Goal: Task Accomplishment & Management: Manage account settings

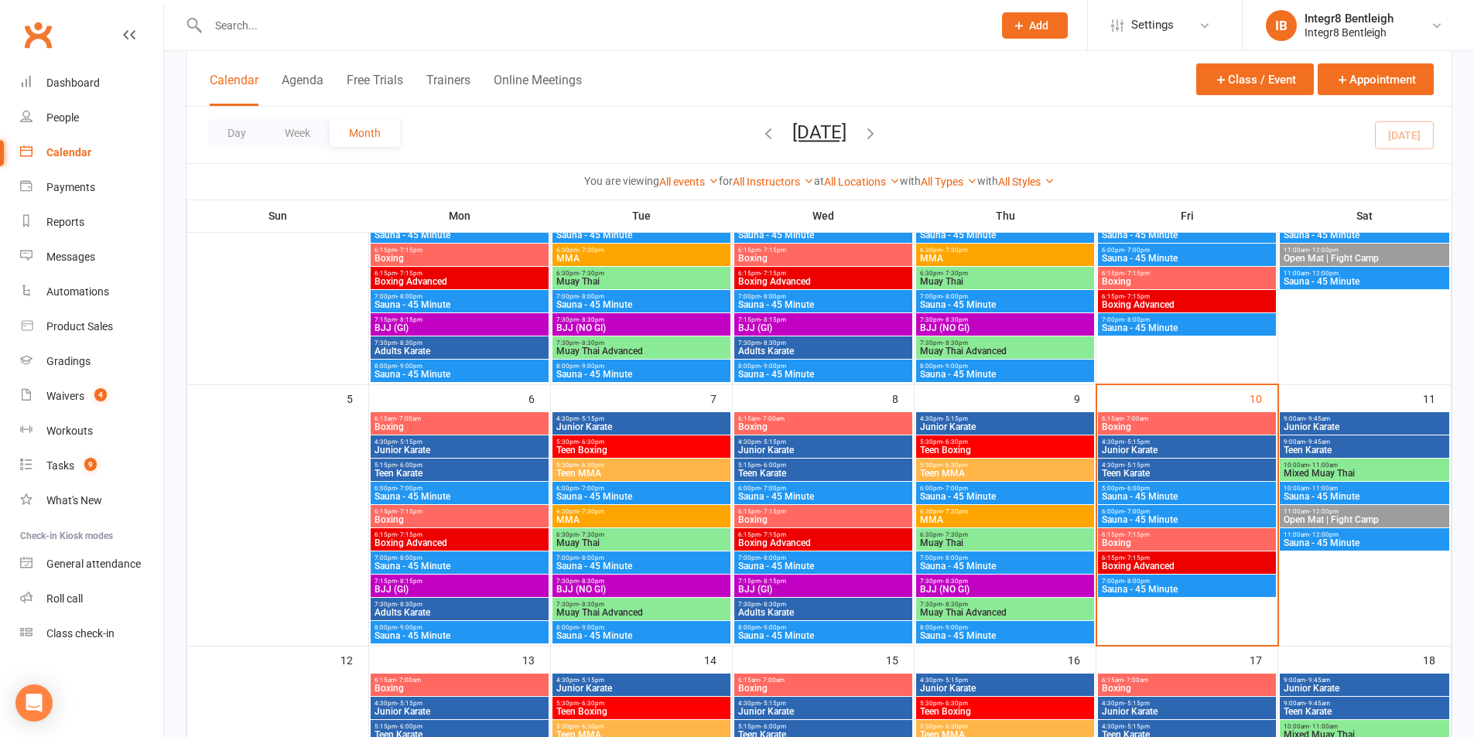
scroll to position [232, 0]
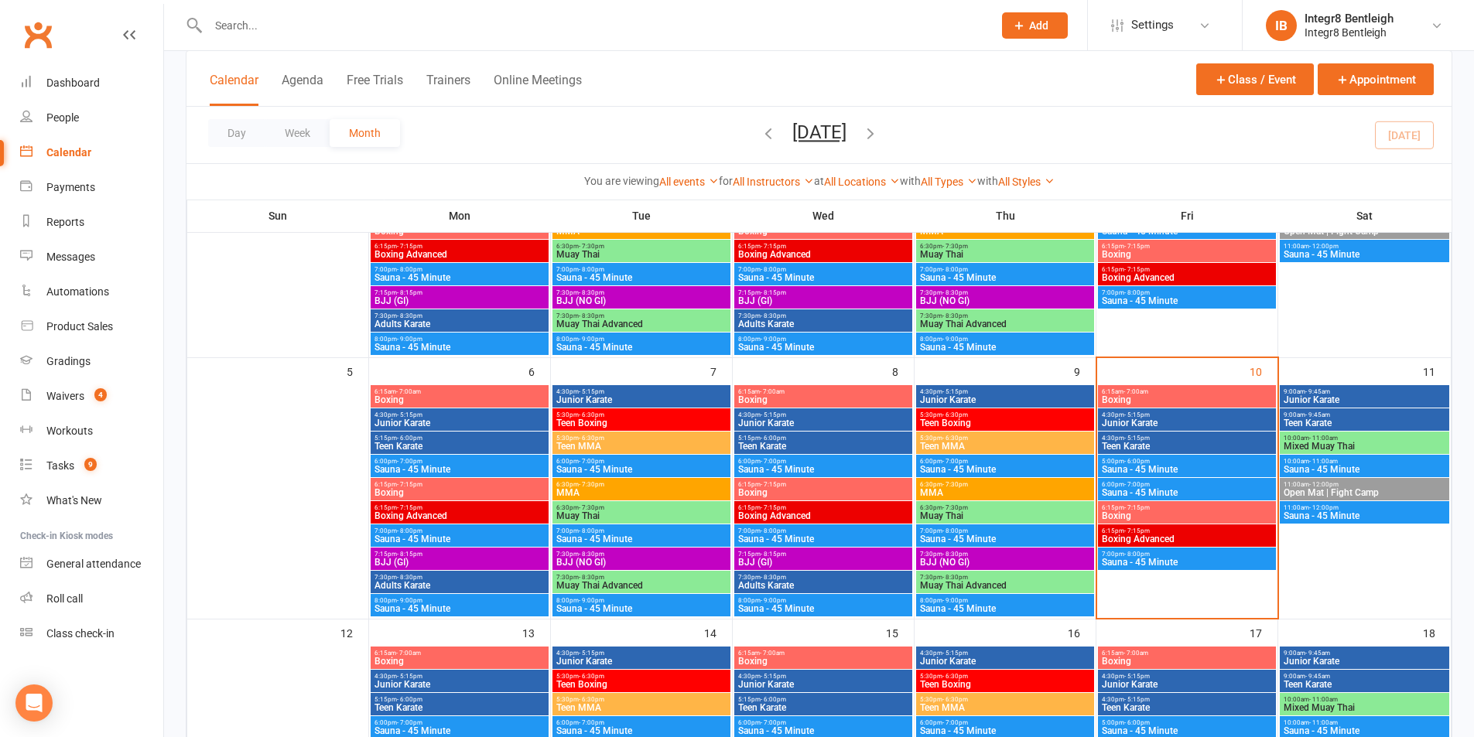
click at [1156, 412] on span "4:30pm - 5:15pm" at bounding box center [1187, 415] width 172 height 7
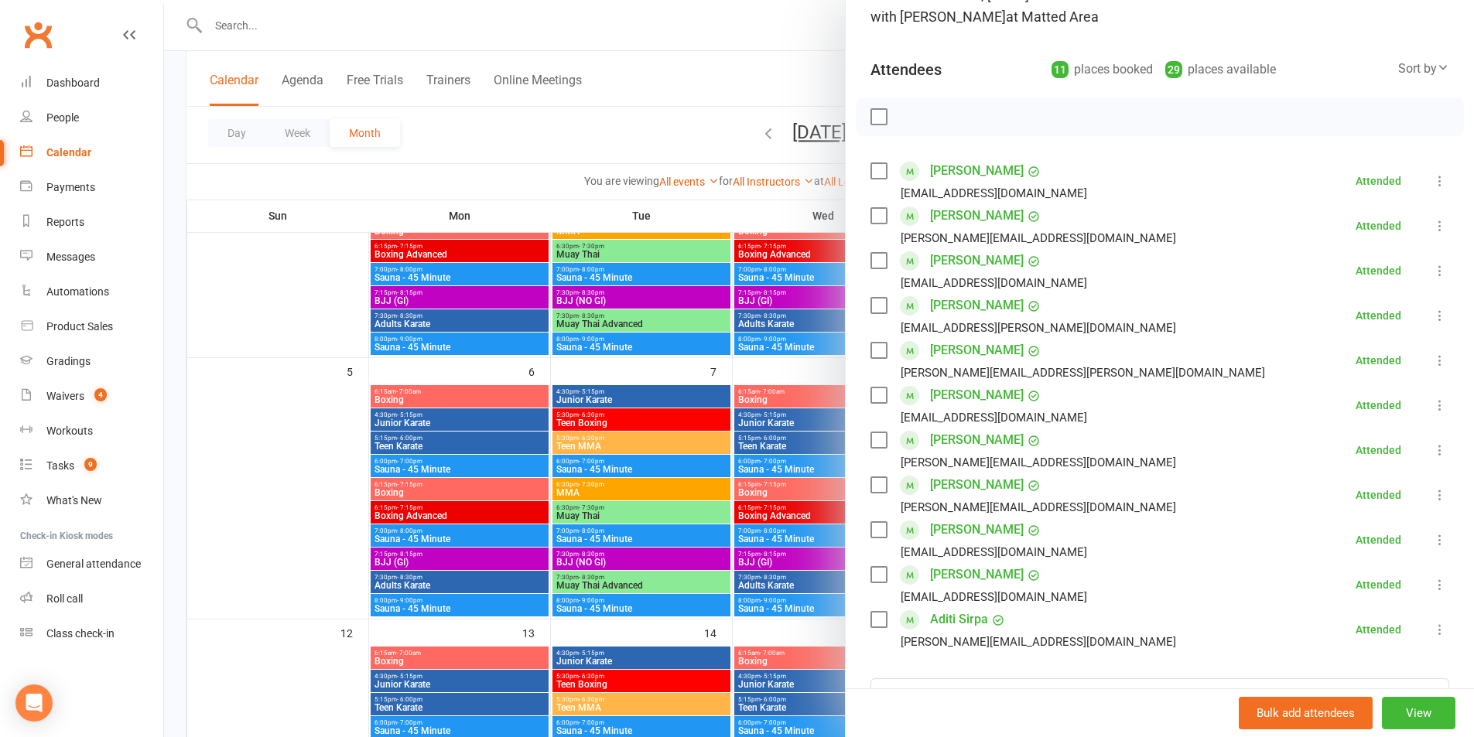
scroll to position [155, 0]
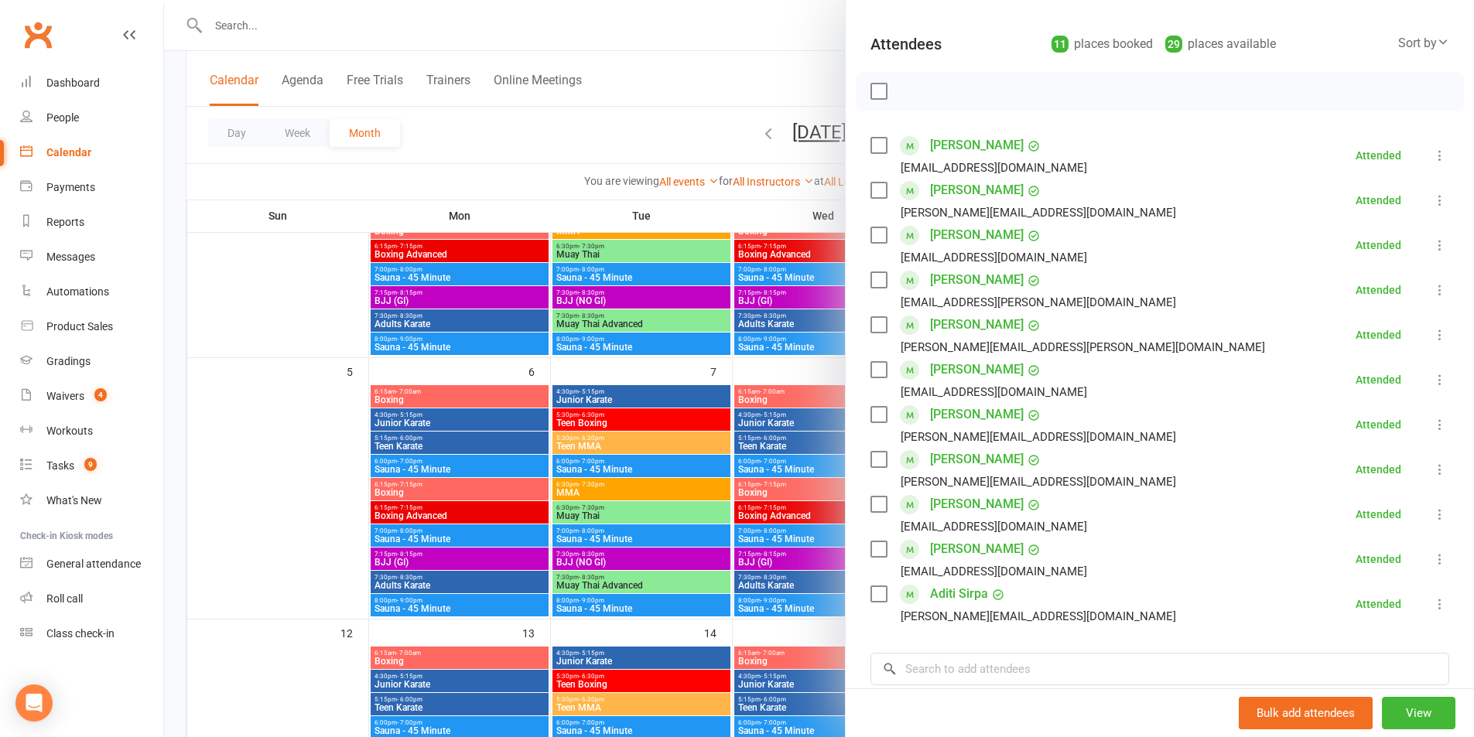
click at [757, 471] on div at bounding box center [819, 368] width 1310 height 737
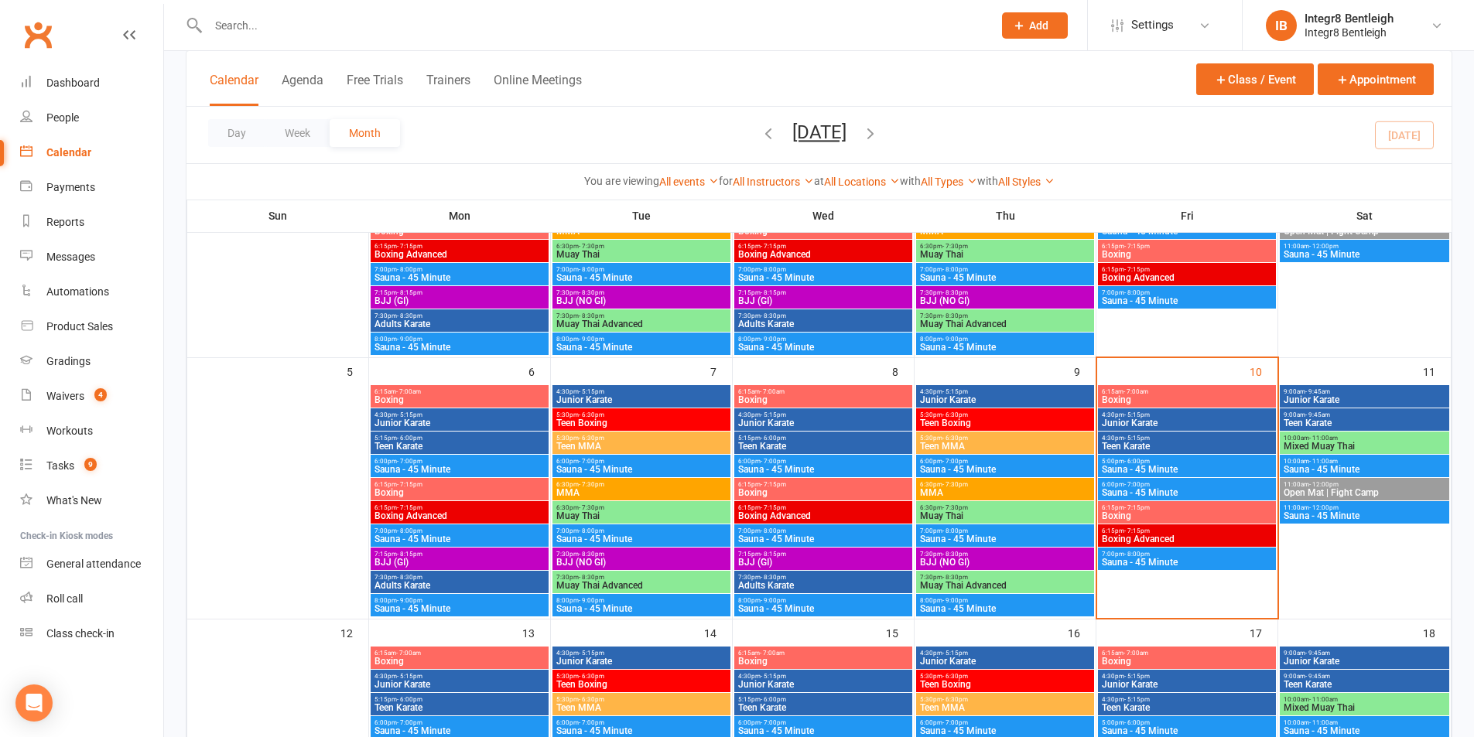
click at [1110, 444] on span "Teen Karate" at bounding box center [1187, 446] width 172 height 9
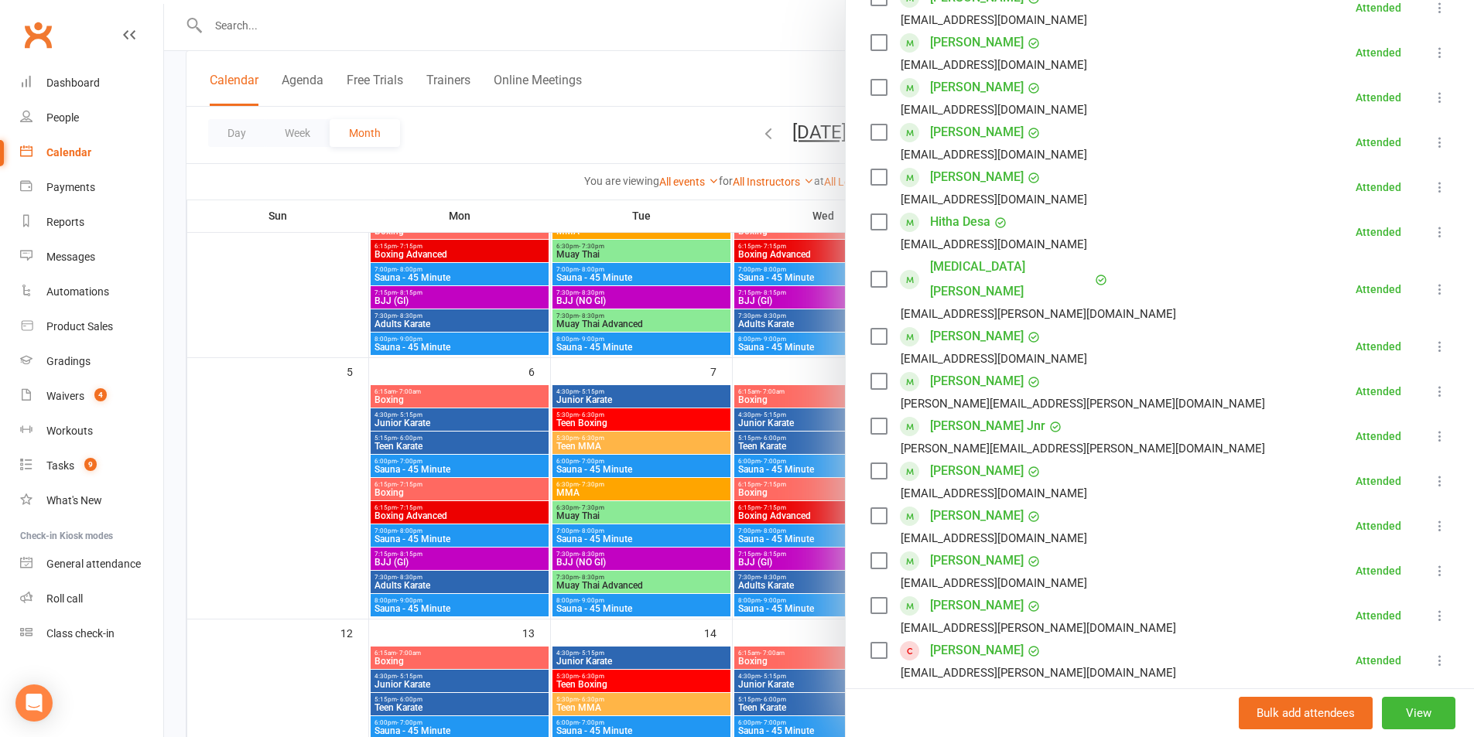
scroll to position [387, 0]
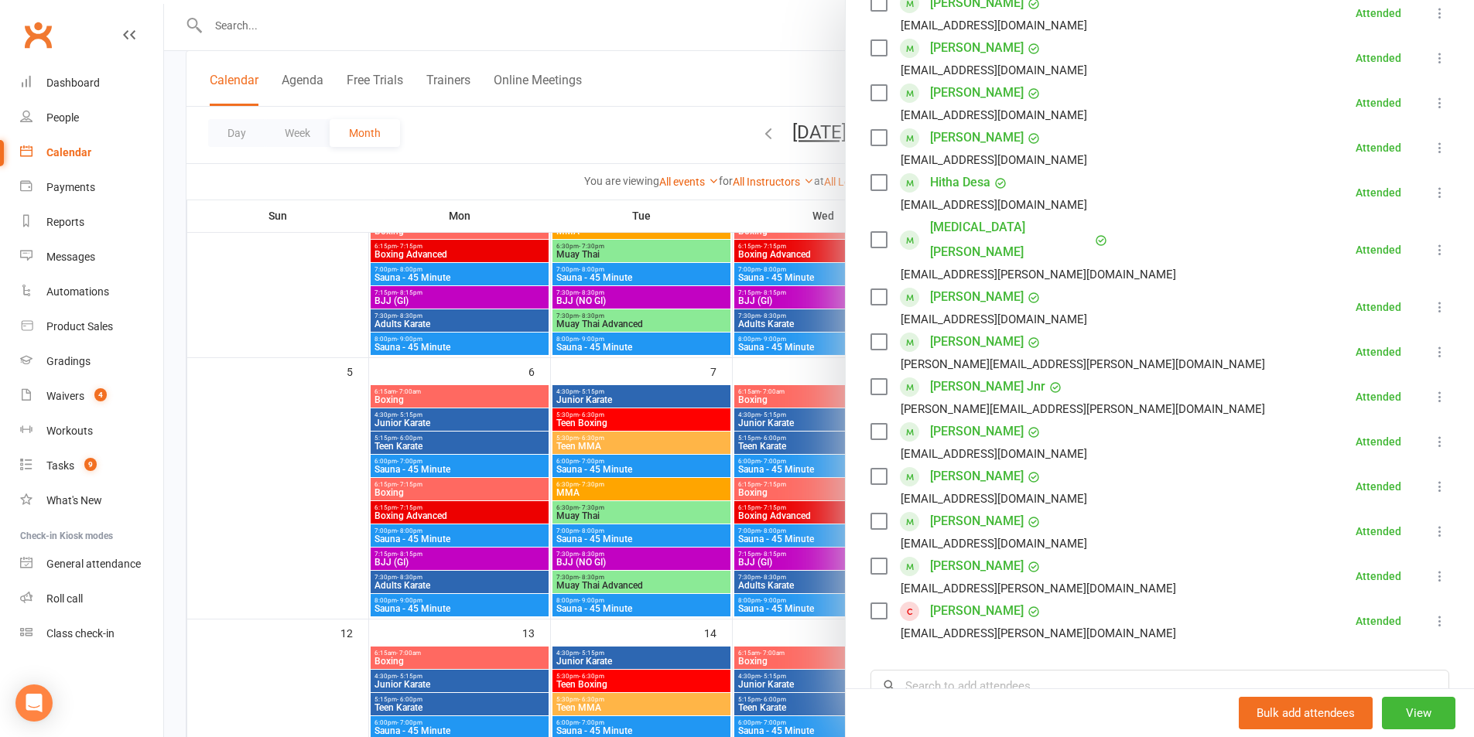
click at [757, 453] on div at bounding box center [819, 368] width 1310 height 737
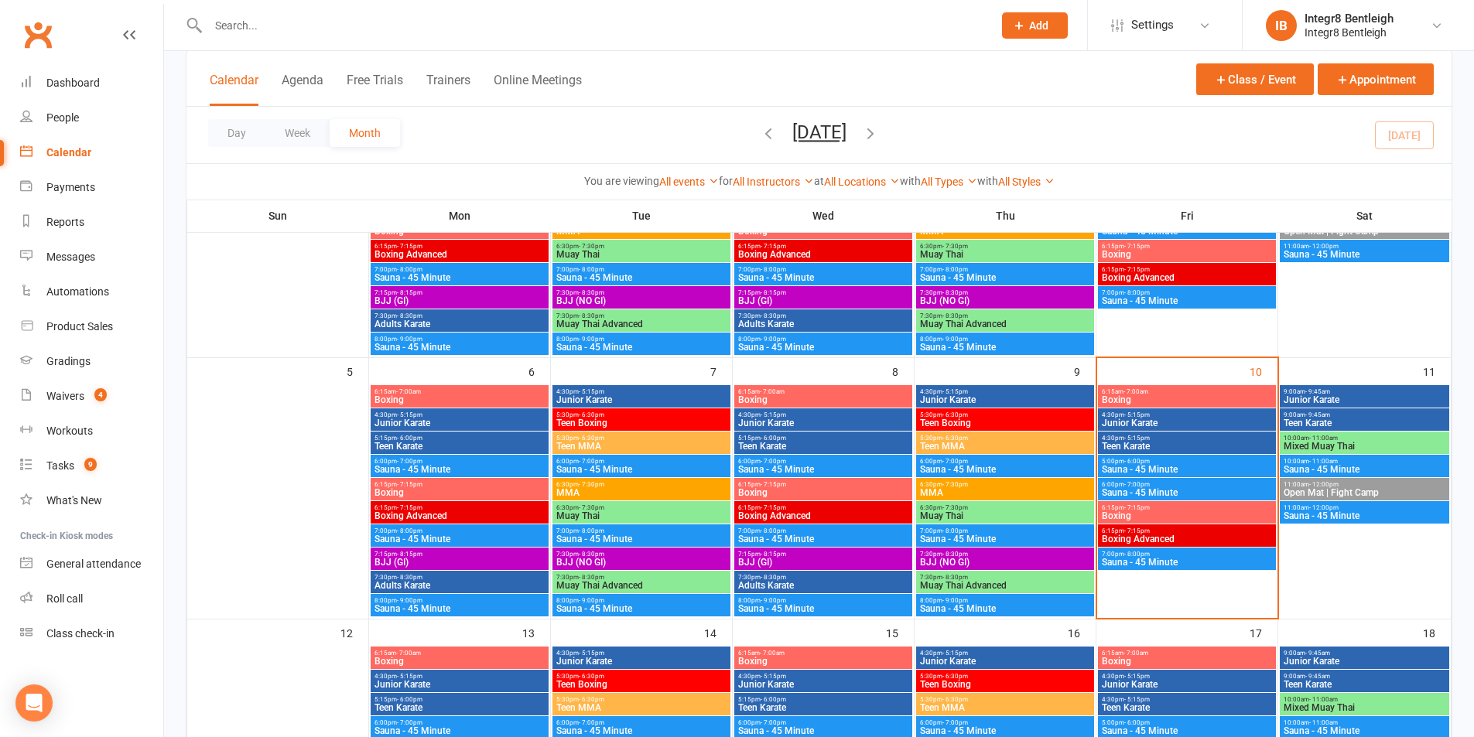
click at [1138, 513] on span "Boxing" at bounding box center [1187, 515] width 172 height 9
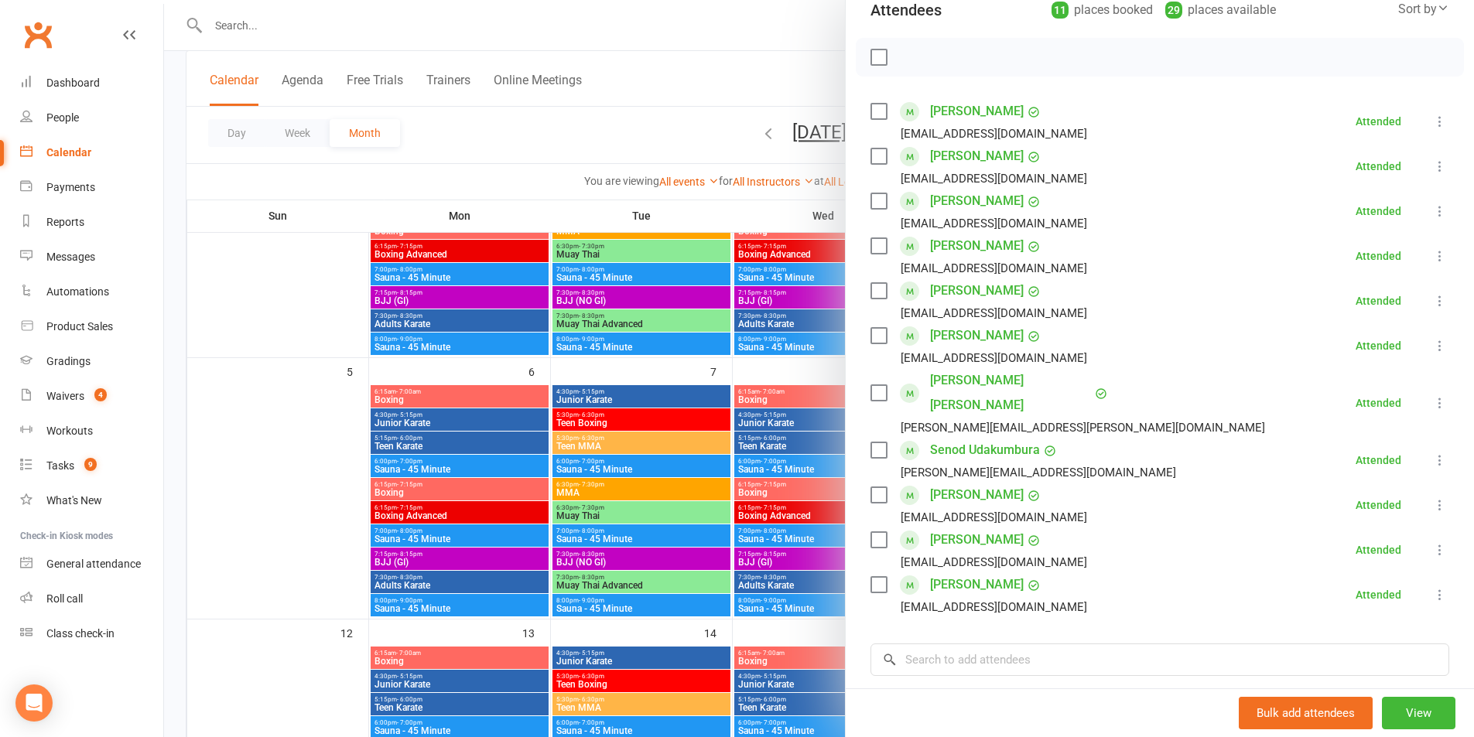
scroll to position [155, 0]
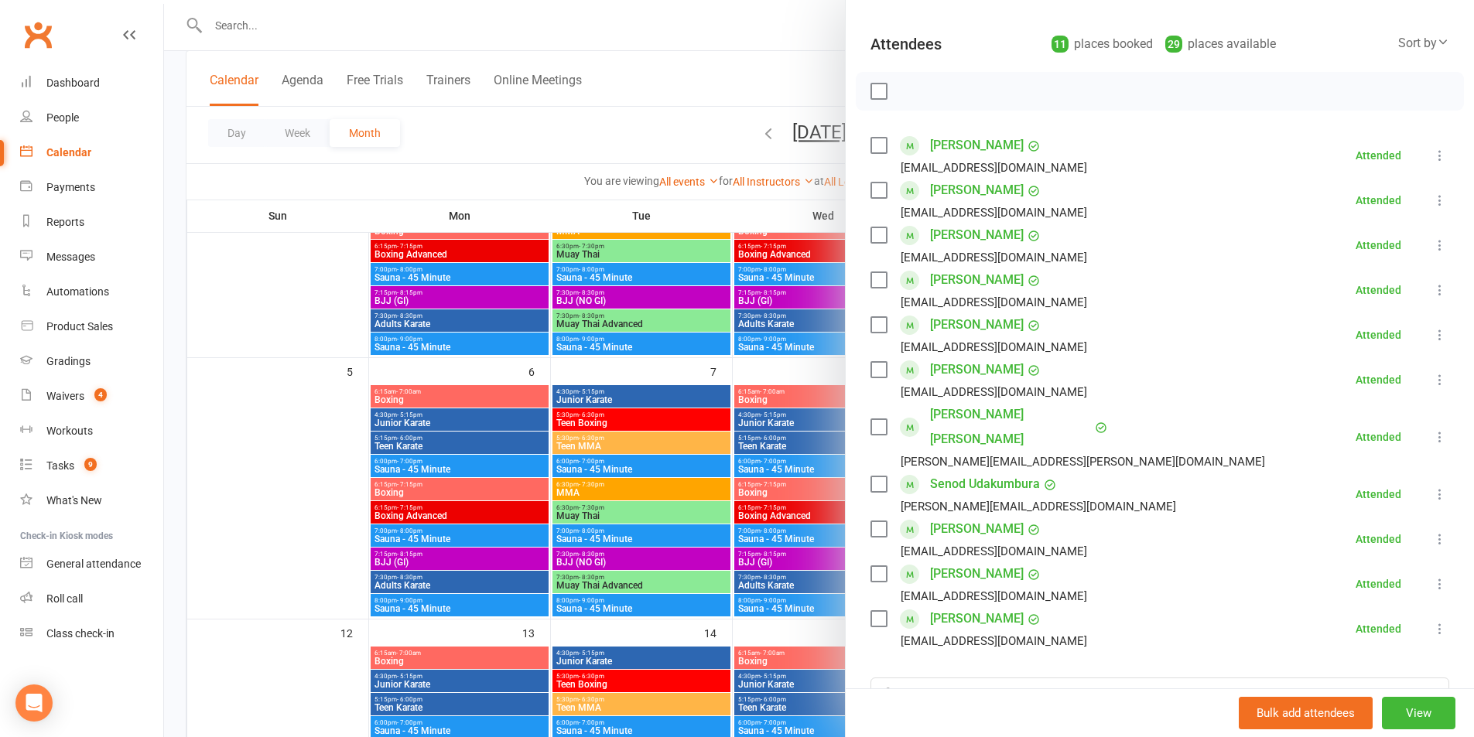
click at [760, 375] on div at bounding box center [819, 368] width 1310 height 737
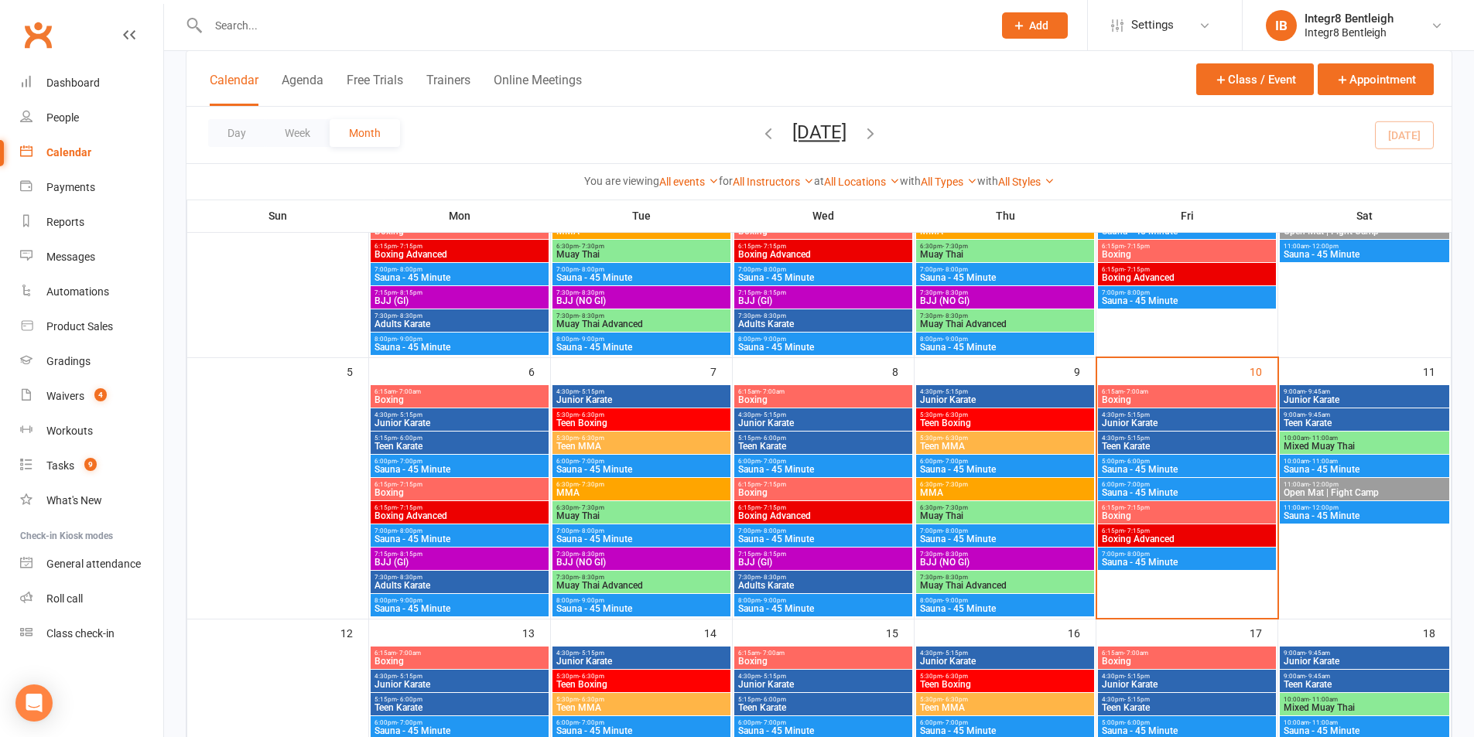
click at [471, 398] on span "Boxing" at bounding box center [460, 399] width 172 height 9
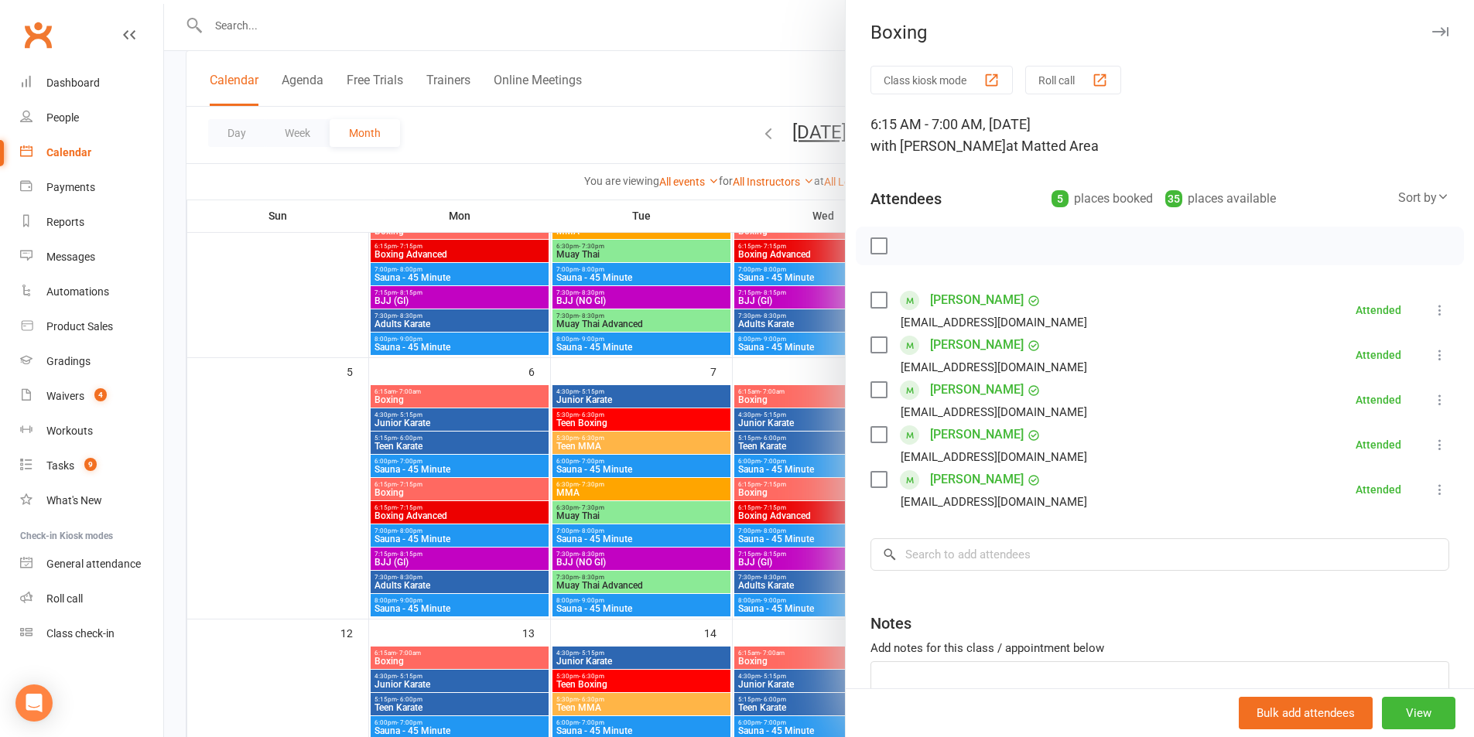
click at [478, 406] on div at bounding box center [819, 368] width 1310 height 737
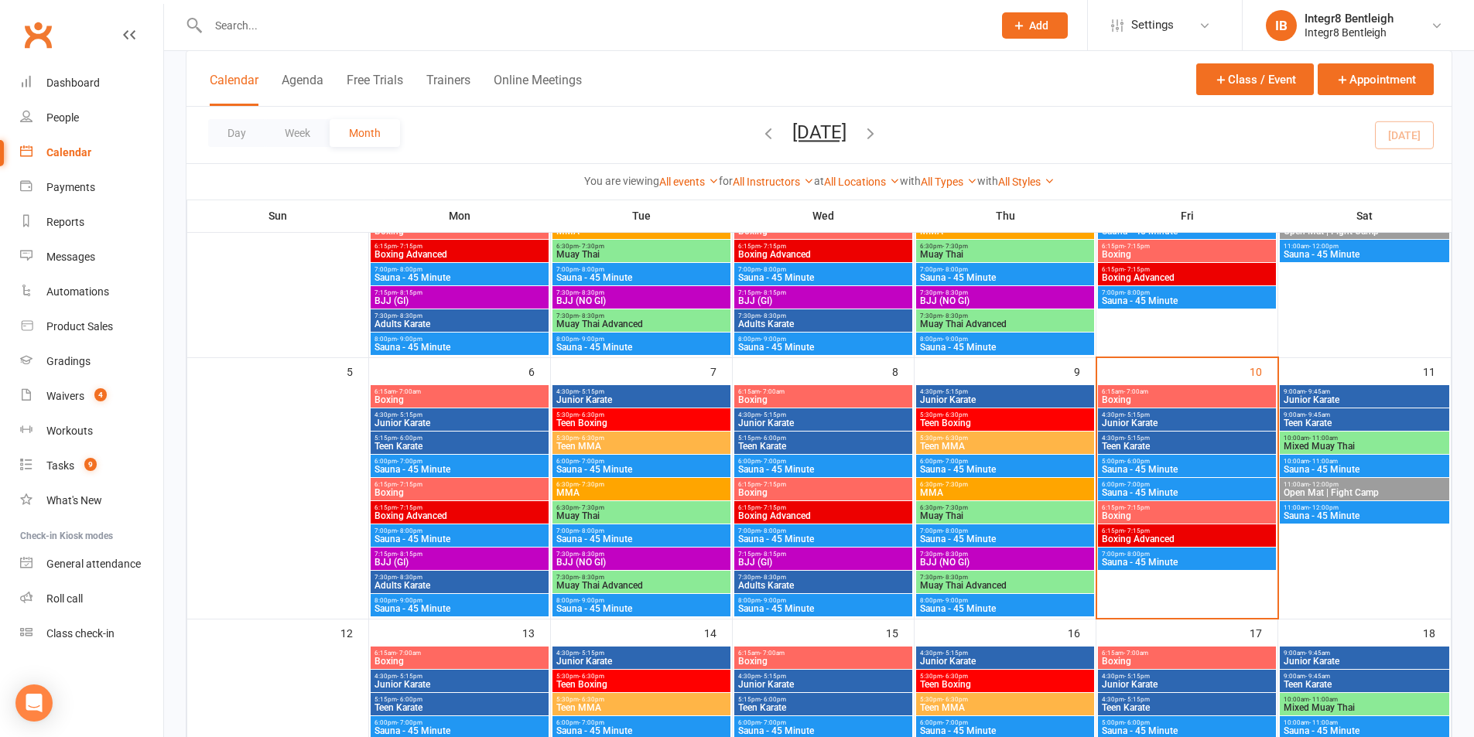
click at [473, 419] on span "Junior Karate" at bounding box center [460, 423] width 172 height 9
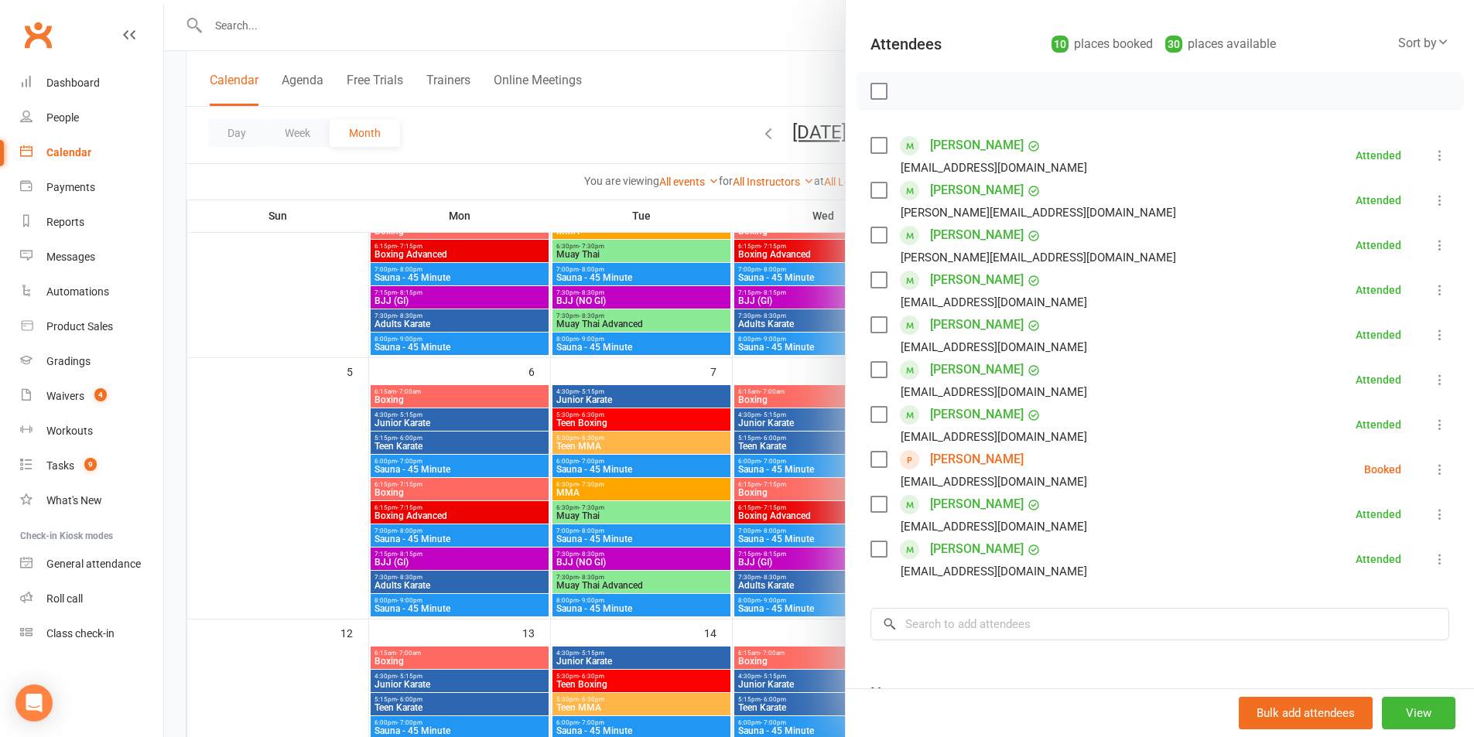
click at [514, 425] on div at bounding box center [819, 368] width 1310 height 737
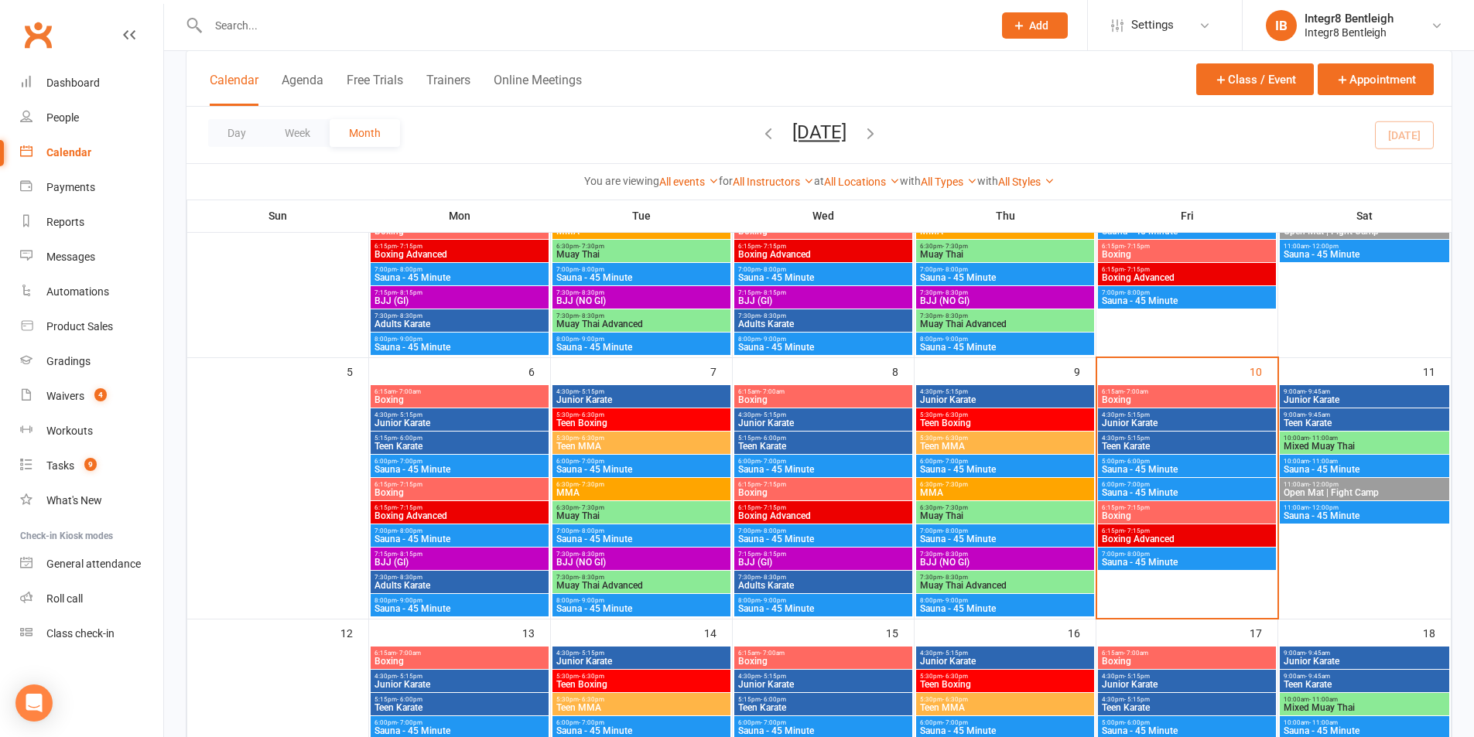
click at [411, 442] on span "Teen Karate" at bounding box center [460, 446] width 172 height 9
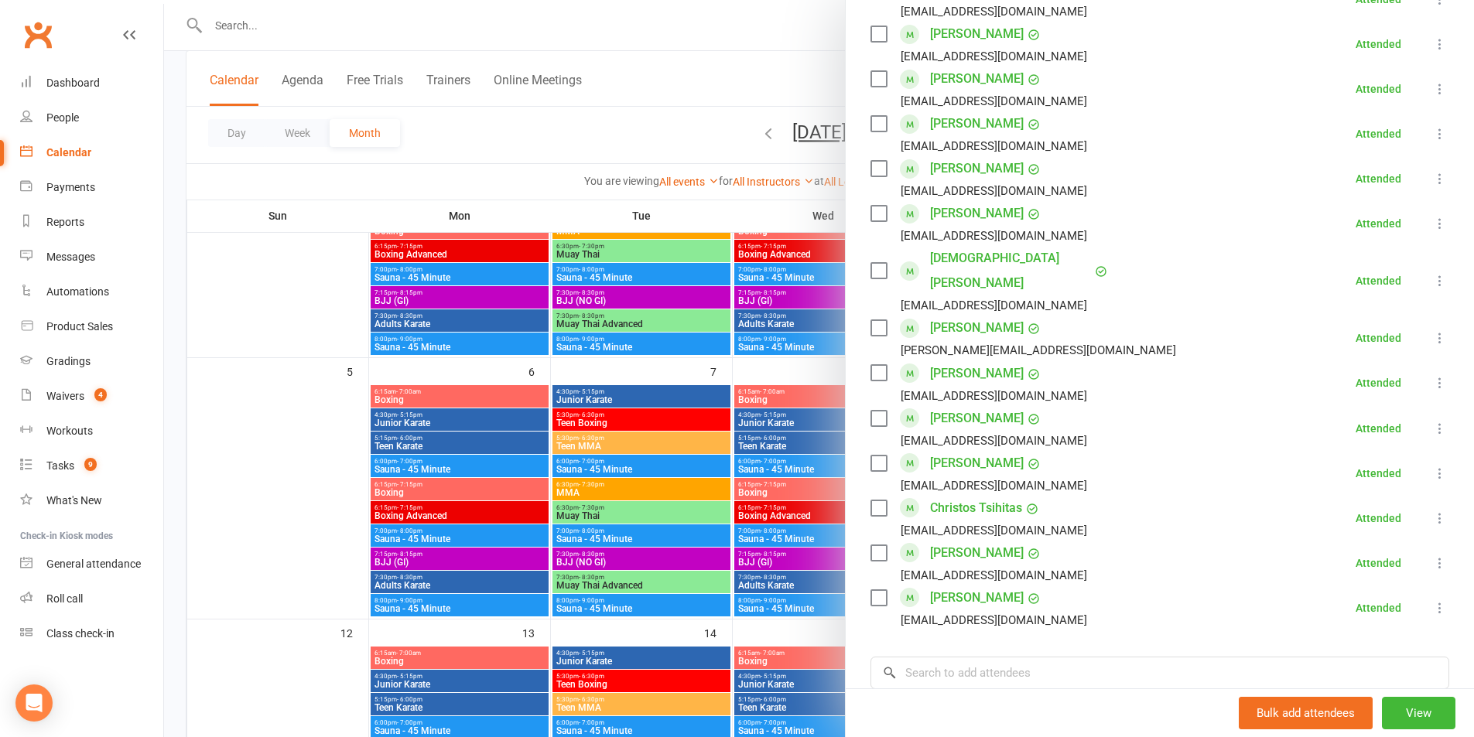
scroll to position [696, 0]
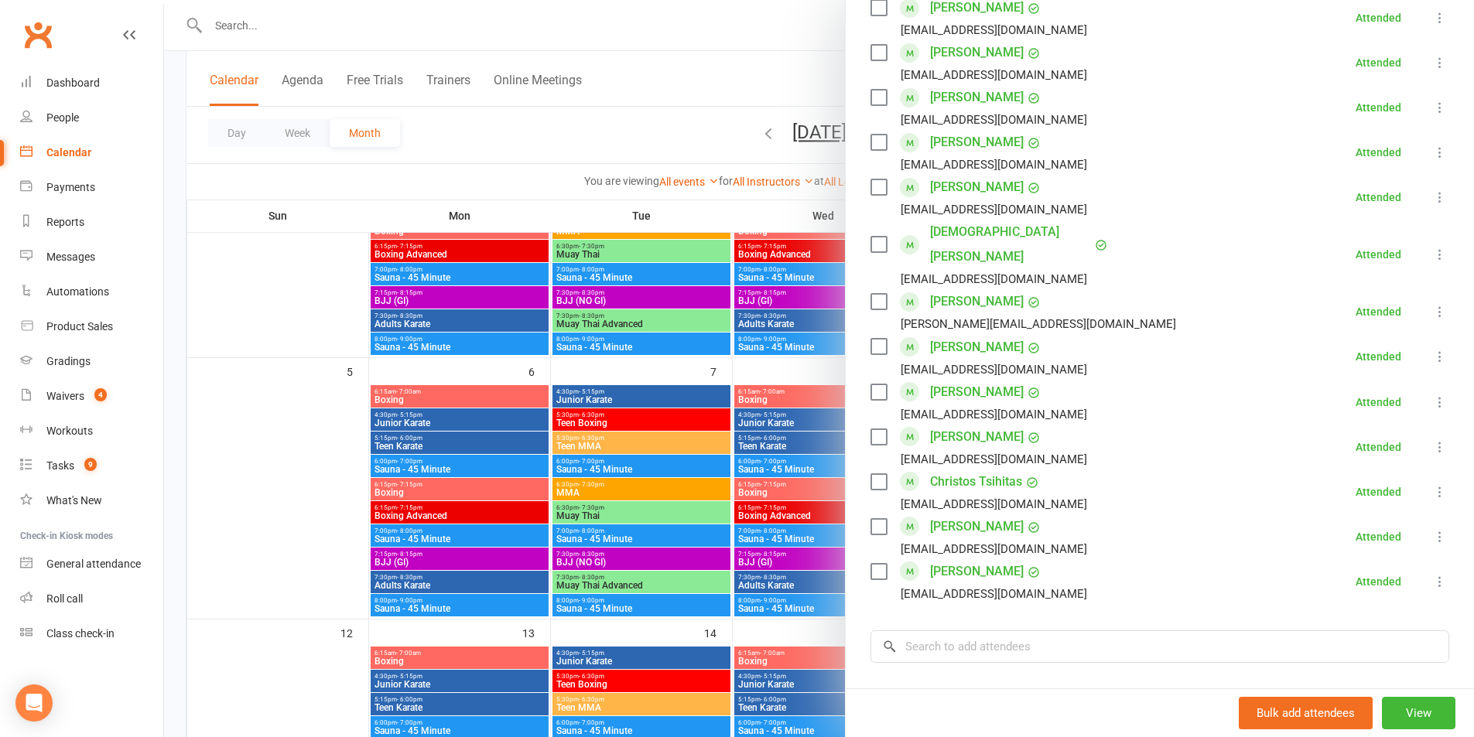
click at [450, 474] on div at bounding box center [819, 368] width 1310 height 737
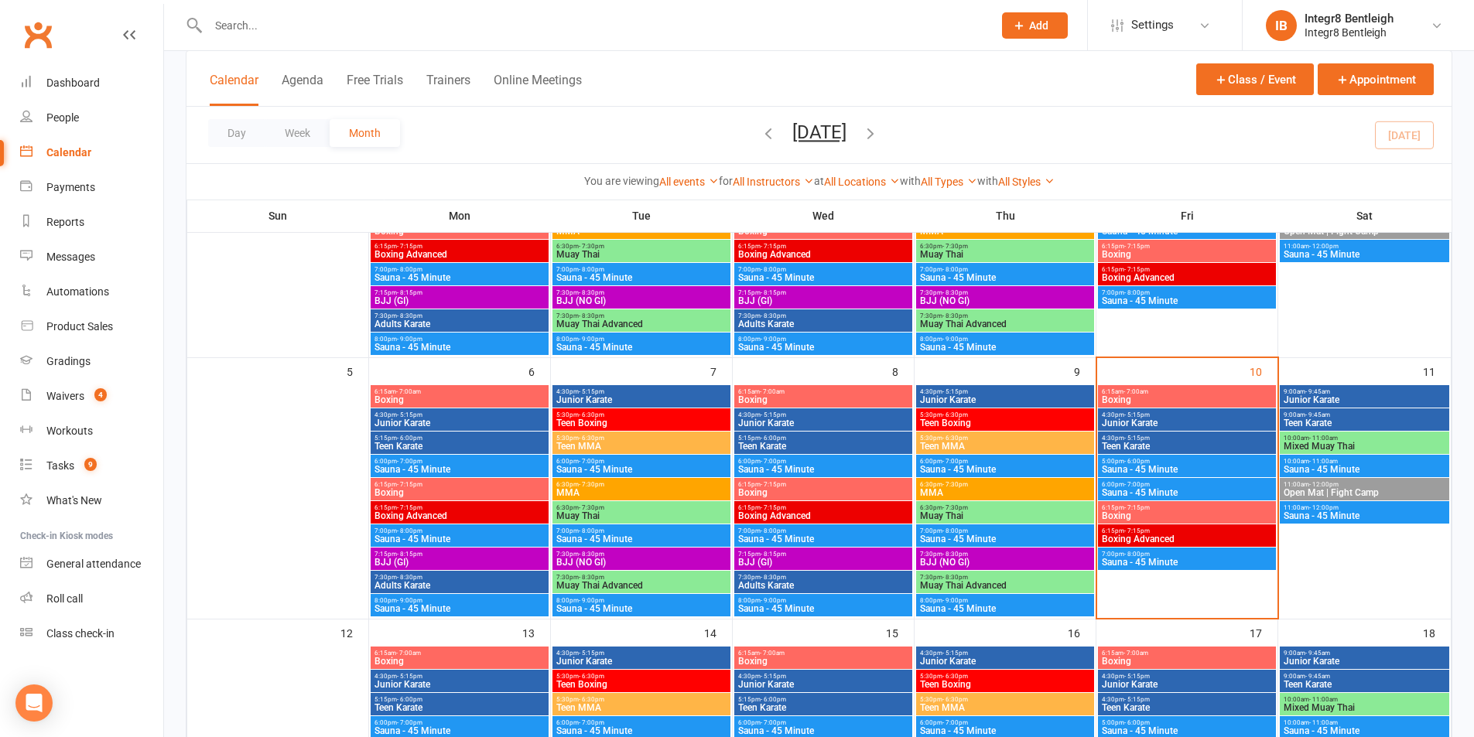
click at [453, 491] on span "Boxing" at bounding box center [460, 492] width 172 height 9
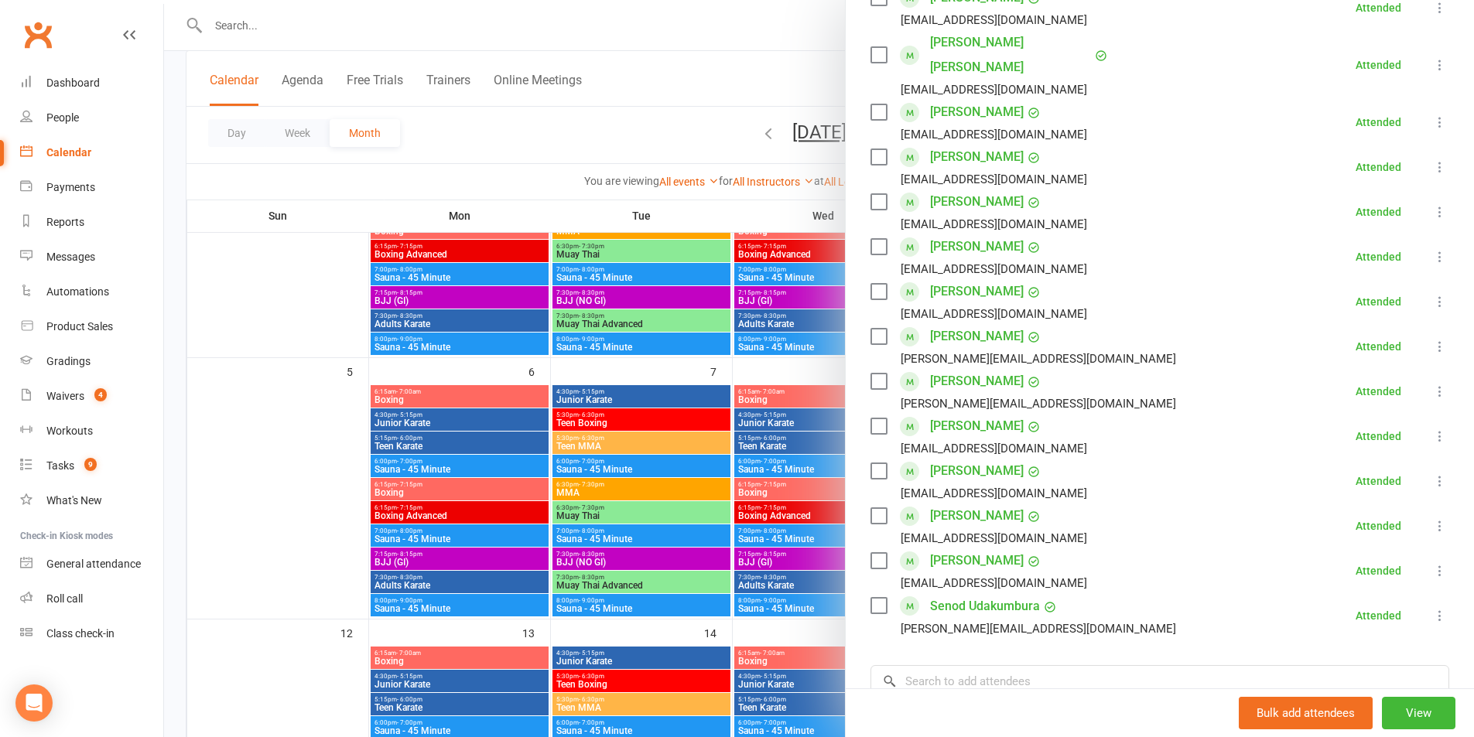
scroll to position [464, 0]
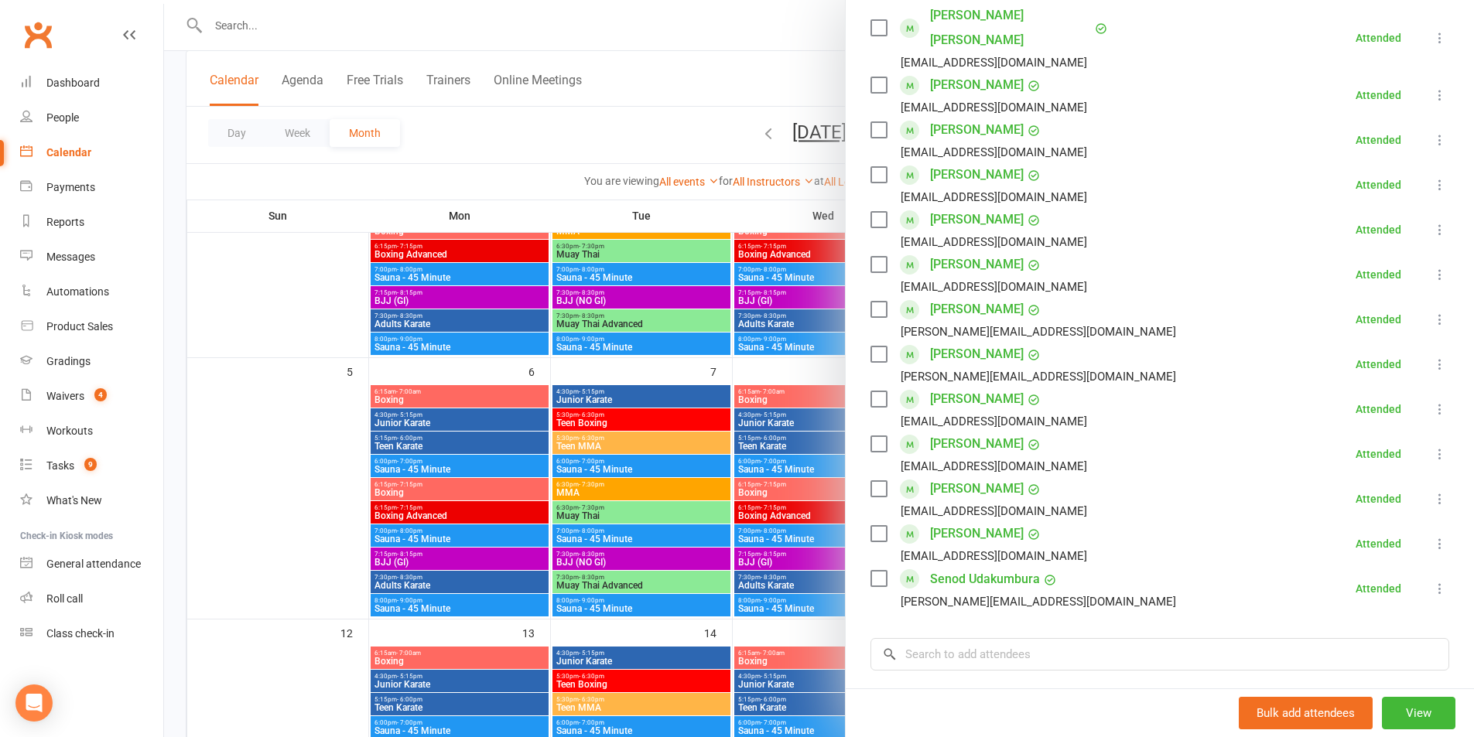
click at [710, 427] on div at bounding box center [819, 368] width 1310 height 737
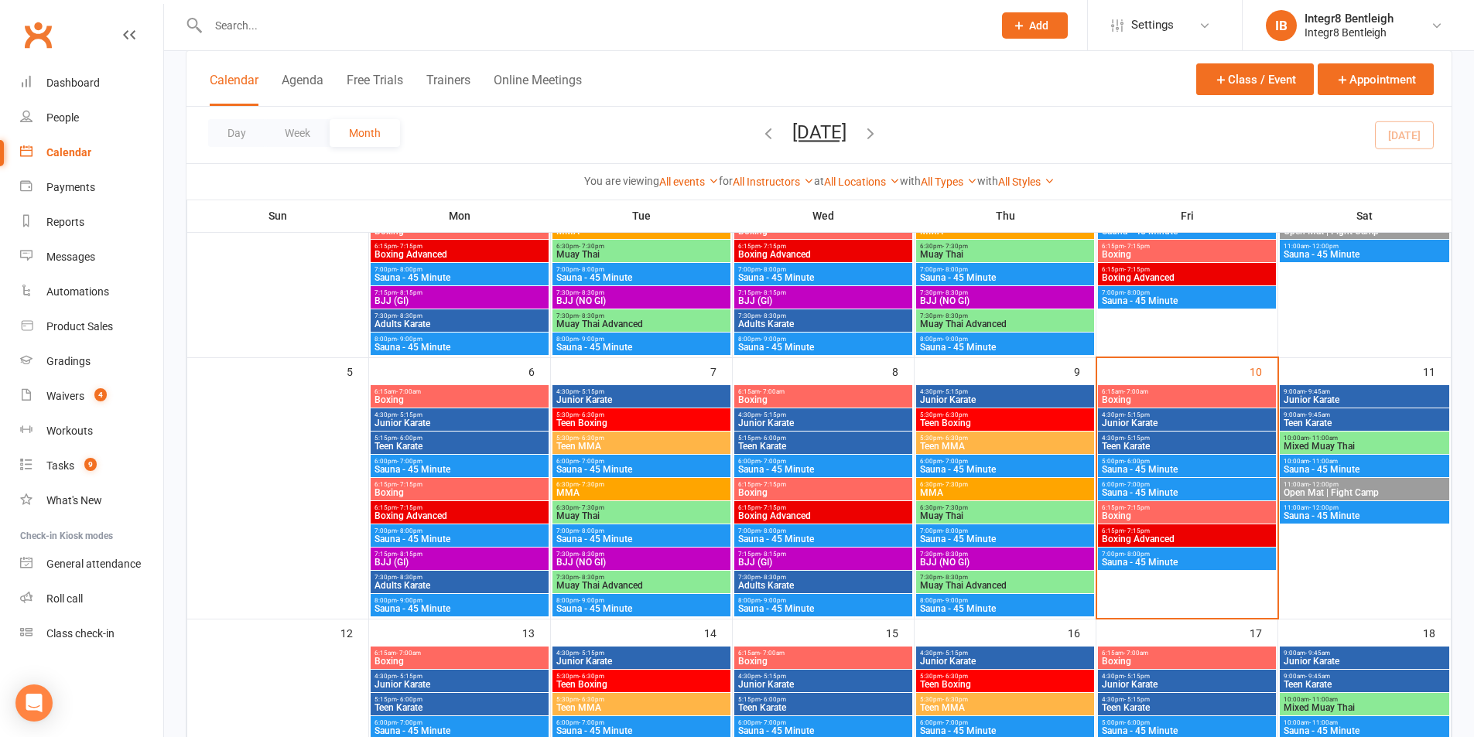
click at [535, 510] on span "6:15pm - 7:15pm" at bounding box center [460, 507] width 172 height 7
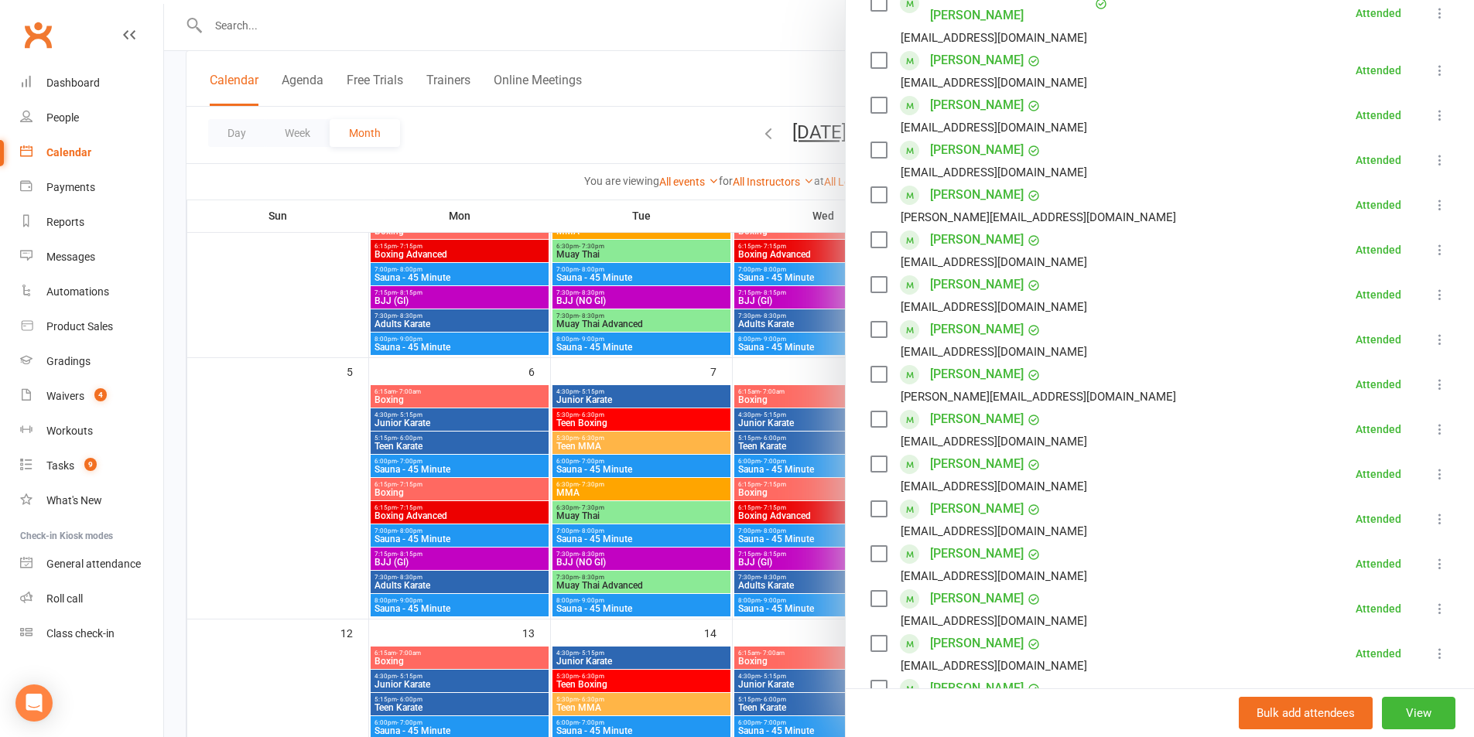
scroll to position [387, 0]
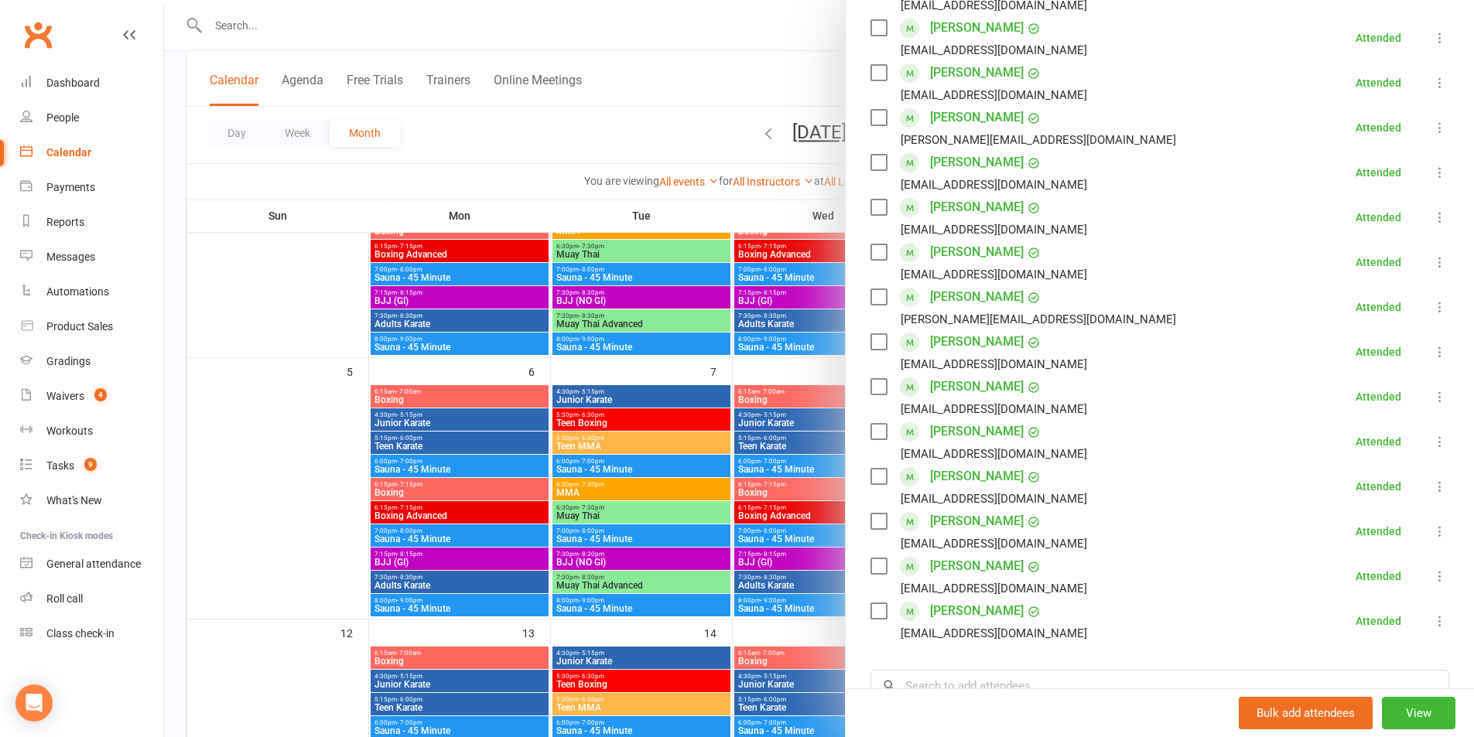
click at [391, 549] on div at bounding box center [819, 368] width 1310 height 737
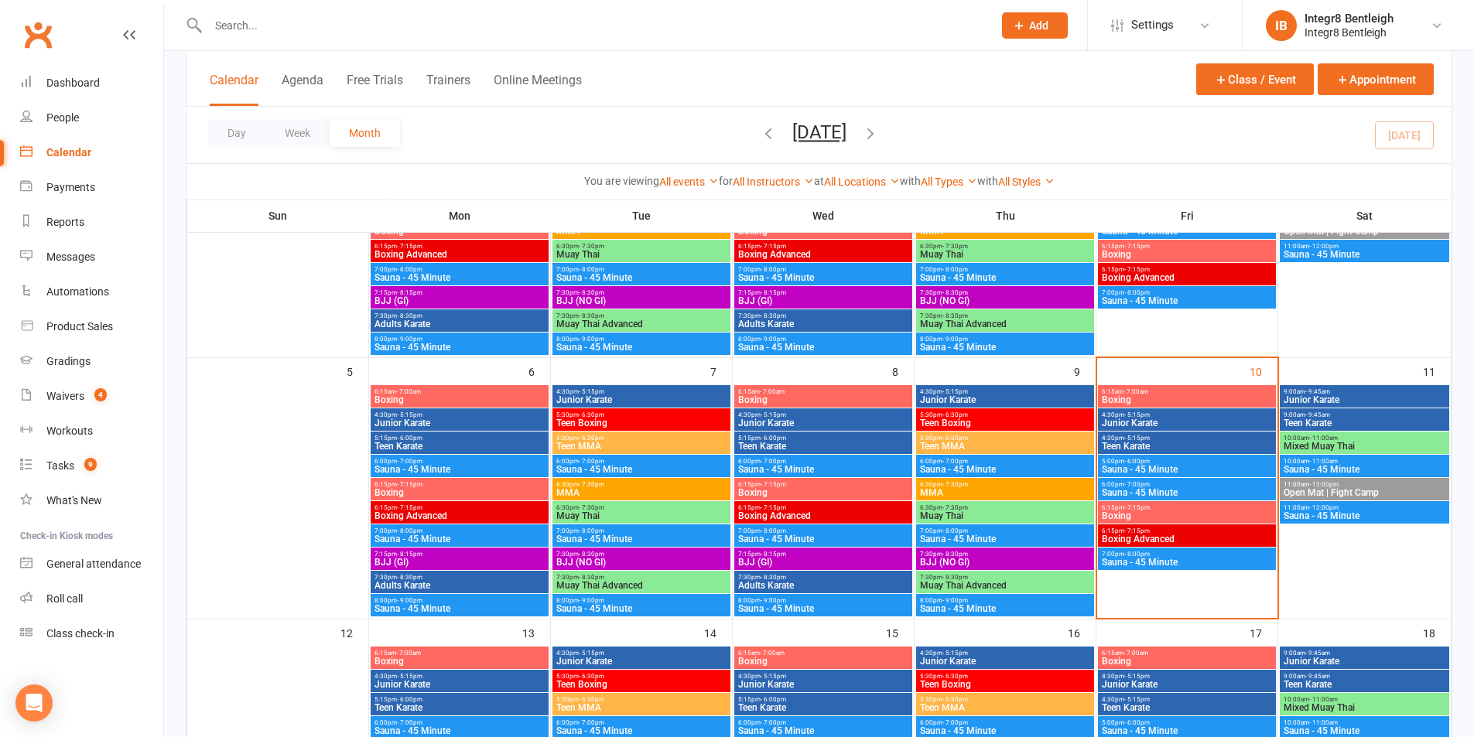
click at [408, 552] on span "- 8:15pm" at bounding box center [410, 554] width 26 height 7
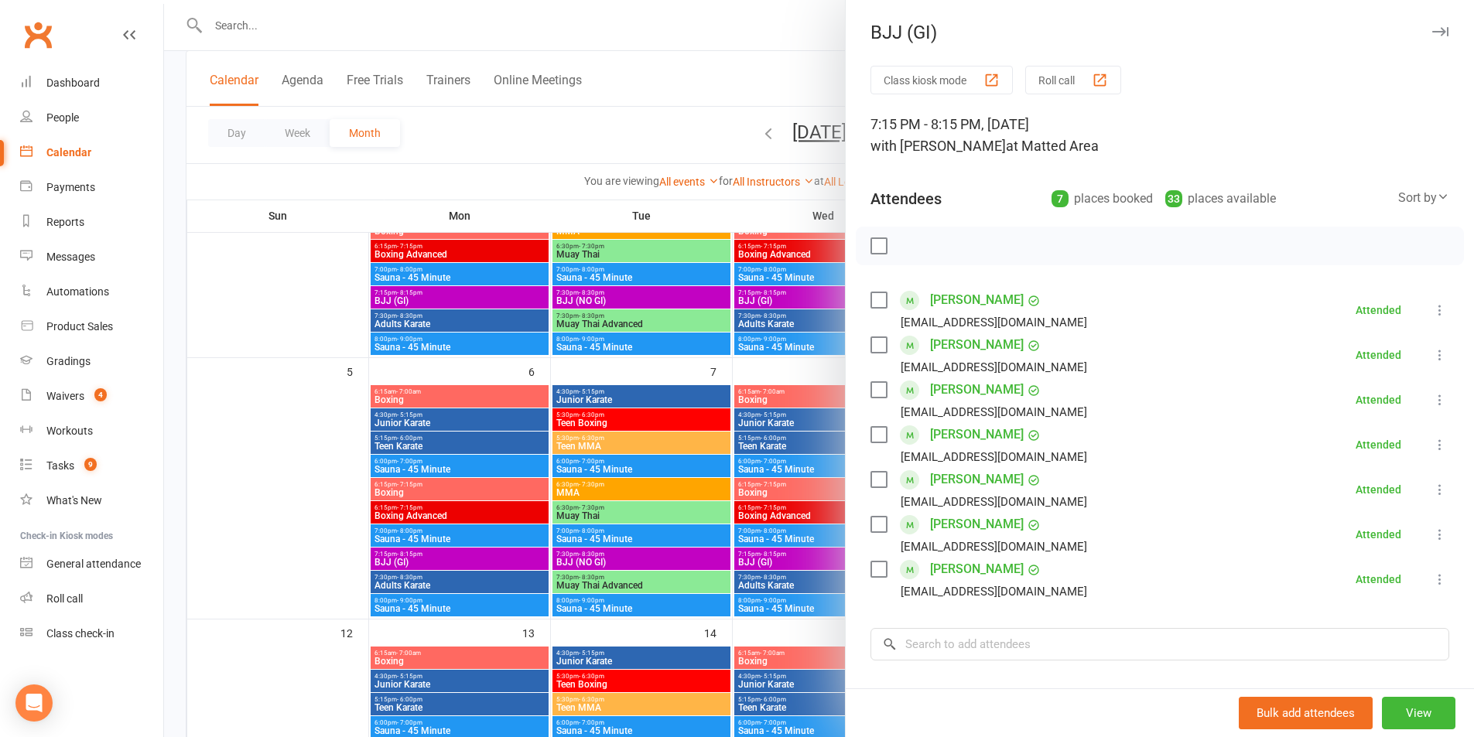
click at [638, 506] on div at bounding box center [819, 368] width 1310 height 737
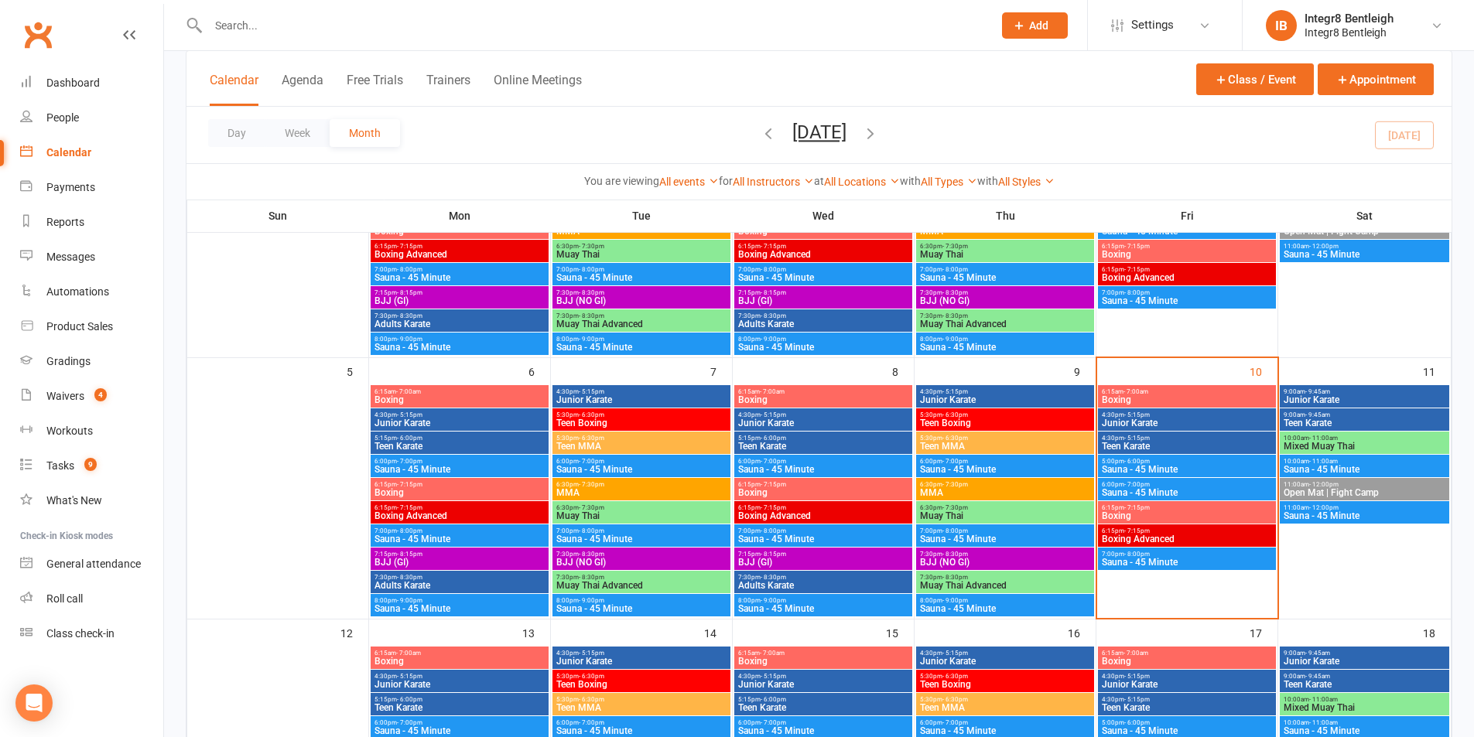
click at [469, 583] on span "Adults Karate" at bounding box center [460, 585] width 172 height 9
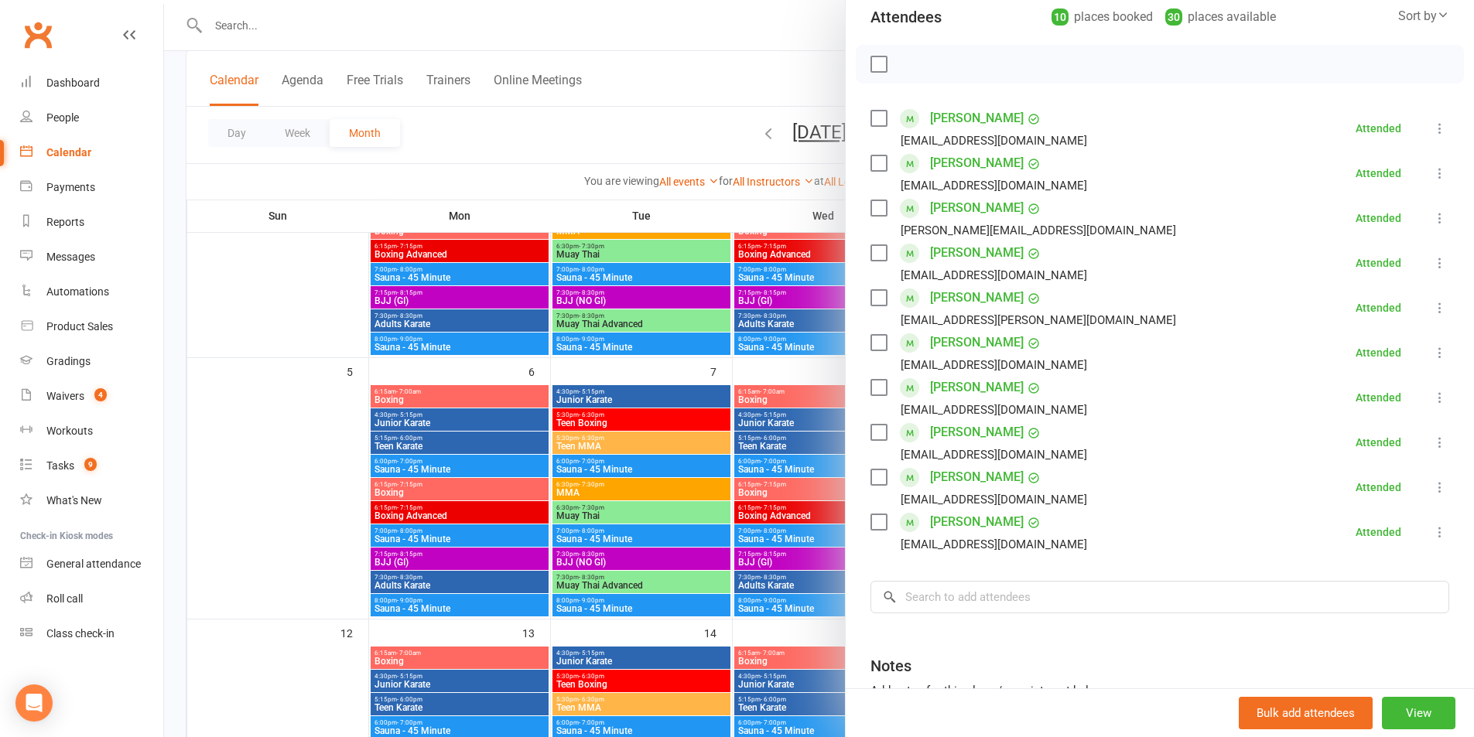
scroll to position [155, 0]
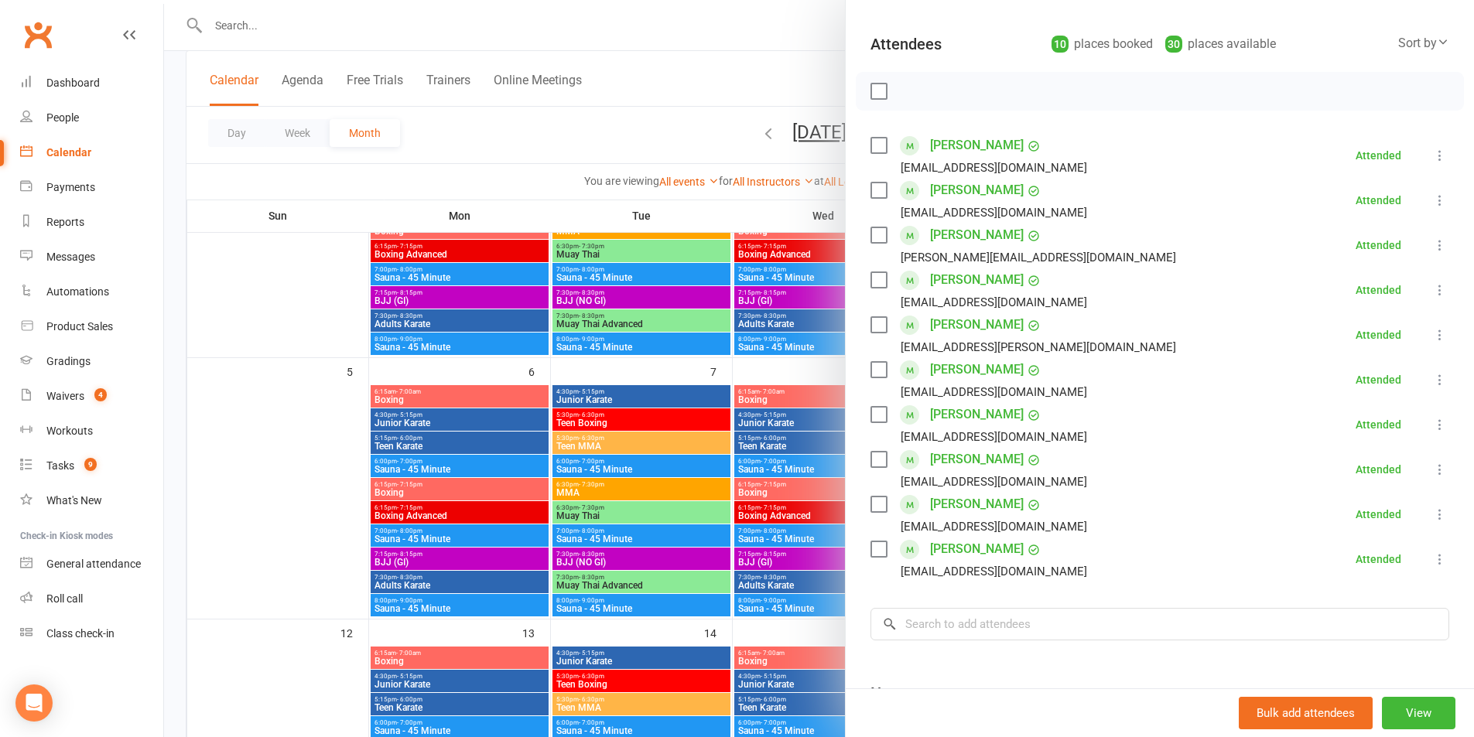
click at [608, 493] on div at bounding box center [819, 368] width 1310 height 737
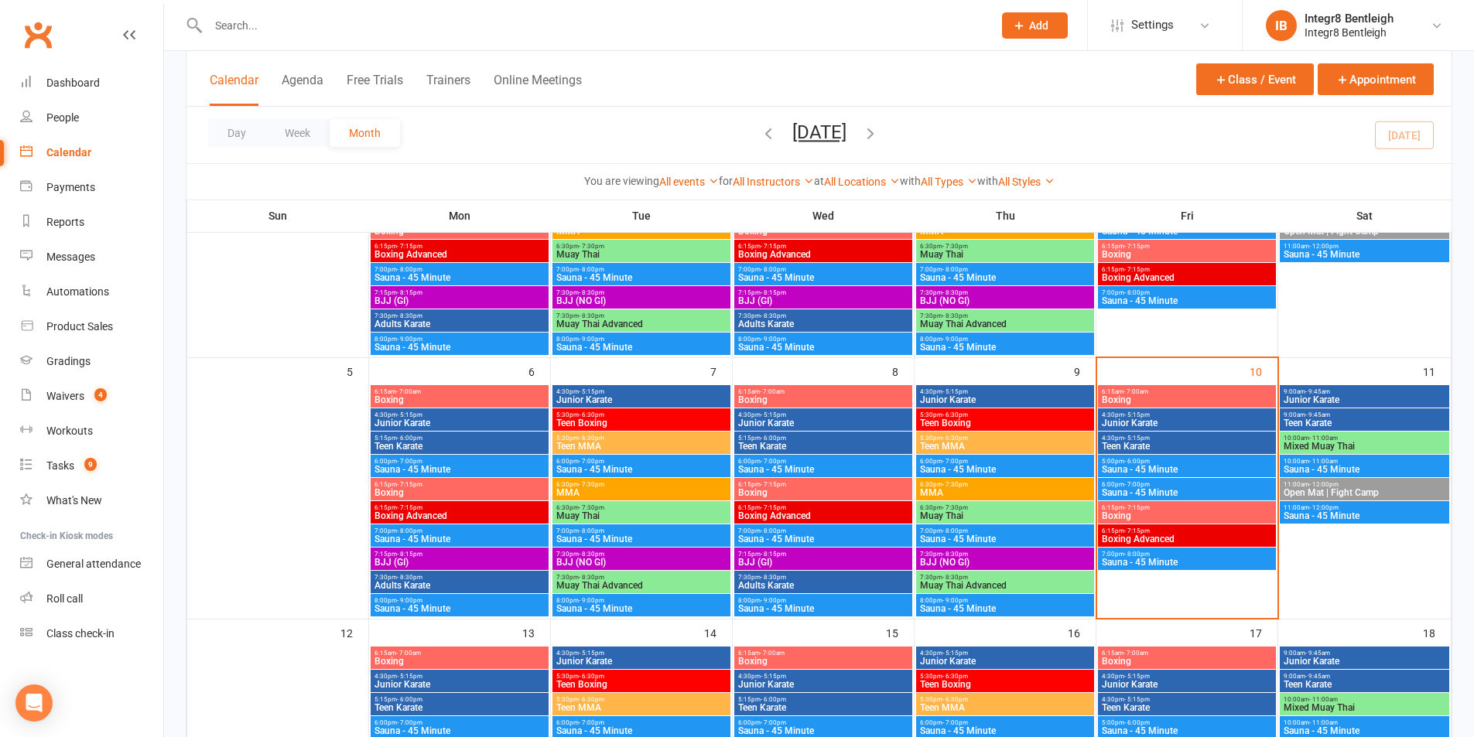
drag, startPoint x: 600, startPoint y: 395, endPoint x: 601, endPoint y: 404, distance: 8.5
click at [601, 404] on span "Junior Karate" at bounding box center [642, 399] width 172 height 9
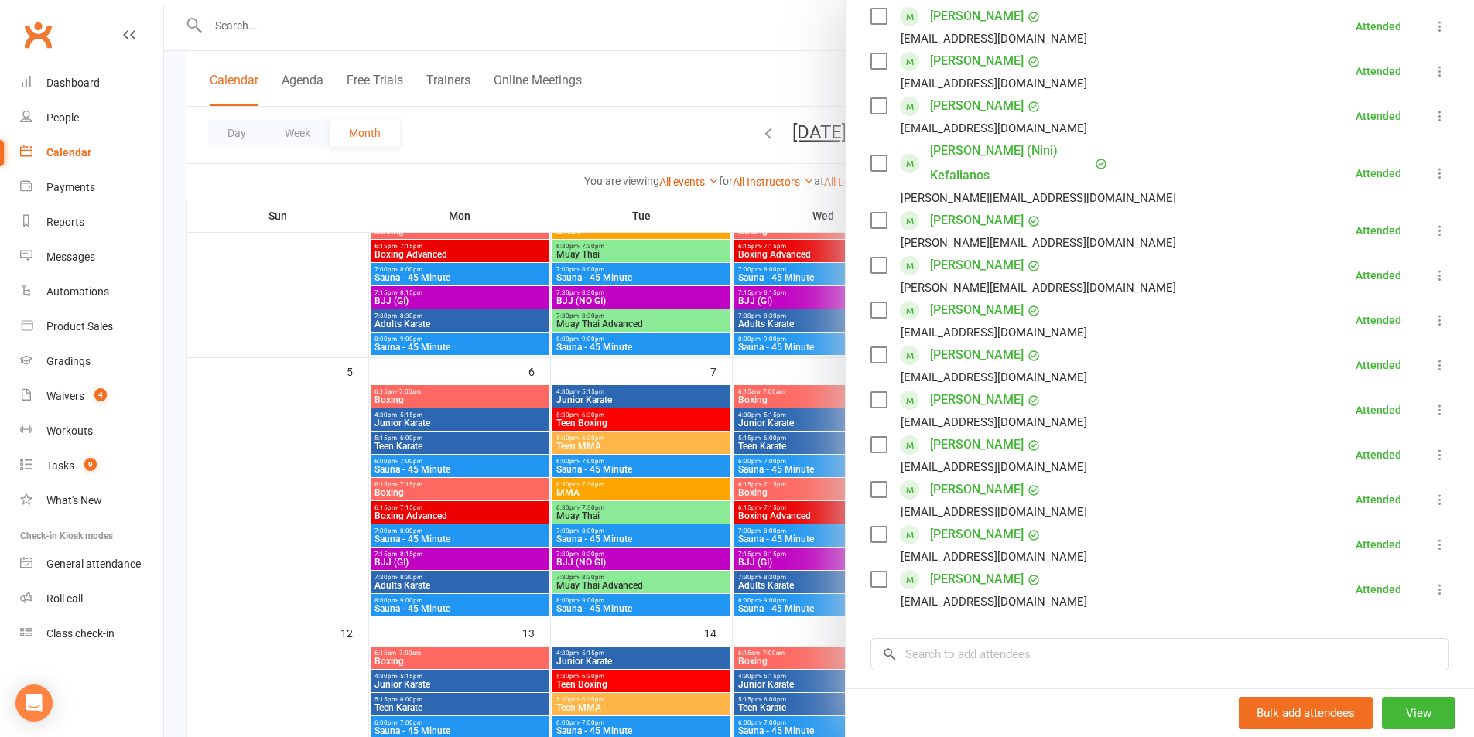
scroll to position [309, 0]
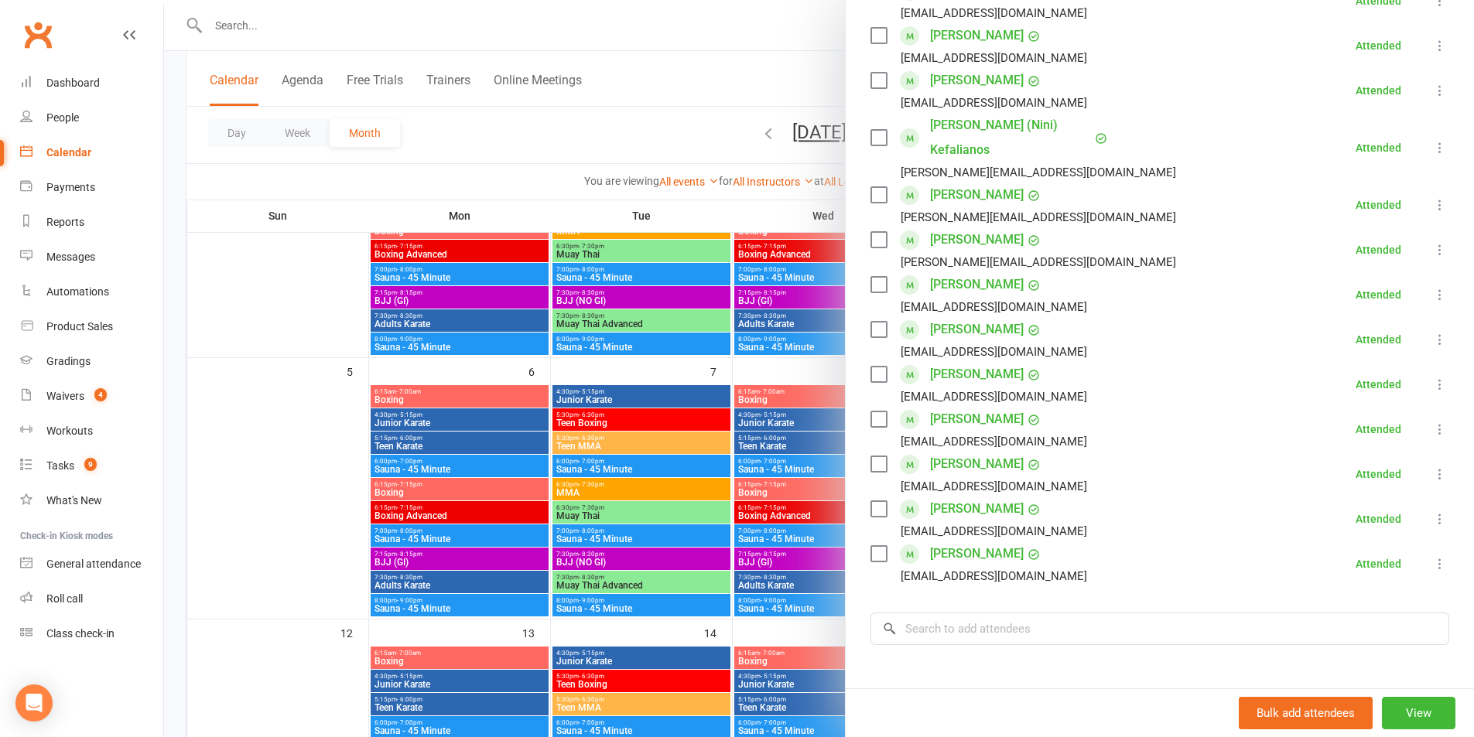
click at [603, 392] on div at bounding box center [819, 368] width 1310 height 737
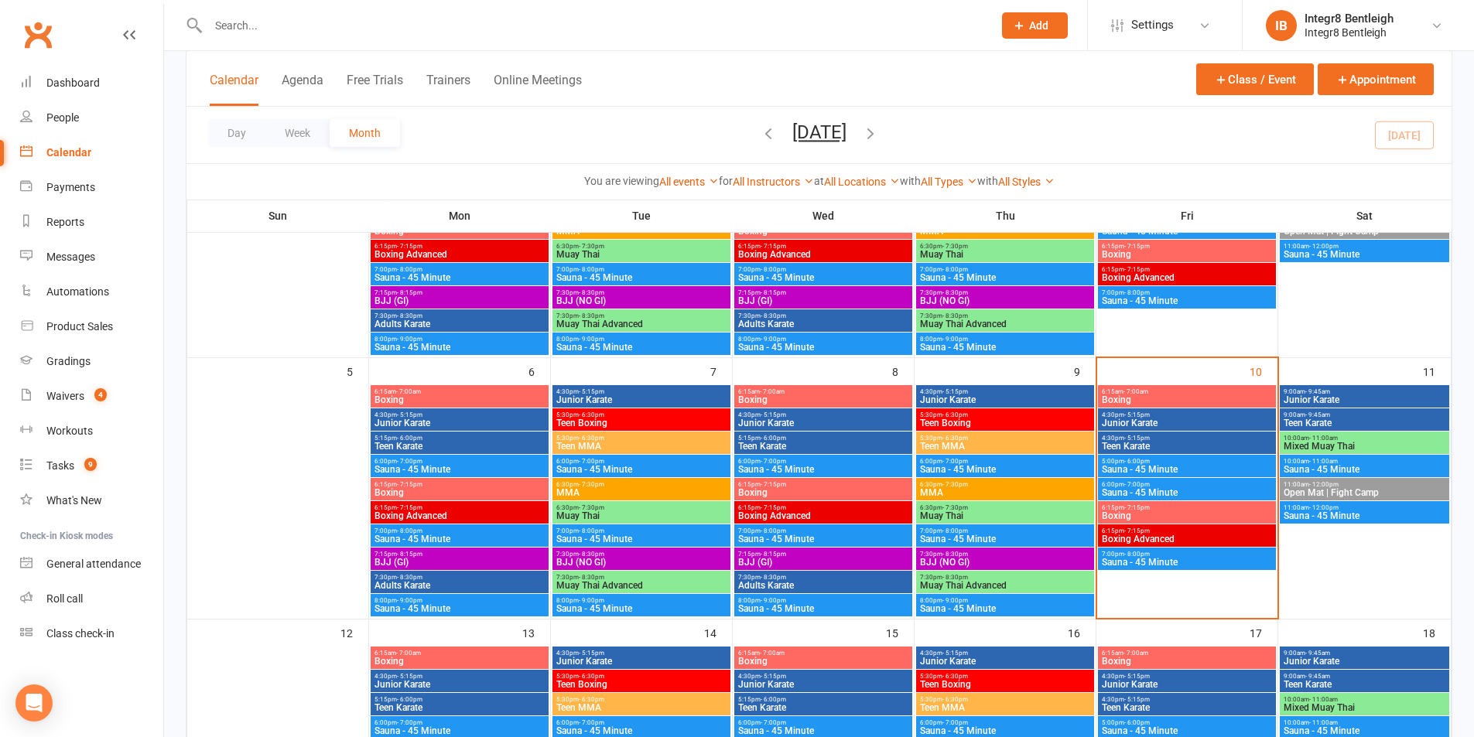
click at [613, 419] on span "Teen Boxing" at bounding box center [642, 423] width 172 height 9
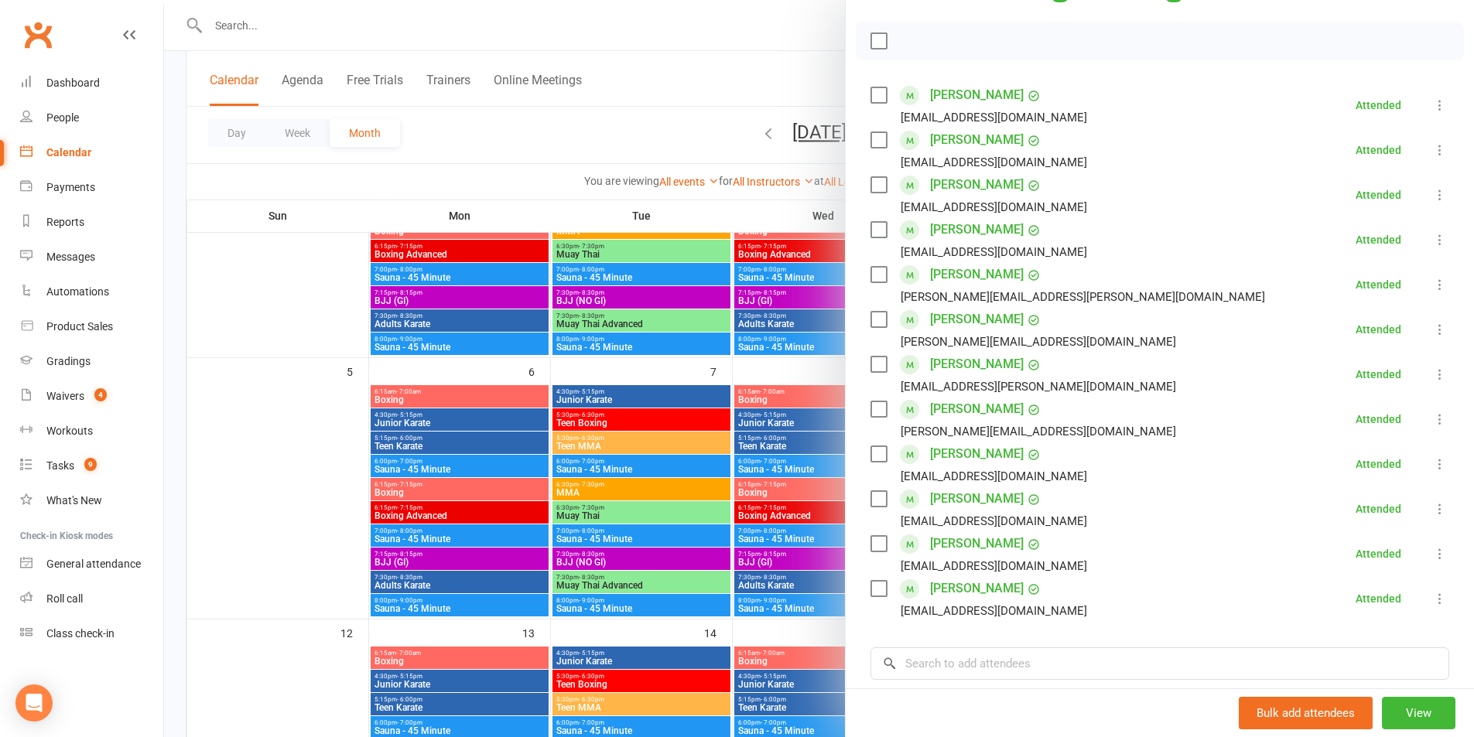
scroll to position [232, 0]
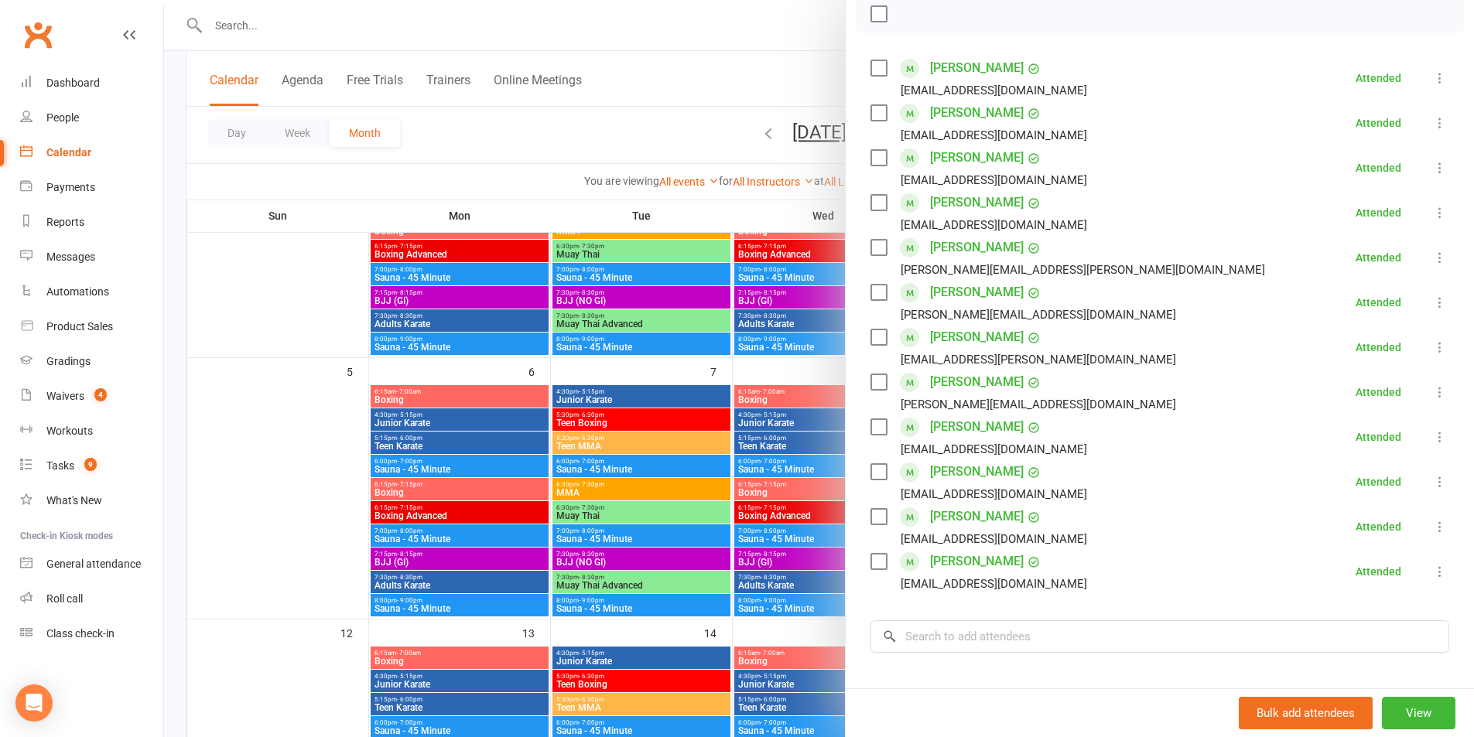
click at [616, 453] on div at bounding box center [819, 368] width 1310 height 737
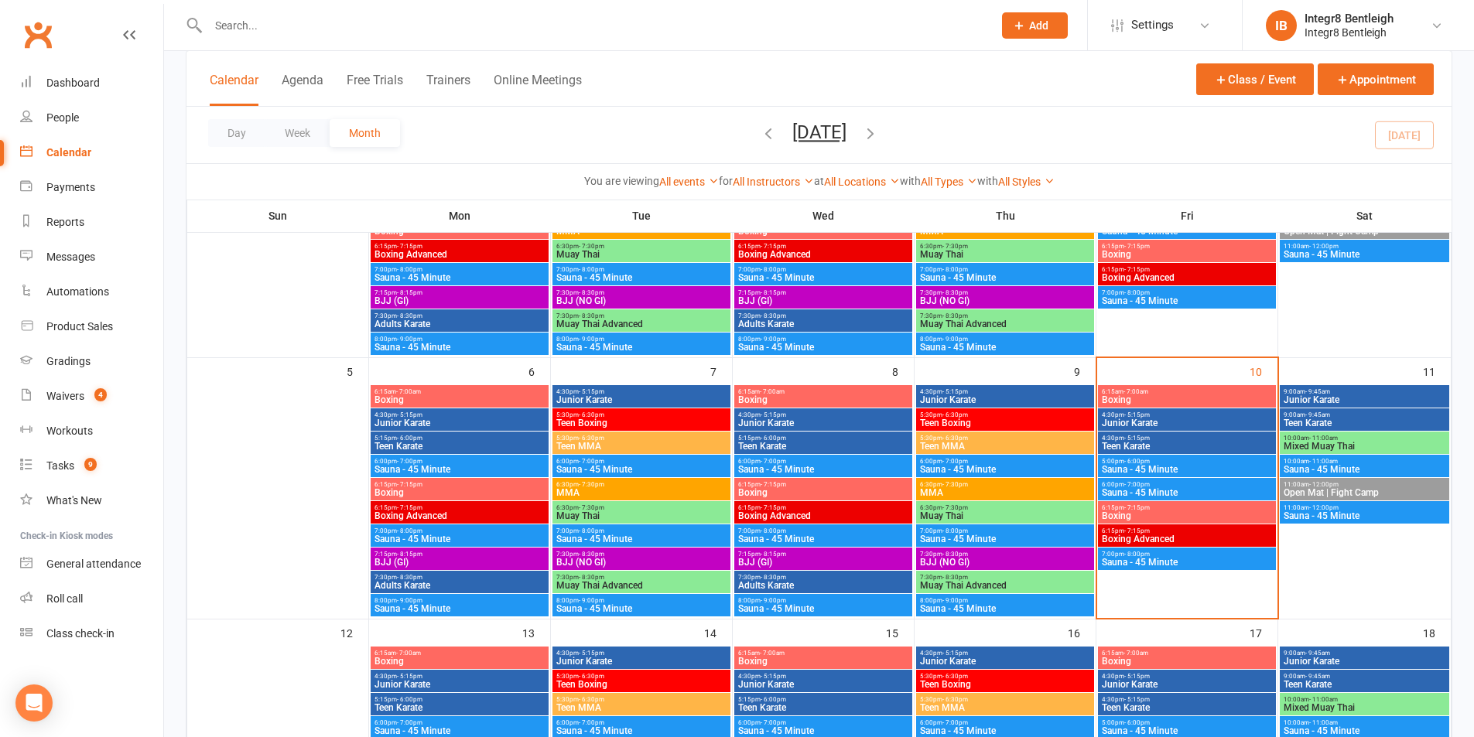
click at [617, 484] on span "6:30pm - 7:30pm" at bounding box center [642, 484] width 172 height 7
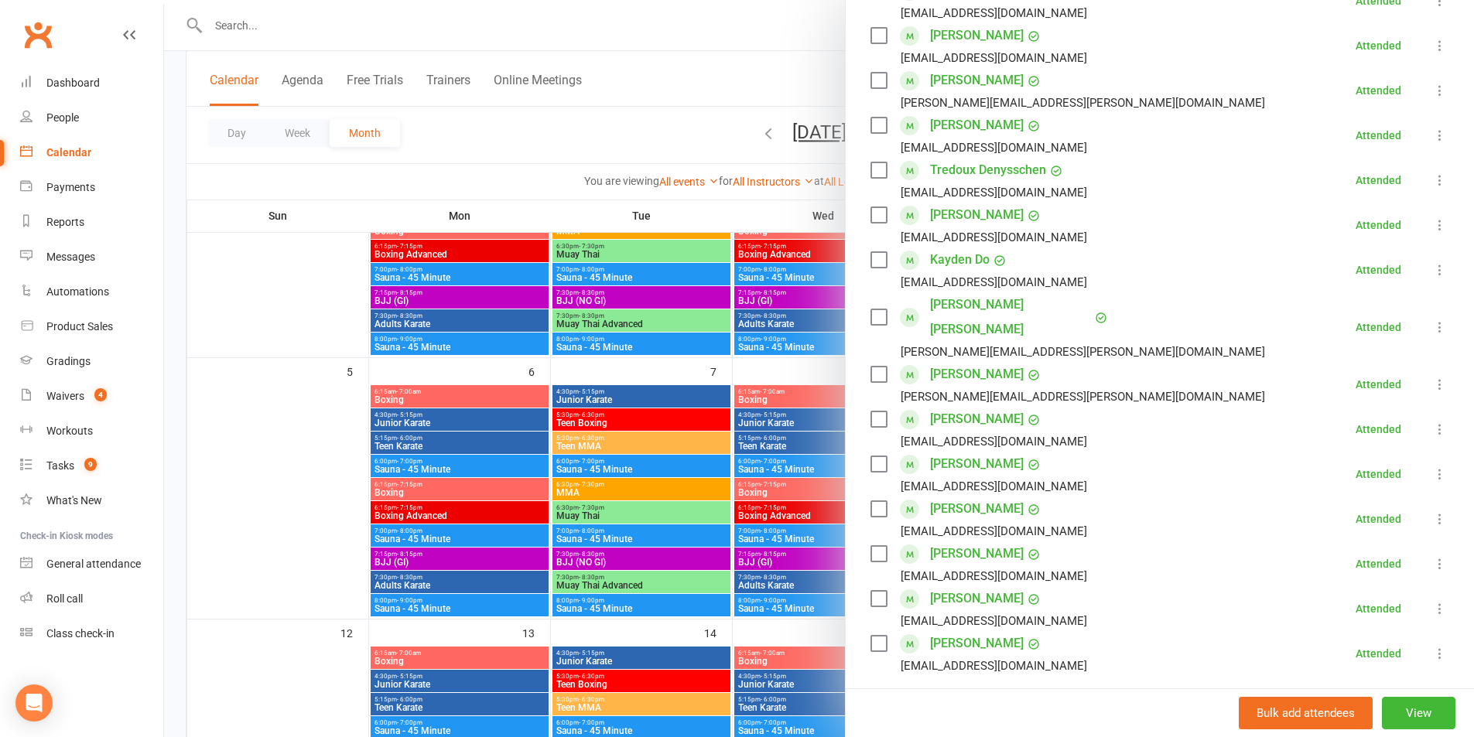
scroll to position [387, 0]
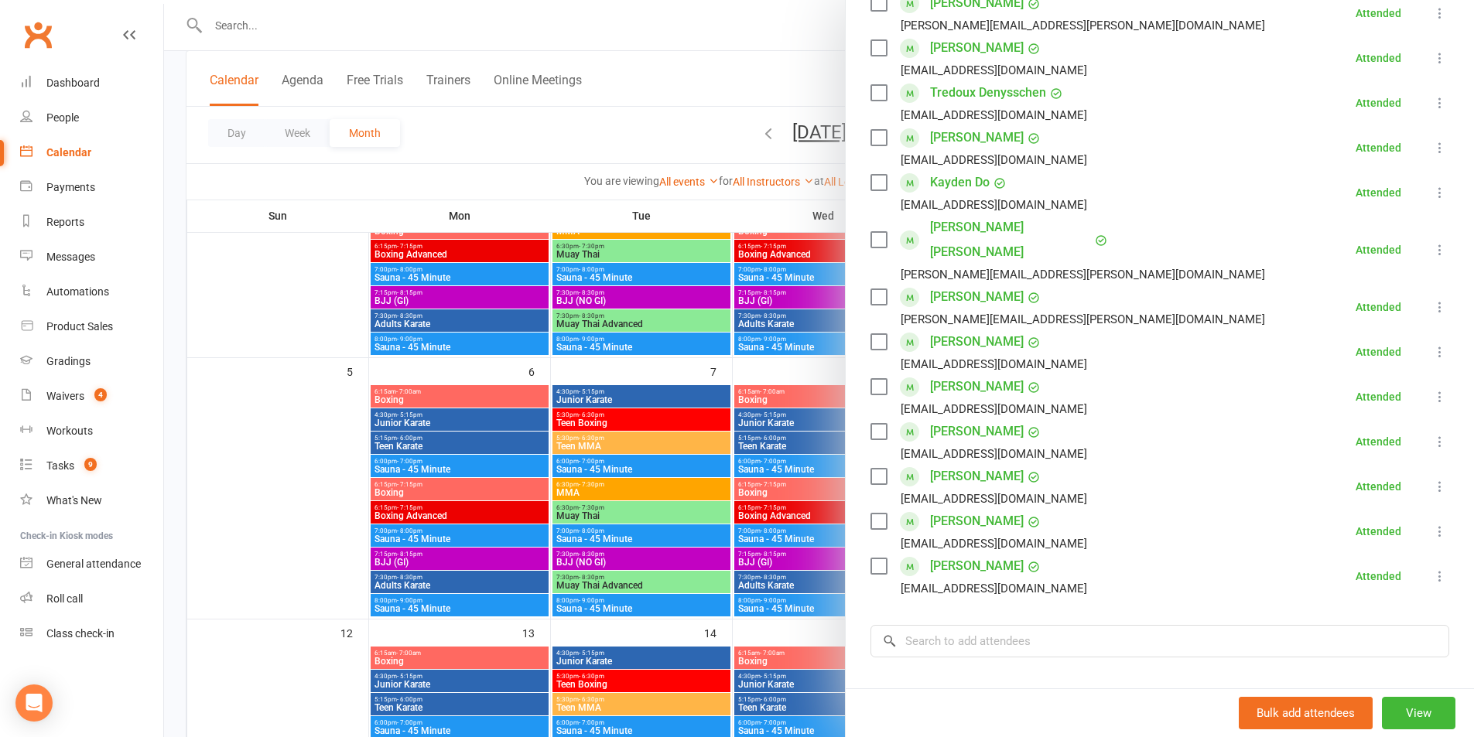
click at [672, 480] on div at bounding box center [819, 368] width 1310 height 737
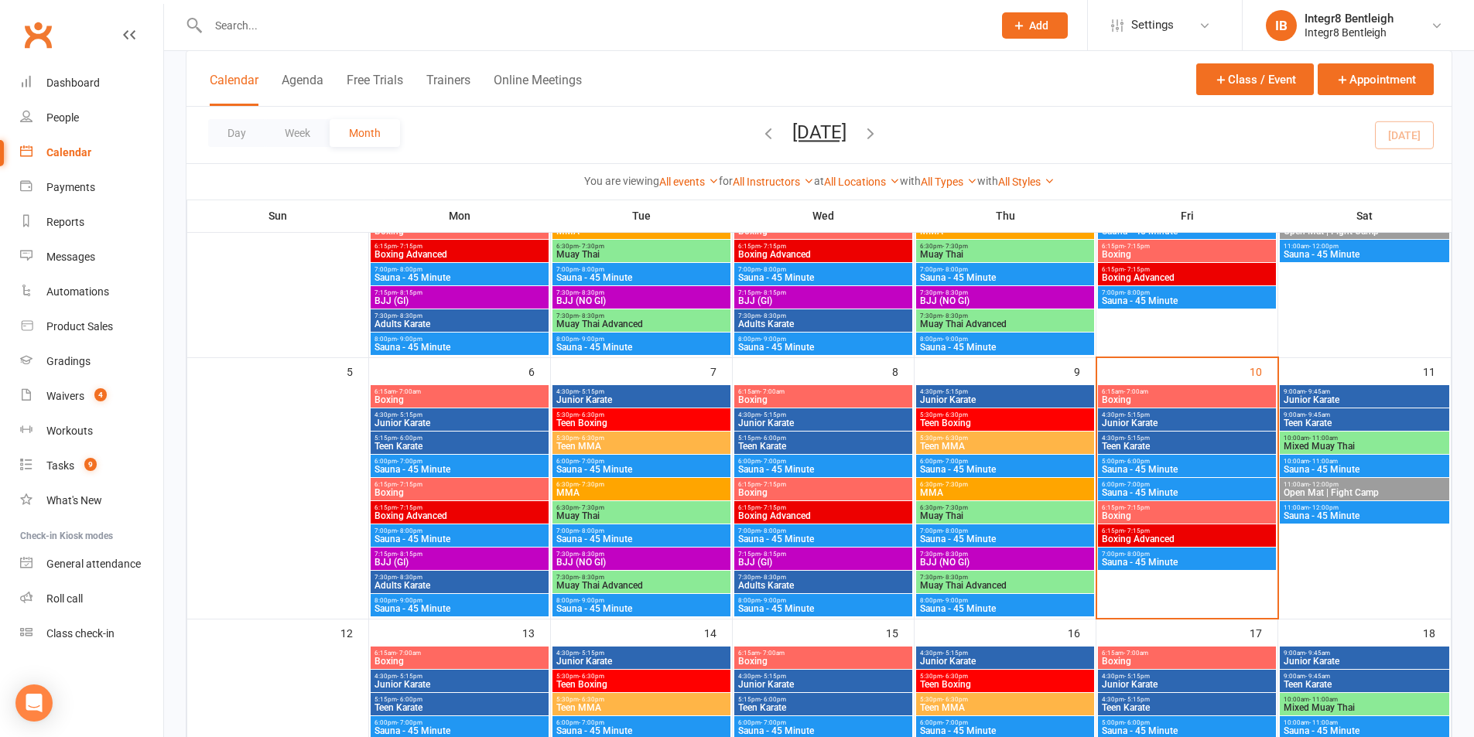
click at [634, 516] on span "Muay Thai" at bounding box center [642, 515] width 172 height 9
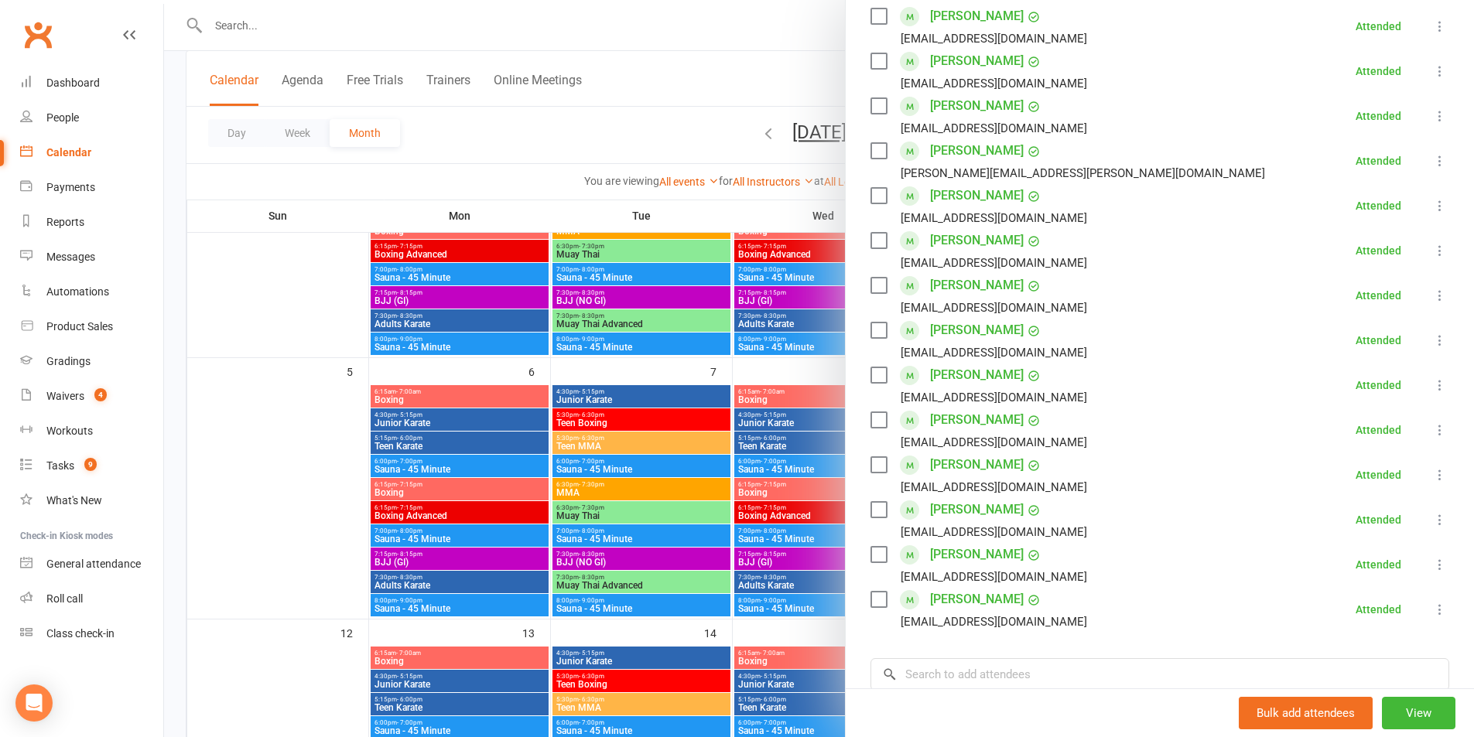
scroll to position [309, 0]
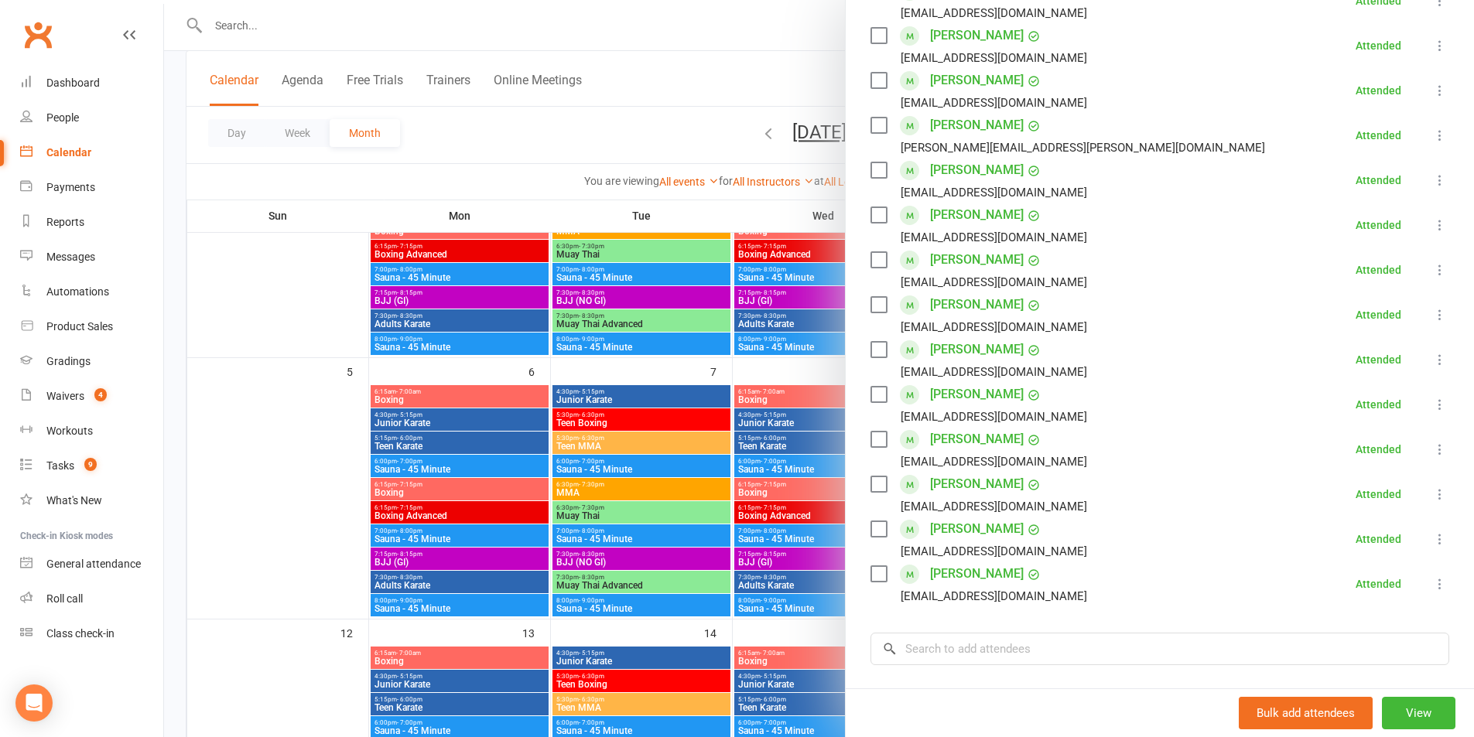
click at [630, 521] on div at bounding box center [819, 368] width 1310 height 737
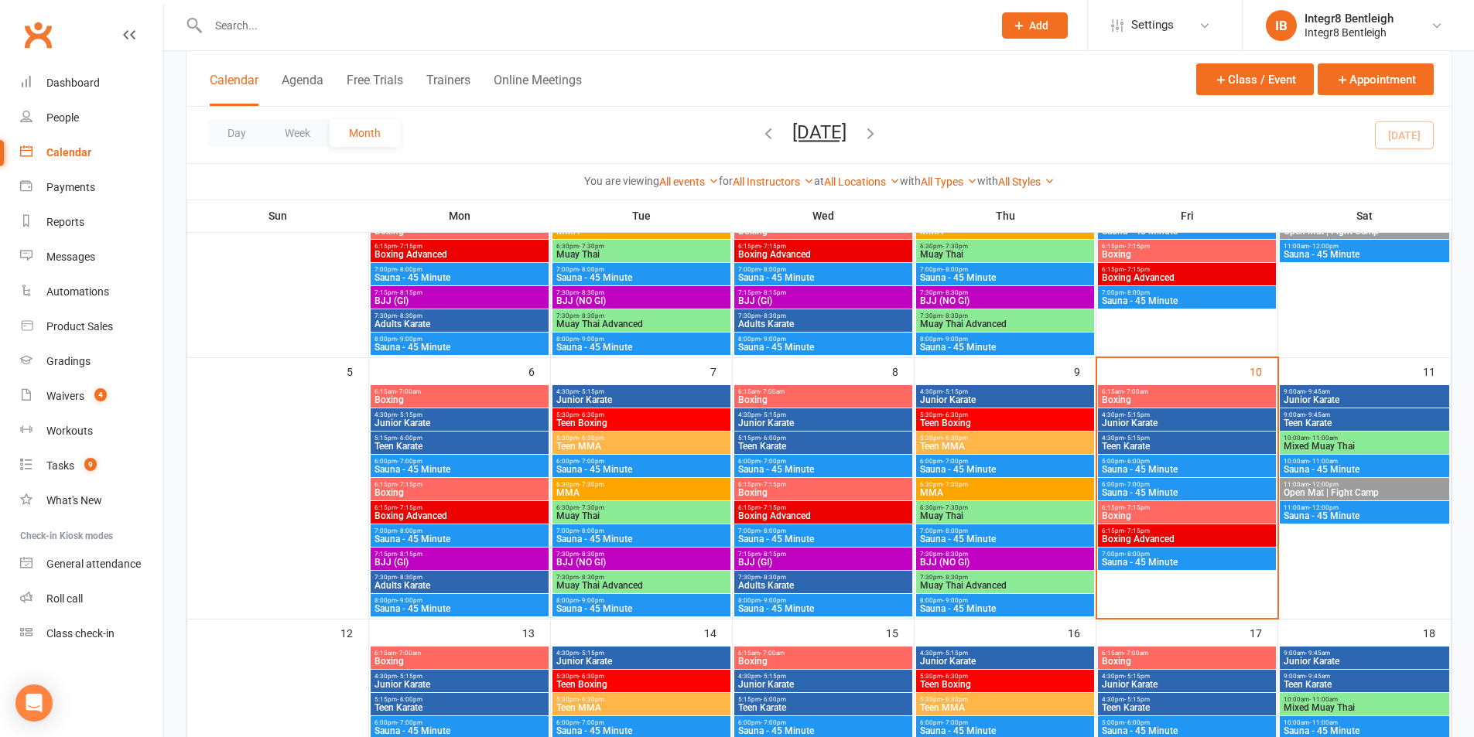
click at [628, 559] on span "BJJ (NO GI)" at bounding box center [642, 562] width 172 height 9
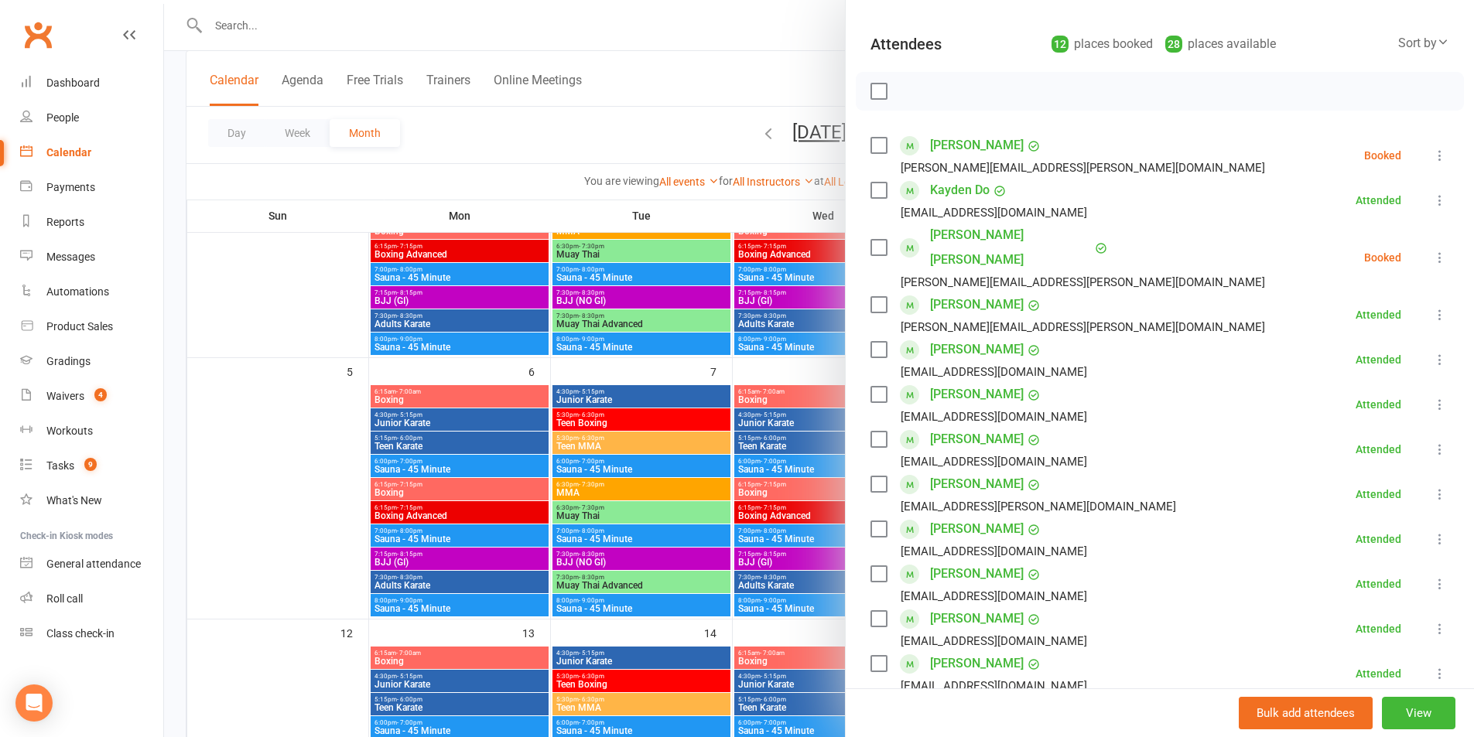
scroll to position [232, 0]
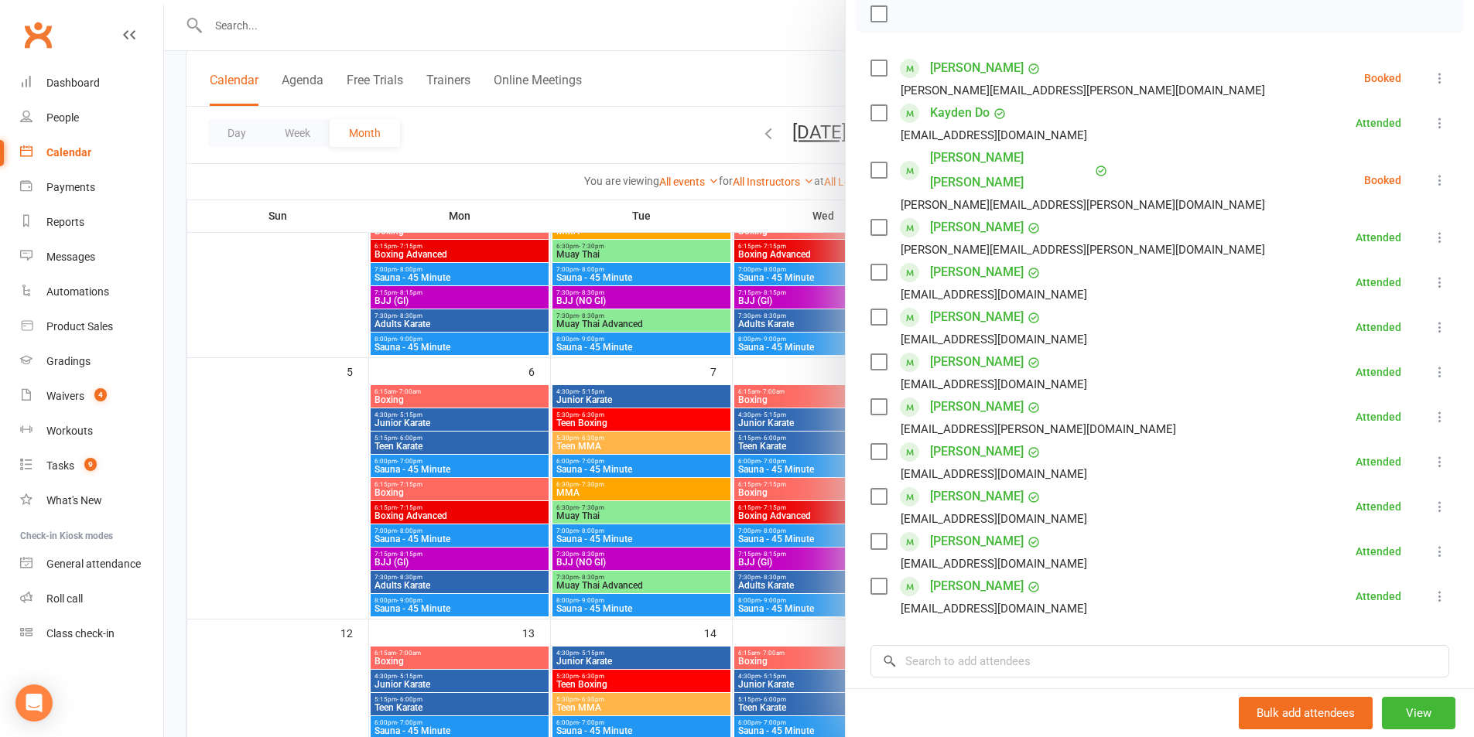
click at [712, 543] on div at bounding box center [819, 368] width 1310 height 737
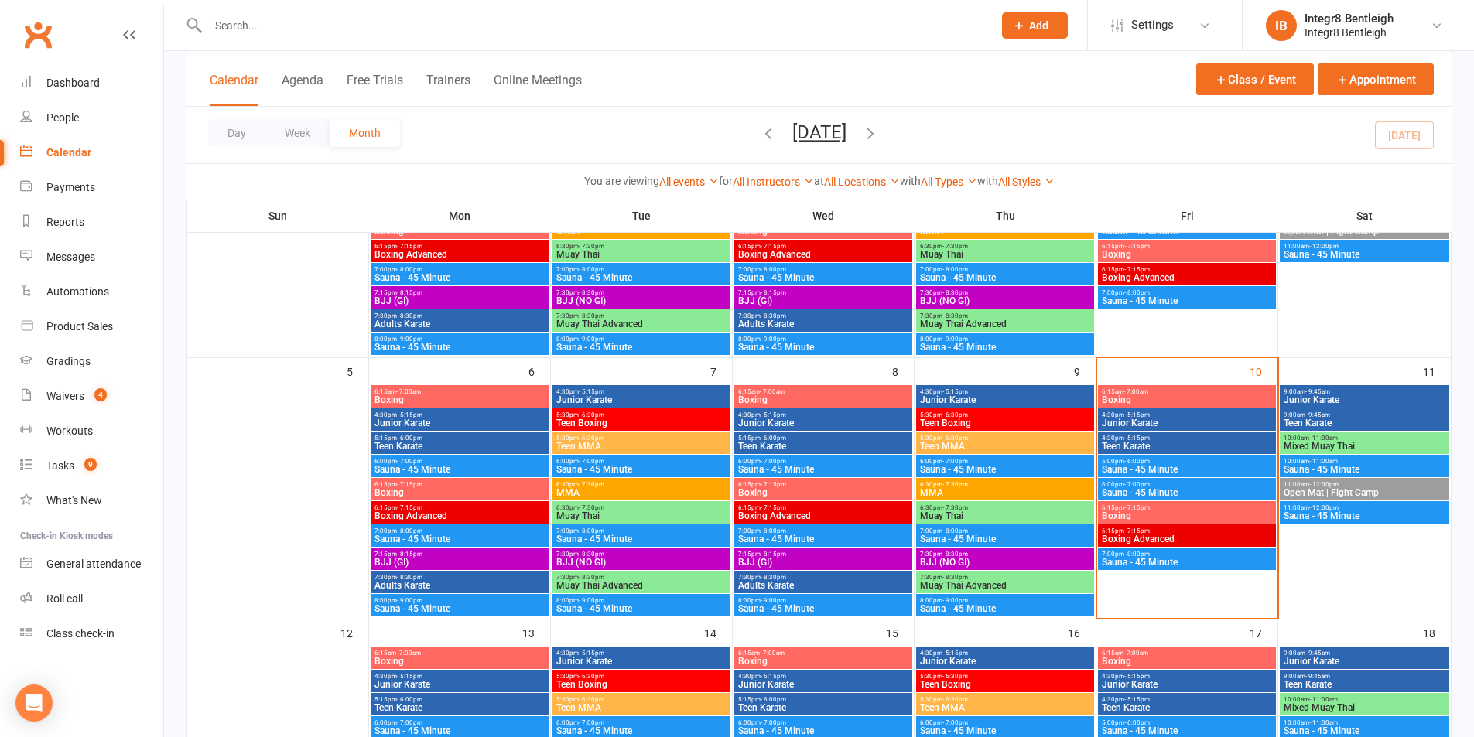
click at [643, 586] on span "Muay Thai Advanced" at bounding box center [642, 585] width 172 height 9
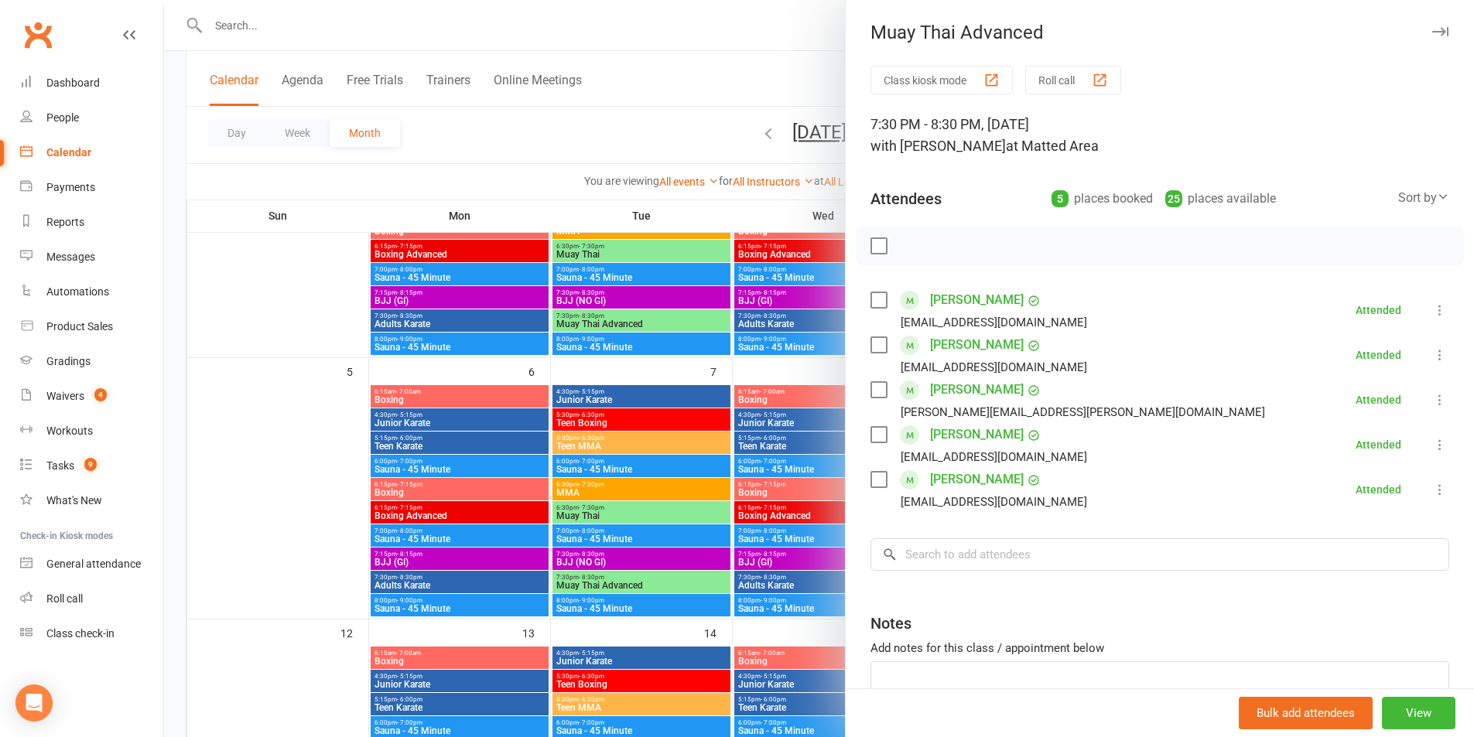
click at [751, 417] on div at bounding box center [819, 368] width 1310 height 737
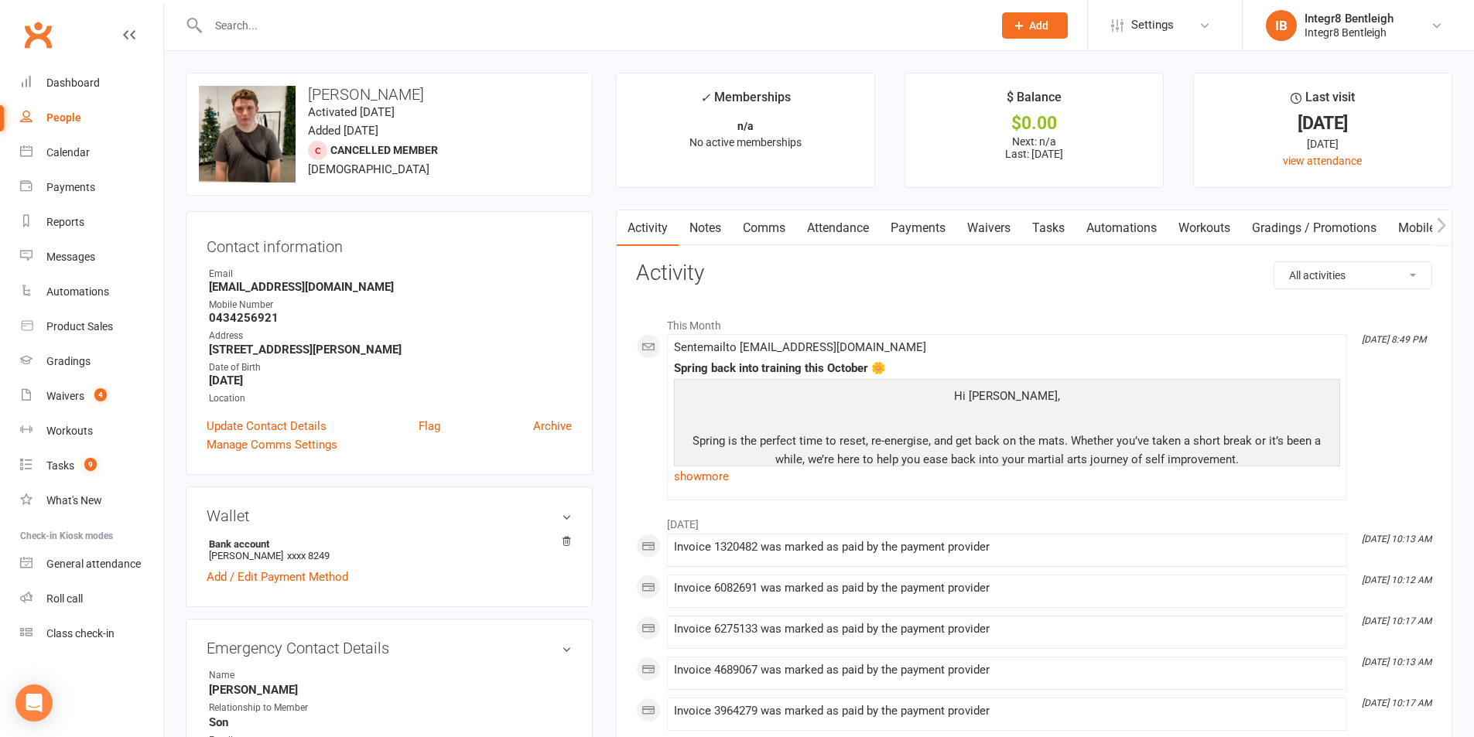
click at [705, 243] on link "Notes" at bounding box center [705, 228] width 53 height 36
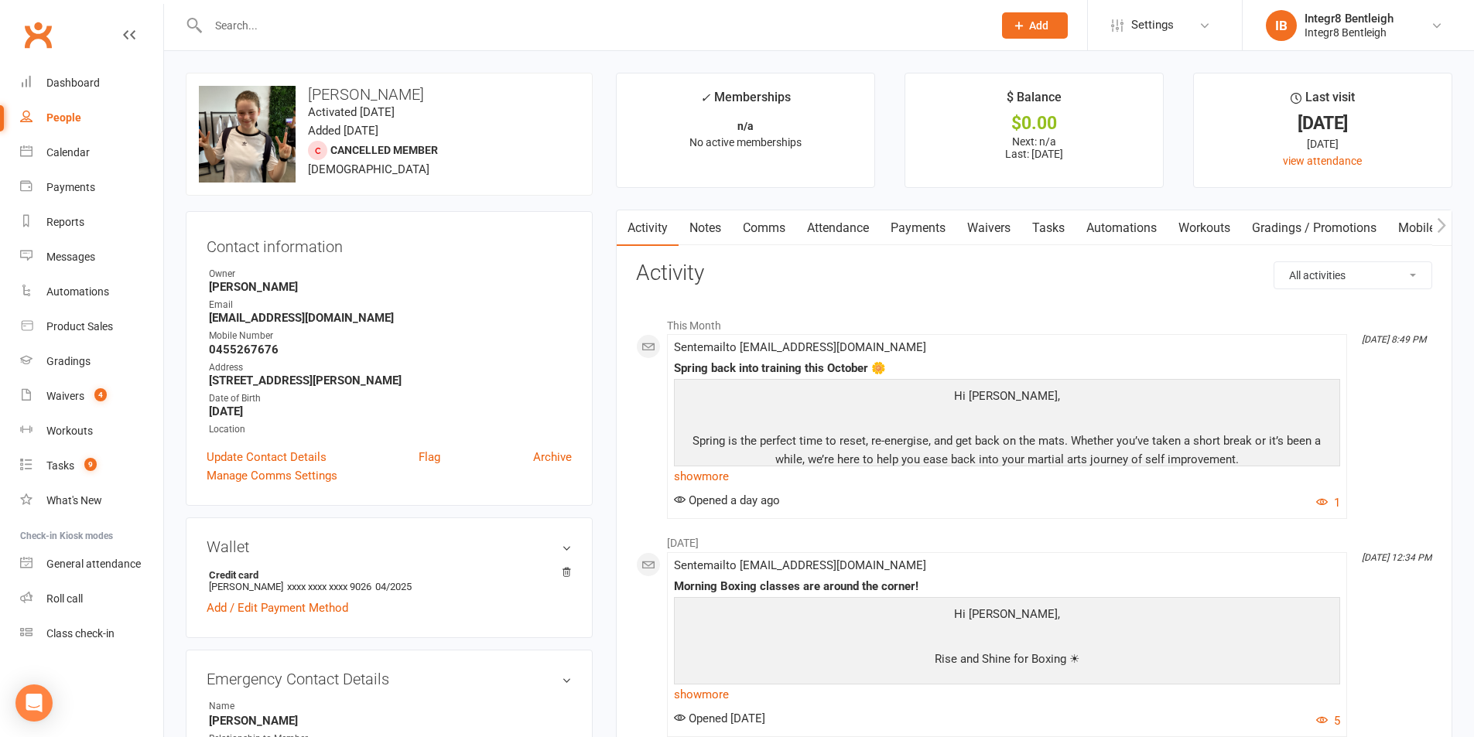
click at [706, 233] on link "Notes" at bounding box center [705, 228] width 53 height 36
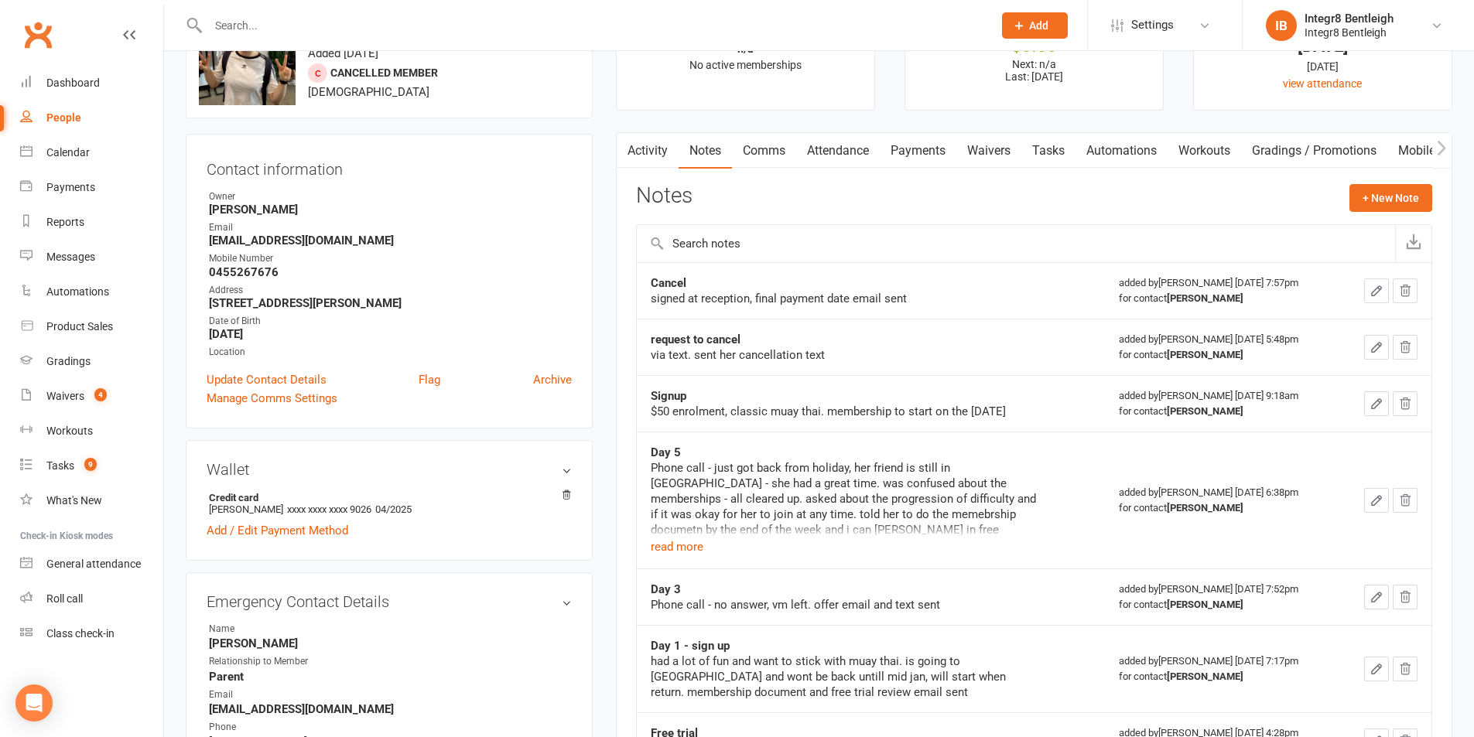
scroll to position [155, 0]
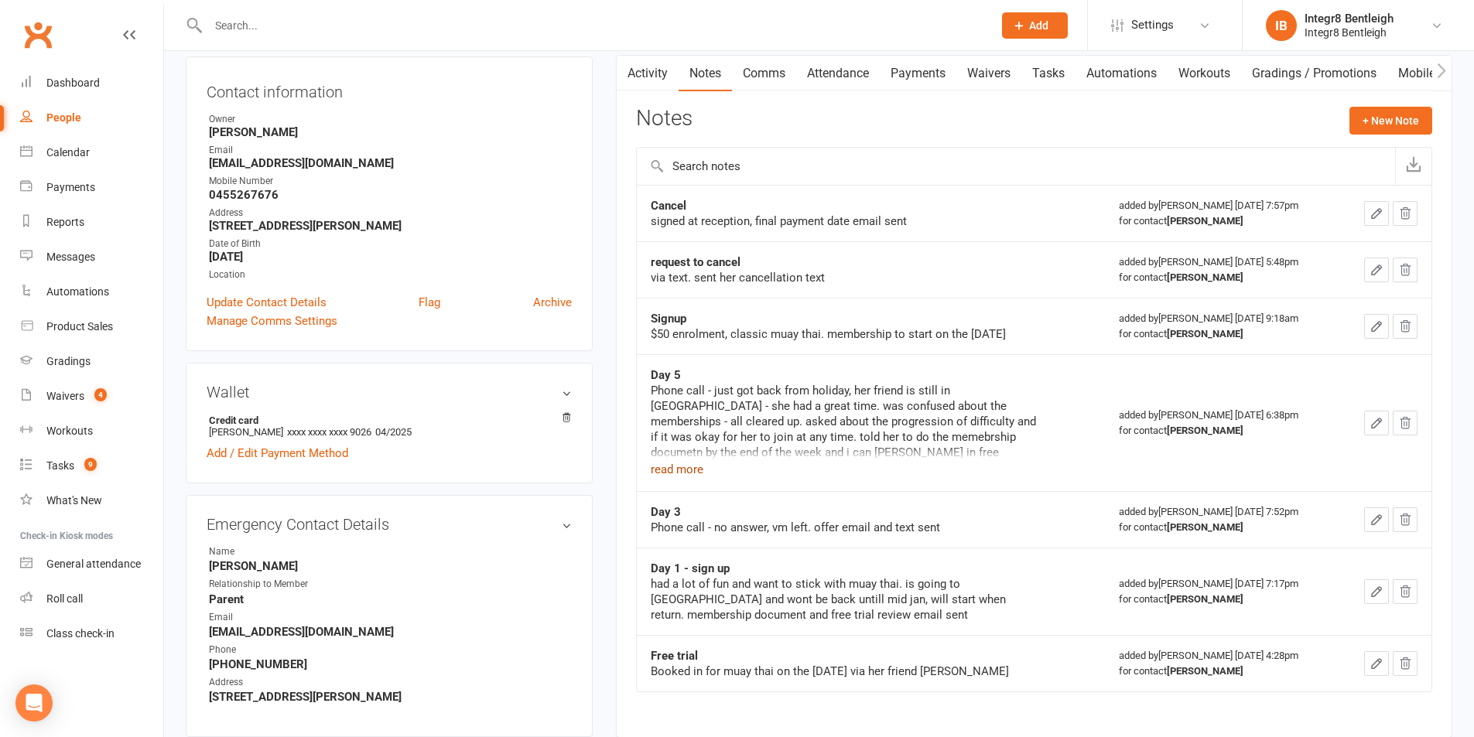
click at [679, 477] on button "read more" at bounding box center [677, 469] width 53 height 19
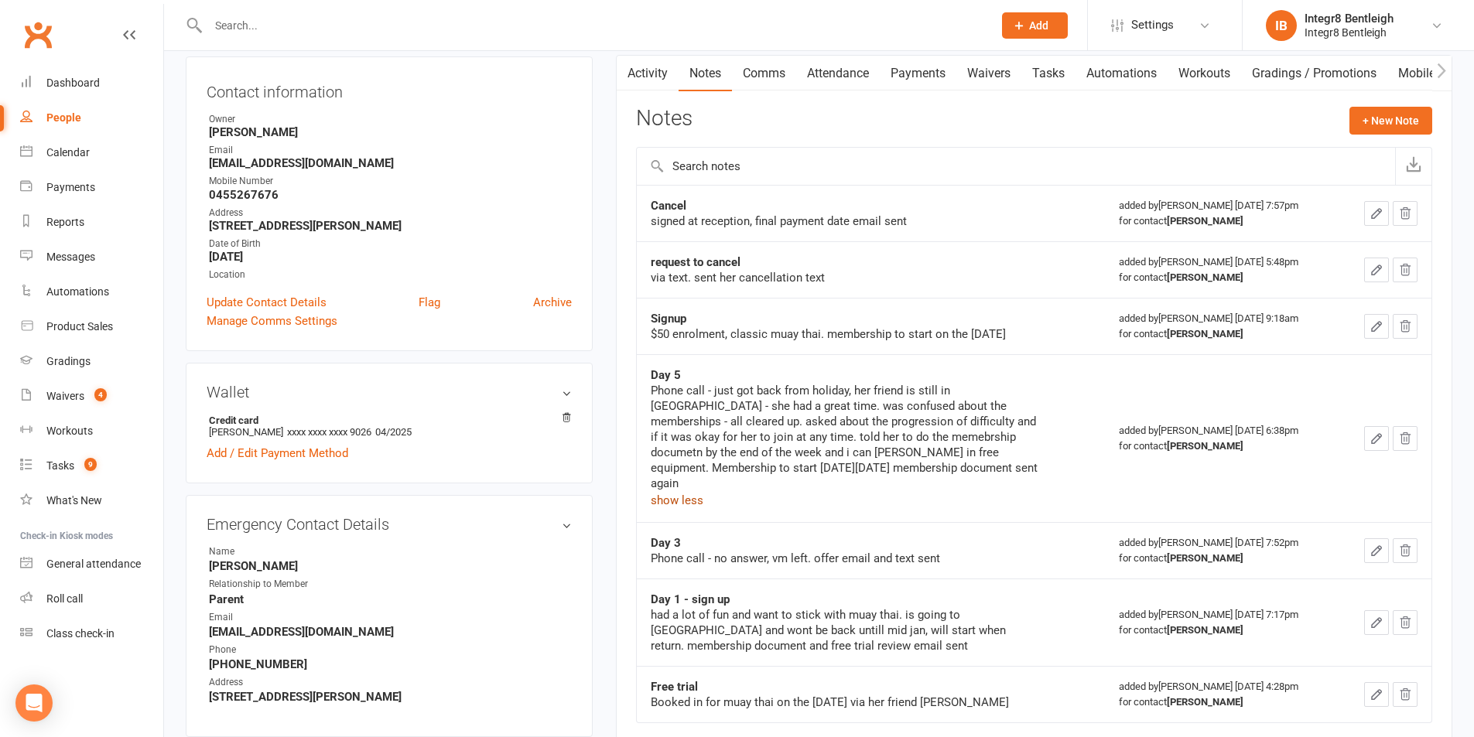
click at [672, 491] on button "show less" at bounding box center [677, 500] width 53 height 19
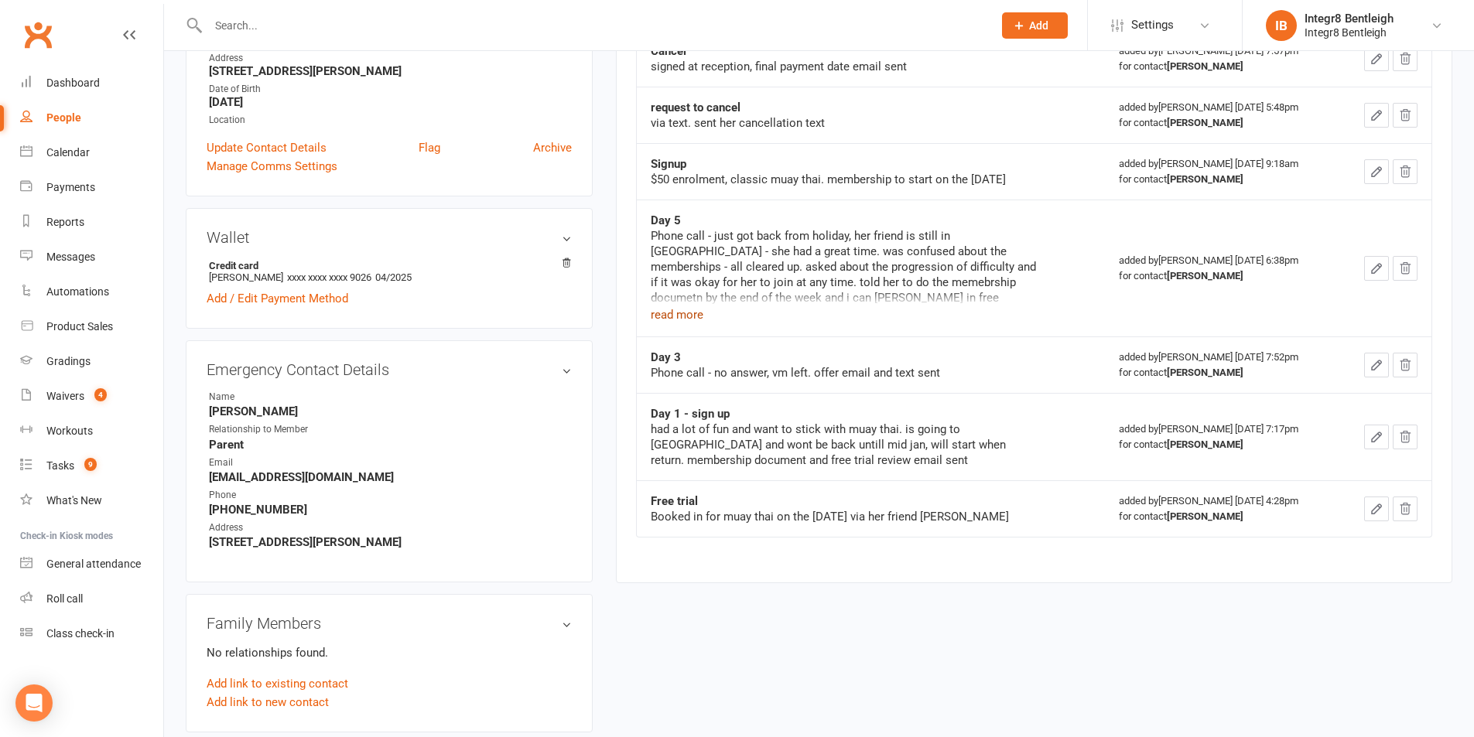
scroll to position [0, 0]
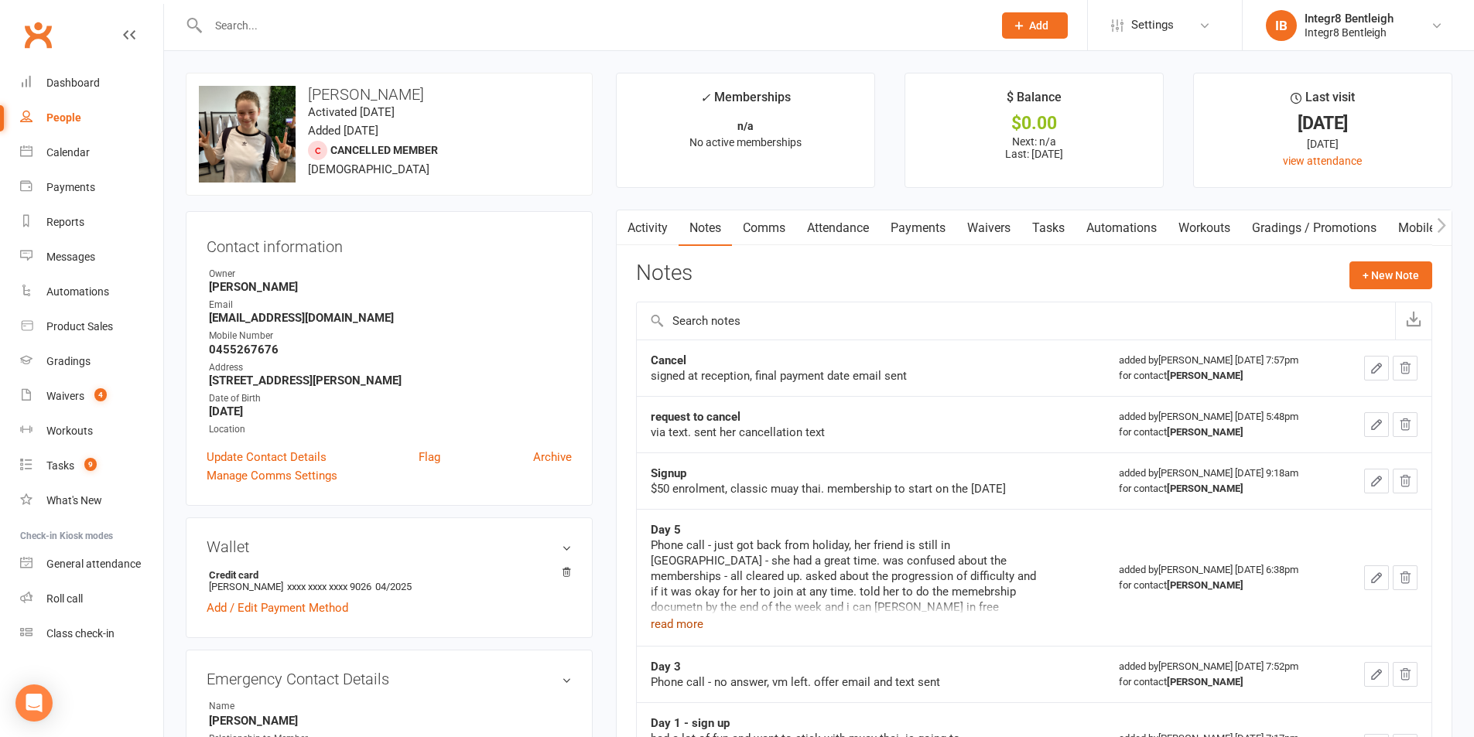
click at [1000, 234] on link "Waivers" at bounding box center [988, 228] width 65 height 36
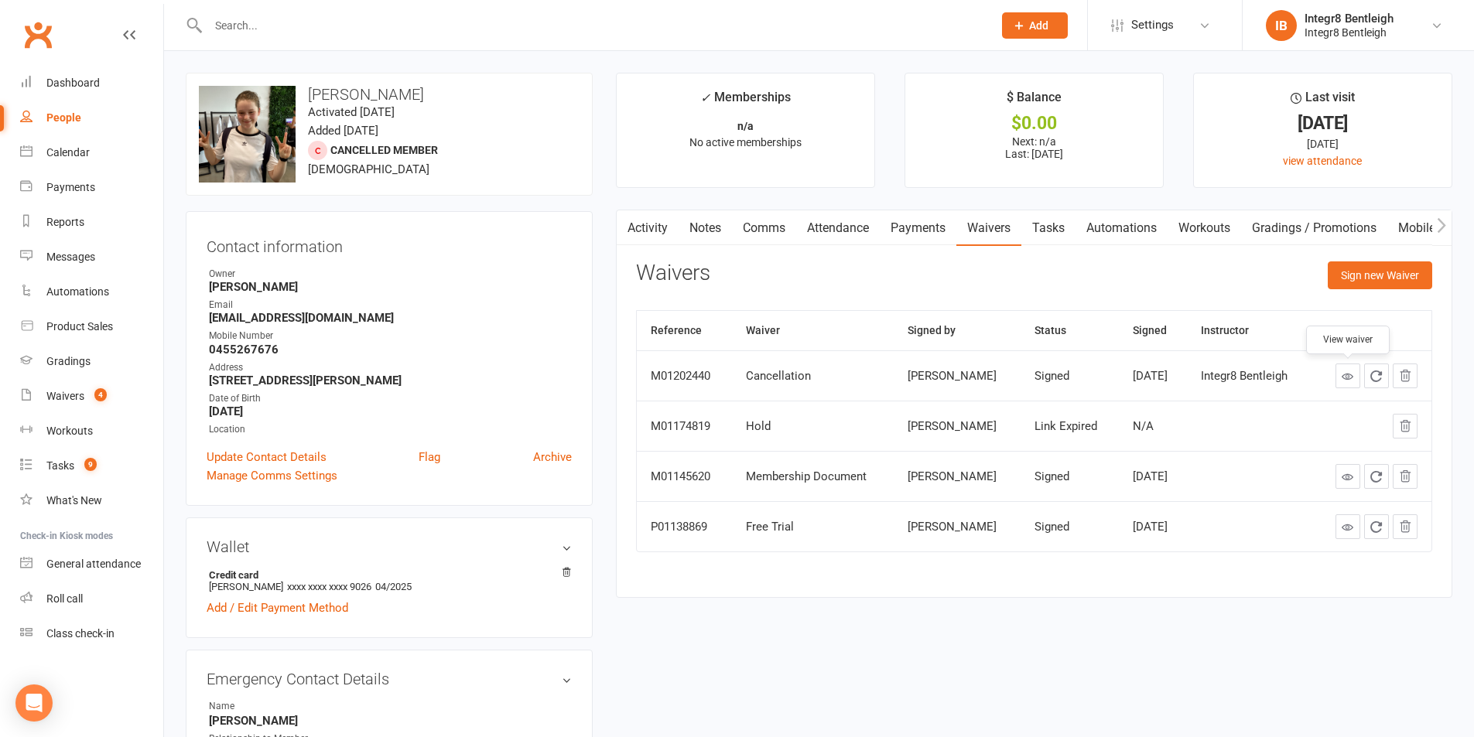
click at [1341, 382] on link at bounding box center [1347, 376] width 25 height 25
click at [693, 225] on link "Notes" at bounding box center [705, 228] width 53 height 36
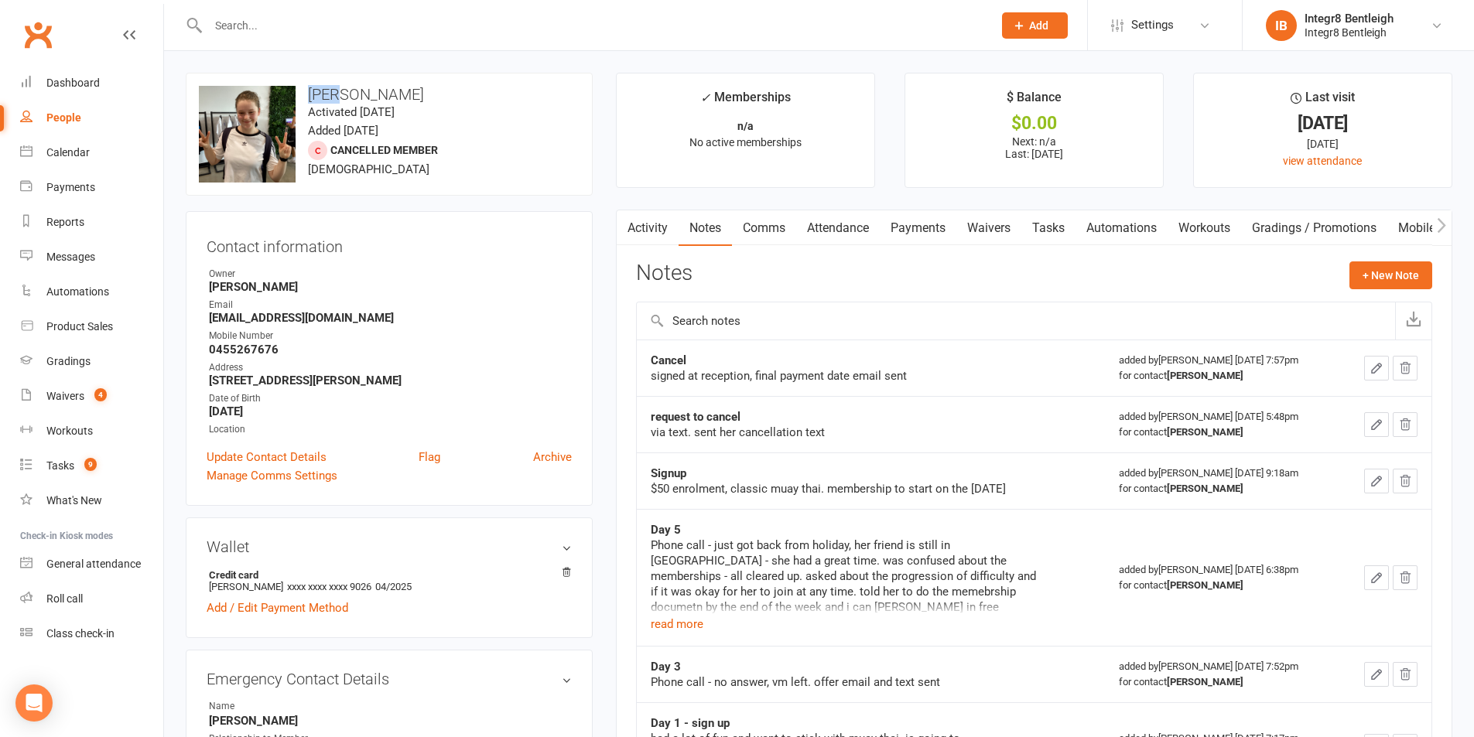
drag, startPoint x: 307, startPoint y: 87, endPoint x: 344, endPoint y: 86, distance: 36.4
click at [344, 86] on h3 "Maya Bergman" at bounding box center [389, 94] width 381 height 17
click at [1380, 275] on button "+ New Note" at bounding box center [1390, 276] width 83 height 28
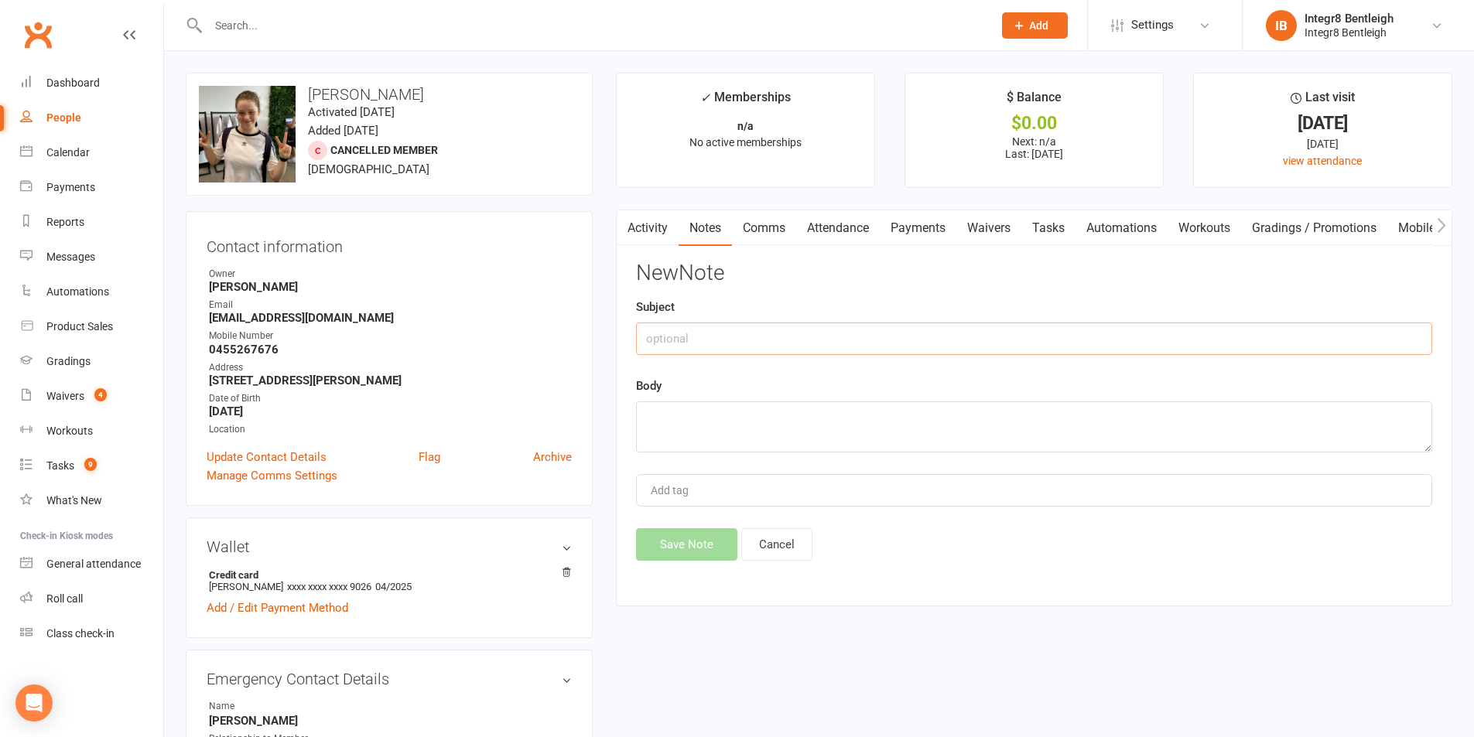
drag, startPoint x: 819, startPoint y: 330, endPoint x: 829, endPoint y: 327, distance: 10.5
click at [819, 328] on input "text" at bounding box center [1034, 339] width 796 height 32
type input "SBIT PROMO"
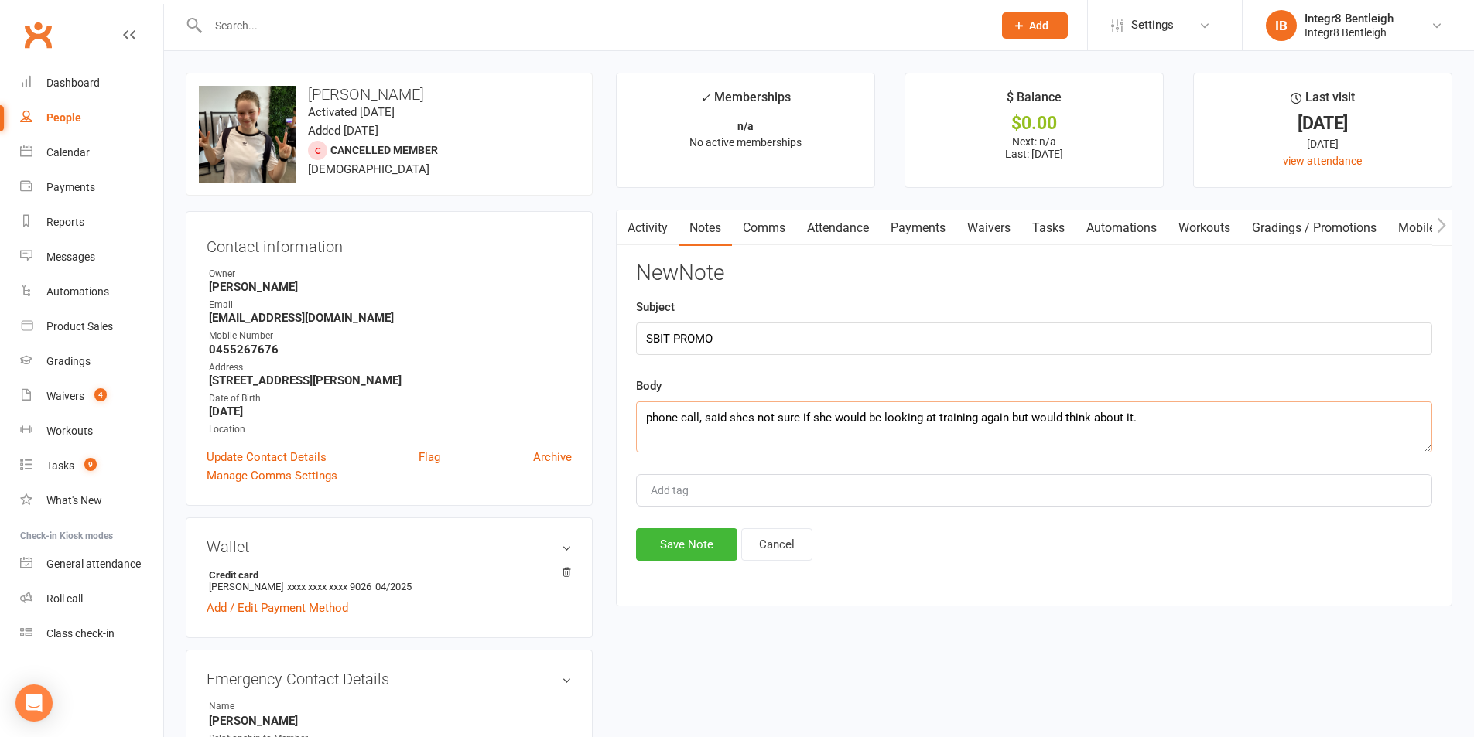
type textarea "phone call, said shes not sure if she would be looking at training again but wo…"
type input "rebecca"
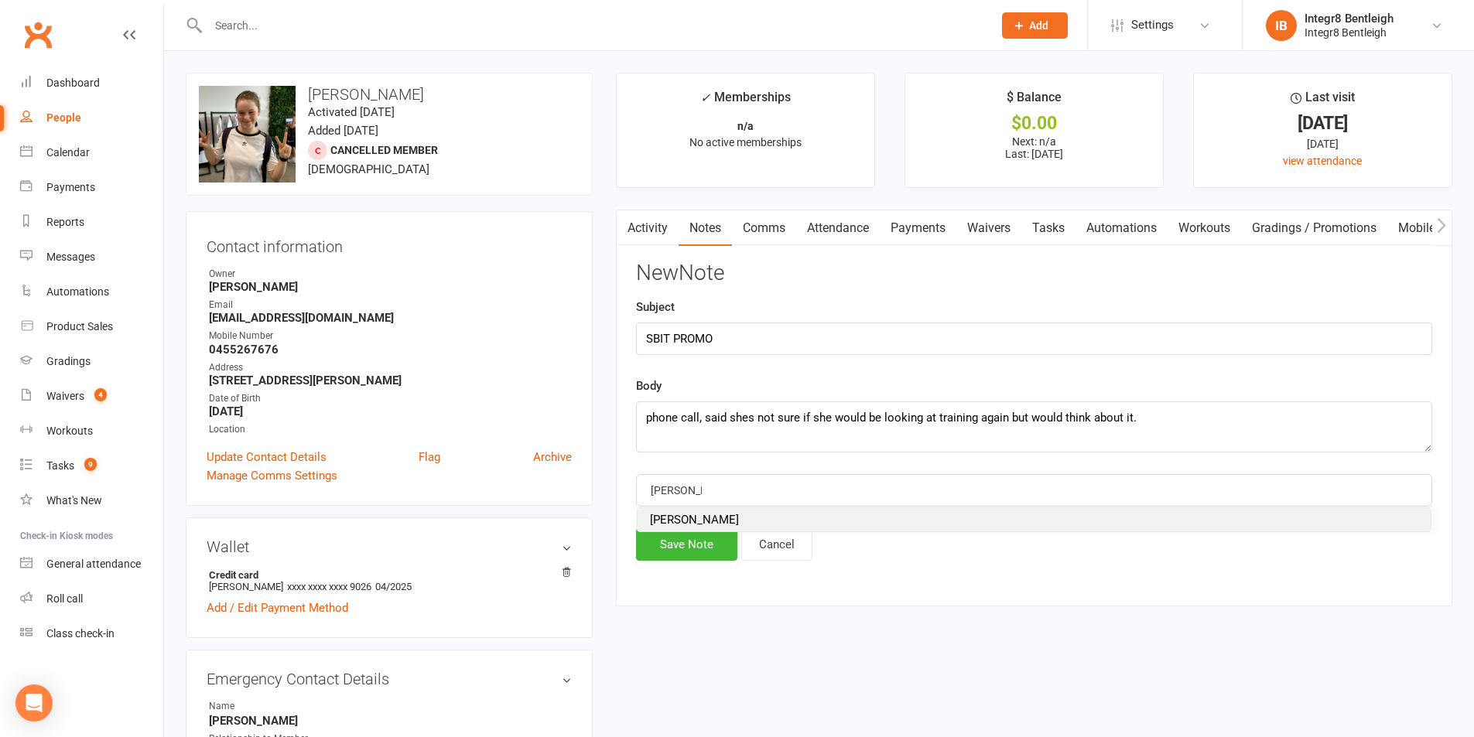
click at [743, 522] on li "rebecca" at bounding box center [1034, 519] width 793 height 23
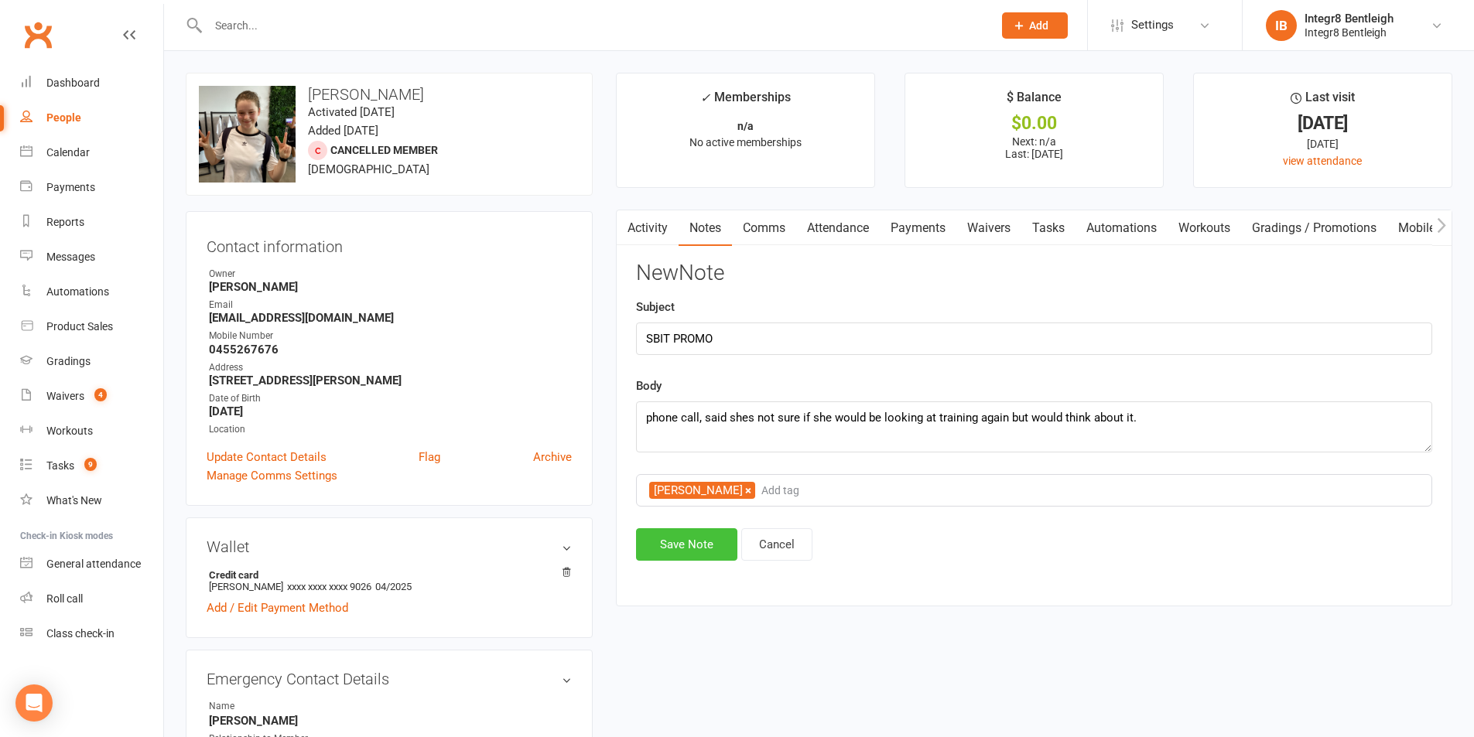
click at [701, 539] on button "Save Note" at bounding box center [686, 544] width 101 height 32
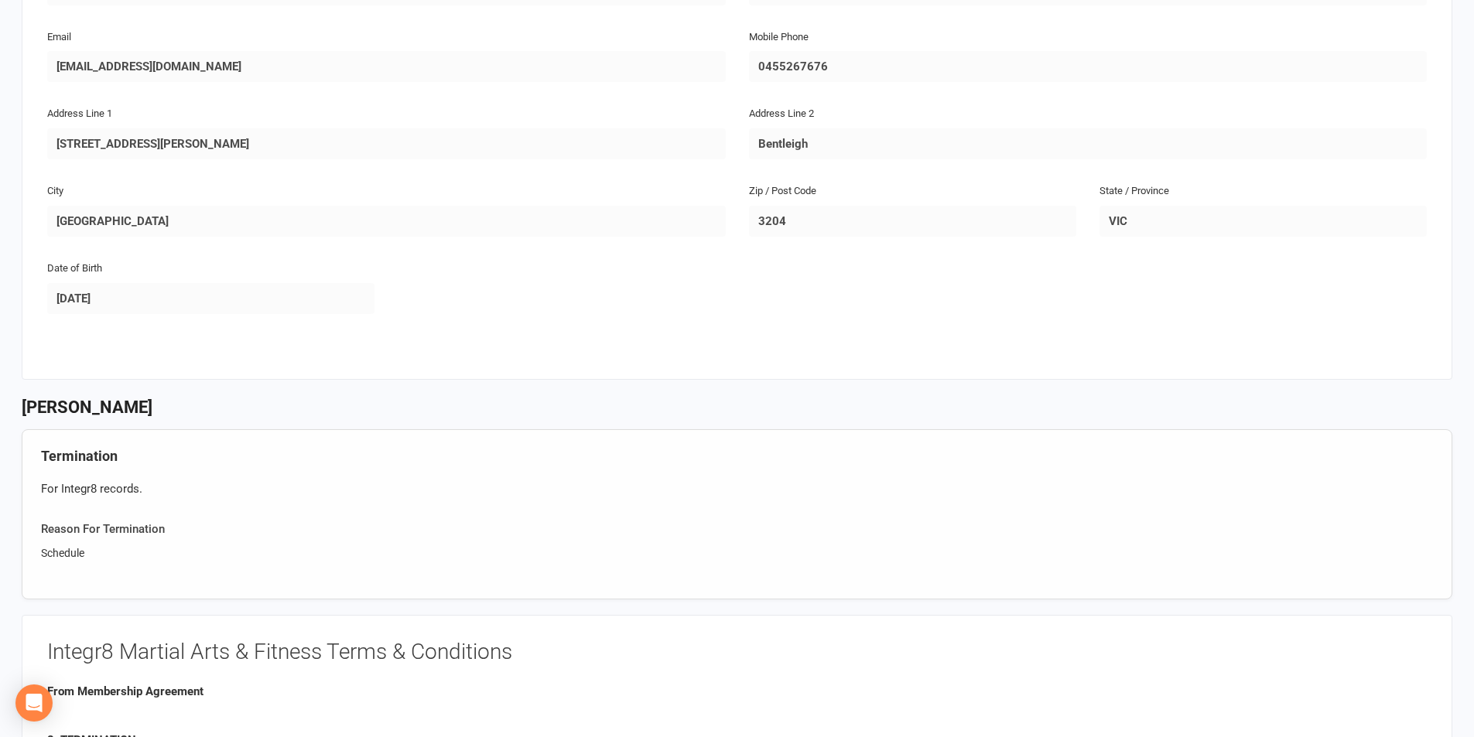
scroll to position [309, 0]
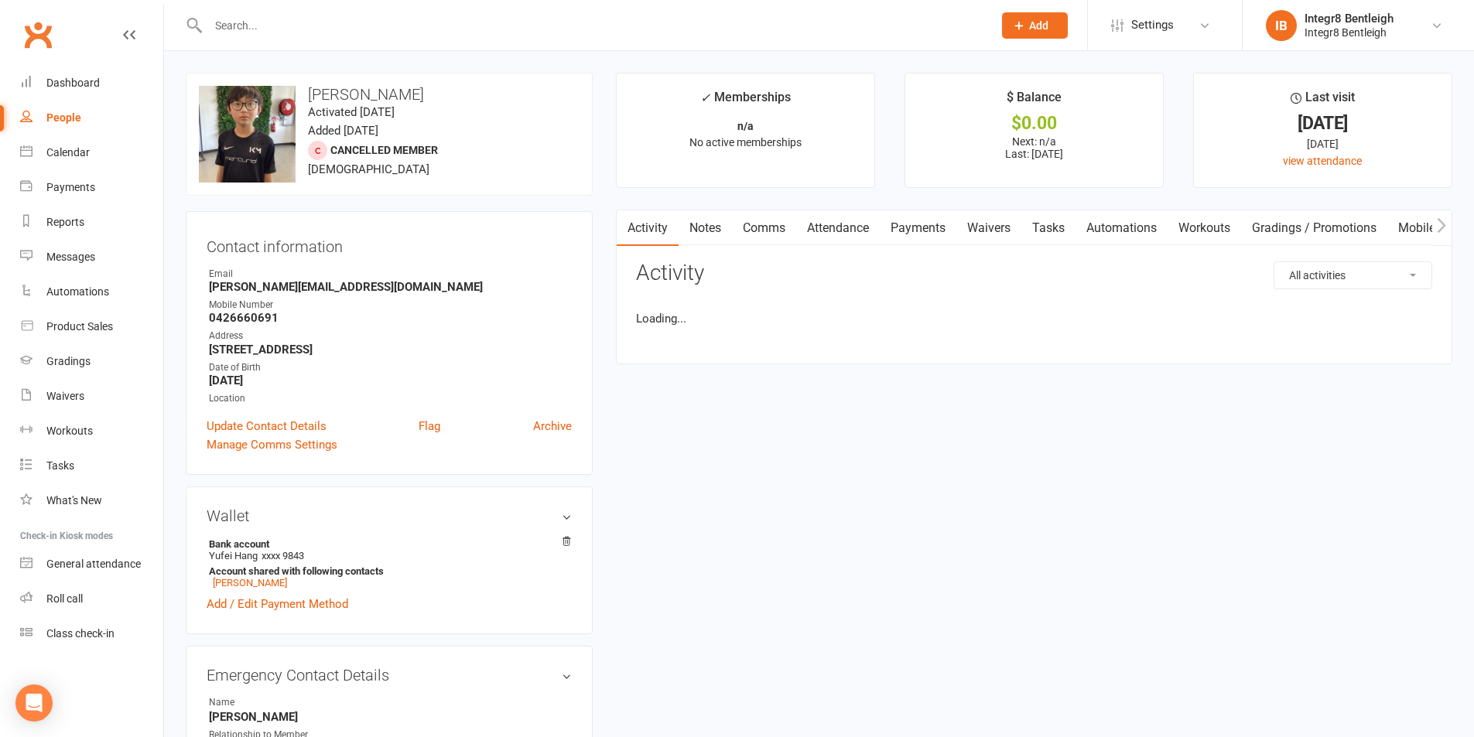
click at [692, 223] on link "Notes" at bounding box center [705, 228] width 53 height 36
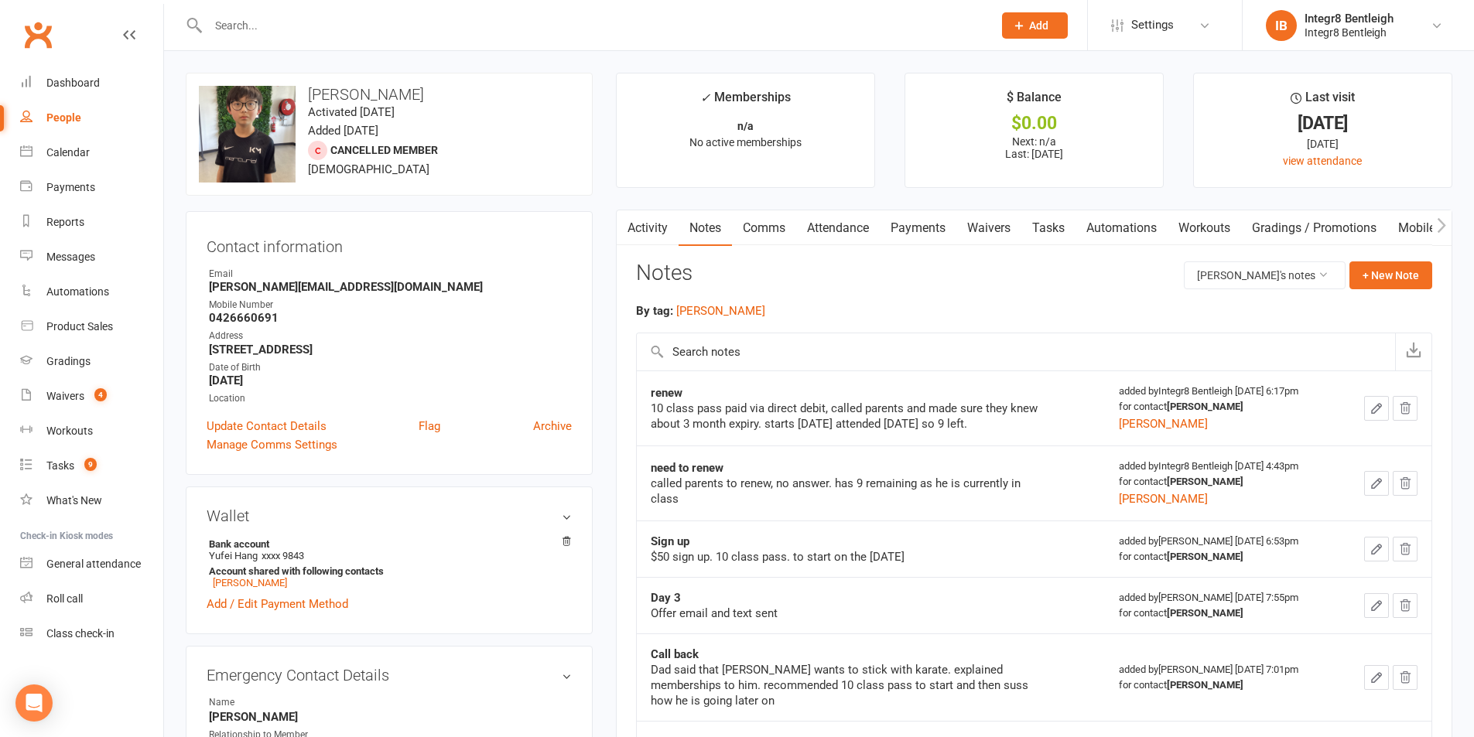
click at [651, 222] on link "Activity" at bounding box center [648, 228] width 62 height 36
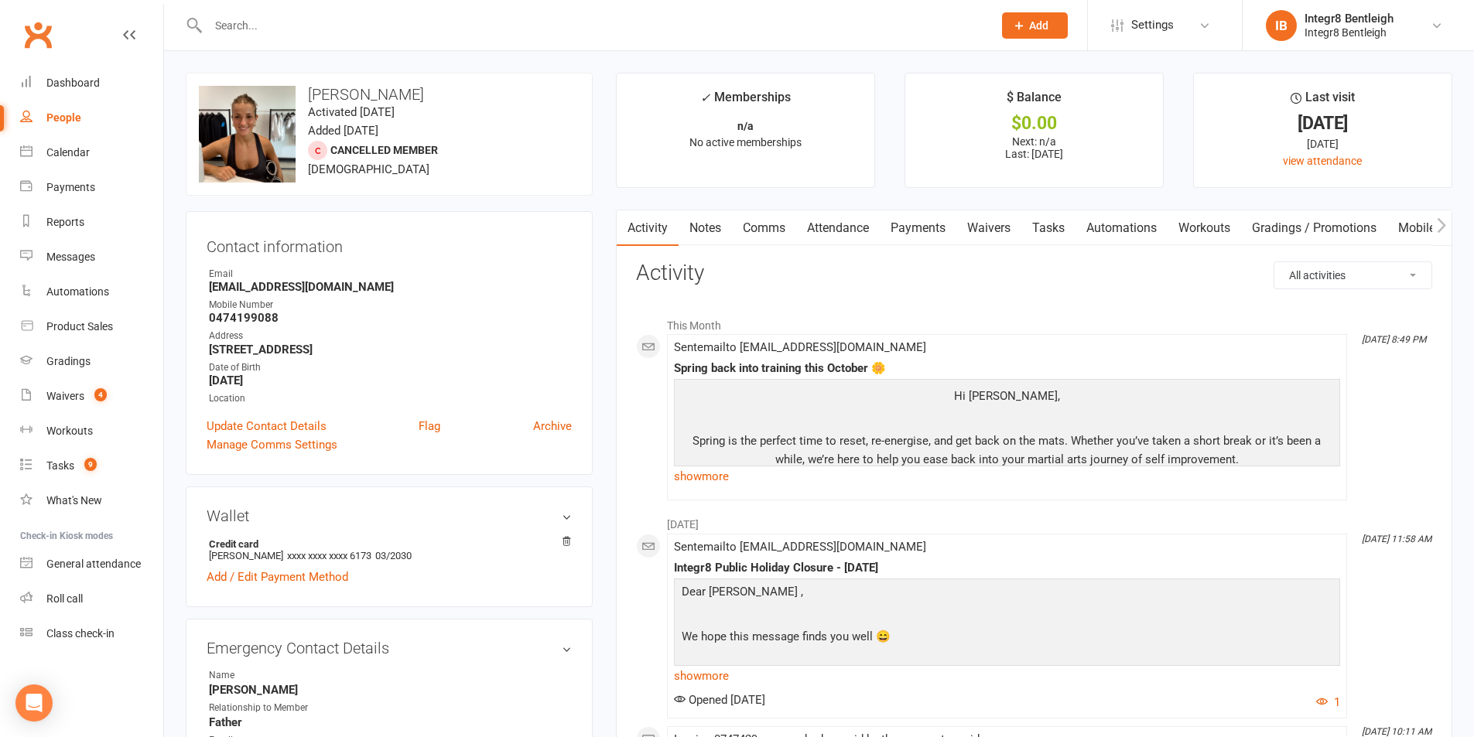
click at [1016, 227] on link "Waivers" at bounding box center [988, 228] width 65 height 36
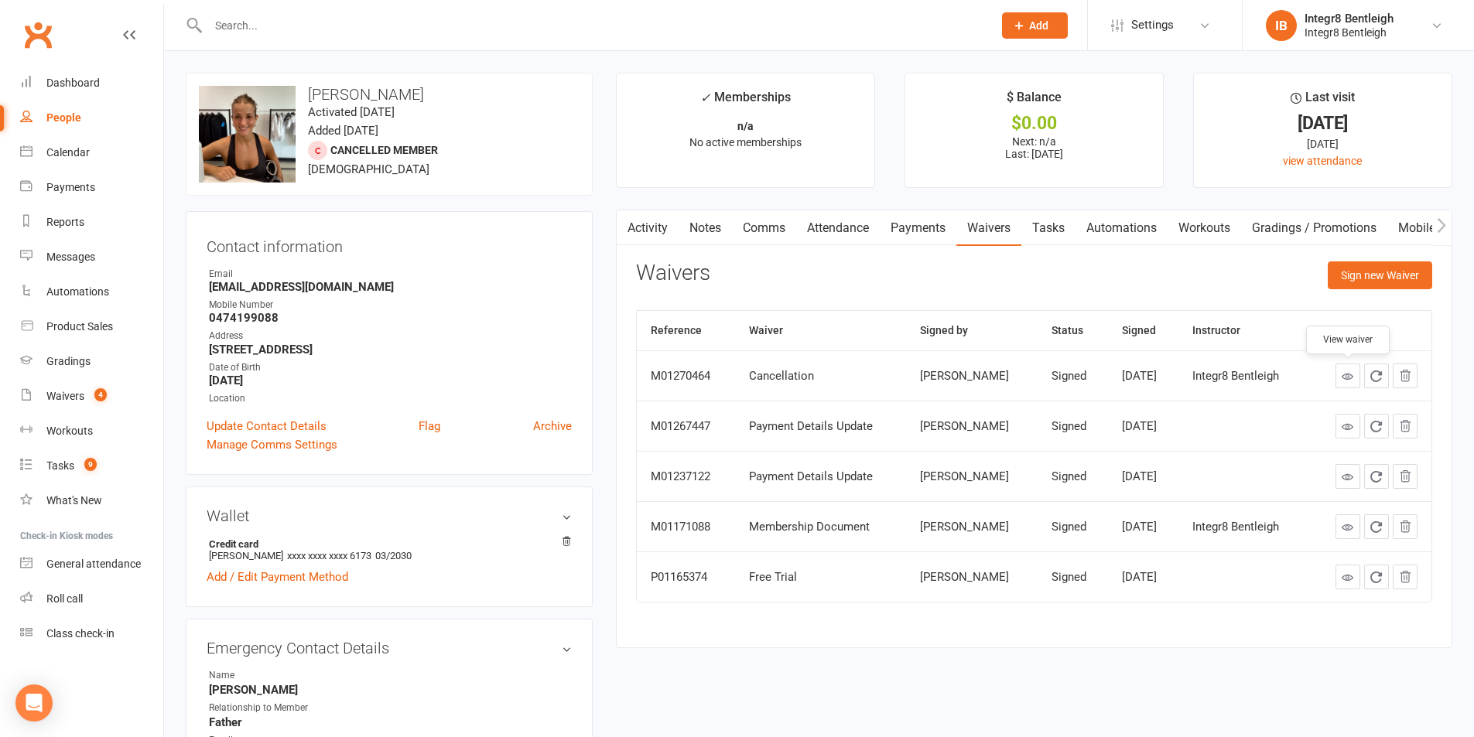
click at [1352, 373] on icon at bounding box center [1348, 377] width 12 height 12
click at [816, 226] on link "Attendance" at bounding box center [838, 228] width 84 height 36
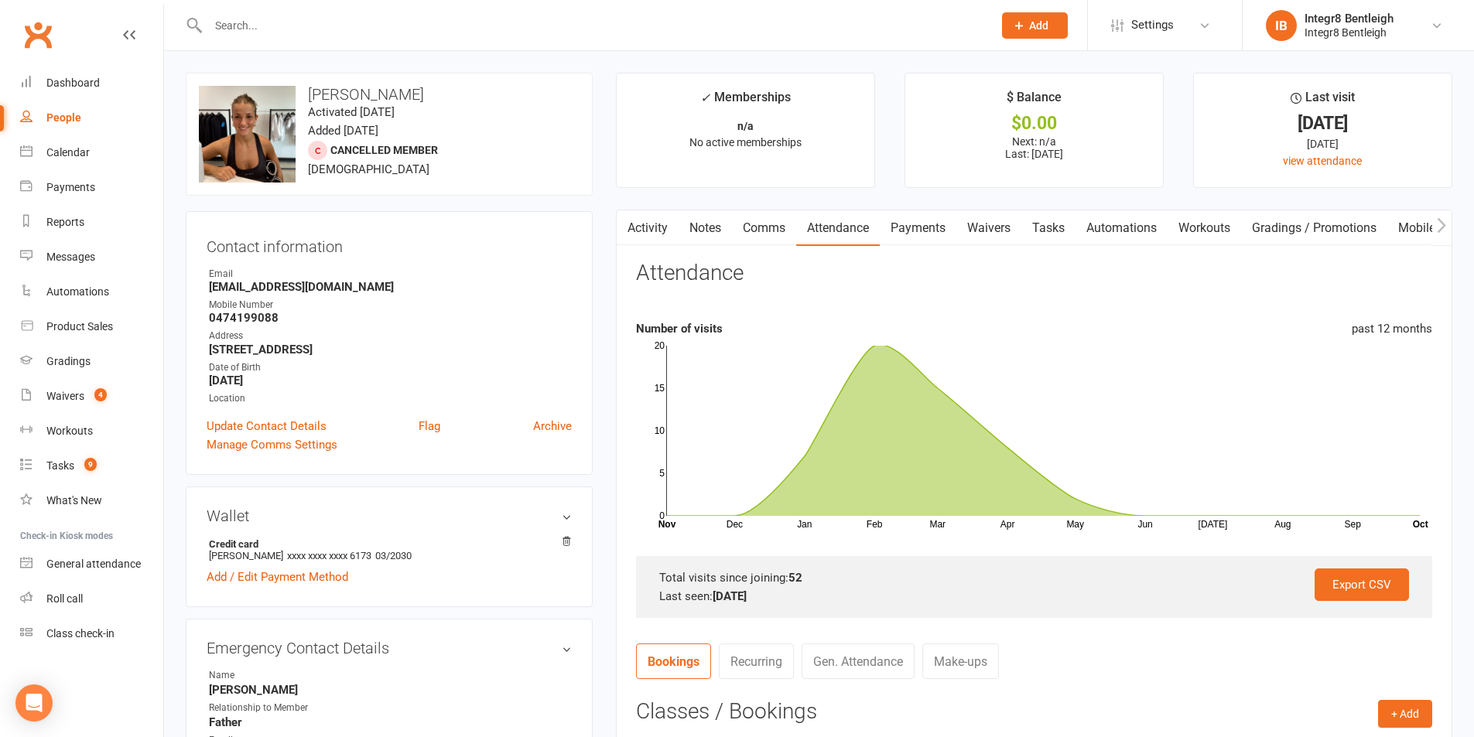
click at [767, 227] on link "Comms" at bounding box center [764, 228] width 64 height 36
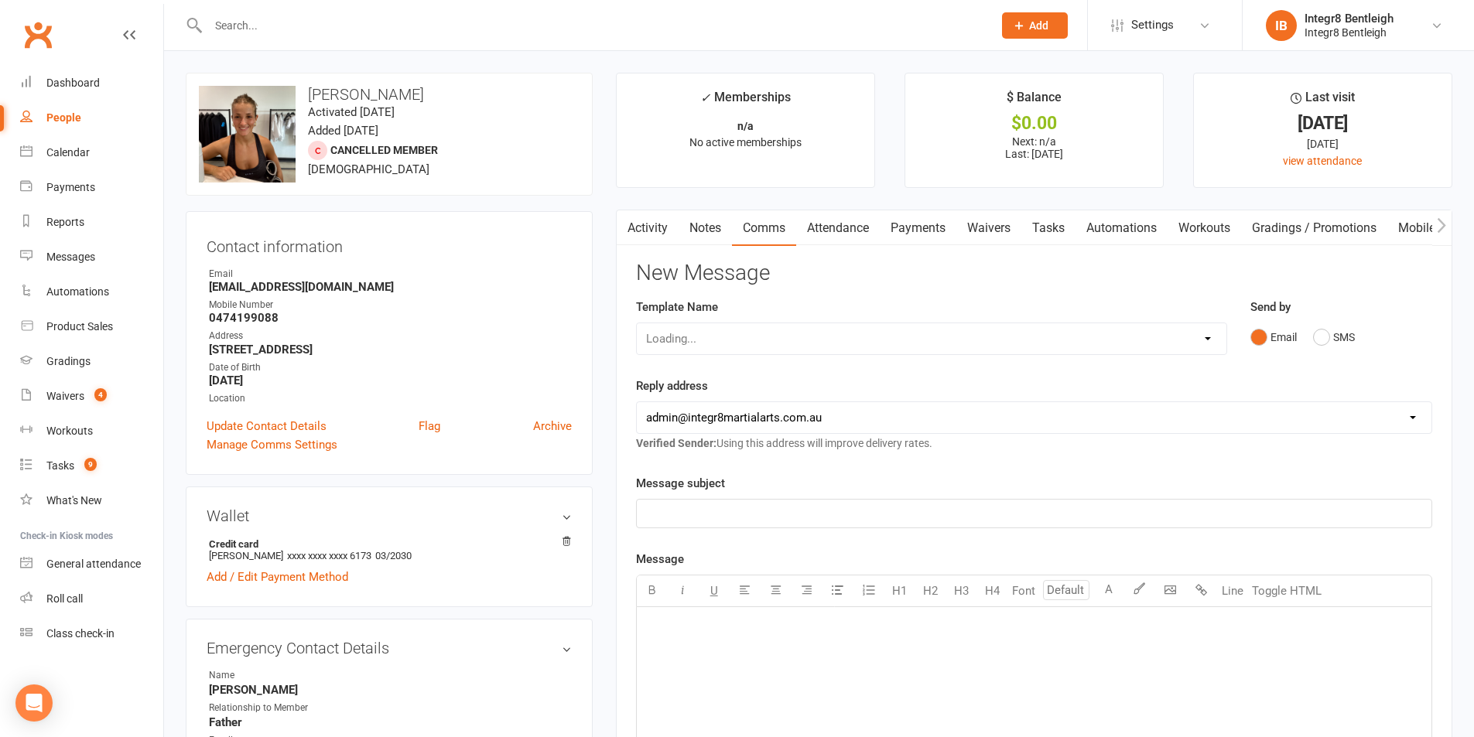
click at [915, 236] on link "Payments" at bounding box center [918, 228] width 77 height 36
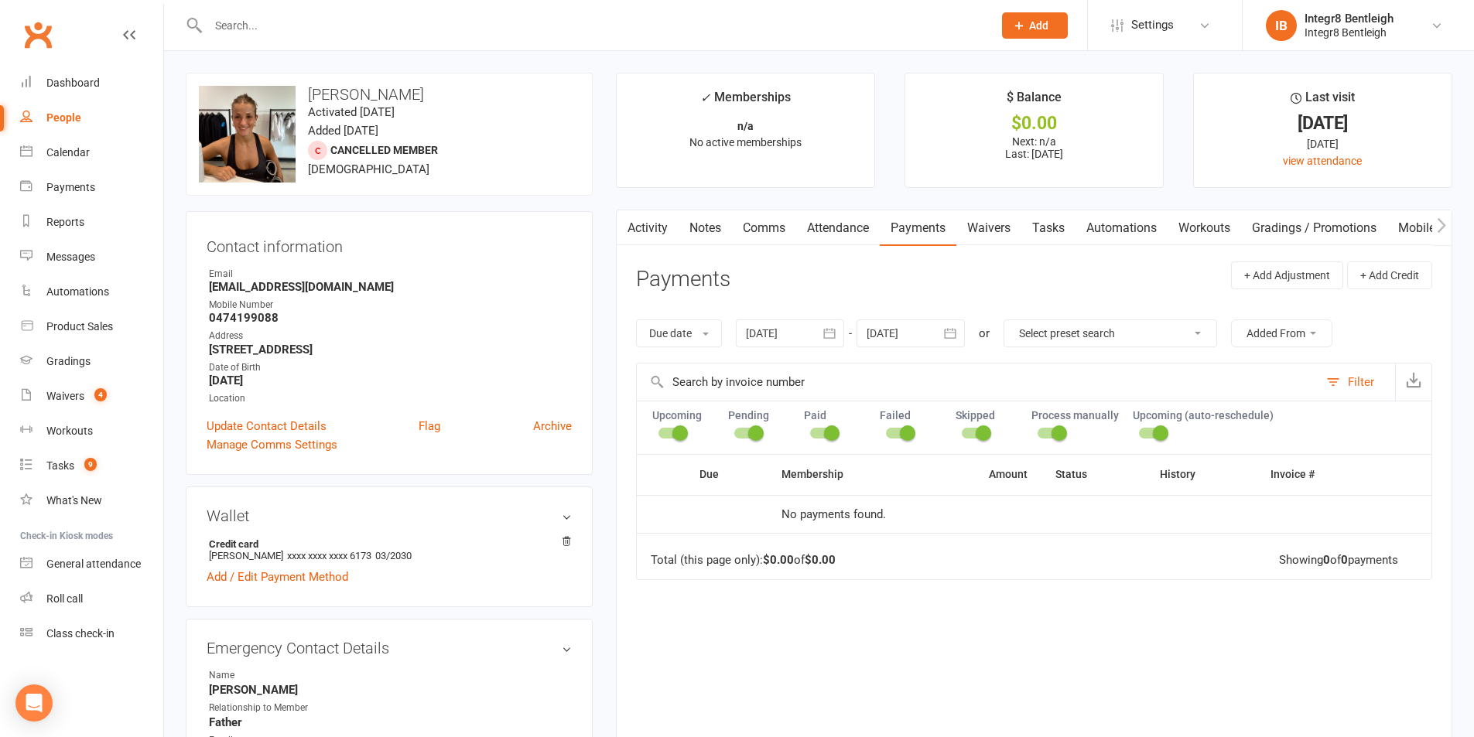
click at [1062, 339] on select "Select preset search All failures All skipped payments All pending payments Suc…" at bounding box center [1110, 333] width 212 height 26
select select "0"
click at [1015, 320] on select "Select preset search All failures All skipped payments All pending payments Suc…" at bounding box center [1110, 333] width 212 height 26
type input "10 Oct 2025"
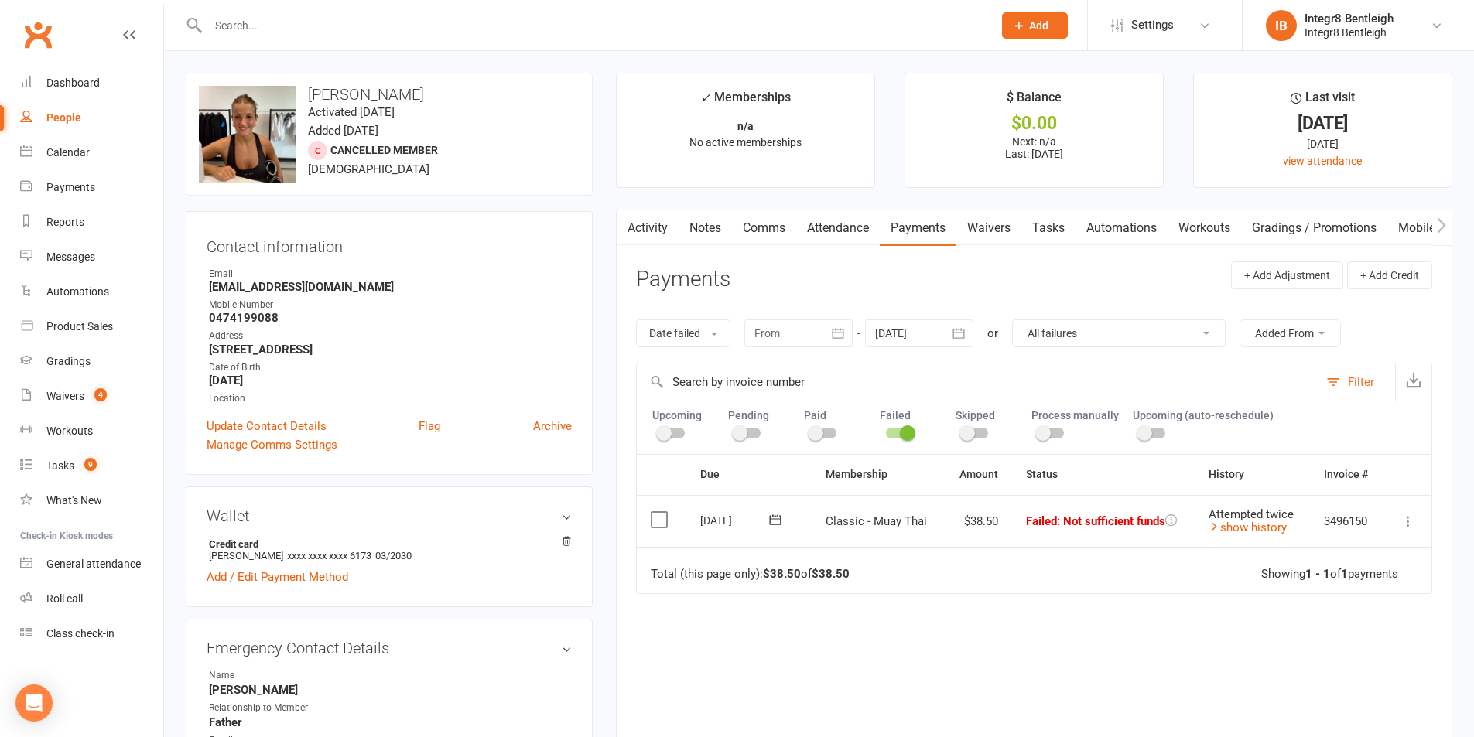
click at [1062, 335] on select "All failures All skipped payments All pending payments Successful payments (las…" at bounding box center [1119, 333] width 212 height 26
click at [1209, 525] on icon at bounding box center [1215, 527] width 12 height 12
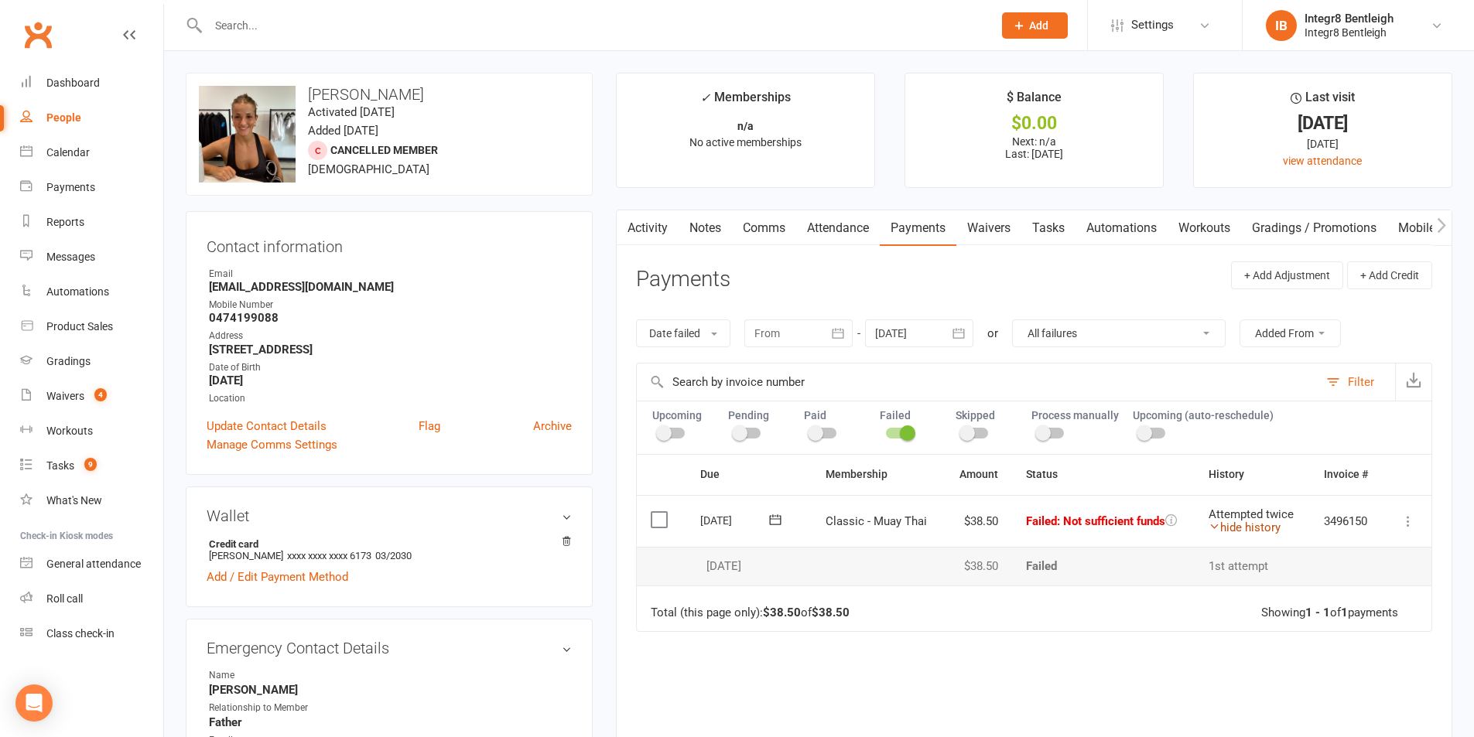
click at [1209, 525] on icon at bounding box center [1215, 527] width 12 height 12
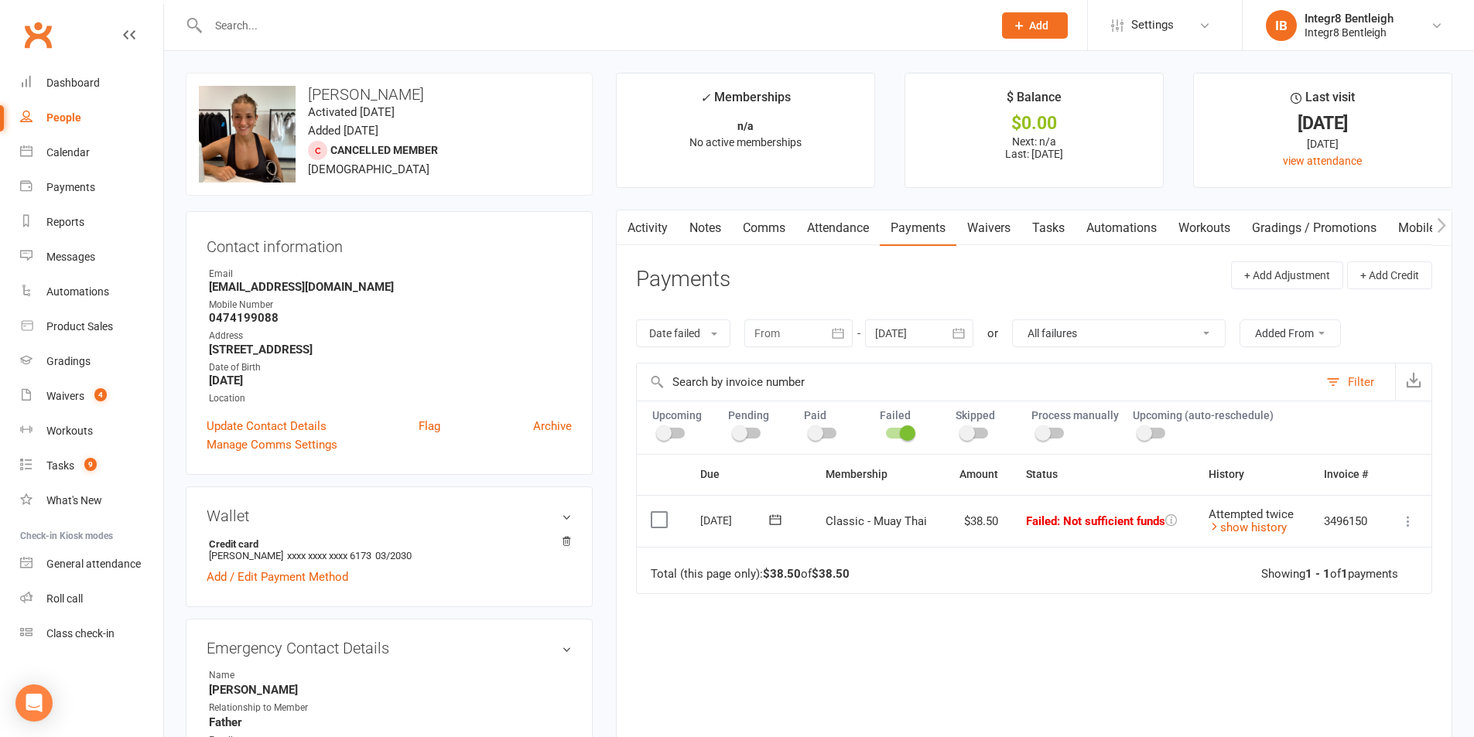
click at [1127, 331] on select "All failures All skipped payments All pending payments Successful payments (las…" at bounding box center [1119, 333] width 212 height 26
select select "6"
click at [1013, 320] on select "All failures All skipped payments All pending payments Successful payments (las…" at bounding box center [1119, 333] width 212 height 26
type input "09 Sep 2025"
type input "07 Nov 2025"
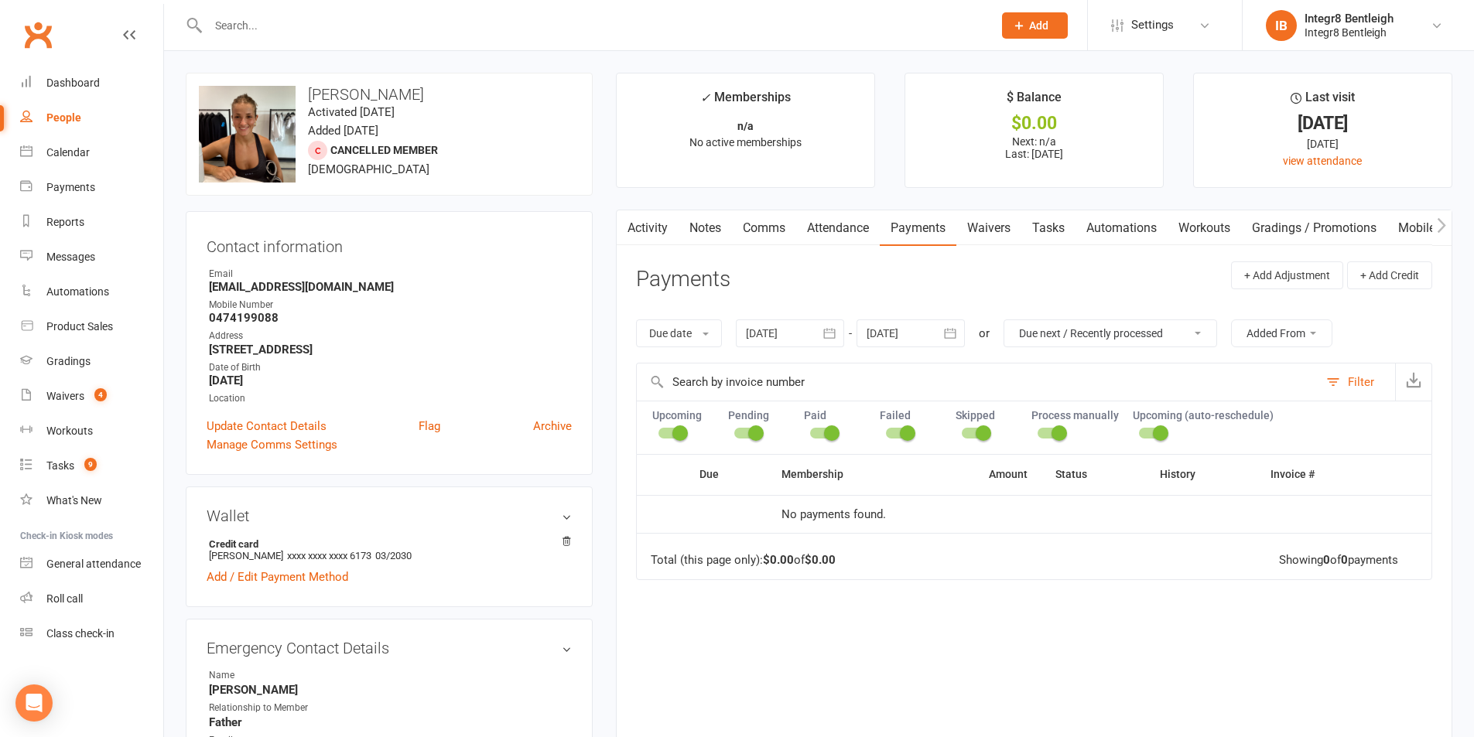
drag, startPoint x: 1028, startPoint y: 331, endPoint x: 1031, endPoint y: 344, distance: 12.8
click at [1028, 331] on select "All failures All skipped payments All pending payments Successful payments (las…" at bounding box center [1110, 333] width 212 height 26
click at [699, 233] on link "Notes" at bounding box center [705, 228] width 53 height 36
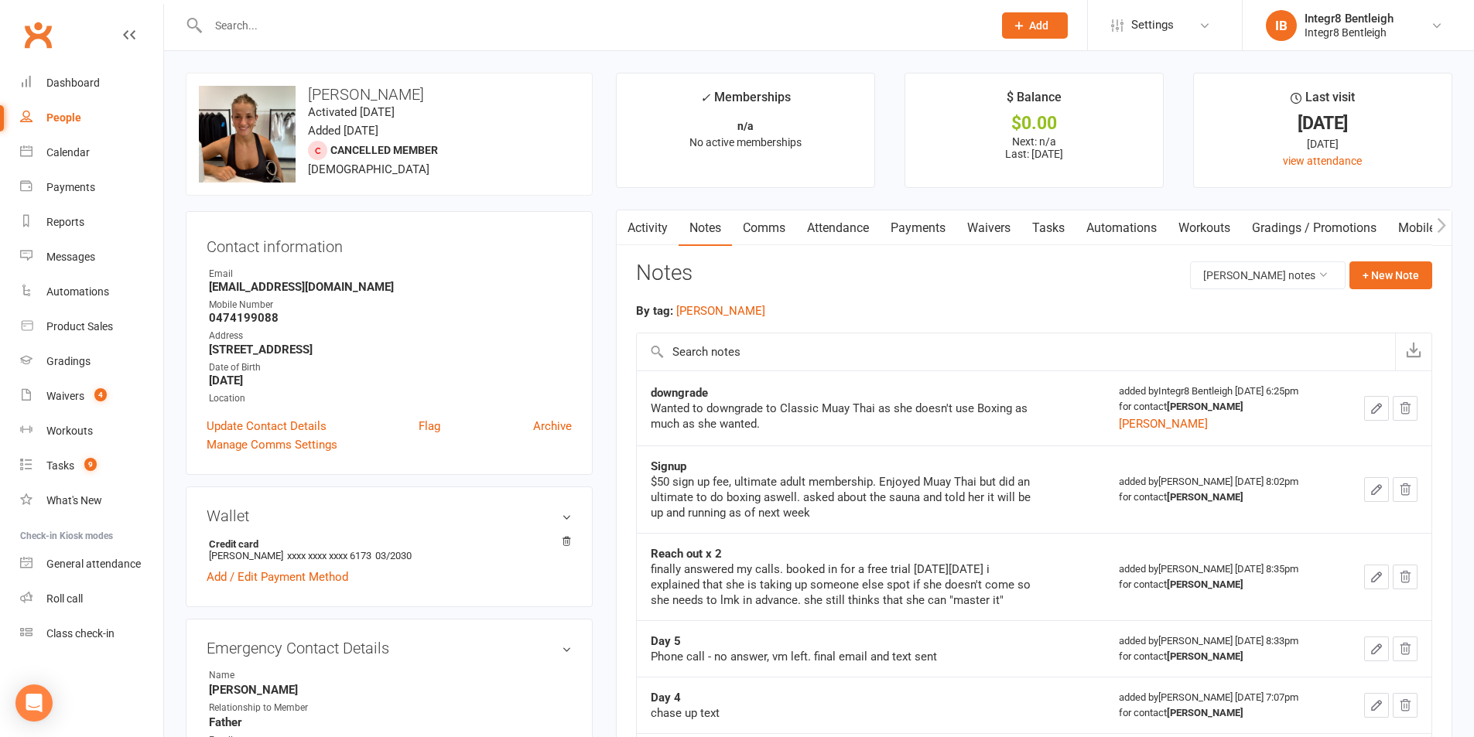
click at [976, 241] on link "Waivers" at bounding box center [988, 228] width 65 height 36
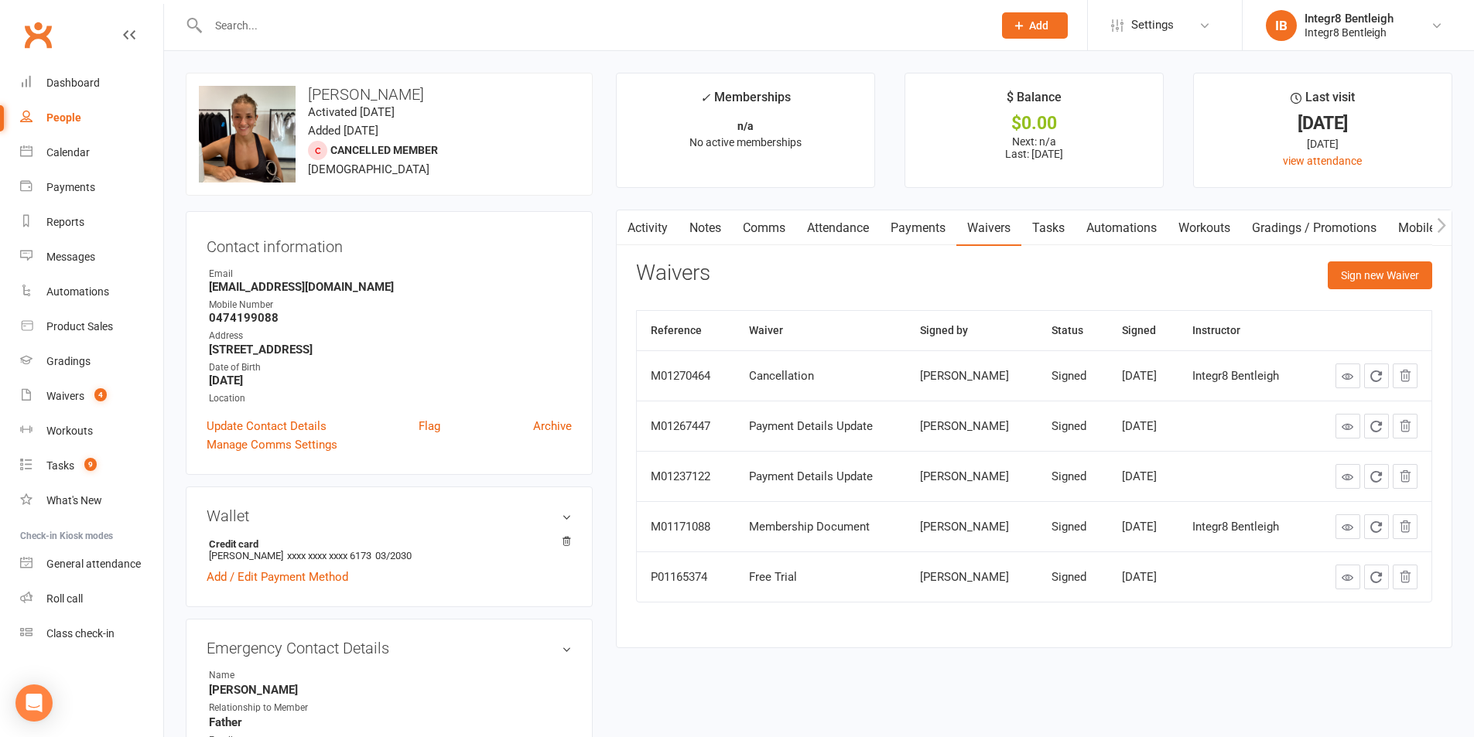
click at [720, 222] on link "Notes" at bounding box center [705, 228] width 53 height 36
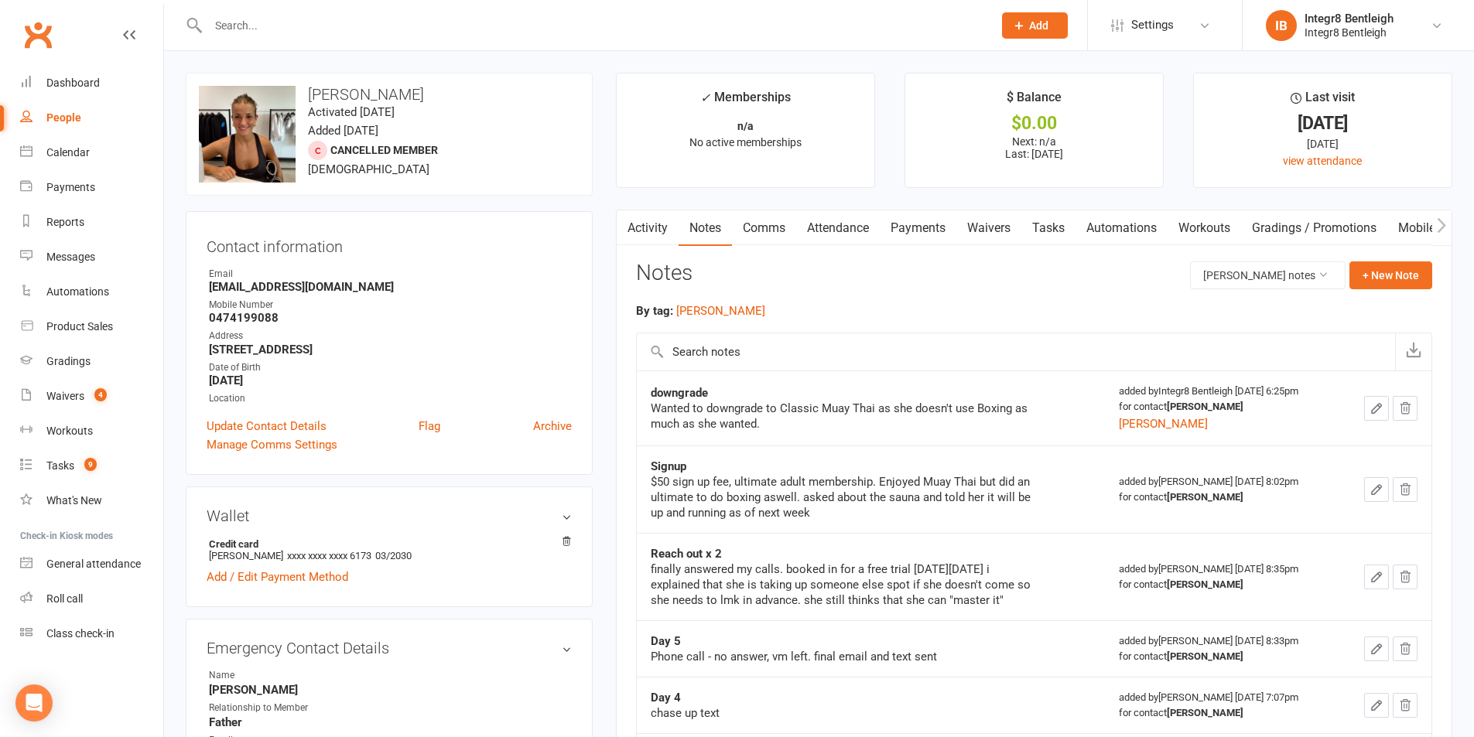
click at [658, 222] on link "Activity" at bounding box center [648, 228] width 62 height 36
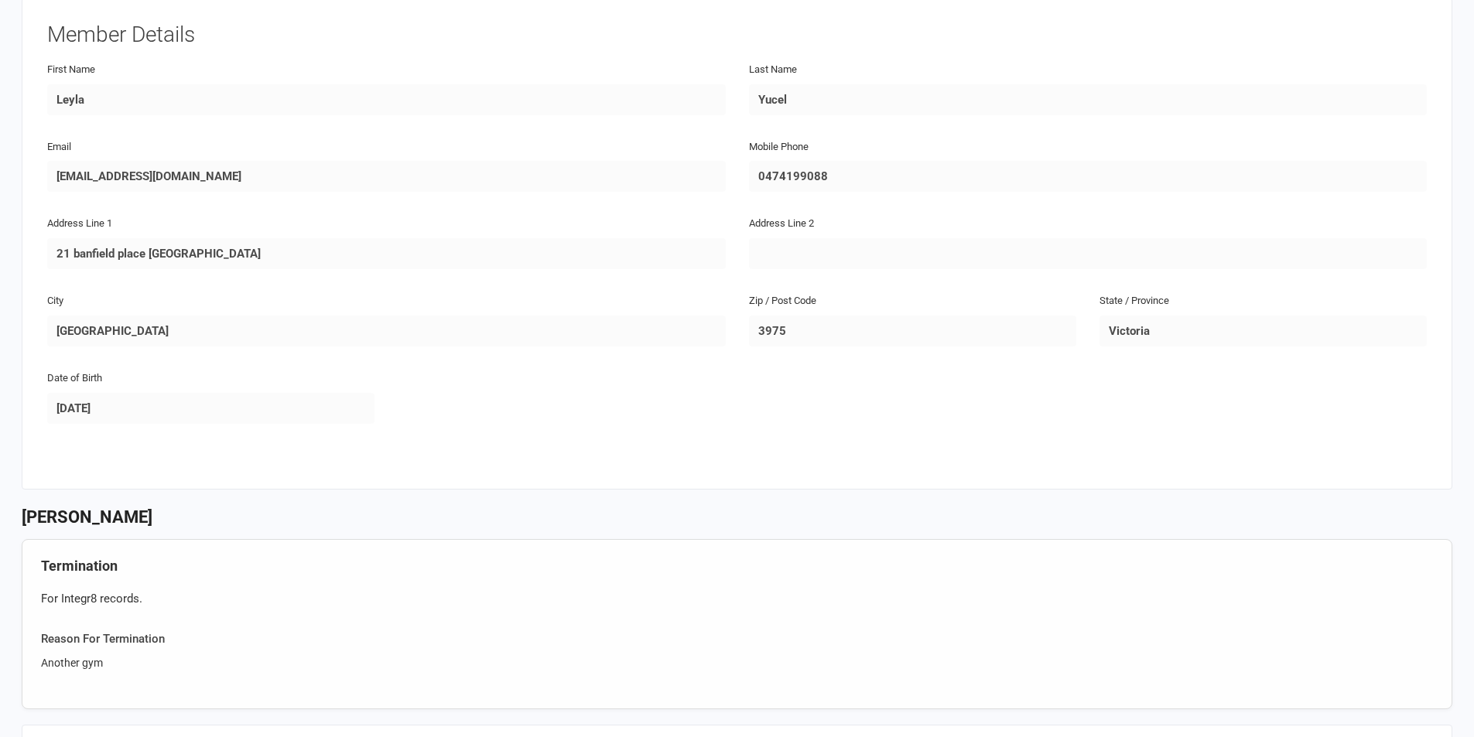
scroll to position [309, 0]
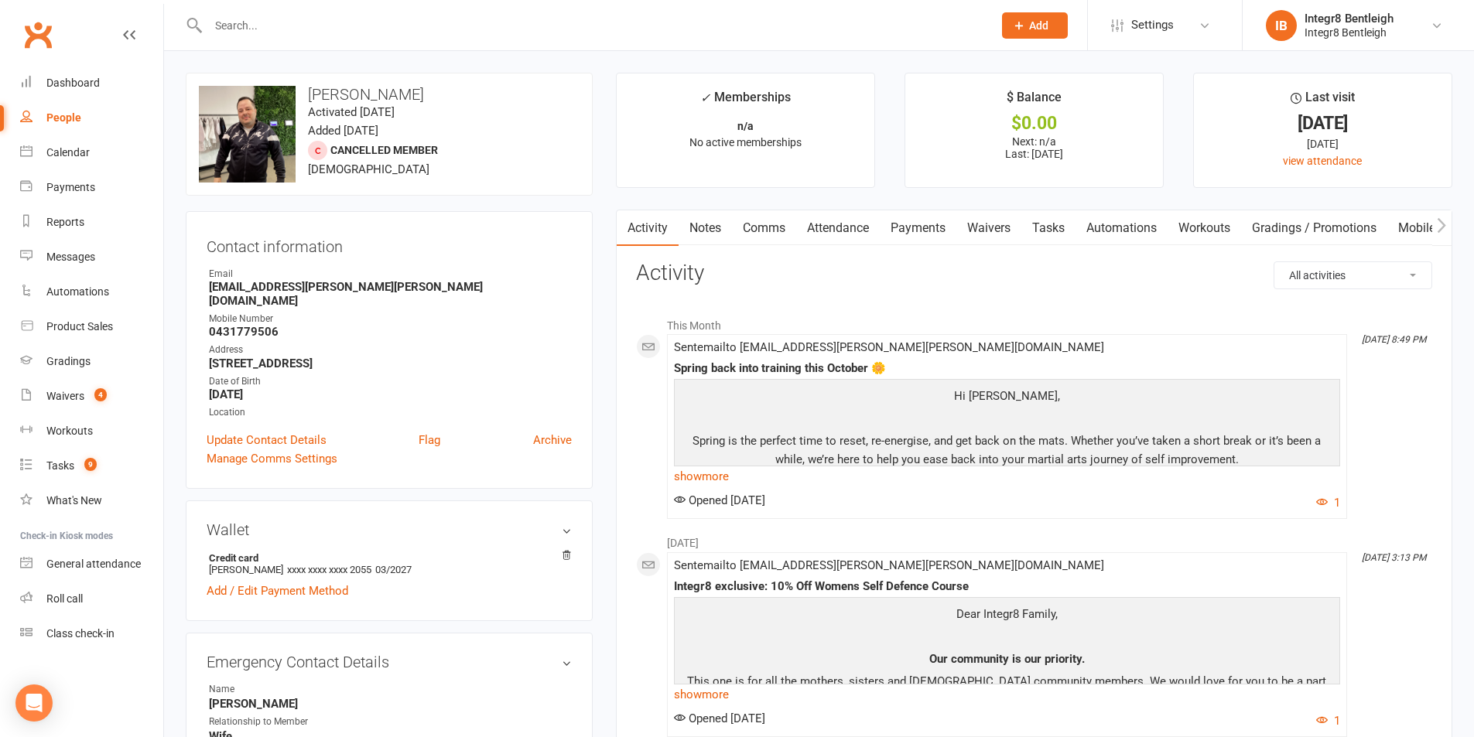
click at [706, 222] on link "Notes" at bounding box center [705, 228] width 53 height 36
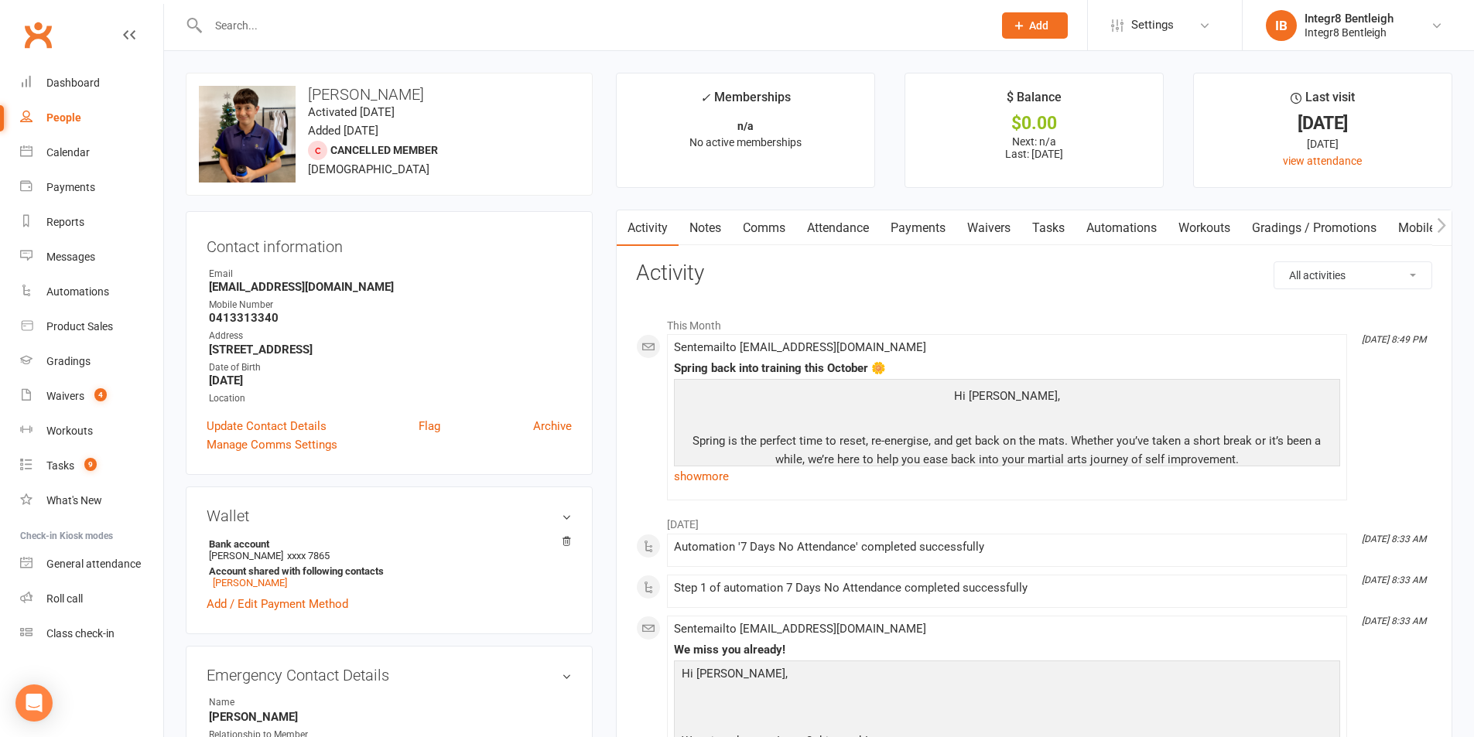
click at [714, 224] on link "Notes" at bounding box center [705, 228] width 53 height 36
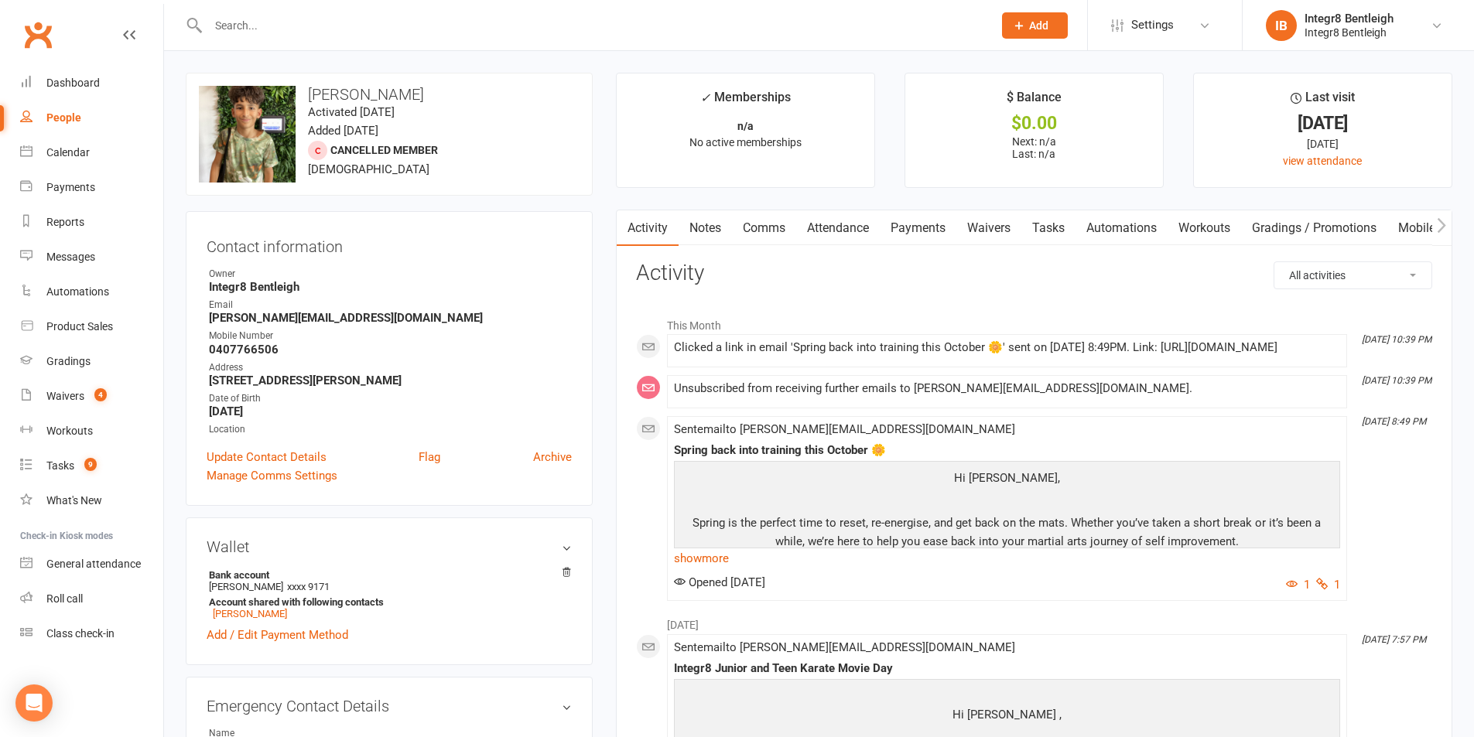
click at [700, 228] on link "Notes" at bounding box center [705, 228] width 53 height 36
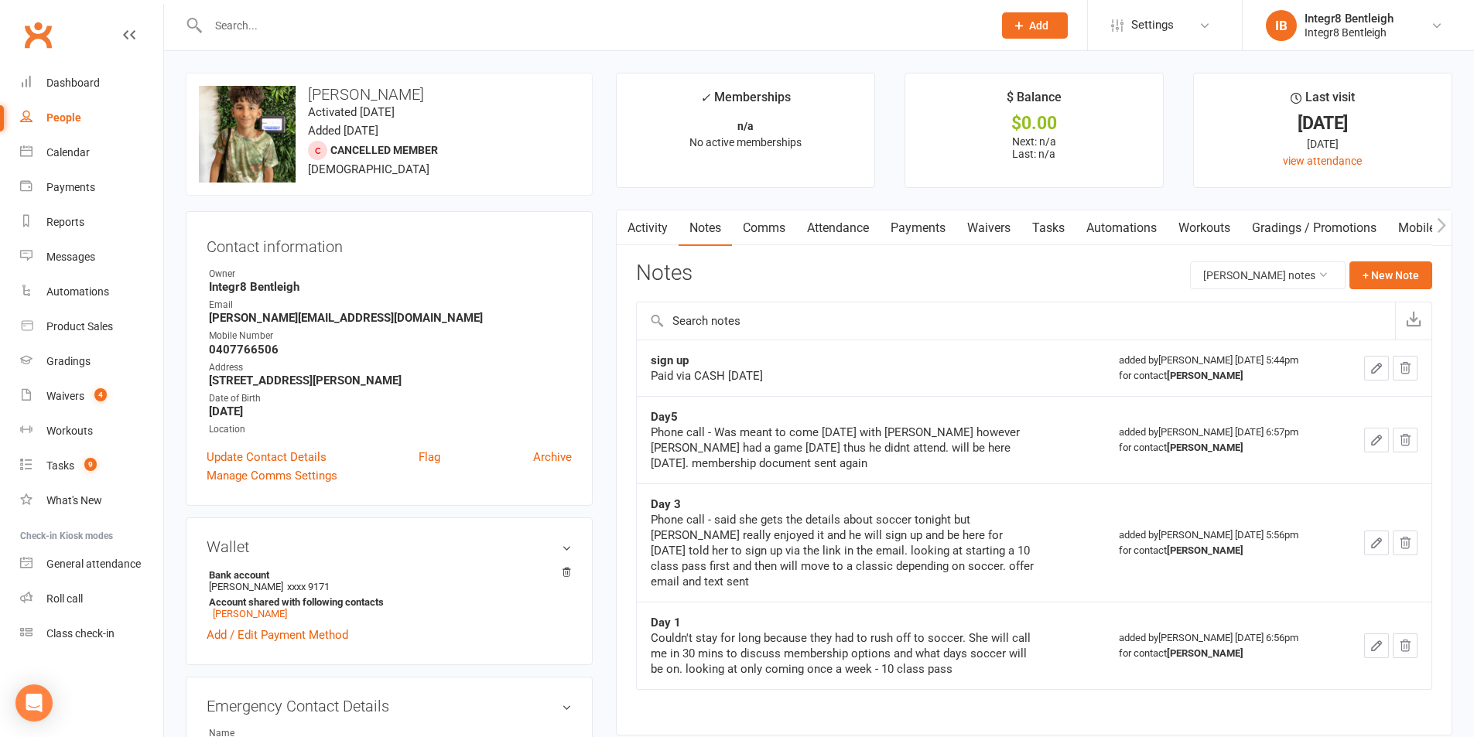
click at [658, 229] on link "Activity" at bounding box center [648, 228] width 62 height 36
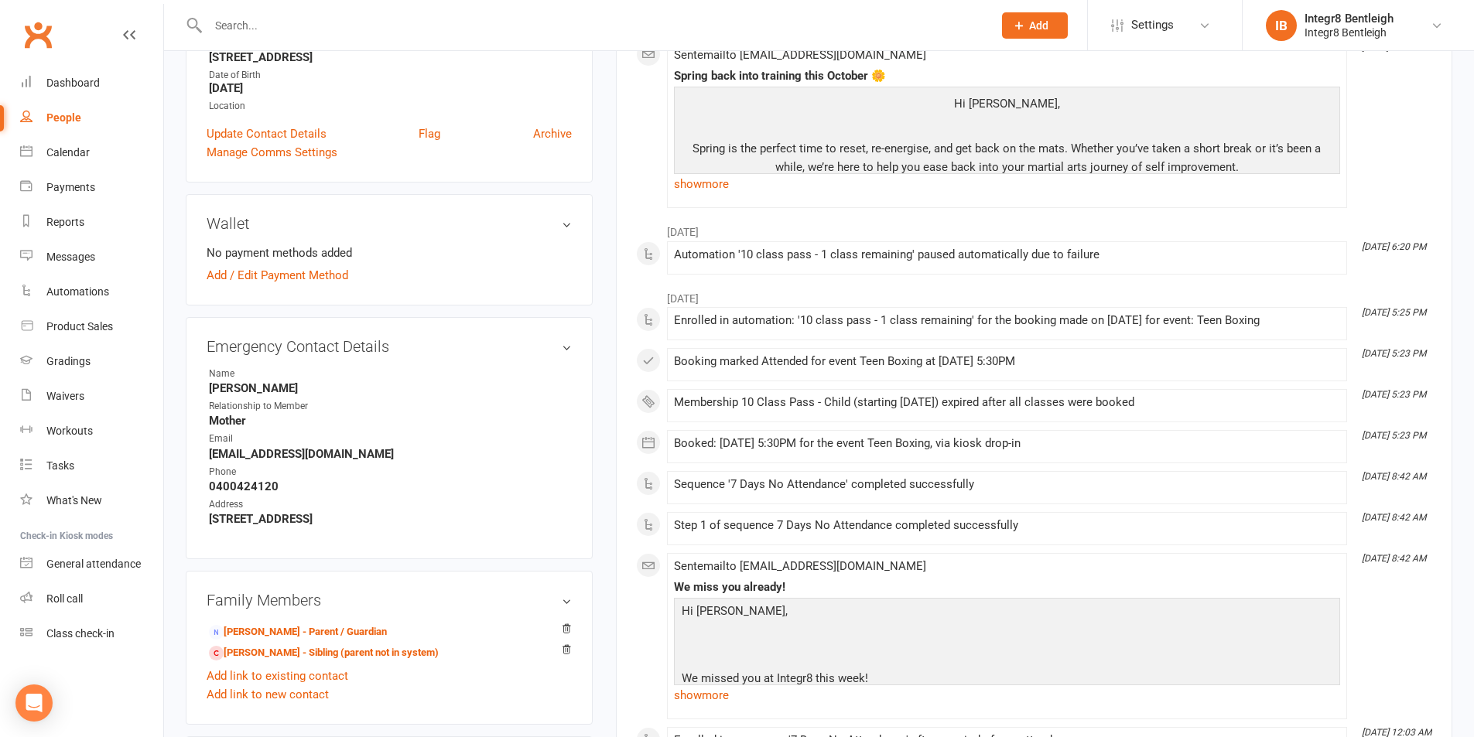
scroll to position [309, 0]
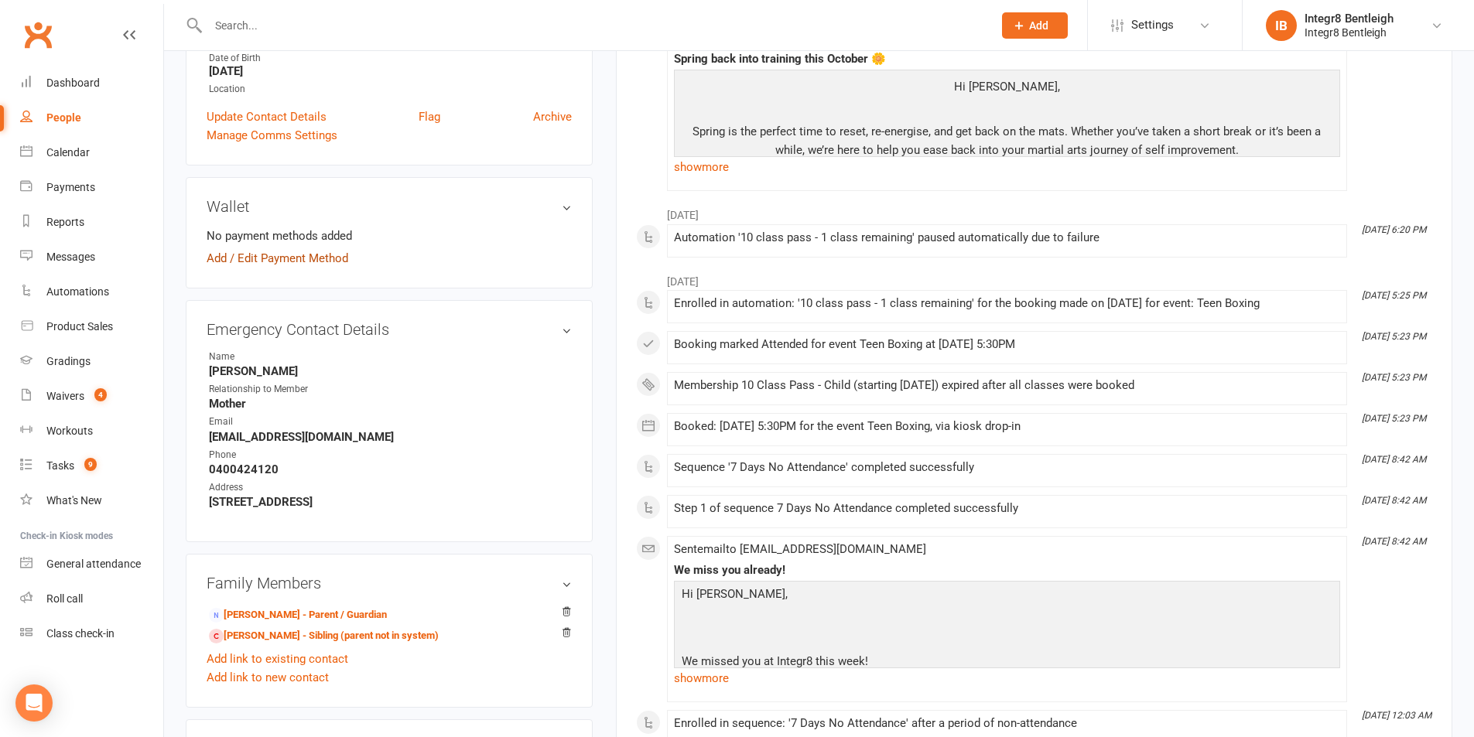
click at [227, 258] on link "Add / Edit Payment Method" at bounding box center [278, 258] width 142 height 19
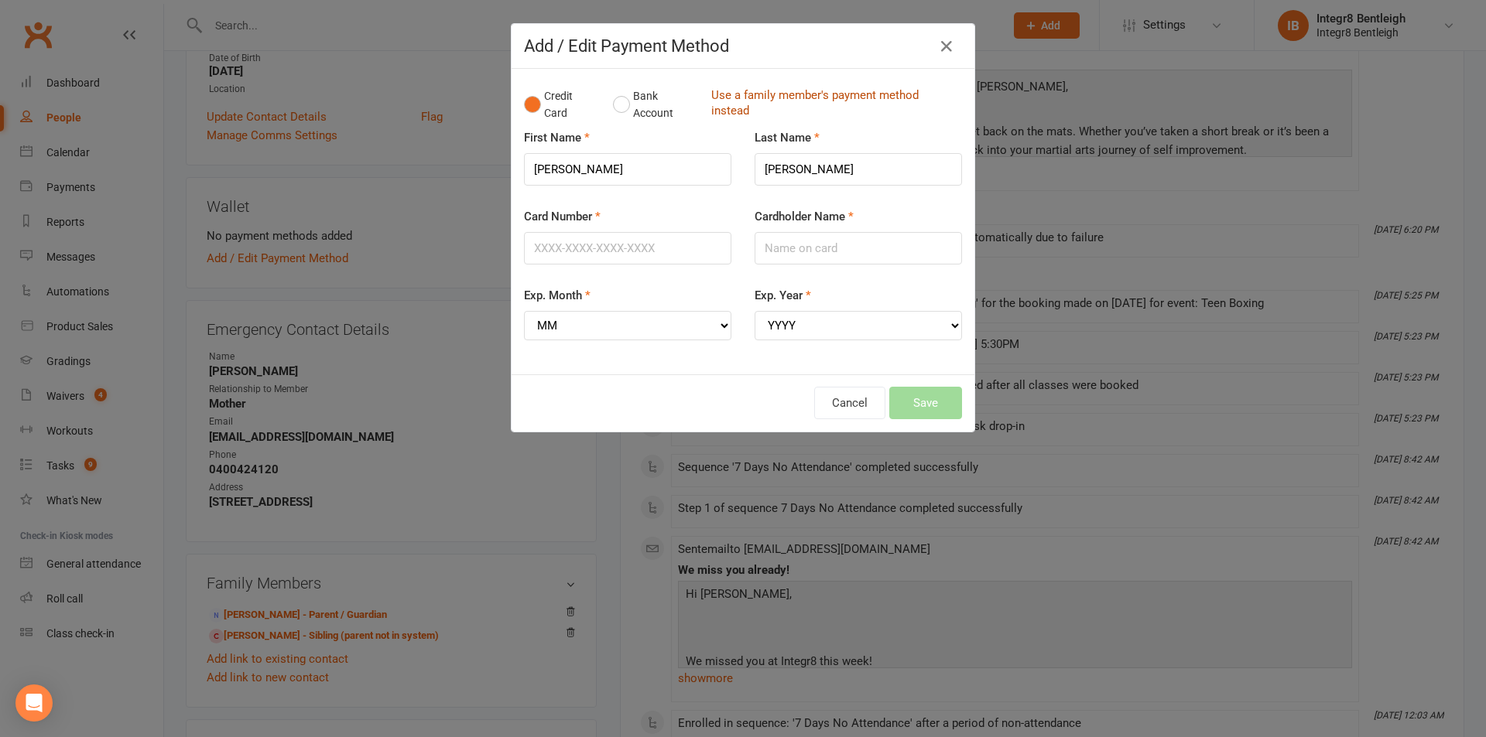
click at [771, 94] on link "Use a family member's payment method instead" at bounding box center [832, 104] width 243 height 35
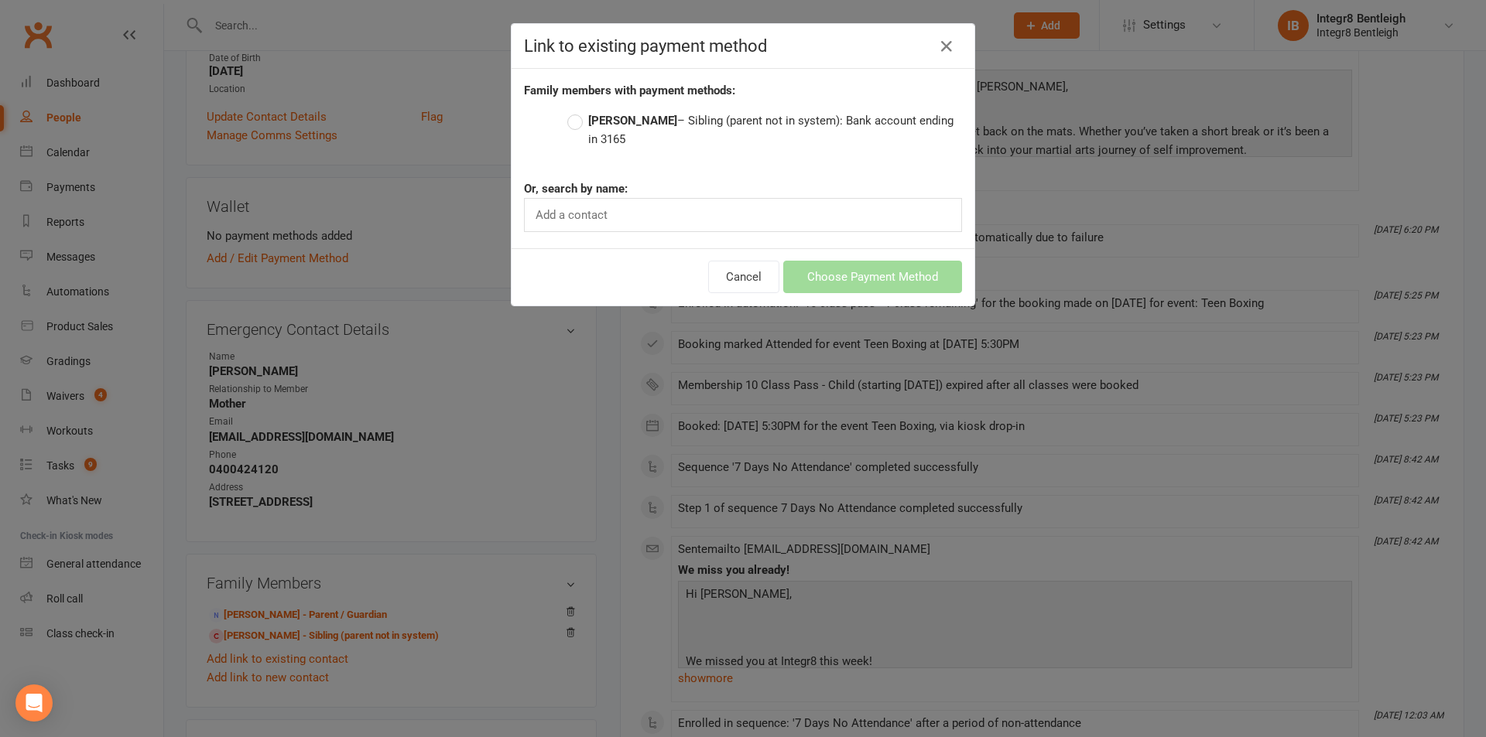
click at [666, 117] on strong "Stefanos Panagiotopoulos" at bounding box center [632, 121] width 89 height 14
click at [577, 111] on input "Stefanos Panagiotopoulos – Sibling (parent not in system): Bank account ending …" at bounding box center [572, 111] width 10 height 0
click at [877, 272] on button "Choose Payment Method" at bounding box center [872, 277] width 179 height 32
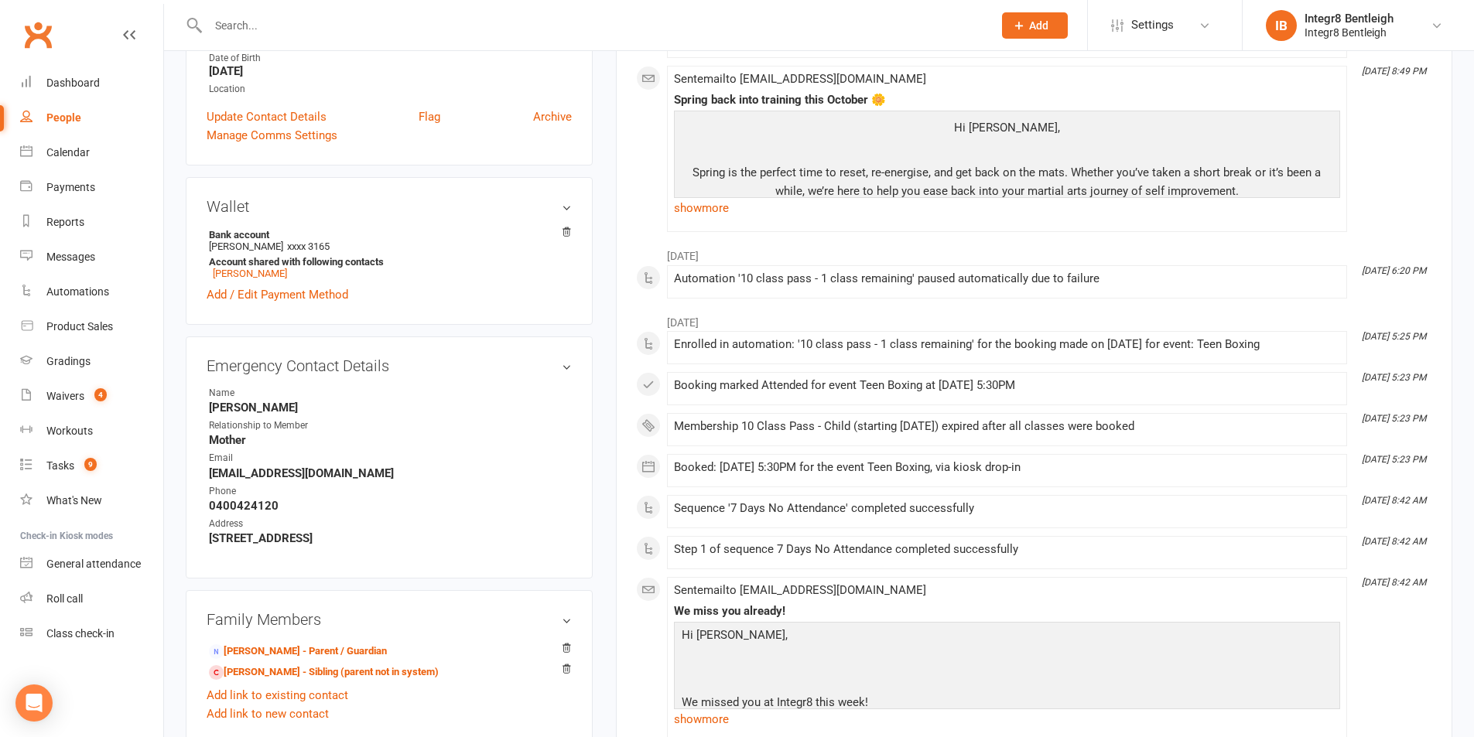
scroll to position [0, 0]
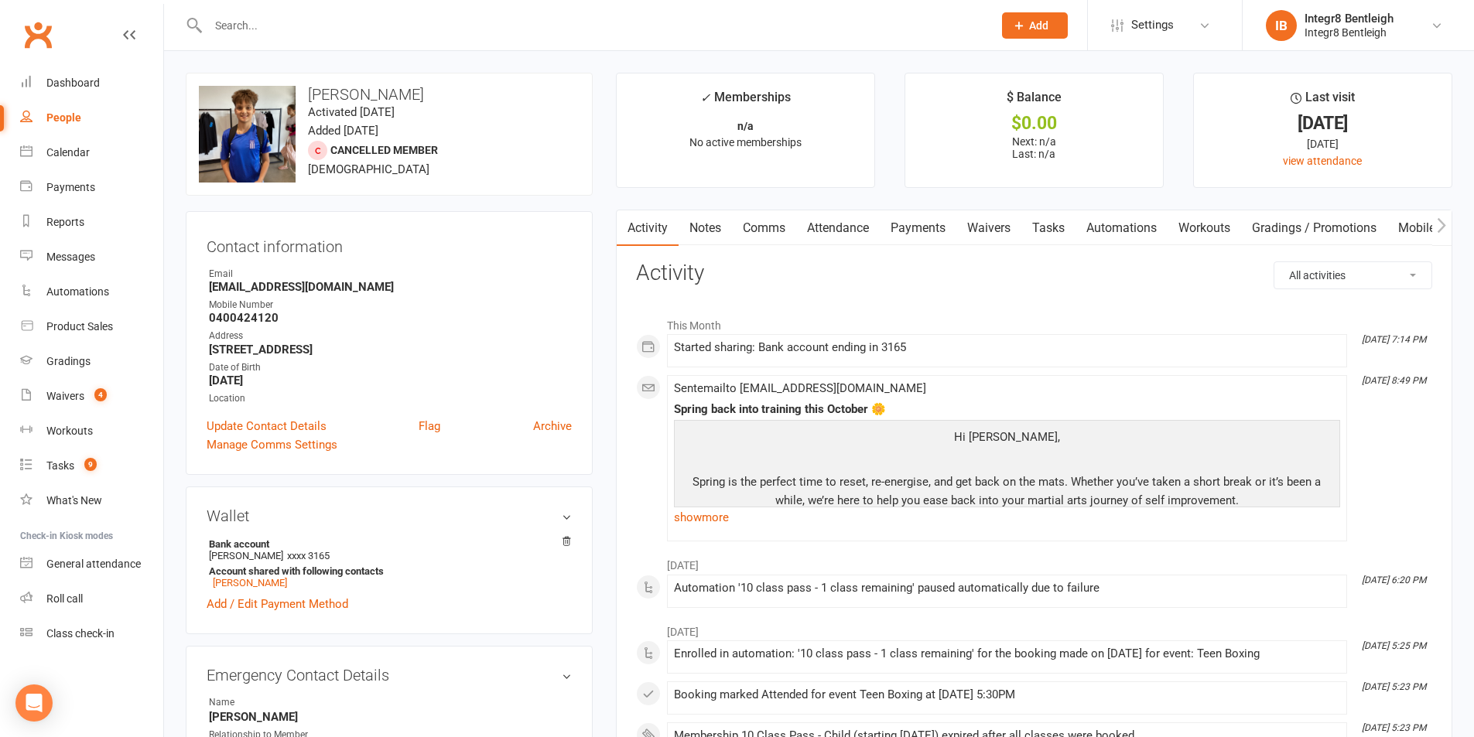
click at [707, 225] on link "Notes" at bounding box center [705, 228] width 53 height 36
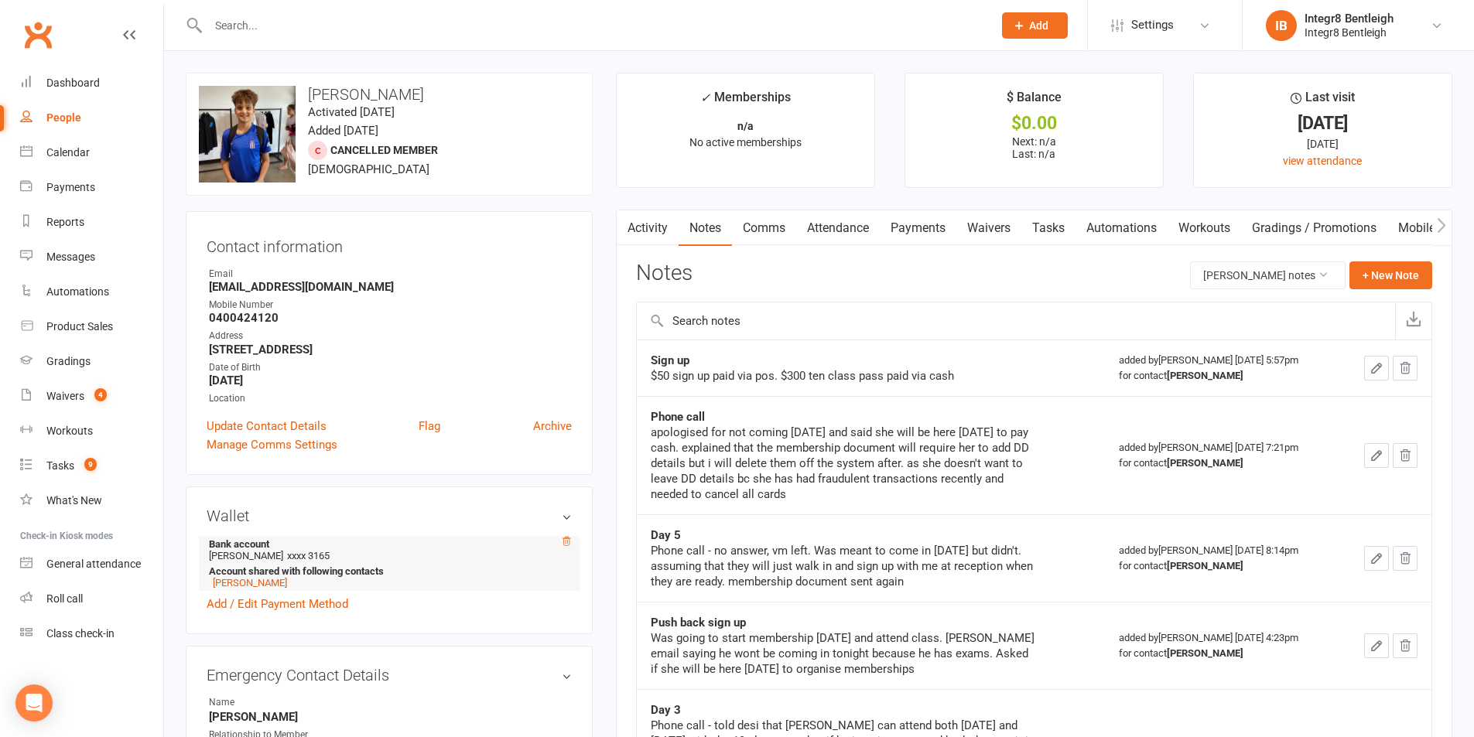
click at [569, 541] on icon at bounding box center [566, 541] width 11 height 11
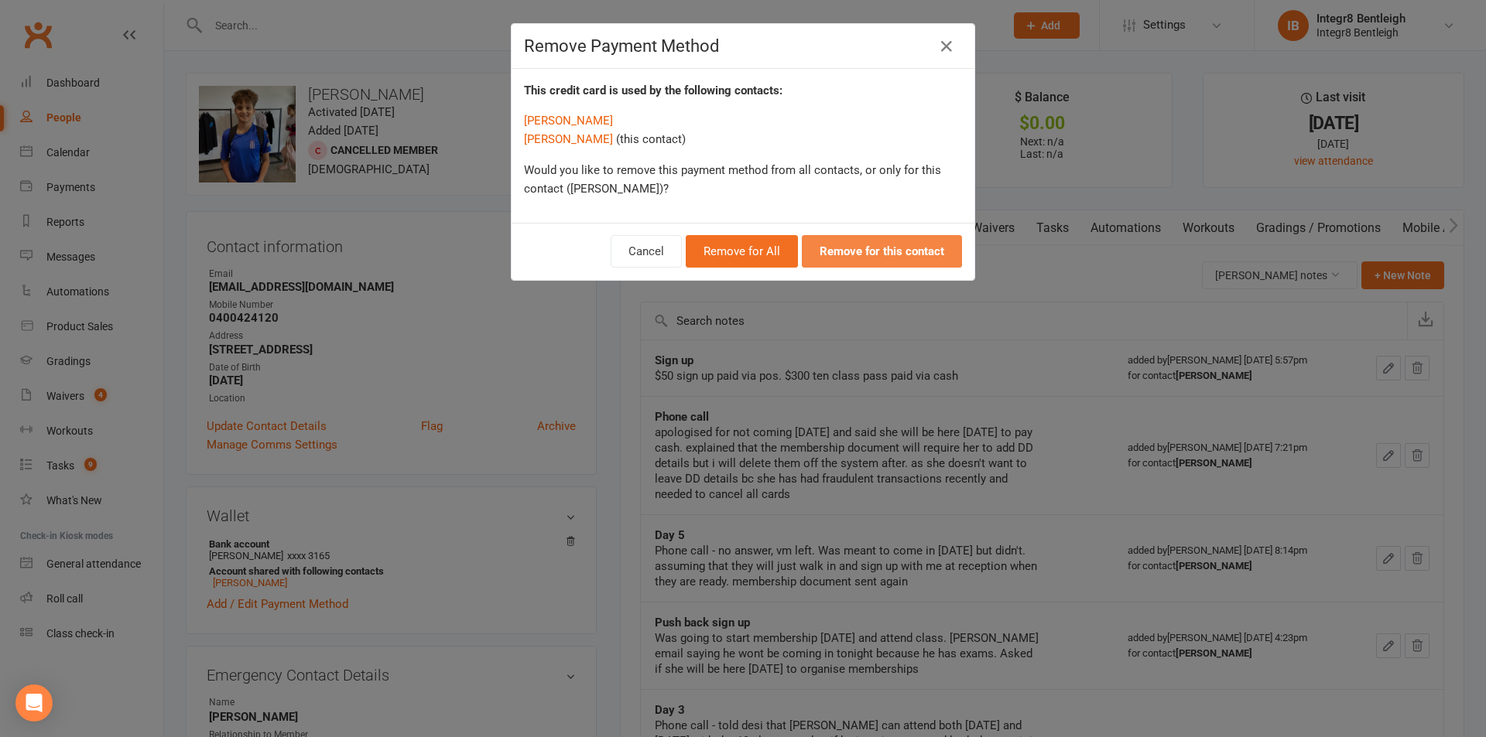
click at [862, 255] on strong "Remove for this contact" at bounding box center [881, 252] width 125 height 14
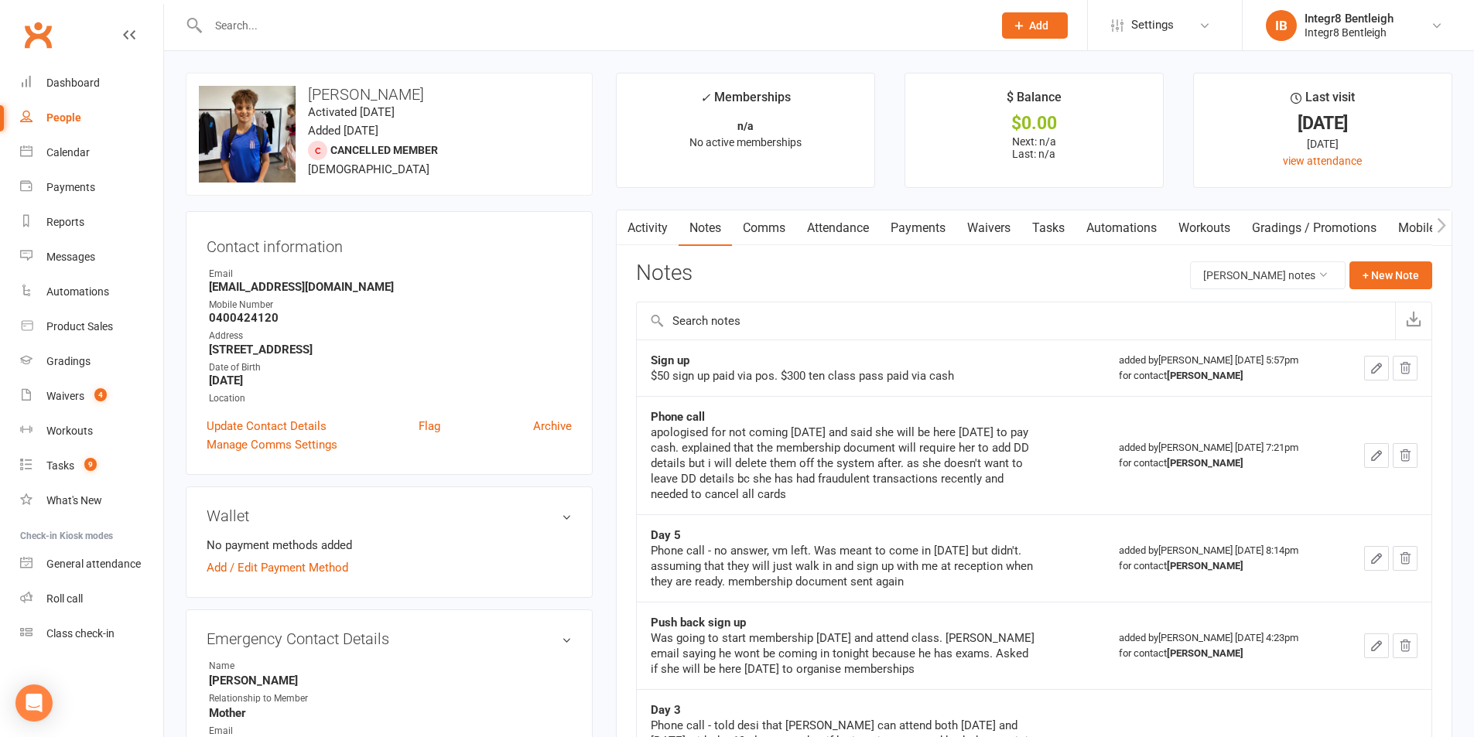
click at [655, 226] on link "Activity" at bounding box center [648, 228] width 62 height 36
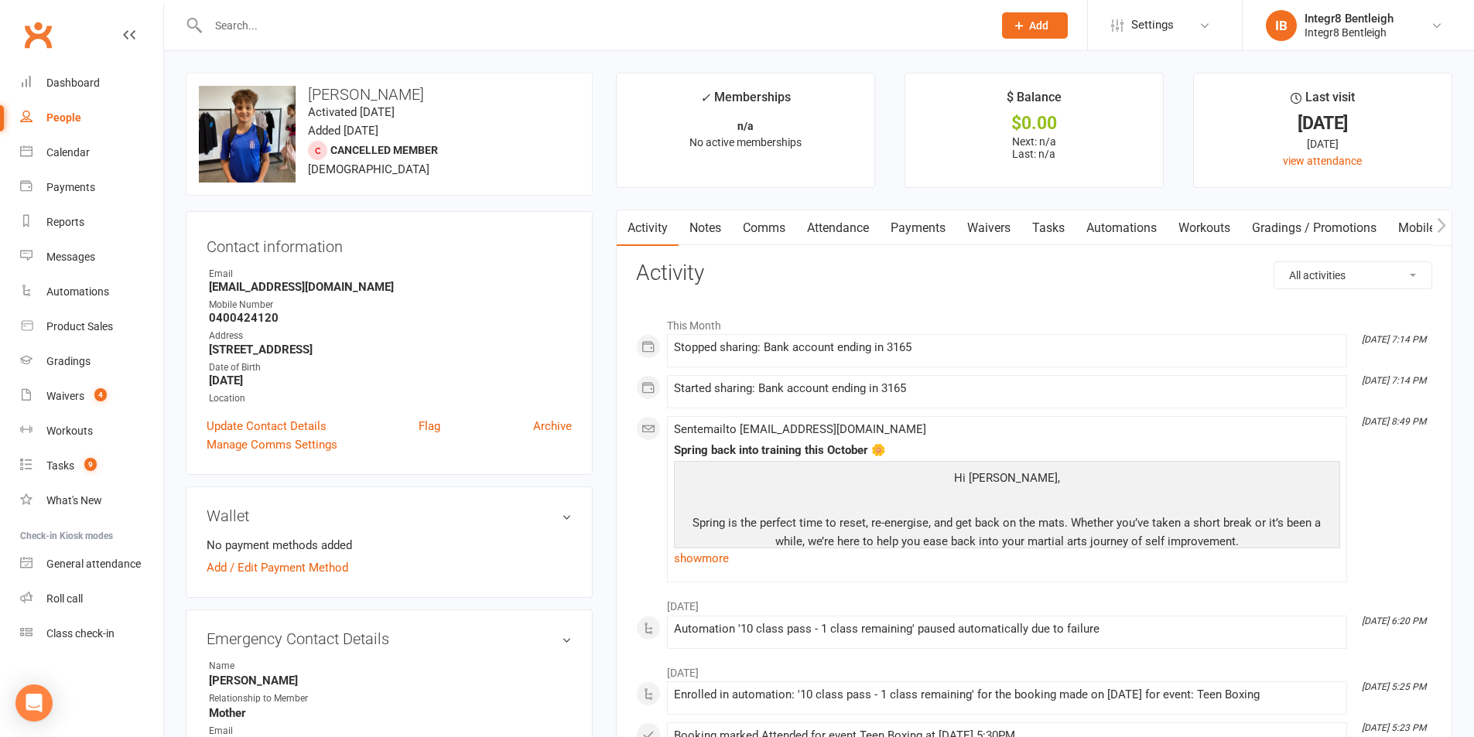
click at [693, 217] on link "Notes" at bounding box center [705, 228] width 53 height 36
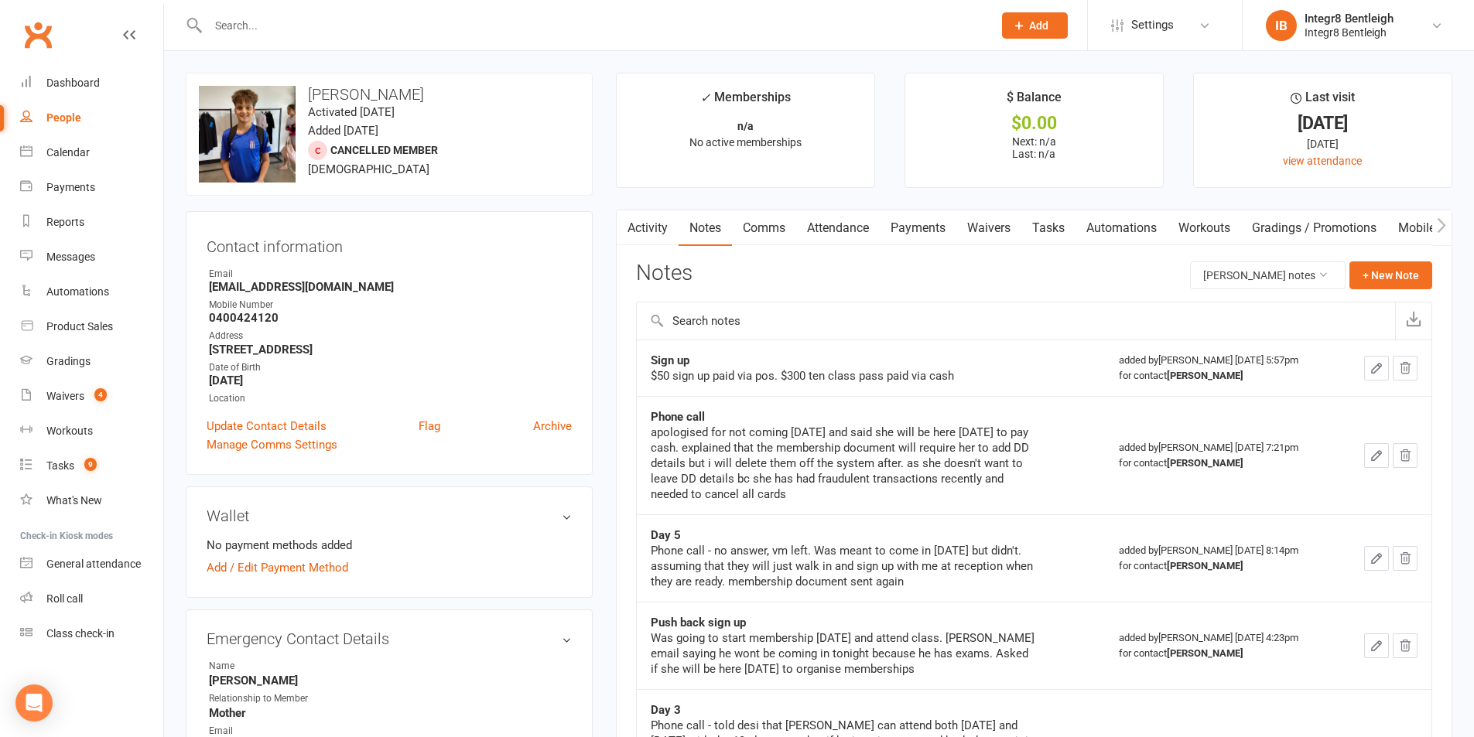
click at [651, 219] on link "Activity" at bounding box center [648, 228] width 62 height 36
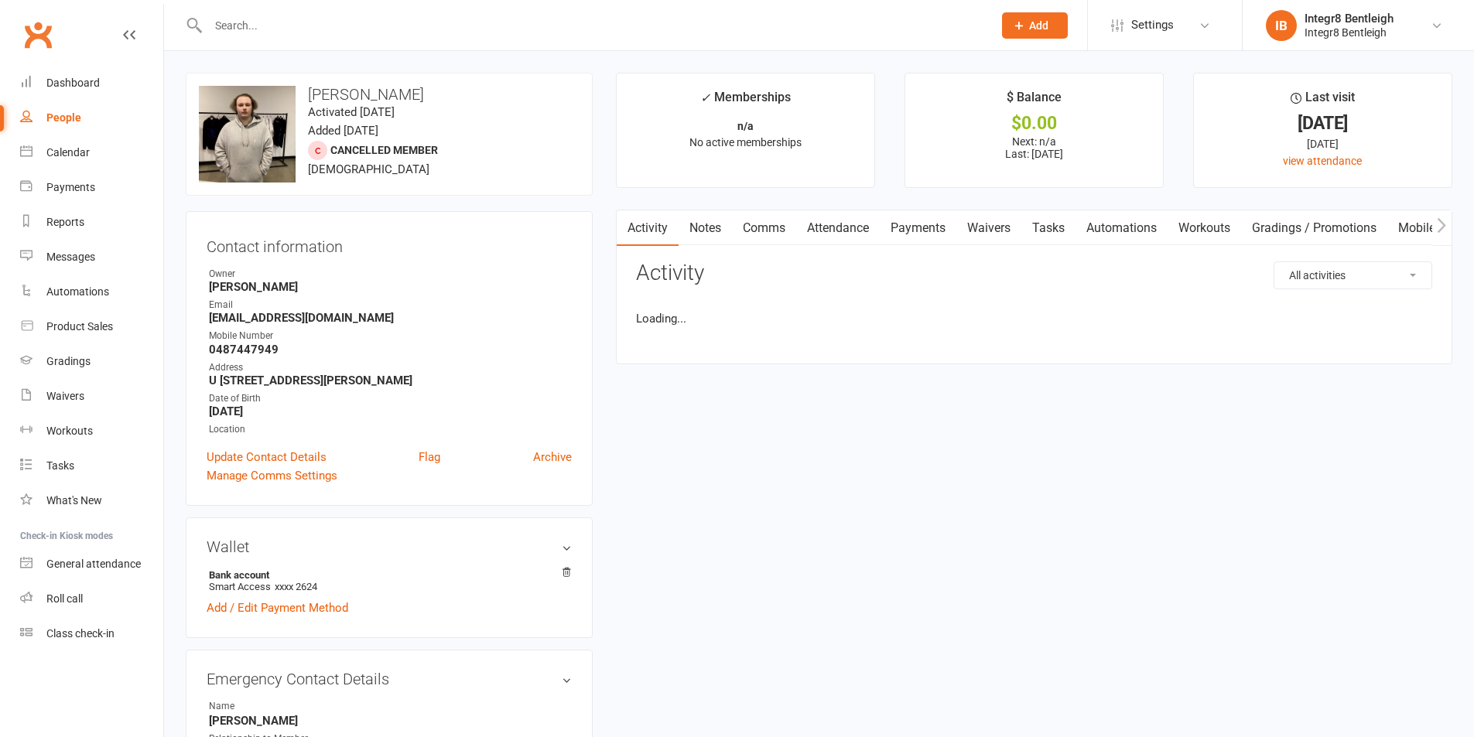
click at [714, 214] on link "Notes" at bounding box center [705, 228] width 53 height 36
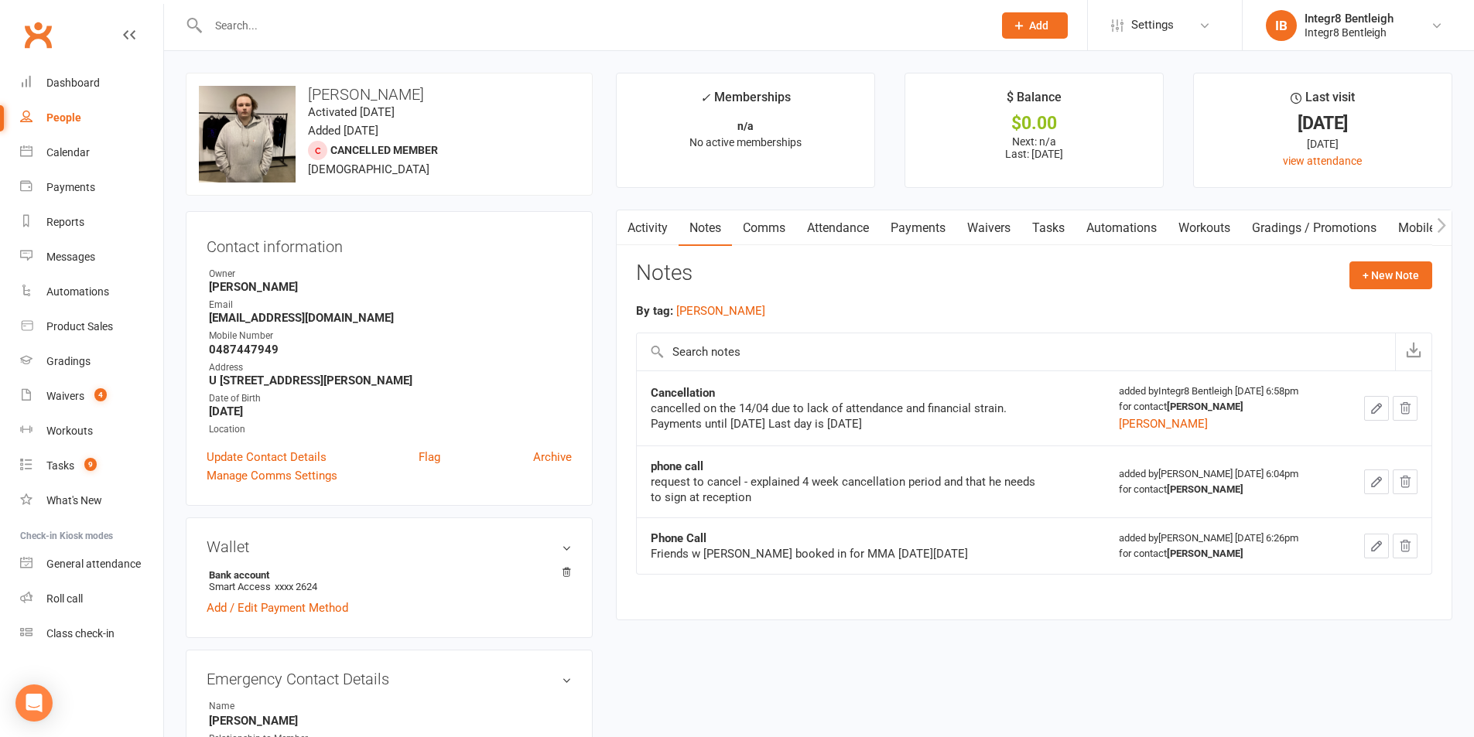
click at [652, 231] on link "Activity" at bounding box center [648, 228] width 62 height 36
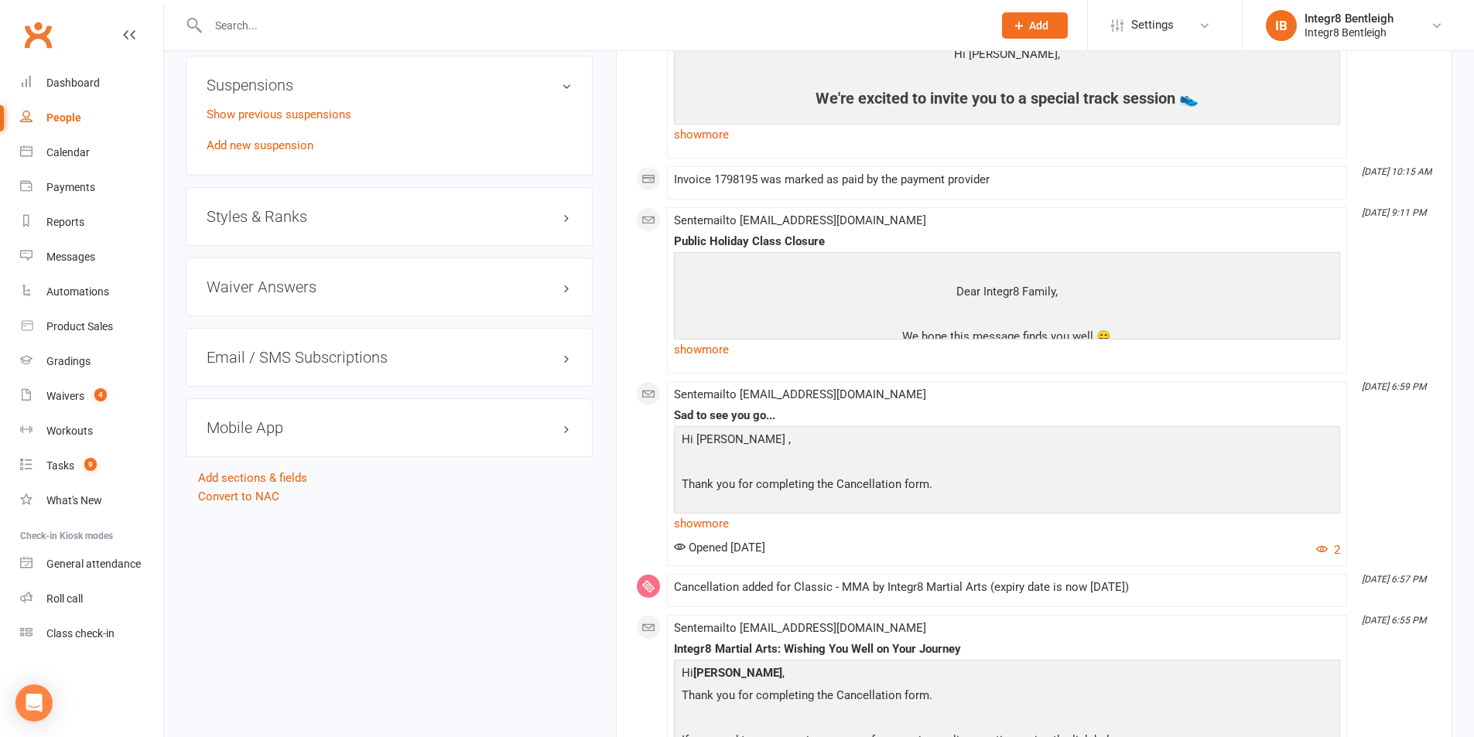
scroll to position [1238, 0]
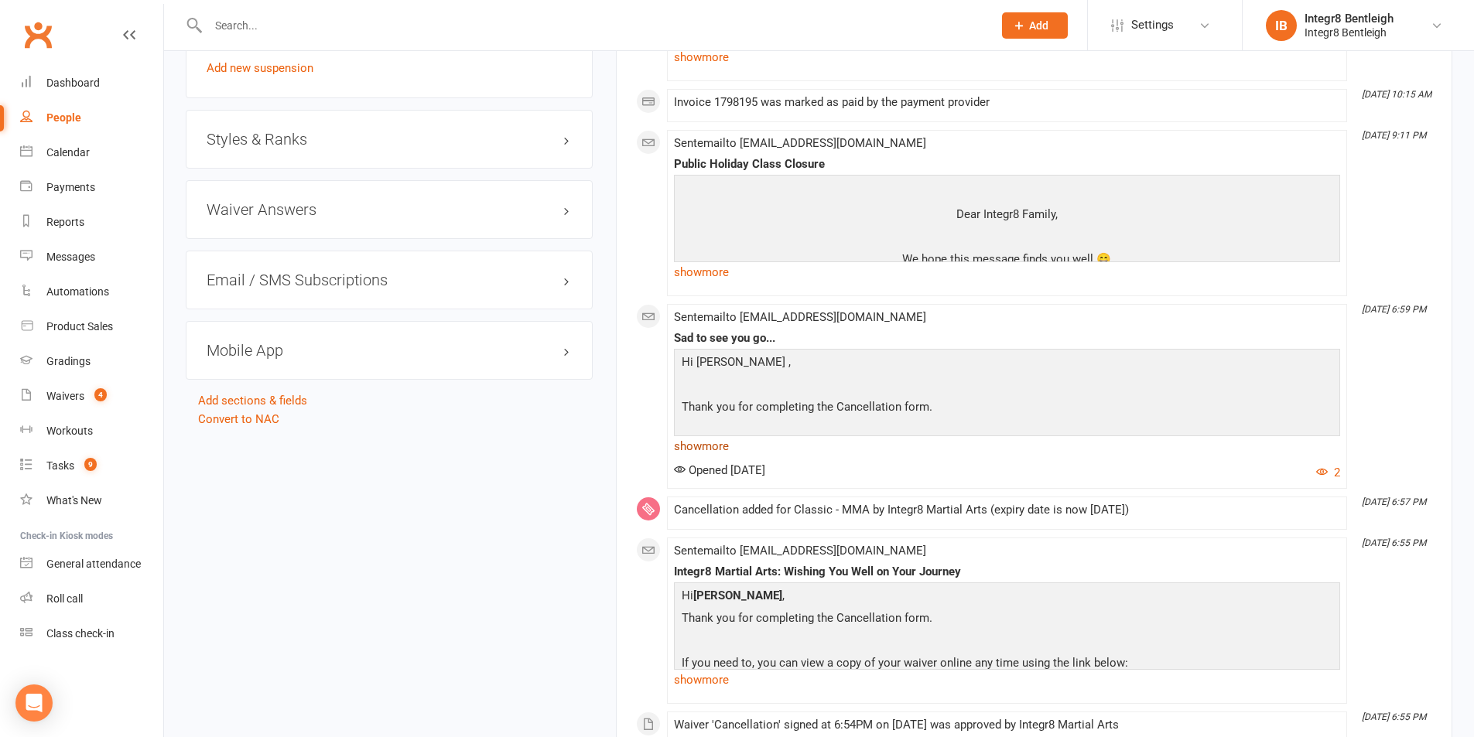
click at [727, 447] on link "show more" at bounding box center [1007, 447] width 666 height 22
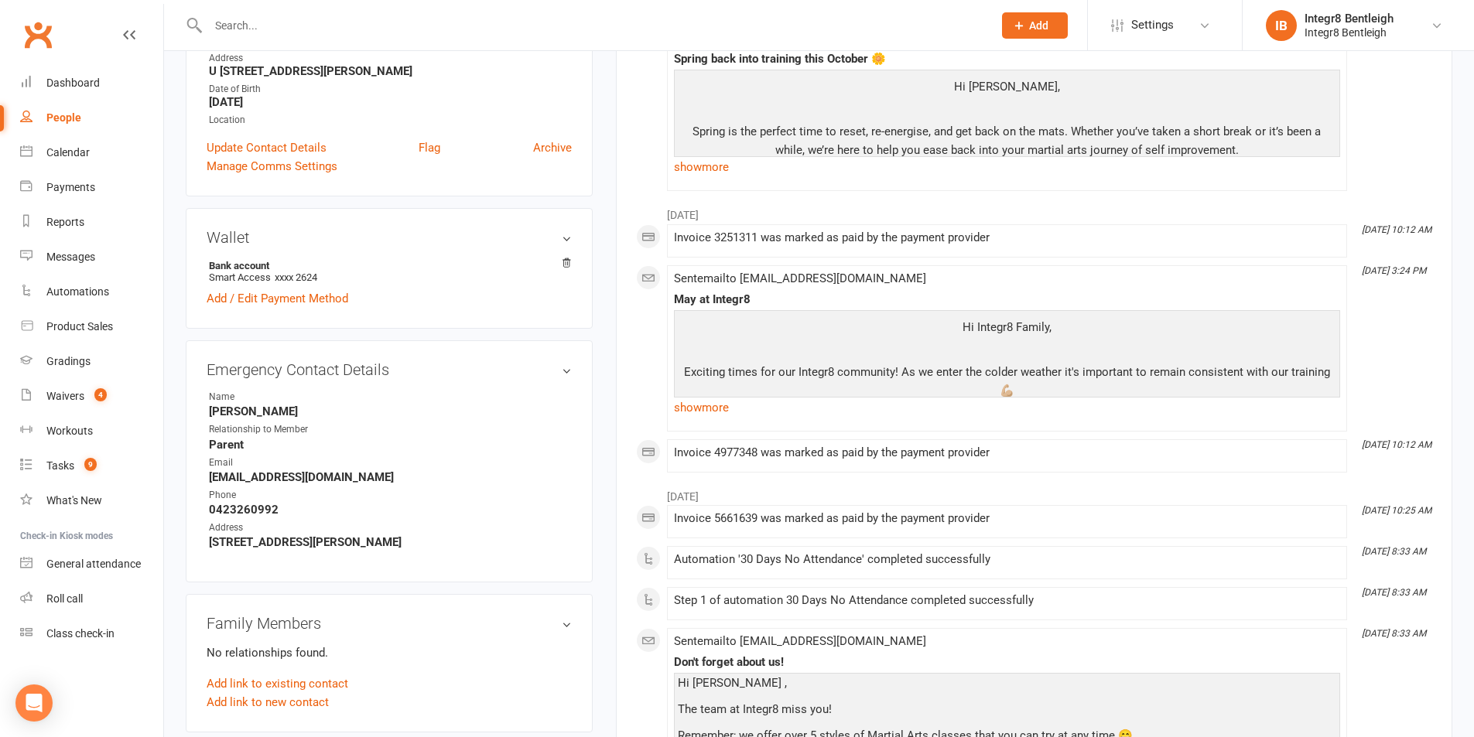
scroll to position [0, 0]
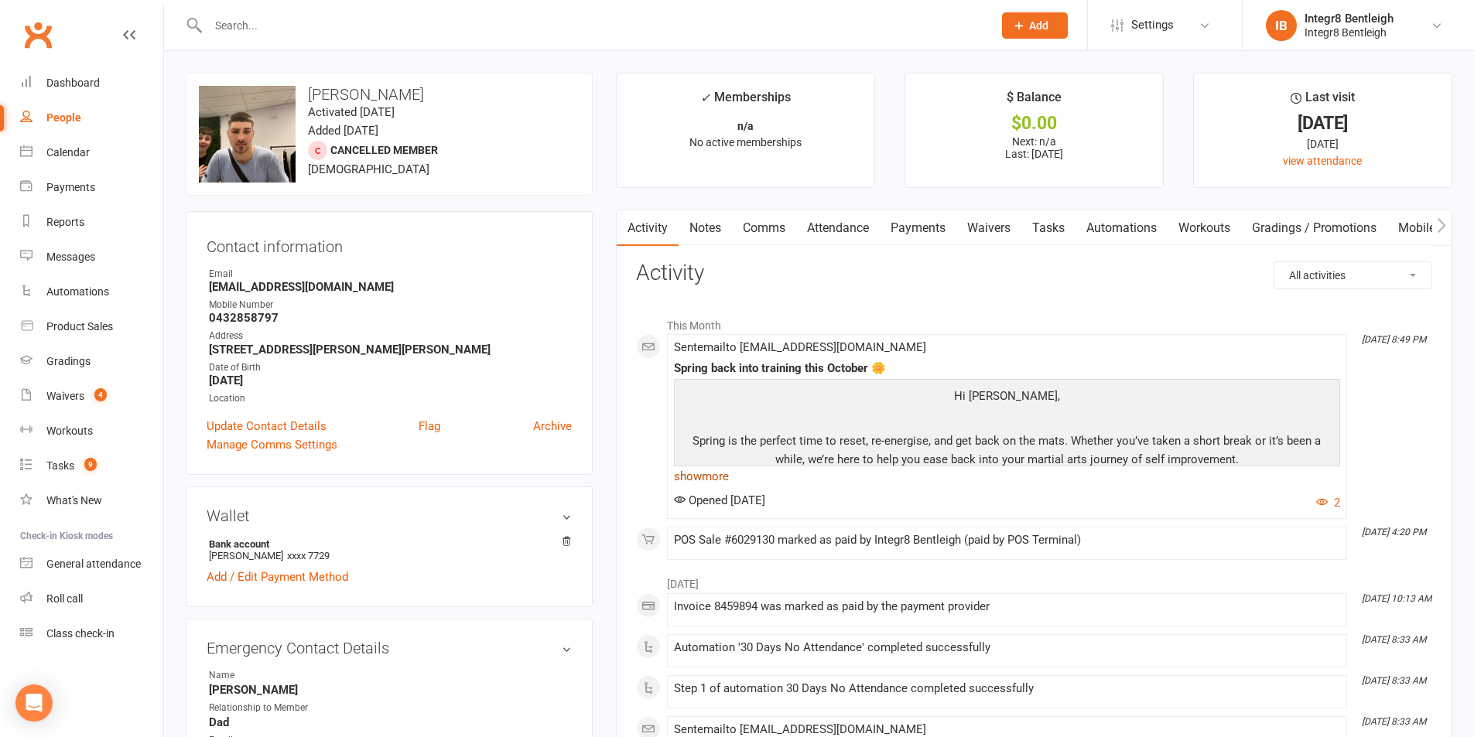
click at [710, 478] on link "show more" at bounding box center [1007, 477] width 666 height 22
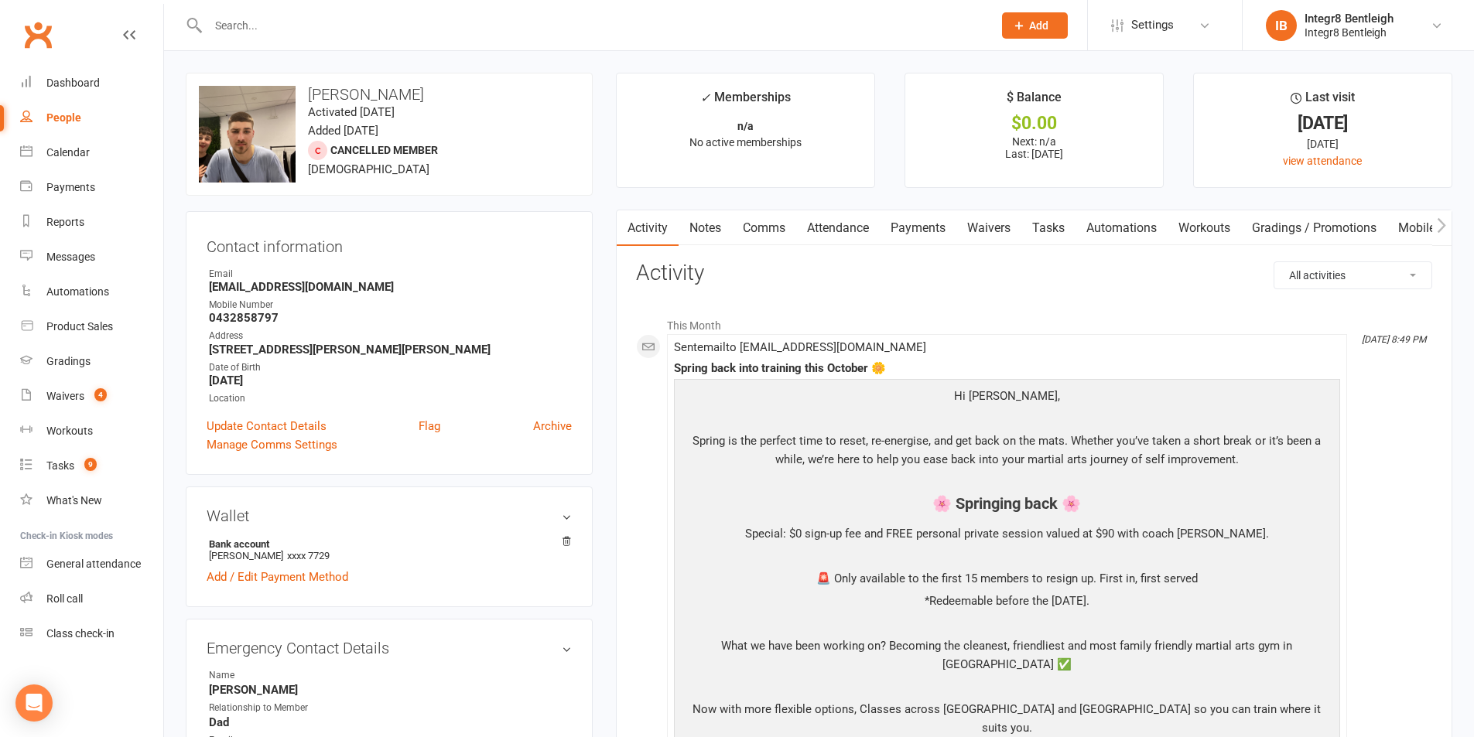
click at [699, 227] on link "Notes" at bounding box center [705, 228] width 53 height 36
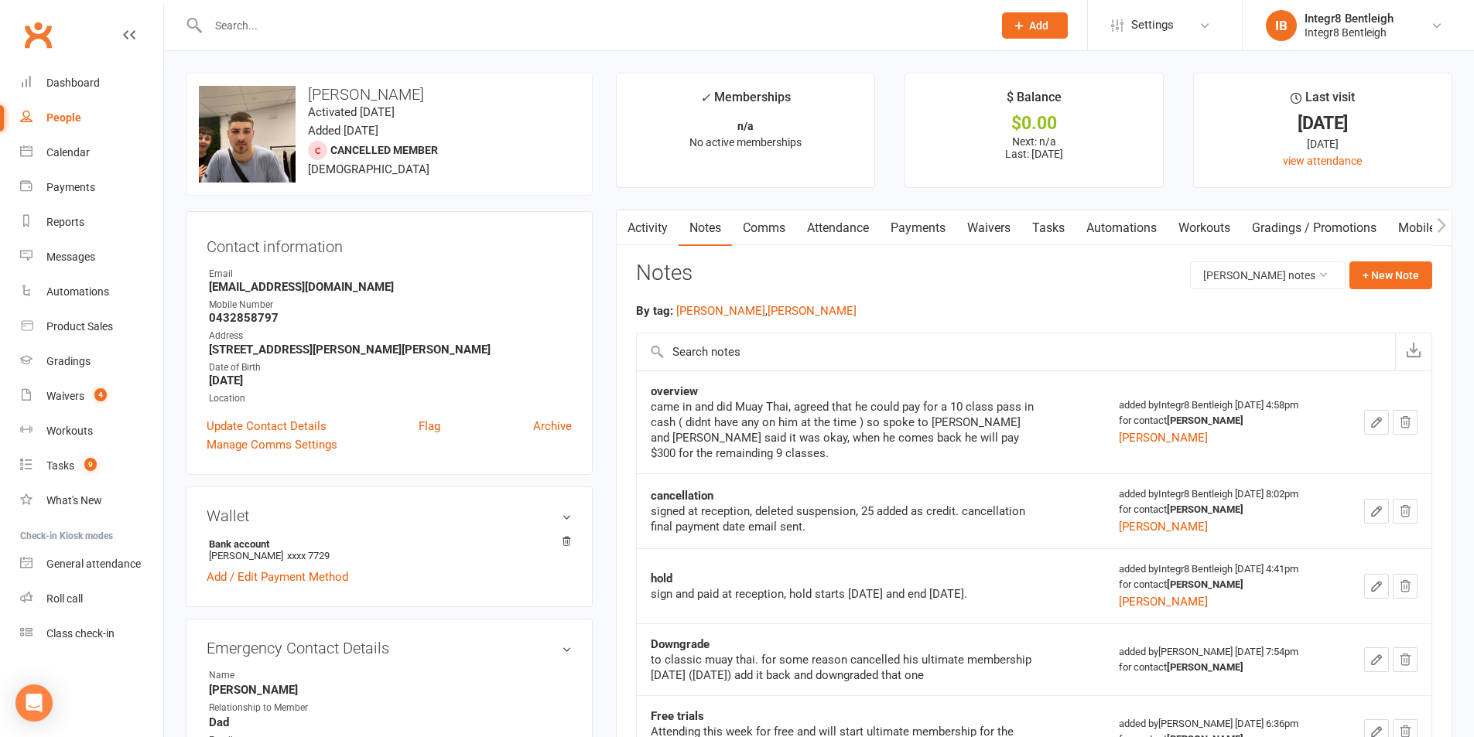
click at [653, 227] on link "Activity" at bounding box center [648, 228] width 62 height 36
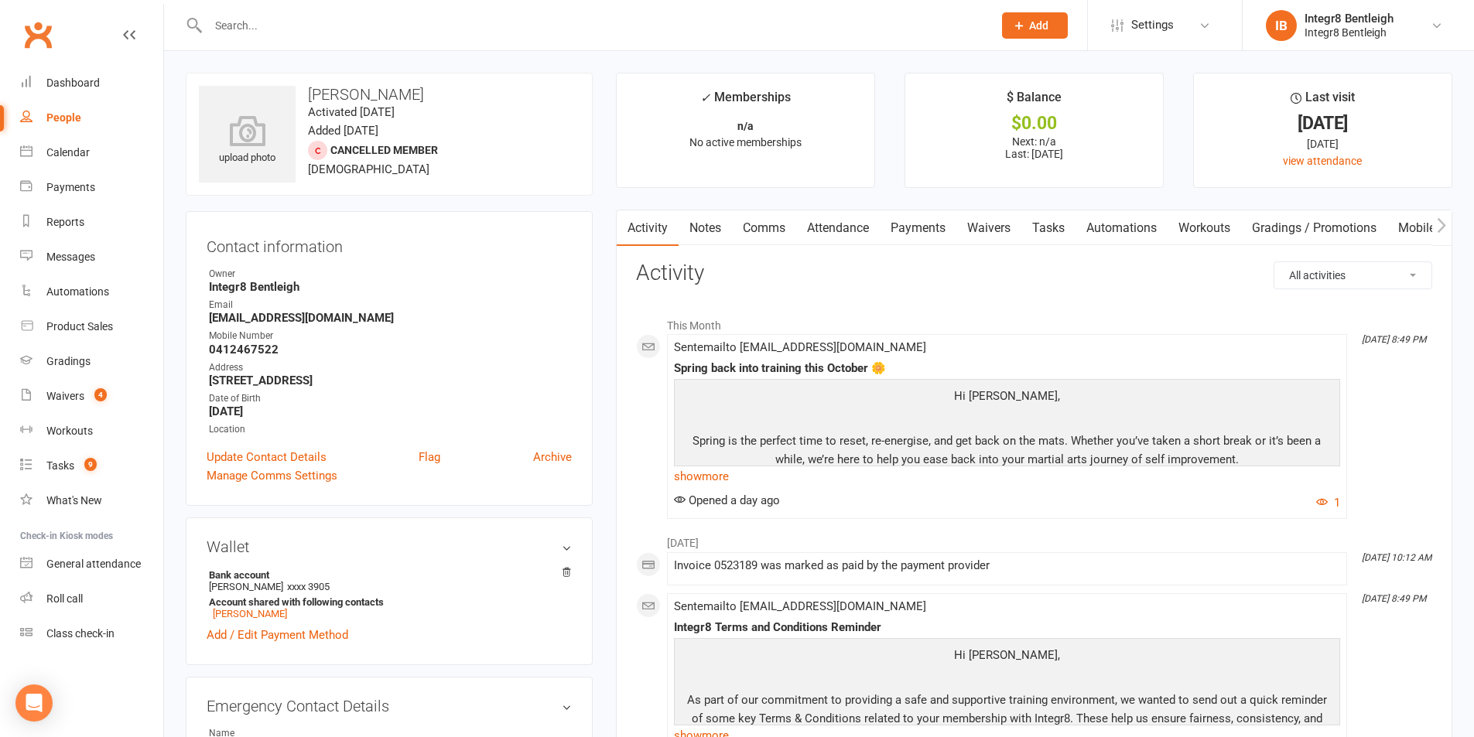
click at [709, 227] on link "Notes" at bounding box center [705, 228] width 53 height 36
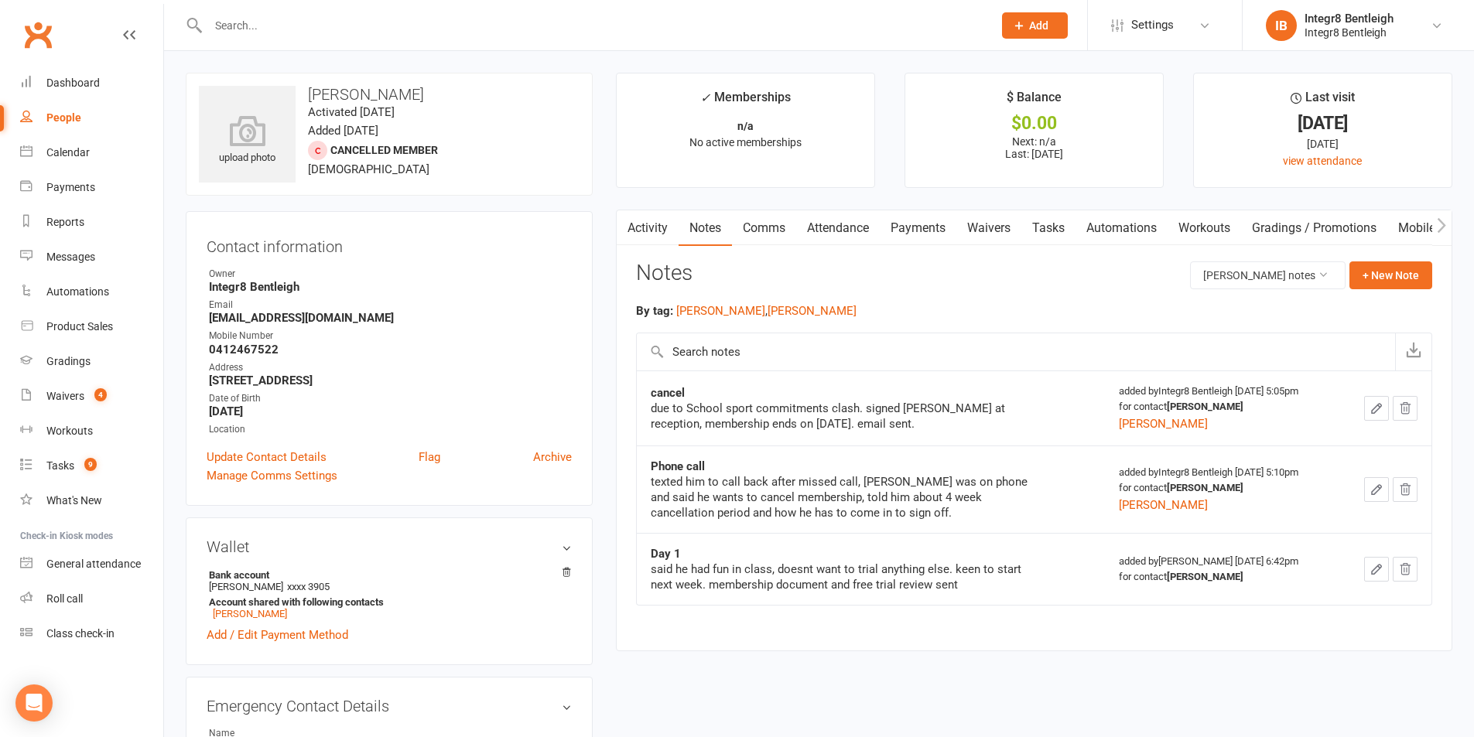
click at [650, 230] on link "Activity" at bounding box center [648, 228] width 62 height 36
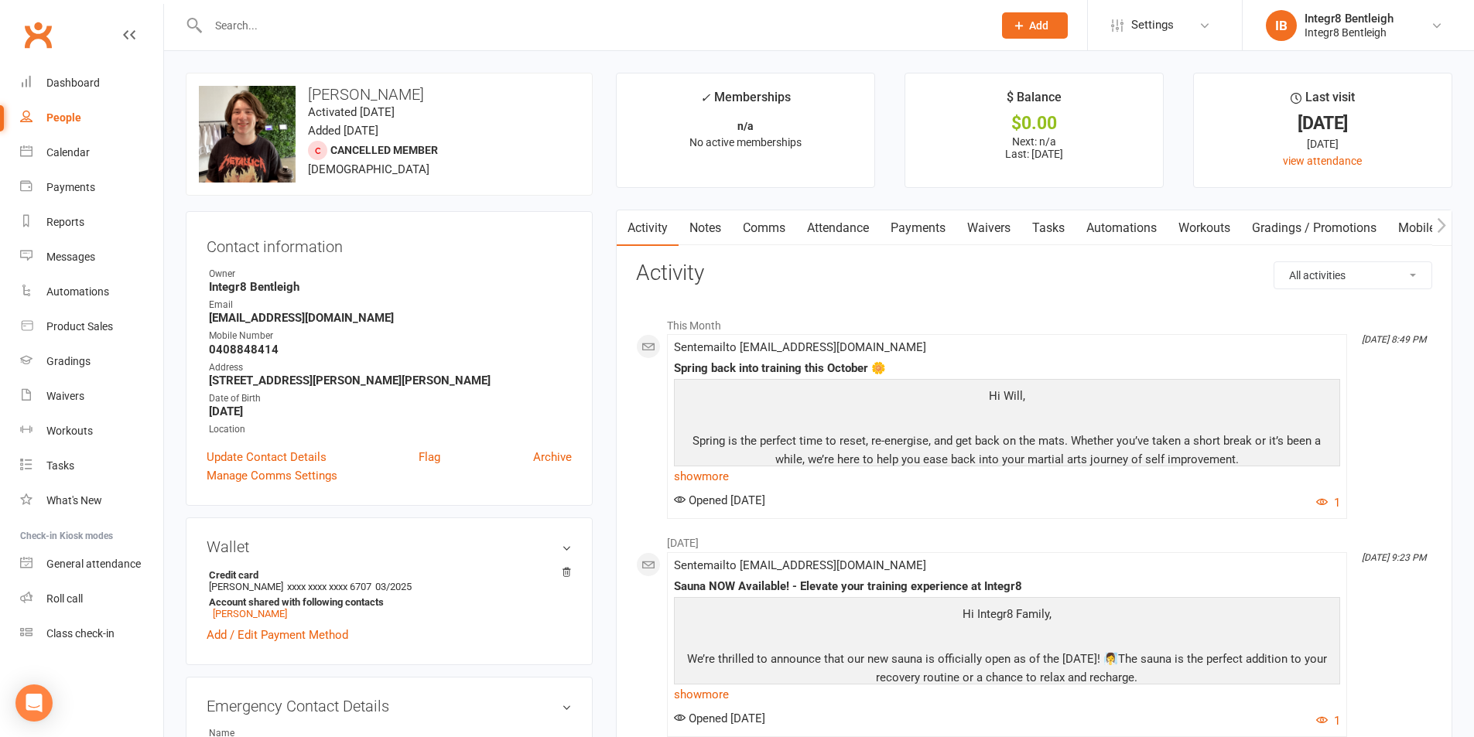
click at [722, 215] on link "Notes" at bounding box center [705, 228] width 53 height 36
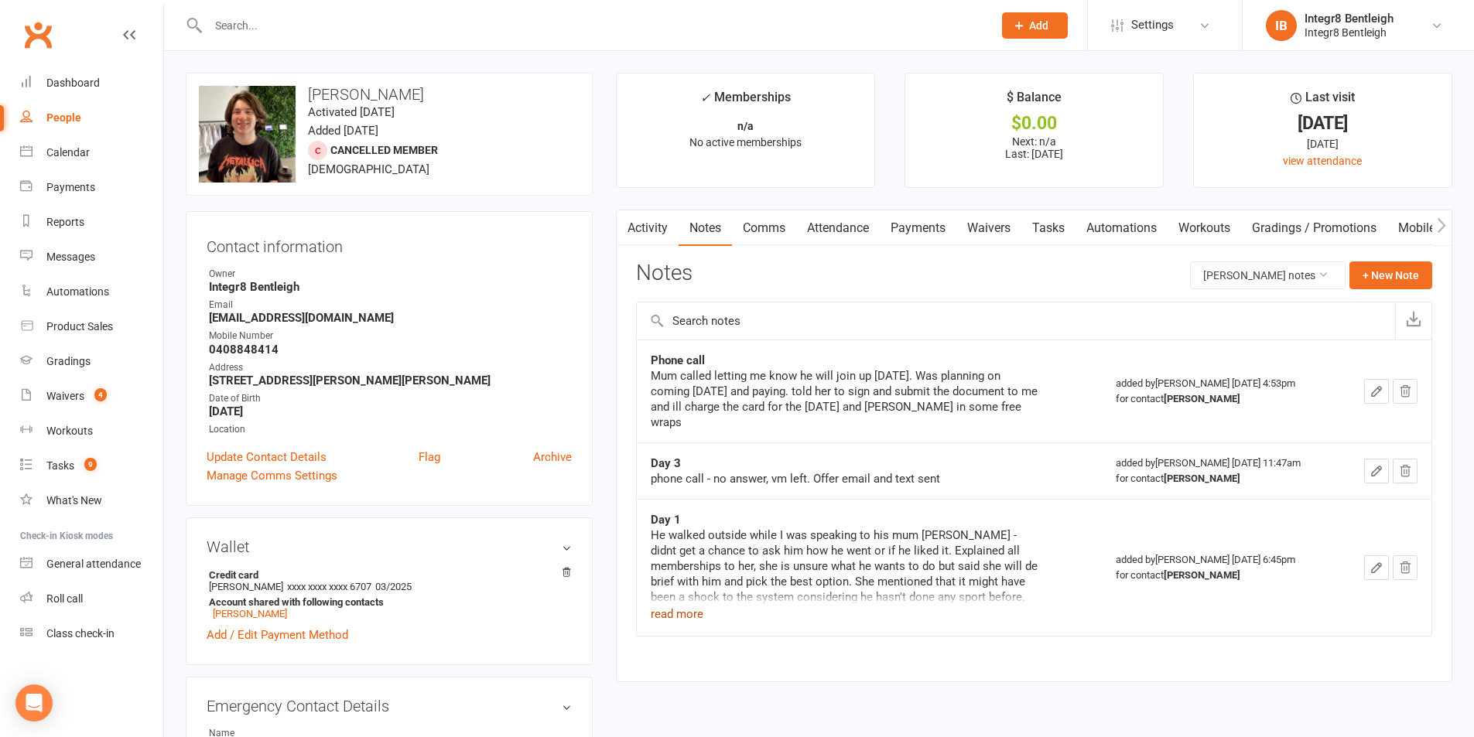
click at [695, 614] on button "read more" at bounding box center [677, 614] width 53 height 19
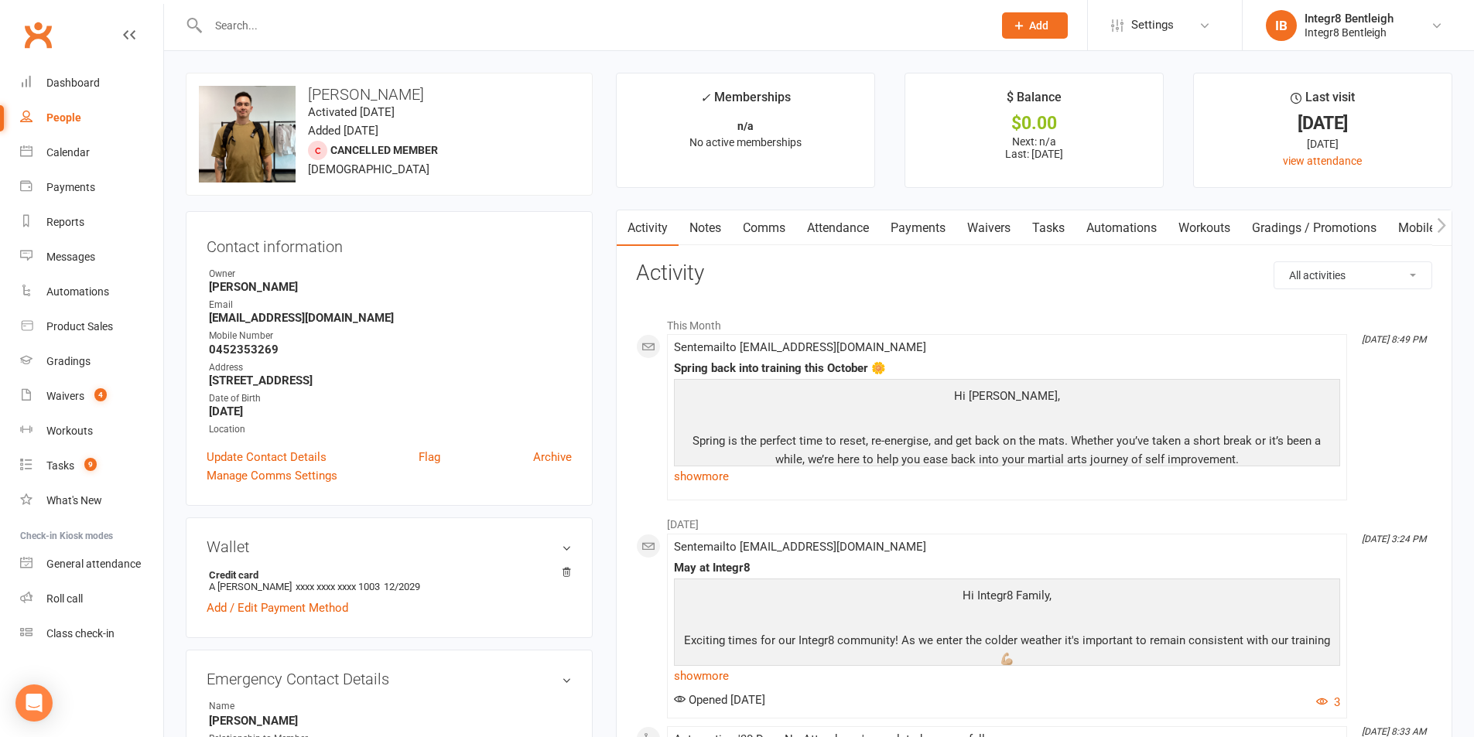
click at [711, 231] on link "Notes" at bounding box center [705, 228] width 53 height 36
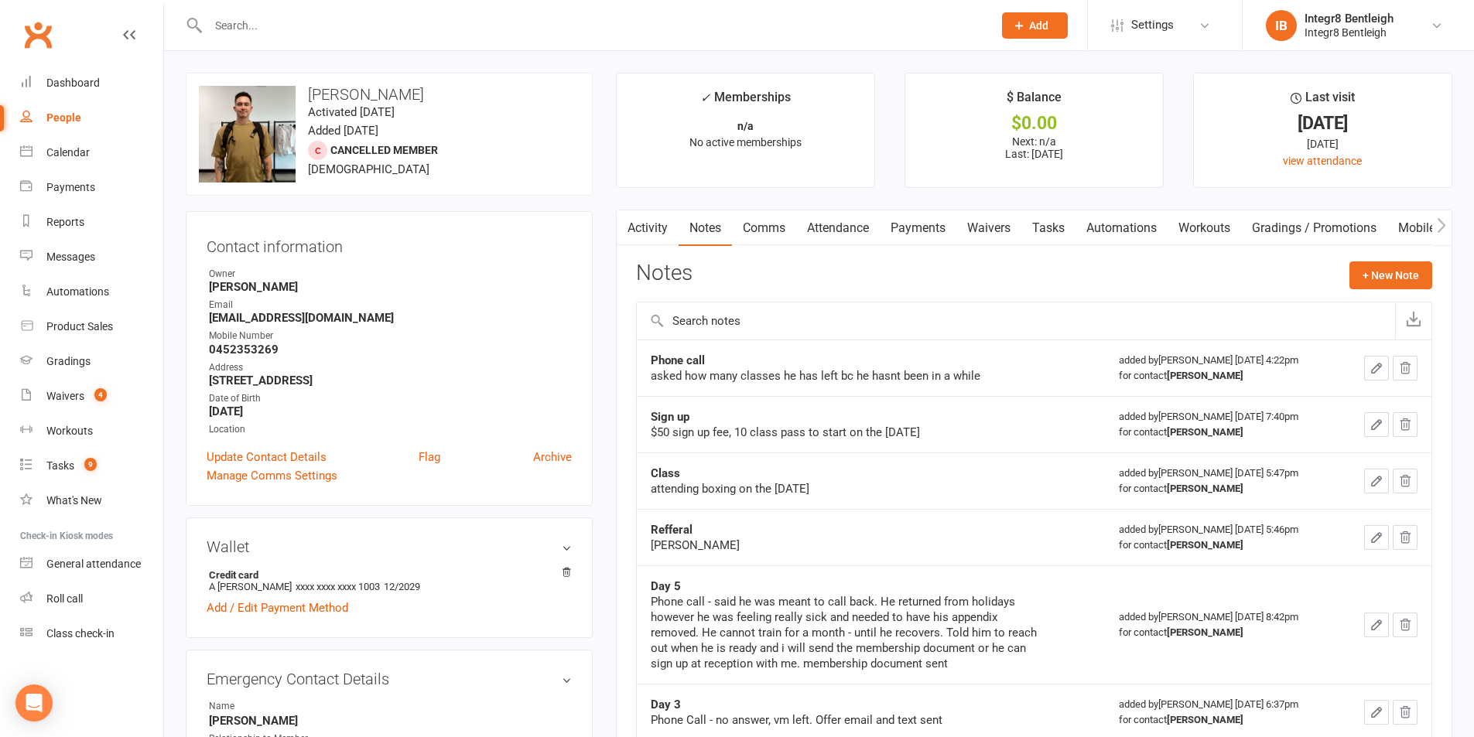
click at [624, 213] on button "button" at bounding box center [626, 227] width 19 height 35
click at [633, 218] on button "button" at bounding box center [626, 227] width 19 height 35
click at [636, 222] on link "Activity" at bounding box center [648, 228] width 62 height 36
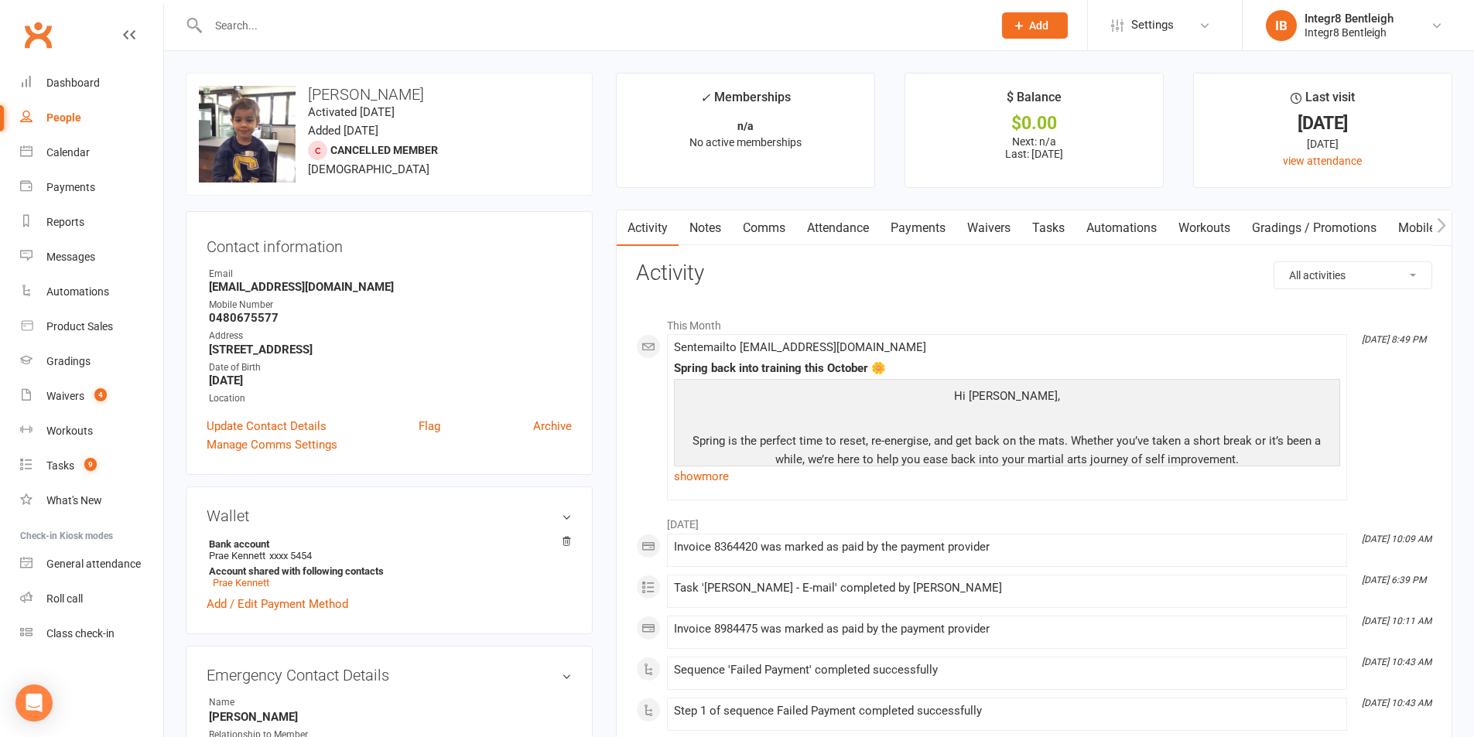
click at [713, 221] on link "Notes" at bounding box center [705, 228] width 53 height 36
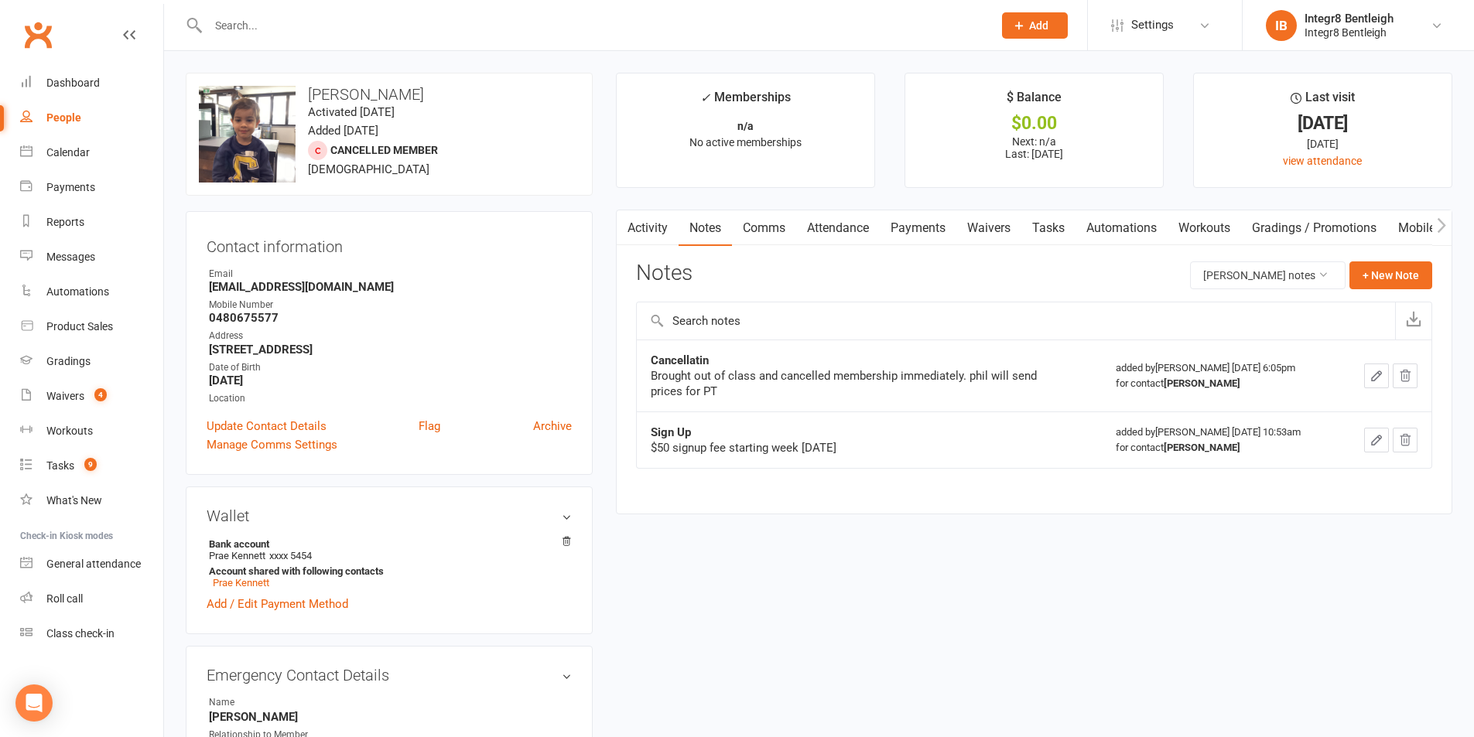
click at [658, 232] on link "Activity" at bounding box center [648, 228] width 62 height 36
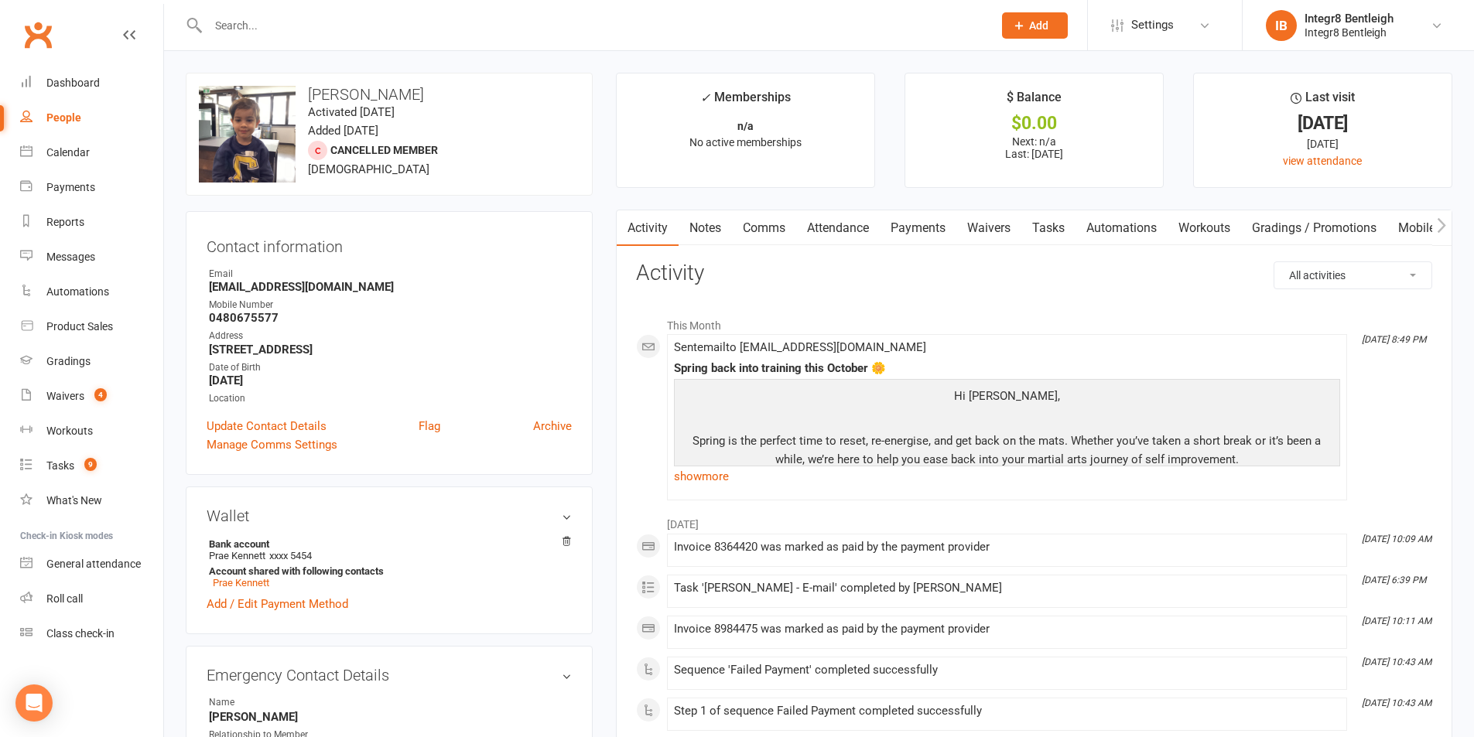
click at [988, 224] on link "Waivers" at bounding box center [988, 228] width 65 height 36
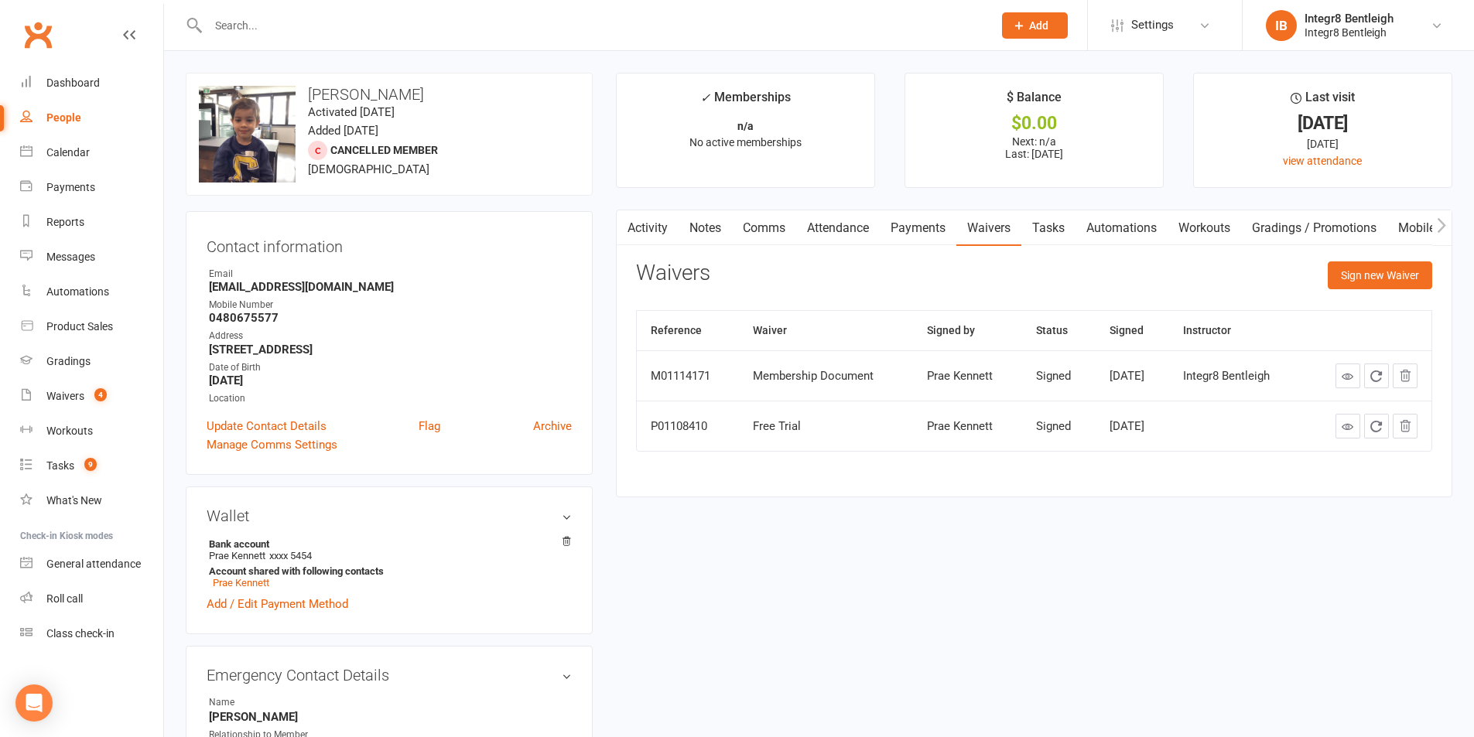
click at [720, 233] on link "Notes" at bounding box center [705, 228] width 53 height 36
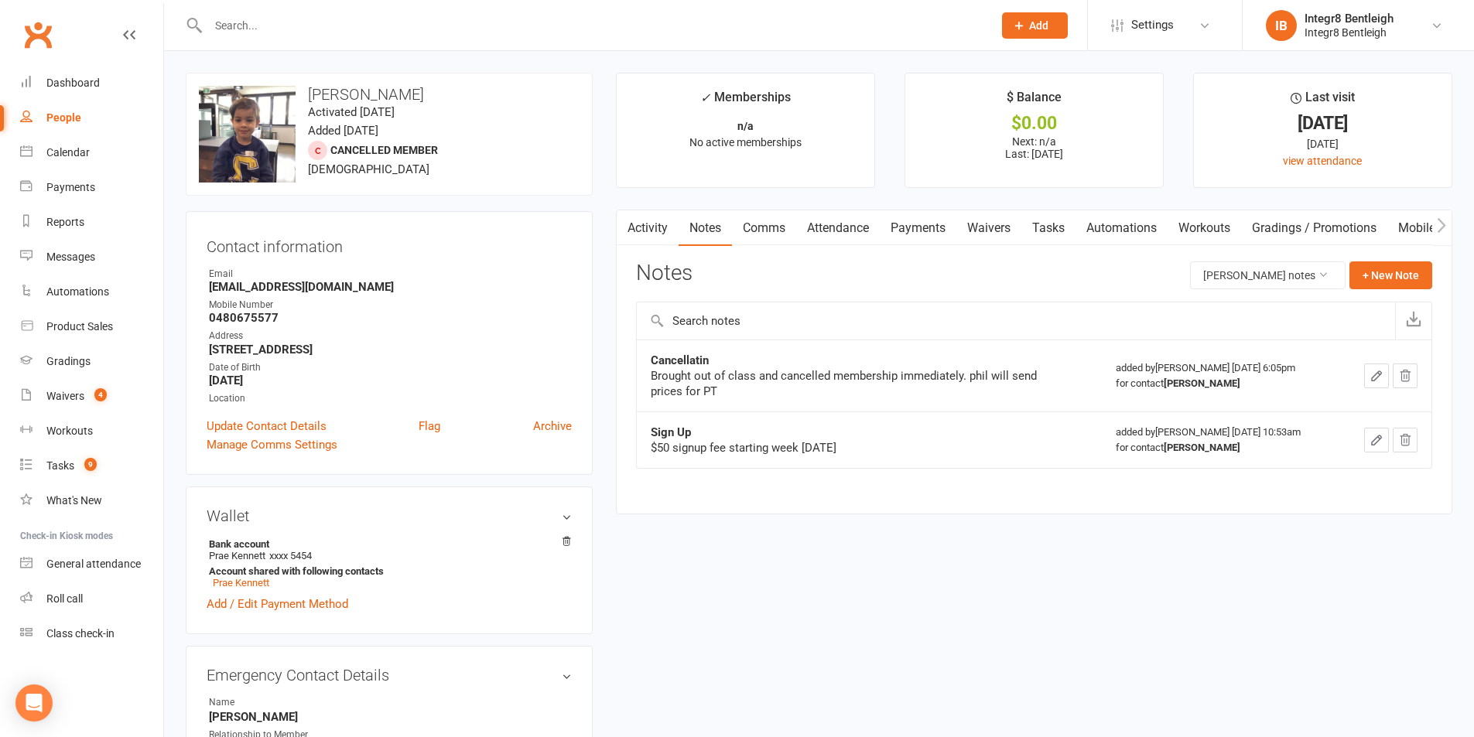
click at [659, 221] on link "Activity" at bounding box center [648, 228] width 62 height 36
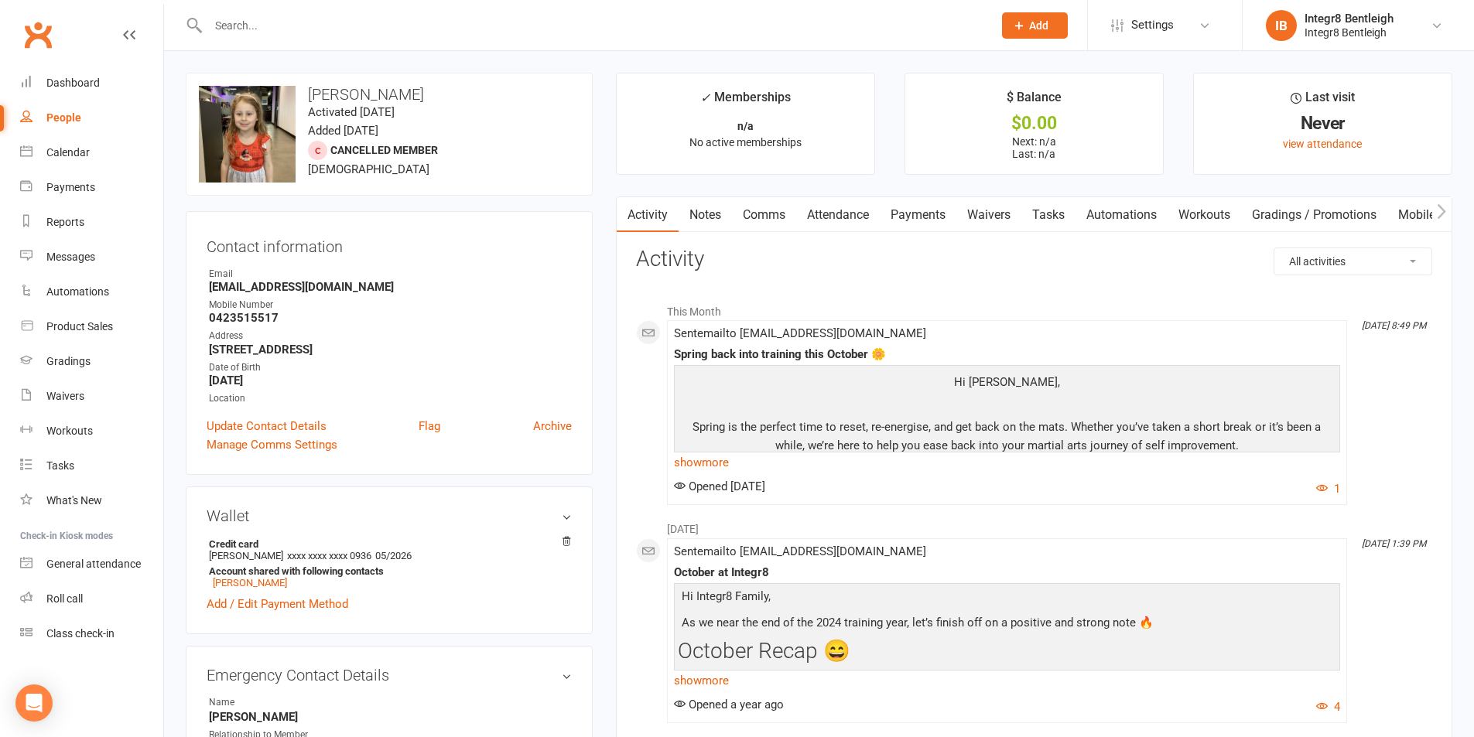
click at [715, 201] on link "Notes" at bounding box center [705, 215] width 53 height 36
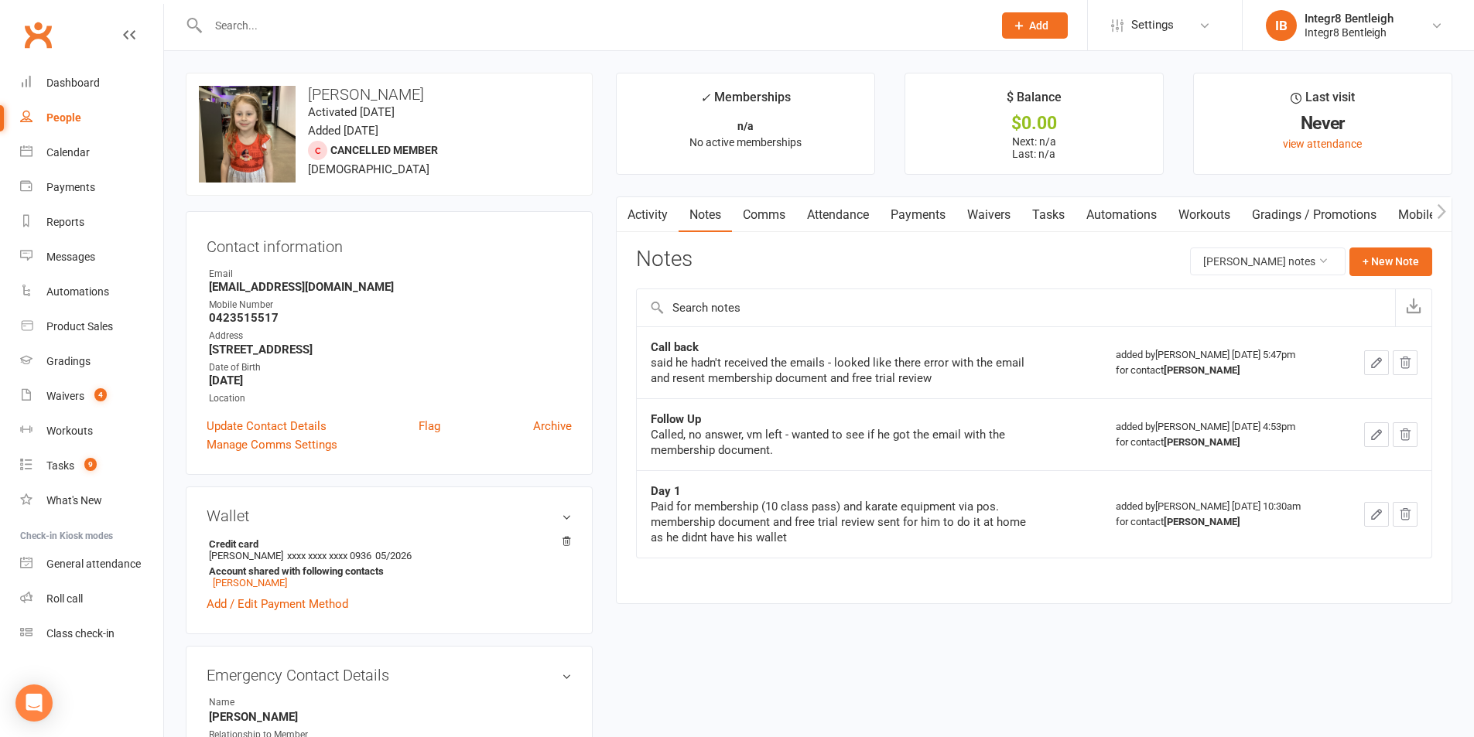
click at [633, 210] on button "button" at bounding box center [626, 214] width 19 height 35
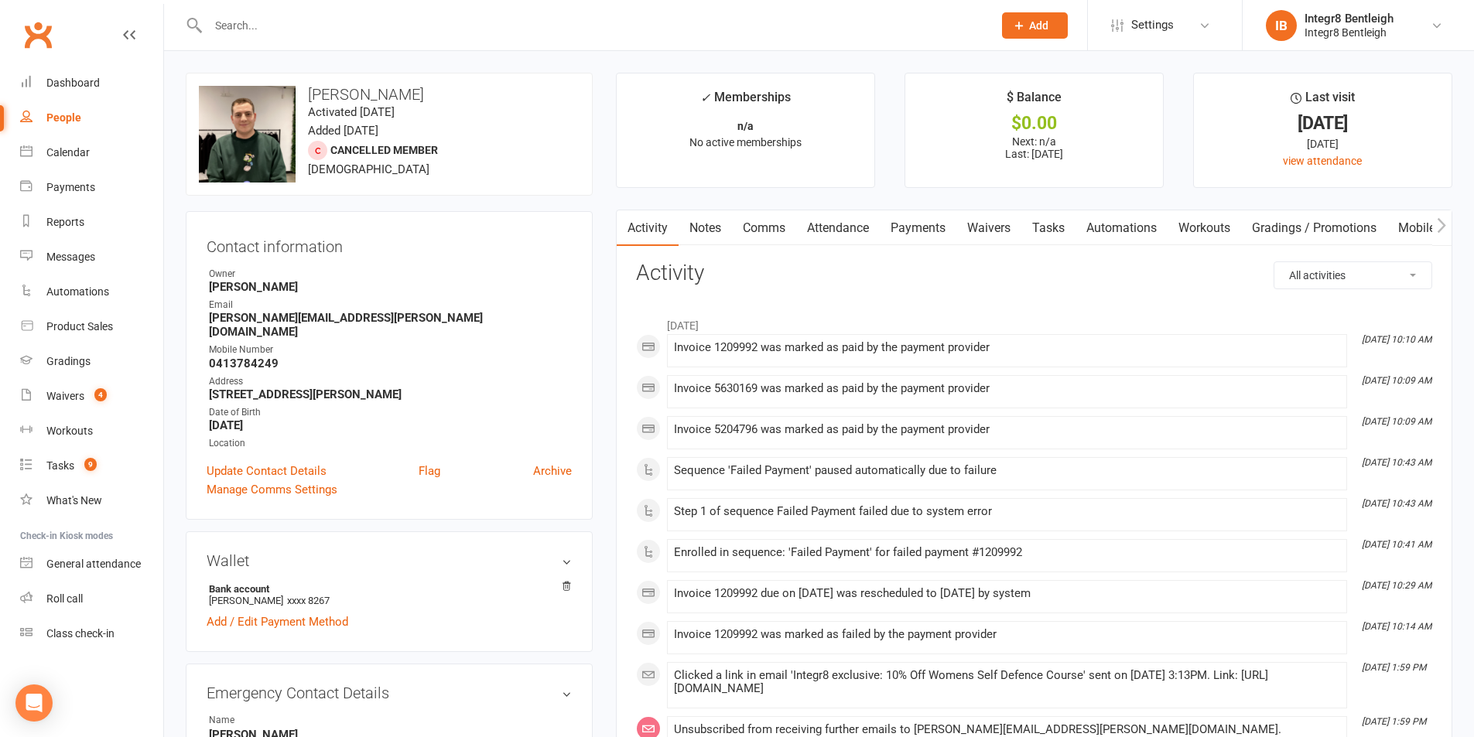
click at [713, 218] on link "Notes" at bounding box center [705, 228] width 53 height 36
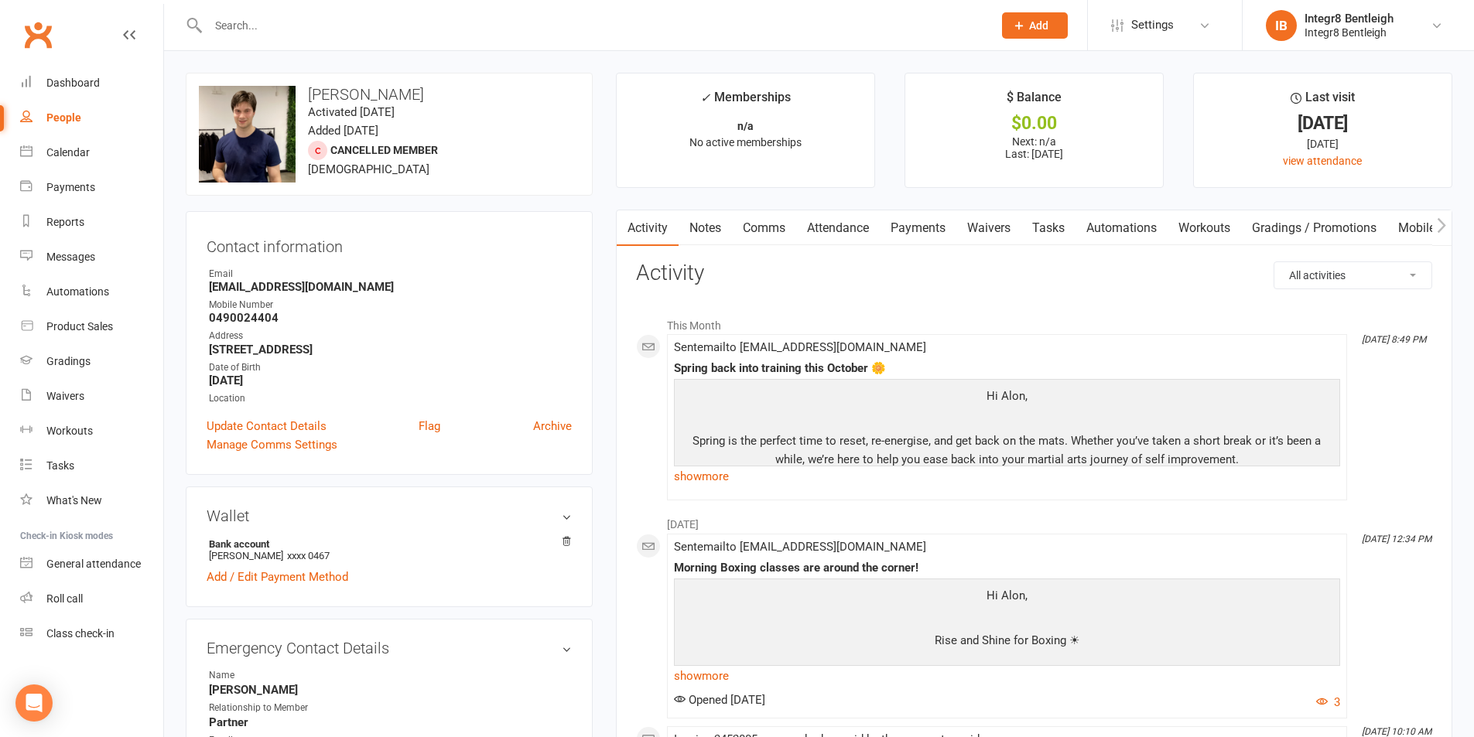
click at [705, 228] on link "Notes" at bounding box center [705, 228] width 53 height 36
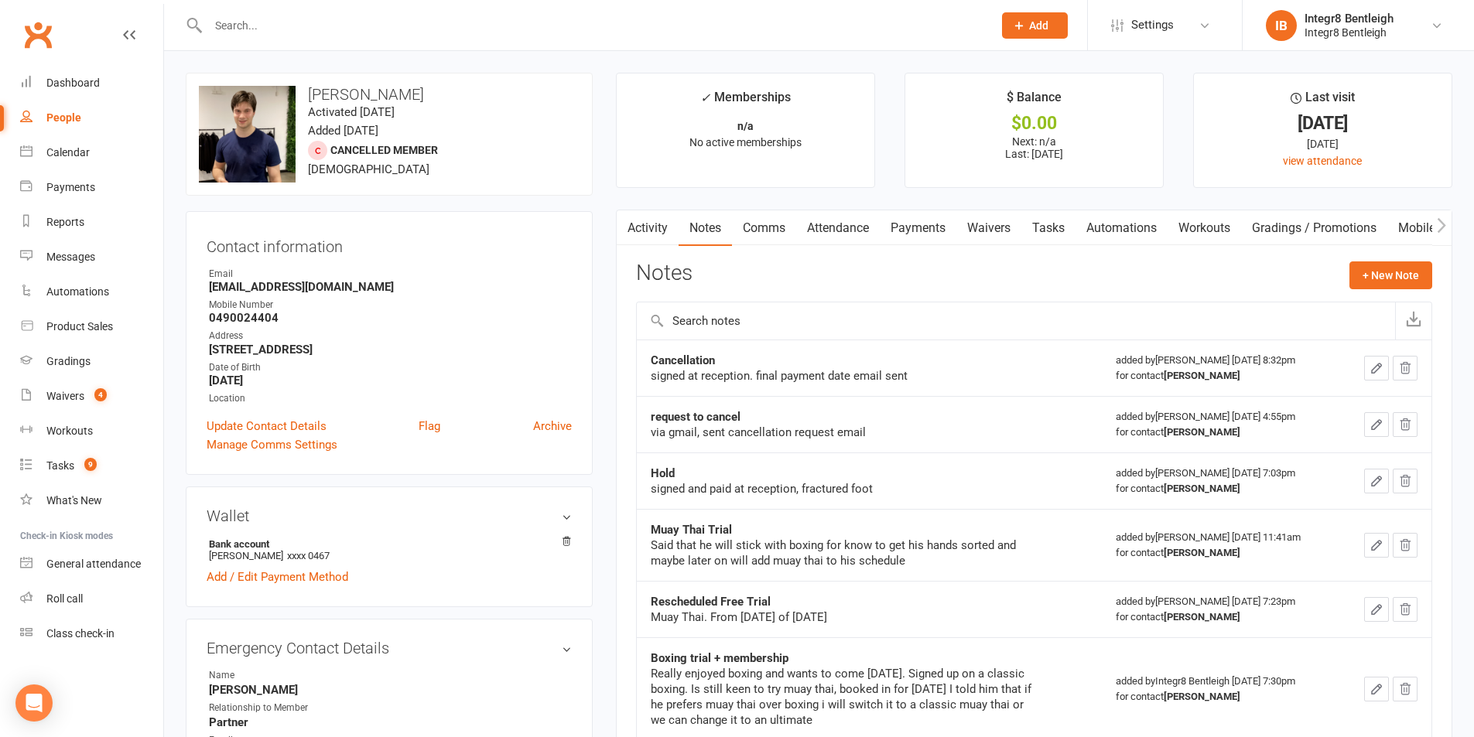
click at [1011, 228] on link "Waivers" at bounding box center [988, 228] width 65 height 36
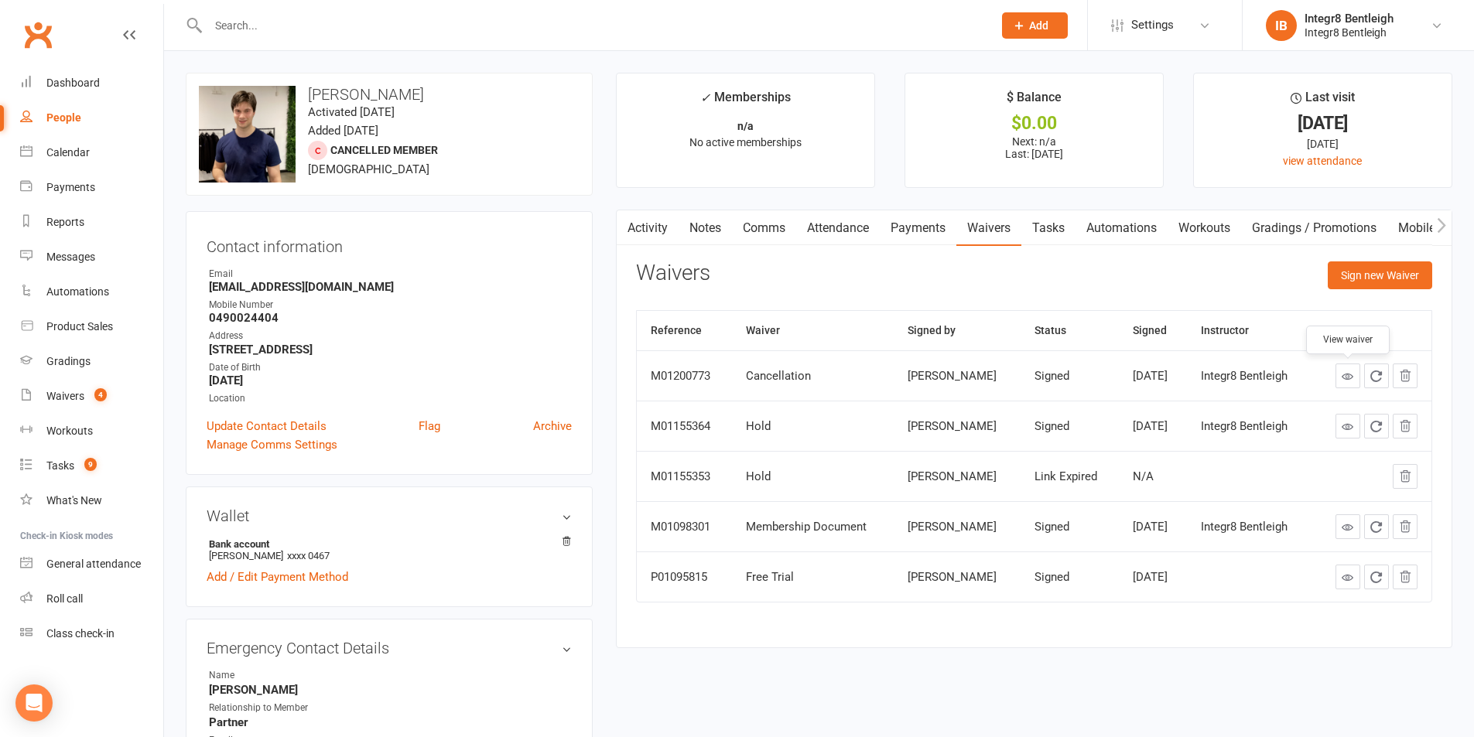
click at [1343, 377] on icon at bounding box center [1348, 377] width 12 height 12
click at [662, 226] on link "Activity" at bounding box center [648, 228] width 62 height 36
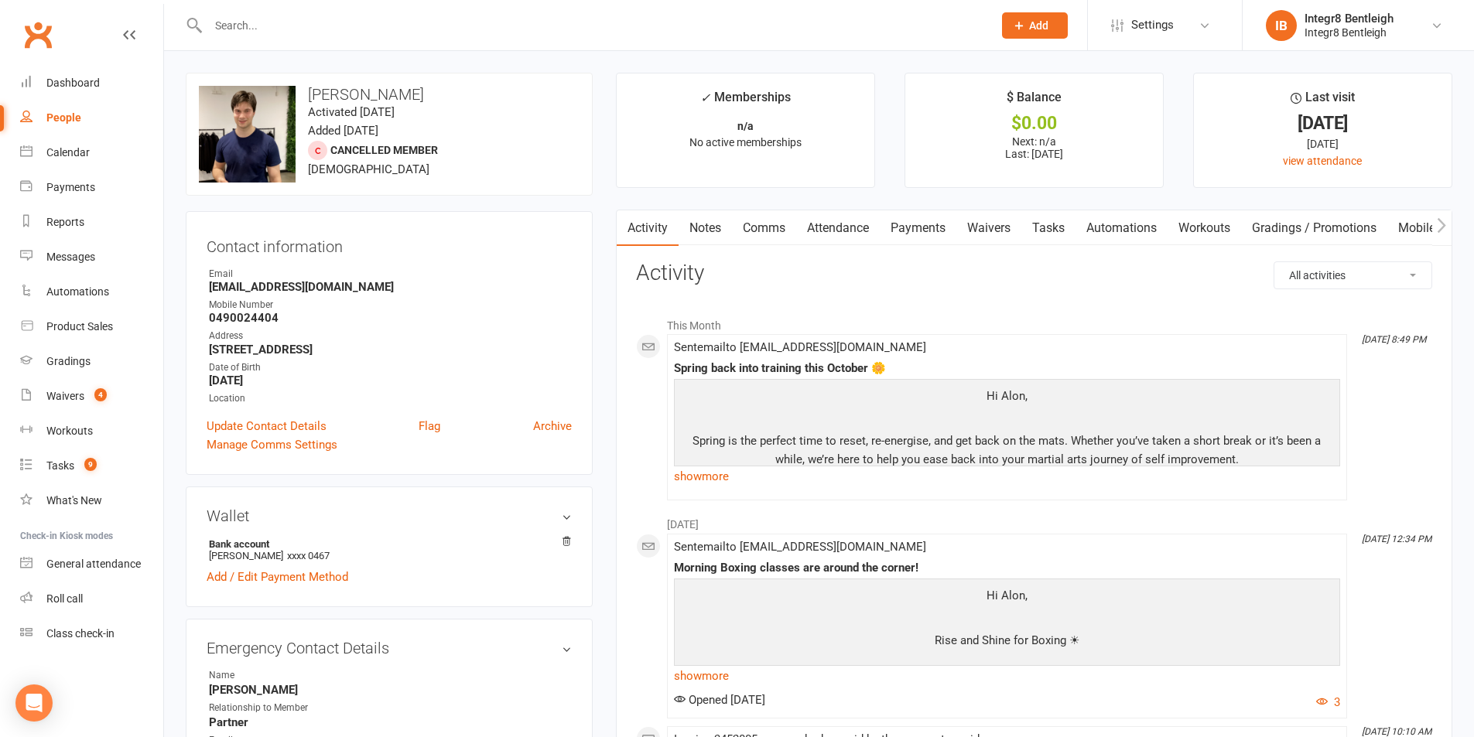
click at [710, 227] on link "Notes" at bounding box center [705, 228] width 53 height 36
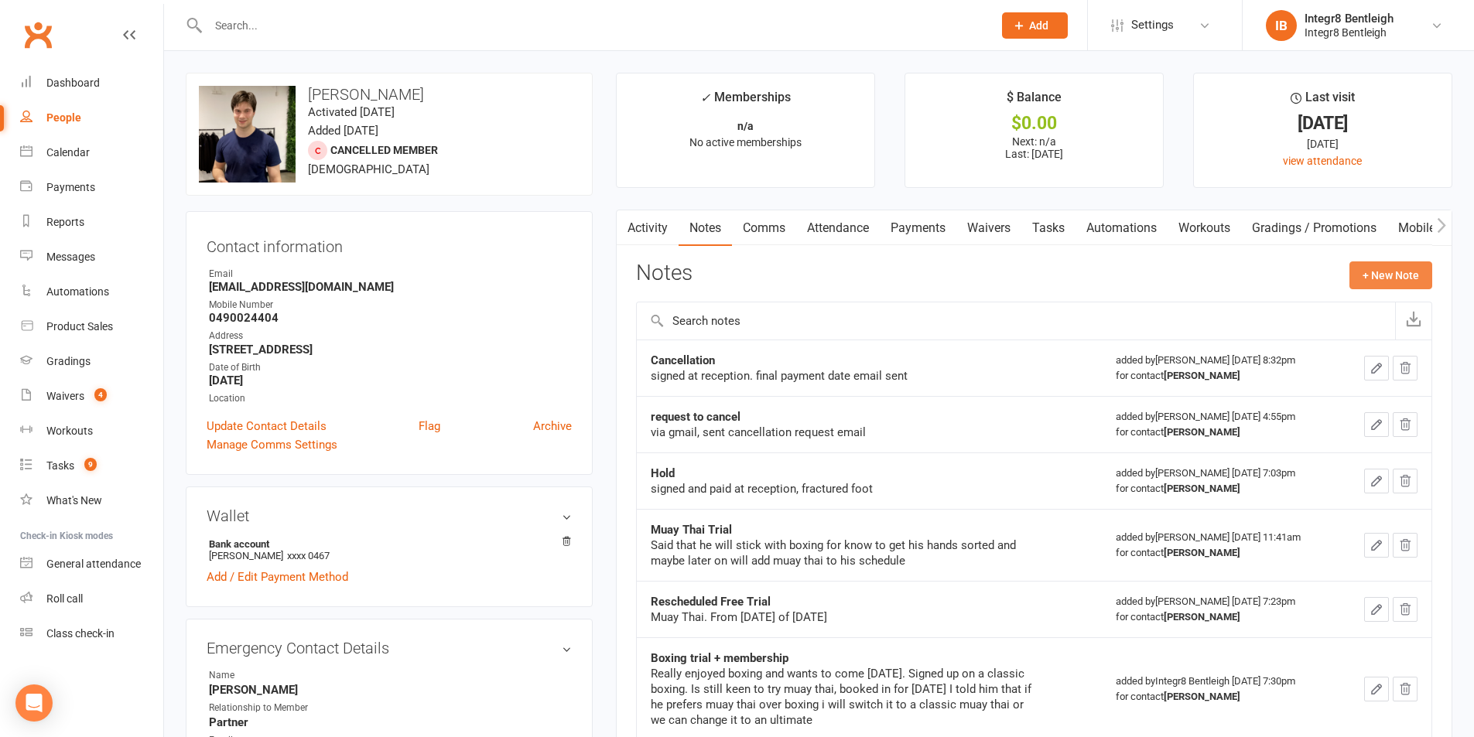
click at [1390, 279] on button "+ New Note" at bounding box center [1390, 276] width 83 height 28
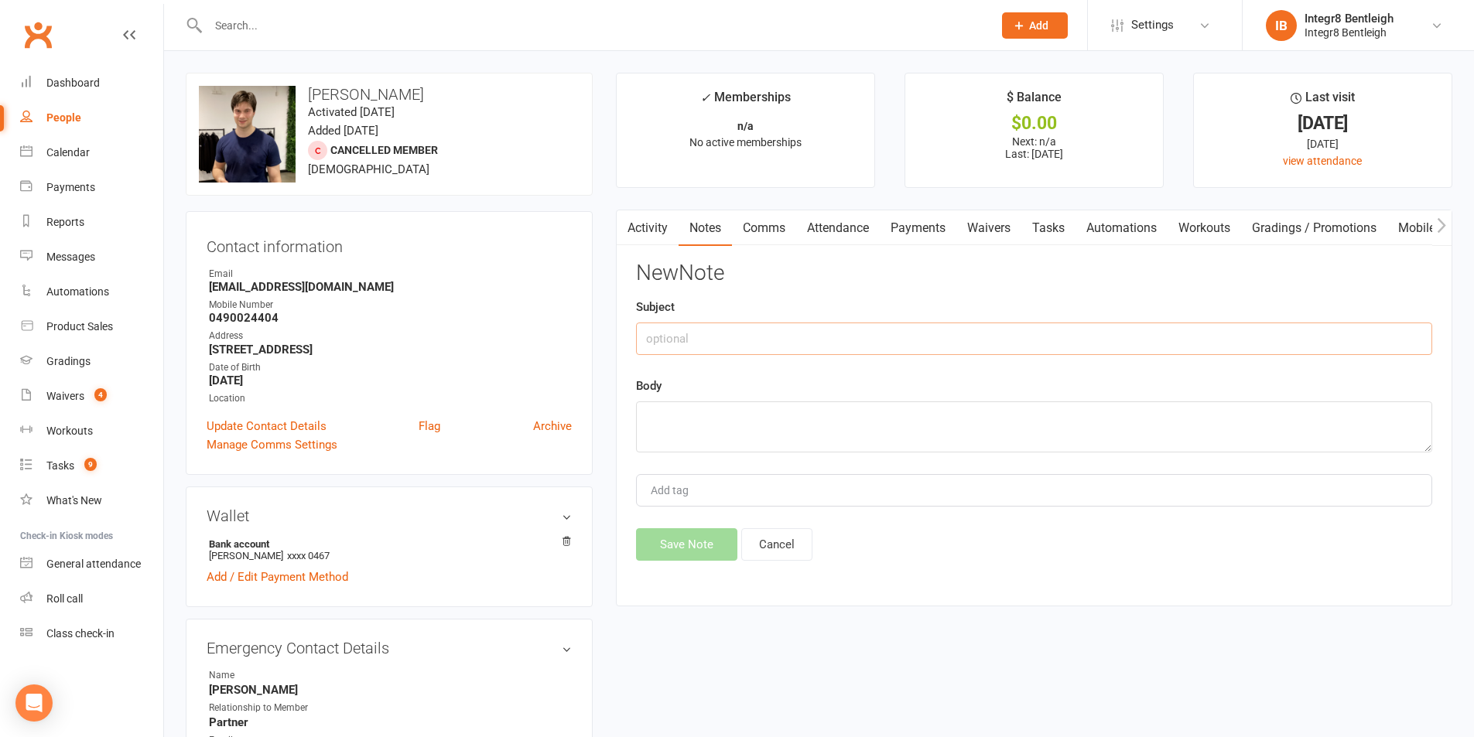
click at [950, 340] on input "text" at bounding box center [1034, 339] width 796 height 32
type input "SBIT PROMO"
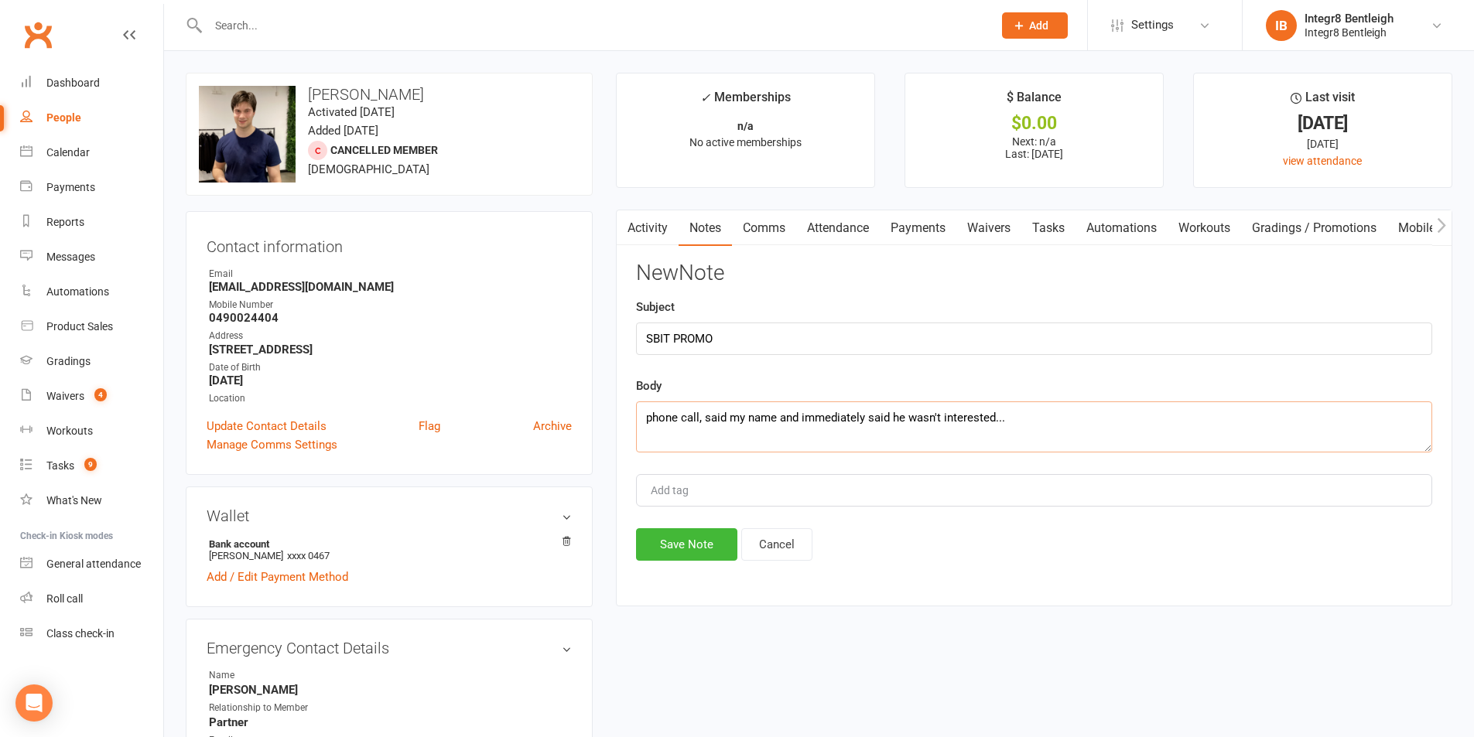
type textarea "phone call, said my name and immediately said he wasn't interested..."
type input "rebecca"
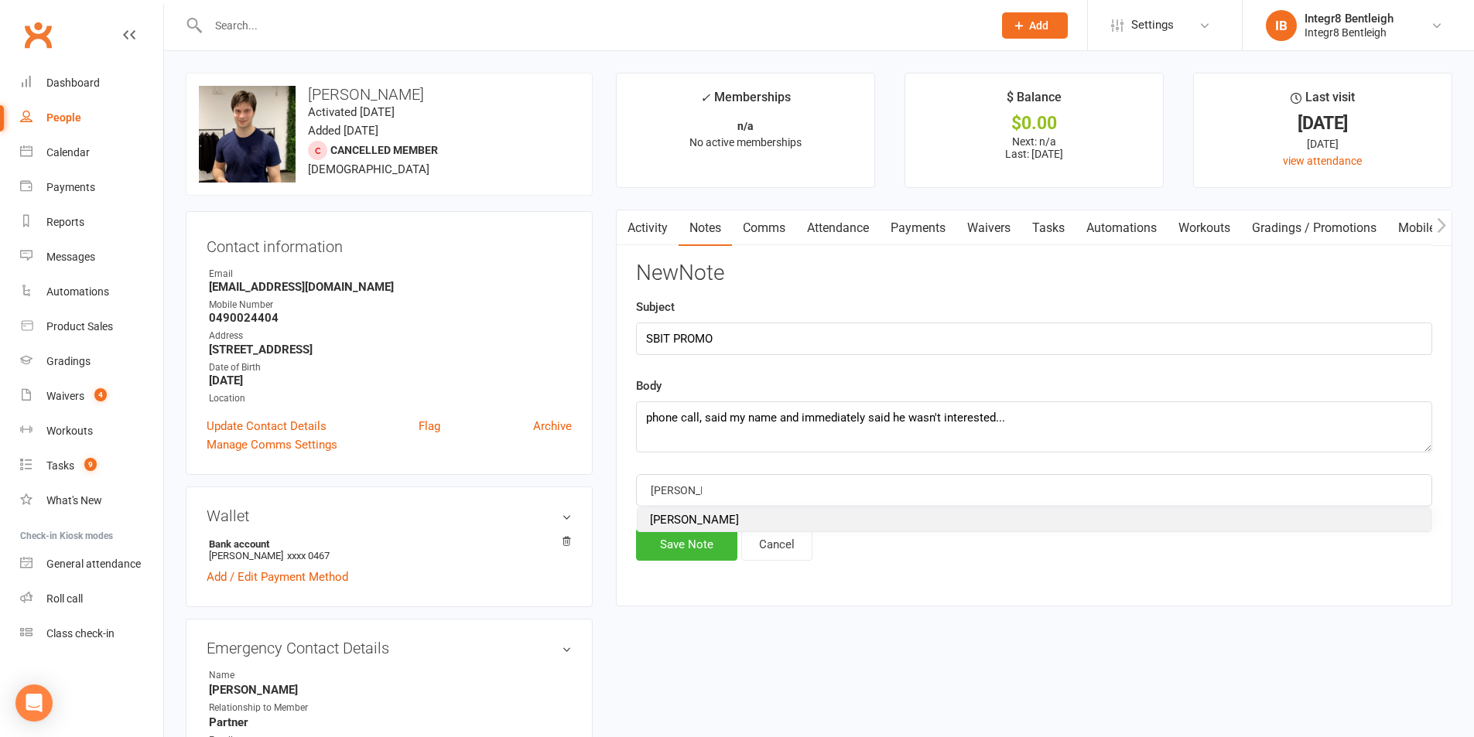
click at [675, 525] on span "rebecca" at bounding box center [694, 520] width 89 height 14
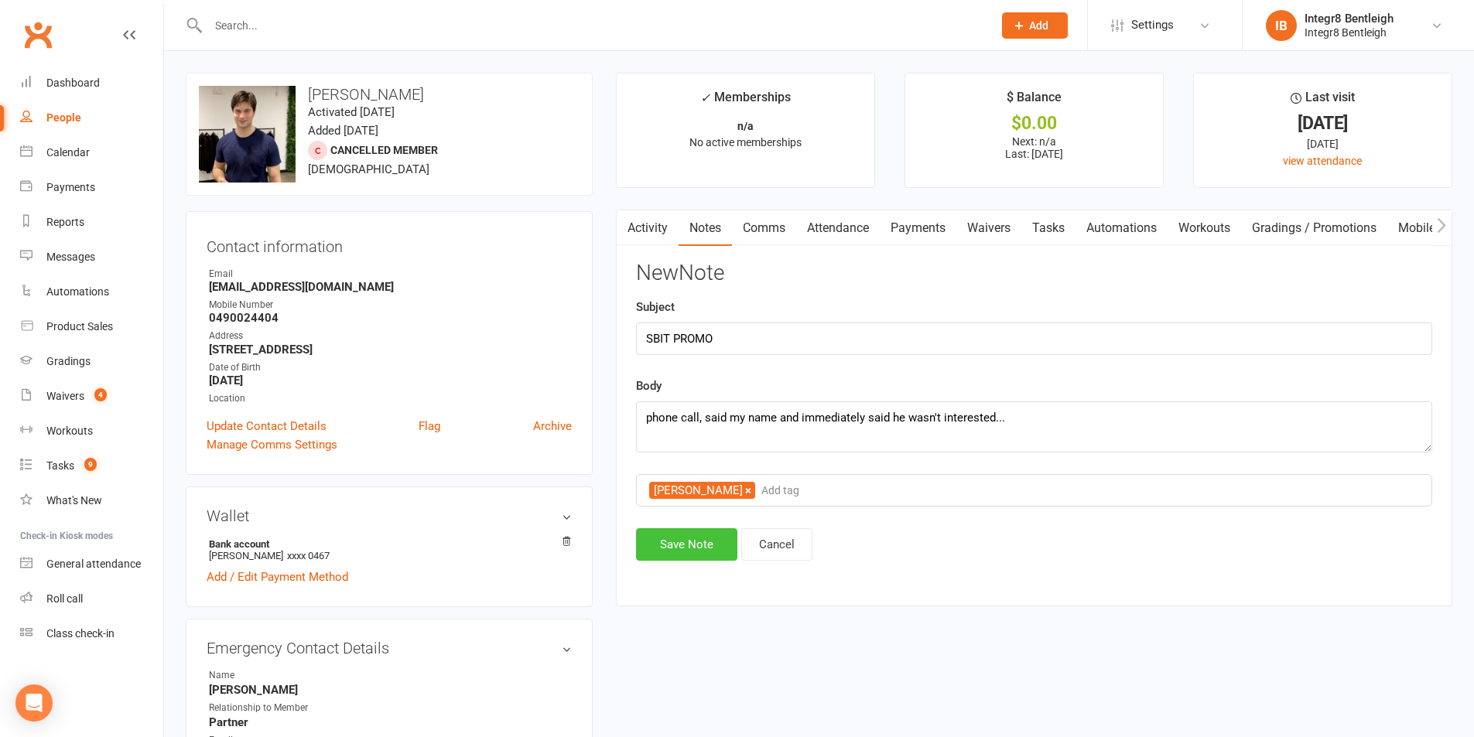
drag, startPoint x: 682, startPoint y: 546, endPoint x: 672, endPoint y: 518, distance: 30.3
click at [683, 546] on button "Save Note" at bounding box center [686, 544] width 101 height 32
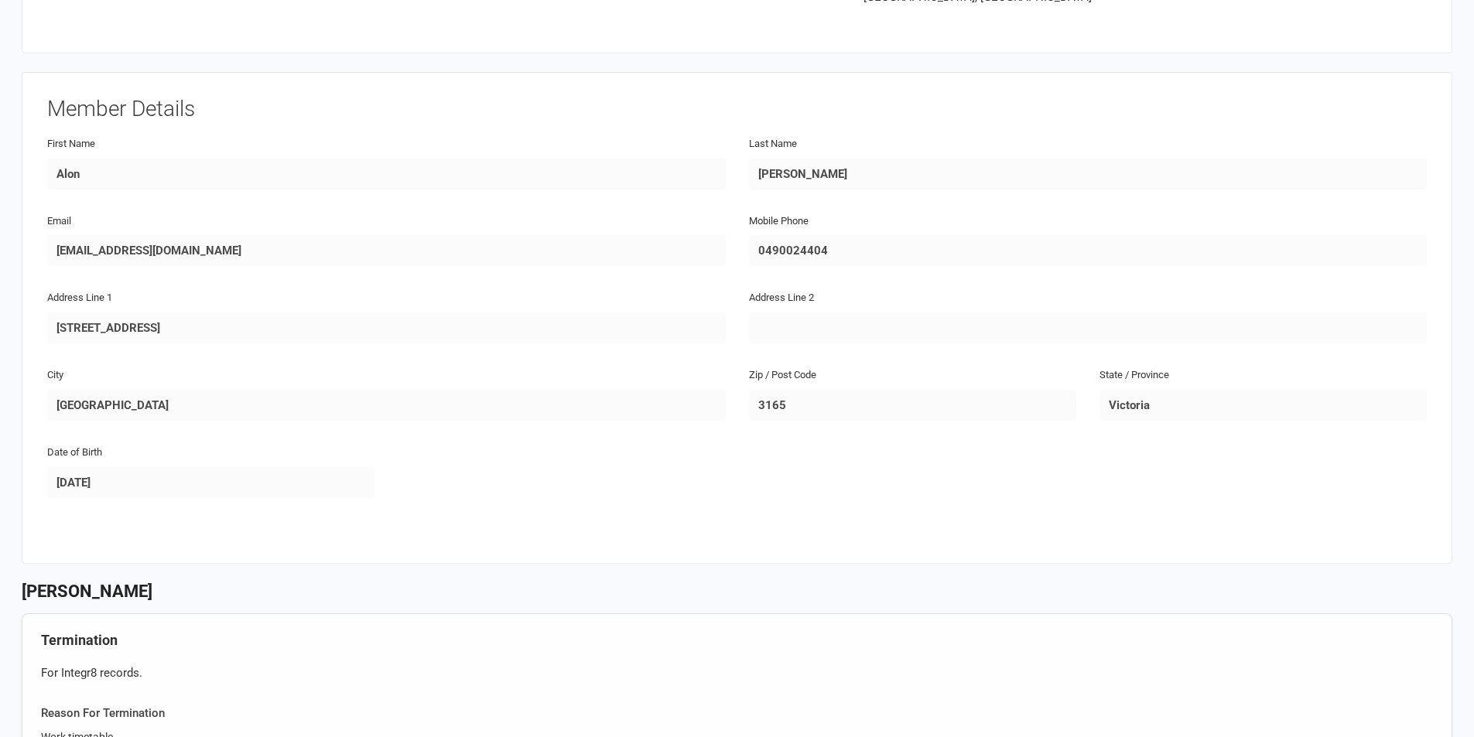
scroll to position [387, 0]
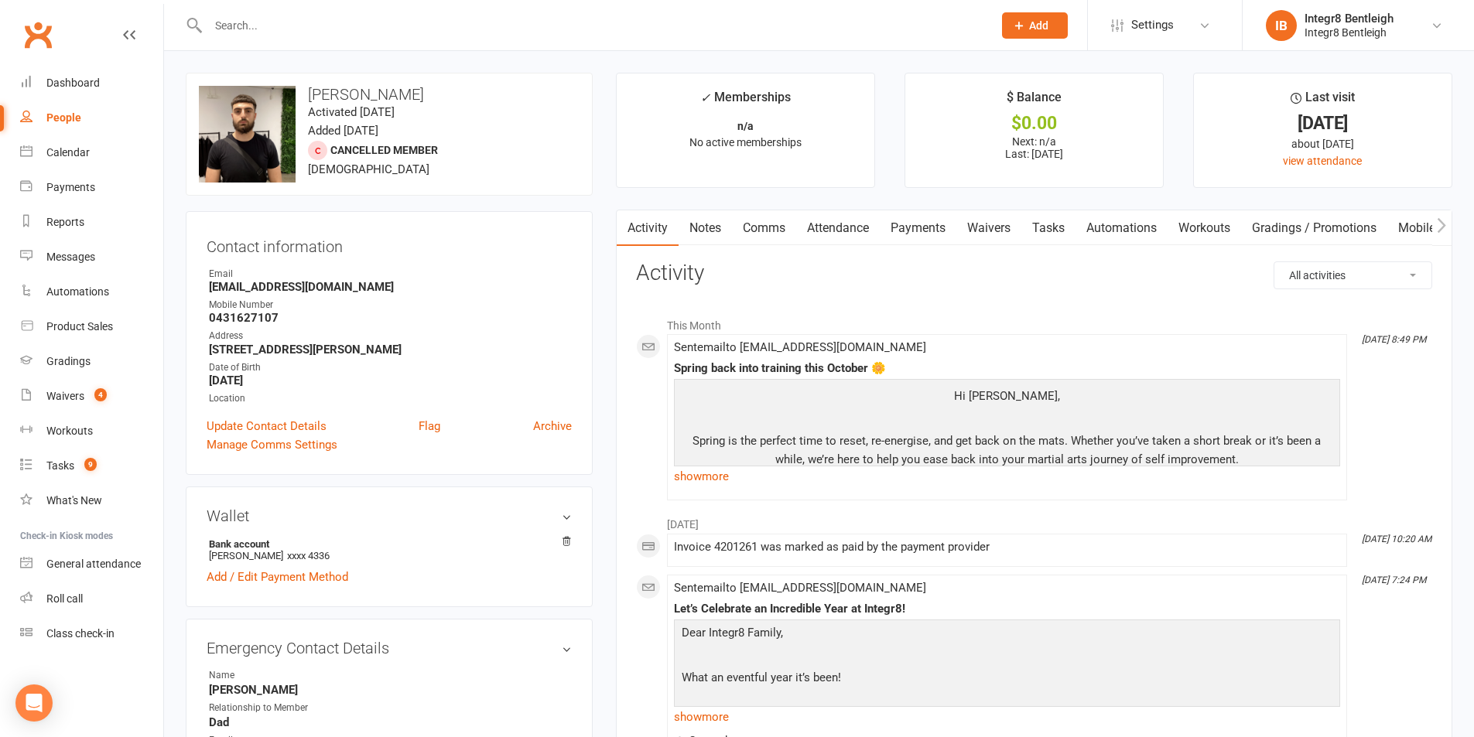
click at [705, 221] on link "Notes" at bounding box center [705, 228] width 53 height 36
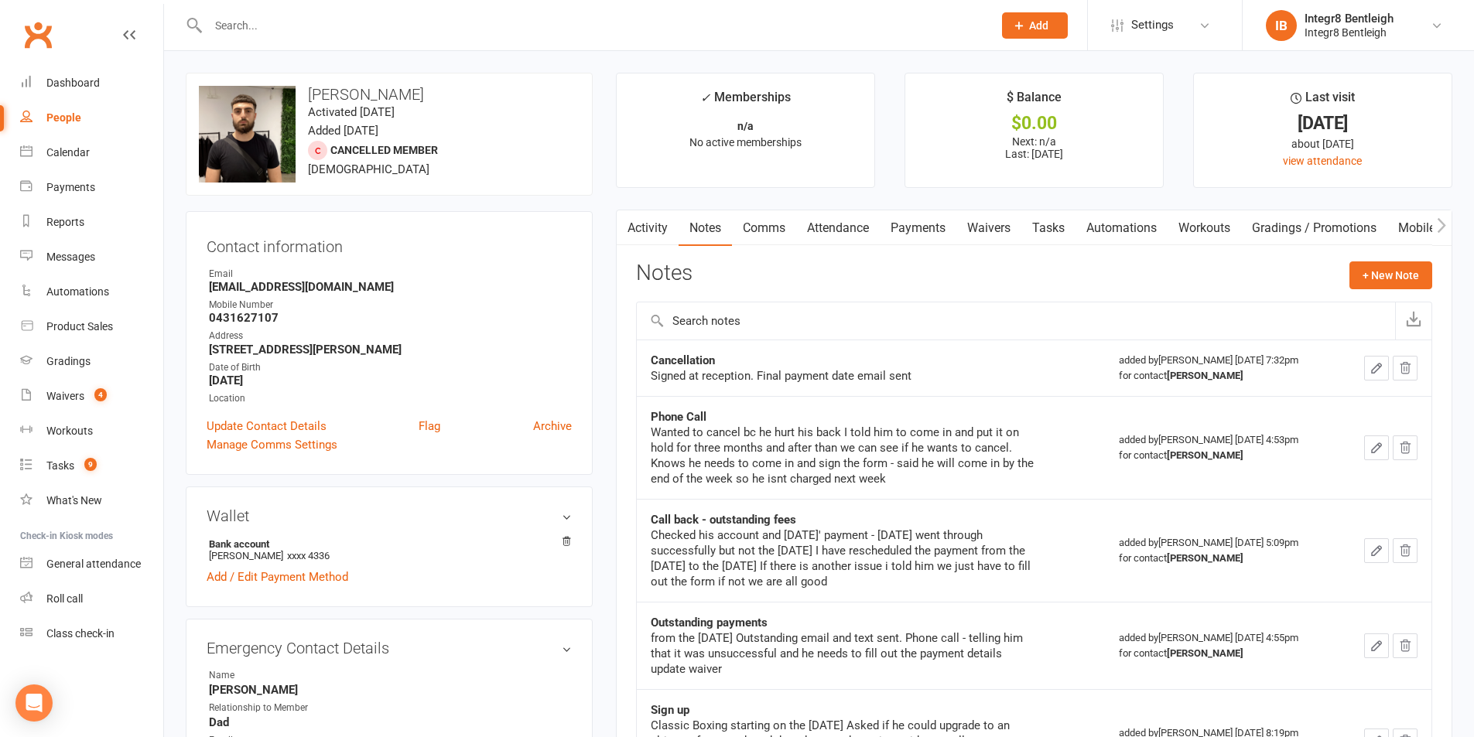
click at [644, 225] on link "Activity" at bounding box center [648, 228] width 62 height 36
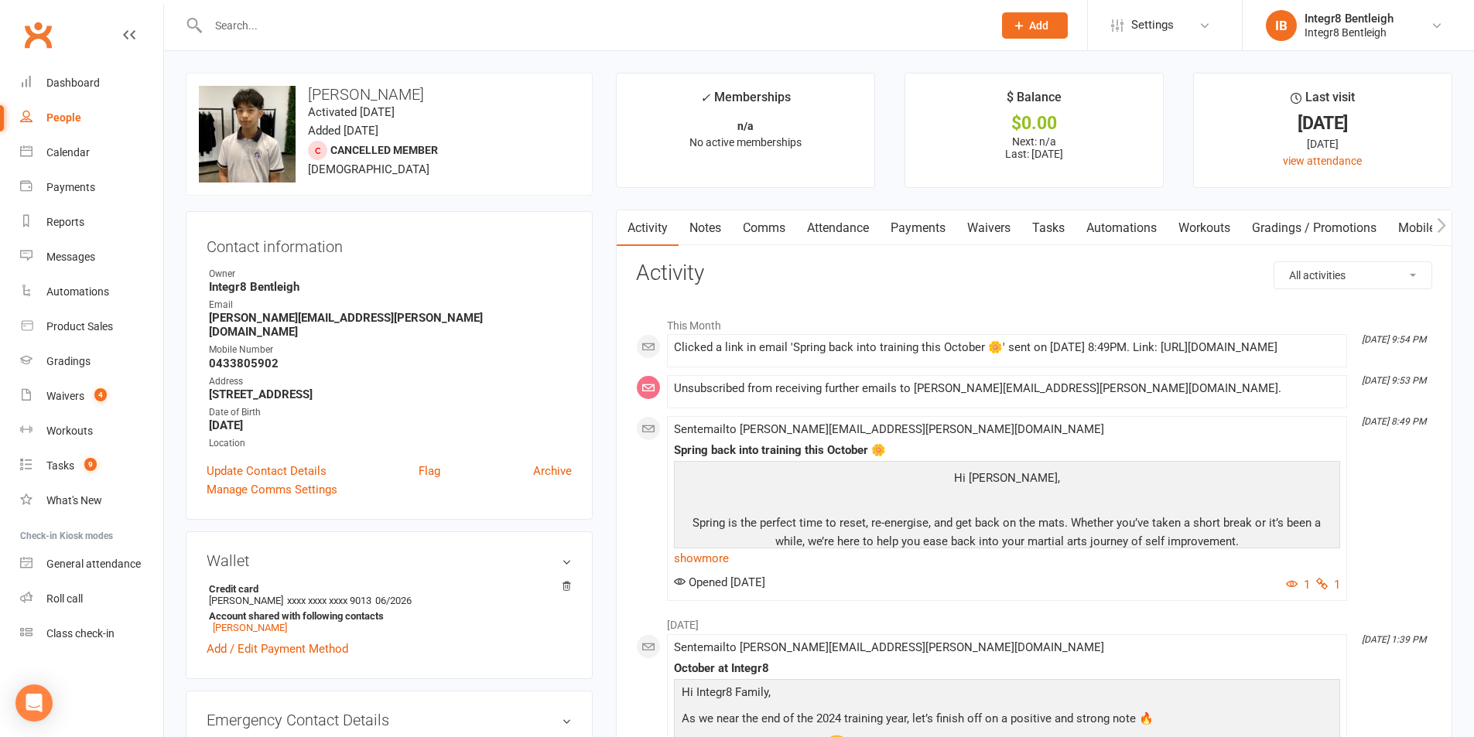
click at [700, 224] on link "Notes" at bounding box center [705, 228] width 53 height 36
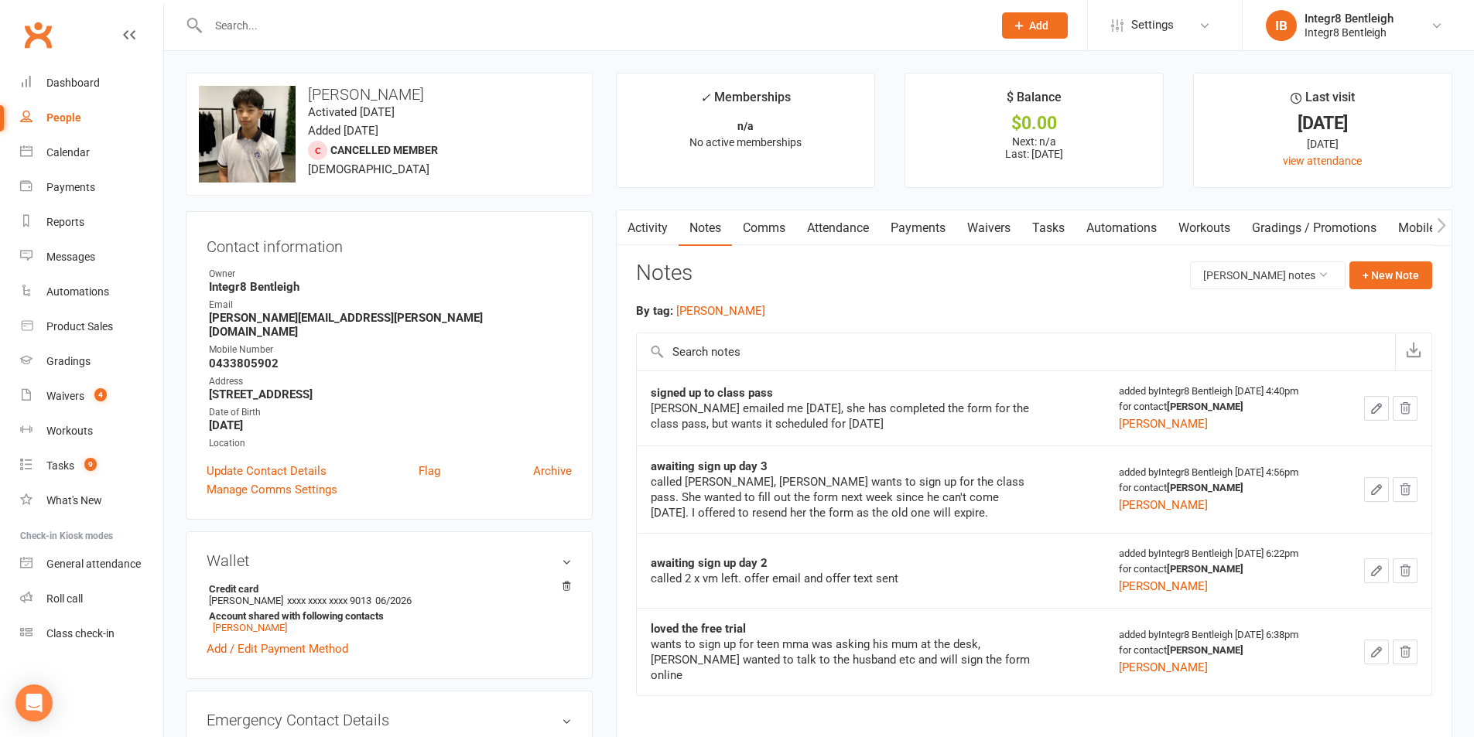
click at [652, 231] on link "Activity" at bounding box center [648, 228] width 62 height 36
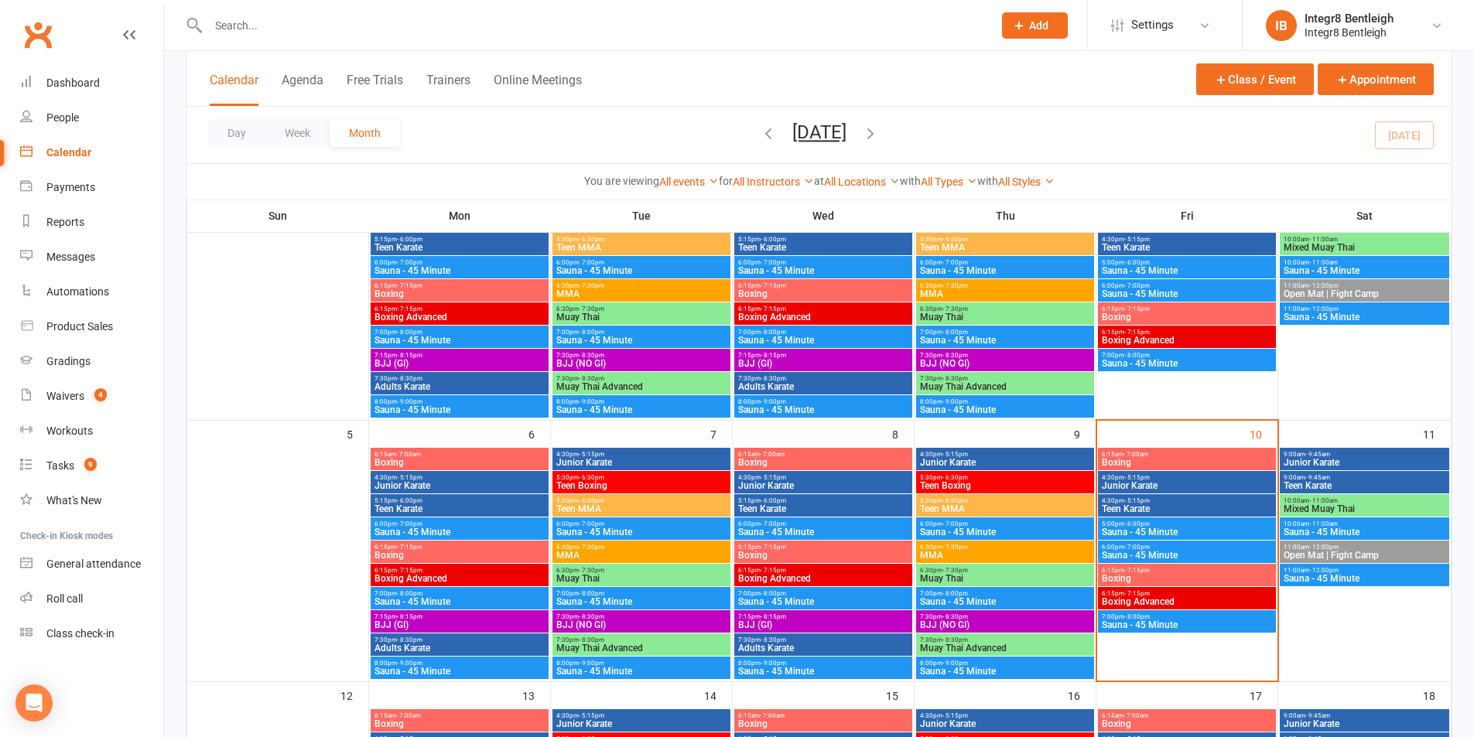
scroll to position [232, 0]
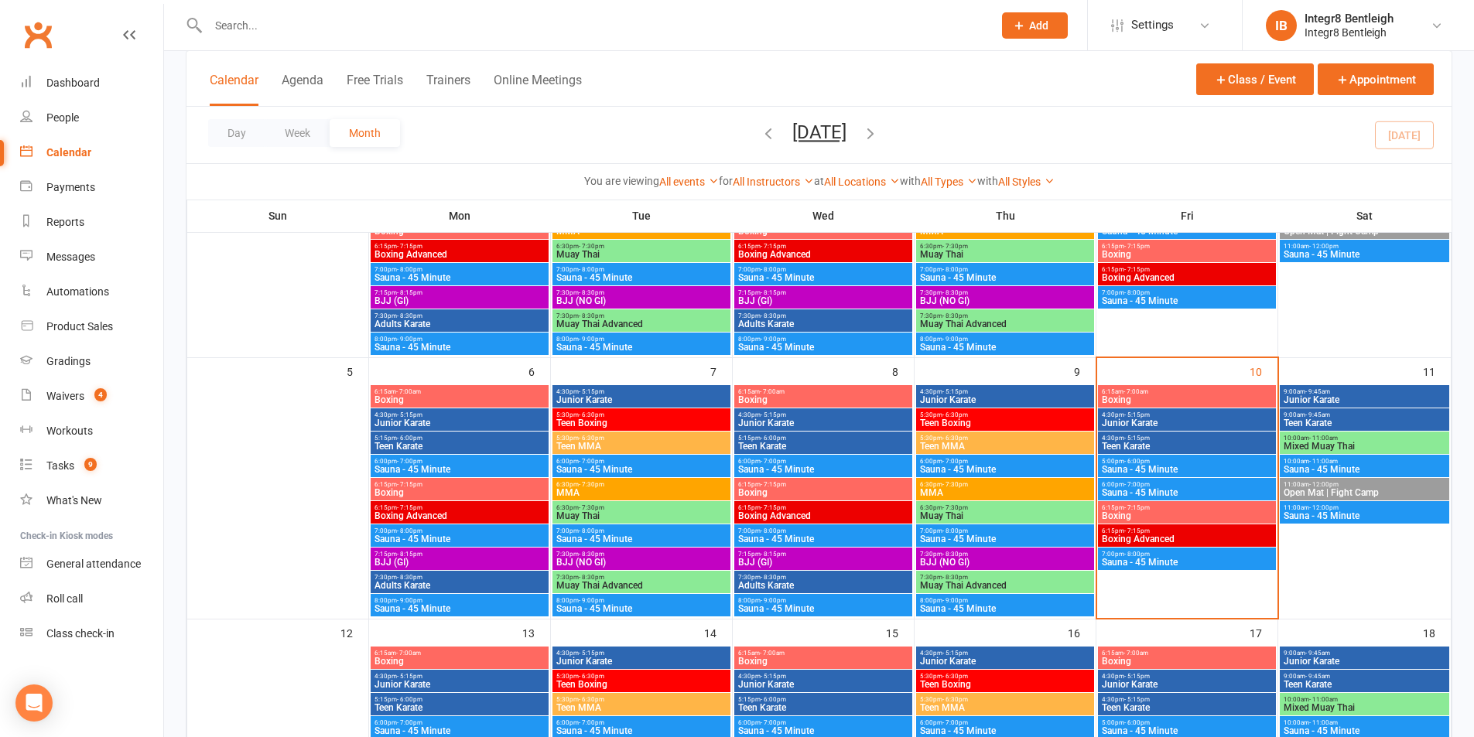
click at [1200, 517] on span "Boxing" at bounding box center [1187, 515] width 172 height 9
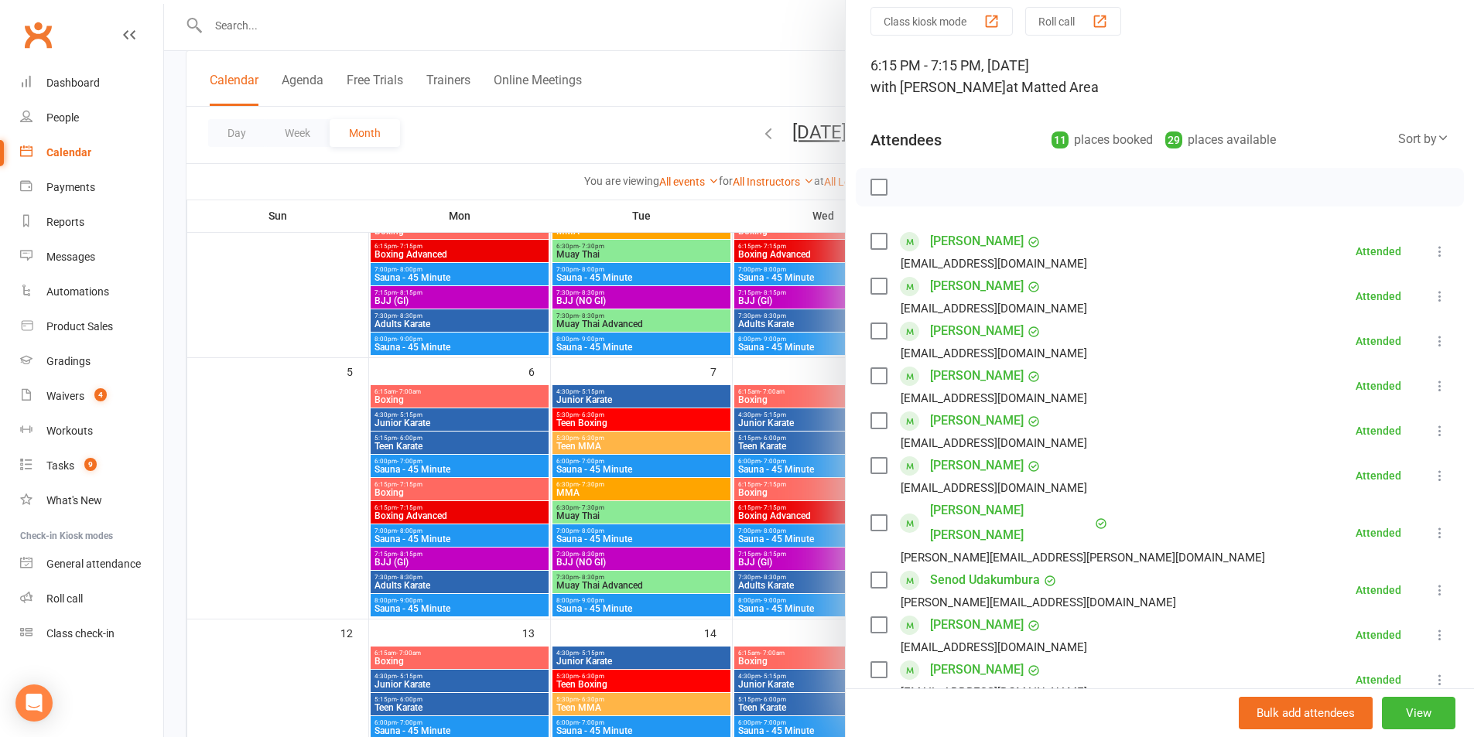
scroll to position [155, 0]
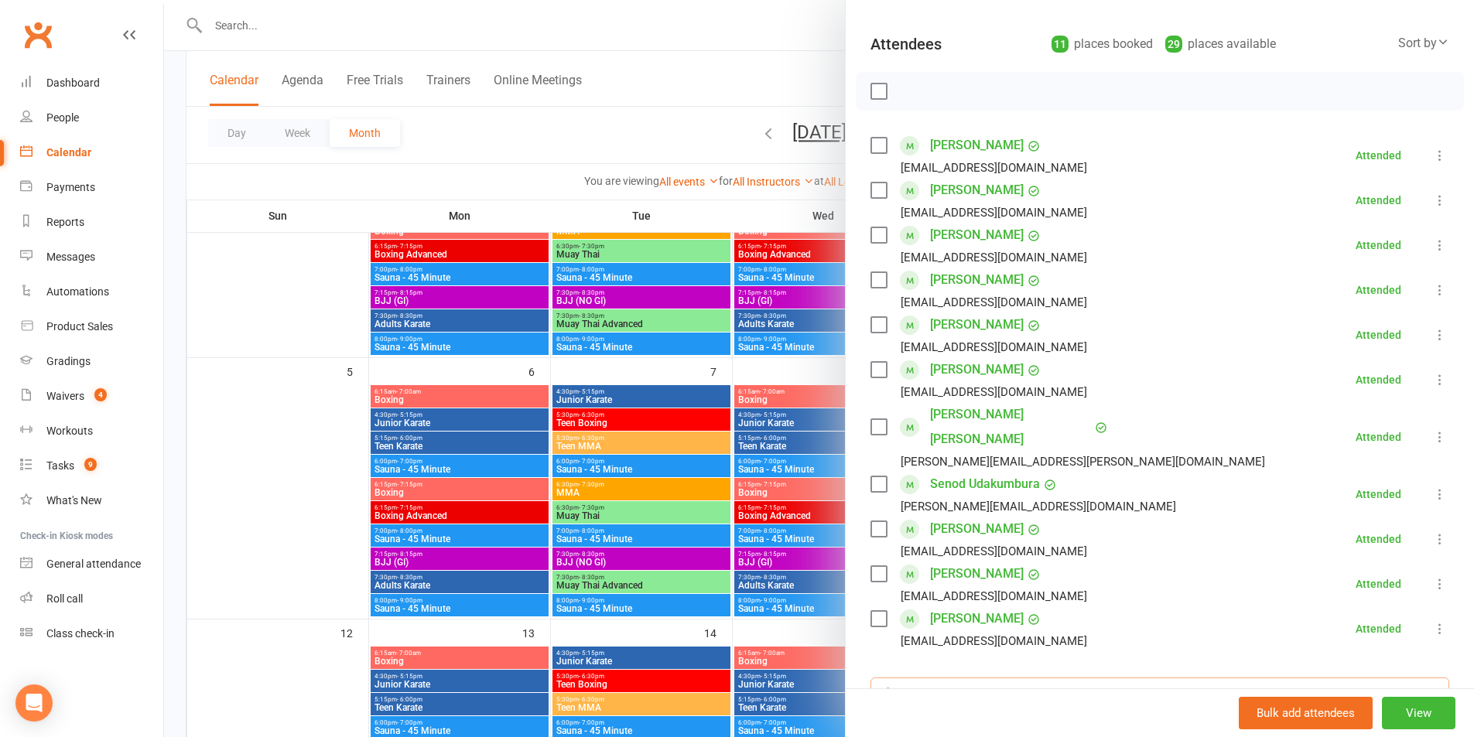
click at [976, 678] on input "search" at bounding box center [1159, 694] width 579 height 32
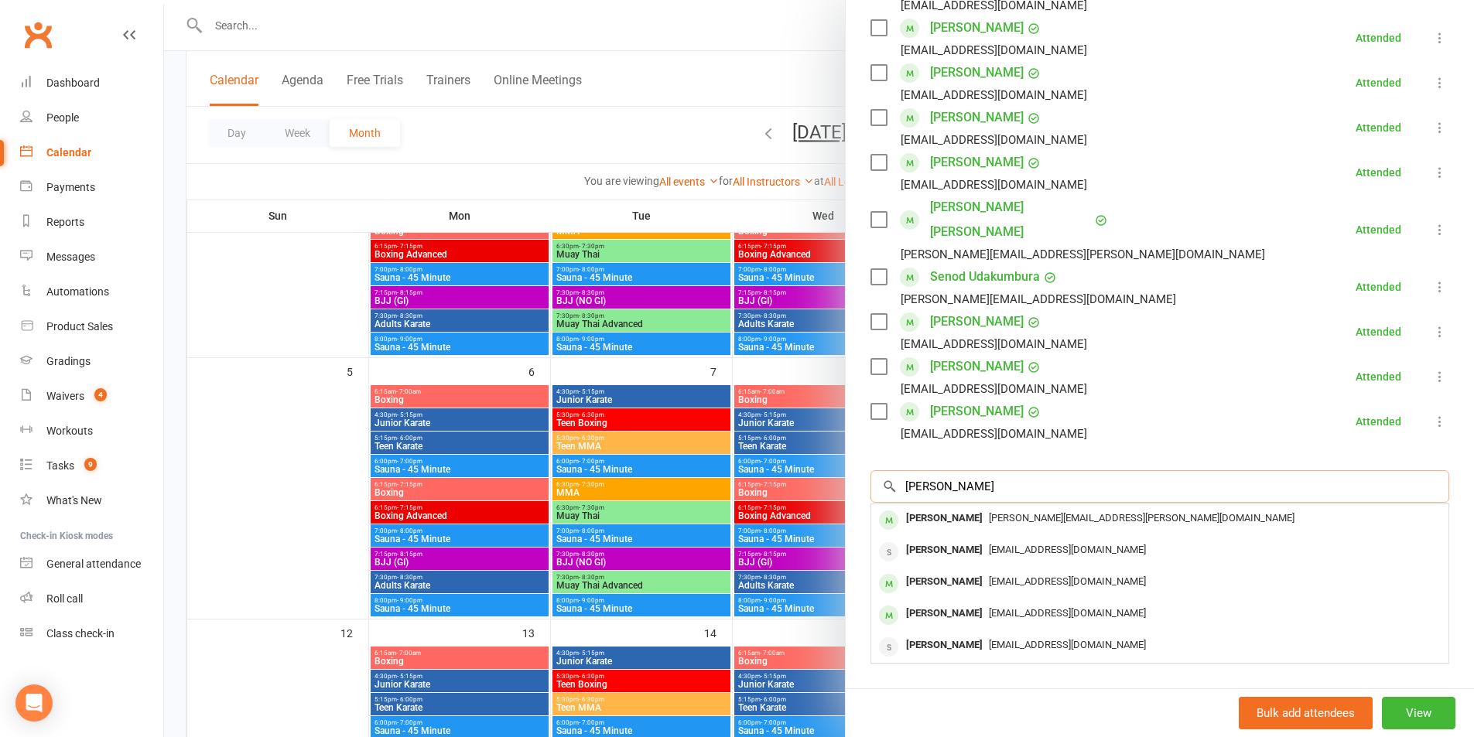
scroll to position [371, 0]
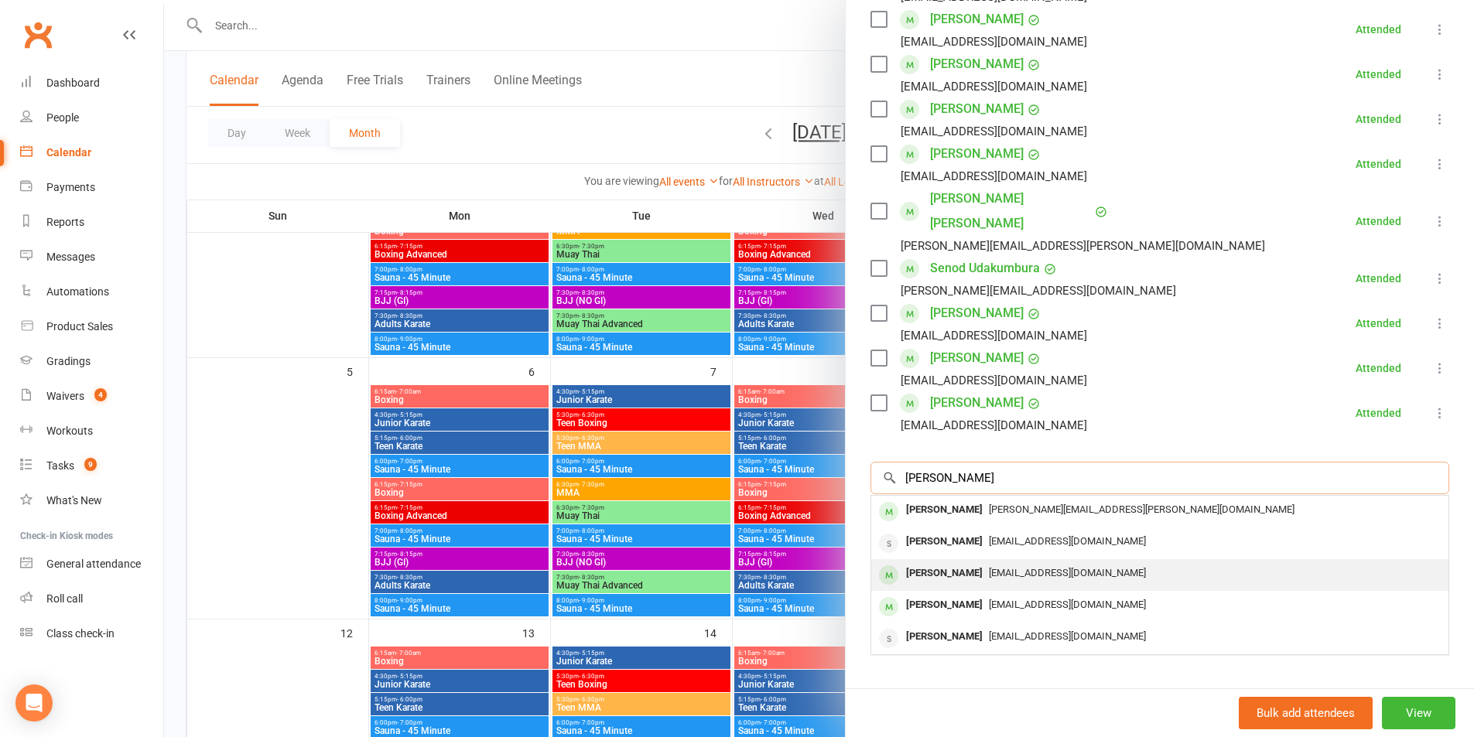
type input "ivan"
click at [997, 567] on span "vanechev@gmail.com" at bounding box center [1067, 573] width 157 height 12
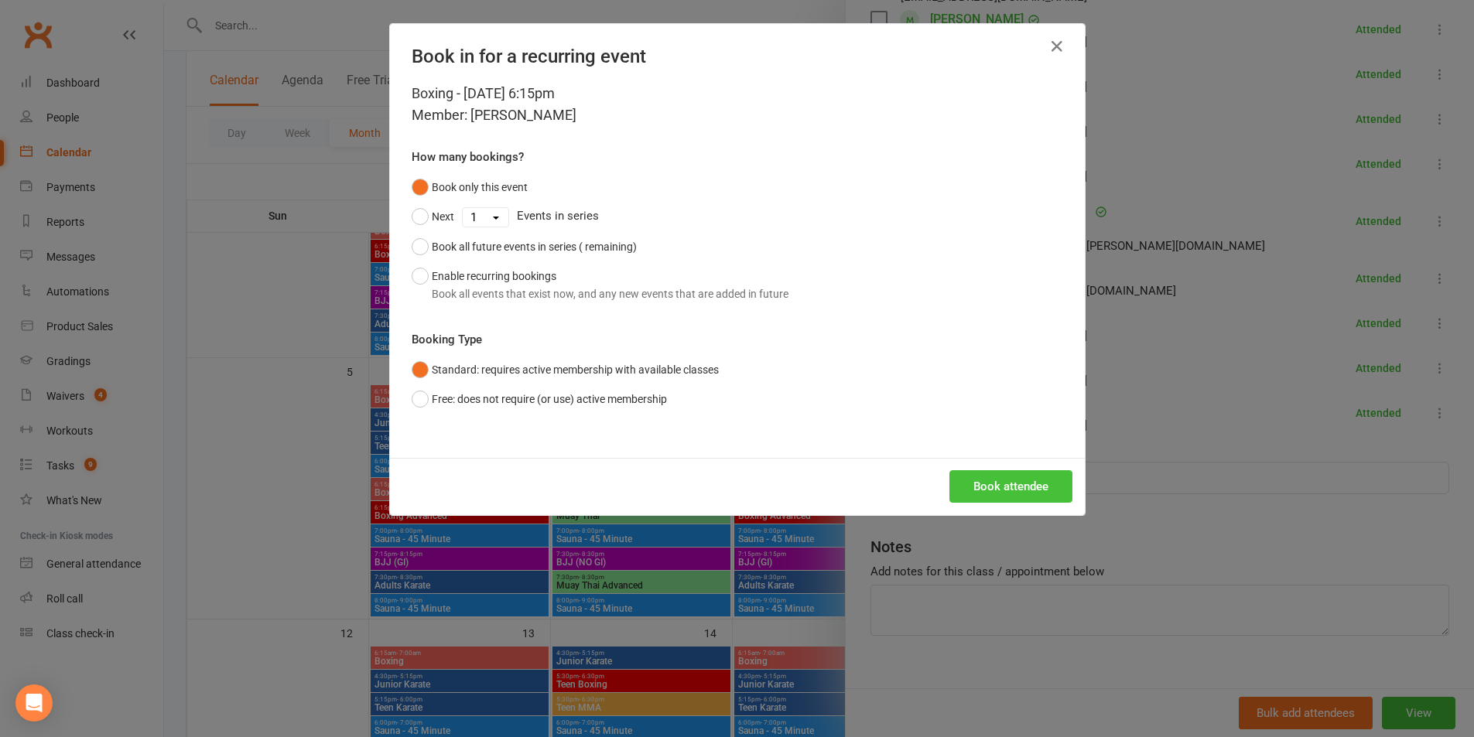
click at [978, 477] on button "Book attendee" at bounding box center [1010, 486] width 123 height 32
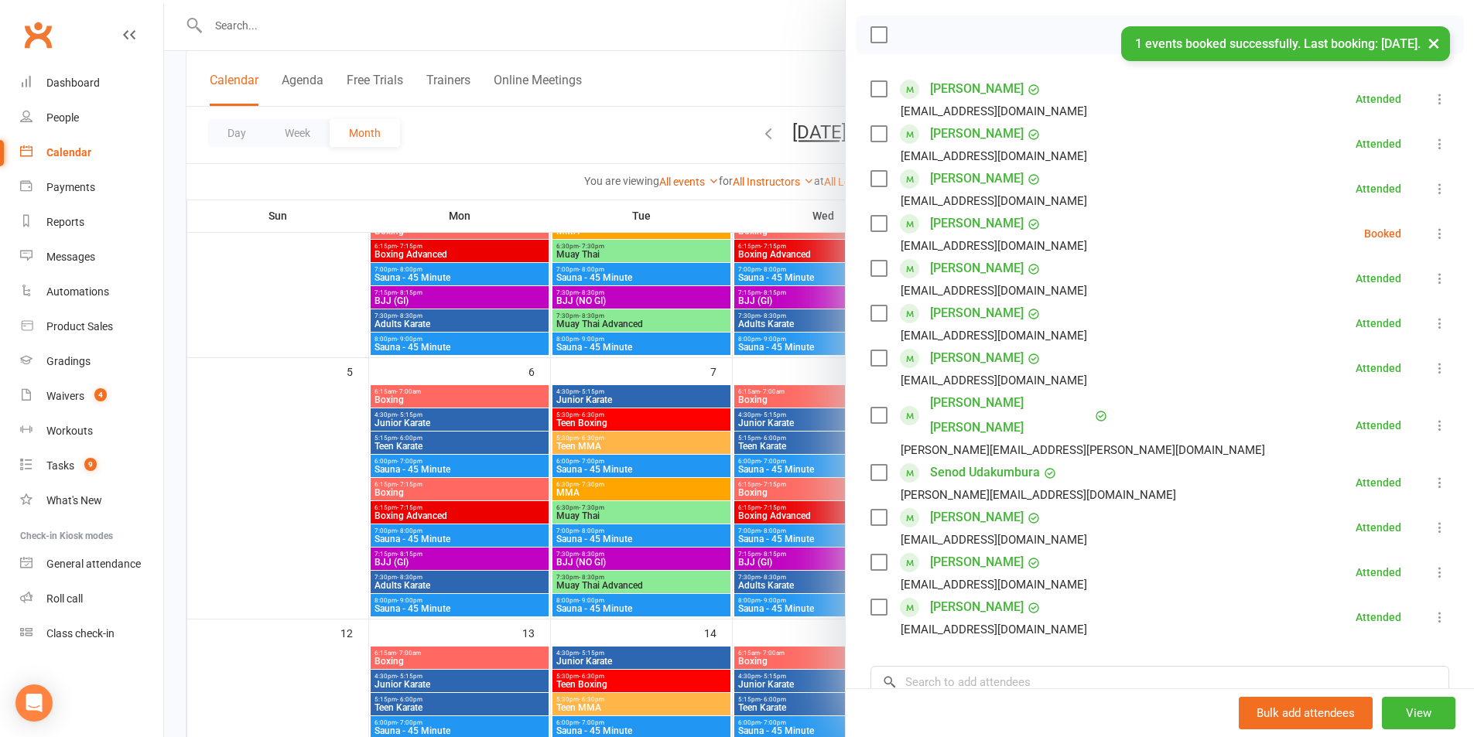
scroll to position [139, 0]
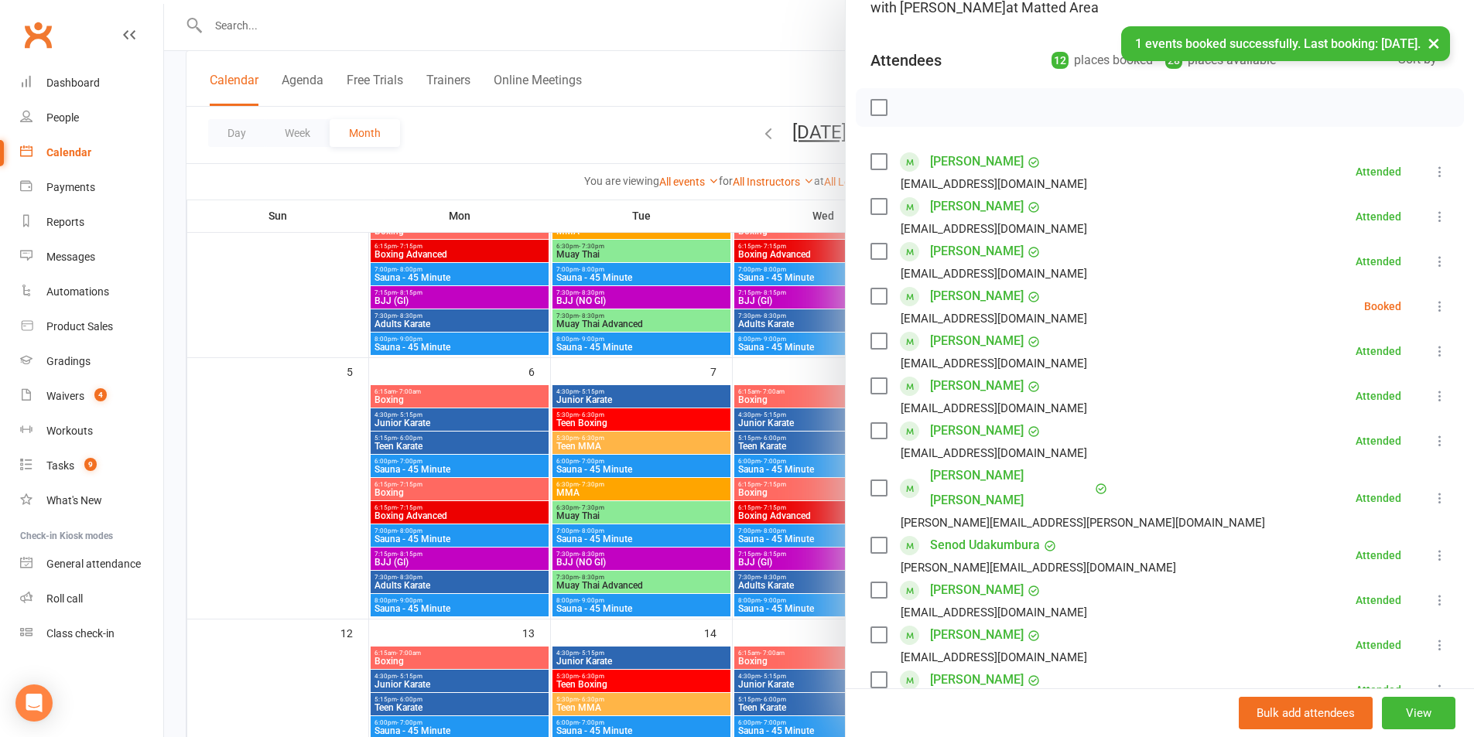
click at [1432, 310] on icon at bounding box center [1439, 306] width 15 height 15
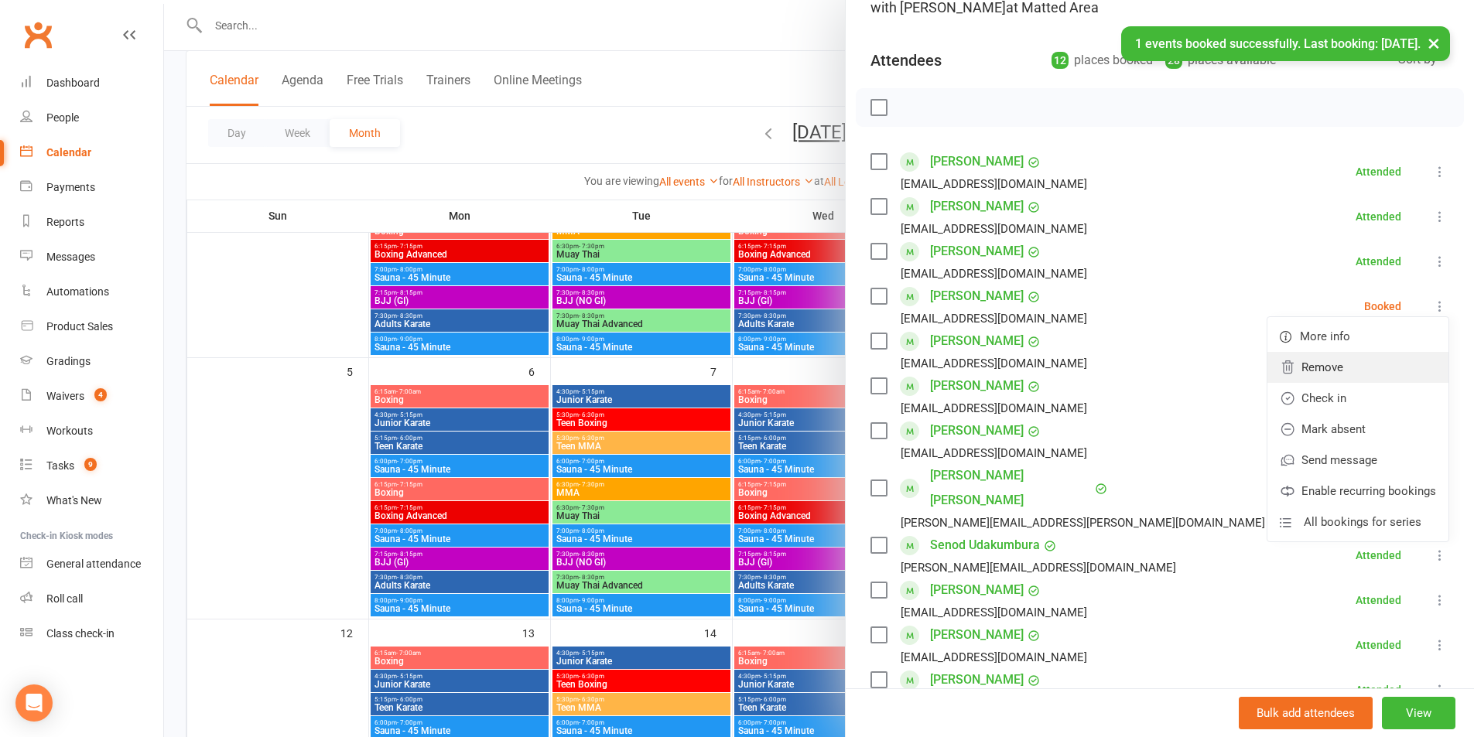
click at [1347, 367] on link "Remove" at bounding box center [1357, 367] width 181 height 31
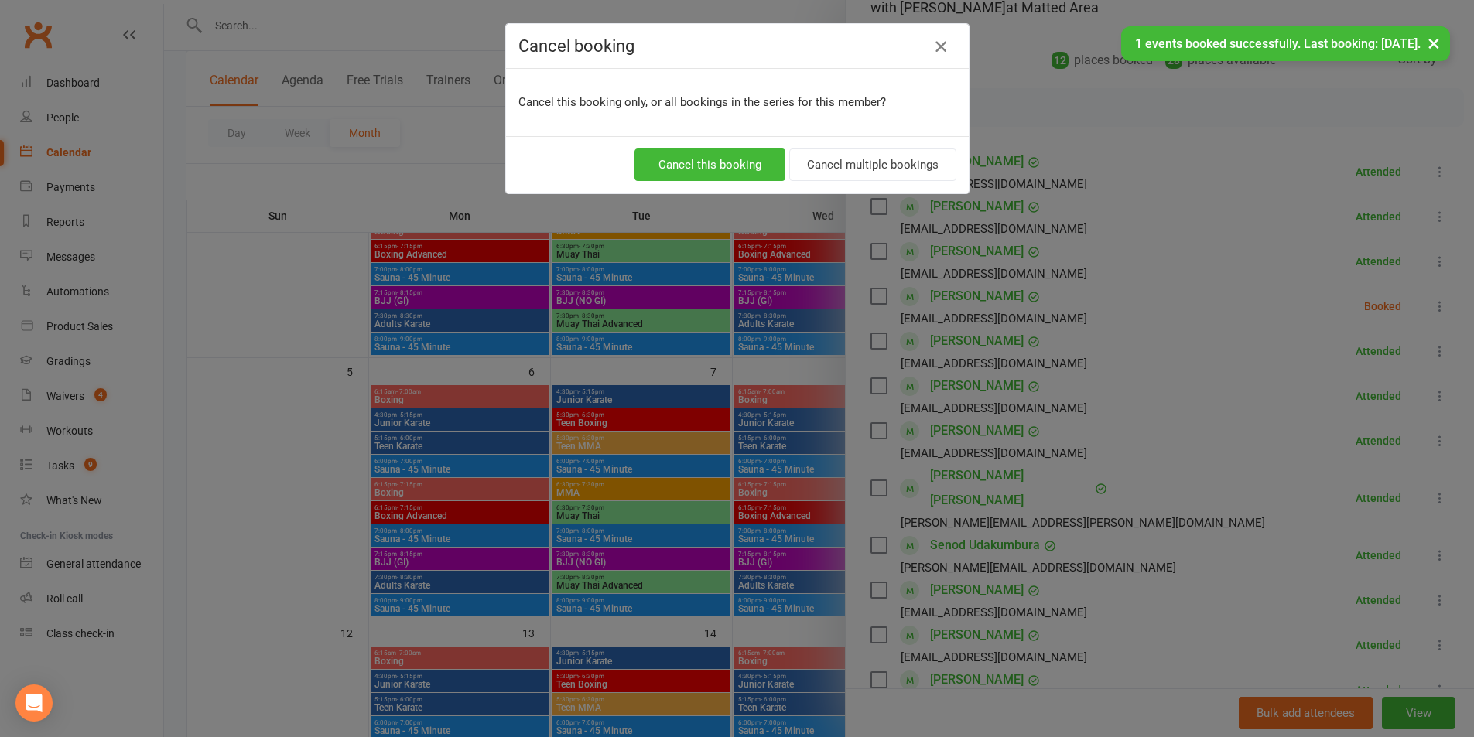
click at [940, 50] on icon "button" at bounding box center [941, 46] width 19 height 19
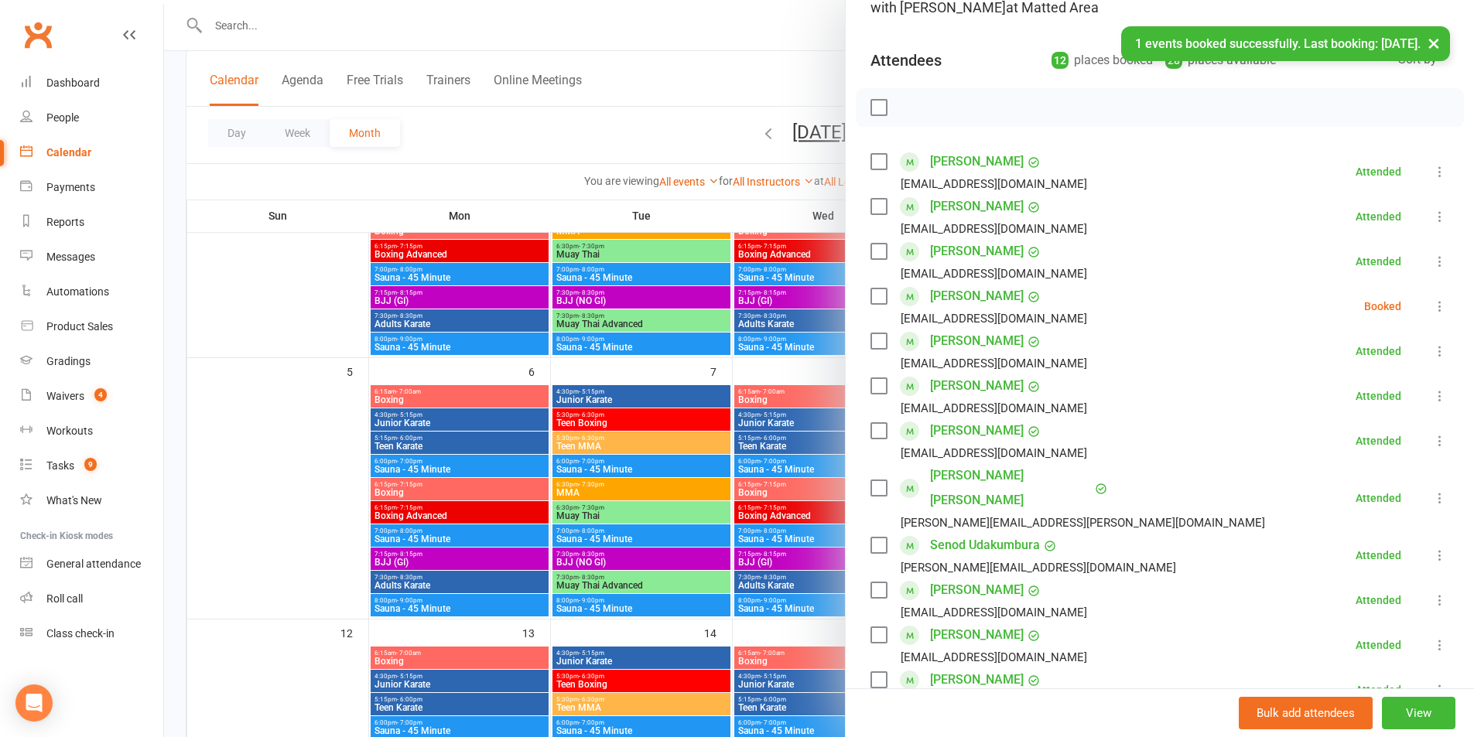
click at [1431, 309] on button at bounding box center [1440, 306] width 19 height 19
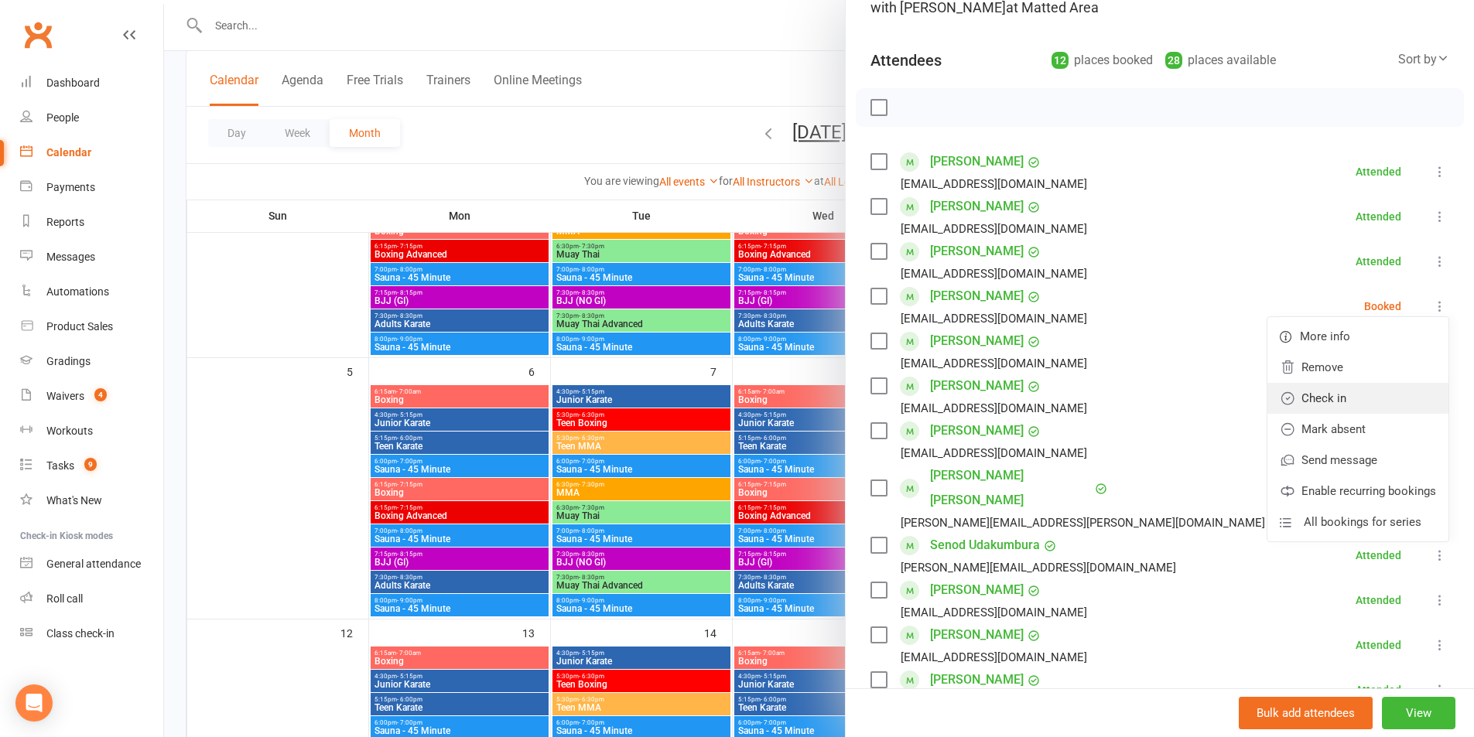
click at [1371, 398] on link "Check in" at bounding box center [1357, 398] width 181 height 31
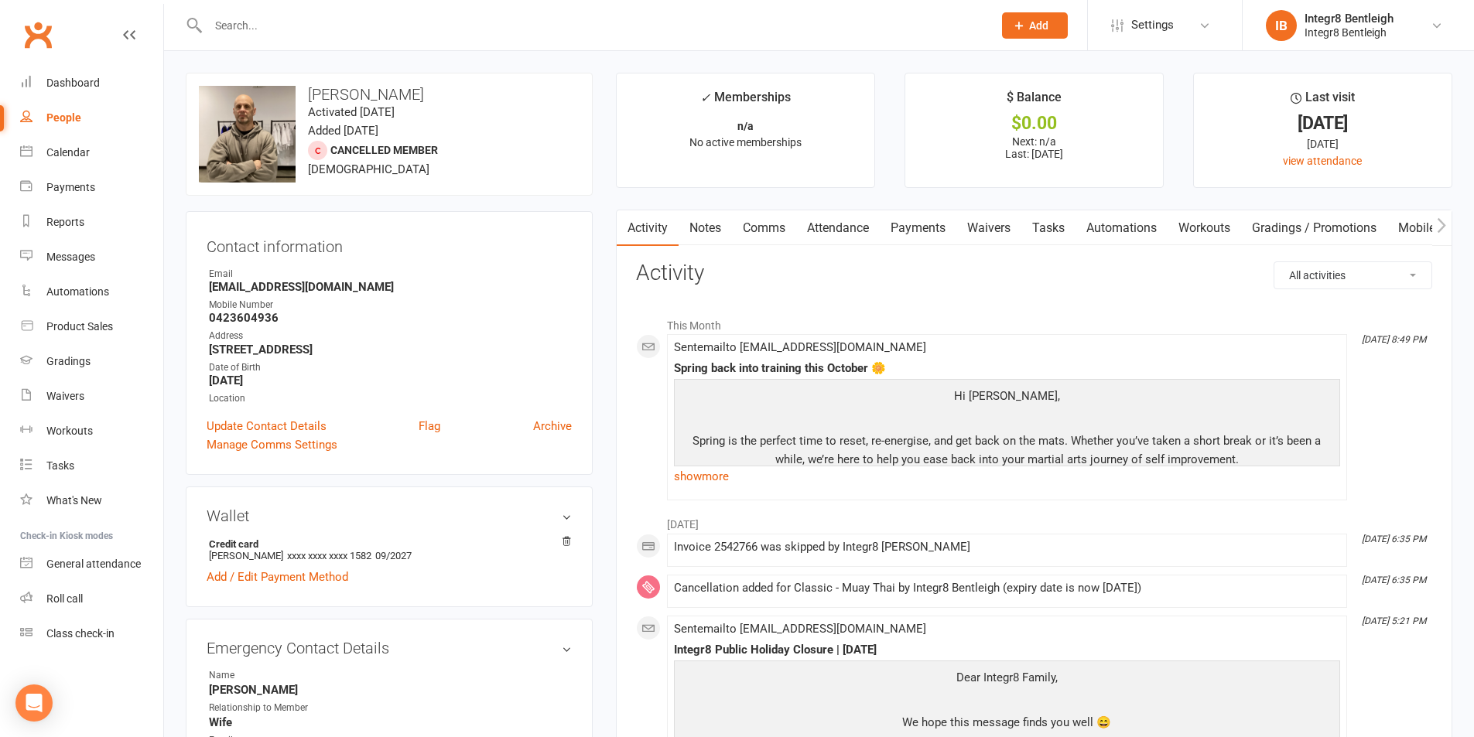
click at [694, 219] on link "Notes" at bounding box center [705, 228] width 53 height 36
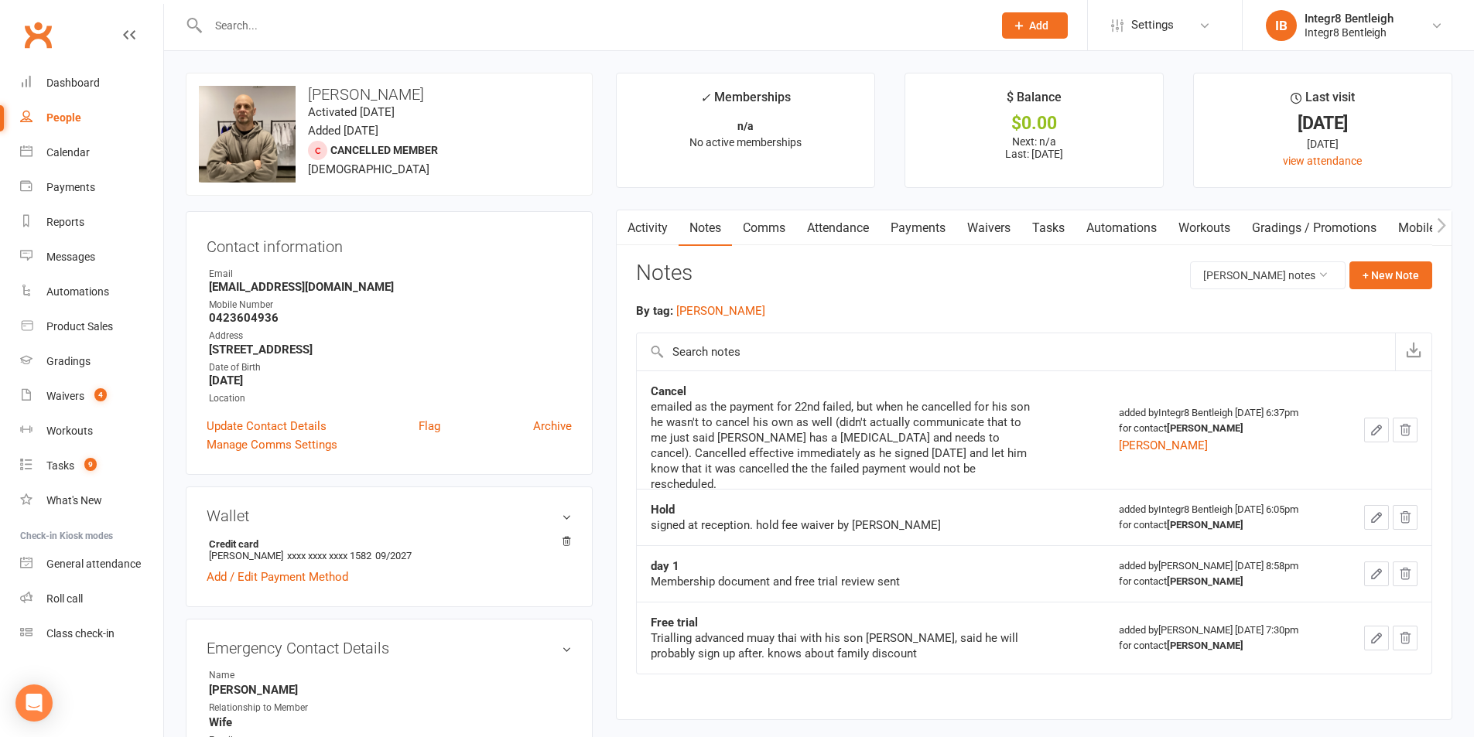
click at [654, 228] on link "Activity" at bounding box center [648, 228] width 62 height 36
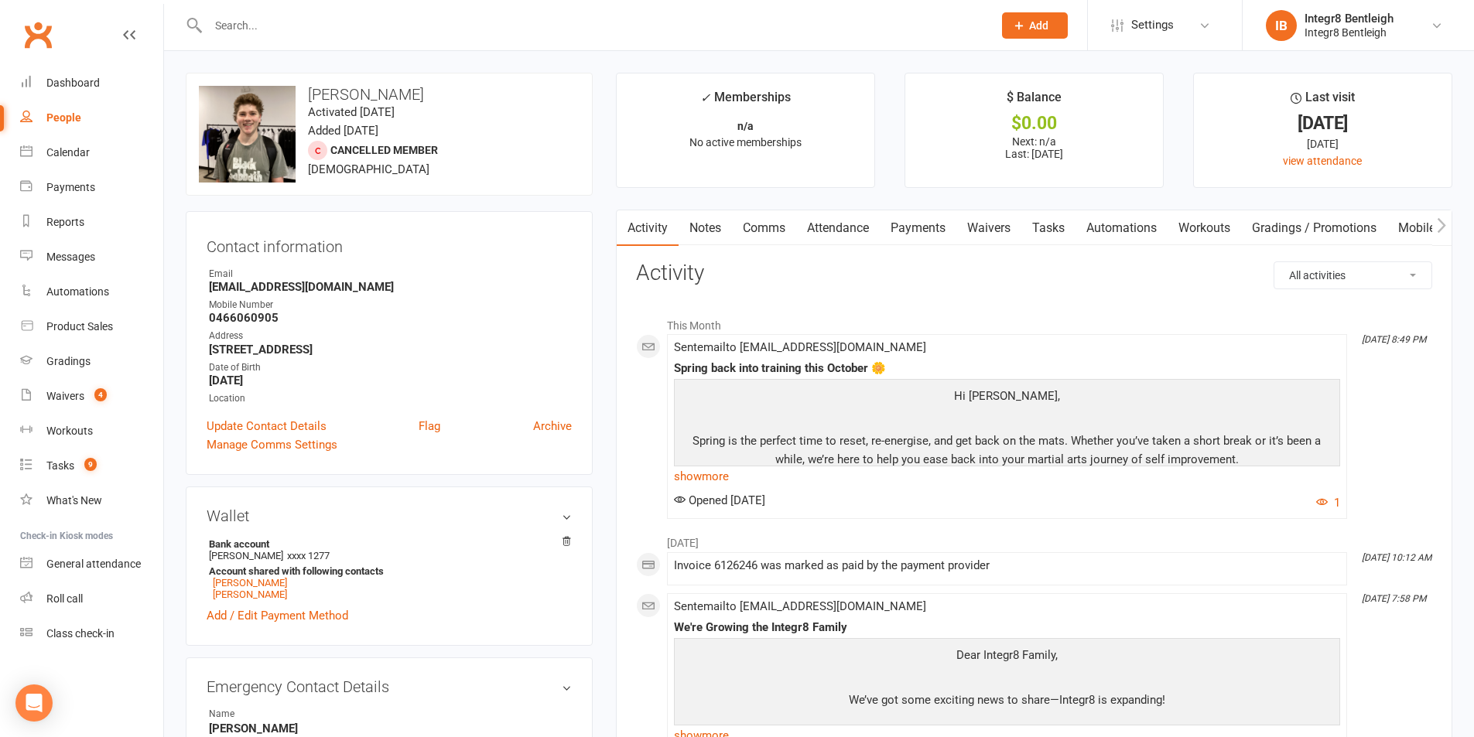
click at [696, 225] on link "Notes" at bounding box center [705, 228] width 53 height 36
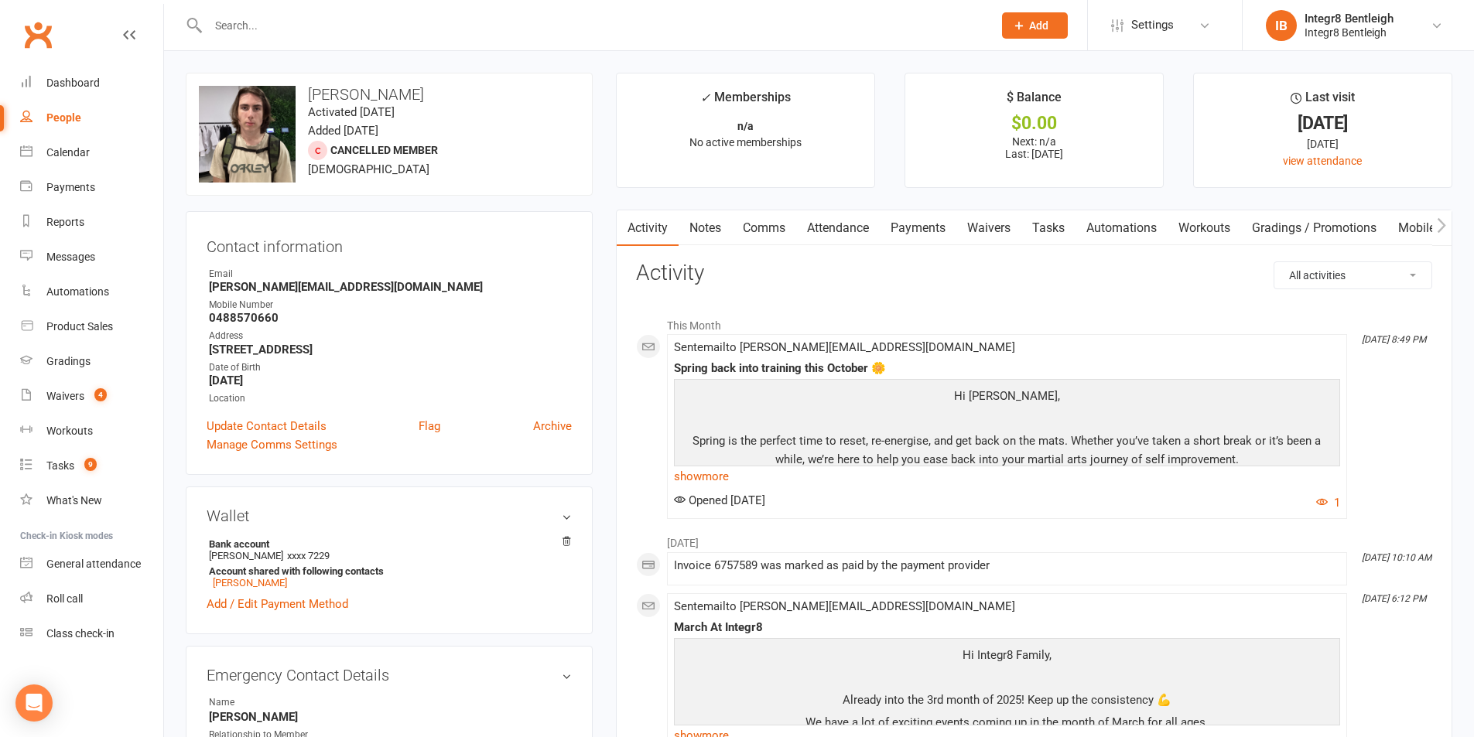
click at [716, 222] on link "Notes" at bounding box center [705, 228] width 53 height 36
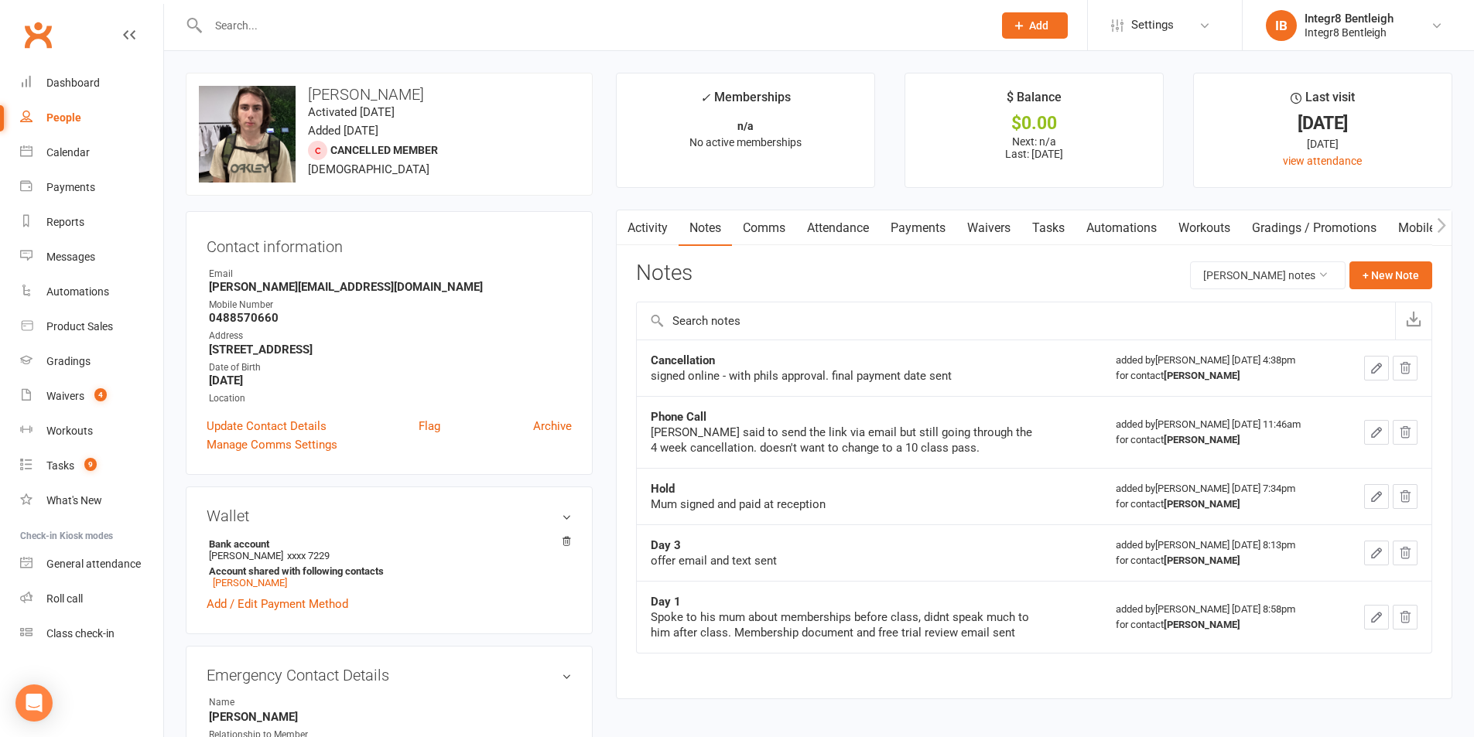
click at [643, 240] on link "Activity" at bounding box center [648, 228] width 62 height 36
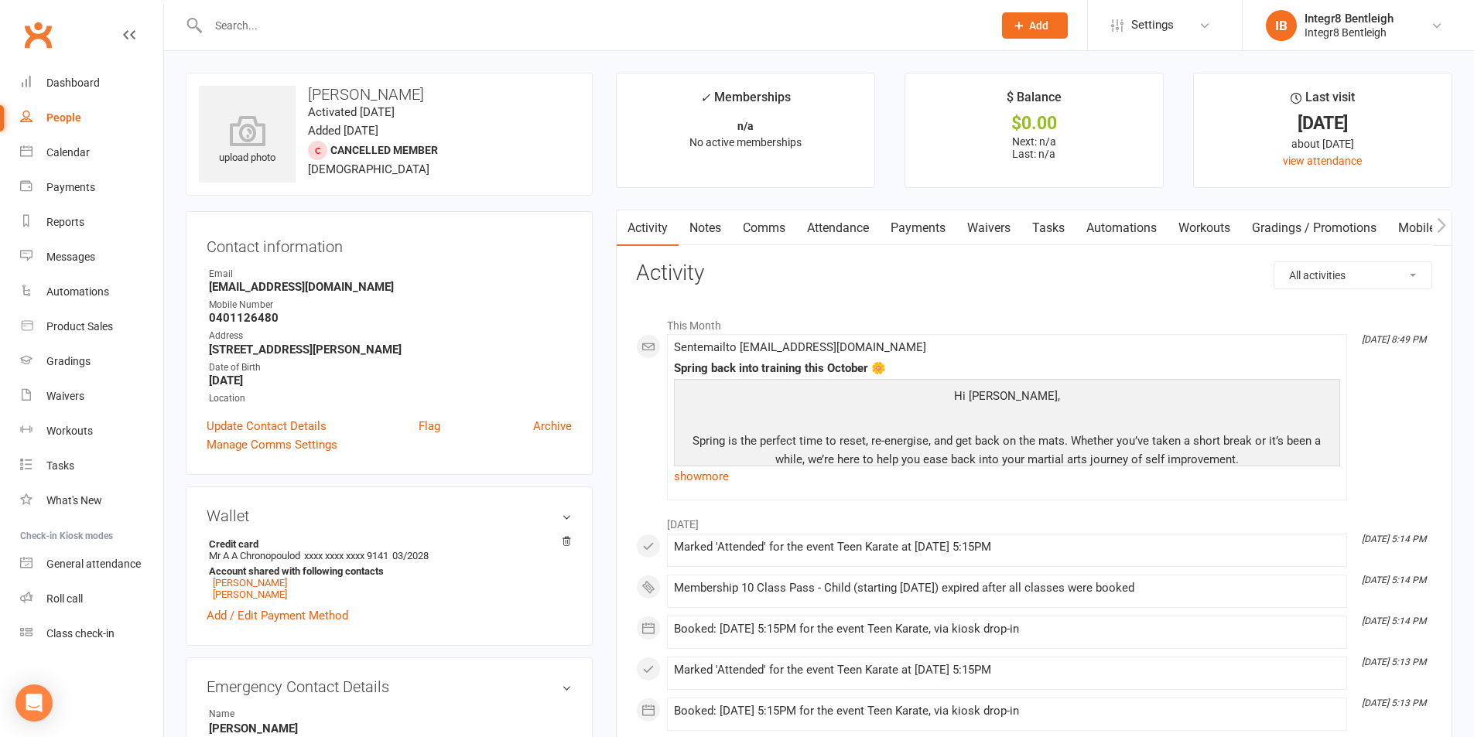
click at [703, 215] on link "Notes" at bounding box center [705, 228] width 53 height 36
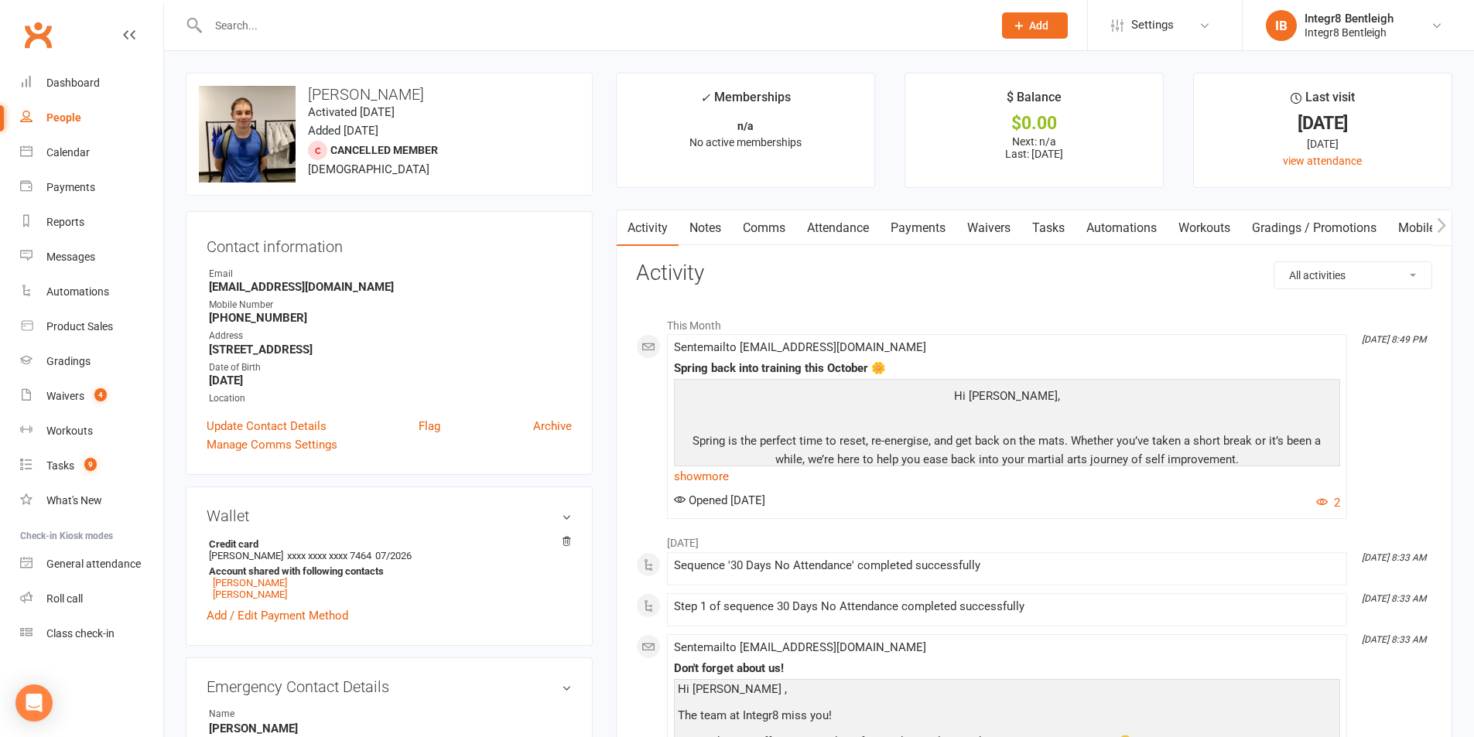
click at [711, 228] on link "Notes" at bounding box center [705, 228] width 53 height 36
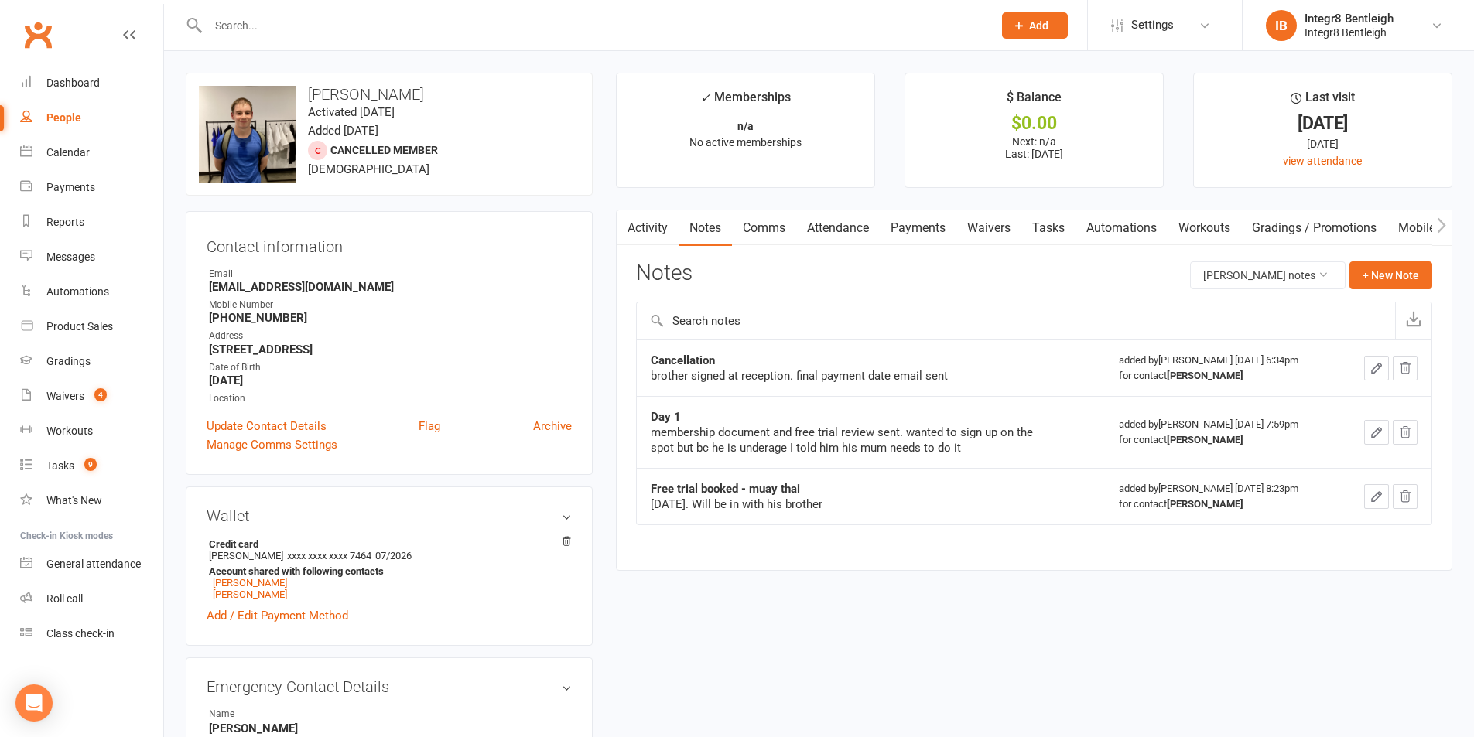
click at [670, 228] on link "Activity" at bounding box center [648, 228] width 62 height 36
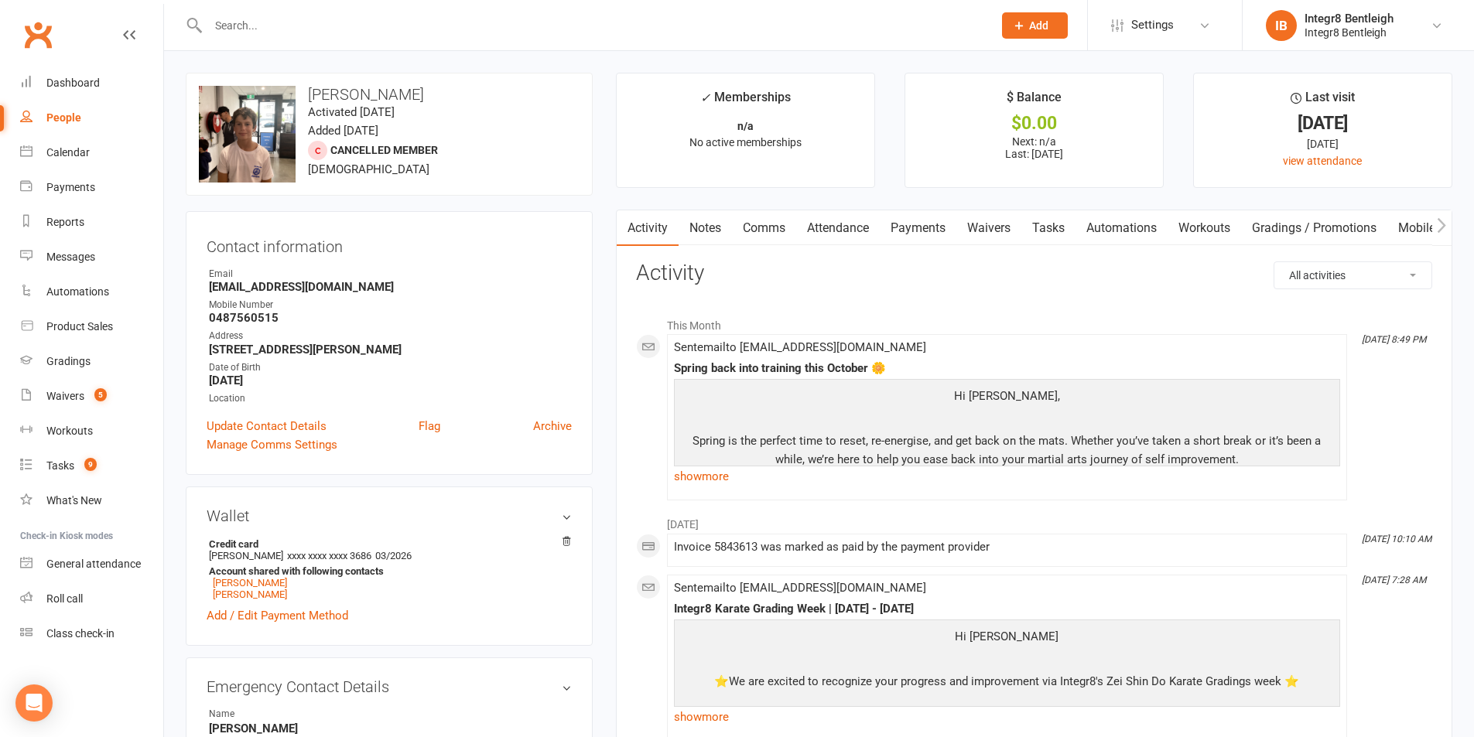
click at [711, 232] on link "Notes" at bounding box center [705, 228] width 53 height 36
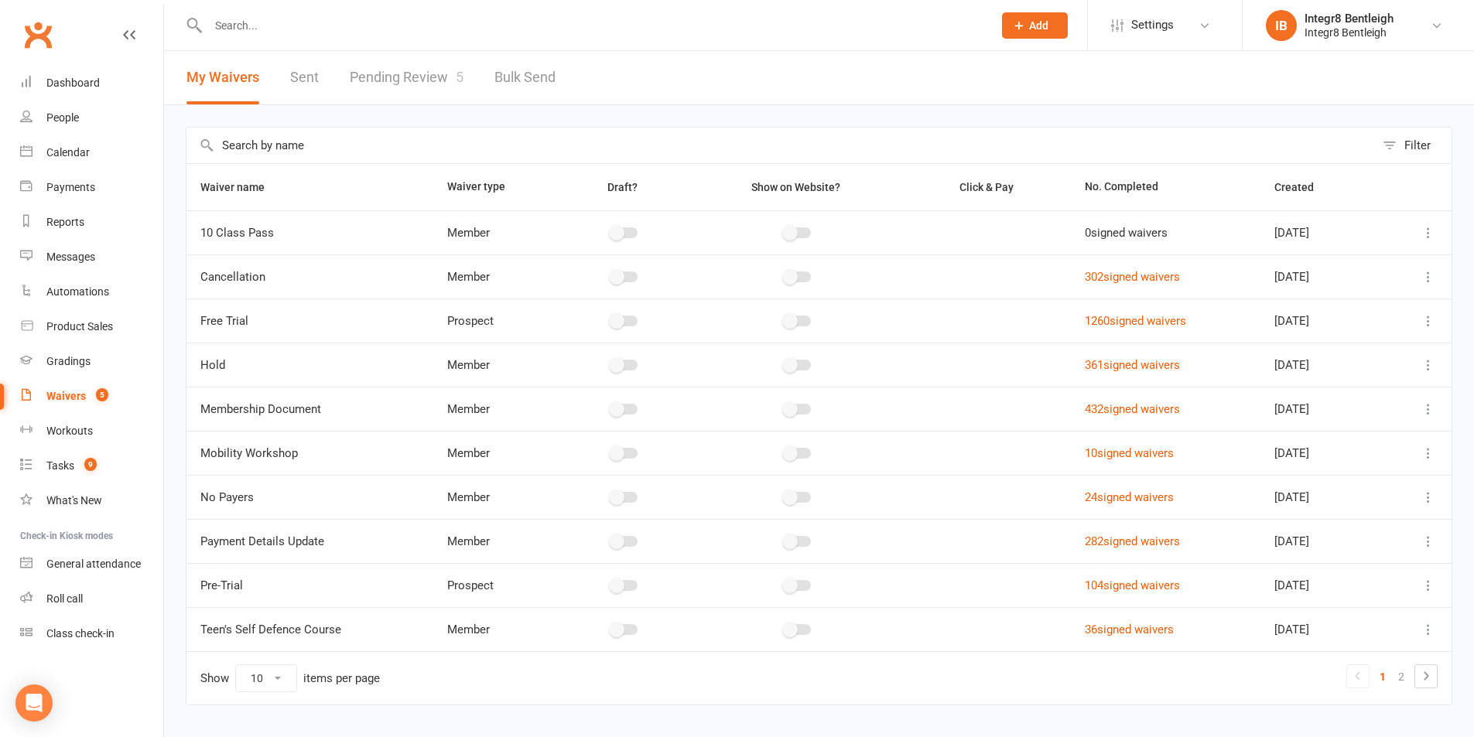
click at [398, 65] on link "Pending Review 5" at bounding box center [407, 77] width 114 height 53
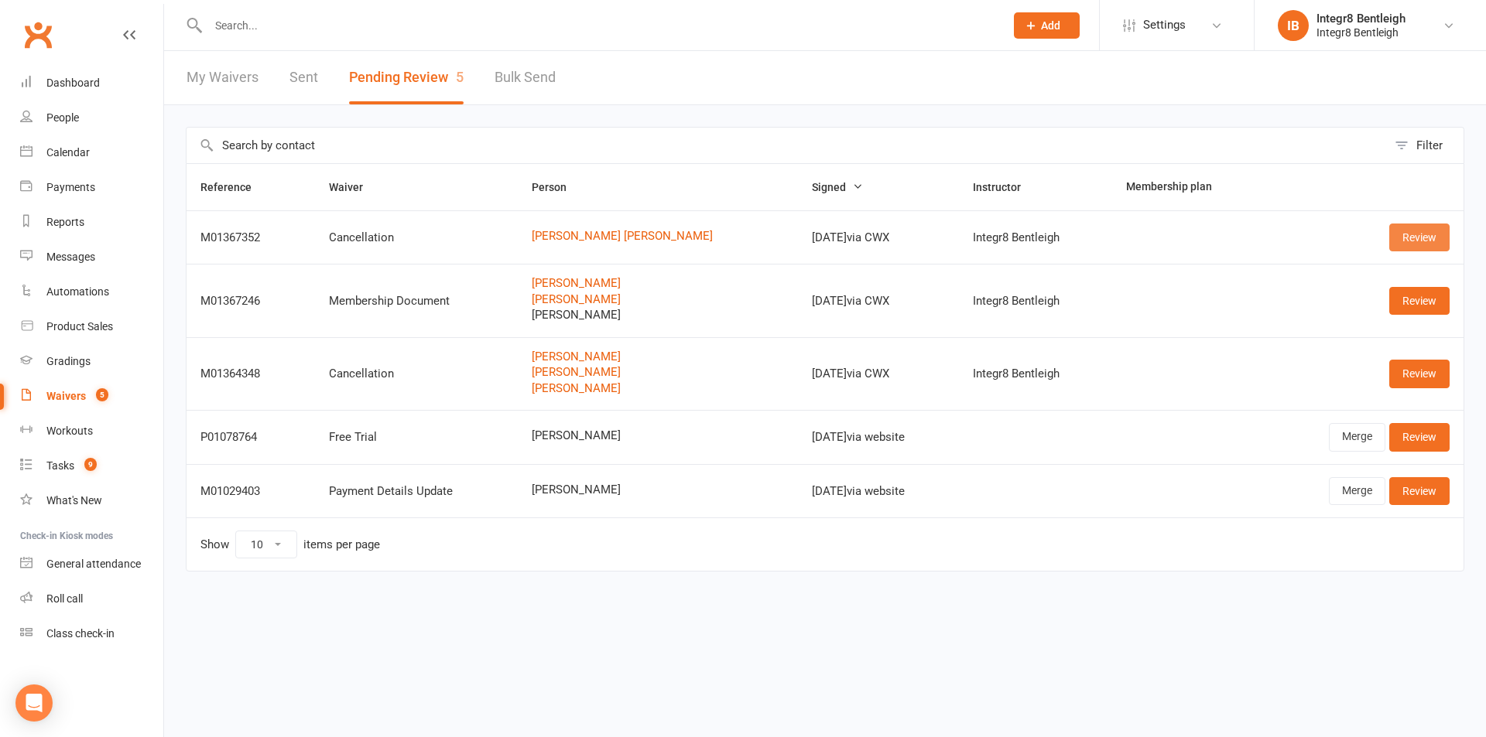
click at [1409, 234] on link "Review" at bounding box center [1419, 238] width 60 height 28
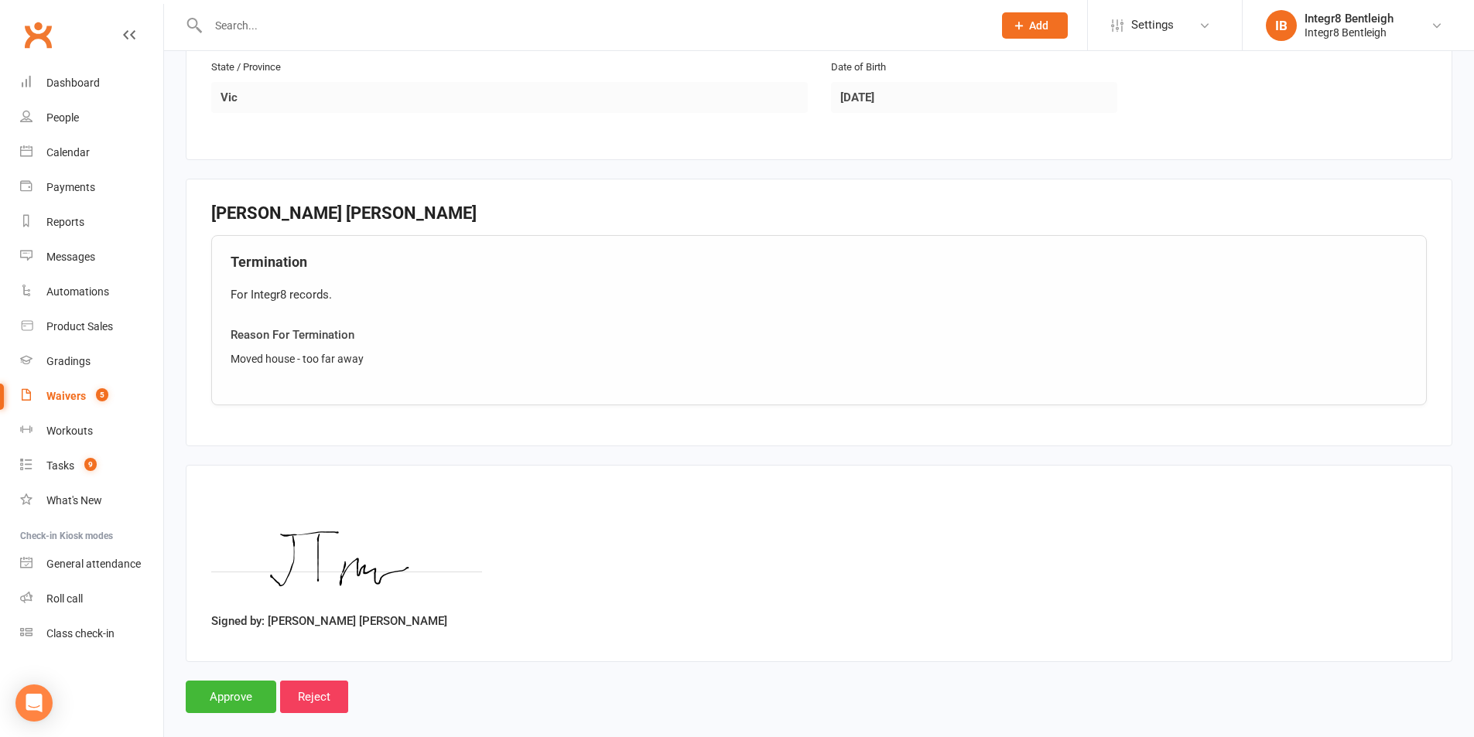
scroll to position [603, 0]
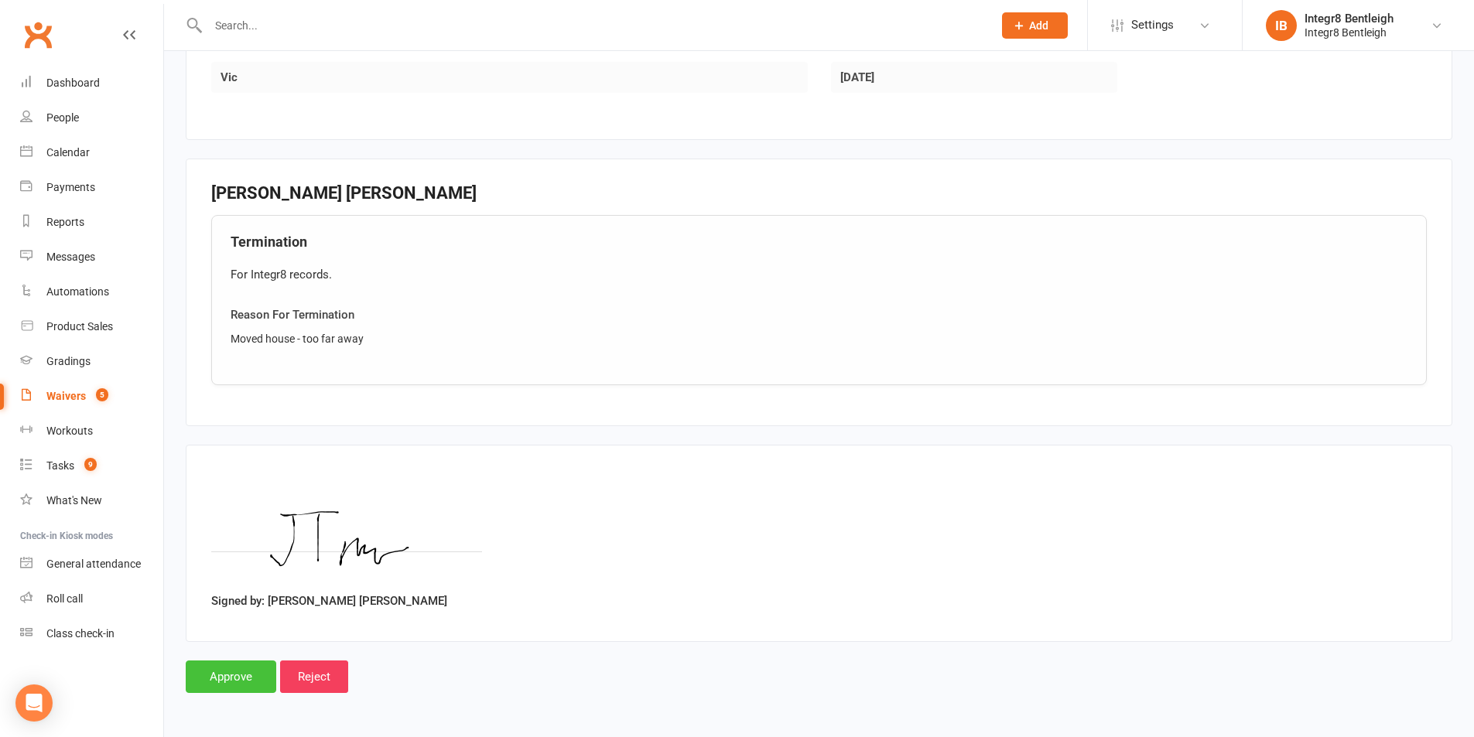
click at [241, 670] on input "Approve" at bounding box center [231, 677] width 91 height 32
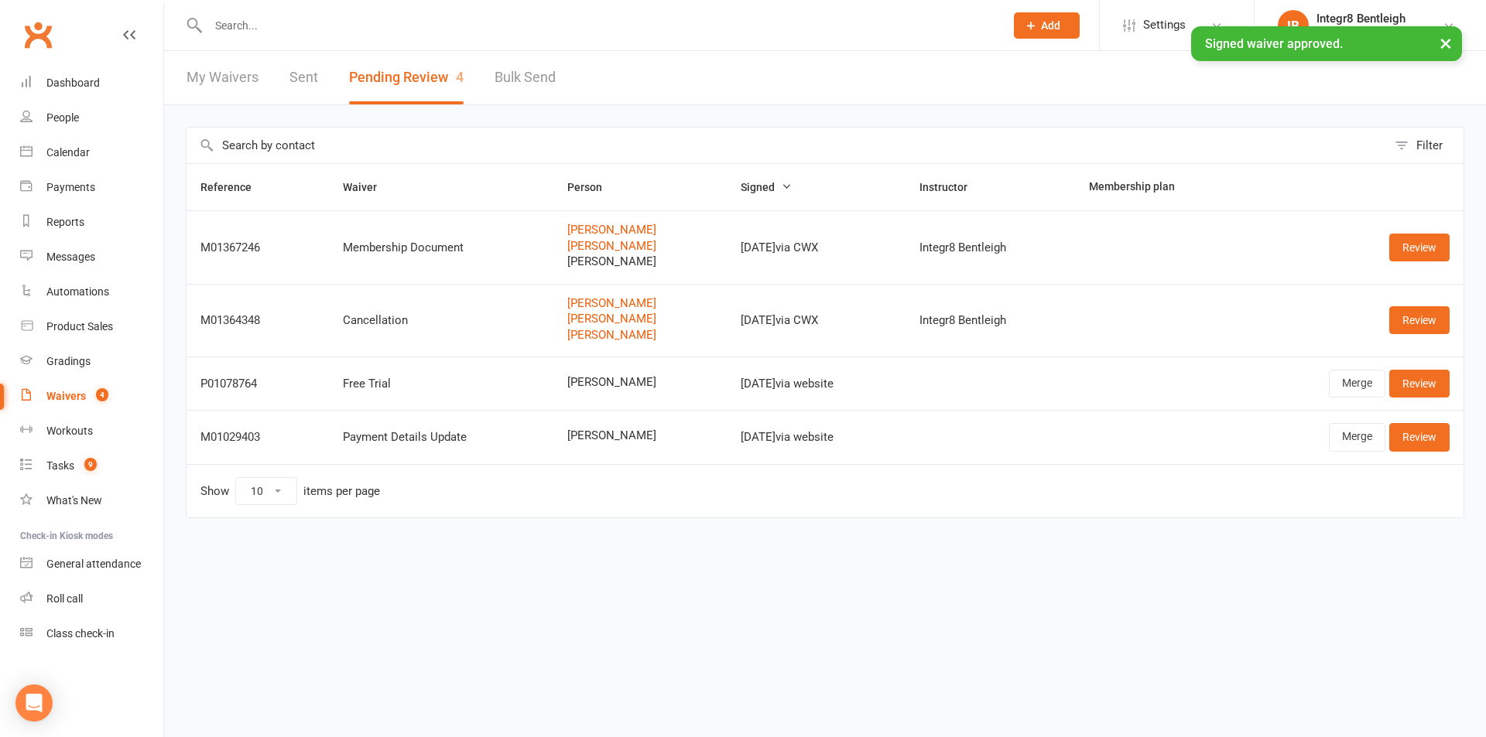
click at [388, 26] on div "× Signed waiver approved." at bounding box center [732, 26] width 1465 height 0
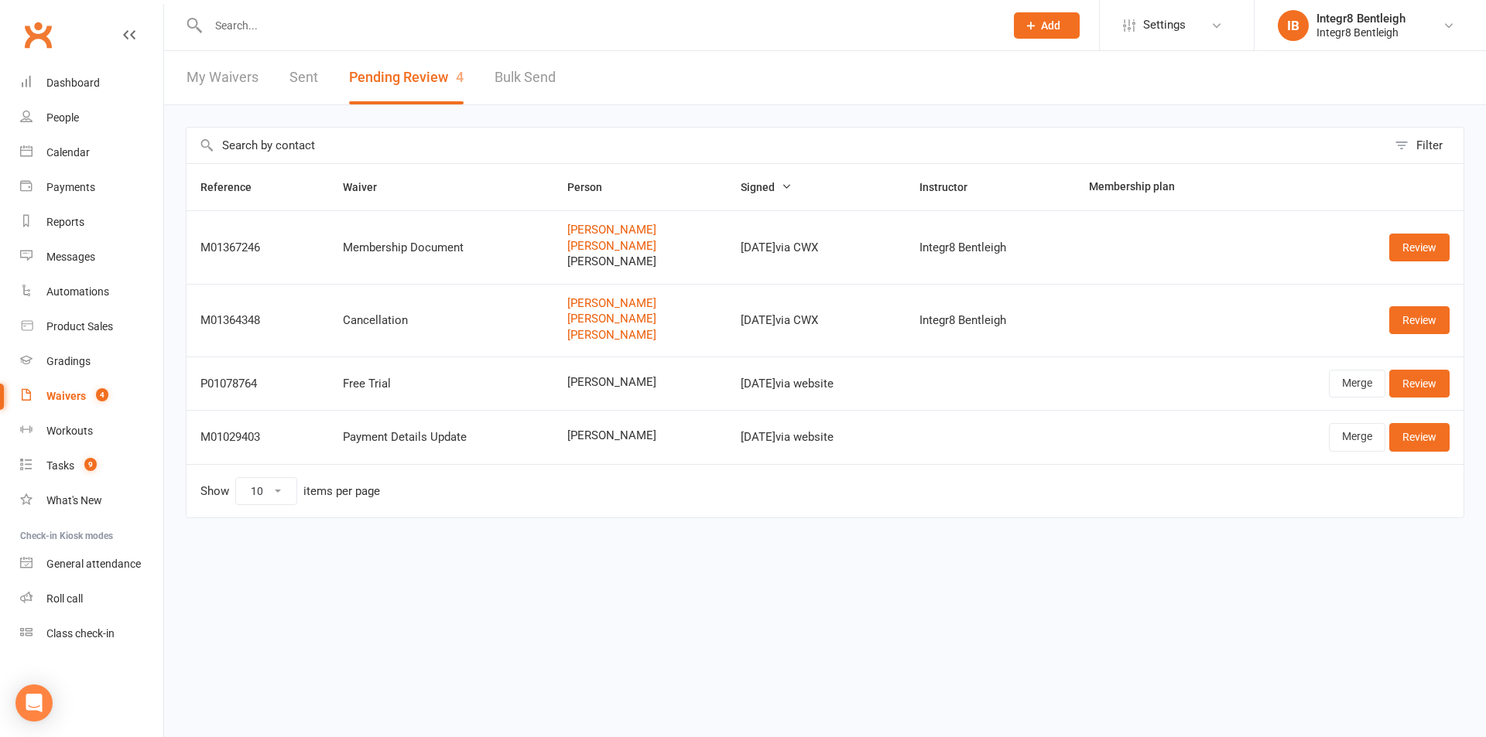
click at [346, 21] on input "text" at bounding box center [598, 26] width 790 height 22
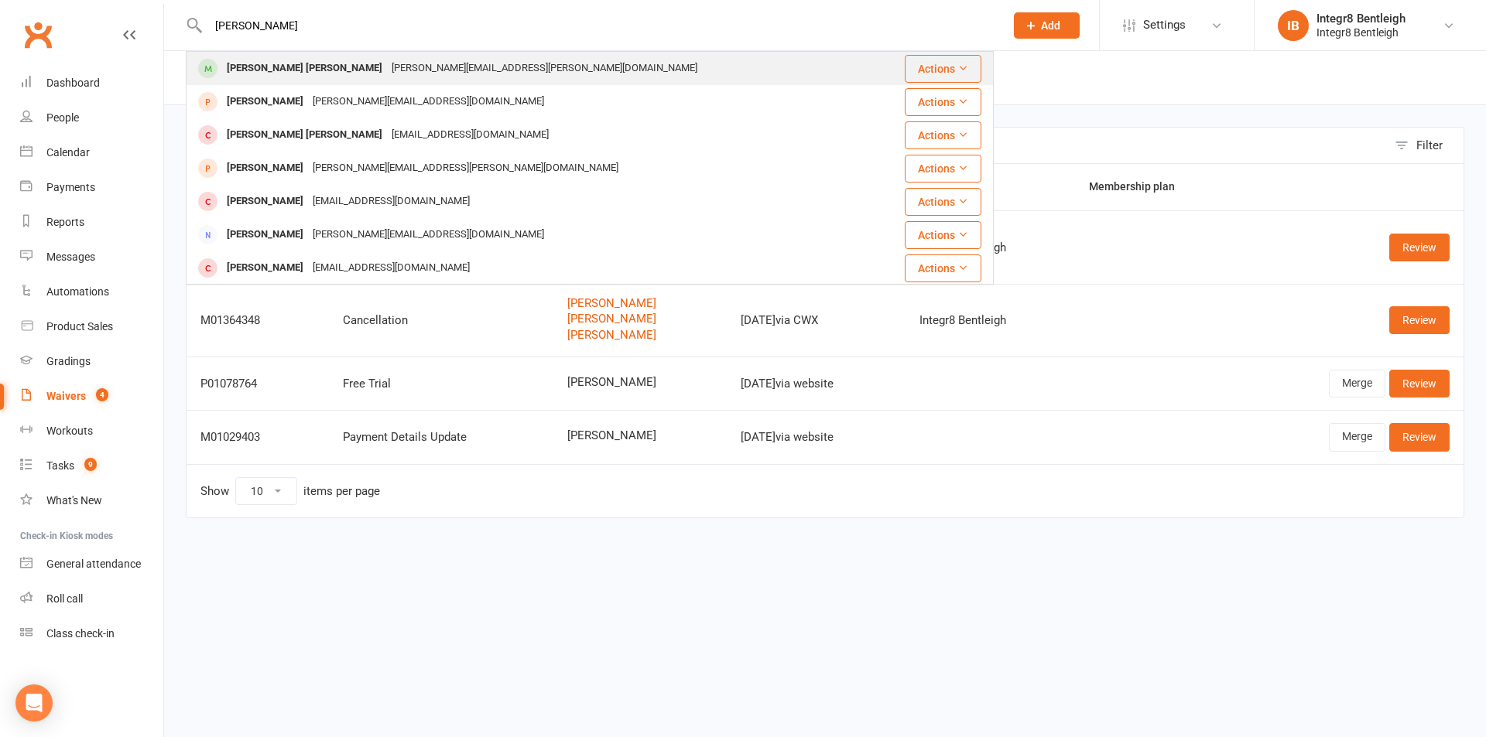
type input "jackson"
click at [387, 70] on div "[PERSON_NAME][EMAIL_ADDRESS][PERSON_NAME][DOMAIN_NAME]" at bounding box center [544, 68] width 315 height 22
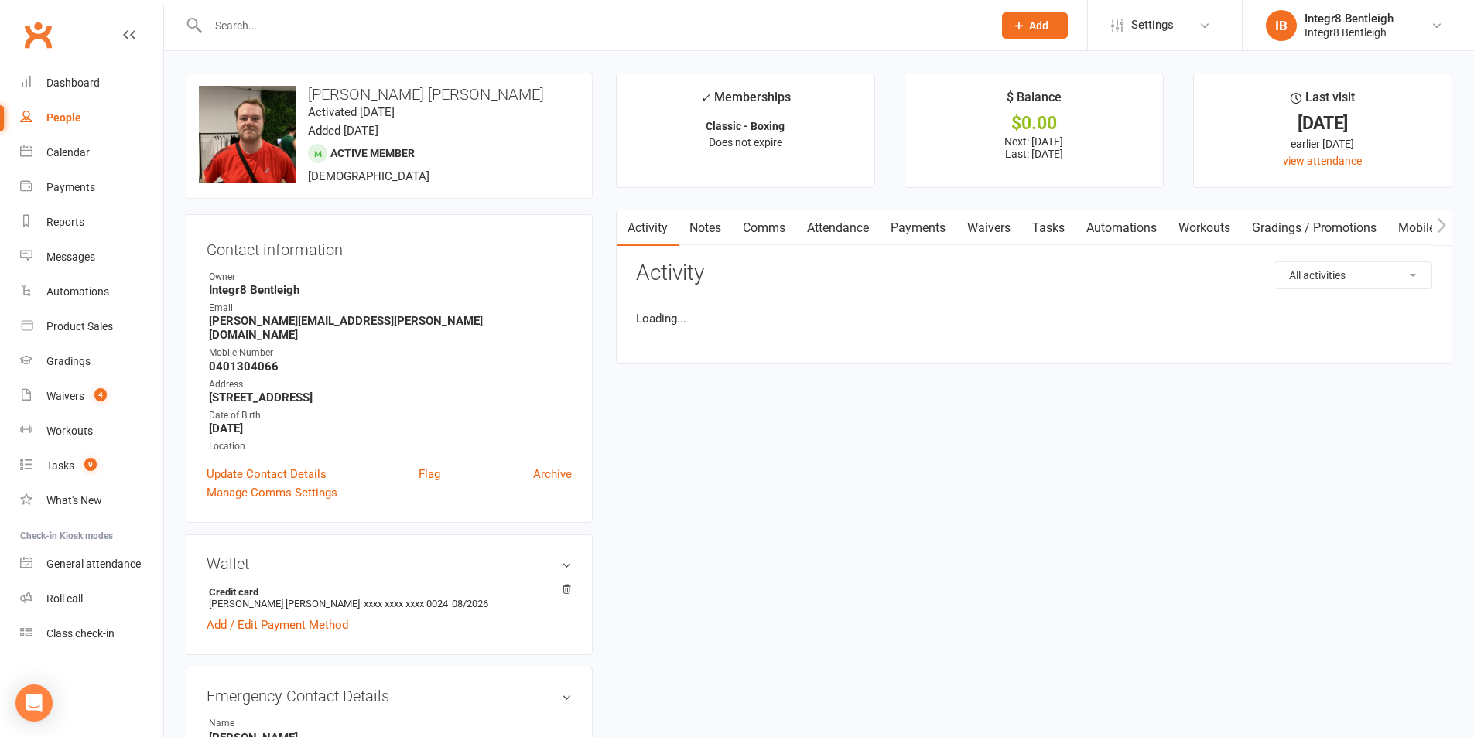
click at [696, 231] on link "Notes" at bounding box center [705, 228] width 53 height 36
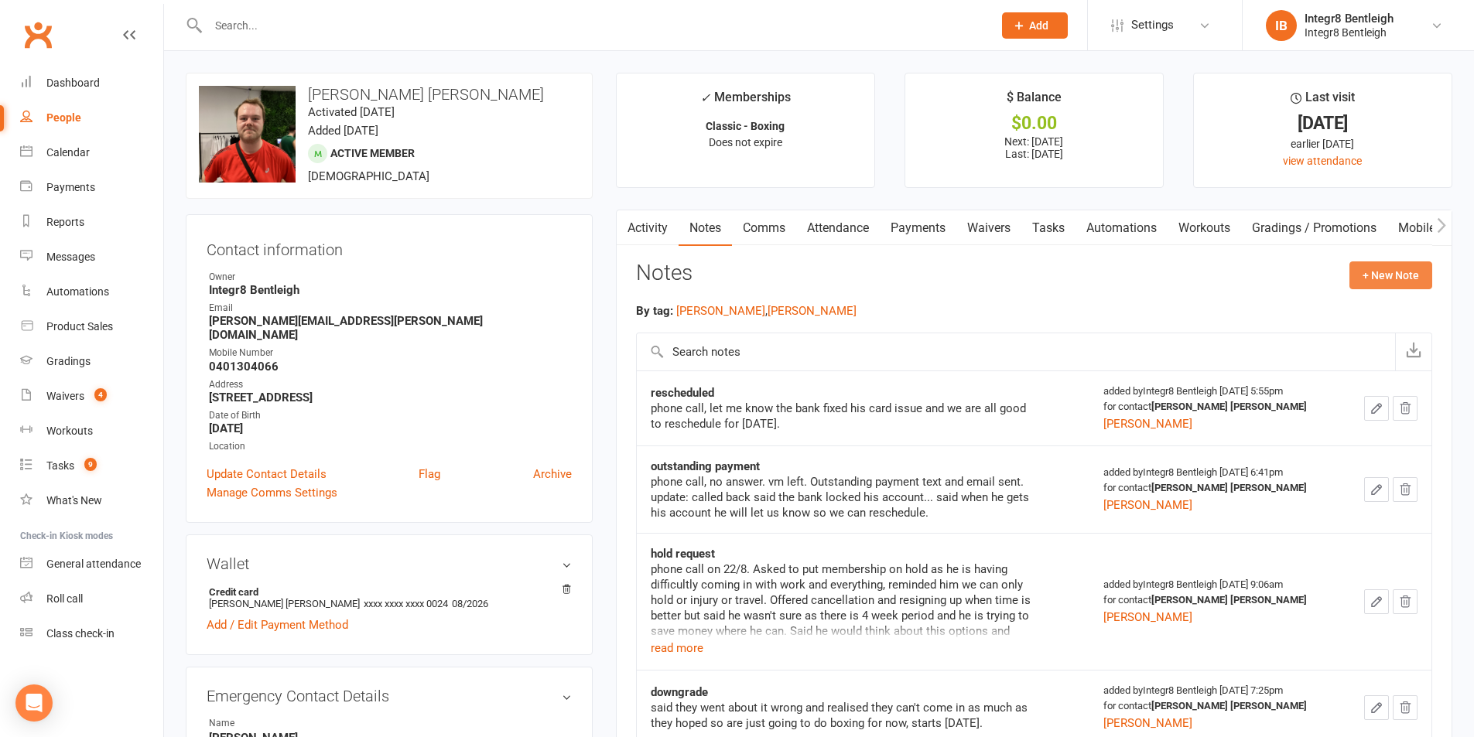
click at [1390, 275] on button "+ New Note" at bounding box center [1390, 276] width 83 height 28
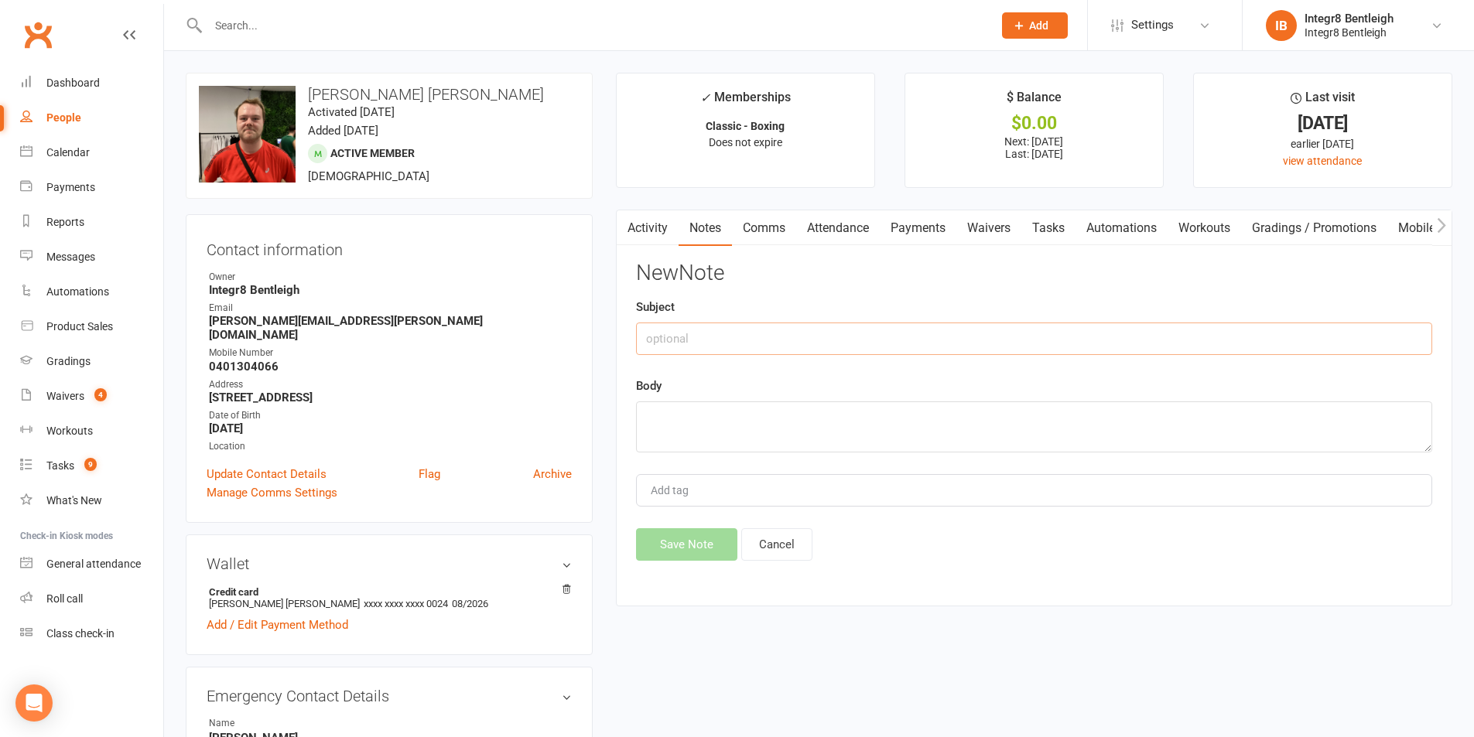
click at [822, 327] on input "text" at bounding box center [1034, 339] width 796 height 32
type input "cancel"
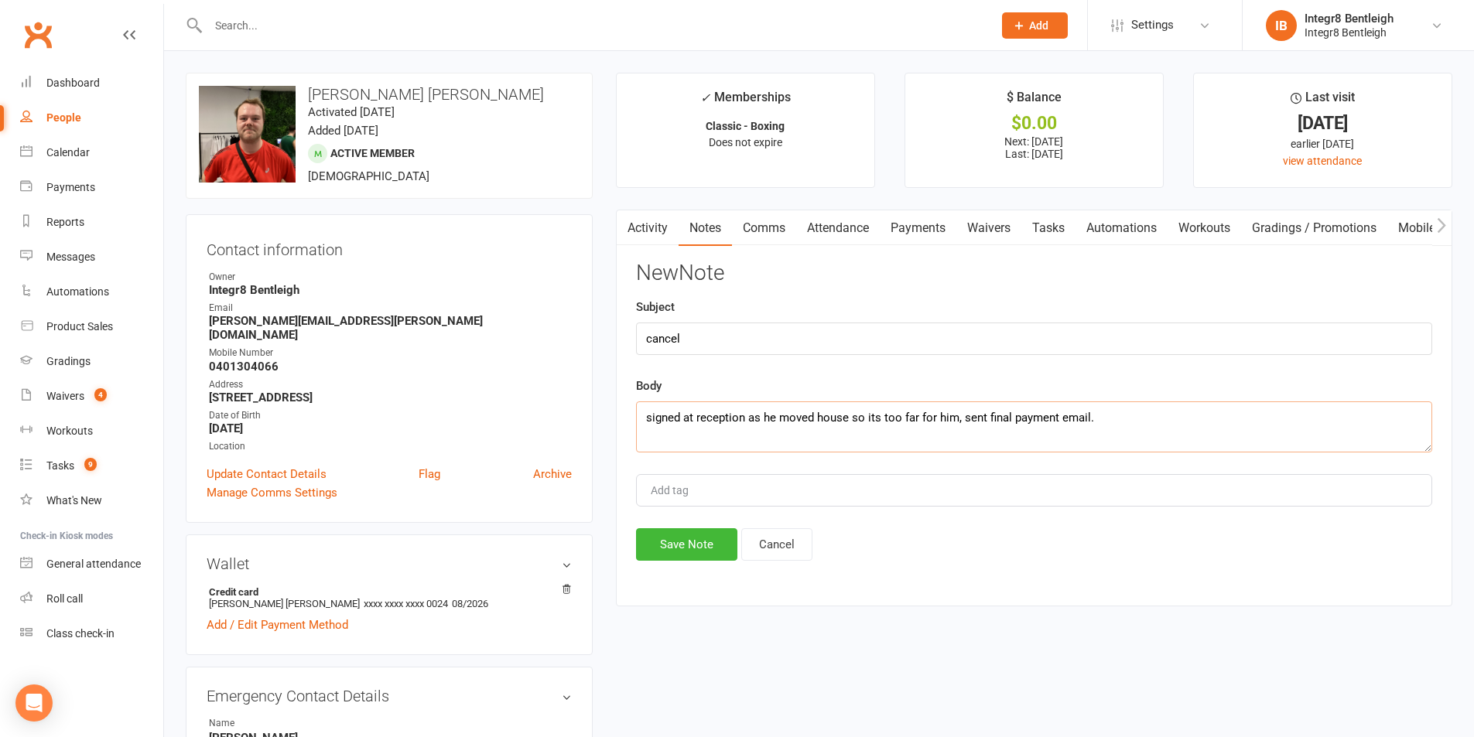
type textarea "signed at reception as he moved house so its too far for him, sent final paymen…"
type input "[PERSON_NAME]"
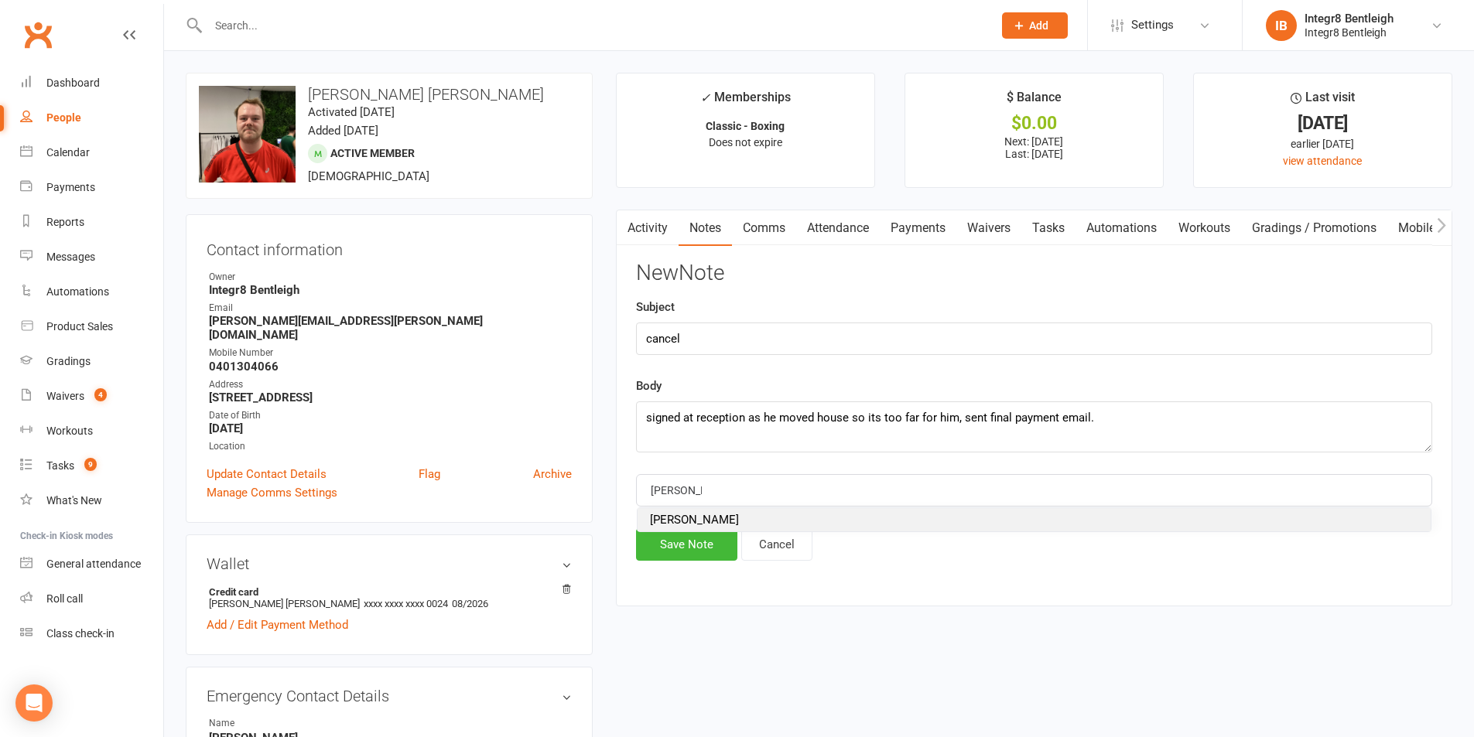
click at [756, 528] on li "[PERSON_NAME]" at bounding box center [1034, 519] width 793 height 23
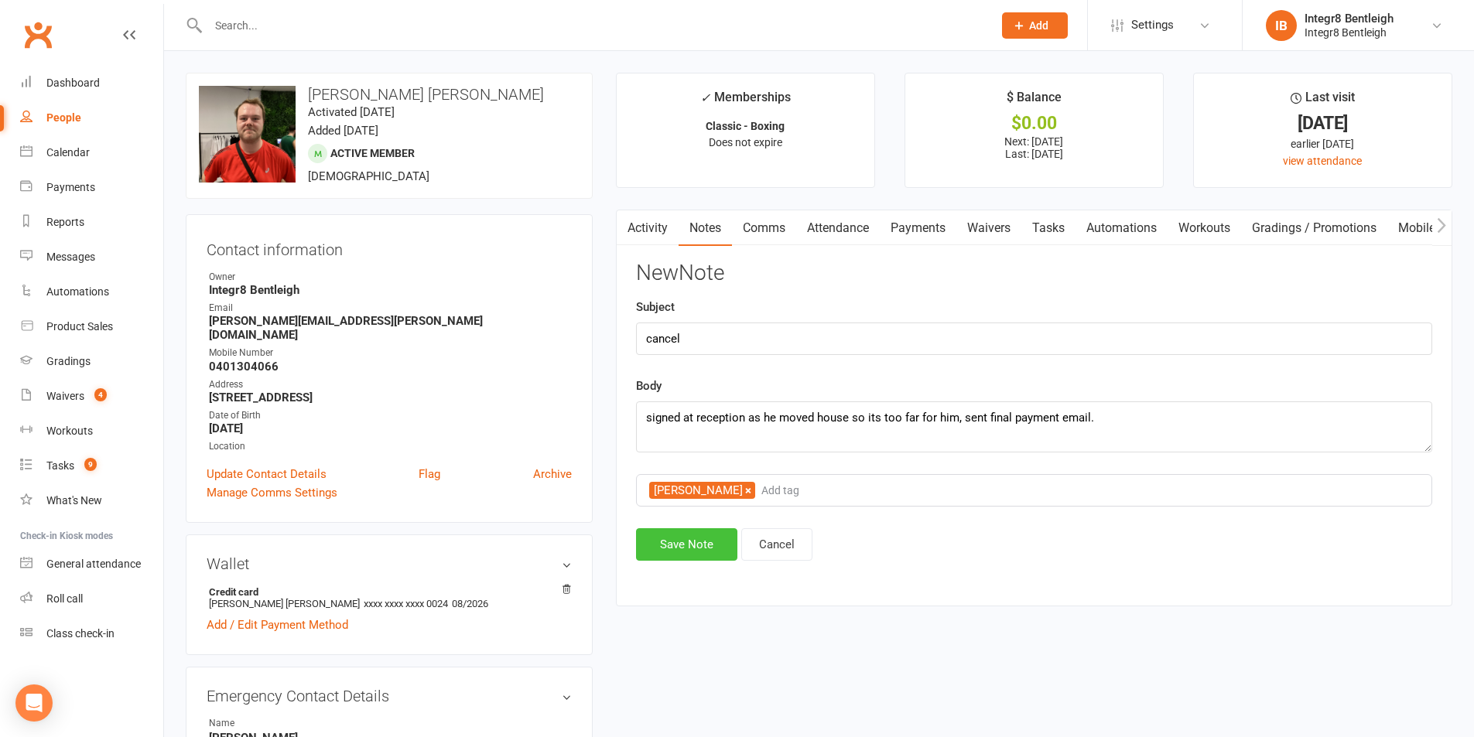
click at [683, 541] on button "Save Note" at bounding box center [686, 544] width 101 height 32
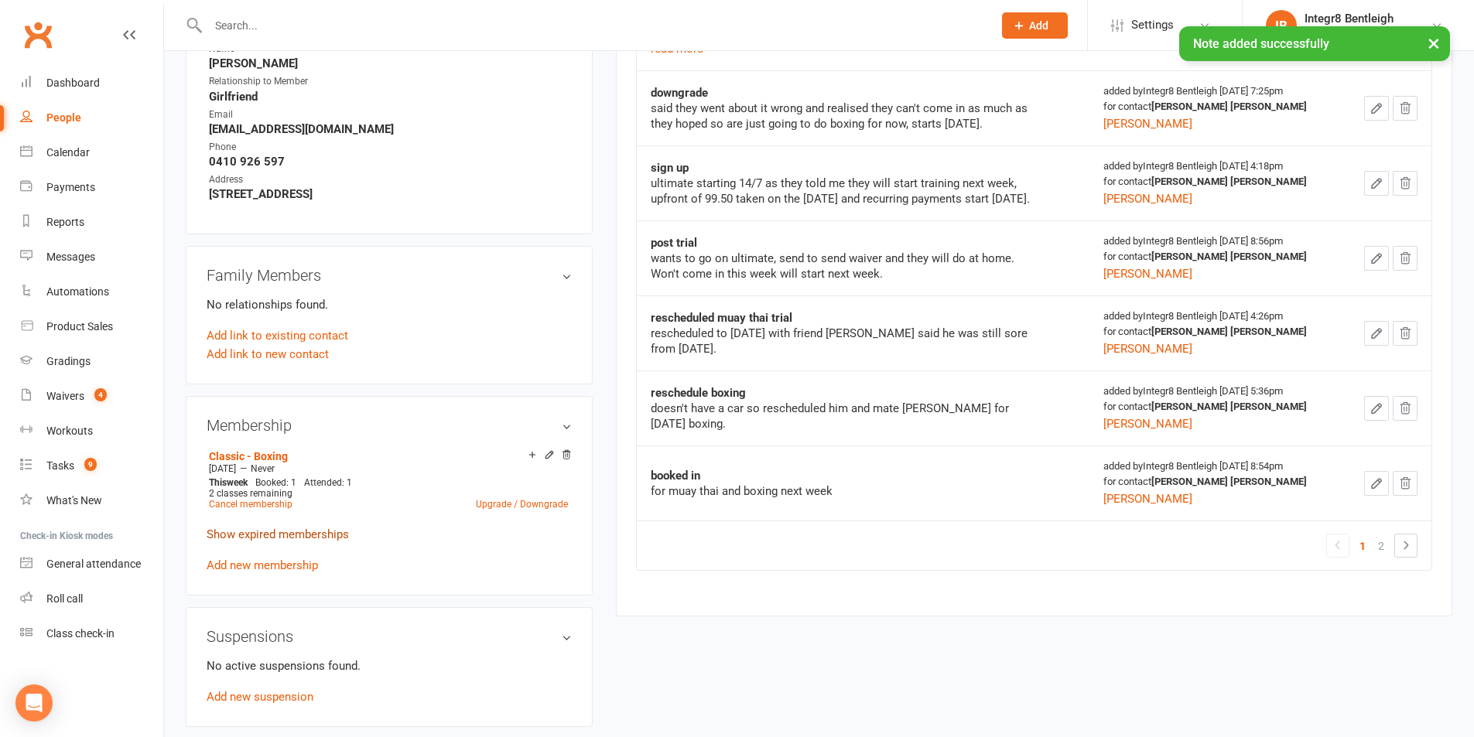
scroll to position [696, 0]
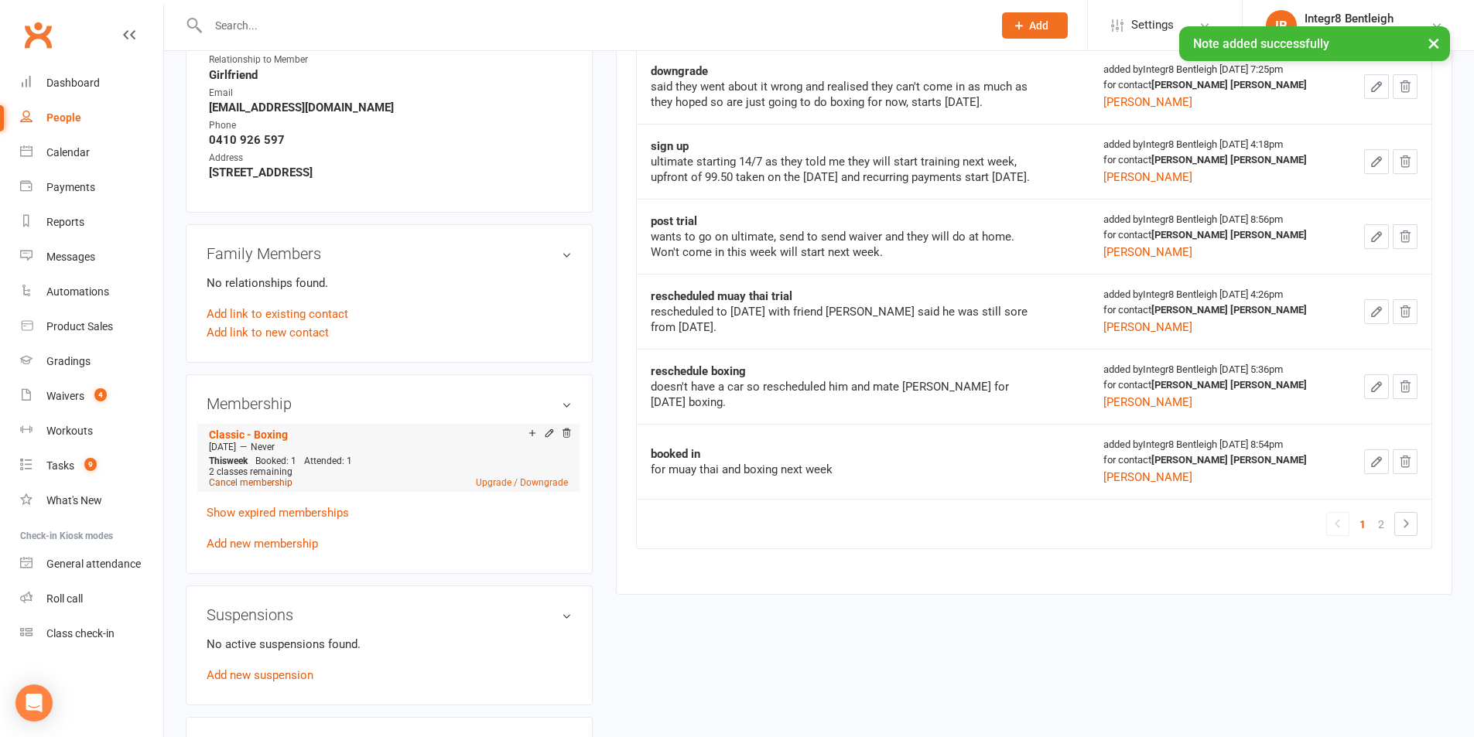
click at [274, 477] on link "Cancel membership" at bounding box center [251, 482] width 84 height 11
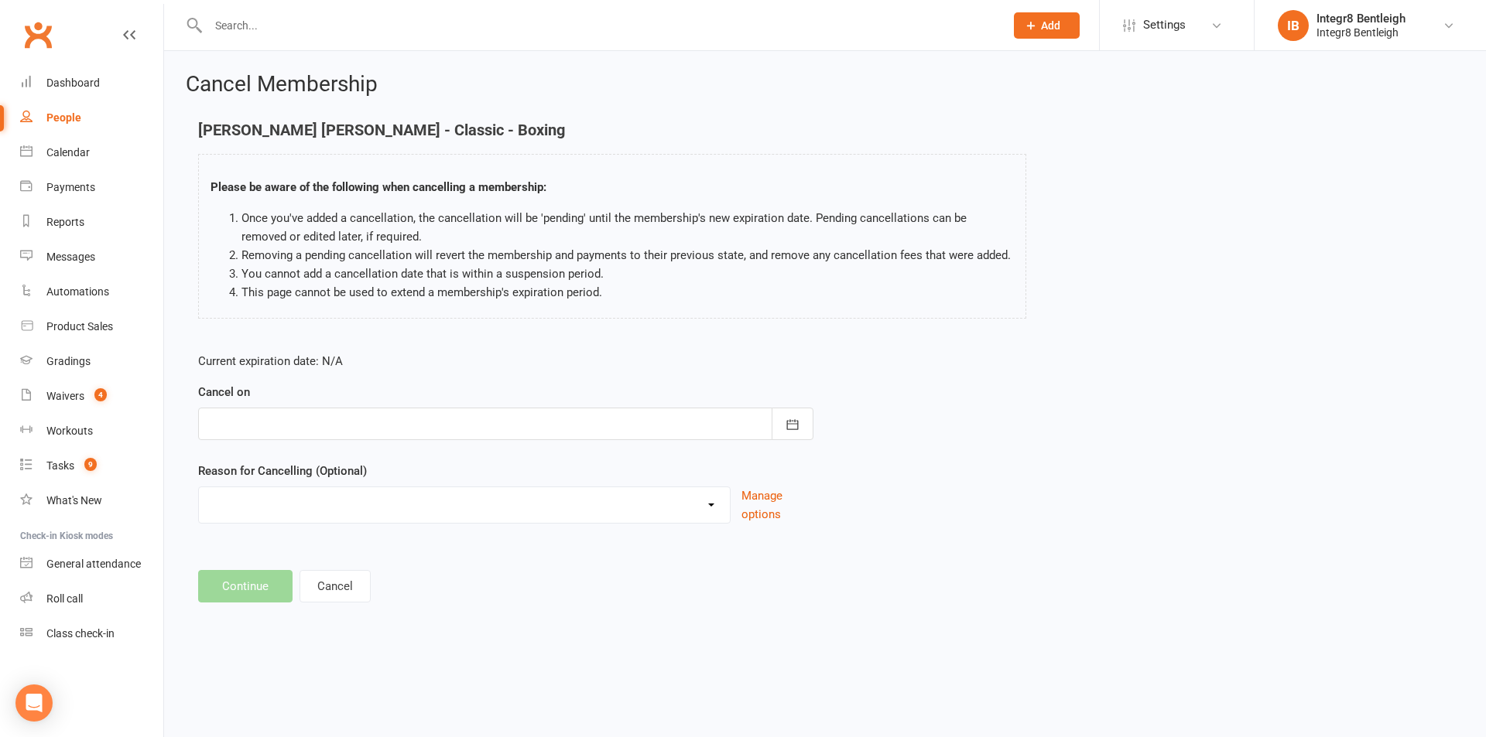
click at [382, 418] on div at bounding box center [505, 424] width 615 height 32
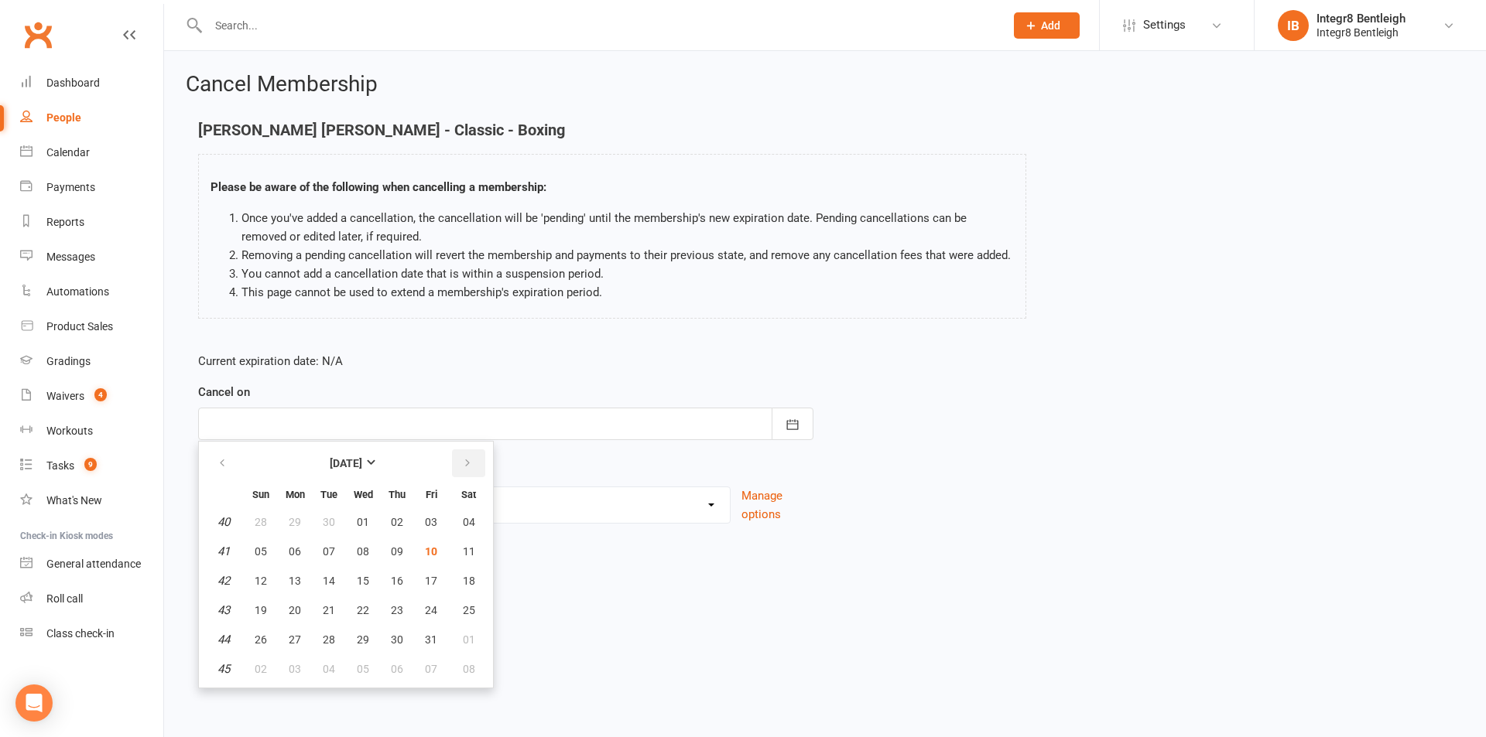
click at [458, 459] on button "button" at bounding box center [468, 464] width 33 height 28
click at [265, 578] on span "09" at bounding box center [261, 581] width 12 height 12
type input "[DATE]"
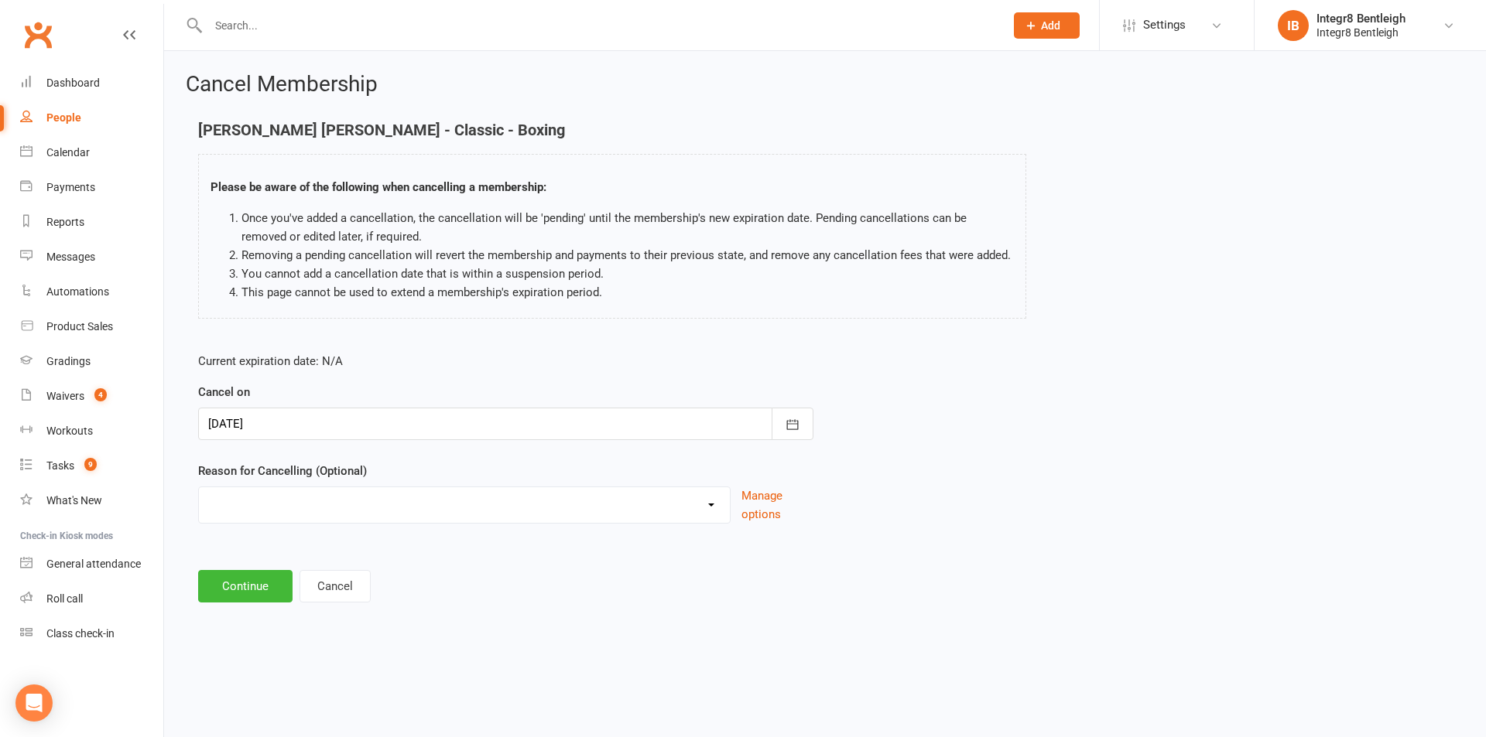
click at [287, 506] on select "Downgrade Holiday Injury Price Increase School commitments Switching to 10 clas…" at bounding box center [464, 502] width 531 height 31
select select "8"
click at [199, 487] on select "Downgrade Holiday Injury Price Increase School commitments Switching to 10 clas…" at bounding box center [464, 502] width 531 height 31
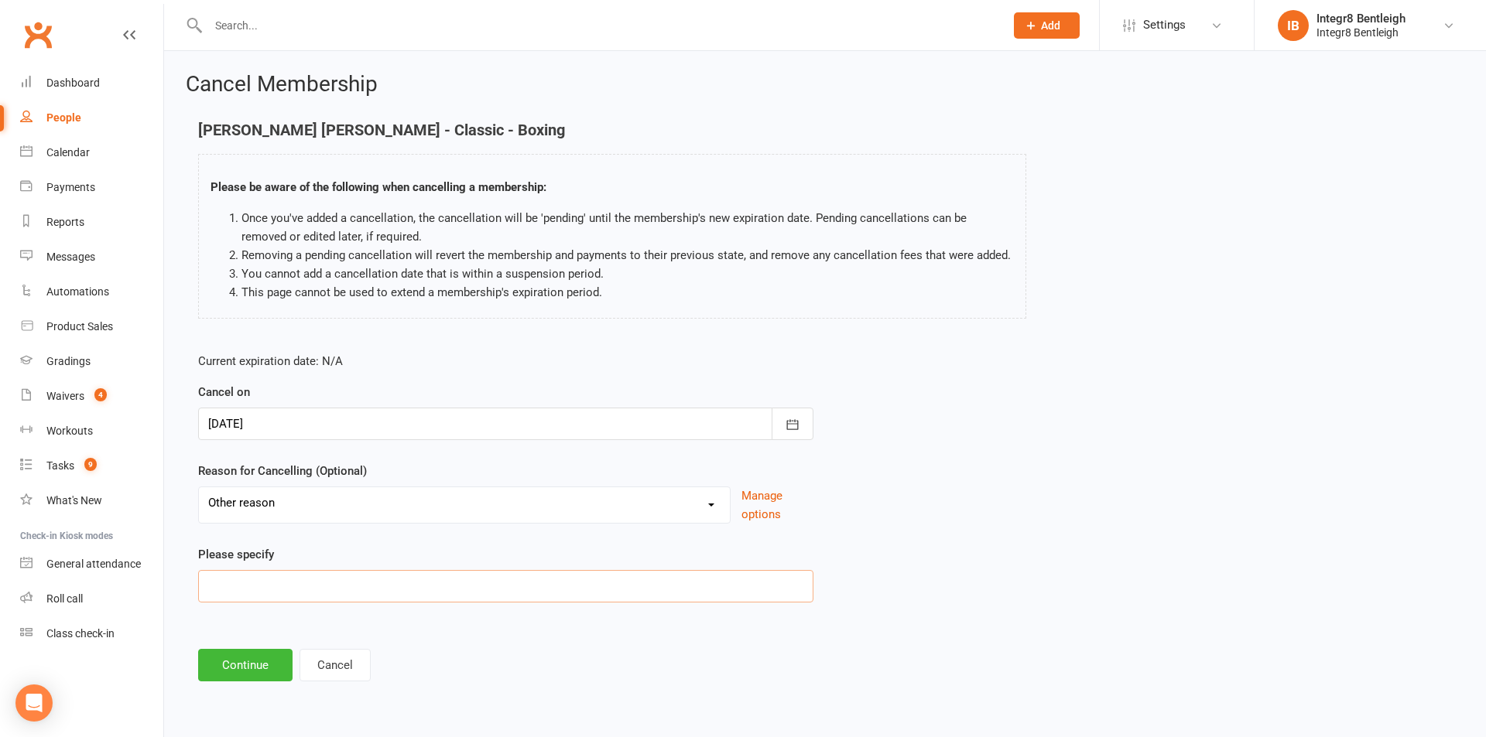
click at [278, 598] on input at bounding box center [505, 586] width 615 height 32
paste input "M"
type input "Moved houses"
click at [261, 654] on button "Continue" at bounding box center [245, 665] width 94 height 32
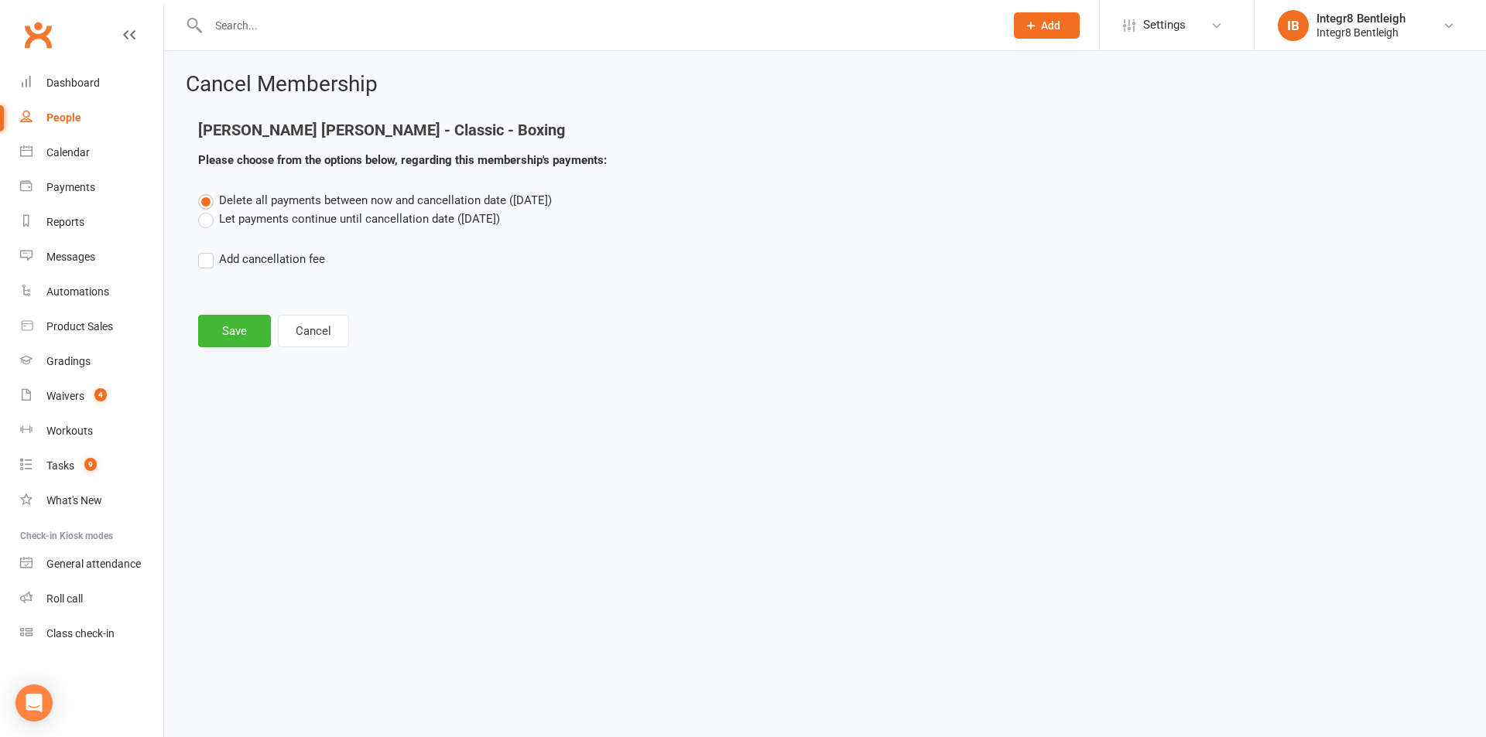
click at [309, 222] on label "Let payments continue until cancellation date ([DATE])" at bounding box center [349, 219] width 302 height 19
click at [208, 210] on input "Let payments continue until cancellation date ([DATE])" at bounding box center [203, 210] width 10 height 0
drag, startPoint x: 223, startPoint y: 323, endPoint x: 261, endPoint y: 317, distance: 38.4
click at [223, 324] on button "Save" at bounding box center [234, 331] width 73 height 32
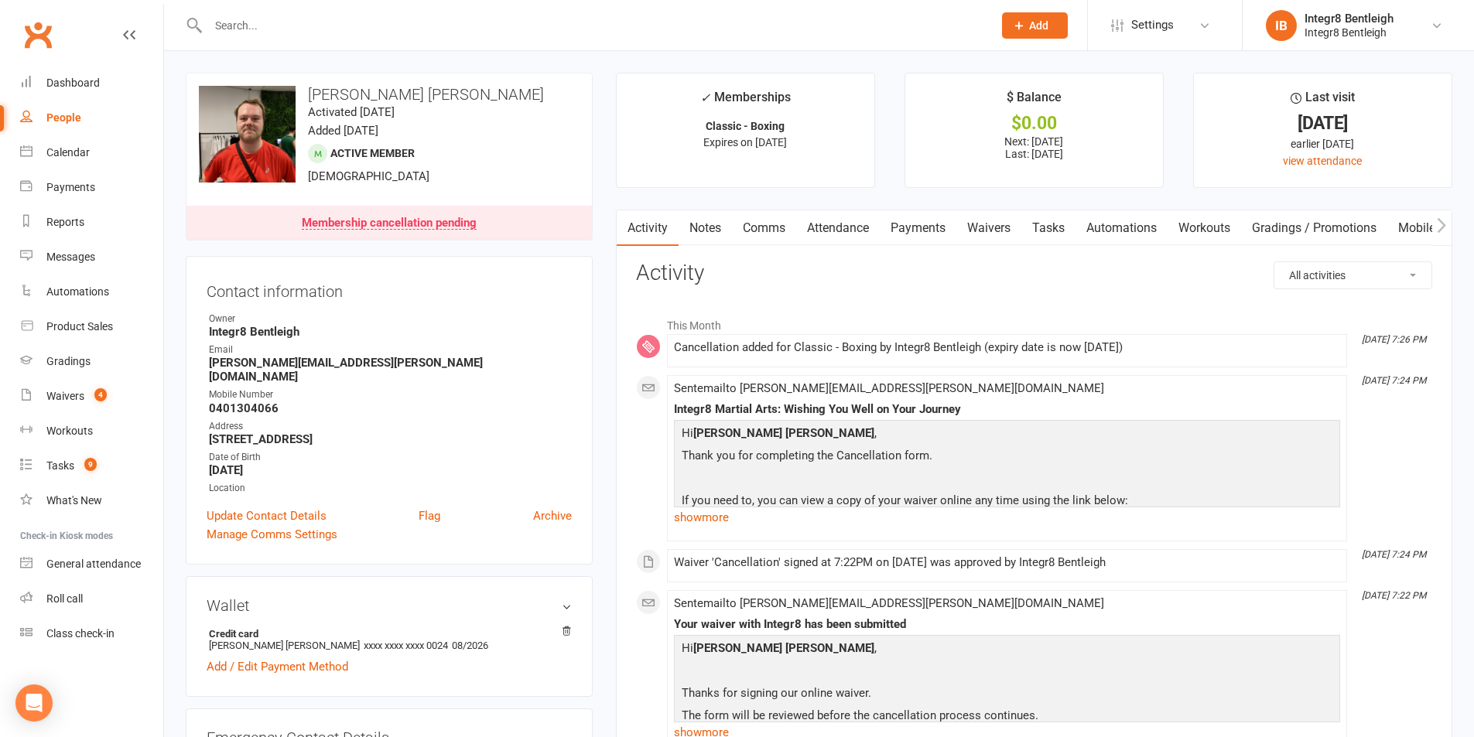
click at [786, 227] on link "Comms" at bounding box center [764, 228] width 64 height 36
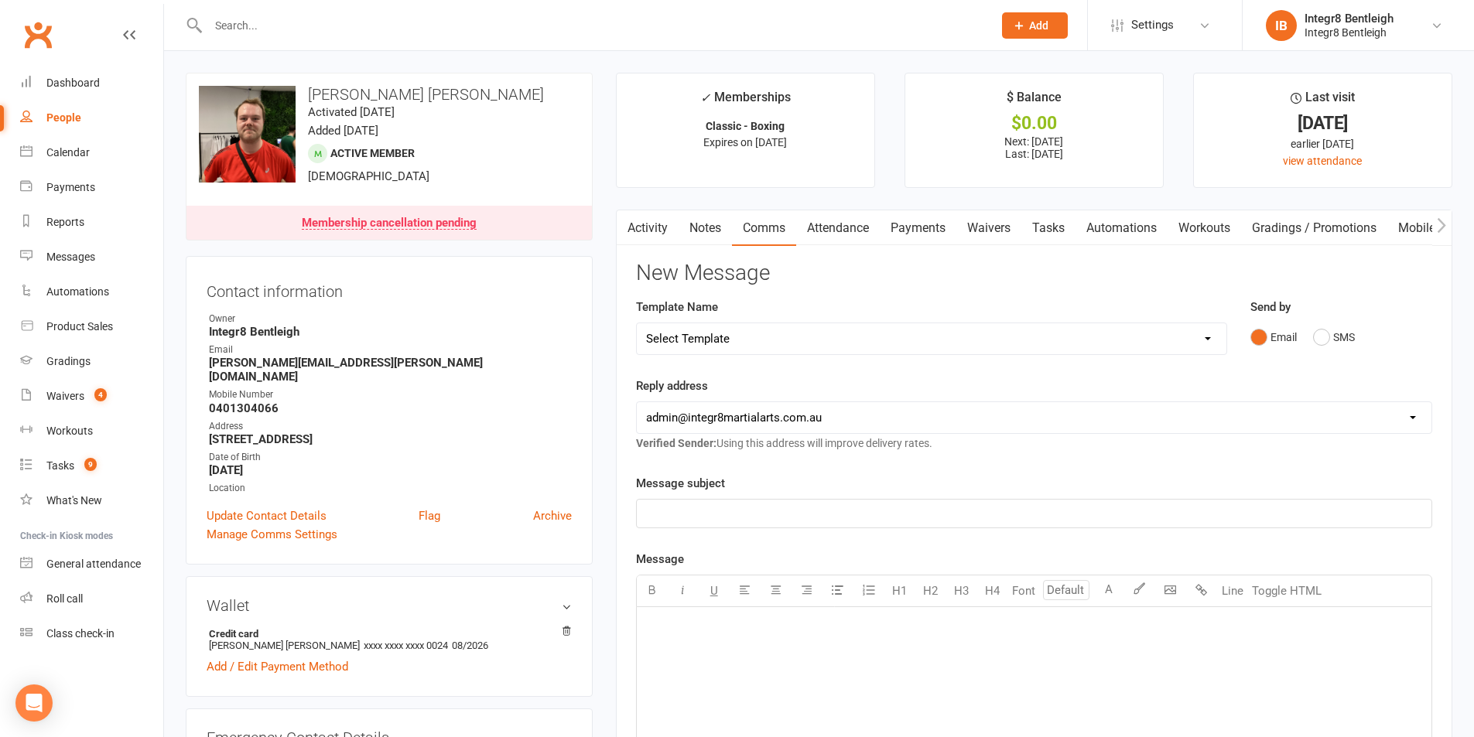
click at [821, 337] on select "Select Template [Email] Public Holiday [Email] 10 Class Pass - 1 Class Remainin…" at bounding box center [932, 338] width 590 height 31
select select "3"
click at [637, 323] on select "Select Template [Email] Public Holiday [Email] 10 Class Pass - 1 Class Remainin…" at bounding box center [932, 338] width 590 height 31
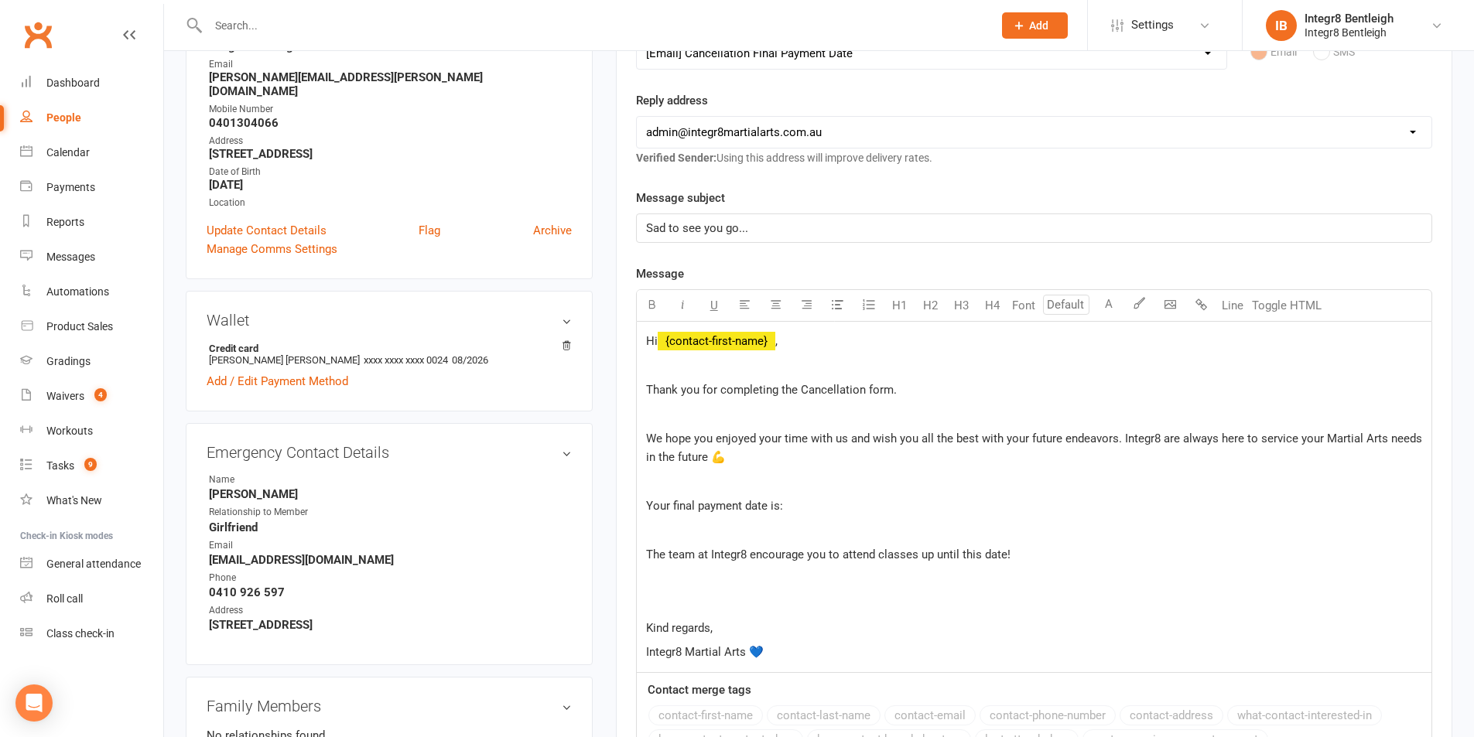
scroll to position [309, 0]
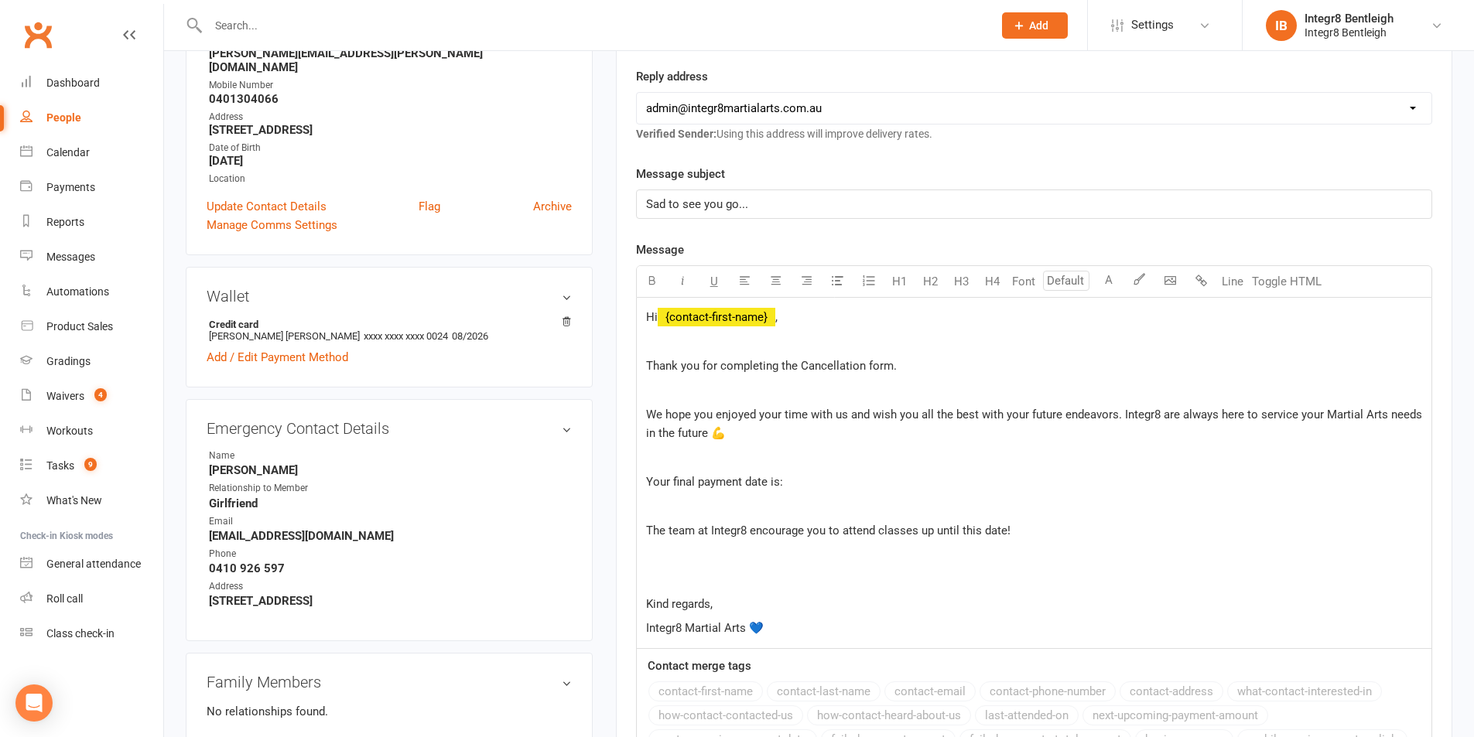
click at [842, 483] on p "Your final payment date is:" at bounding box center [1034, 482] width 776 height 19
click at [754, 606] on p "Kind regards," at bounding box center [1034, 604] width 776 height 19
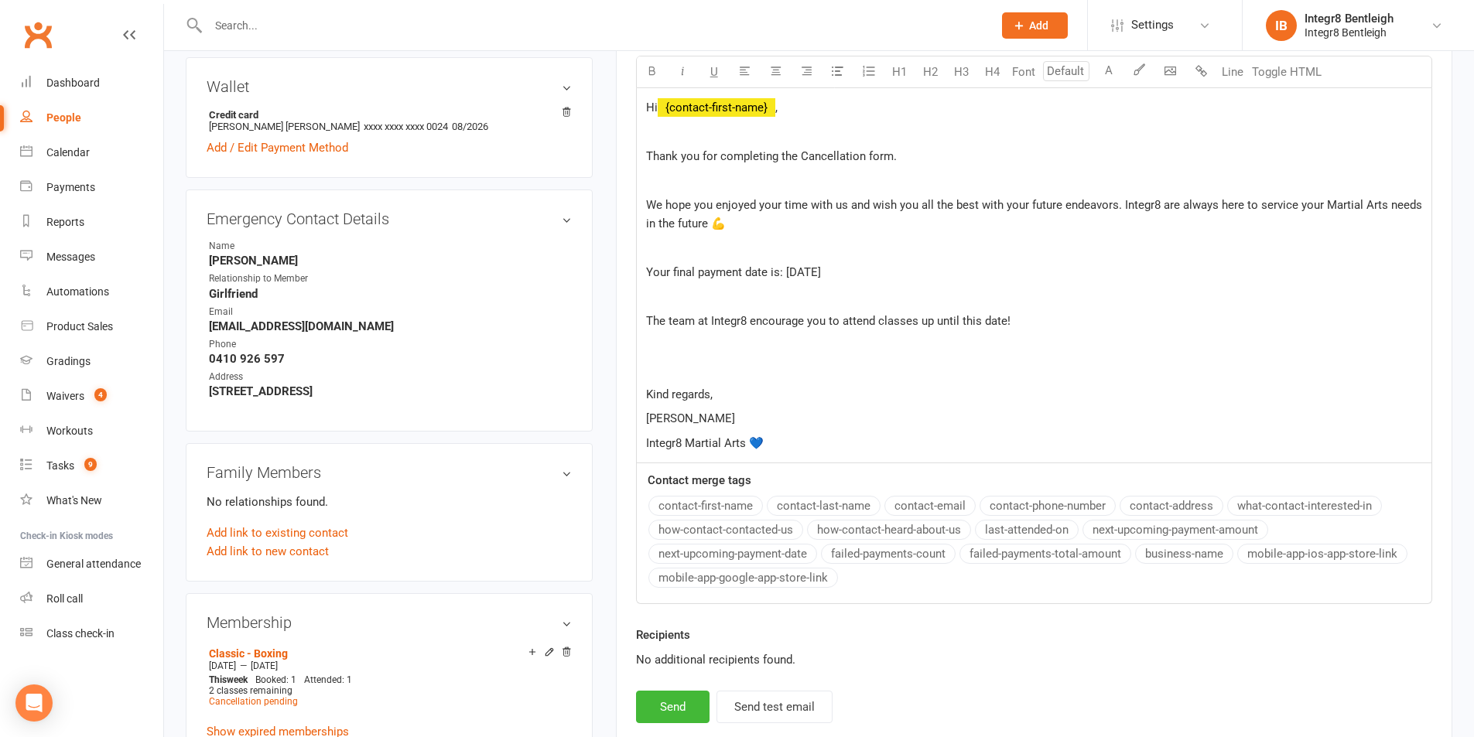
scroll to position [542, 0]
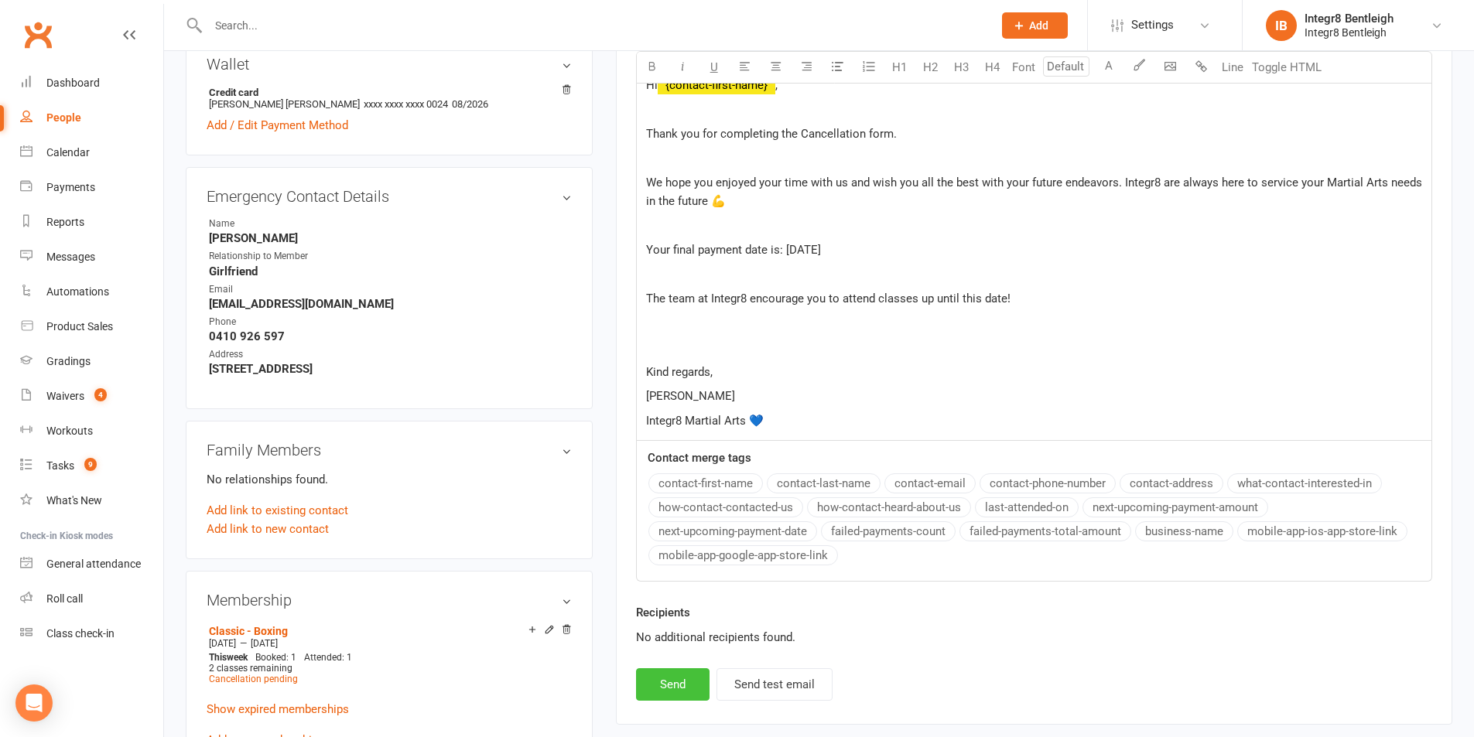
click at [658, 684] on button "Send" at bounding box center [673, 685] width 74 height 32
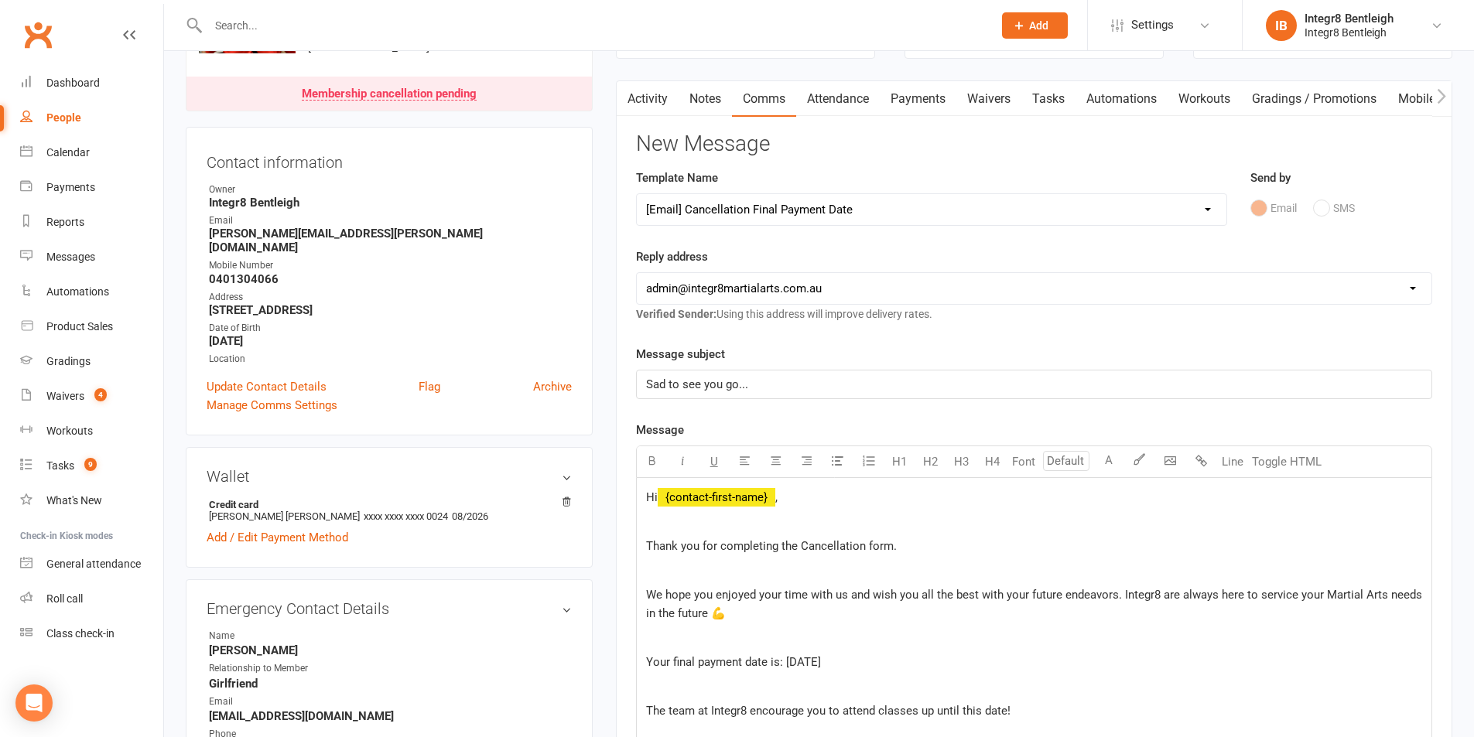
scroll to position [0, 0]
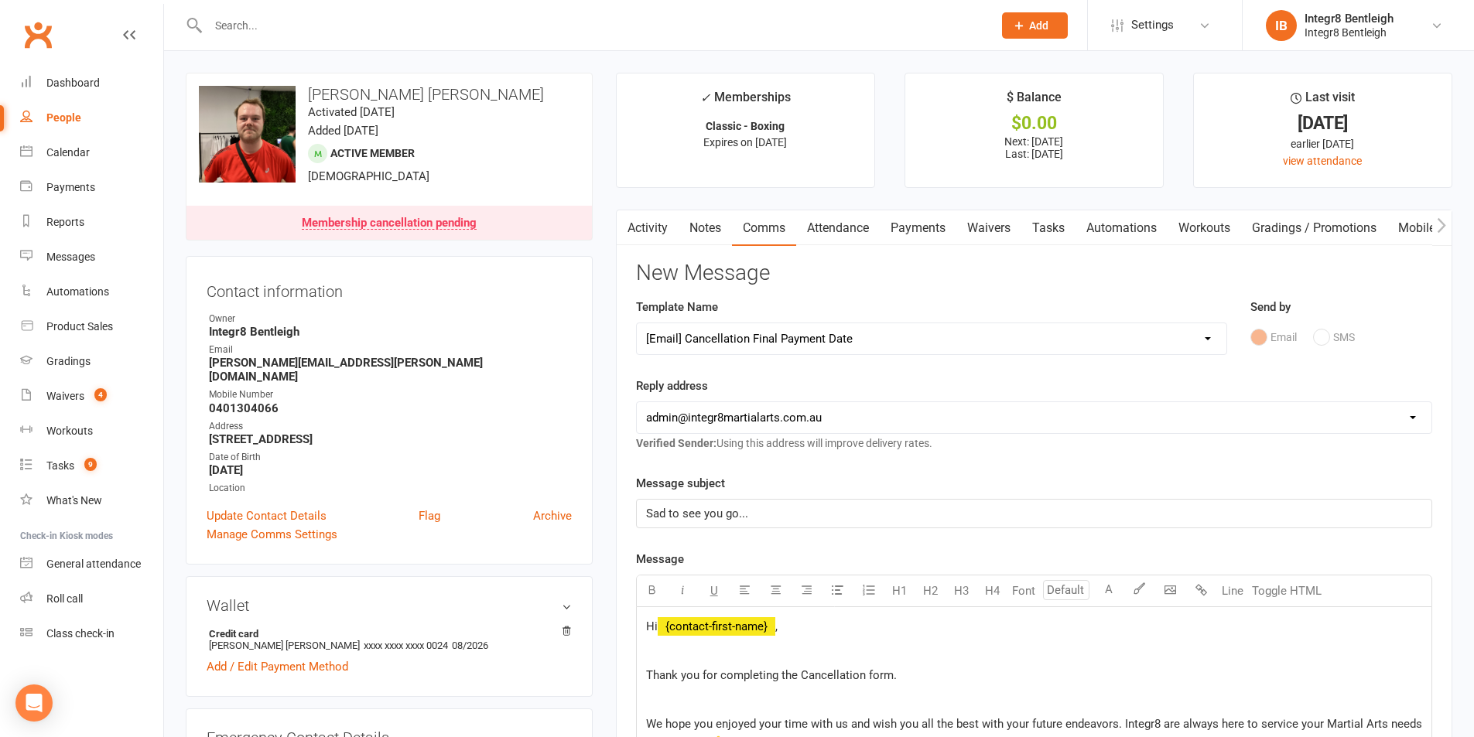
select select
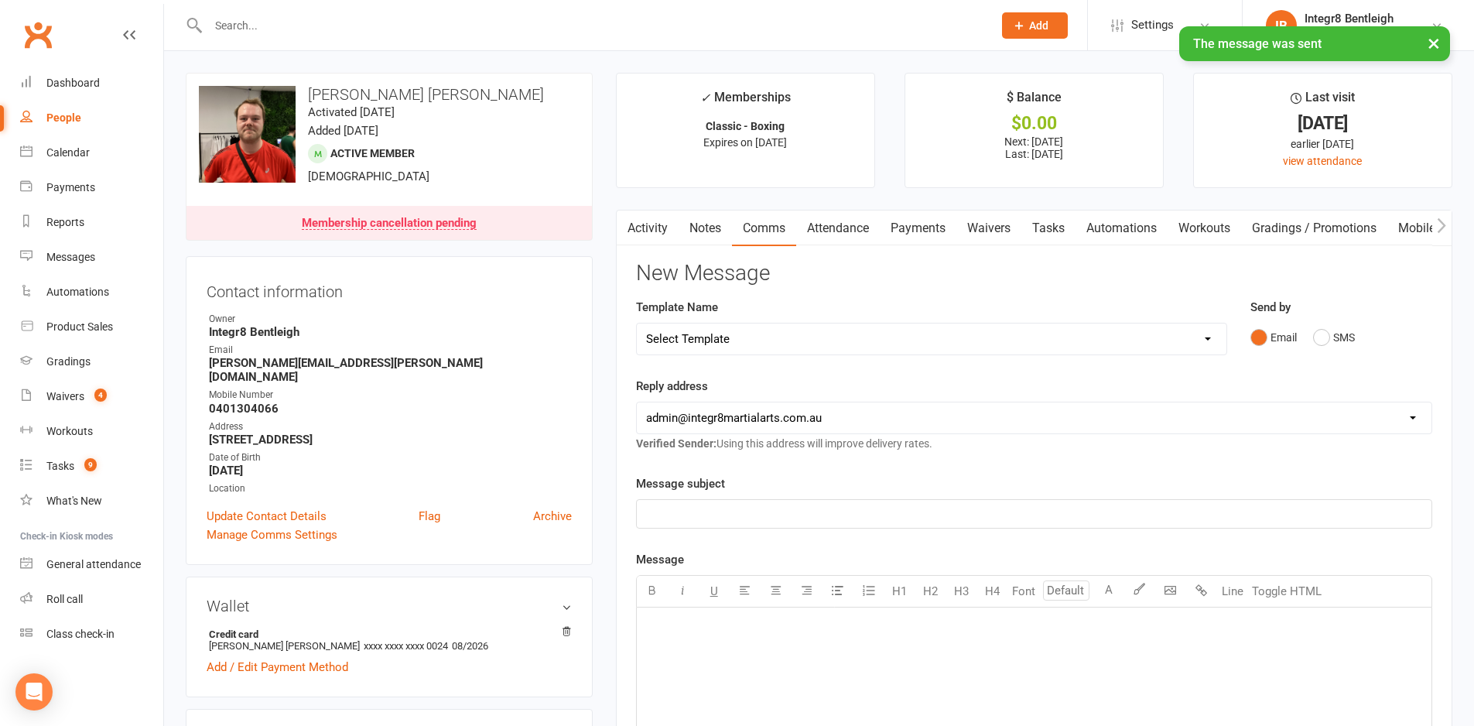
click at [648, 217] on link "Activity" at bounding box center [648, 228] width 62 height 36
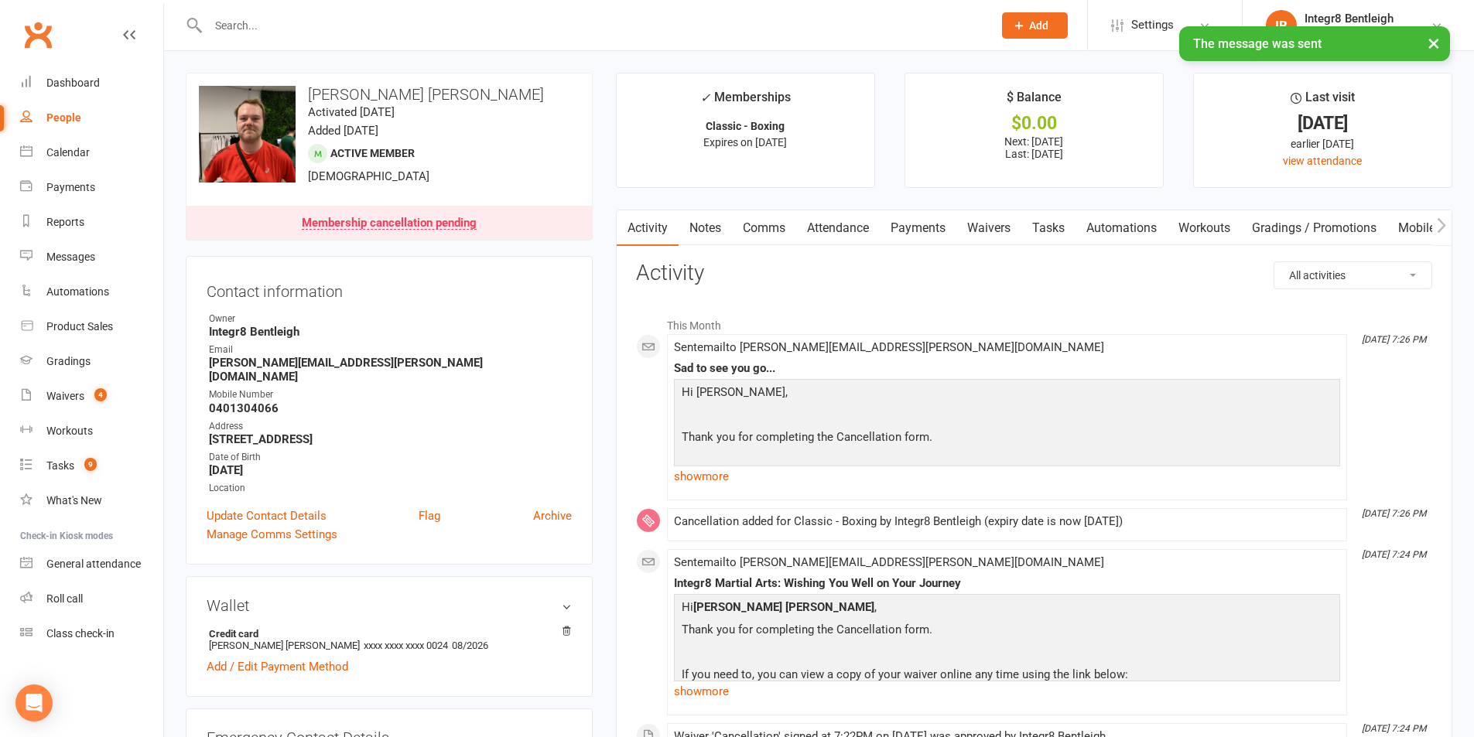
click at [316, 26] on div "× The message was sent" at bounding box center [727, 26] width 1454 height 0
click at [255, 24] on input "text" at bounding box center [592, 26] width 778 height 22
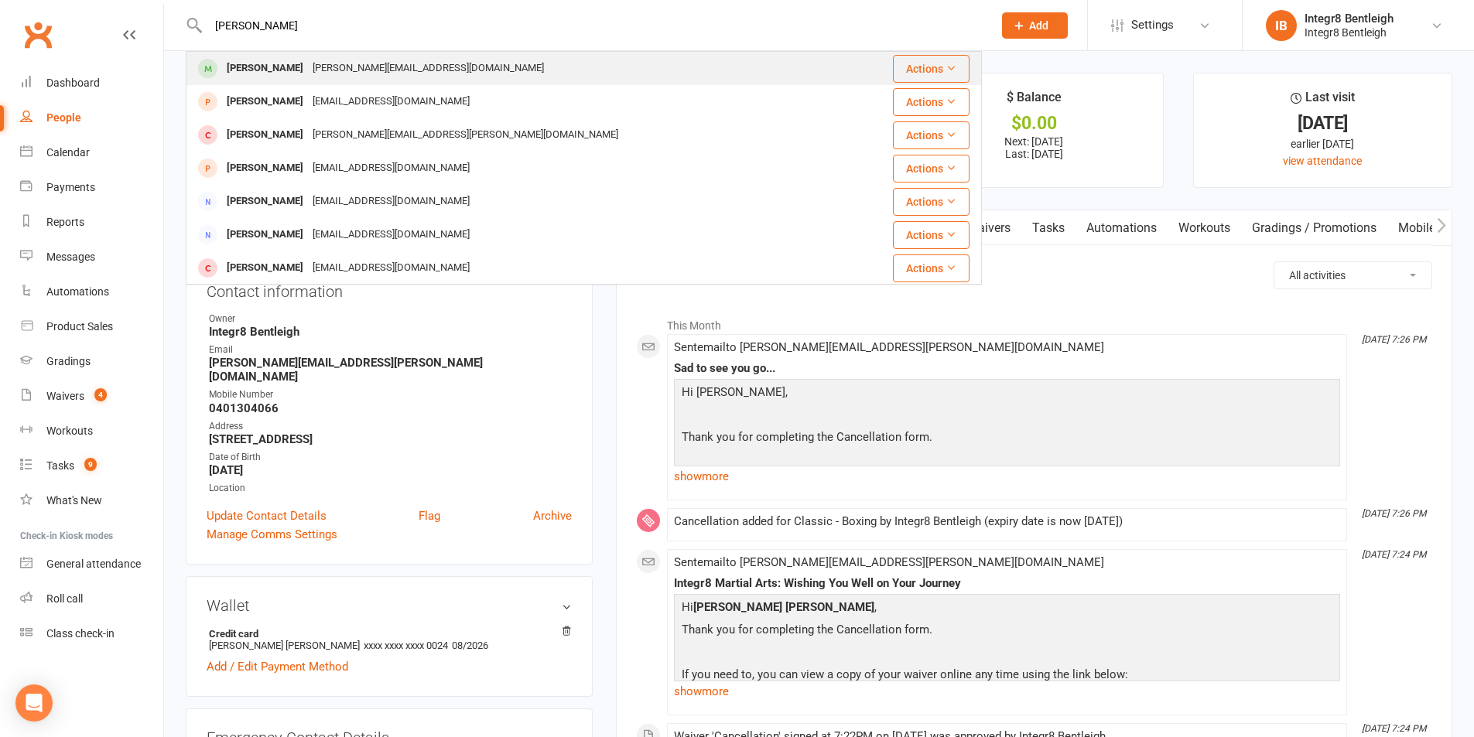
type input "kyle"
click at [278, 63] on div "[PERSON_NAME]" at bounding box center [265, 68] width 86 height 22
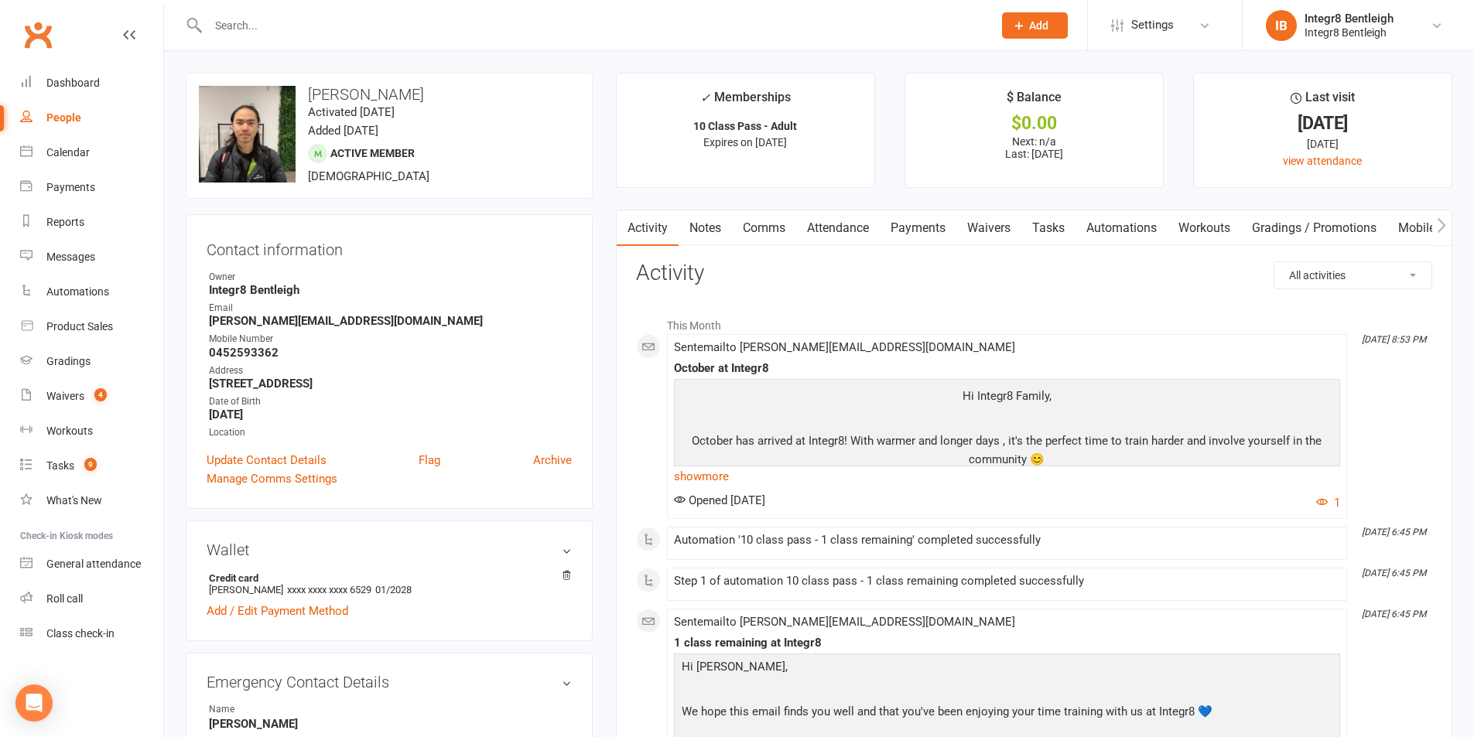
click at [834, 224] on link "Attendance" at bounding box center [838, 228] width 84 height 36
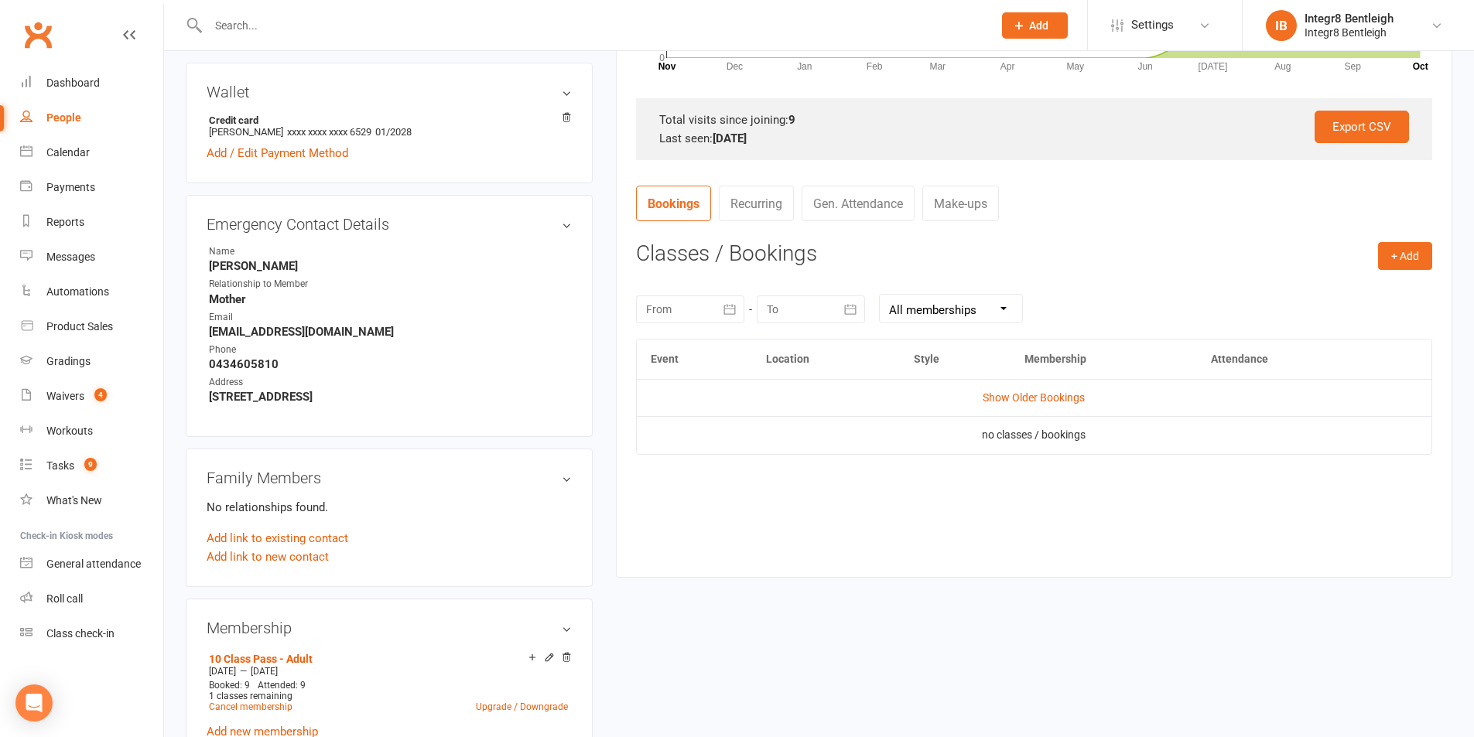
scroll to position [542, 0]
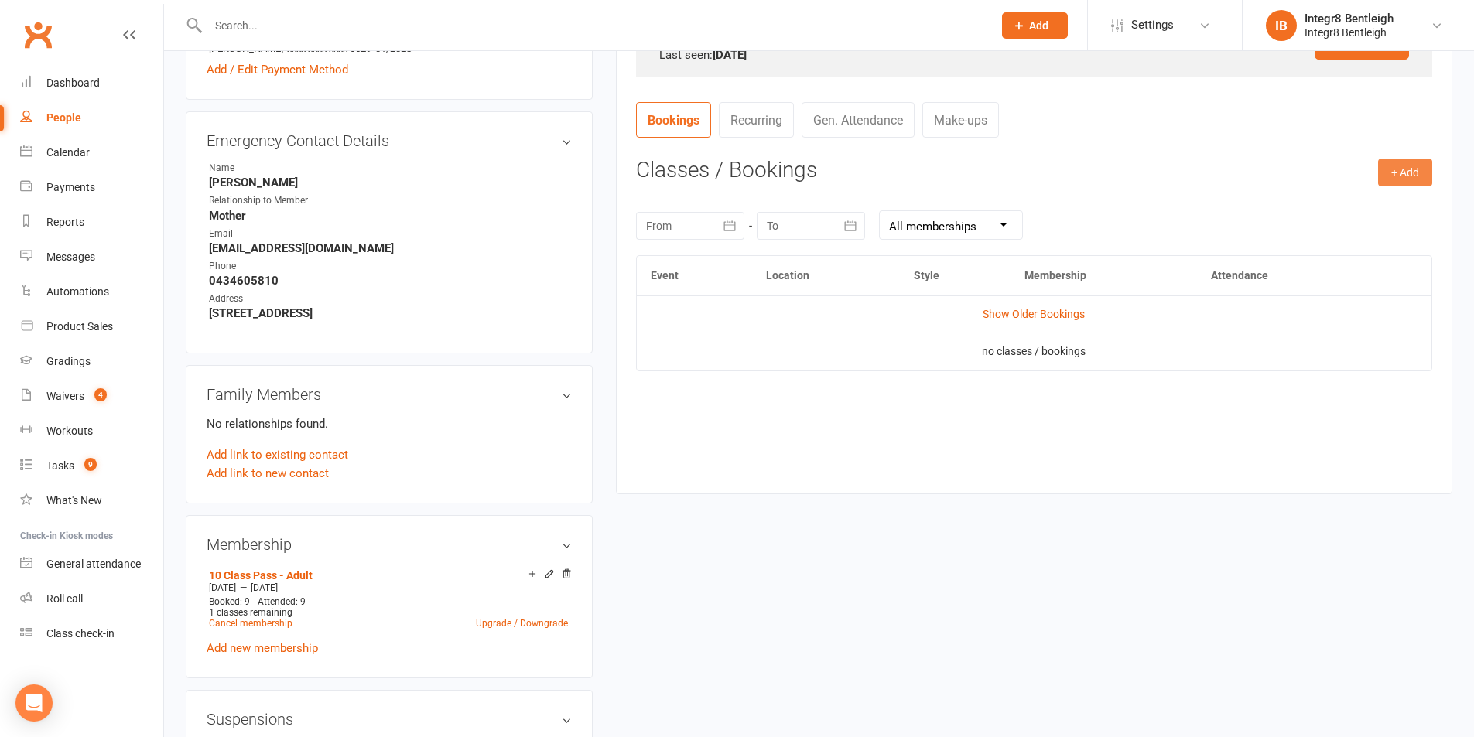
click at [1407, 180] on button "+ Add" at bounding box center [1405, 173] width 54 height 28
click at [1393, 203] on link "Book Event" at bounding box center [1354, 207] width 153 height 31
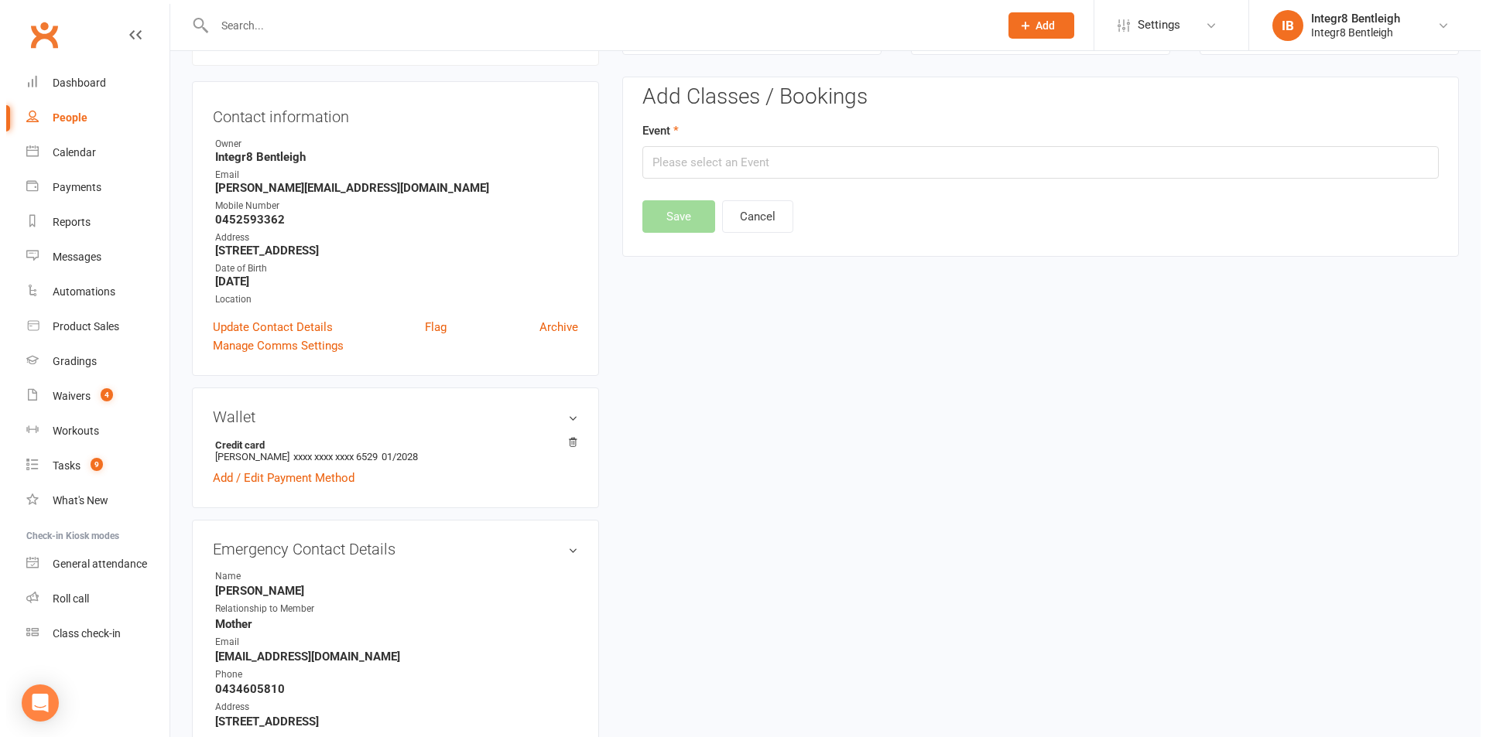
scroll to position [132, 0]
click at [828, 174] on input "text" at bounding box center [1034, 163] width 796 height 32
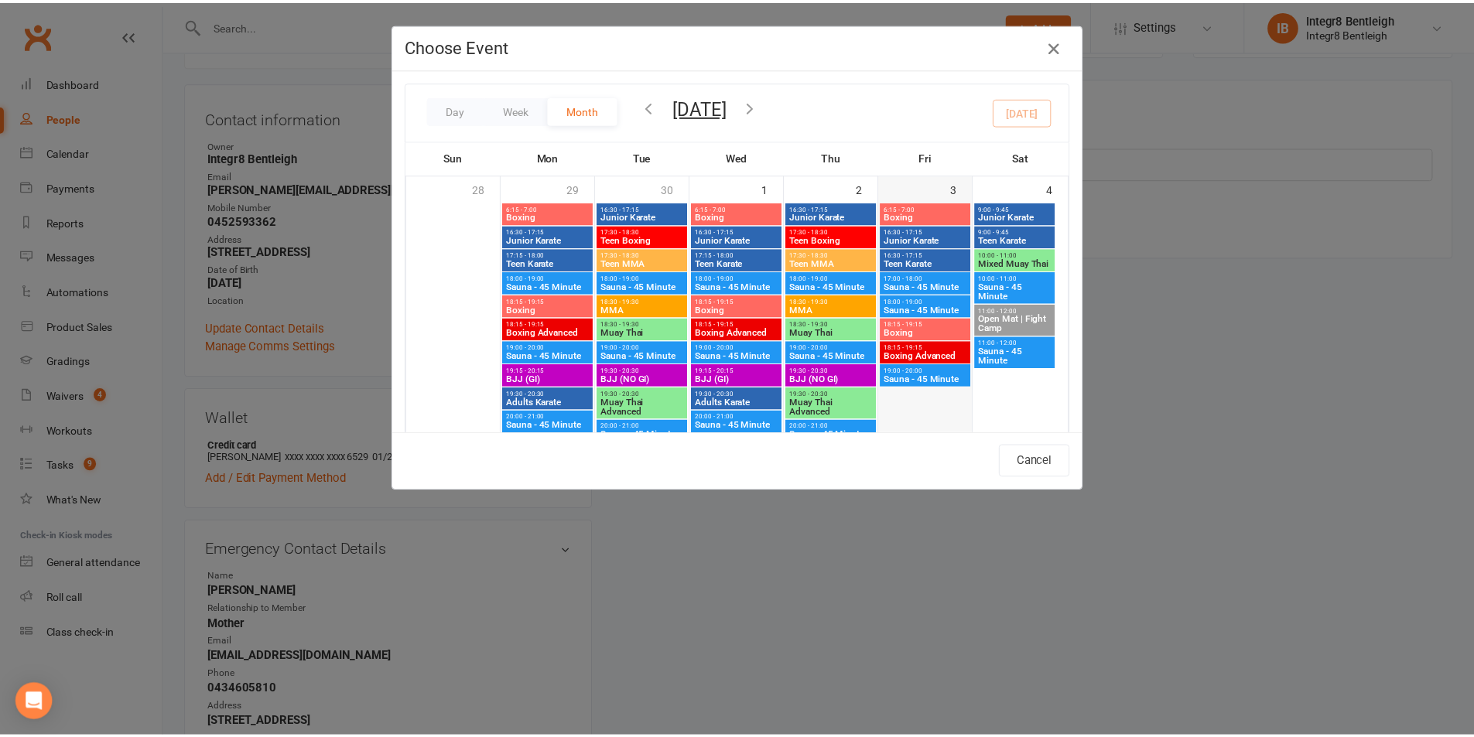
scroll to position [387, 0]
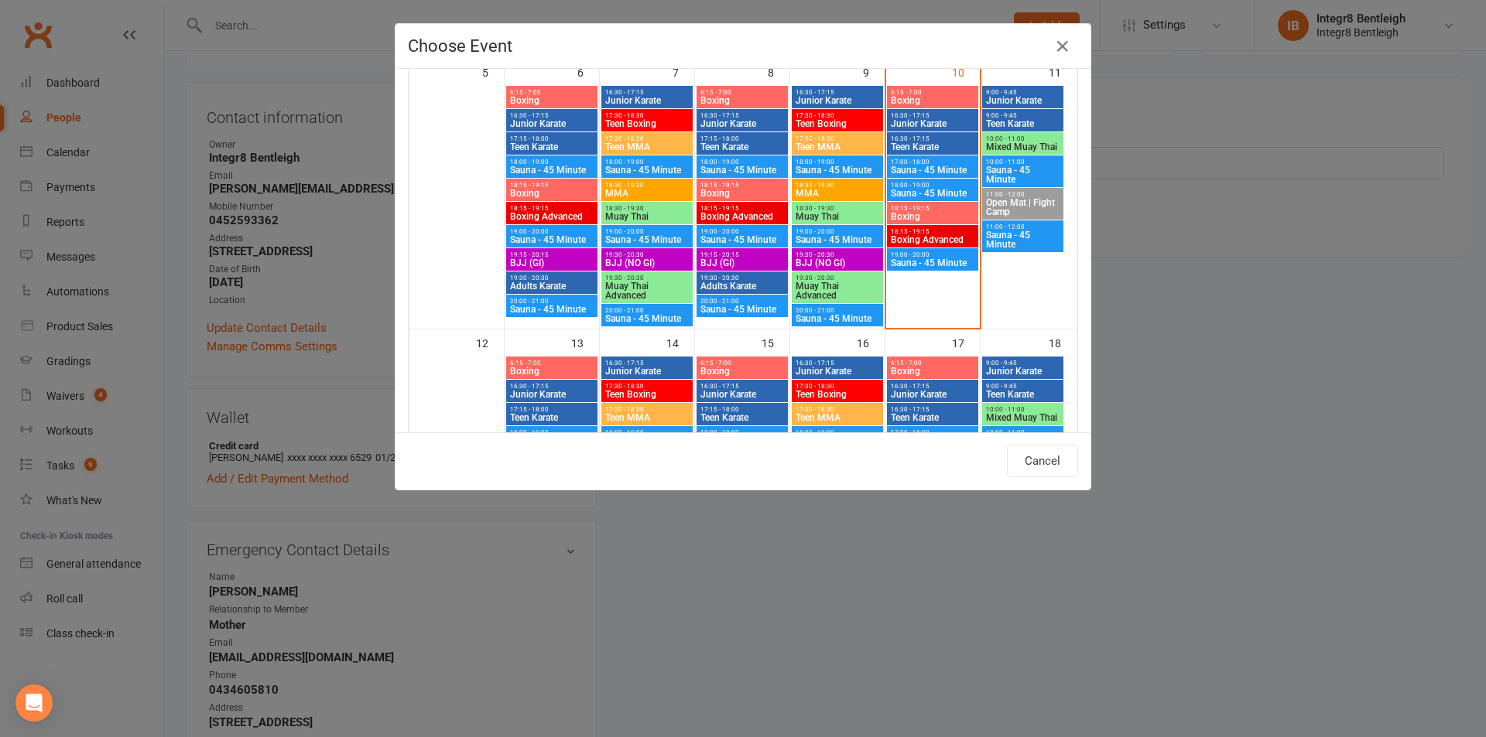
click at [930, 215] on span "Boxing" at bounding box center [932, 216] width 85 height 9
type input "Boxing - Oct 10, 2025 6:15:00 PM"
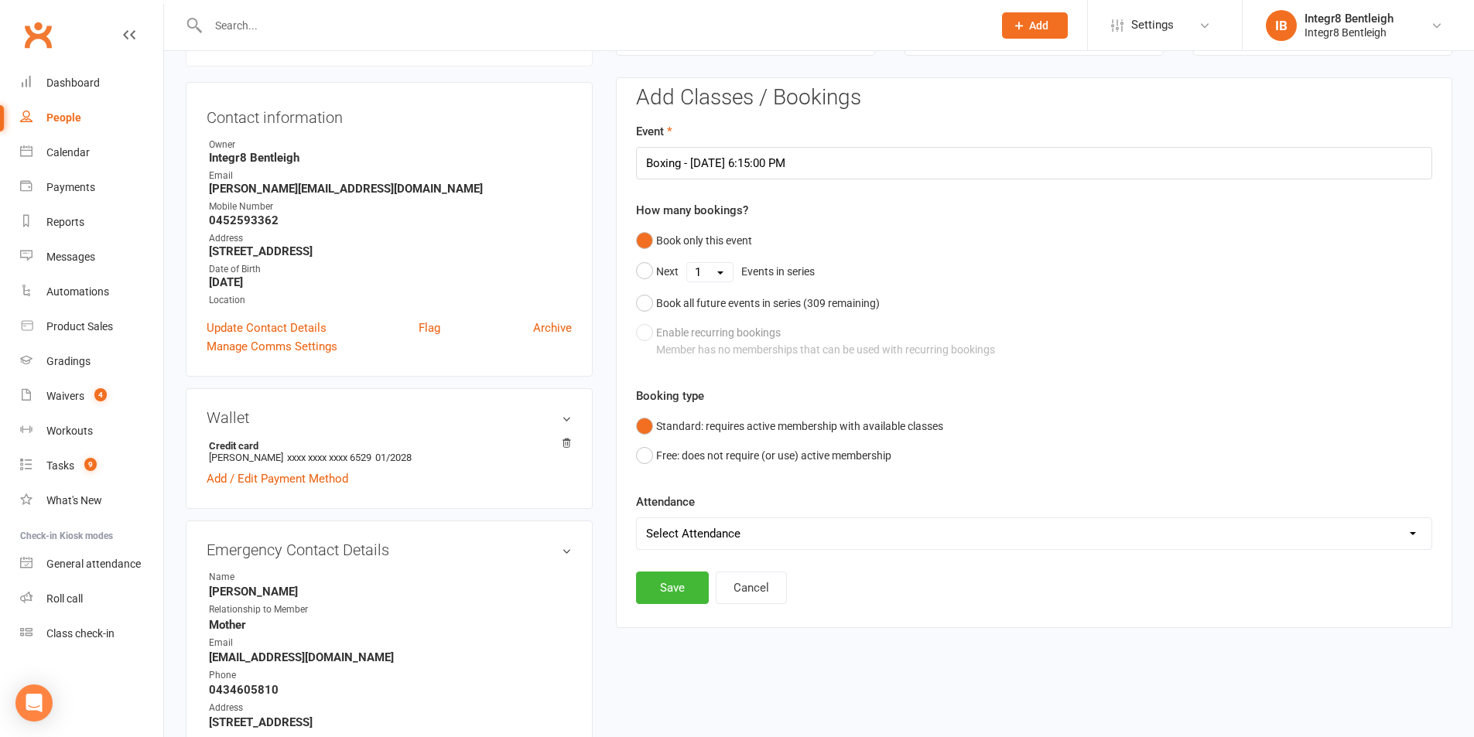
drag, startPoint x: 687, startPoint y: 520, endPoint x: 689, endPoint y: 536, distance: 16.4
click at [687, 520] on select "Select Attendance Attended Absent" at bounding box center [1034, 533] width 795 height 31
select select "0"
click at [637, 518] on select "Select Attendance Attended Absent" at bounding box center [1034, 533] width 795 height 31
click at [679, 582] on button "Save" at bounding box center [672, 588] width 73 height 32
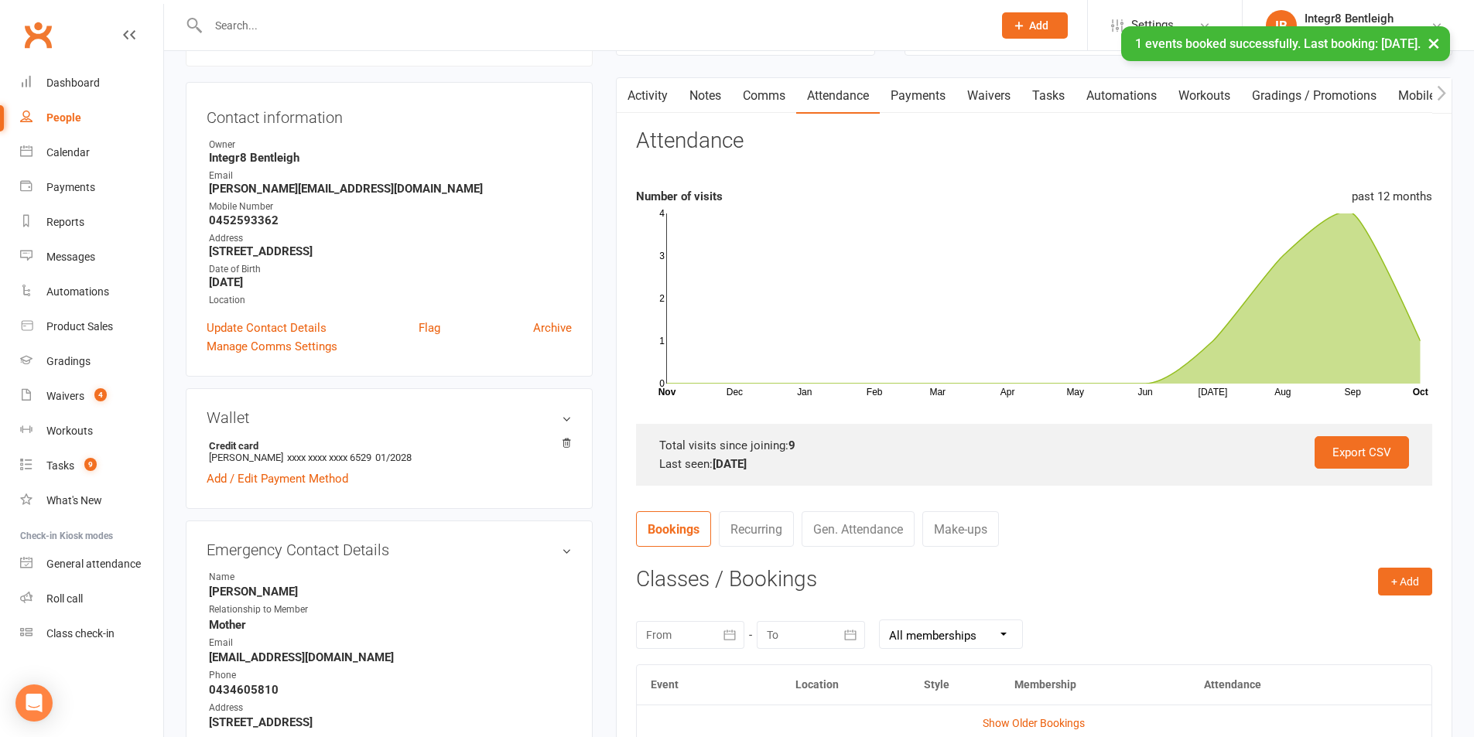
scroll to position [0, 0]
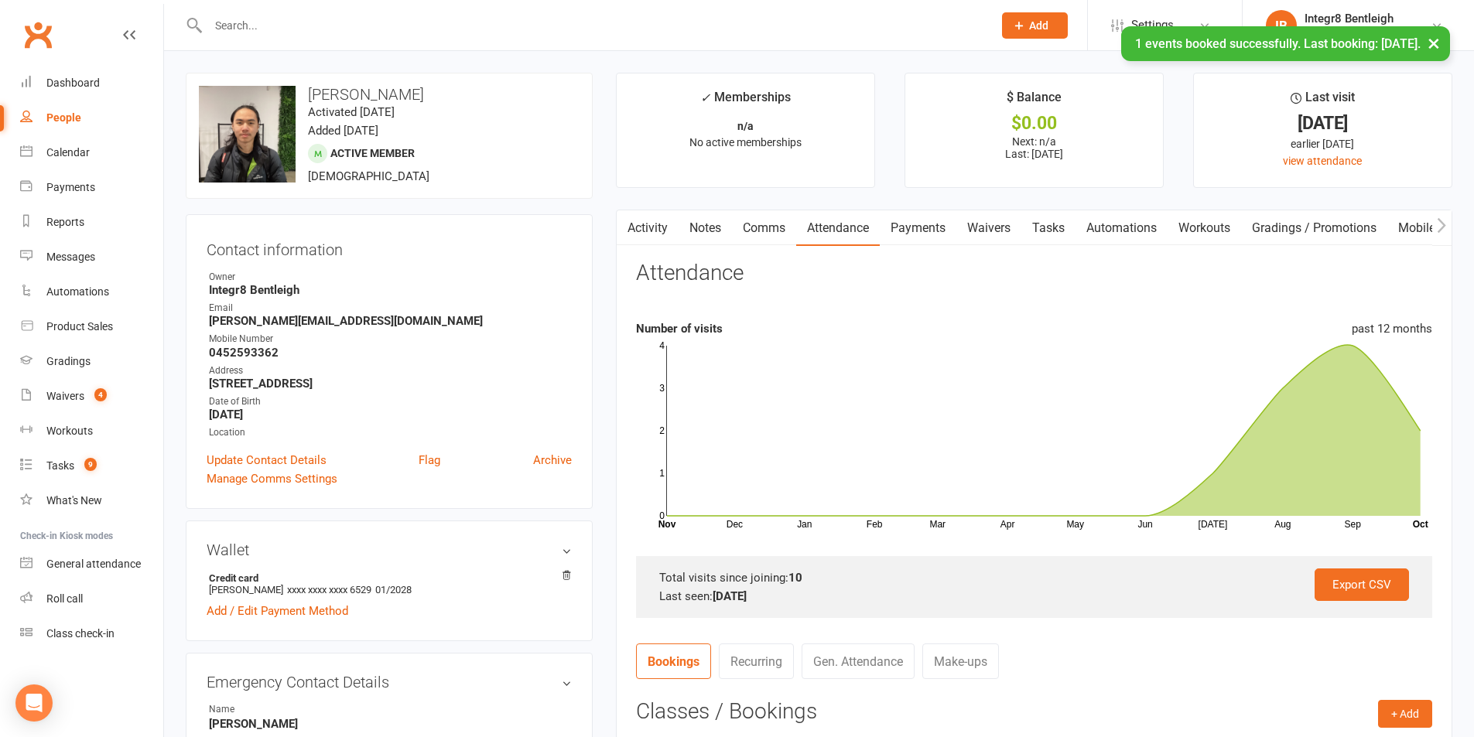
click at [707, 228] on link "Notes" at bounding box center [705, 228] width 53 height 36
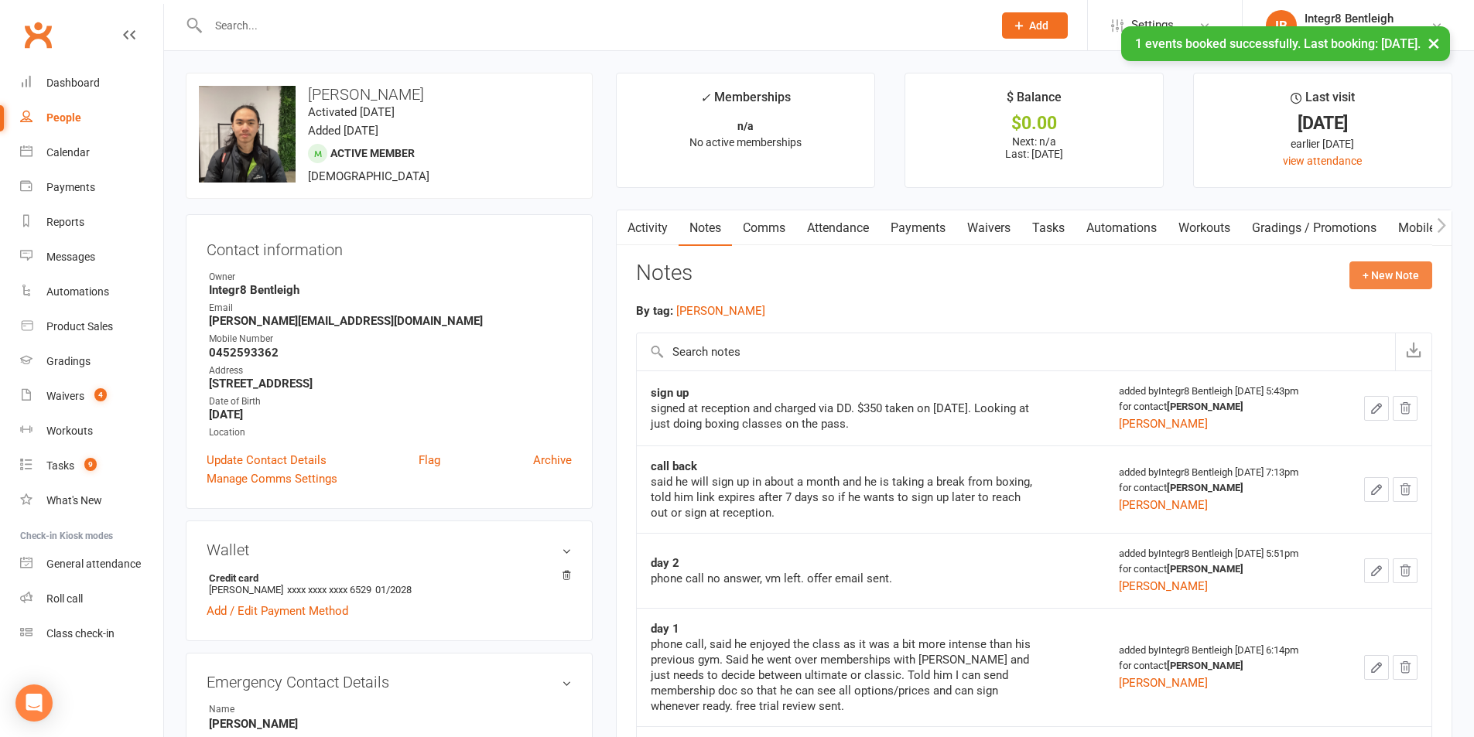
click at [1360, 268] on button "+ New Note" at bounding box center [1390, 276] width 83 height 28
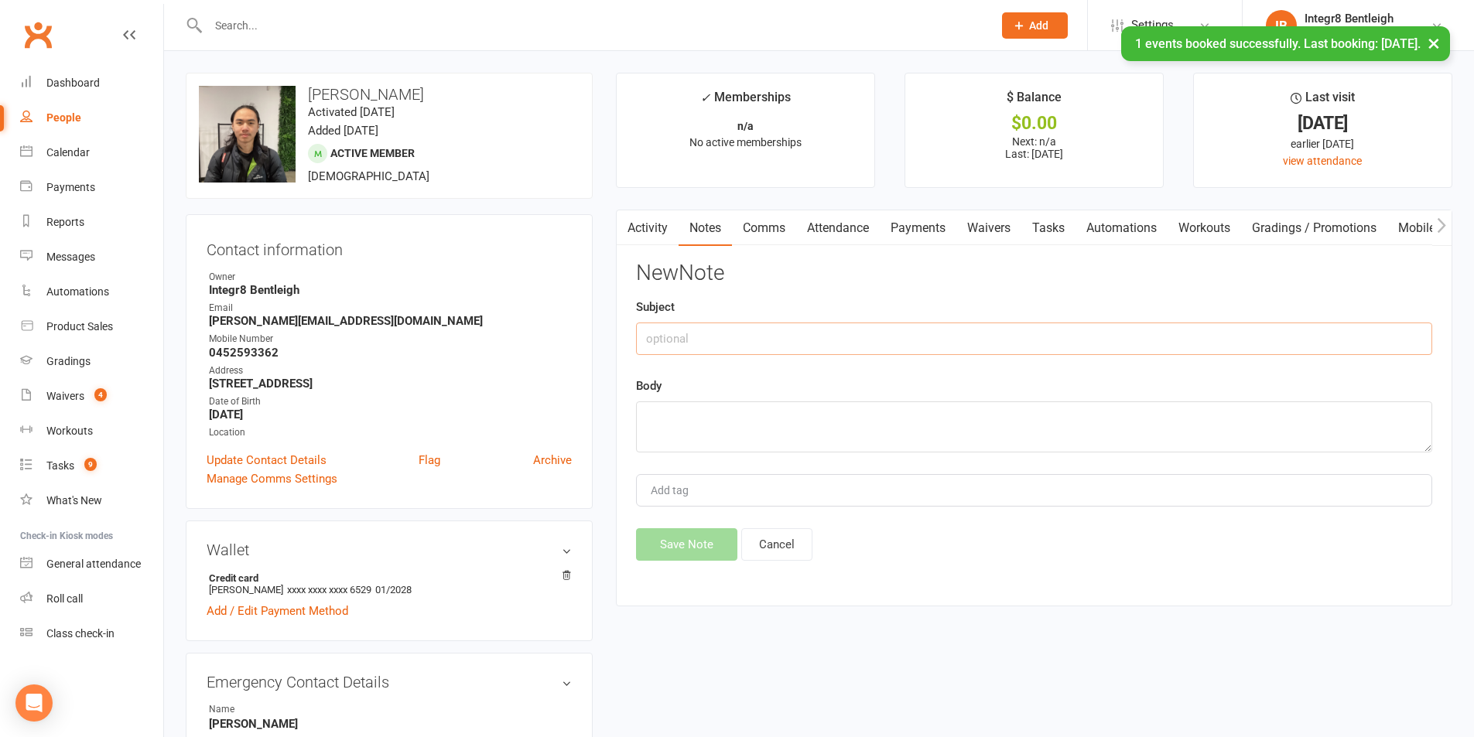
click at [809, 342] on input "text" at bounding box center [1034, 339] width 796 height 32
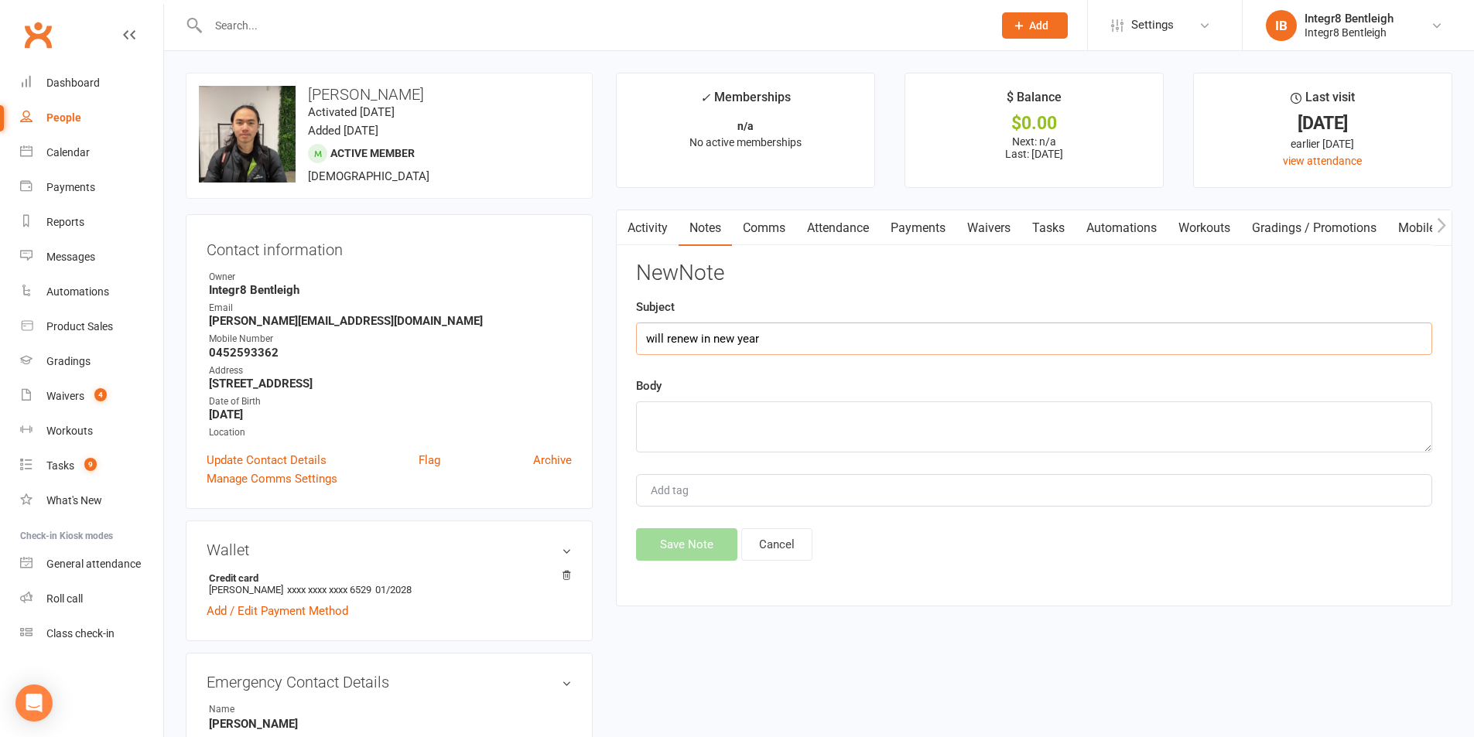
type input "will renew in new year"
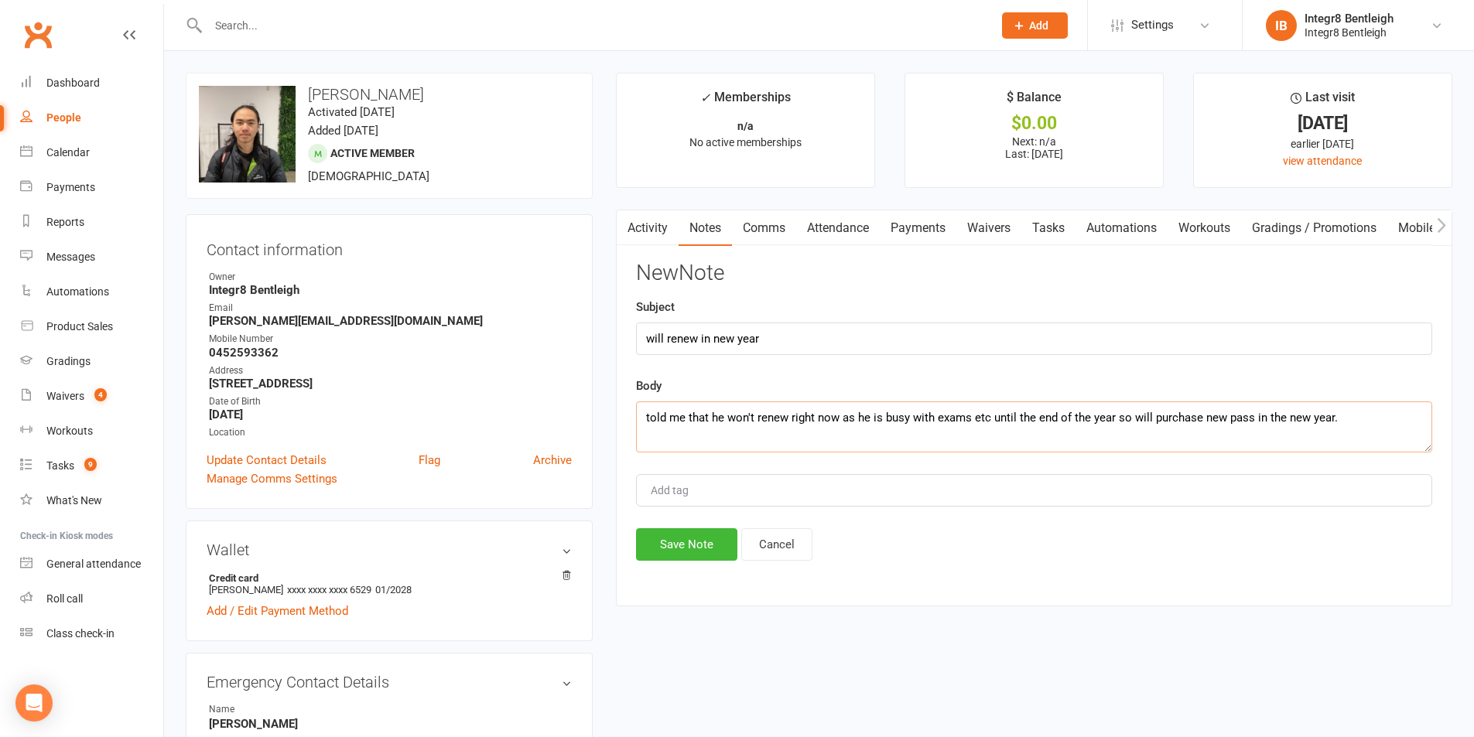
type textarea "told me that he won't renew right now as he is busy with exams etc until the en…"
type input "[PERSON_NAME]"
drag, startPoint x: 723, startPoint y: 515, endPoint x: 681, endPoint y: 550, distance: 55.0
click at [722, 517] on li "[PERSON_NAME]" at bounding box center [1034, 519] width 793 height 23
click at [681, 550] on button "Save Note" at bounding box center [686, 544] width 101 height 32
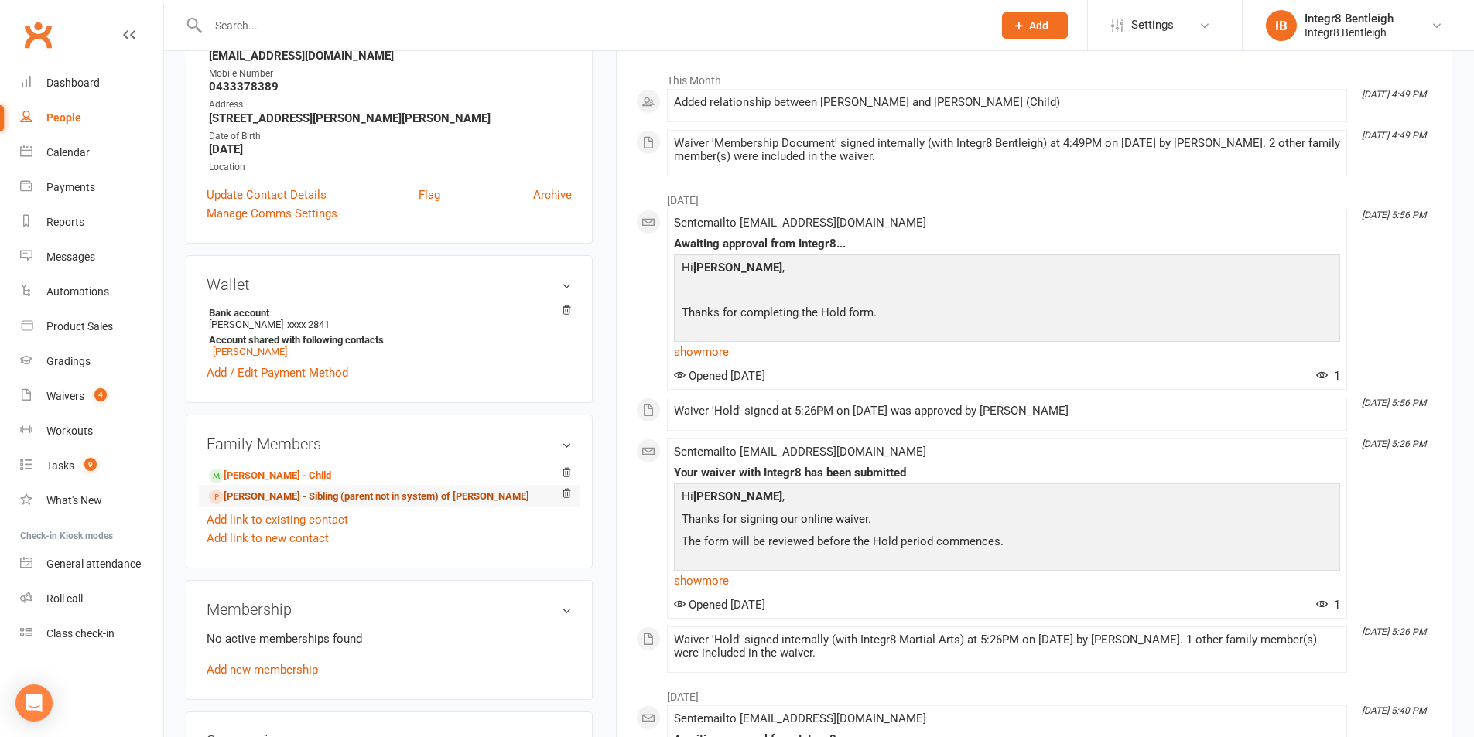
scroll to position [232, 0]
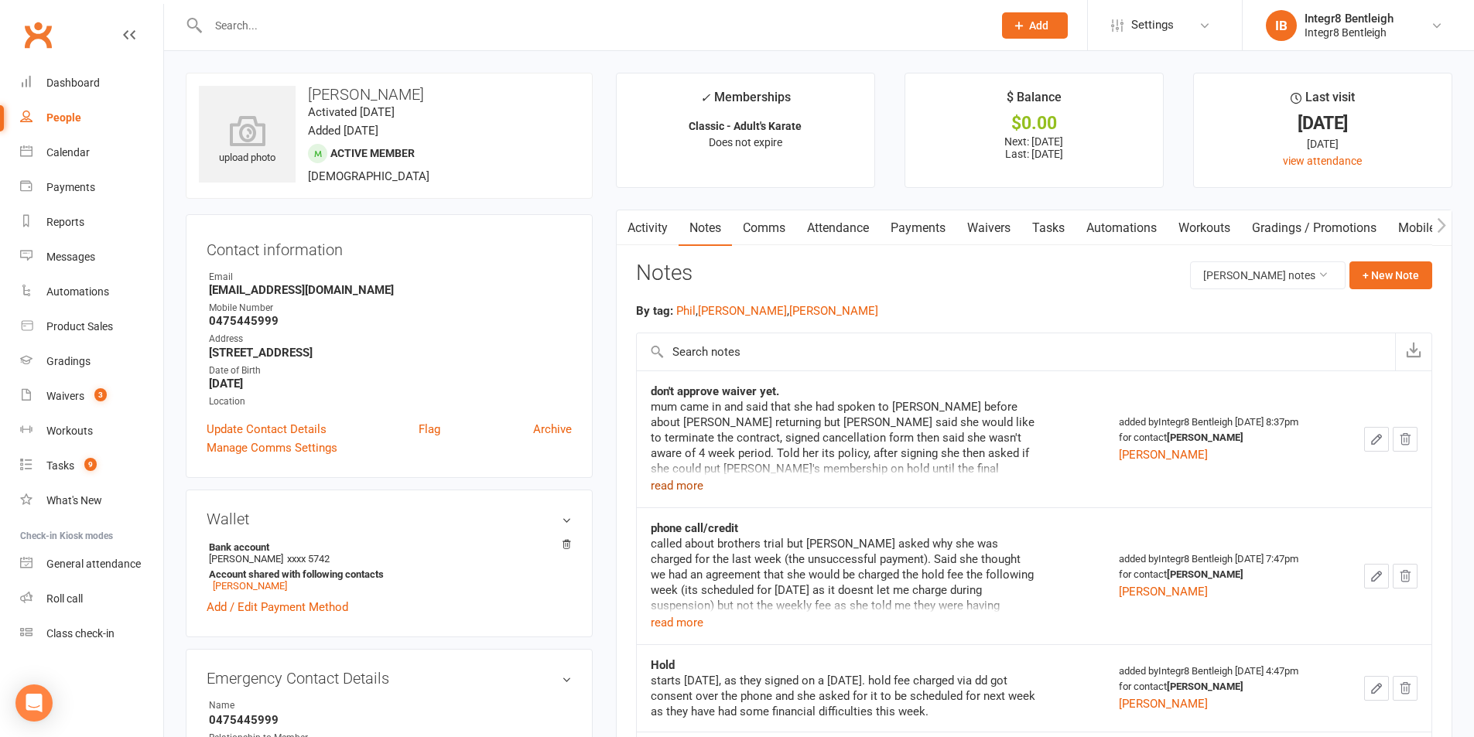
click at [680, 484] on button "read more" at bounding box center [677, 486] width 53 height 19
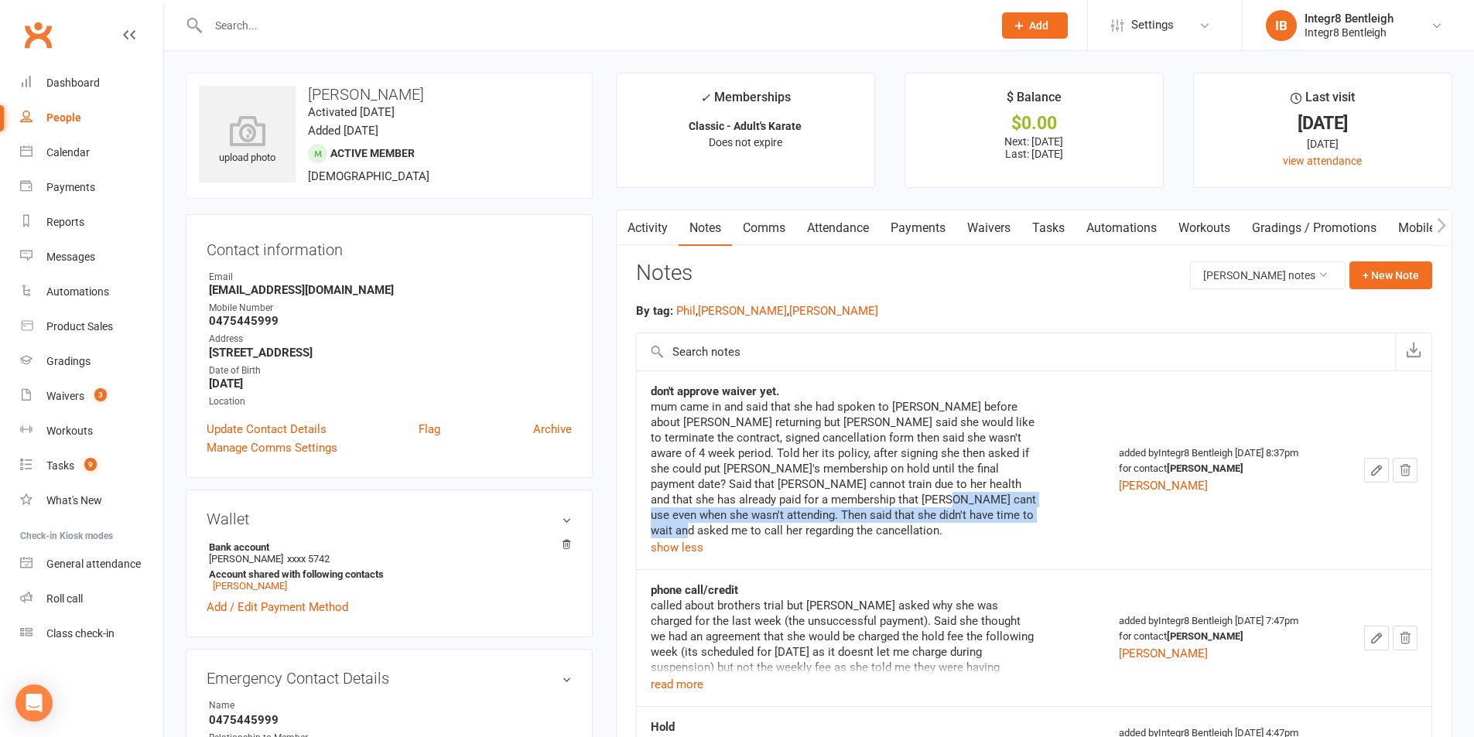
drag, startPoint x: 819, startPoint y: 496, endPoint x: 981, endPoint y: 512, distance: 162.5
click at [981, 512] on div "mum came in and said that she had spoken to [PERSON_NAME] before about [PERSON_…" at bounding box center [844, 468] width 387 height 139
click at [922, 433] on div "mum came in and said that she had spoken to [PERSON_NAME] before about [PERSON_…" at bounding box center [844, 468] width 387 height 139
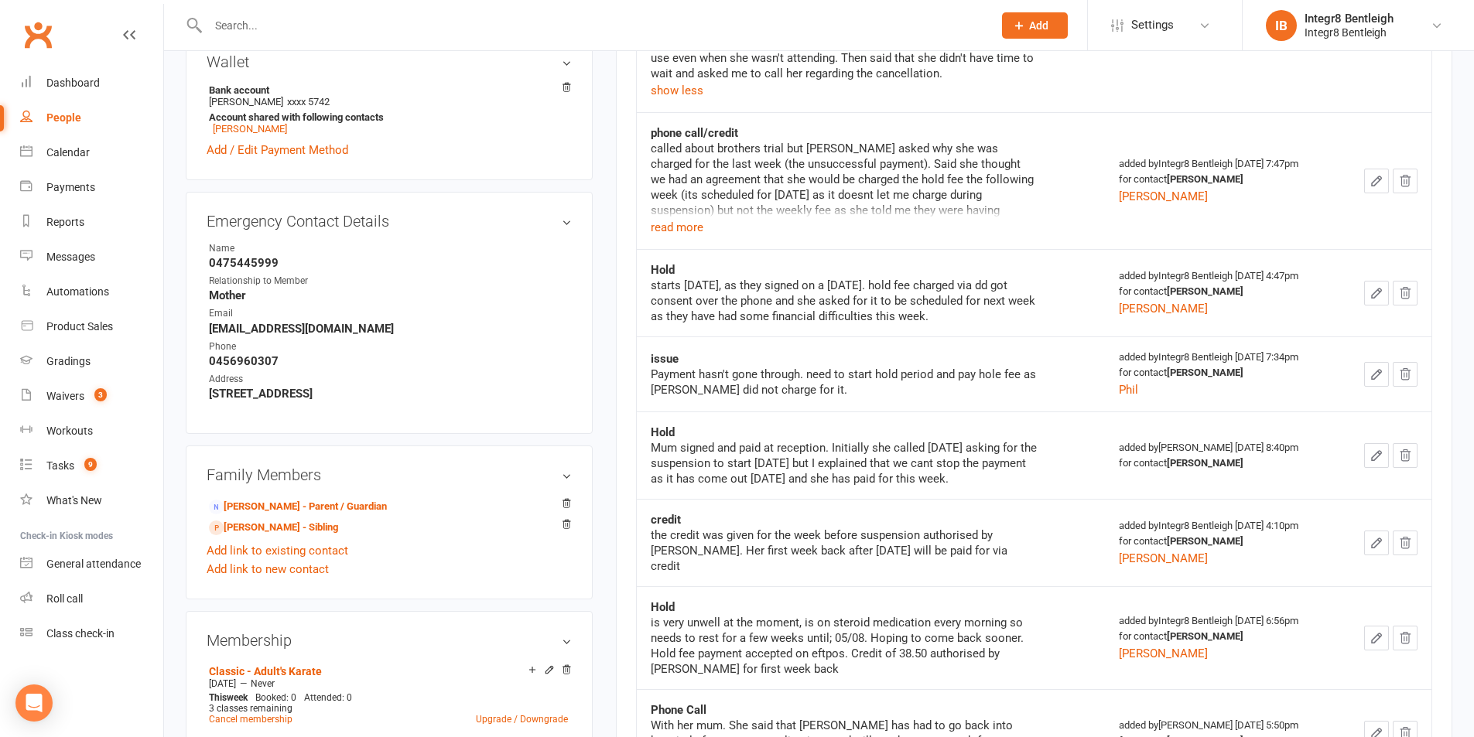
scroll to position [464, 0]
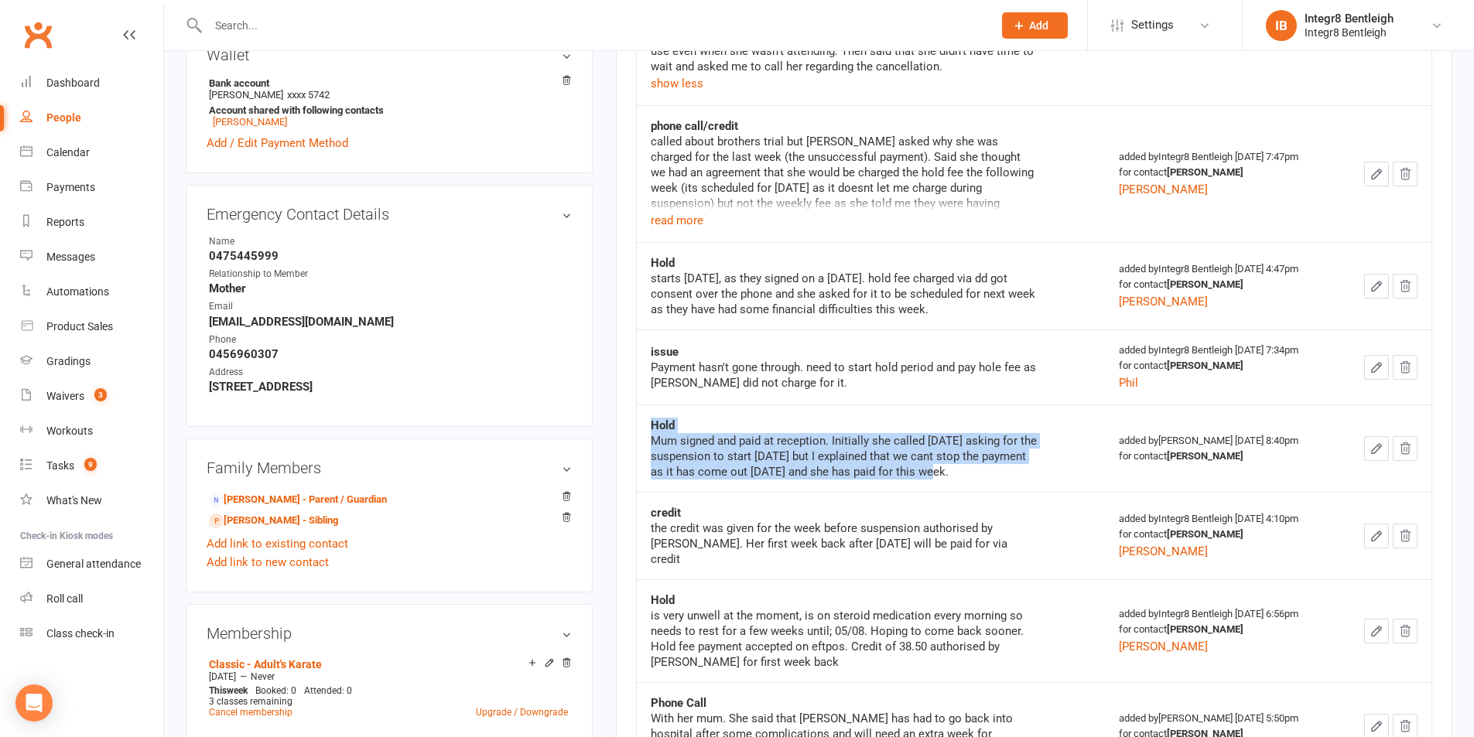
drag, startPoint x: 651, startPoint y: 408, endPoint x: 937, endPoint y: 456, distance: 290.3
click at [937, 456] on div "Hold Mum signed and paid at reception. Initially she called [DATE] asking for t…" at bounding box center [844, 449] width 387 height 62
click at [912, 449] on div "Mum signed and paid at reception. Initially she called [DATE] asking for the su…" at bounding box center [844, 456] width 387 height 46
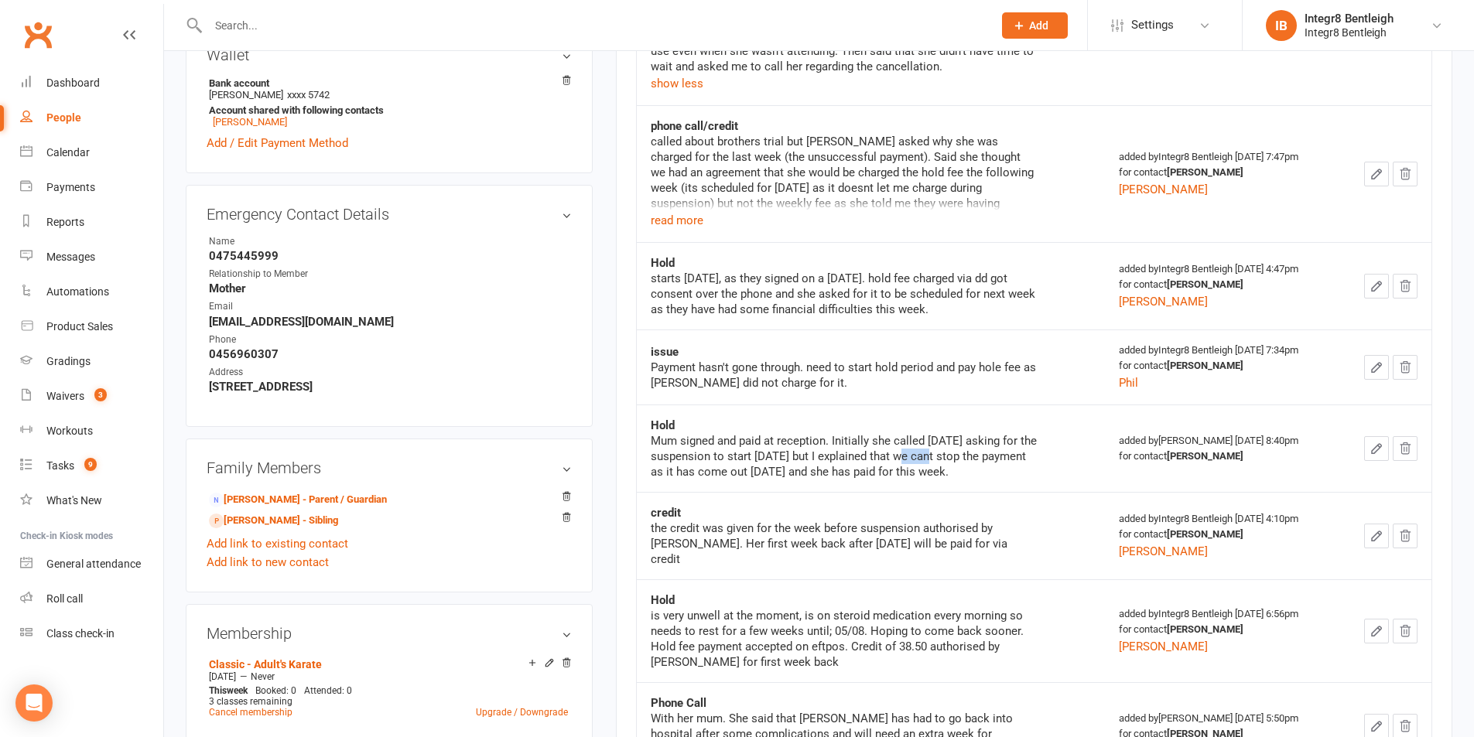
click at [912, 449] on div "Mum signed and paid at reception. Initially she called [DATE] asking for the su…" at bounding box center [844, 456] width 387 height 46
click at [912, 443] on div "Mum signed and paid at reception. Initially she called [DATE] asking for the su…" at bounding box center [844, 456] width 387 height 46
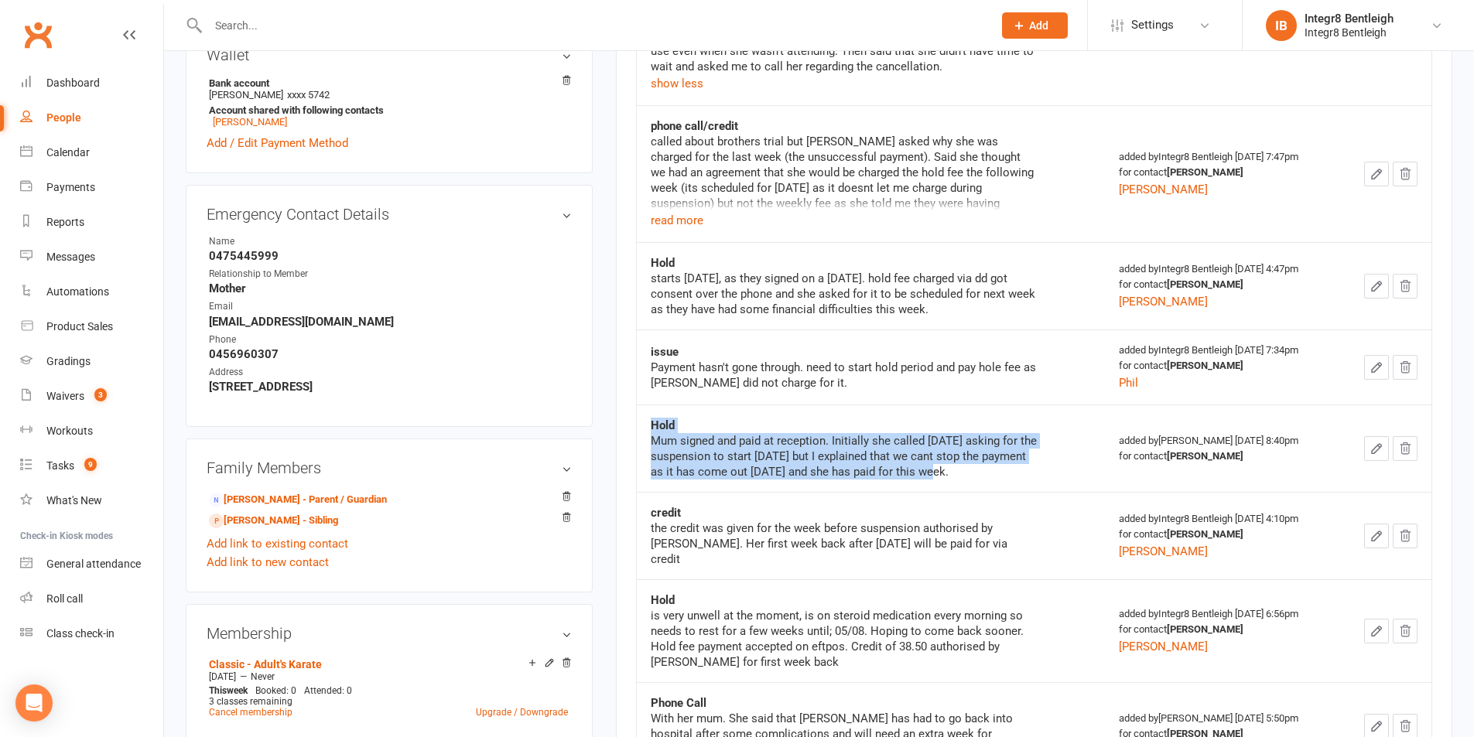
drag, startPoint x: 651, startPoint y: 406, endPoint x: 949, endPoint y: 453, distance: 301.5
click at [949, 453] on div "Hold Mum signed and paid at reception. Initially she called [DATE] asking for t…" at bounding box center [844, 449] width 387 height 62
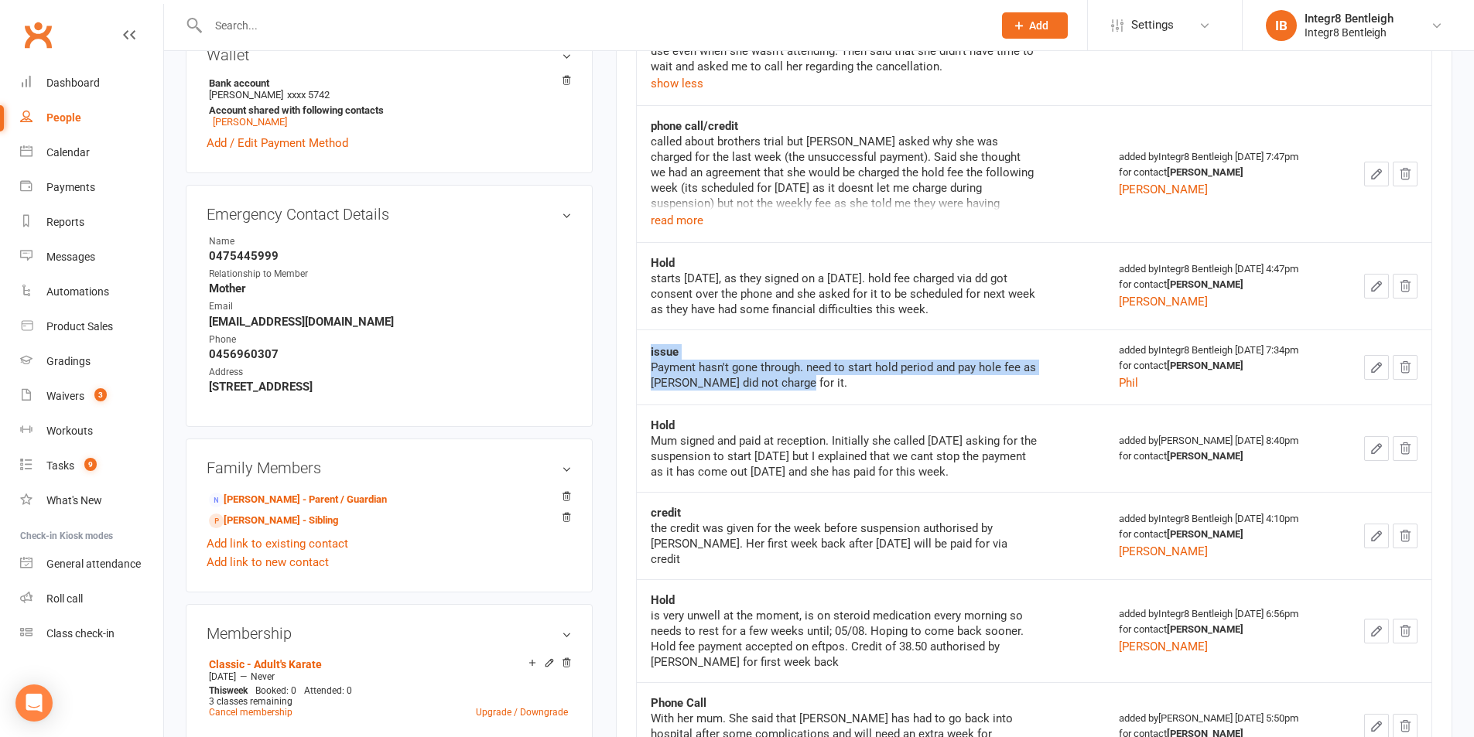
drag, startPoint x: 822, startPoint y: 374, endPoint x: 648, endPoint y: 329, distance: 180.7
click at [648, 330] on td "issue Payment hasn't gone through. need to start hold period and pay hole fee a…" at bounding box center [871, 367] width 469 height 75
click at [702, 344] on div "issue" at bounding box center [844, 351] width 387 height 15
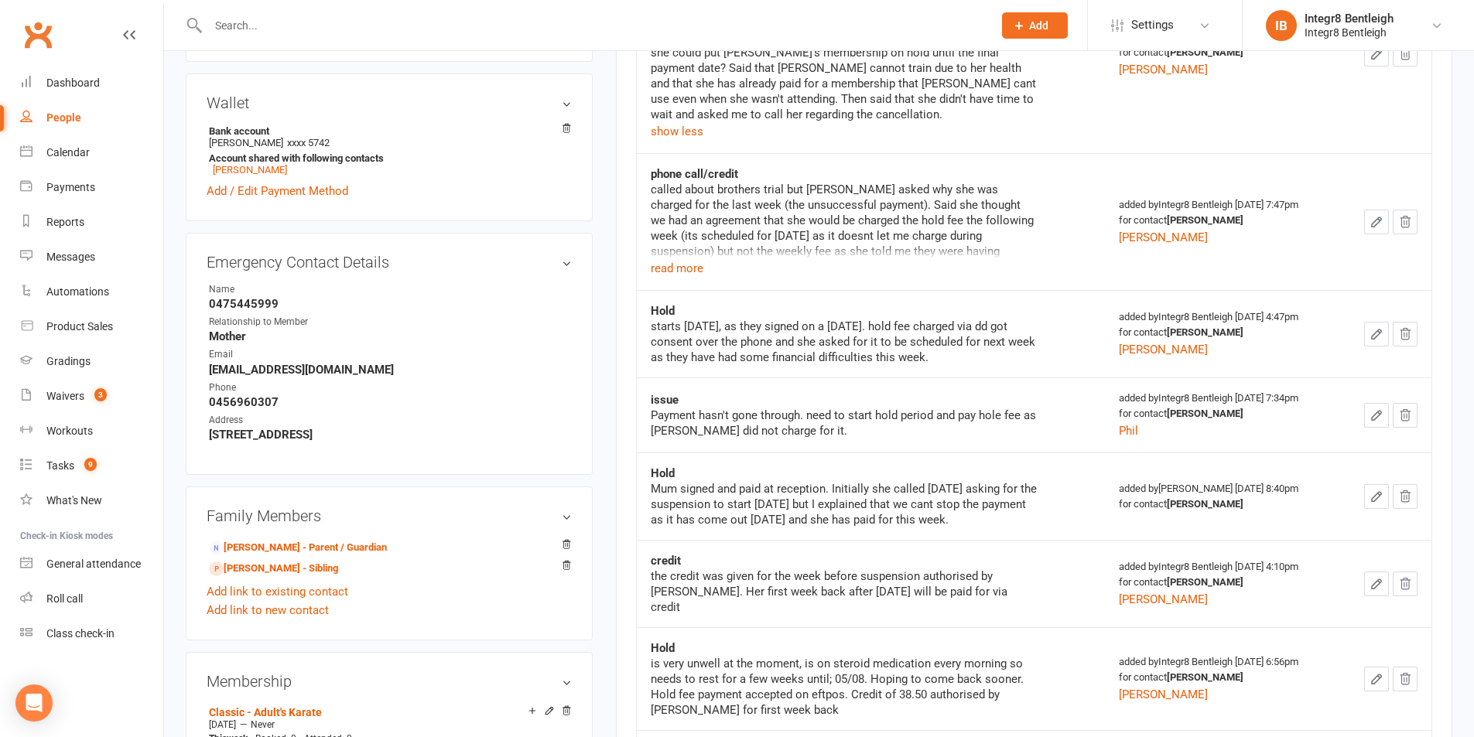
scroll to position [475, 0]
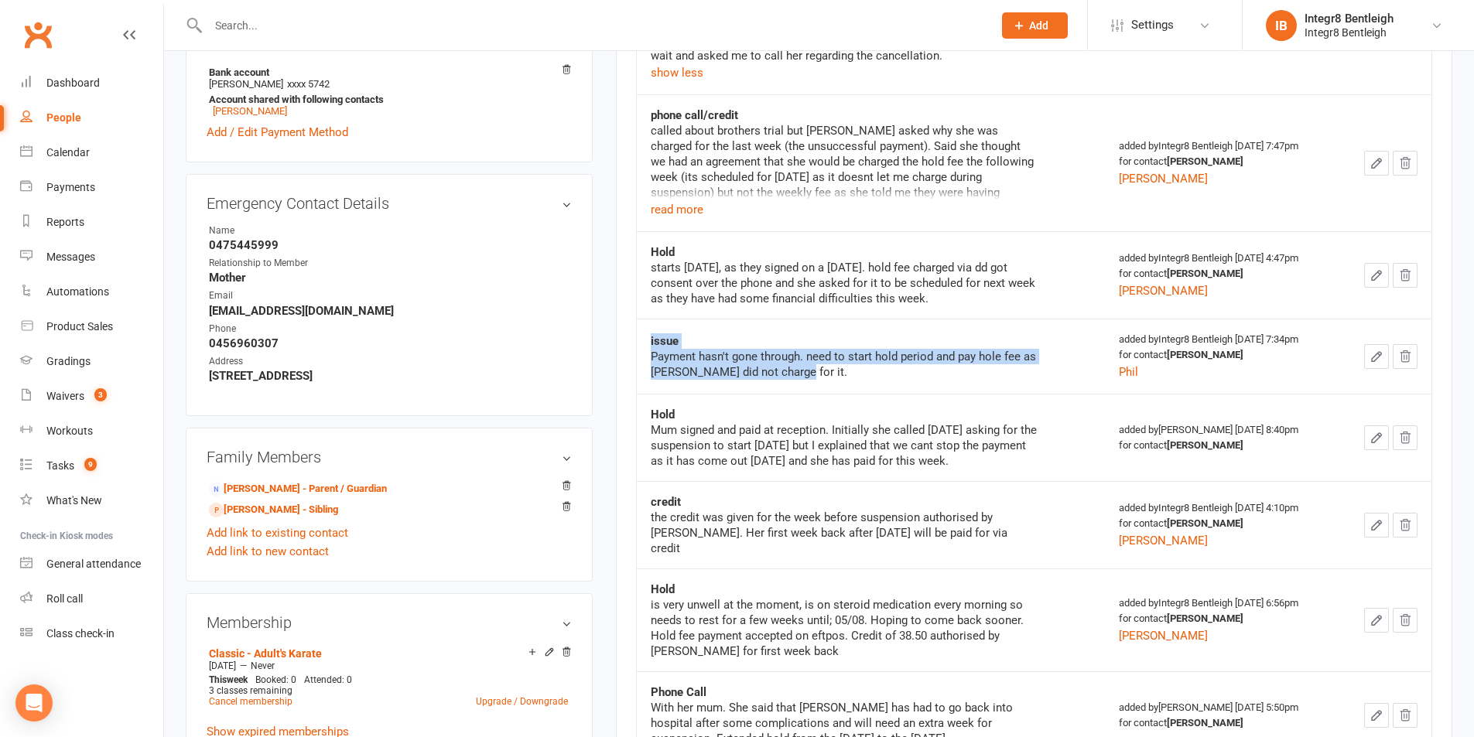
drag, startPoint x: 793, startPoint y: 357, endPoint x: 641, endPoint y: 329, distance: 155.0
click at [641, 329] on td "issue Payment hasn't gone through. need to start hold period and pay hole fee a…" at bounding box center [871, 356] width 469 height 75
click at [651, 334] on strong "issue" at bounding box center [665, 341] width 28 height 14
drag, startPoint x: 649, startPoint y: 325, endPoint x: 781, endPoint y: 346, distance: 134.0
click at [781, 346] on td "issue Payment hasn't gone through. need to start hold period and pay hole fee a…" at bounding box center [871, 356] width 469 height 75
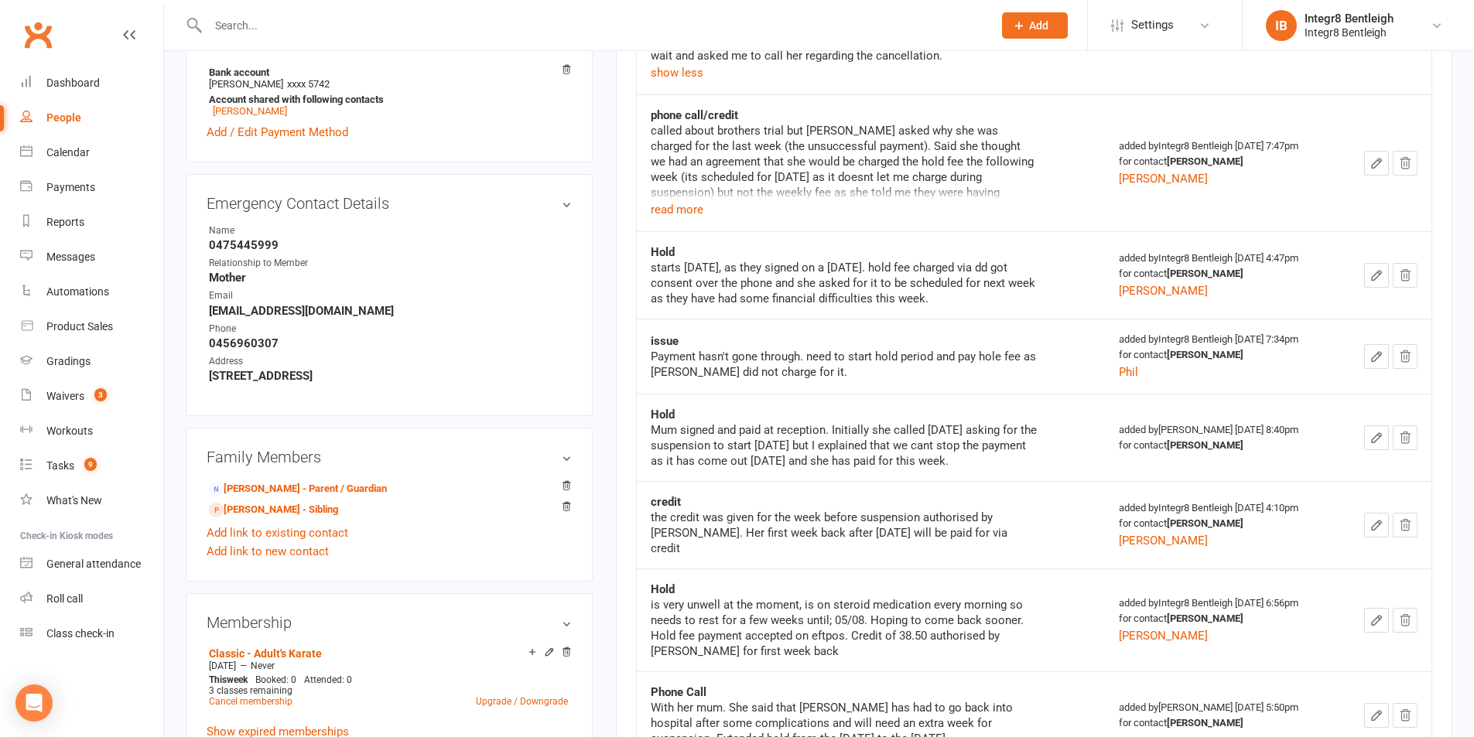
click at [802, 359] on div "Payment hasn't gone through. need to start hold period and pay hole fee as [PER…" at bounding box center [844, 364] width 387 height 31
drag, startPoint x: 783, startPoint y: 357, endPoint x: 644, endPoint y: 327, distance: 142.5
click at [644, 327] on td "issue Payment hasn't gone through. need to start hold period and pay hole fee a…" at bounding box center [871, 356] width 469 height 75
click at [737, 349] on div "Payment hasn't gone through. need to start hold period and pay hole fee as [PER…" at bounding box center [844, 364] width 387 height 31
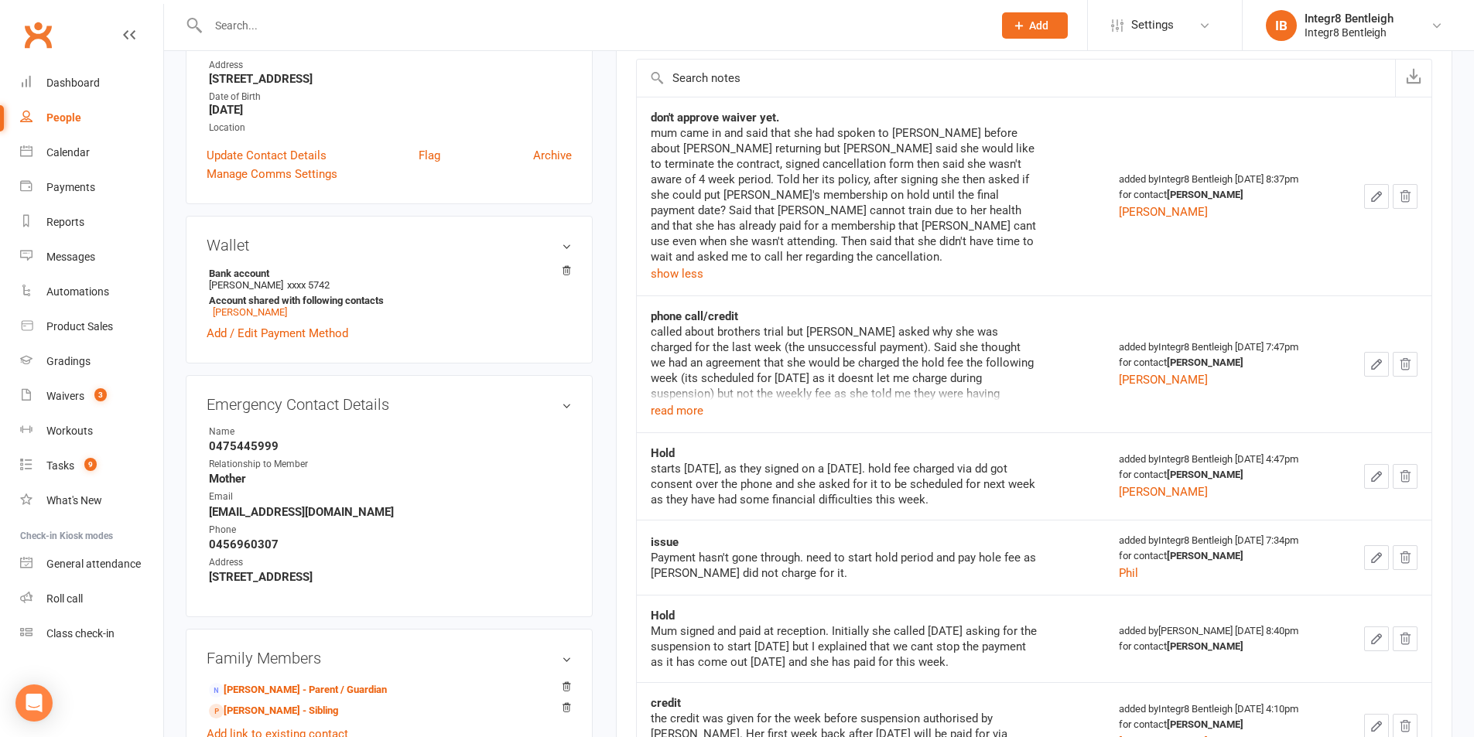
scroll to position [88, 0]
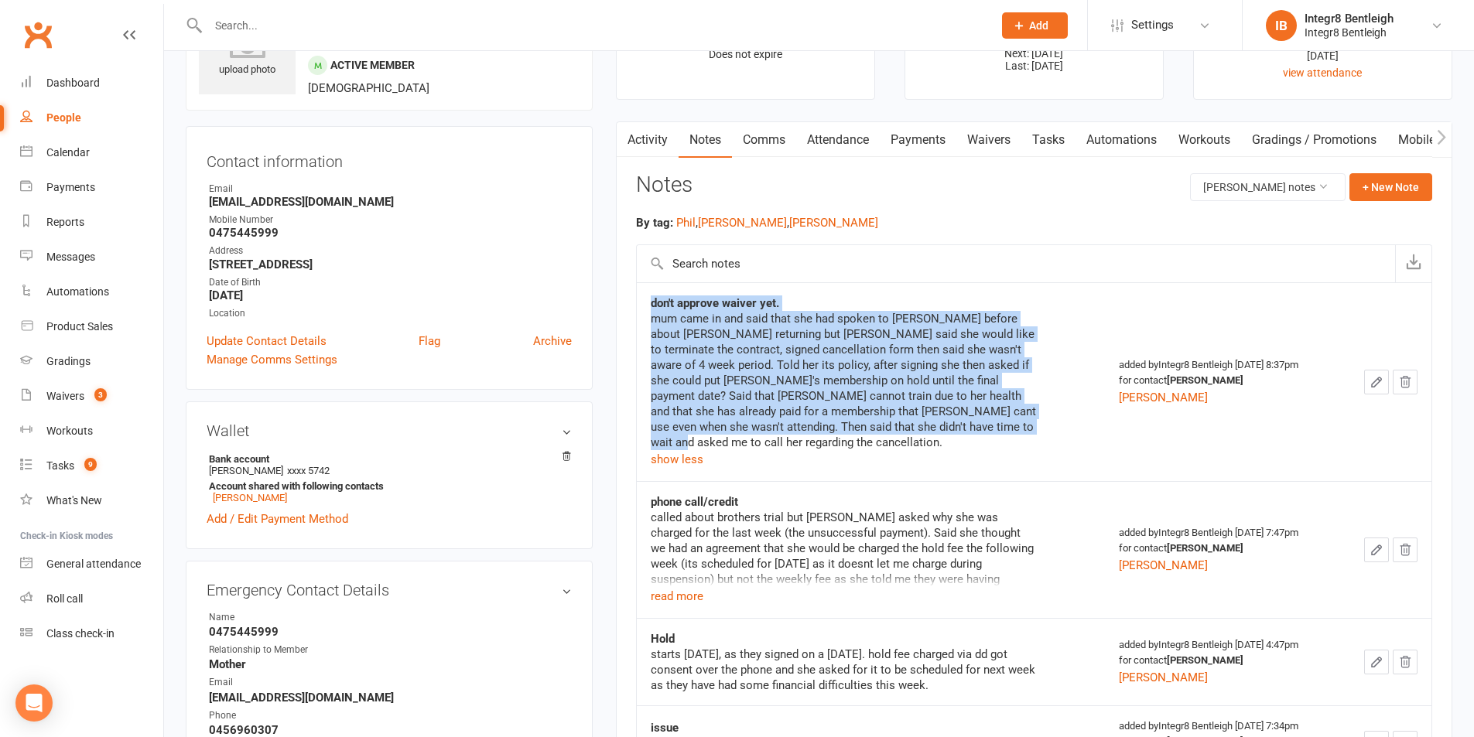
drag, startPoint x: 930, startPoint y: 426, endPoint x: 648, endPoint y: 303, distance: 308.1
click at [648, 303] on td "don't approve waiver yet. [PERSON_NAME] came in and said that she had spoken to…" at bounding box center [871, 381] width 469 height 199
click at [651, 303] on strong "don't approve waiver yet." at bounding box center [715, 303] width 128 height 14
drag, startPoint x: 651, startPoint y: 301, endPoint x: 922, endPoint y: 429, distance: 299.4
click at [922, 429] on div "don't approve waiver yet. [PERSON_NAME] came in and said that she had spoken to…" at bounding box center [844, 382] width 387 height 173
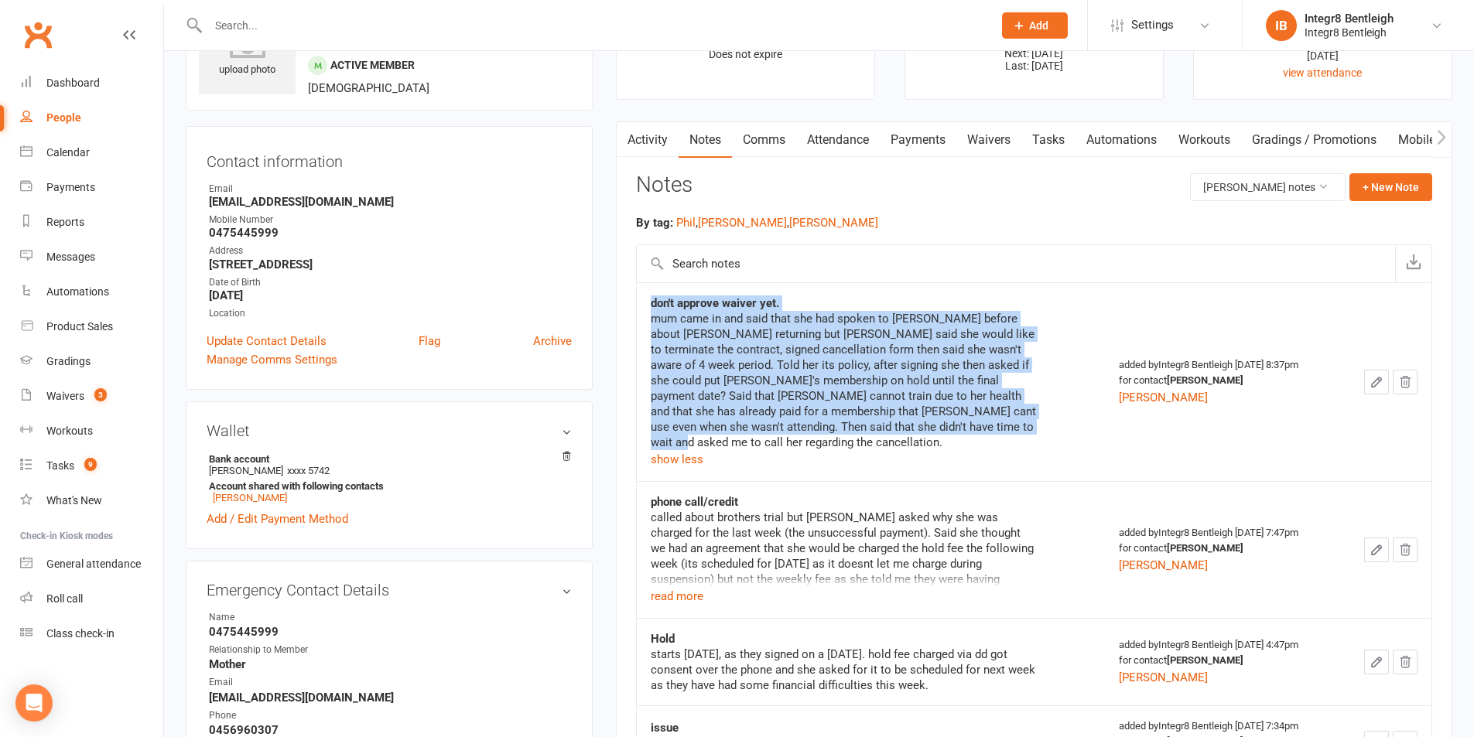
click at [891, 378] on div "mum came in and said that she had spoken to [PERSON_NAME] before about [PERSON_…" at bounding box center [844, 380] width 387 height 139
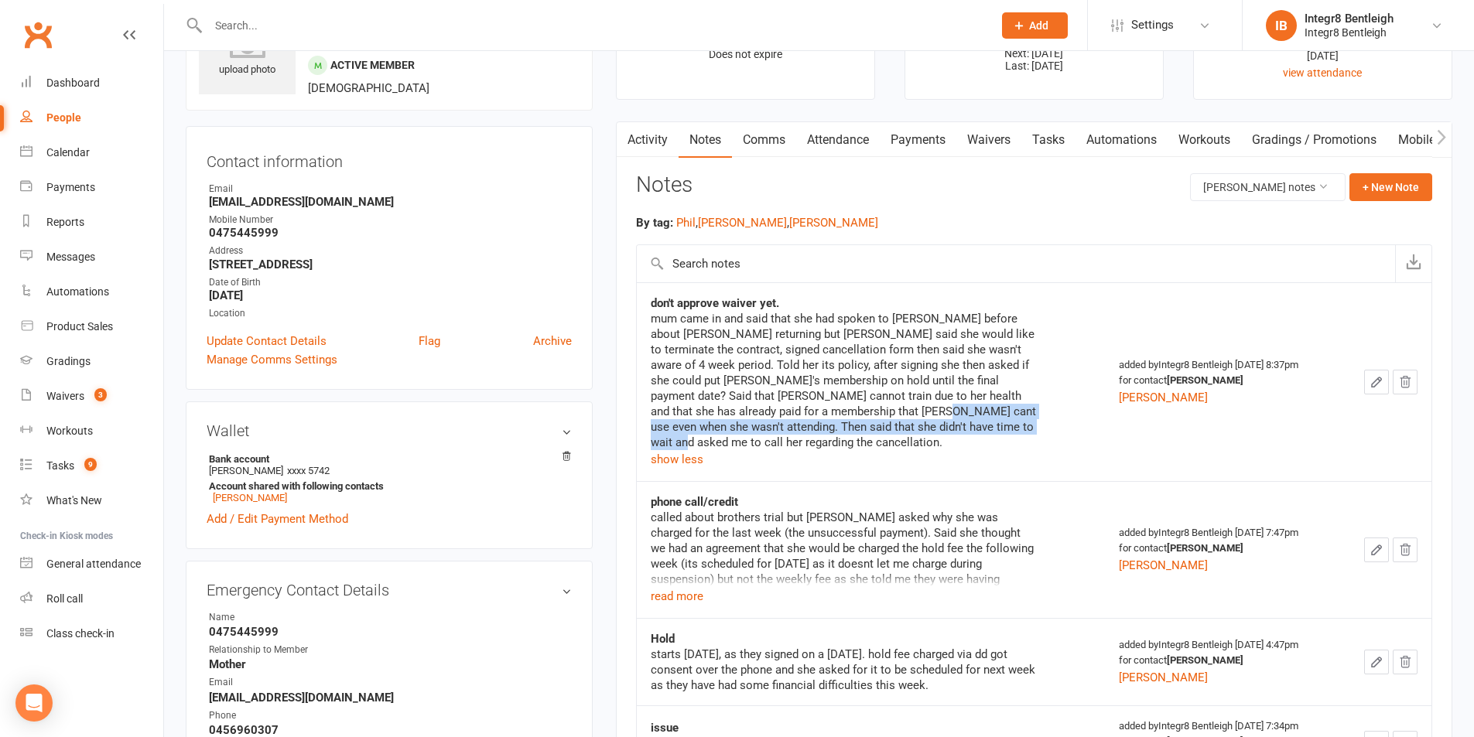
drag, startPoint x: 819, startPoint y: 409, endPoint x: 935, endPoint y: 428, distance: 117.7
click at [930, 426] on div "mum came in and said that she had spoken to [PERSON_NAME] before about [PERSON_…" at bounding box center [844, 380] width 387 height 139
click at [932, 397] on div "mum came in and said that she had spoken to [PERSON_NAME] before about [PERSON_…" at bounding box center [844, 380] width 387 height 139
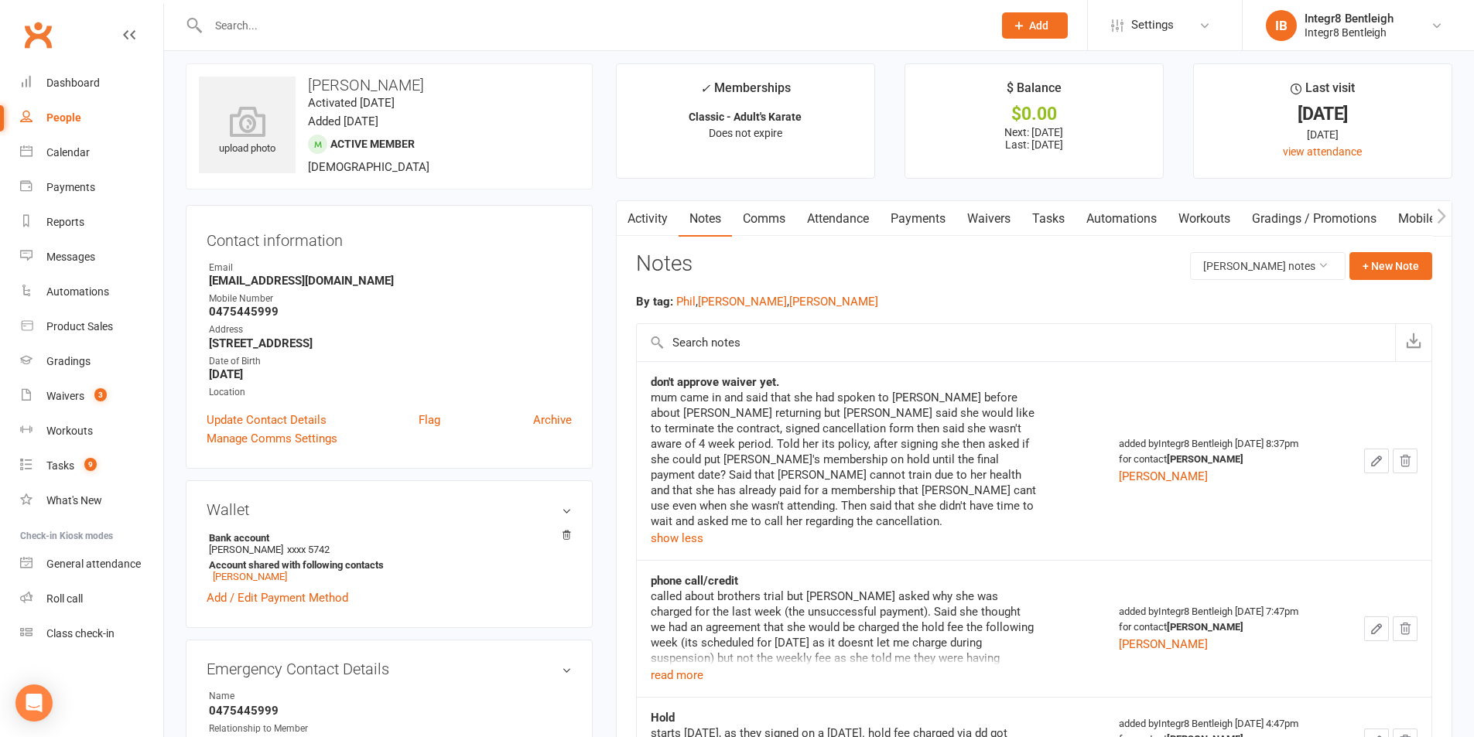
scroll to position [0, 0]
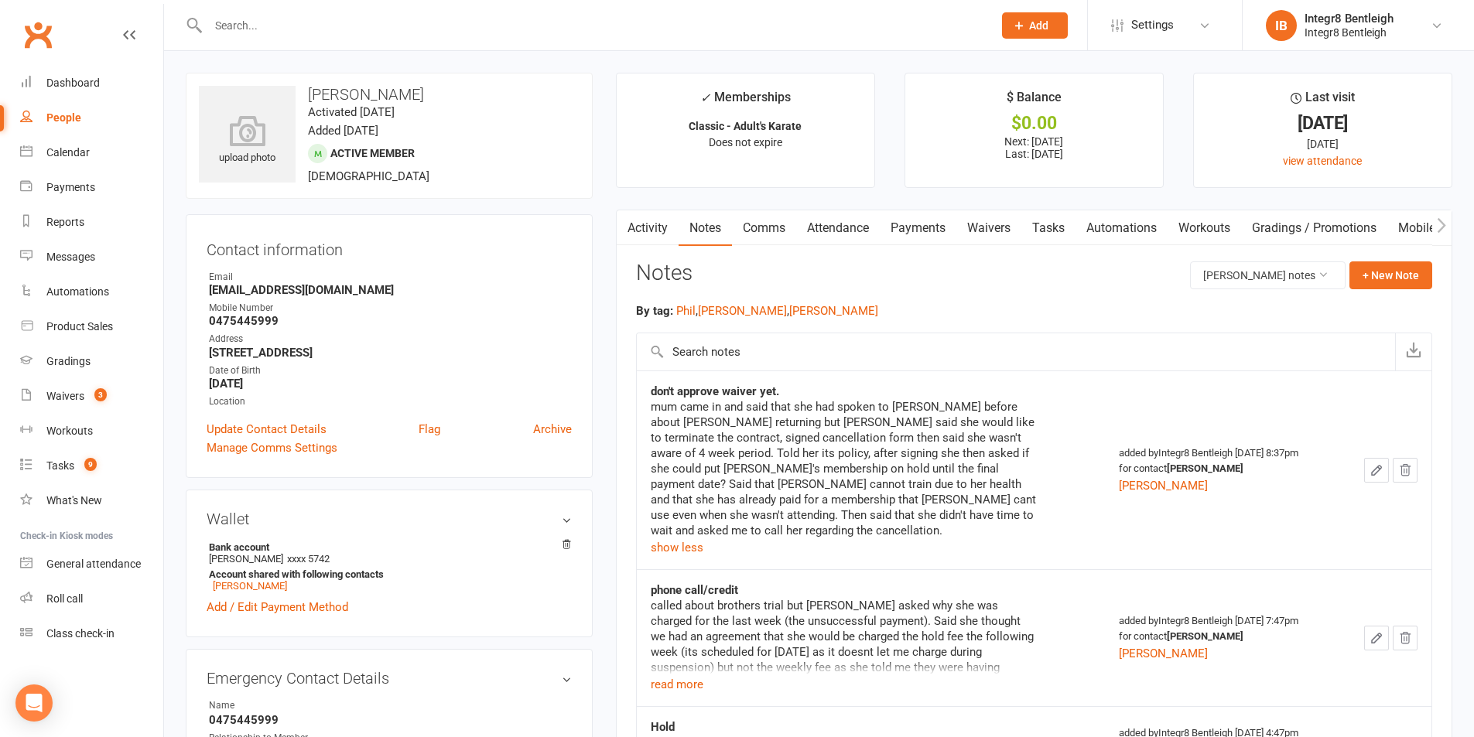
click at [647, 225] on link "Activity" at bounding box center [648, 228] width 62 height 36
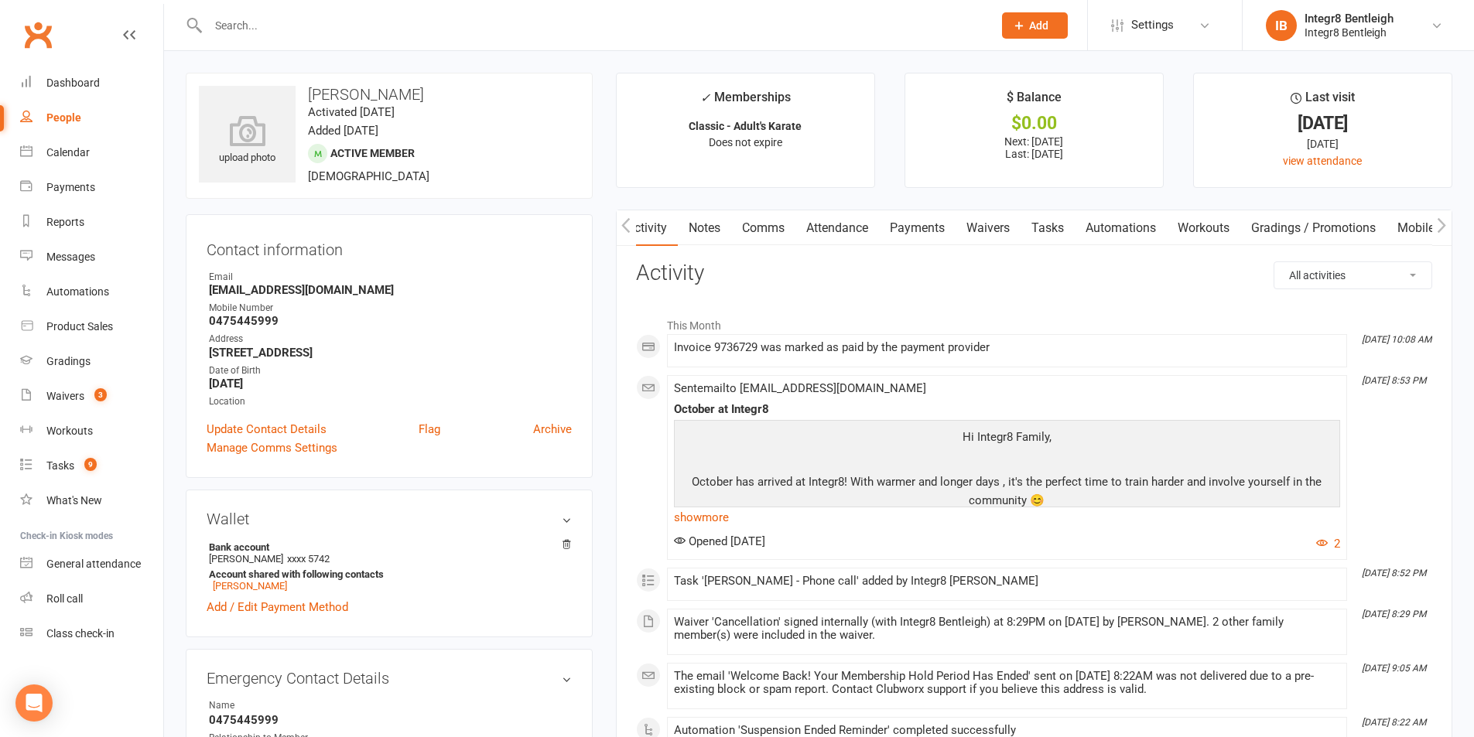
click at [627, 224] on icon "button" at bounding box center [625, 225] width 9 height 16
click at [711, 233] on link "Notes" at bounding box center [705, 228] width 53 height 36
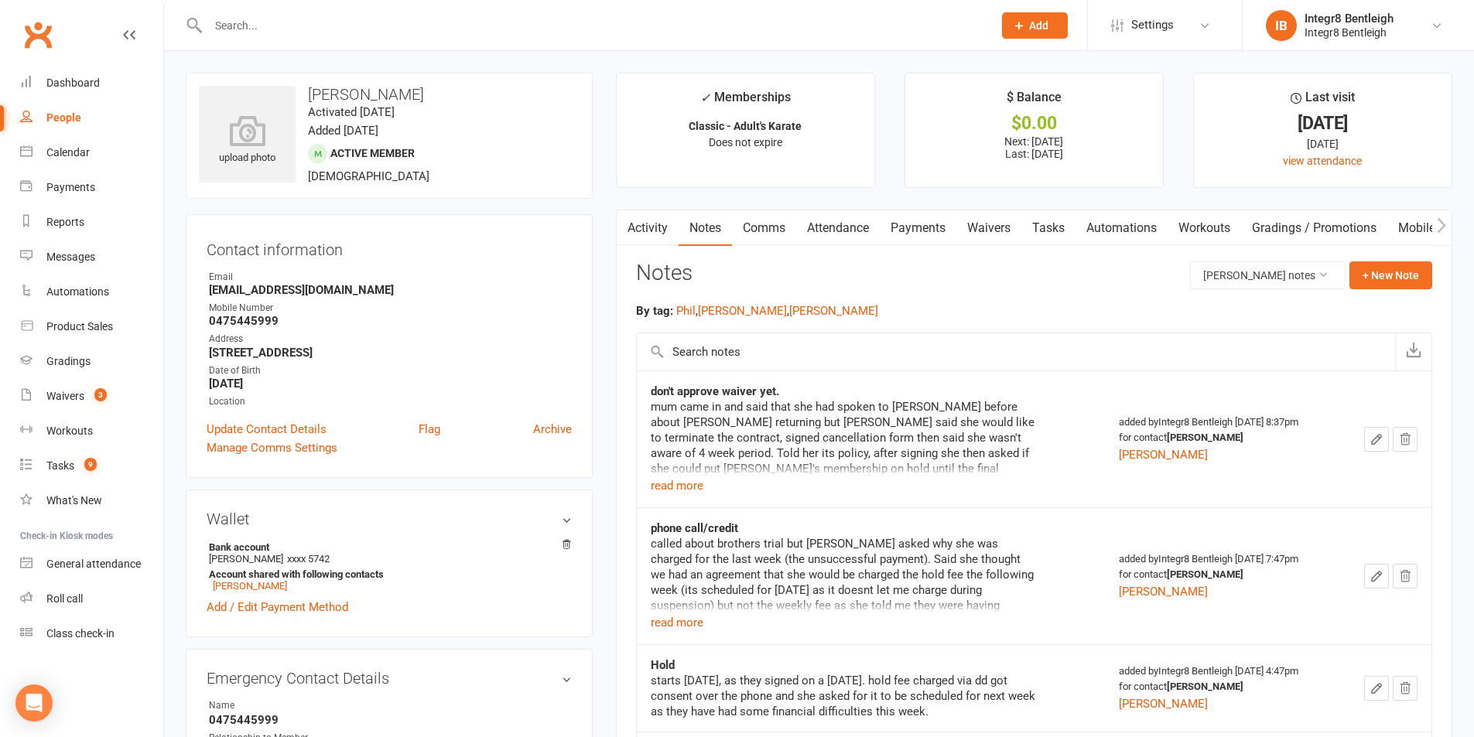
click at [1046, 231] on link "Tasks" at bounding box center [1048, 228] width 54 height 36
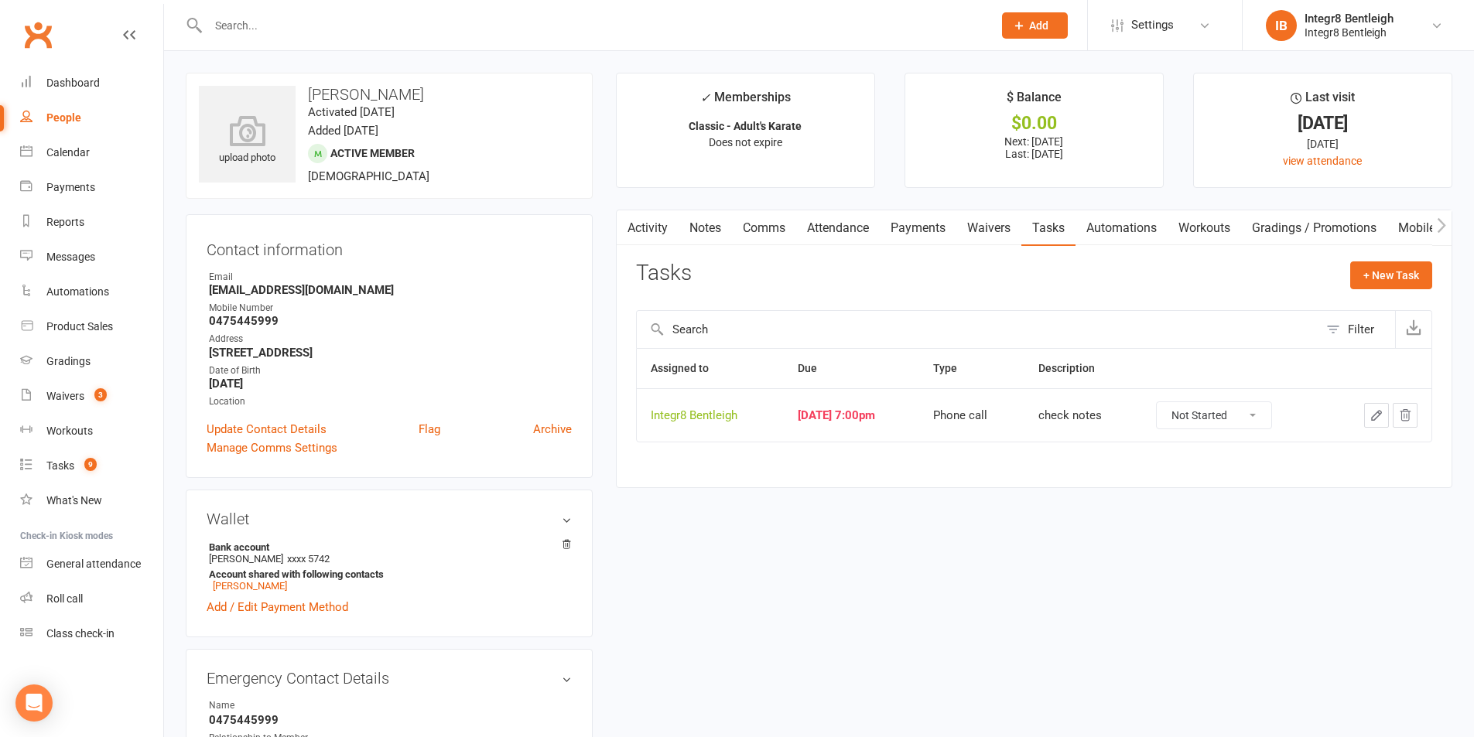
click at [1244, 425] on select "Not Started In Progress Waiting Complete" at bounding box center [1214, 415] width 115 height 26
click at [1168, 402] on select "Not Started In Progress Waiting Complete" at bounding box center [1214, 415] width 115 height 26
select select "unstarted"
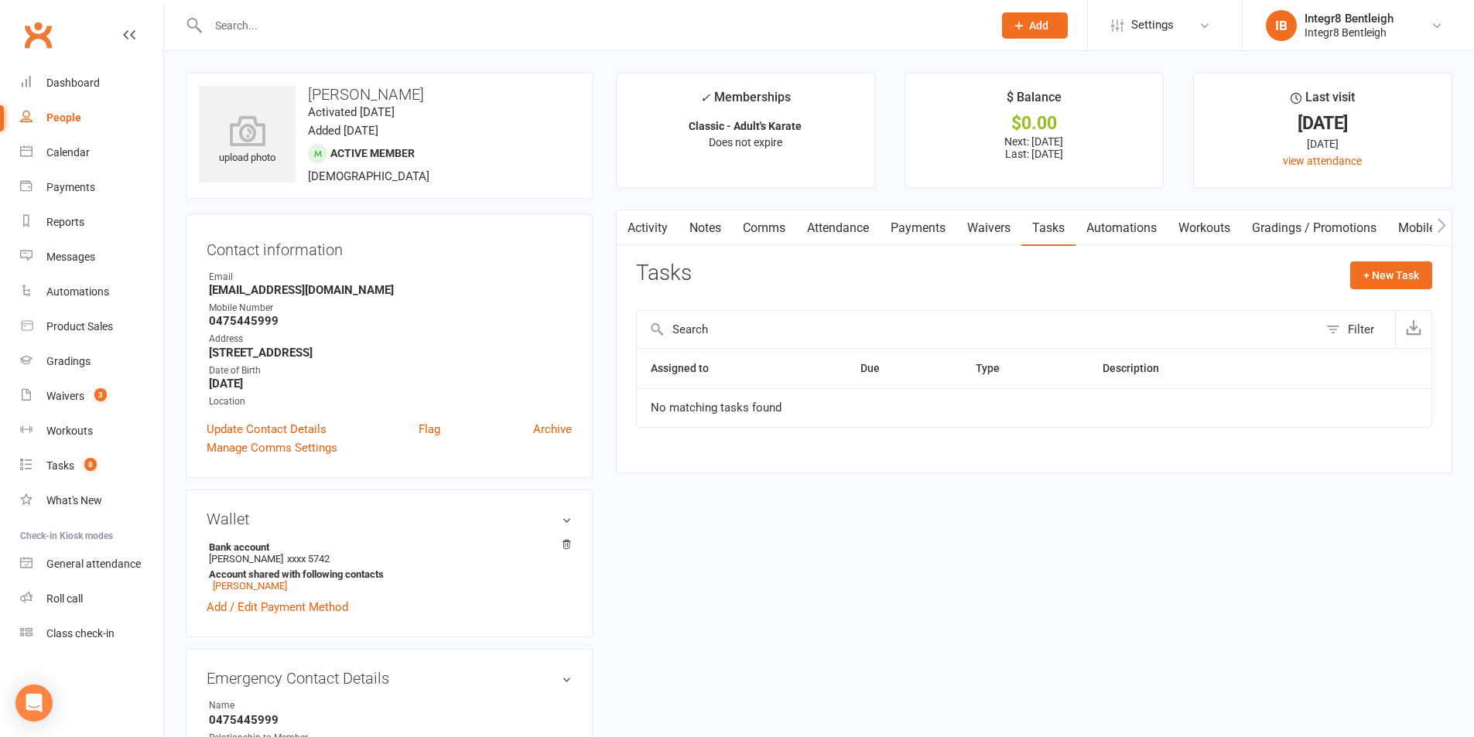
click at [647, 234] on link "Activity" at bounding box center [648, 228] width 62 height 36
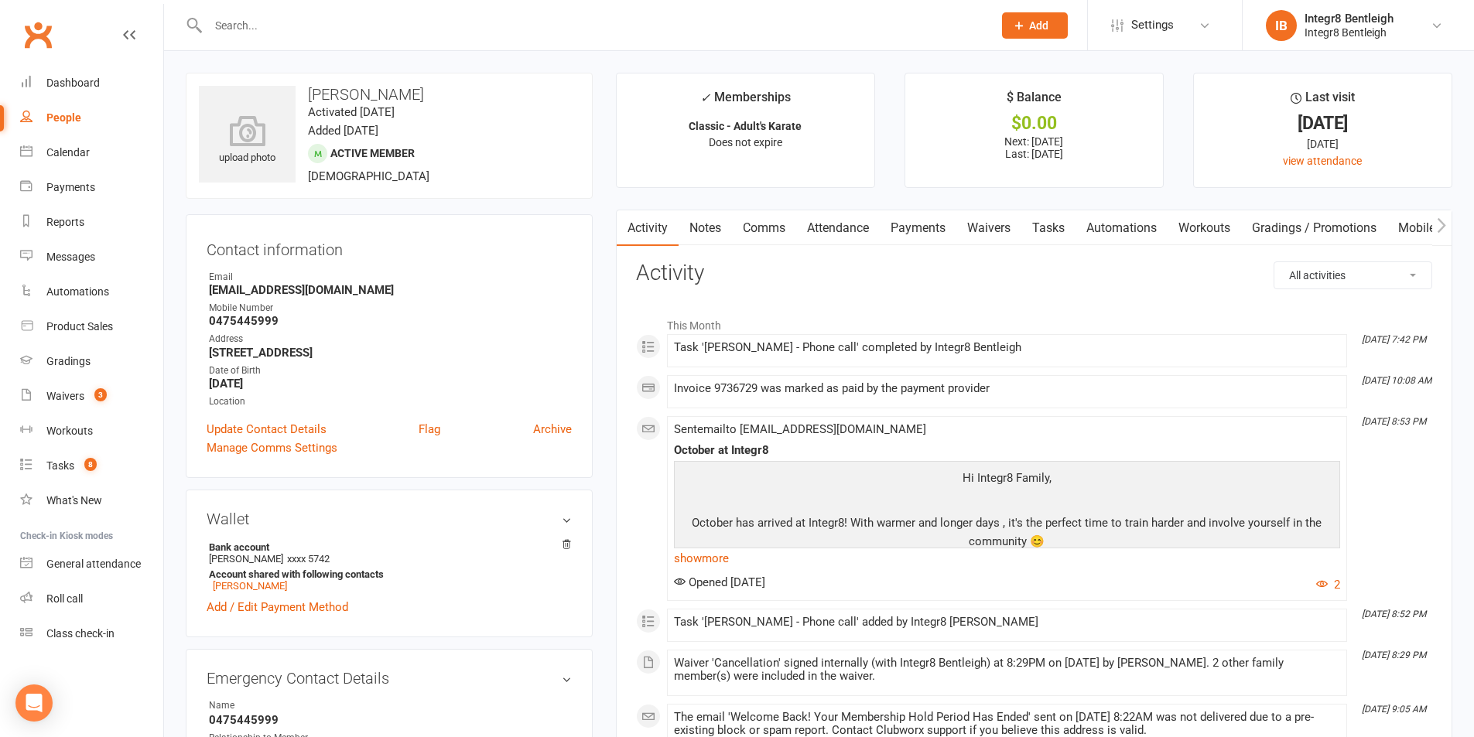
click at [699, 226] on link "Notes" at bounding box center [705, 228] width 53 height 36
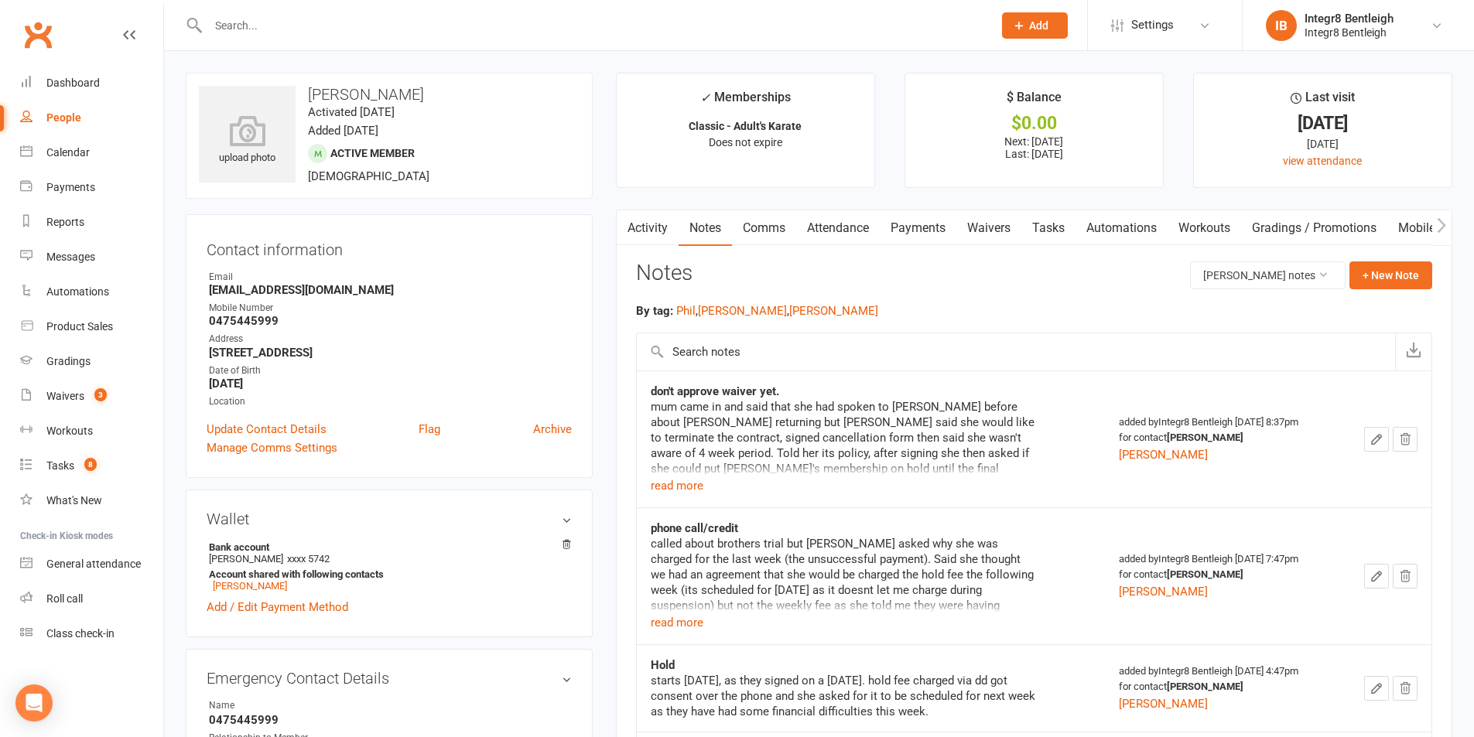
click at [1061, 230] on link "Tasks" at bounding box center [1048, 228] width 54 height 36
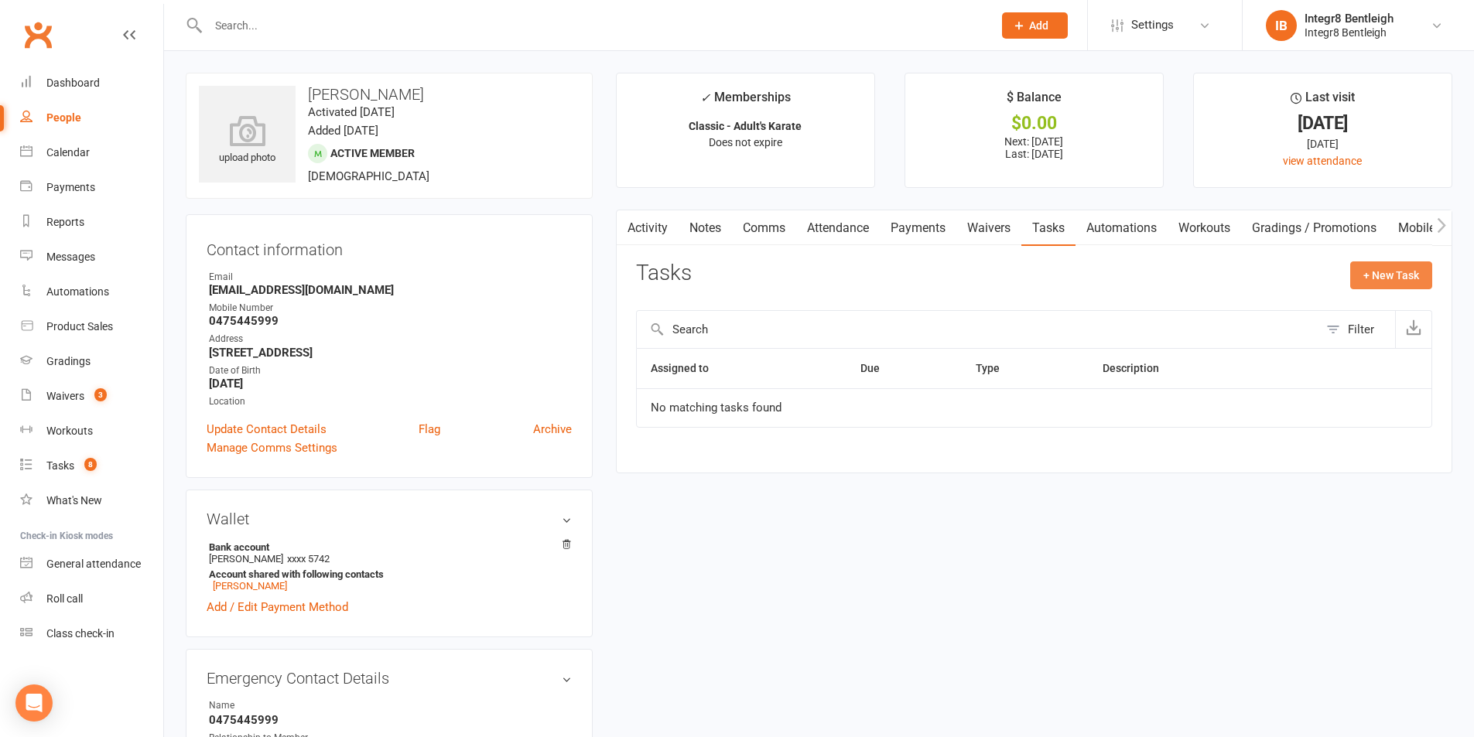
click at [1379, 273] on button "+ New Task" at bounding box center [1391, 276] width 82 height 28
select select "43385"
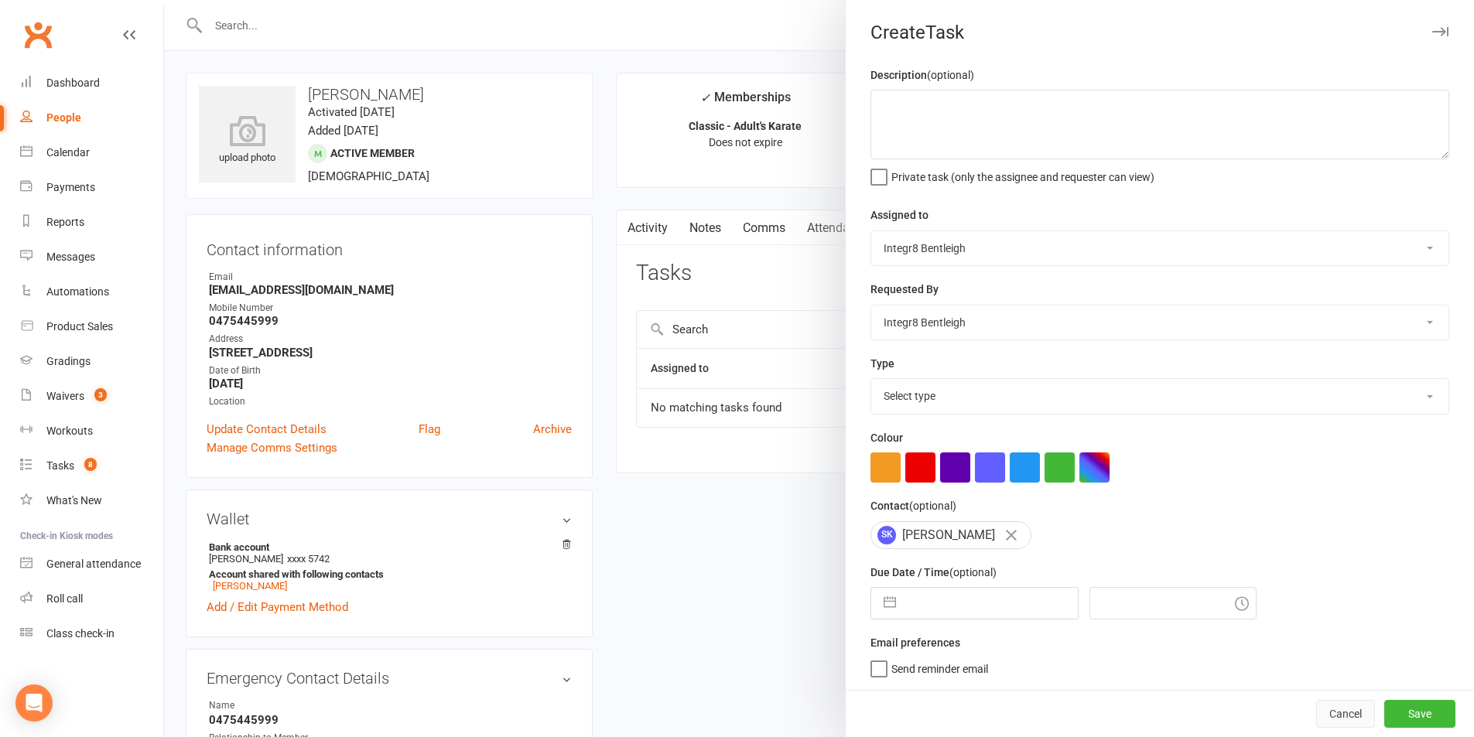
click at [1316, 710] on button "Cancel" at bounding box center [1345, 714] width 59 height 28
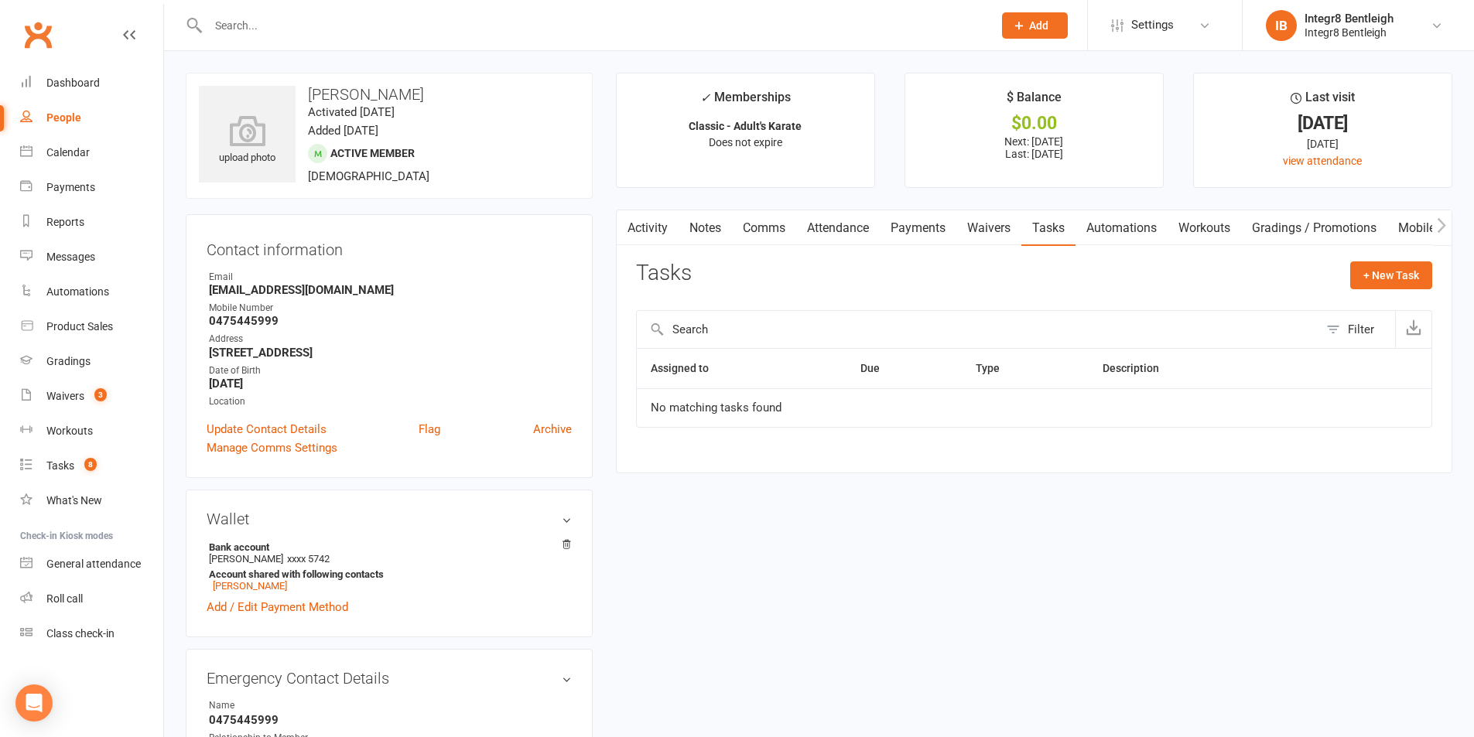
click at [711, 224] on link "Notes" at bounding box center [705, 228] width 53 height 36
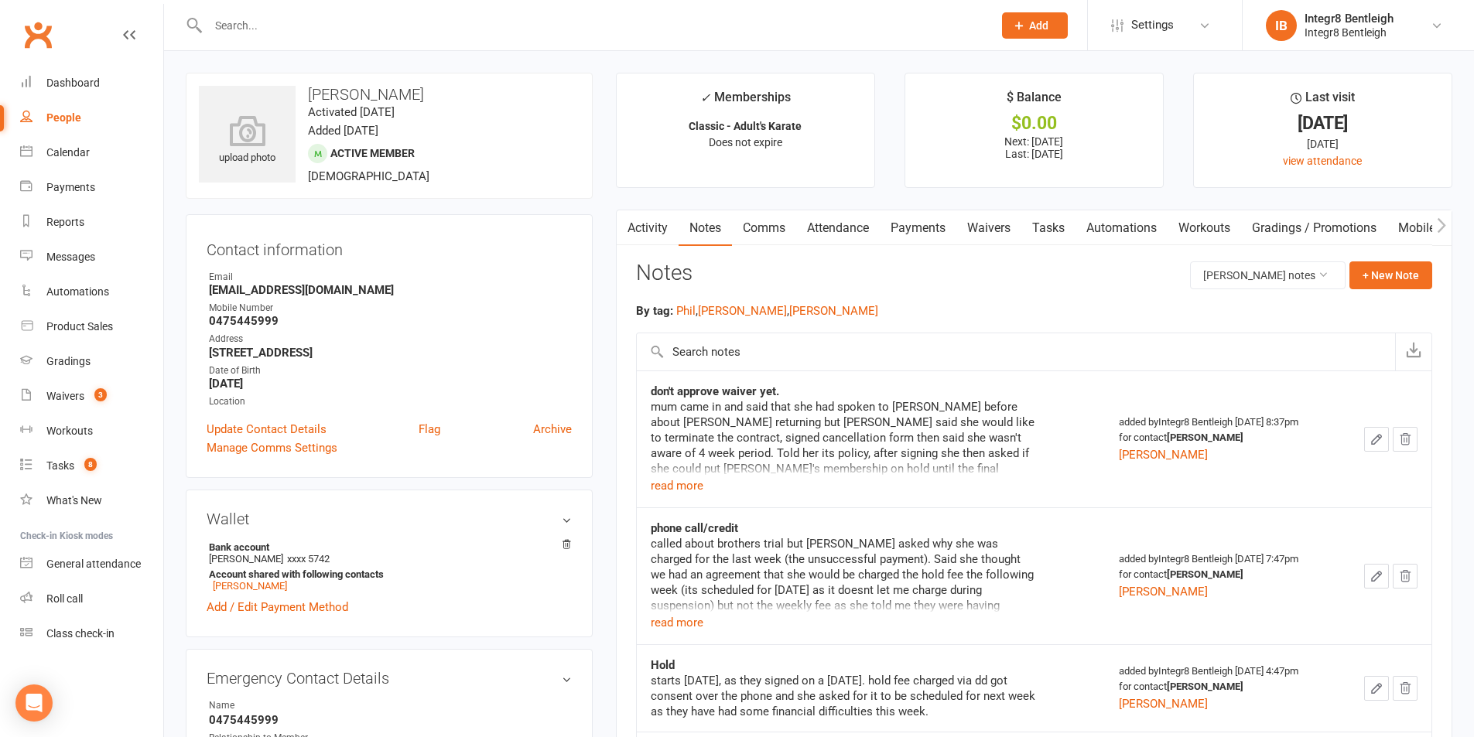
click at [659, 223] on link "Activity" at bounding box center [648, 228] width 62 height 36
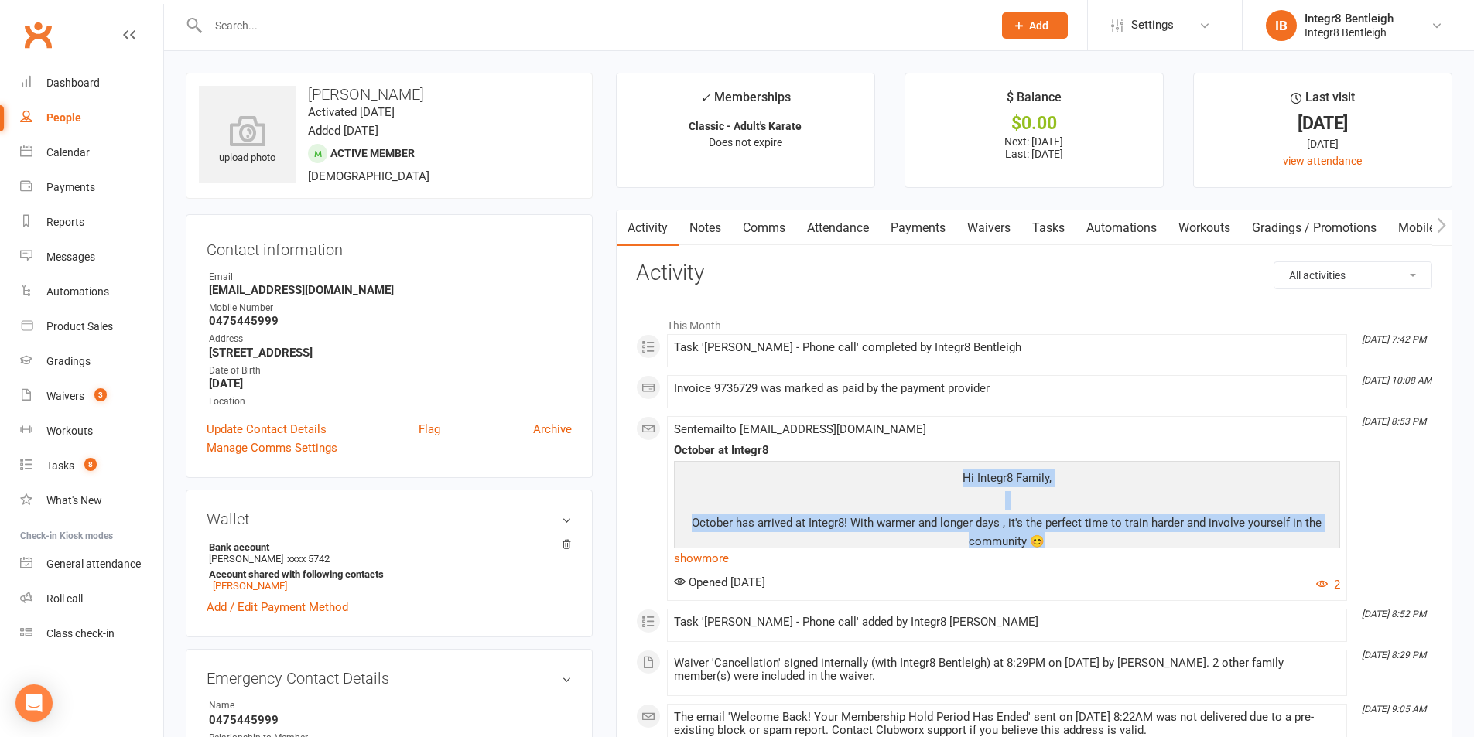
drag, startPoint x: 960, startPoint y: 476, endPoint x: 1057, endPoint y: 543, distance: 117.8
click at [1024, 529] on p "October has arrived at Integr8! With warmer and longer days , it's the perfect …" at bounding box center [1007, 534] width 658 height 41
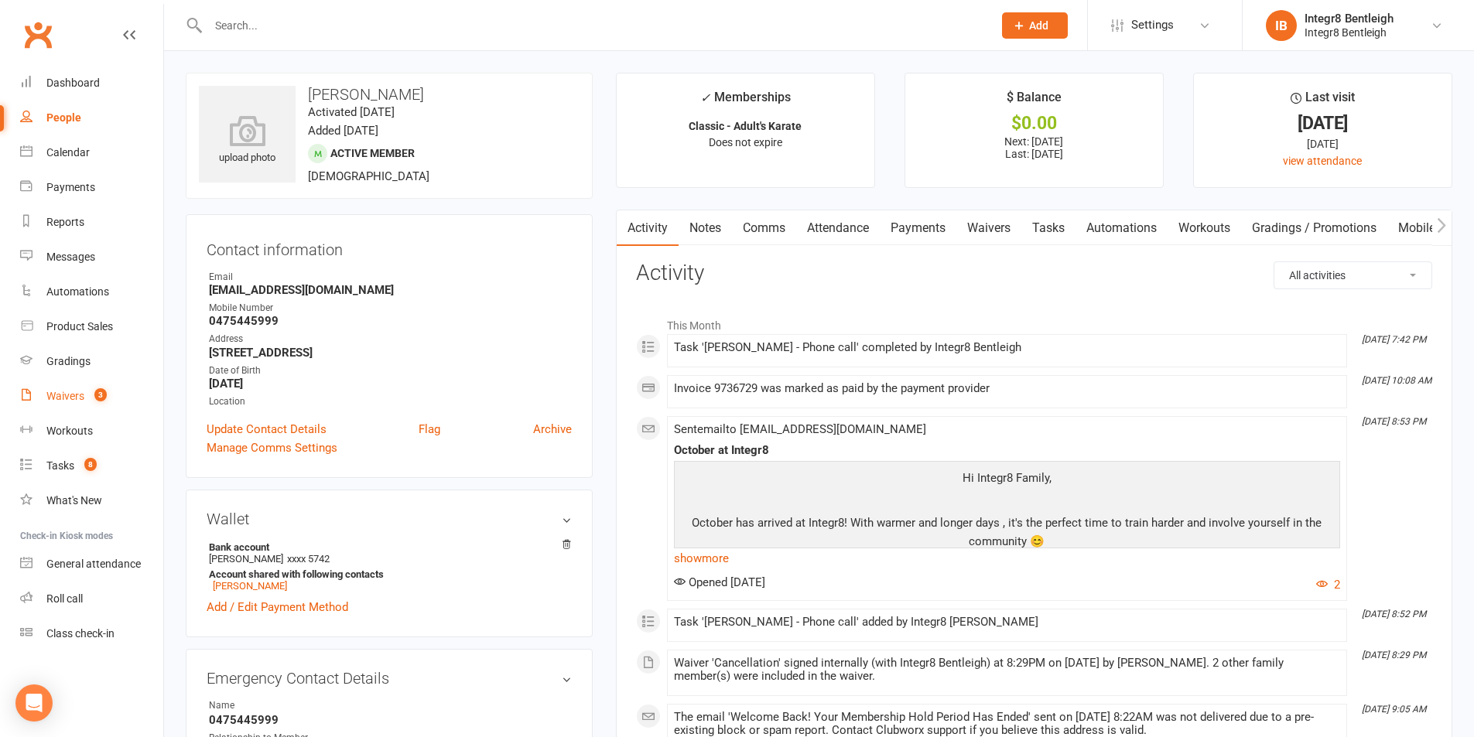
click at [63, 388] on link "Waivers 3" at bounding box center [91, 396] width 143 height 35
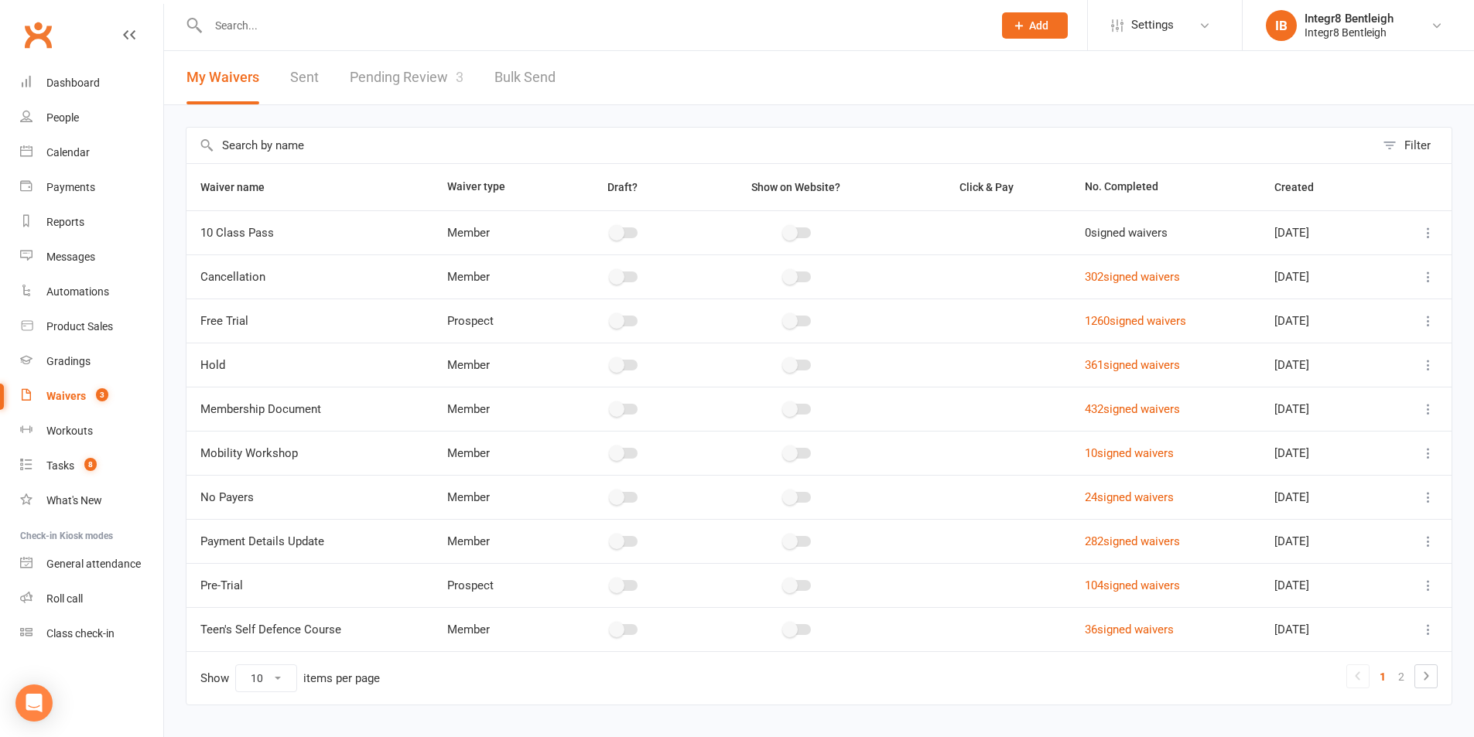
click at [374, 68] on link "Pending Review 3" at bounding box center [407, 77] width 114 height 53
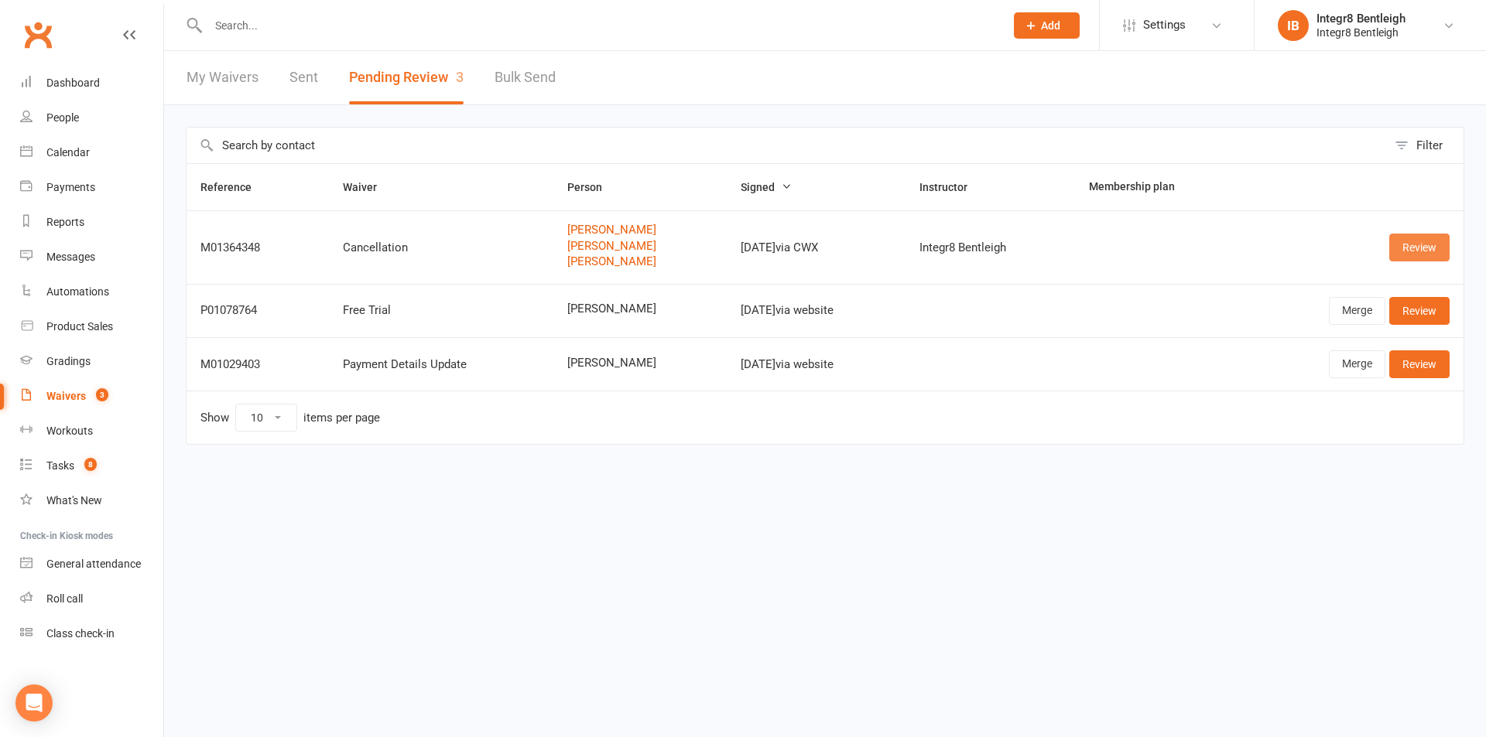
click at [1407, 250] on link "Review" at bounding box center [1419, 248] width 60 height 28
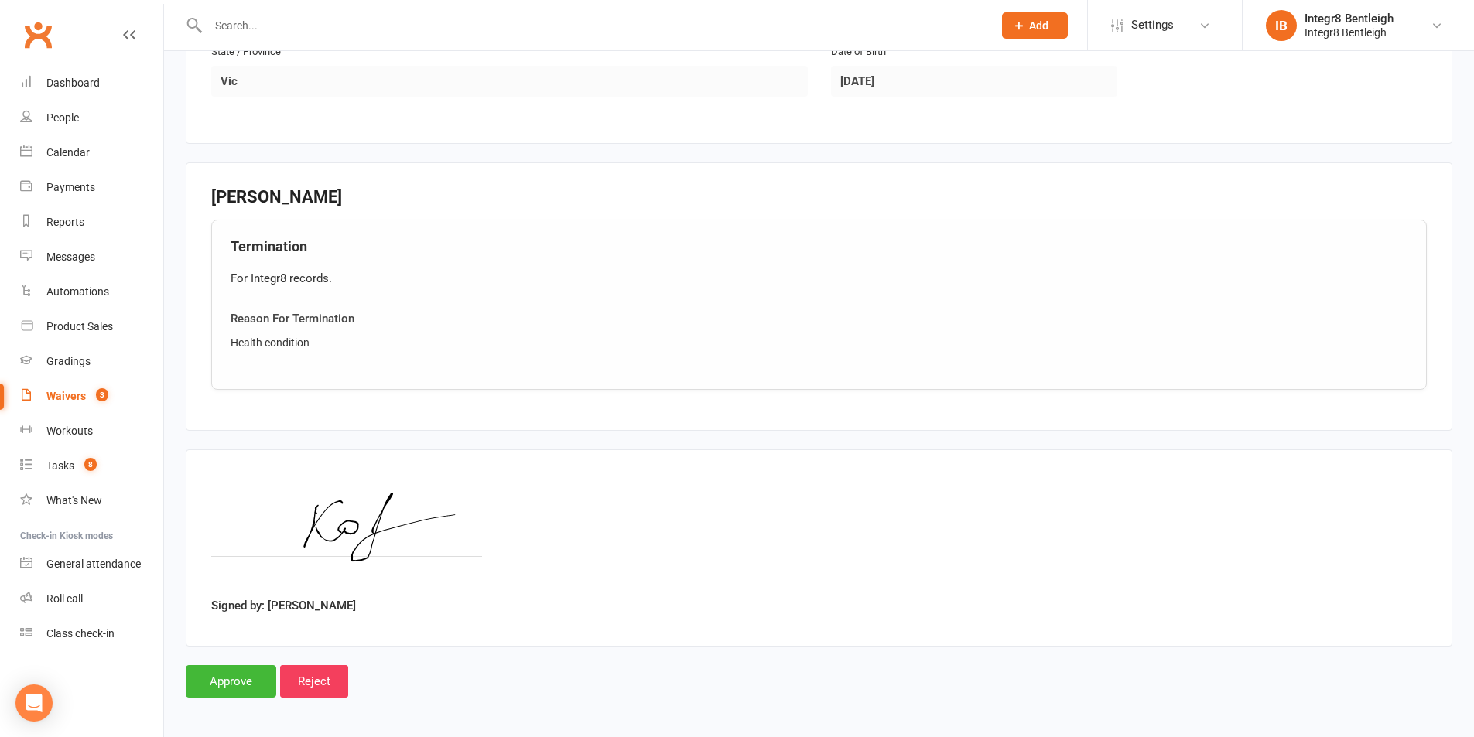
scroll to position [1696, 0]
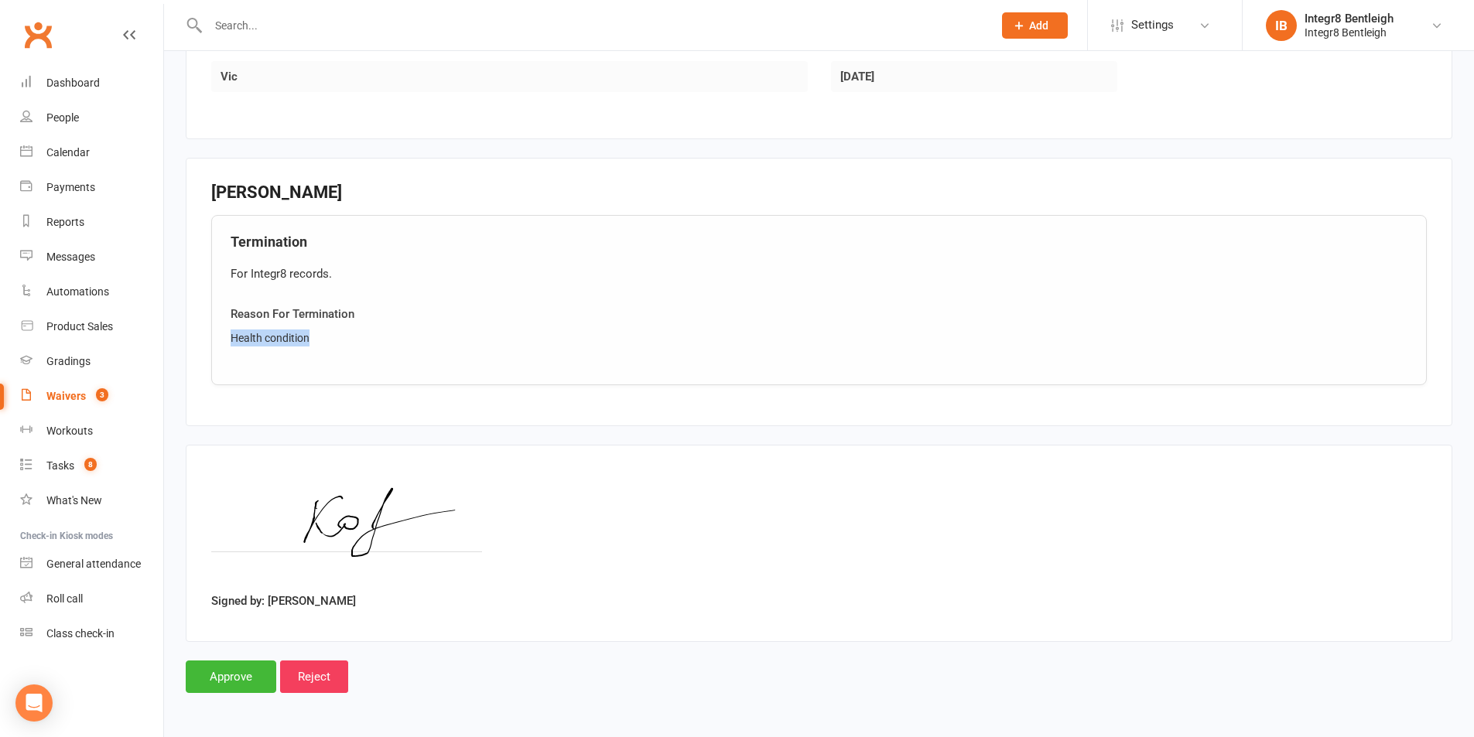
drag, startPoint x: 334, startPoint y: 338, endPoint x: 225, endPoint y: 348, distance: 109.6
click at [225, 348] on div "Termination For Integr8 records. Reason For Termination Health condition" at bounding box center [819, 300] width 1216 height 170
copy div "Health condition"
click at [198, 666] on input "Approve" at bounding box center [231, 677] width 91 height 32
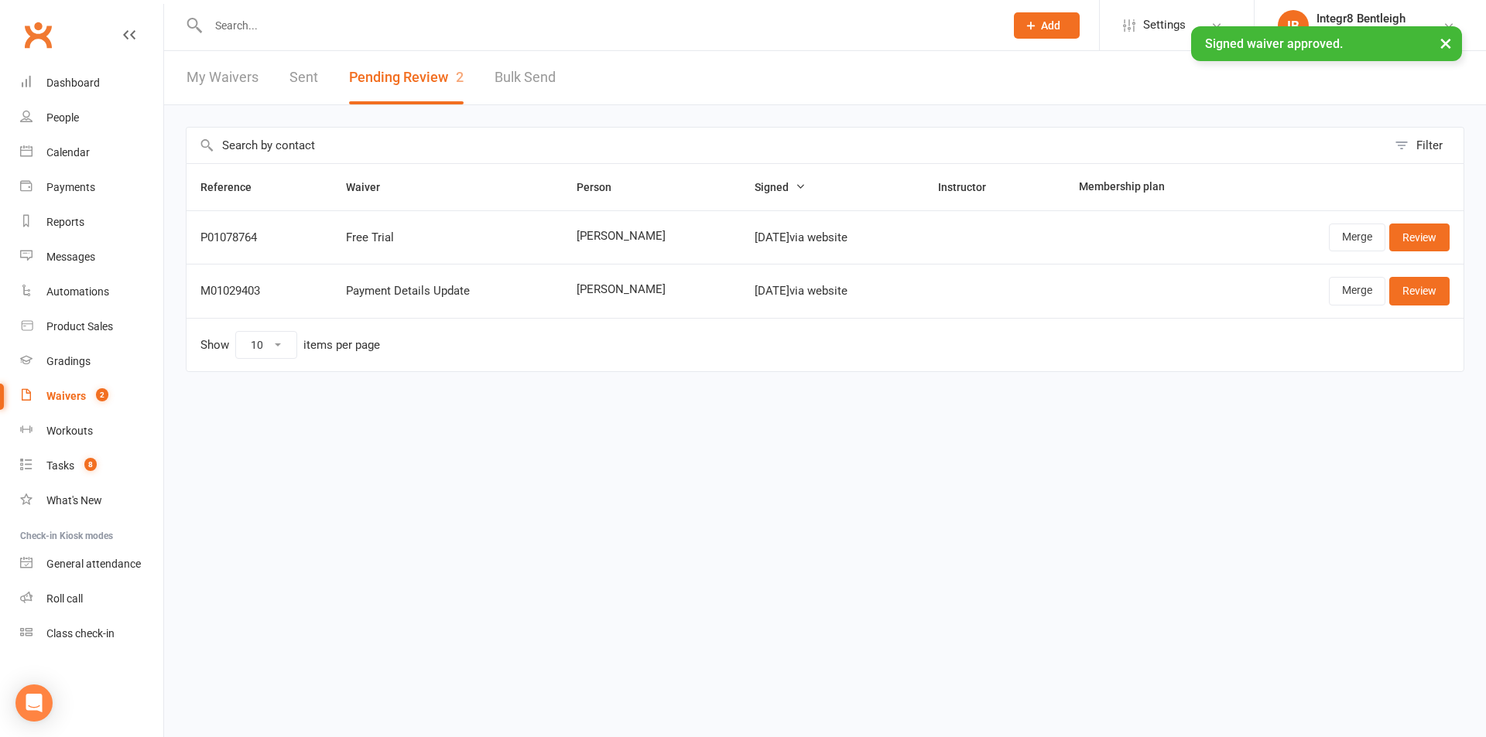
click at [251, 22] on input "text" at bounding box center [598, 26] width 790 height 22
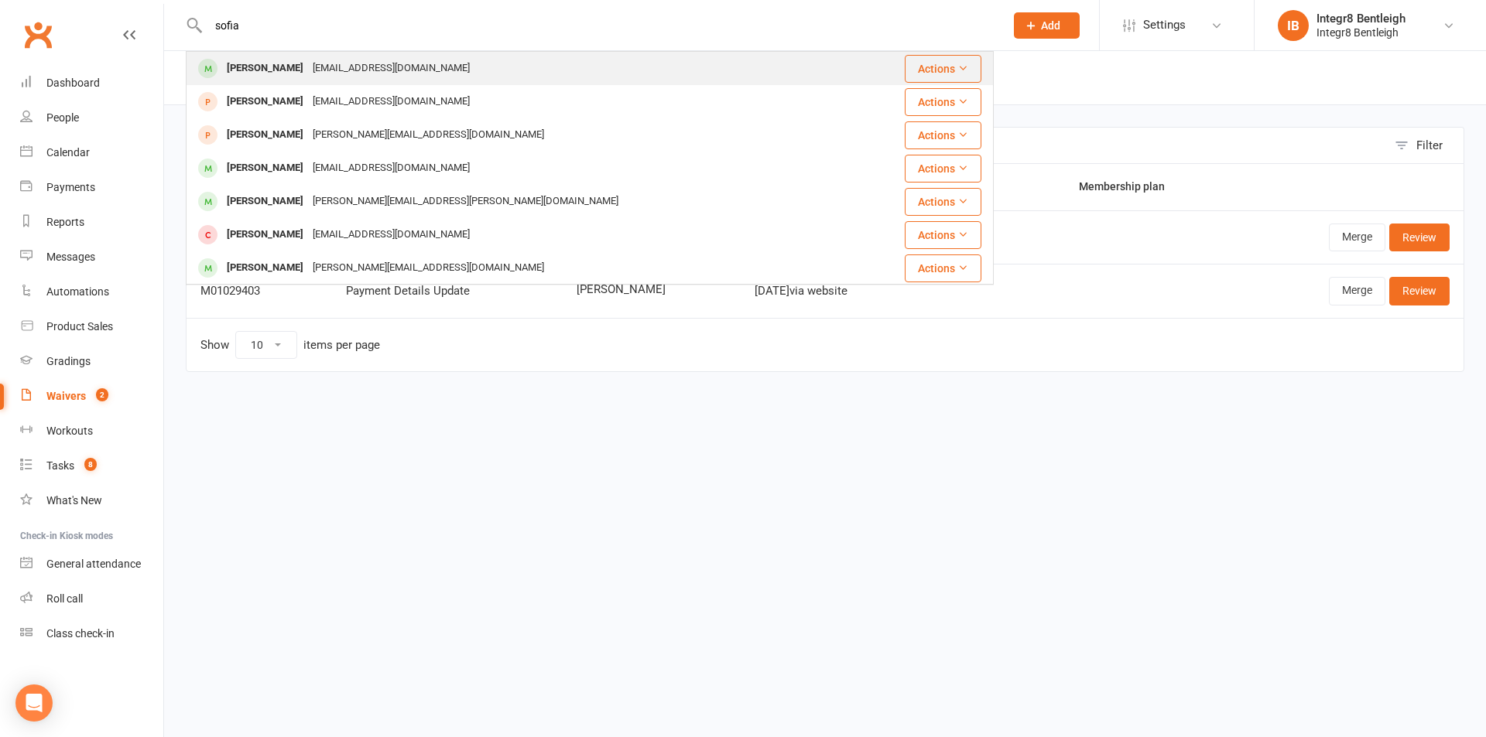
type input "sofia"
click at [308, 70] on div "[EMAIL_ADDRESS][DOMAIN_NAME]" at bounding box center [391, 68] width 166 height 22
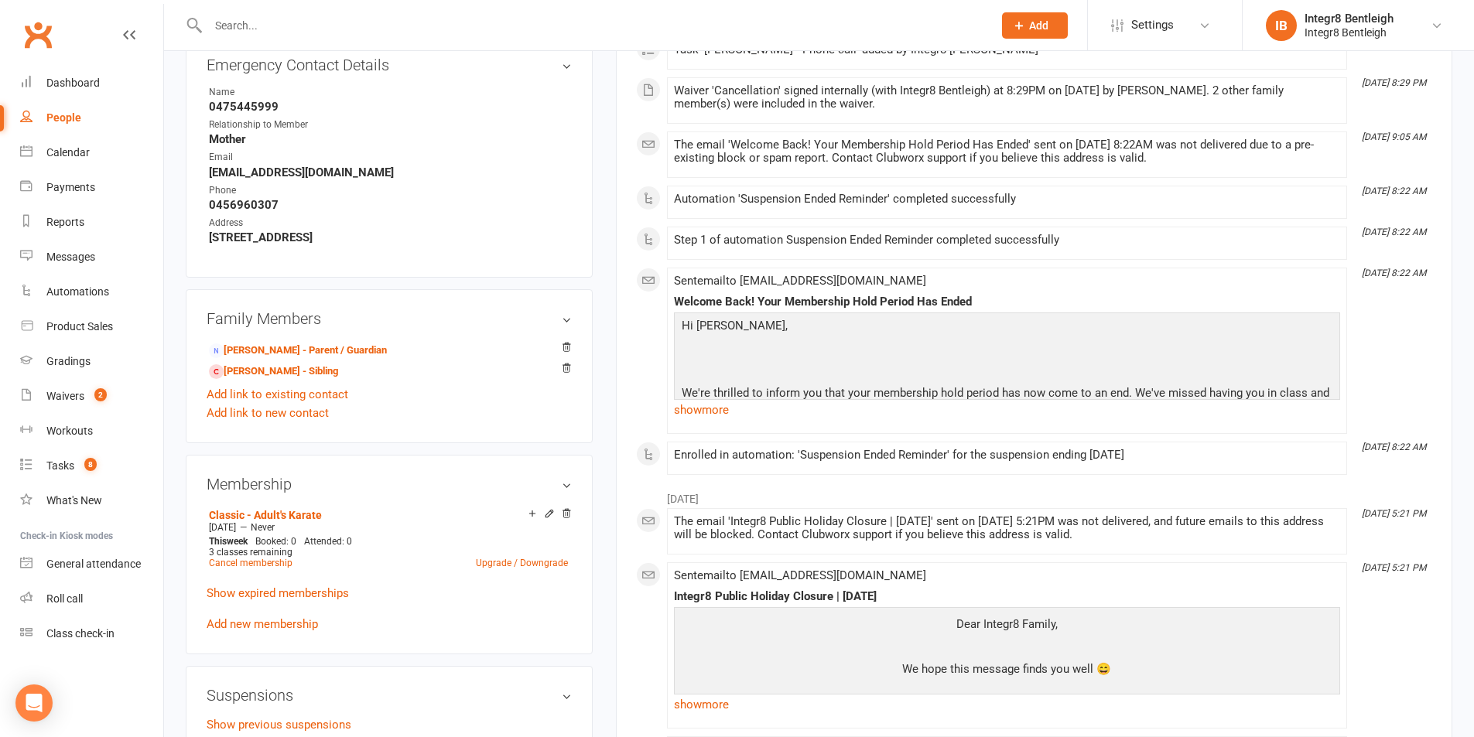
scroll to position [619, 0]
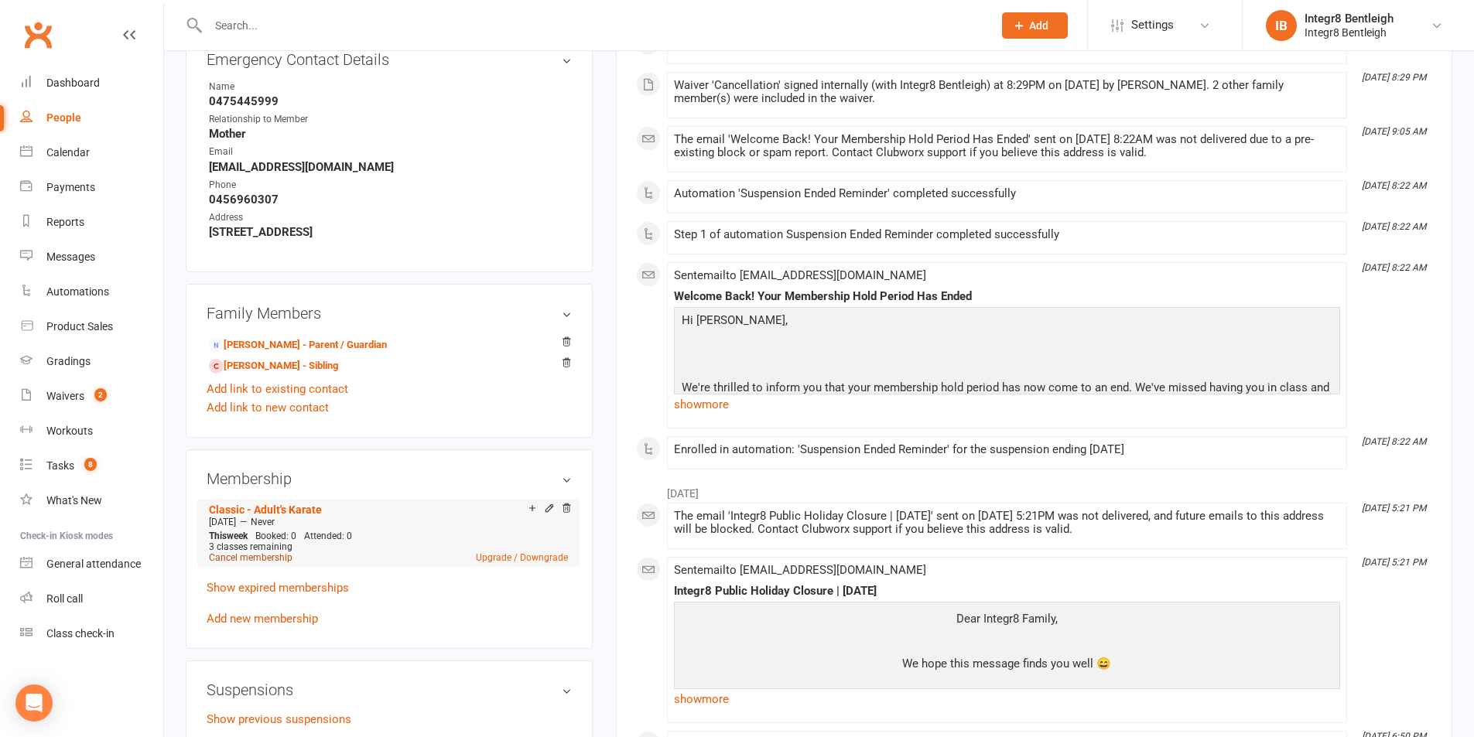
click at [272, 559] on link "Cancel membership" at bounding box center [251, 557] width 84 height 11
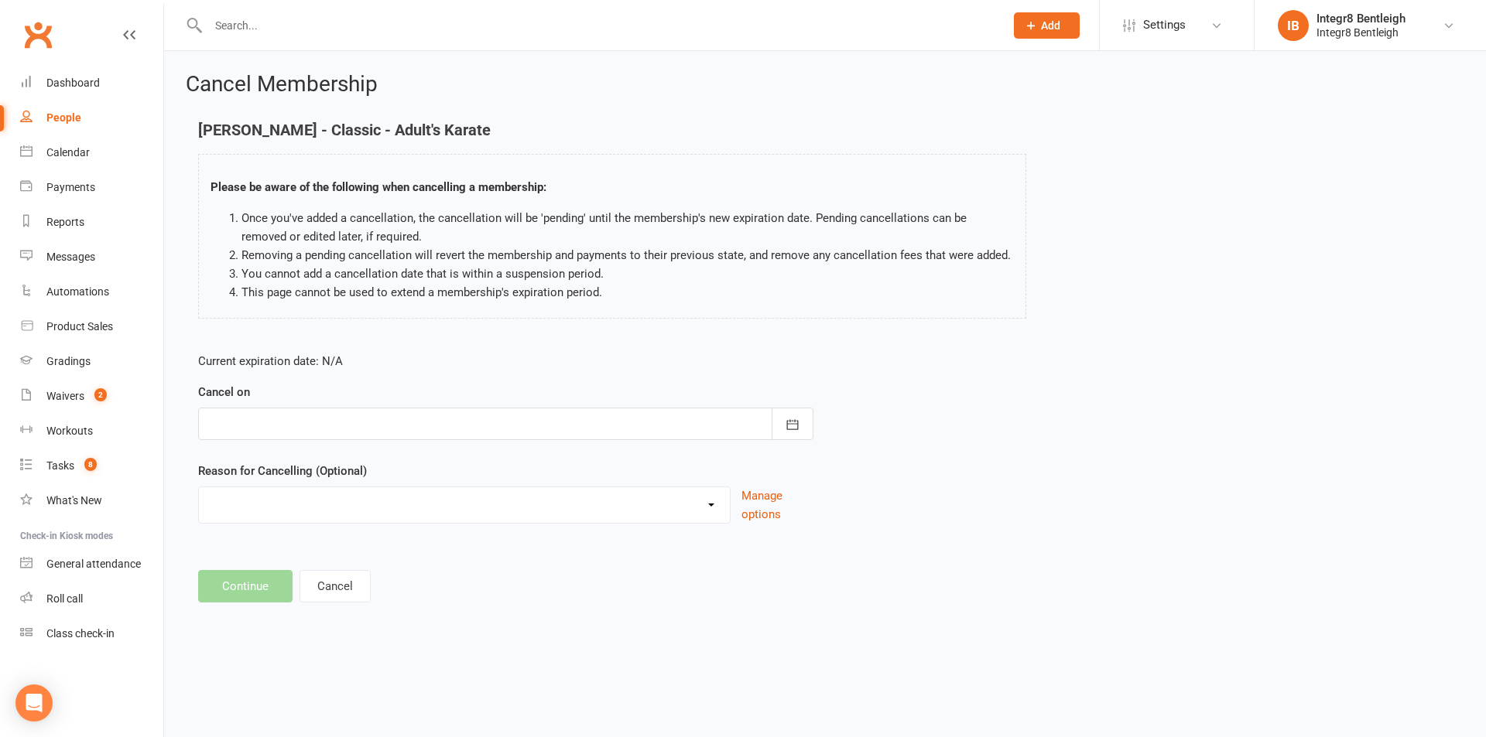
click at [389, 433] on div at bounding box center [505, 424] width 615 height 32
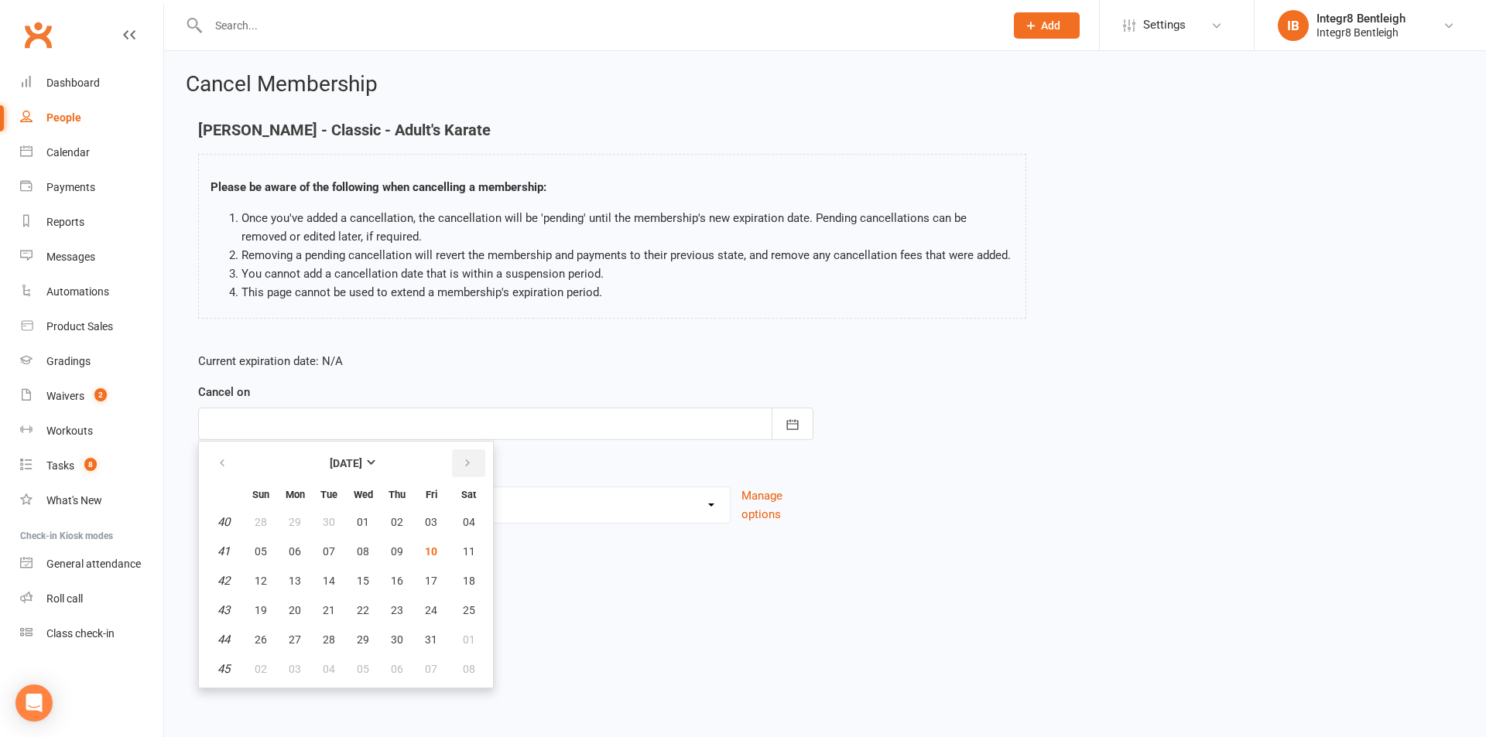
click at [469, 463] on icon "button" at bounding box center [467, 463] width 11 height 12
click at [269, 578] on button "09" at bounding box center [261, 581] width 32 height 28
type input "[DATE]"
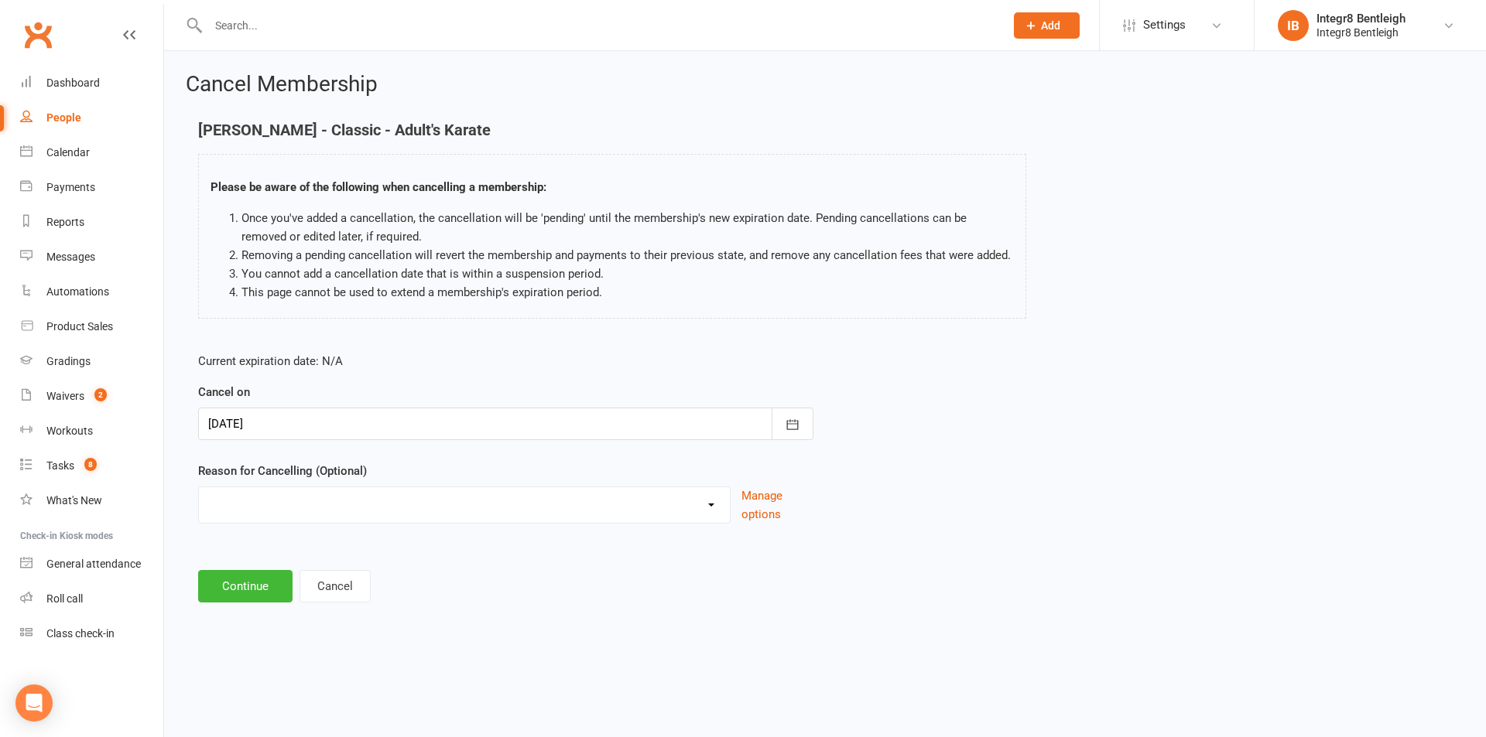
click at [302, 508] on select "Downgrade Holiday Injury Price Increase School commitments Switching to 10 clas…" at bounding box center [464, 502] width 531 height 31
select select "8"
click at [199, 487] on select "Downgrade Holiday Injury Price Increase School commitments Switching to 10 clas…" at bounding box center [464, 502] width 531 height 31
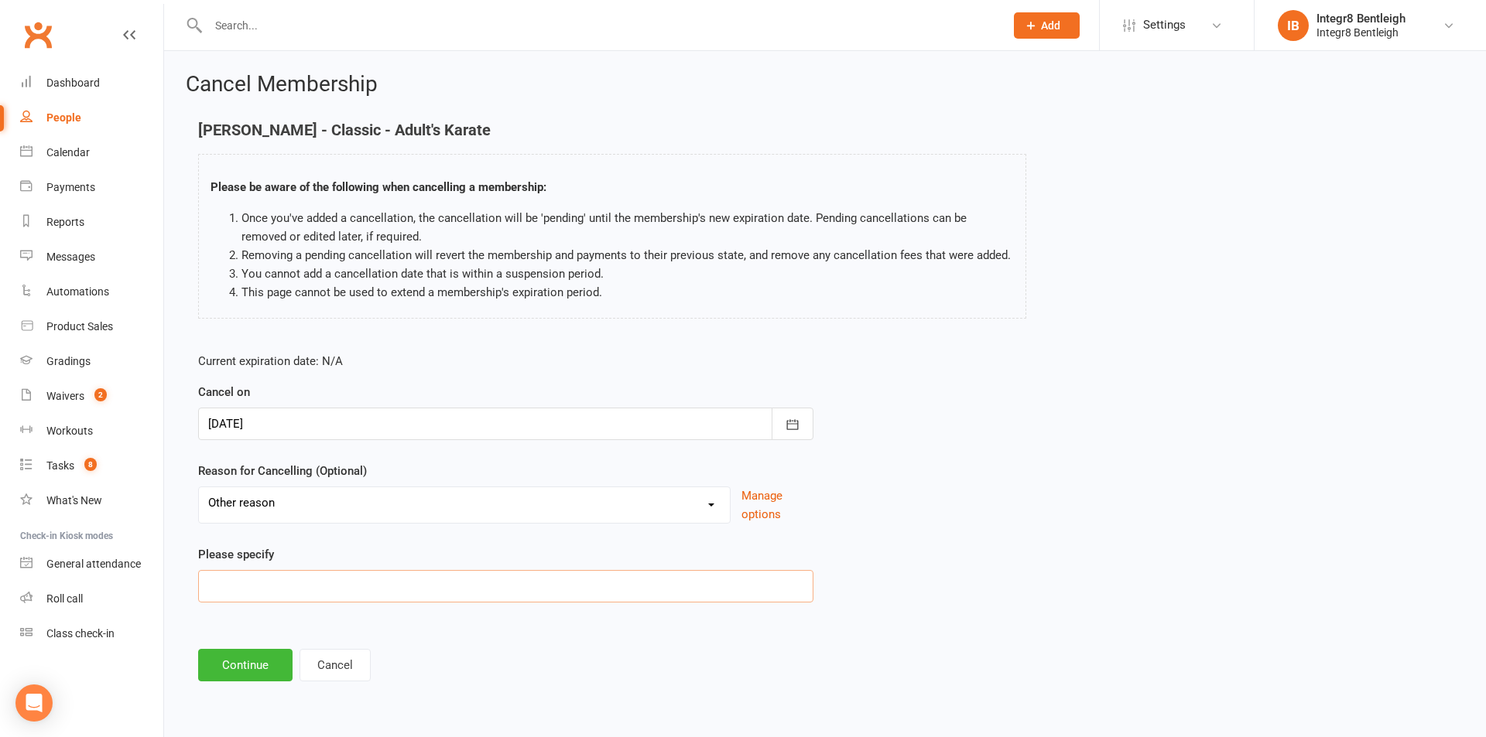
click at [267, 588] on input at bounding box center [505, 586] width 615 height 32
paste input "Health condition"
type input "Health condition"
click at [233, 665] on button "Continue" at bounding box center [245, 665] width 94 height 32
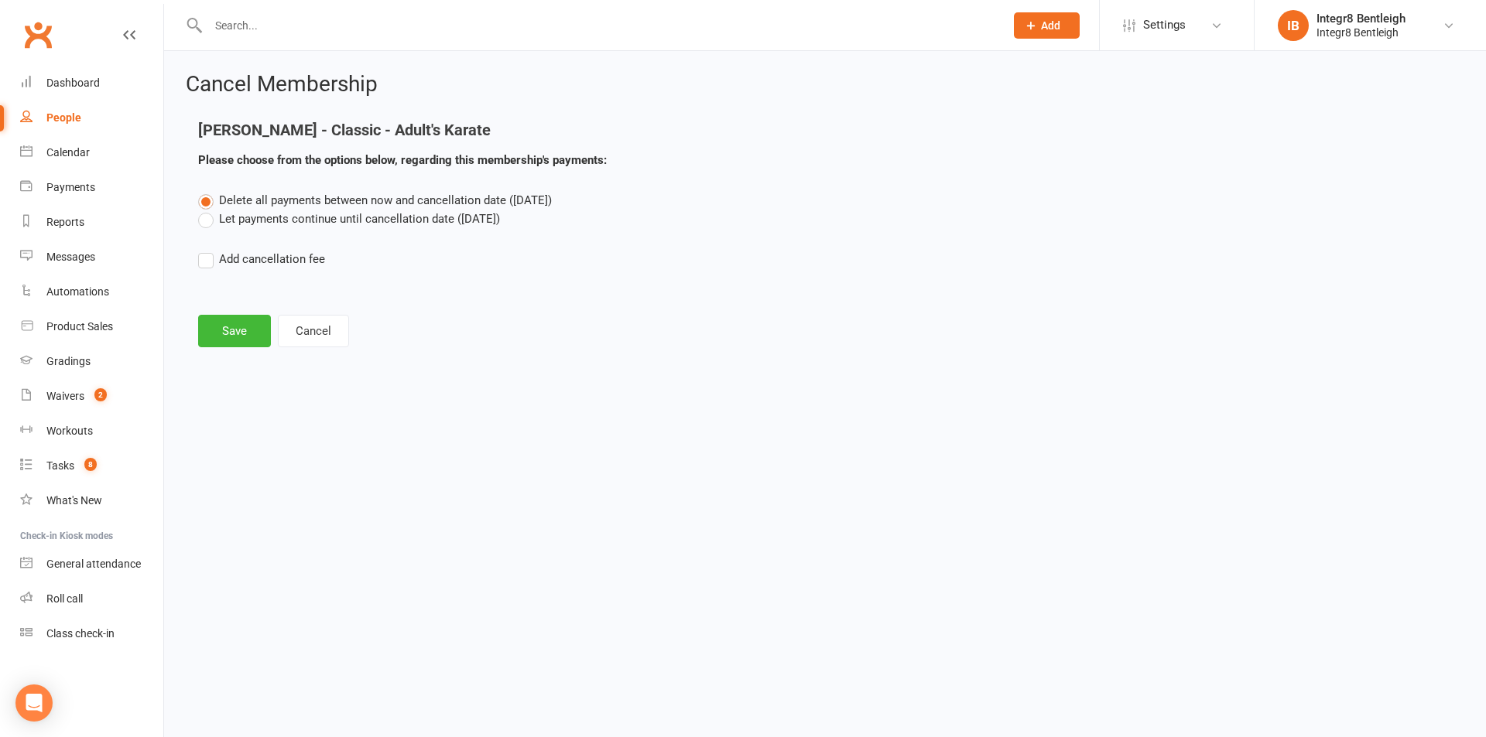
click at [371, 221] on label "Let payments continue until cancellation date ([DATE])" at bounding box center [349, 219] width 302 height 19
click at [208, 210] on input "Let payments continue until cancellation date ([DATE])" at bounding box center [203, 210] width 10 height 0
click at [211, 325] on button "Save" at bounding box center [234, 331] width 73 height 32
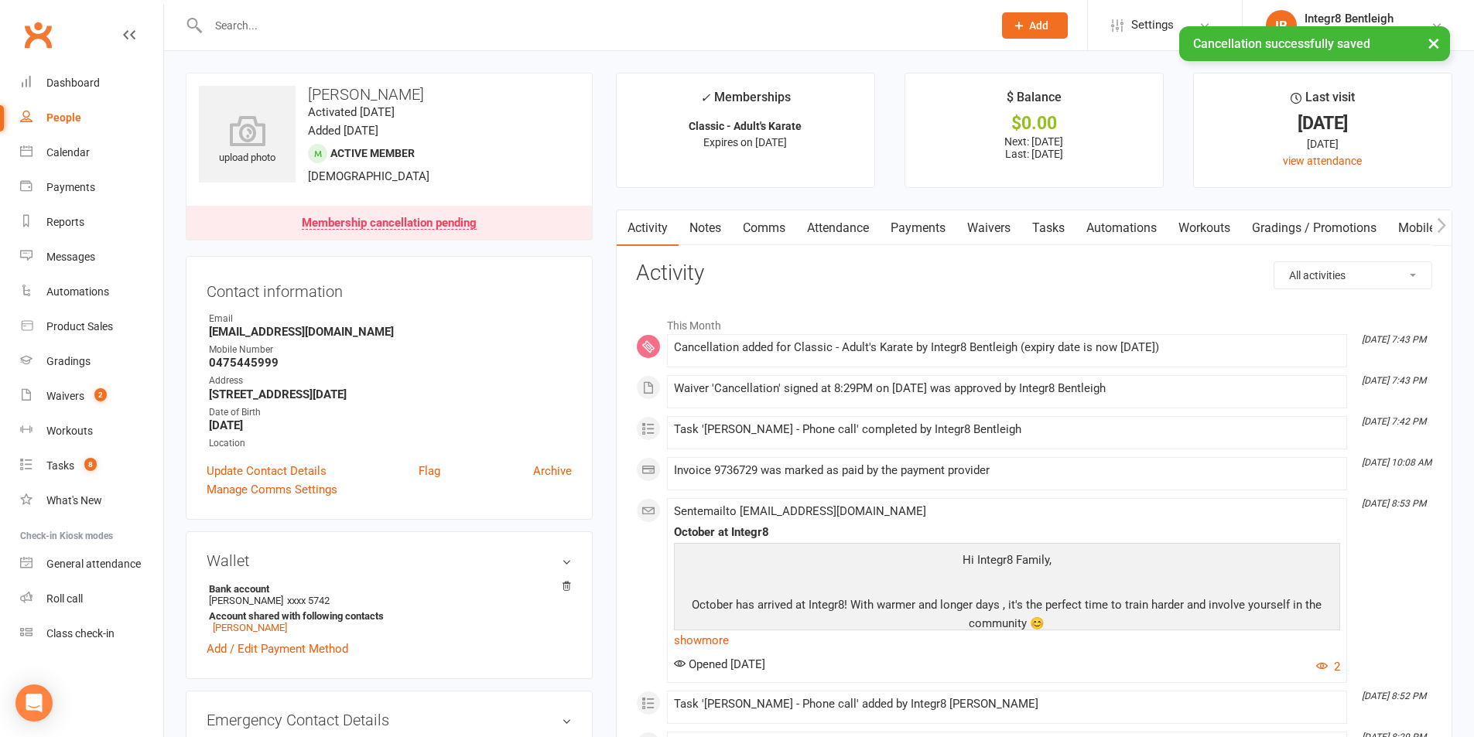
click at [710, 224] on link "Notes" at bounding box center [705, 228] width 53 height 36
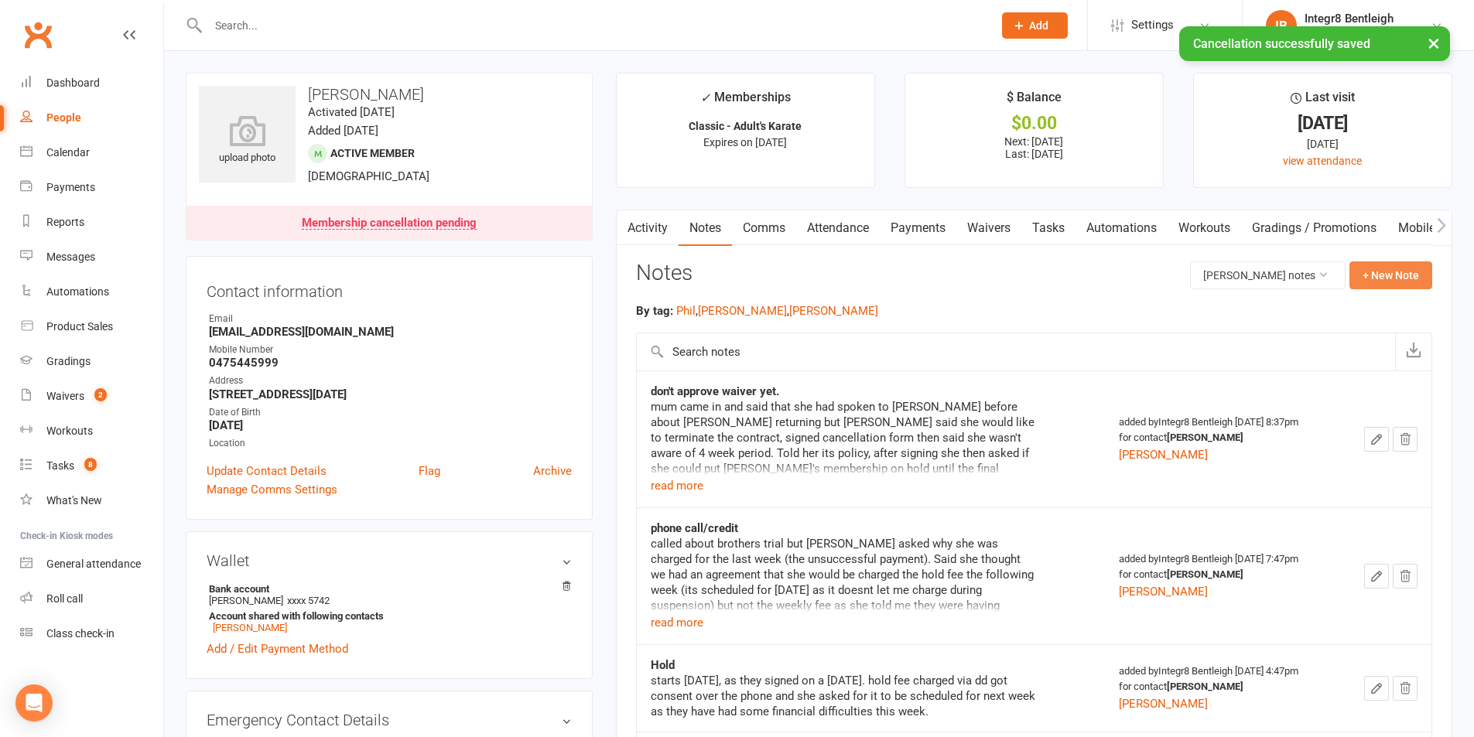
click at [1367, 276] on button "+ New Note" at bounding box center [1390, 276] width 83 height 28
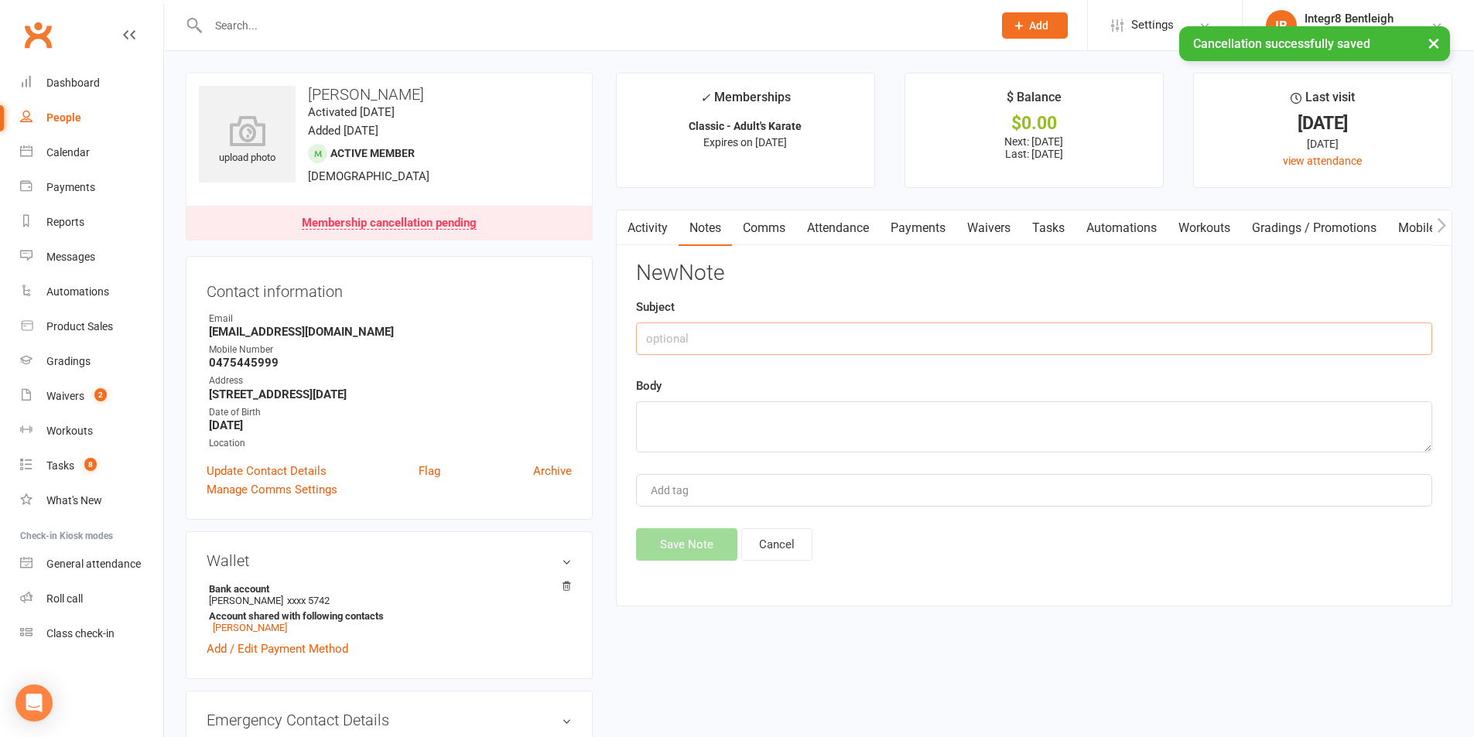
click at [758, 344] on input "text" at bounding box center [1034, 339] width 796 height 32
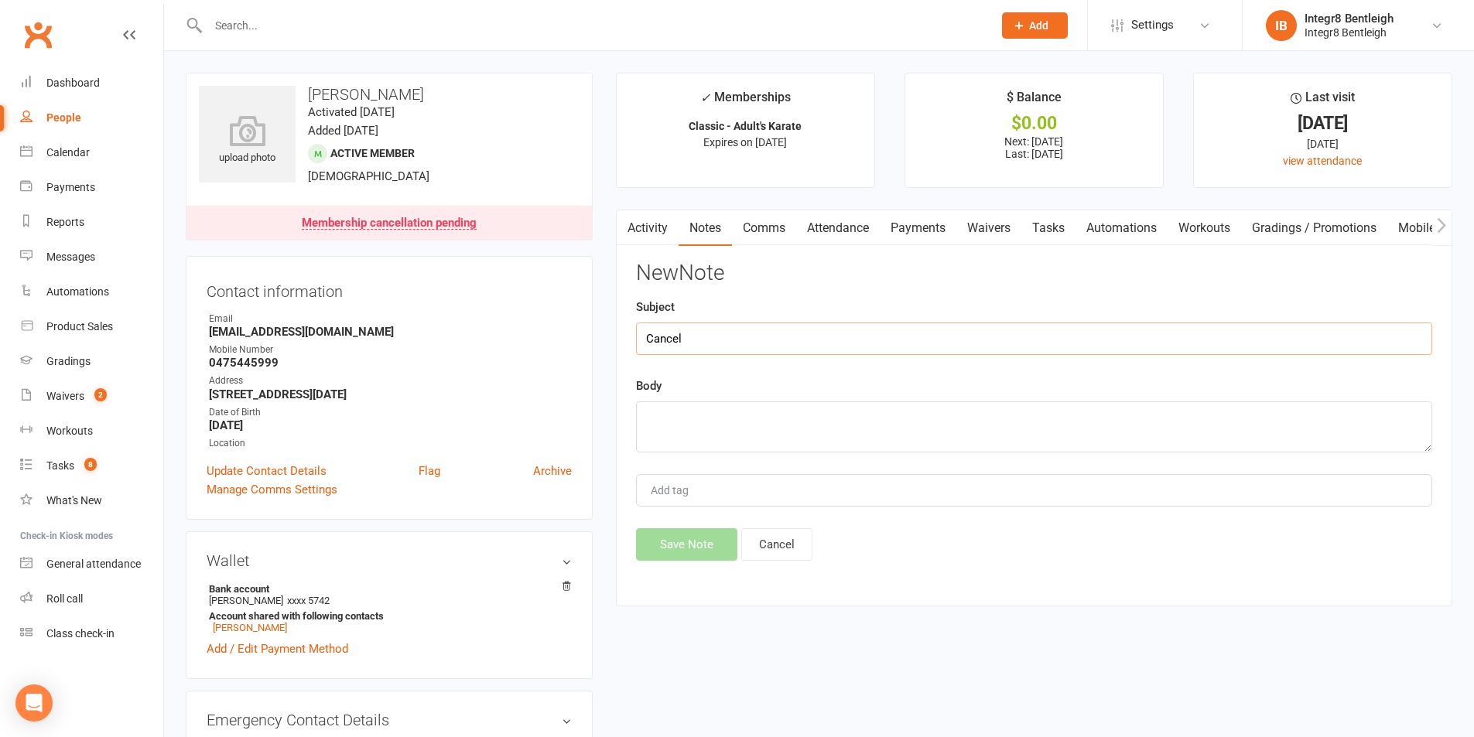
type input "Cancel"
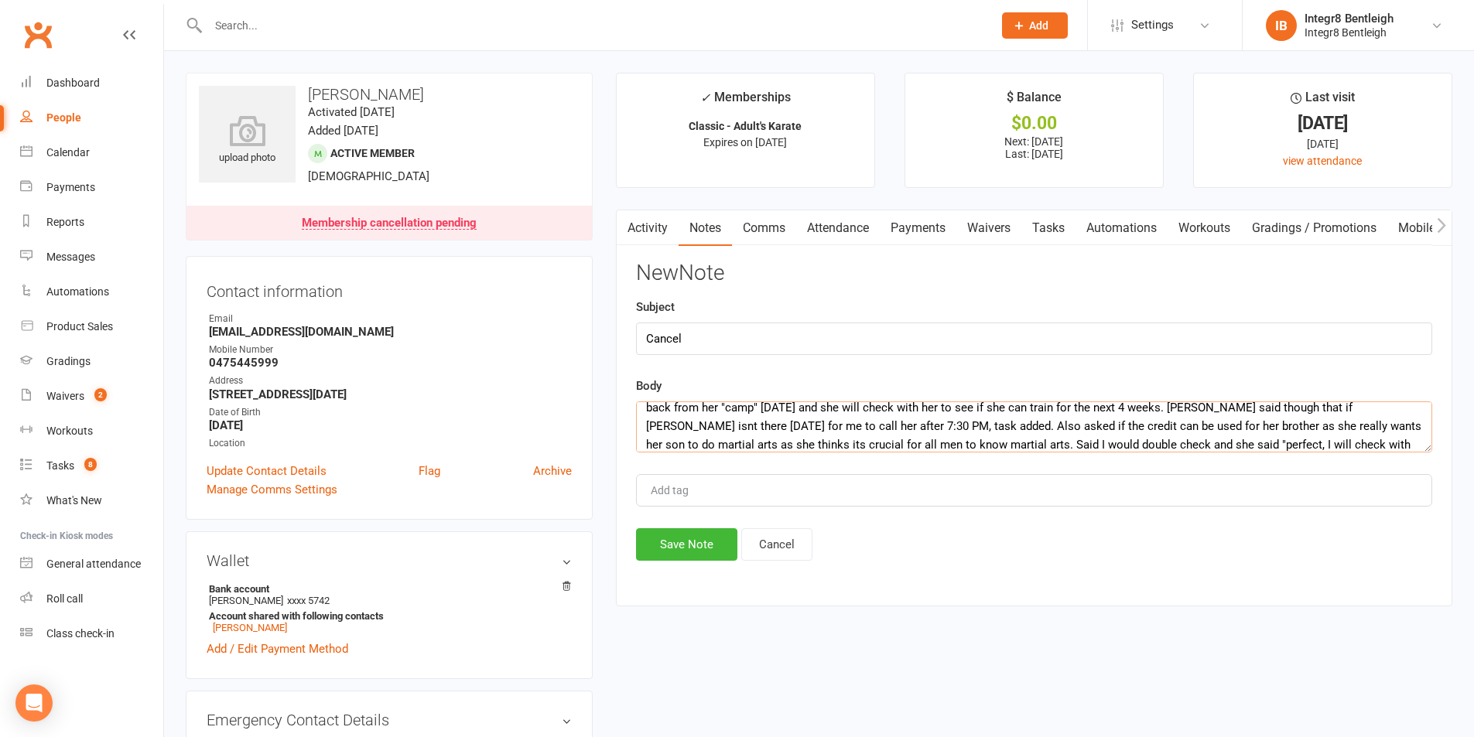
scroll to position [47, 0]
type textarea "spoke to mum over phone explained we can't waive 4 weeks but [PERSON_NAME] can …"
type input "[PERSON_NAME]"
drag, startPoint x: 991, startPoint y: 518, endPoint x: 1099, endPoint y: 489, distance: 112.0
click at [992, 517] on li "[PERSON_NAME]" at bounding box center [1034, 519] width 793 height 23
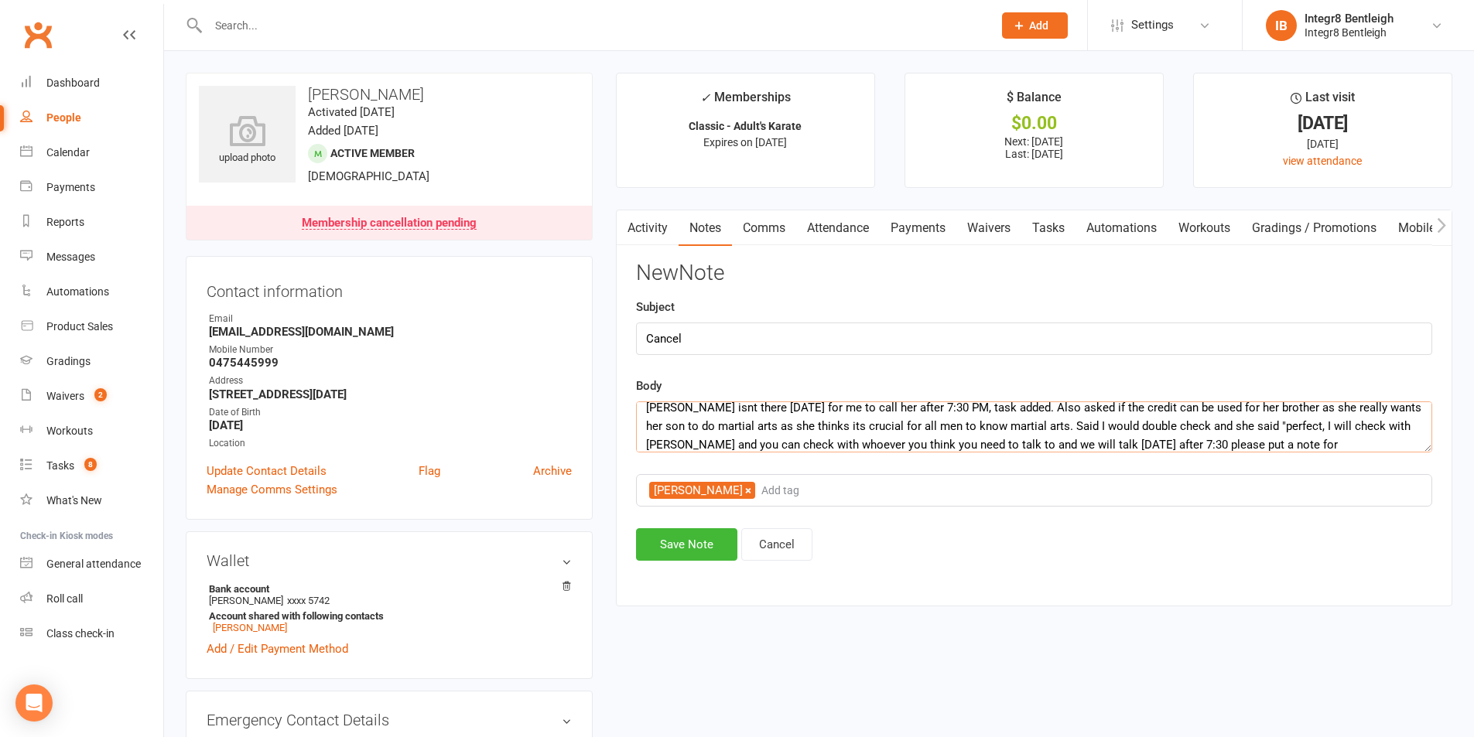
click at [1177, 439] on textarea "spoke to mum over phone explained we can't waive 4 weeks but [PERSON_NAME] can …" at bounding box center [1034, 427] width 796 height 51
type textarea "spoke to mum over phone explained we can't waive 4 weeks but [PERSON_NAME] can …"
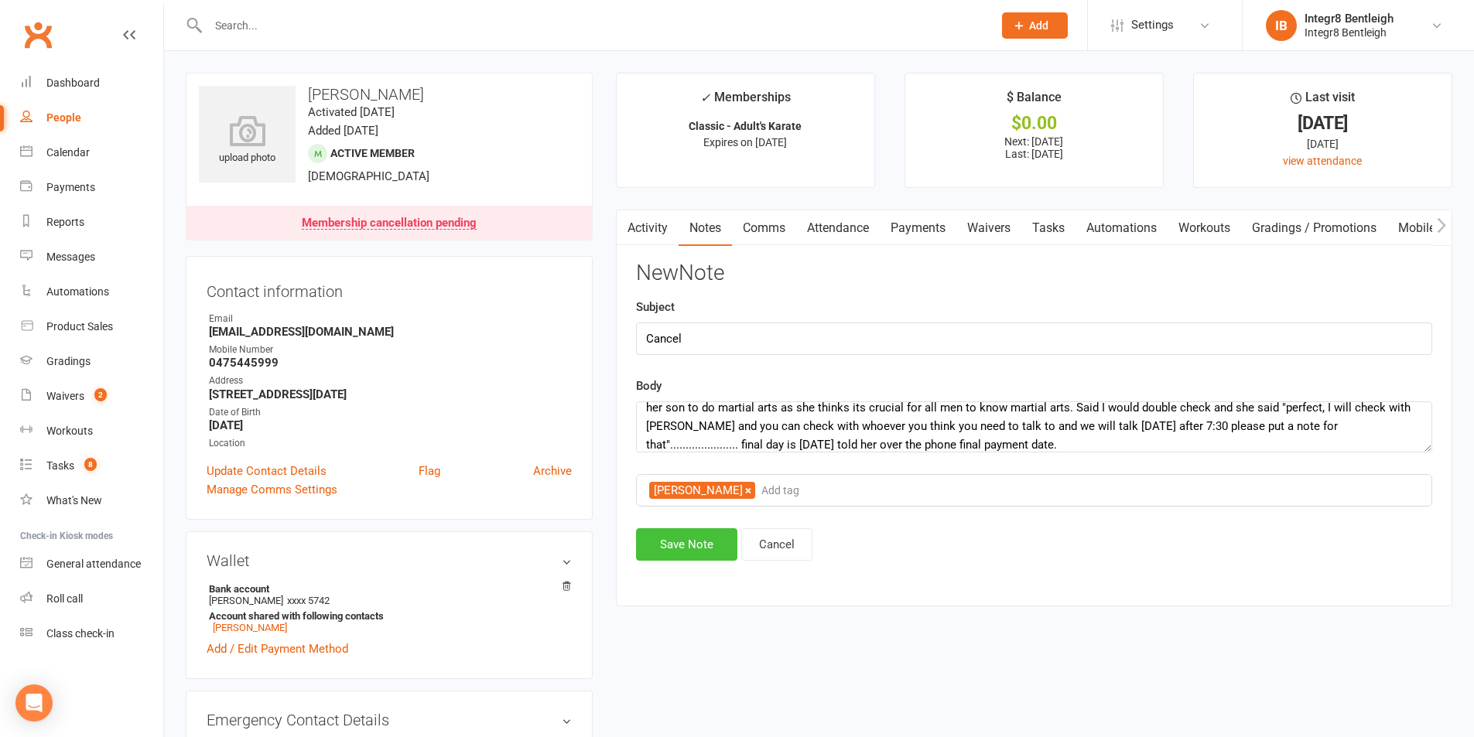
click at [678, 546] on button "Save Note" at bounding box center [686, 544] width 101 height 32
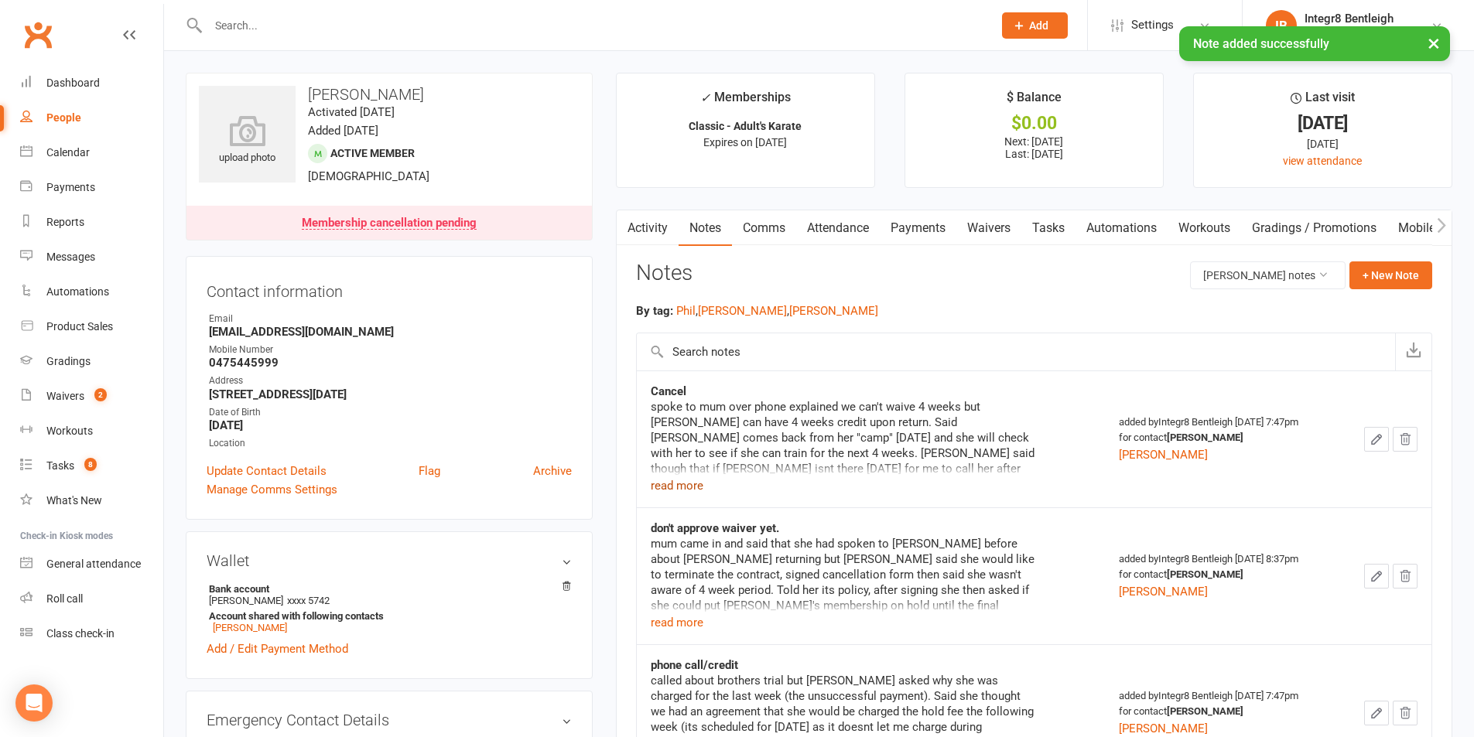
click at [686, 483] on button "read more" at bounding box center [677, 486] width 53 height 19
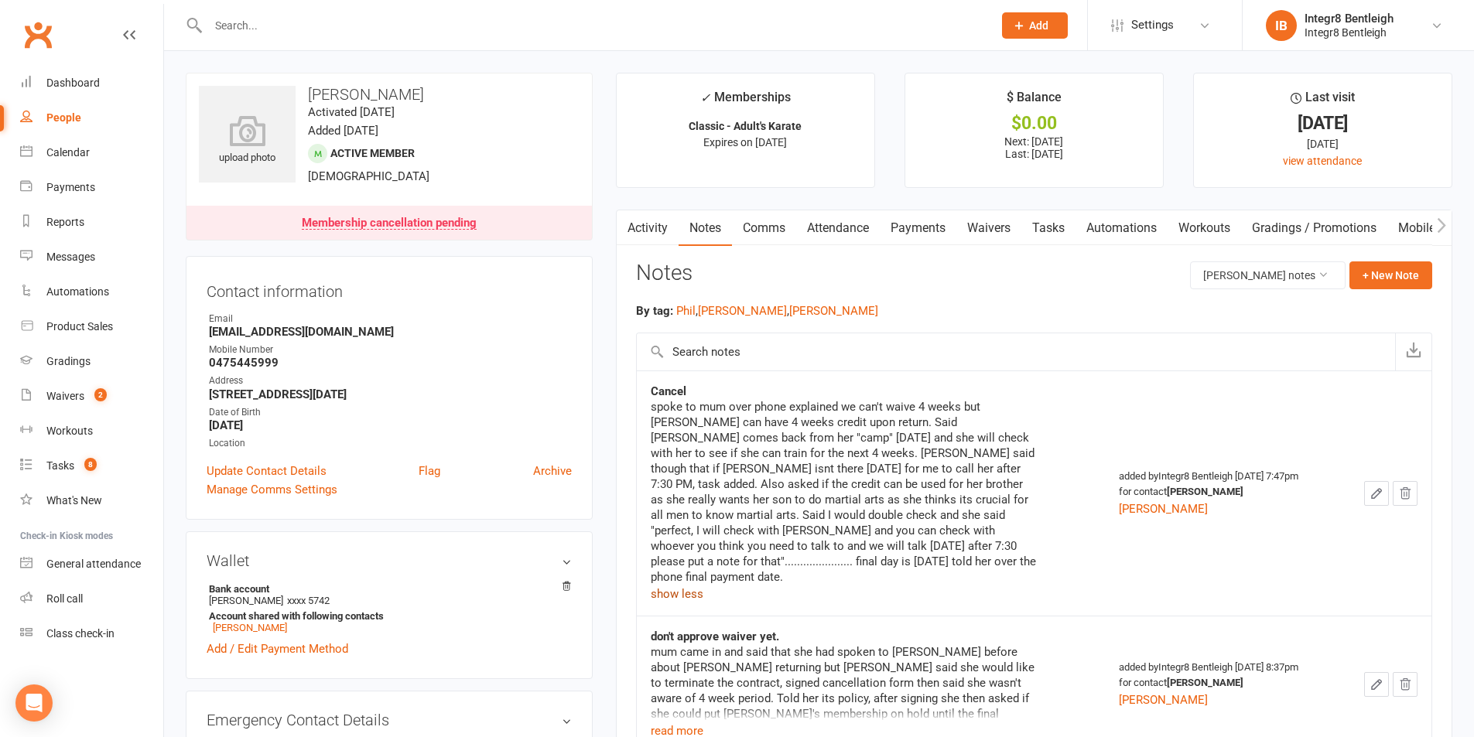
click at [682, 585] on button "show less" at bounding box center [677, 594] width 53 height 19
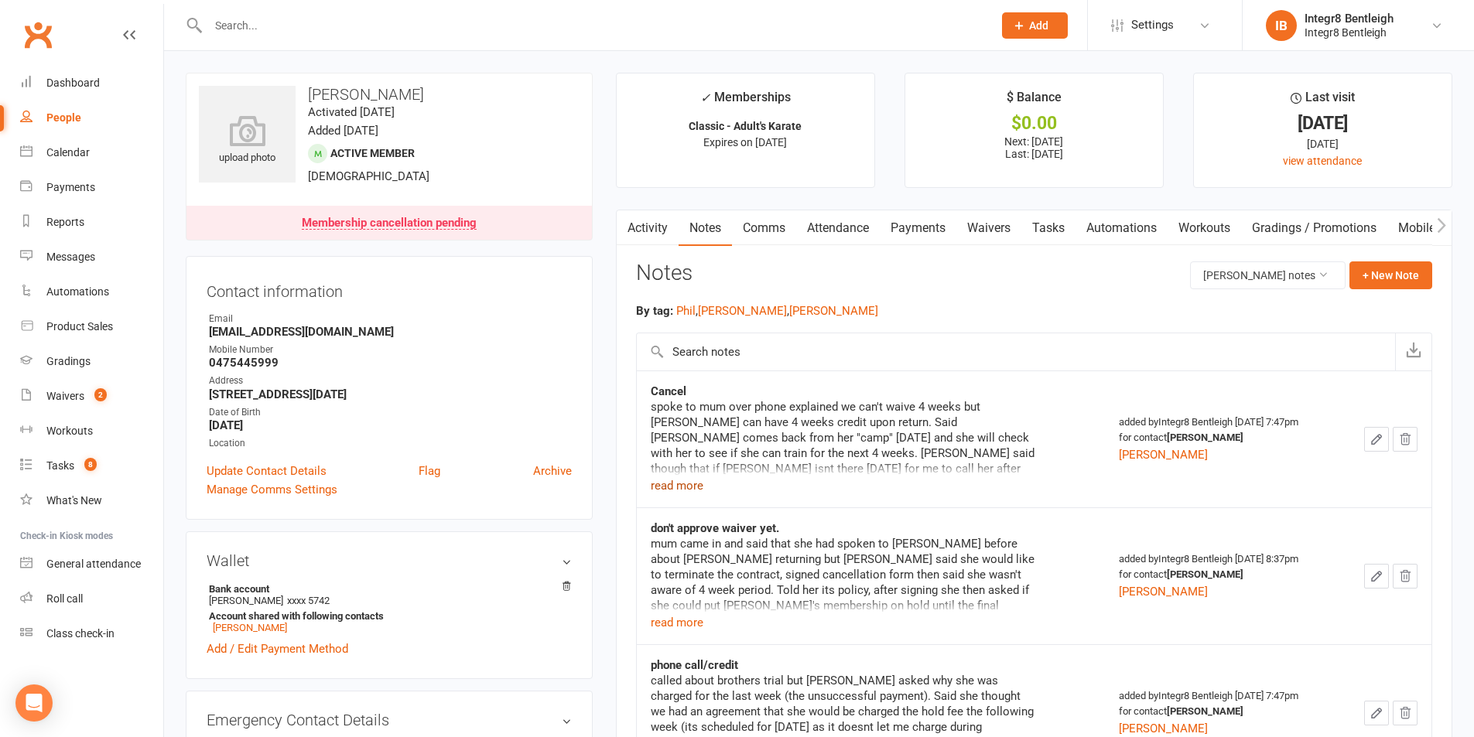
click at [1055, 234] on link "Tasks" at bounding box center [1048, 228] width 54 height 36
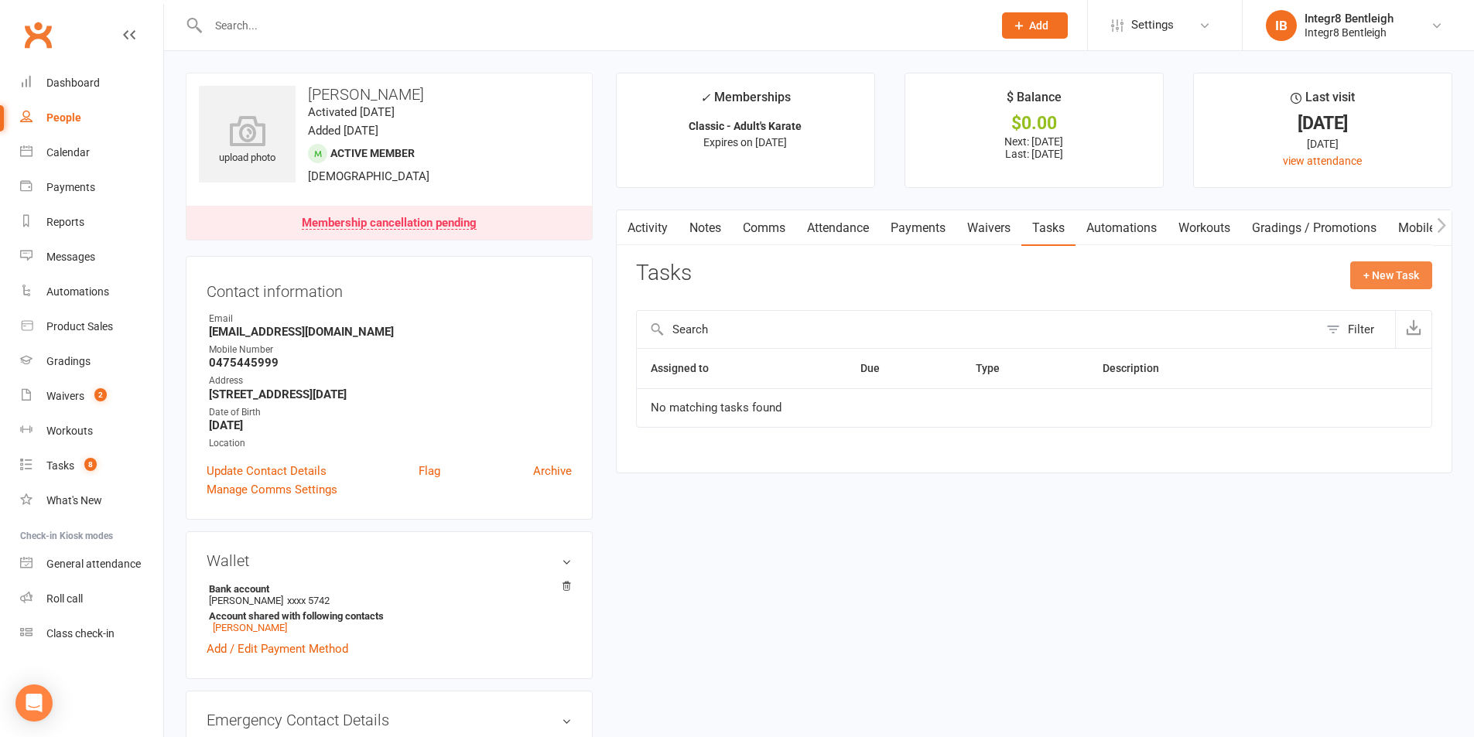
click at [1410, 267] on button "+ New Task" at bounding box center [1391, 276] width 82 height 28
select select "43385"
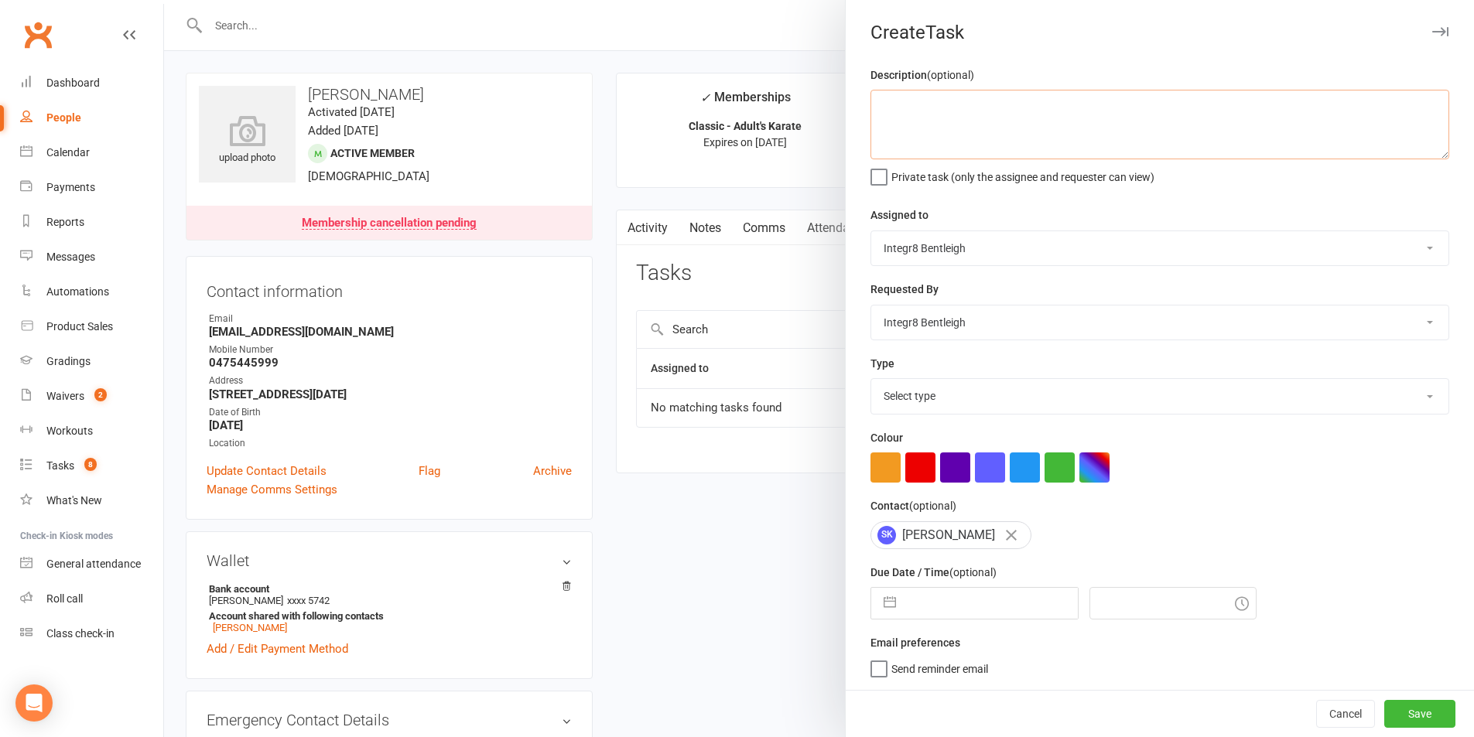
click at [1046, 117] on textarea at bounding box center [1159, 125] width 579 height 70
type textarea "if [PERSON_NAME] is not here call mum"
click at [945, 398] on select "Select type Clubworx E-mail In person Meeting Membership Payments Phone call So…" at bounding box center [1159, 396] width 577 height 34
click at [966, 374] on div "Type Select type Clubworx E-mail In person Meeting Membership Payments Phone ca…" at bounding box center [1159, 384] width 579 height 60
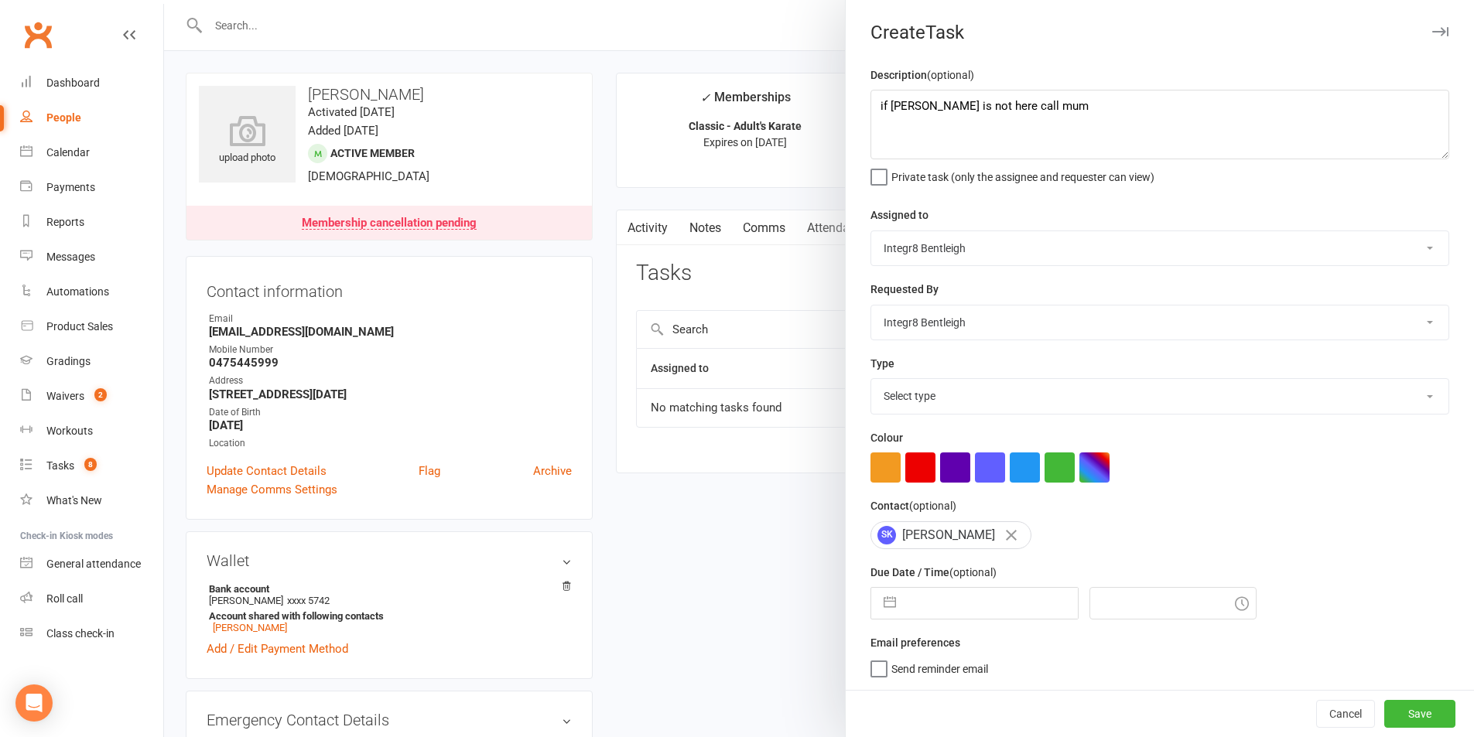
click at [969, 377] on div "Type Select type Clubworx E-mail In person Meeting Membership Payments Phone ca…" at bounding box center [1159, 384] width 579 height 60
click at [972, 392] on select "Select type Clubworx E-mail In person Meeting Membership Payments Phone call So…" at bounding box center [1159, 396] width 577 height 34
select select "18788"
click at [871, 379] on select "Select type Clubworx E-mail In person Meeting Membership Payments Phone call So…" at bounding box center [1159, 396] width 577 height 34
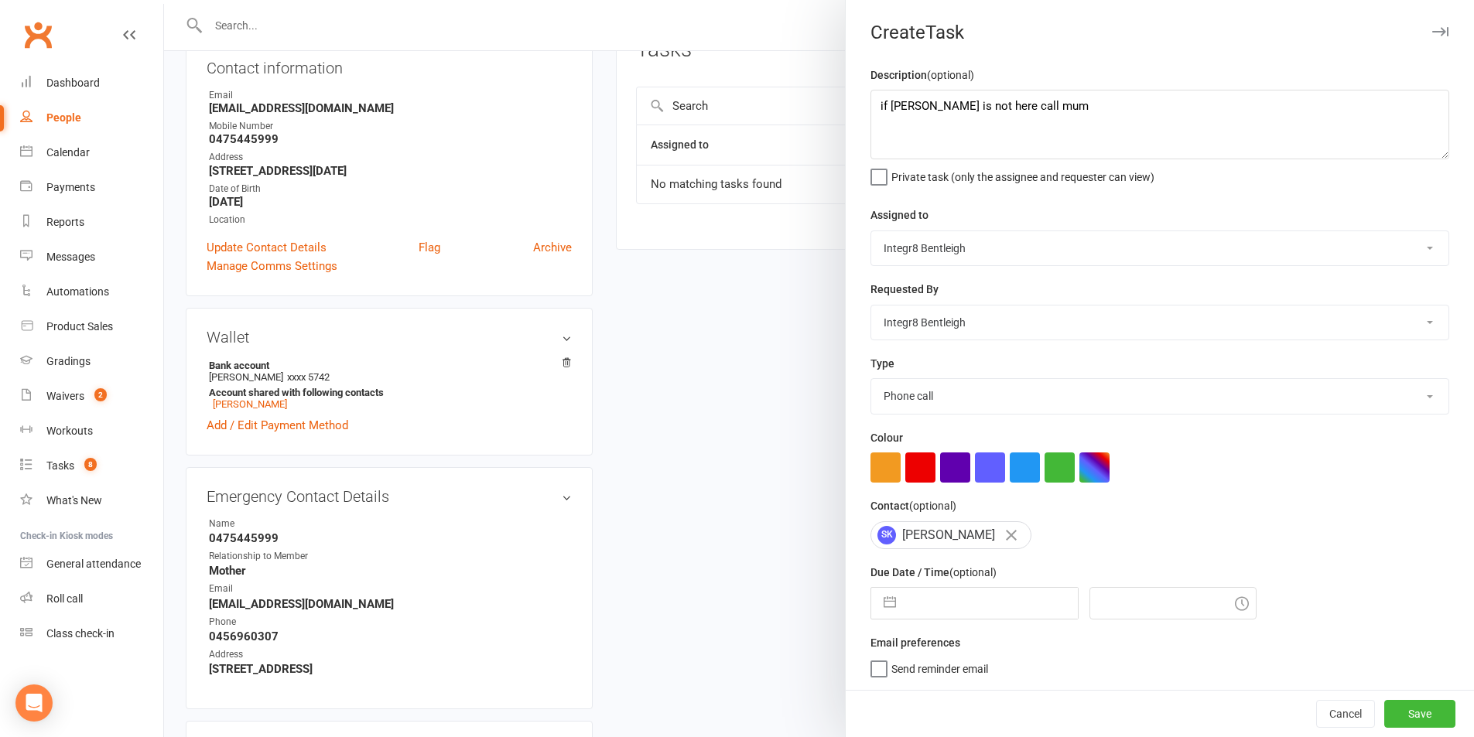
scroll to position [232, 0]
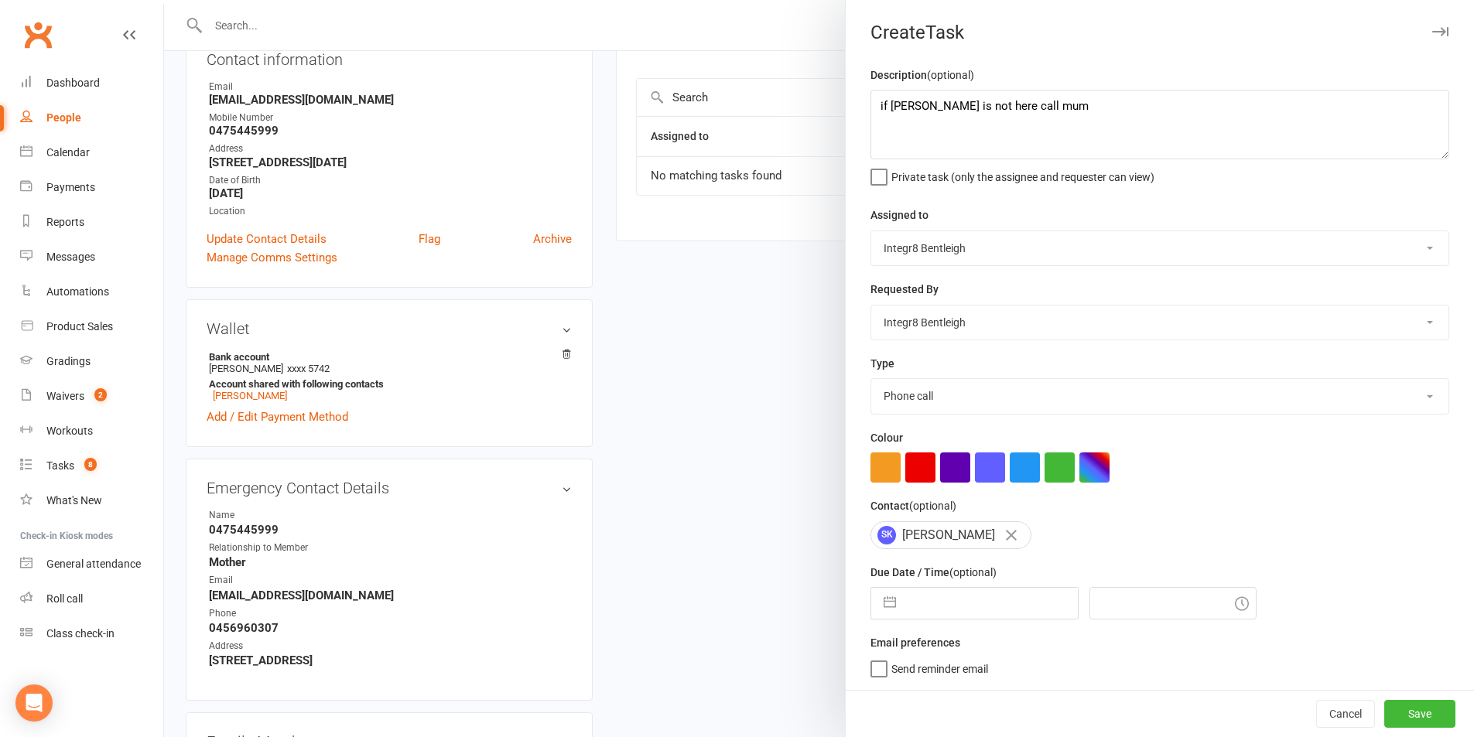
click at [993, 597] on input "text" at bounding box center [991, 603] width 174 height 31
select select "8"
select select "2025"
select select "9"
select select "2025"
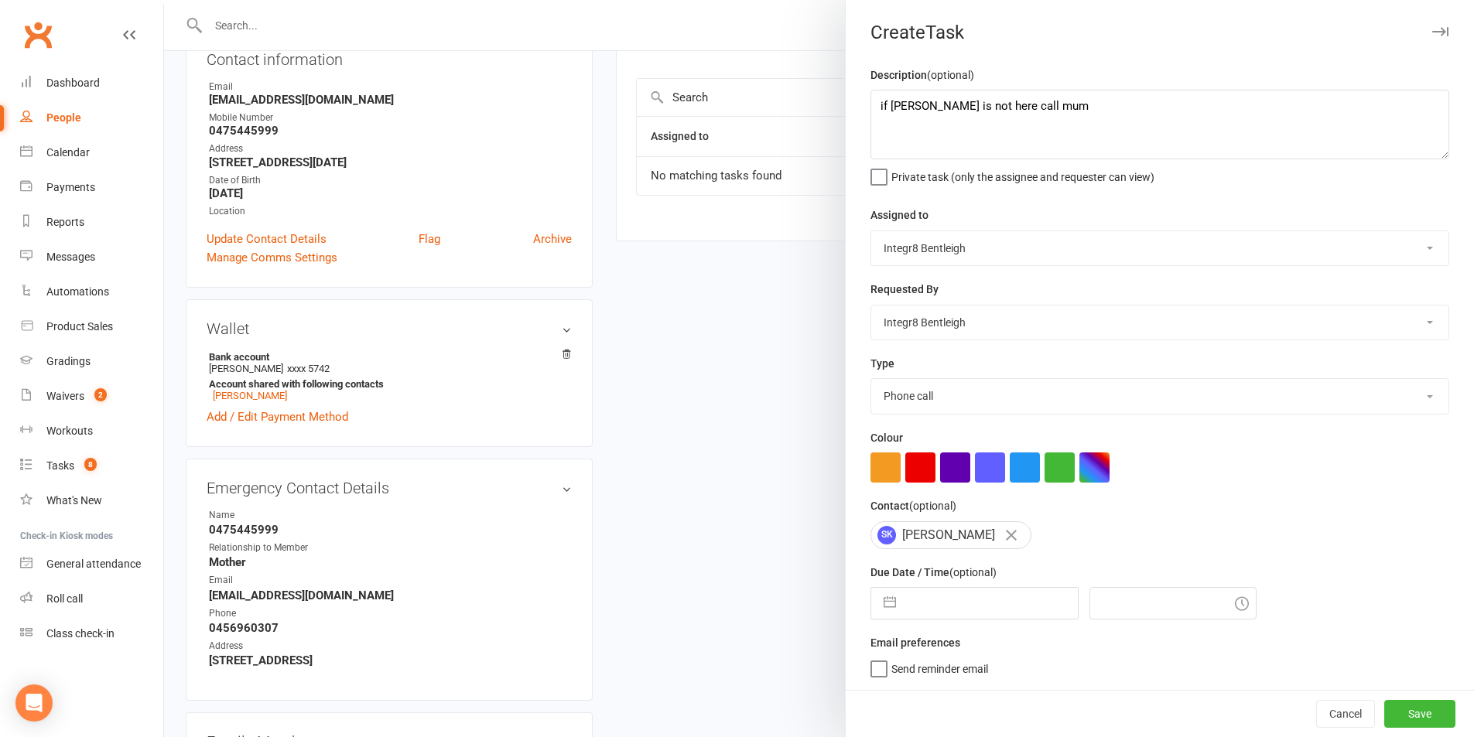
select select "10"
select select "2025"
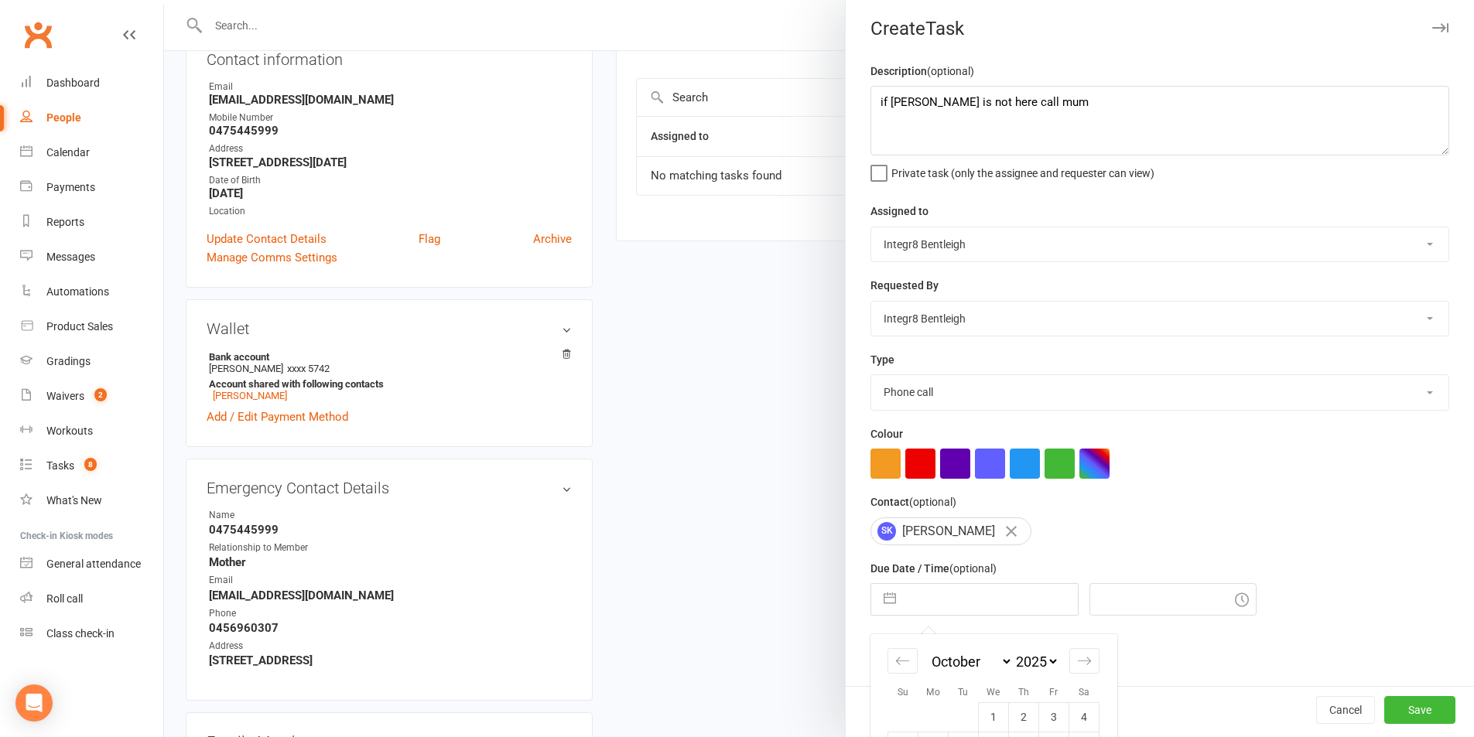
scroll to position [140, 0]
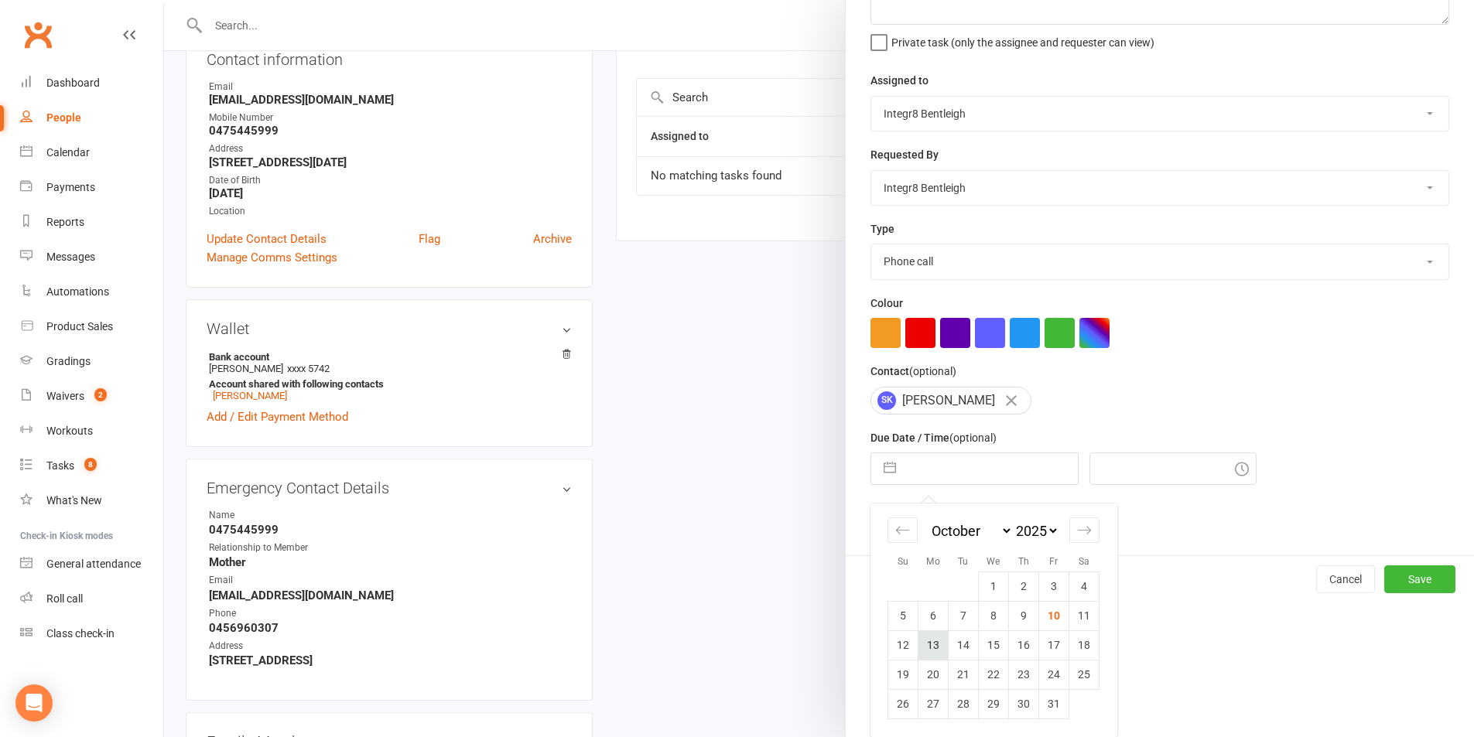
click at [928, 644] on td "13" at bounding box center [933, 645] width 30 height 29
type input "[DATE]"
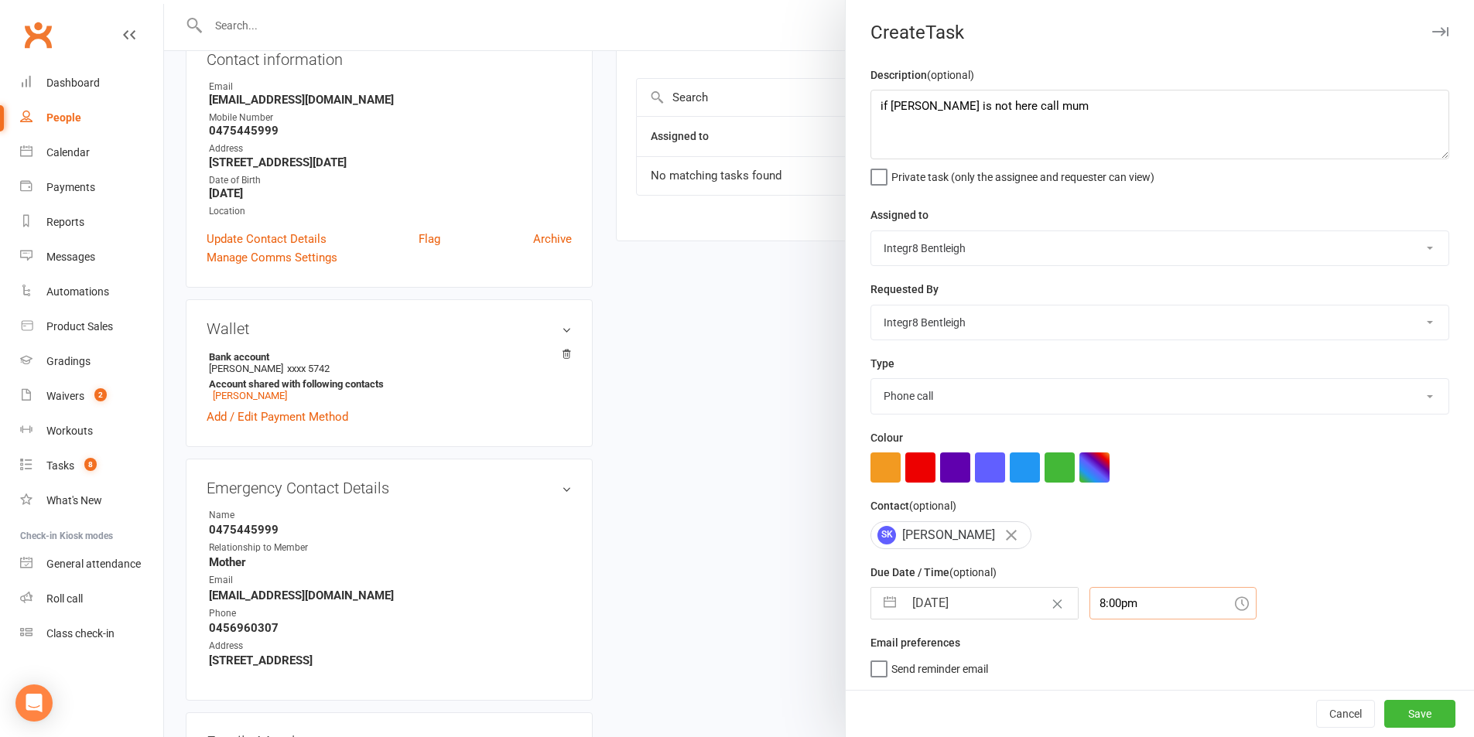
click at [1096, 603] on div "8:00pm" at bounding box center [1172, 603] width 167 height 32
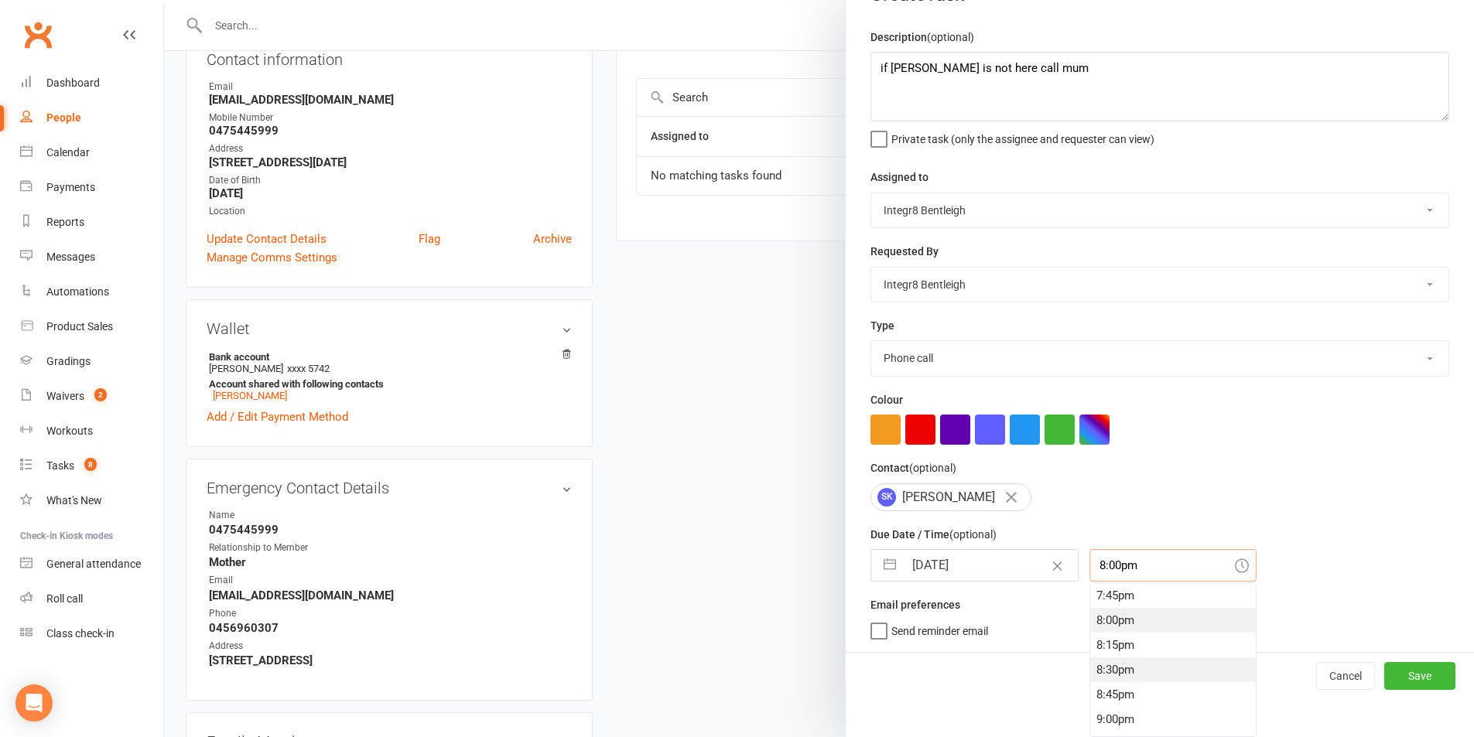
scroll to position [1879, 0]
click at [1123, 643] on div "7:30pm" at bounding box center [1173, 648] width 166 height 25
type input "7:30pm"
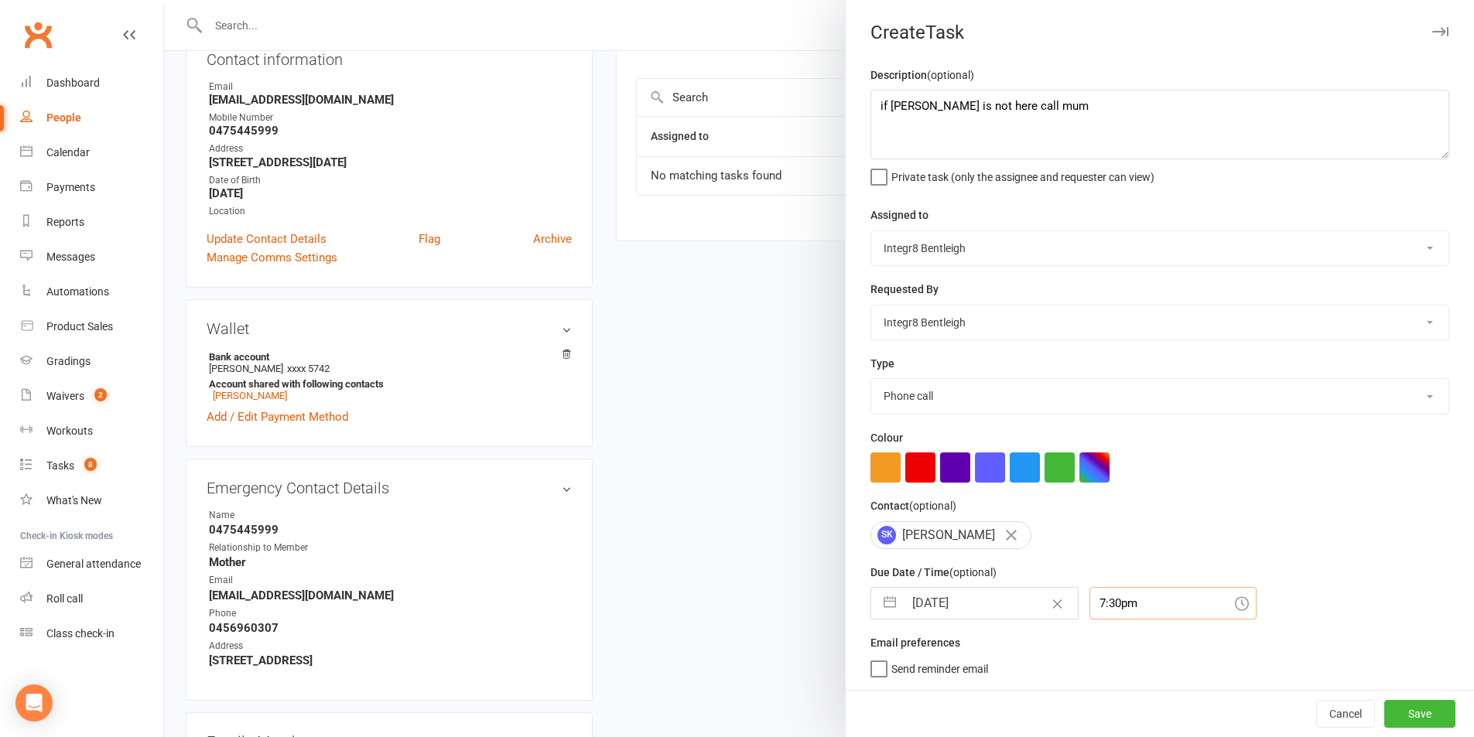
scroll to position [4, 0]
click at [908, 675] on span "Send reminder email" at bounding box center [939, 667] width 97 height 18
click at [908, 658] on input "Send reminder email" at bounding box center [929, 658] width 118 height 0
click at [1397, 706] on button "Save" at bounding box center [1419, 714] width 71 height 28
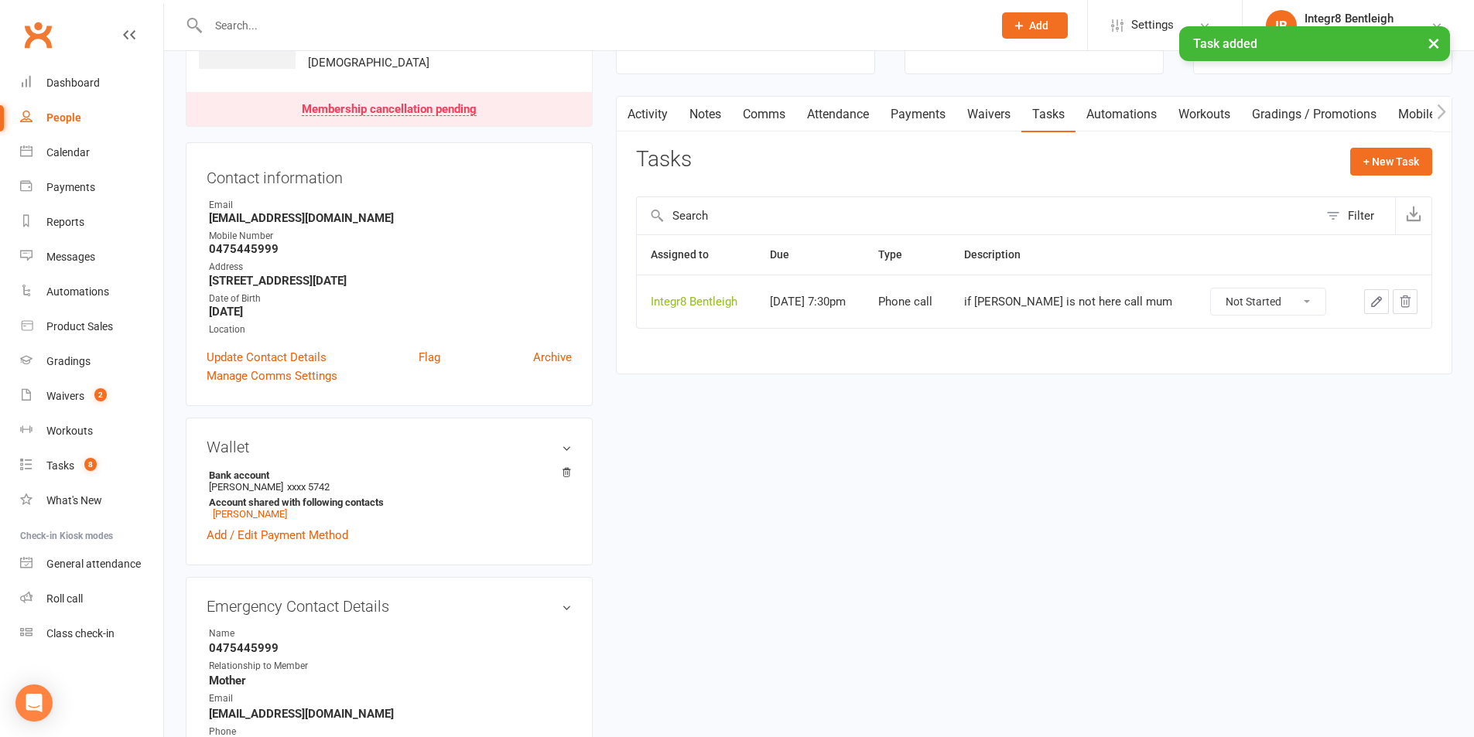
scroll to position [0, 0]
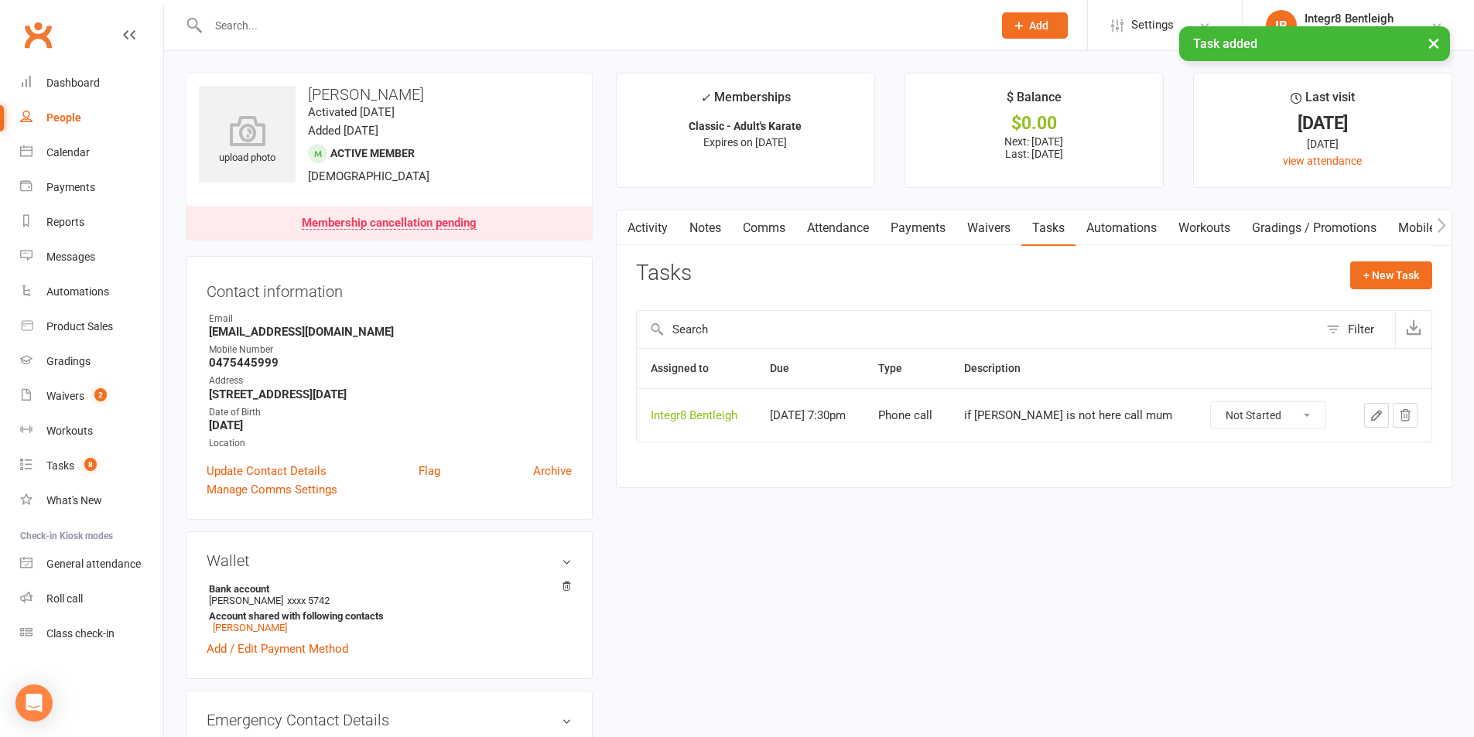
click at [46, 105] on link "People" at bounding box center [91, 118] width 143 height 35
select select "100"
